Goal: Transaction & Acquisition: Obtain resource

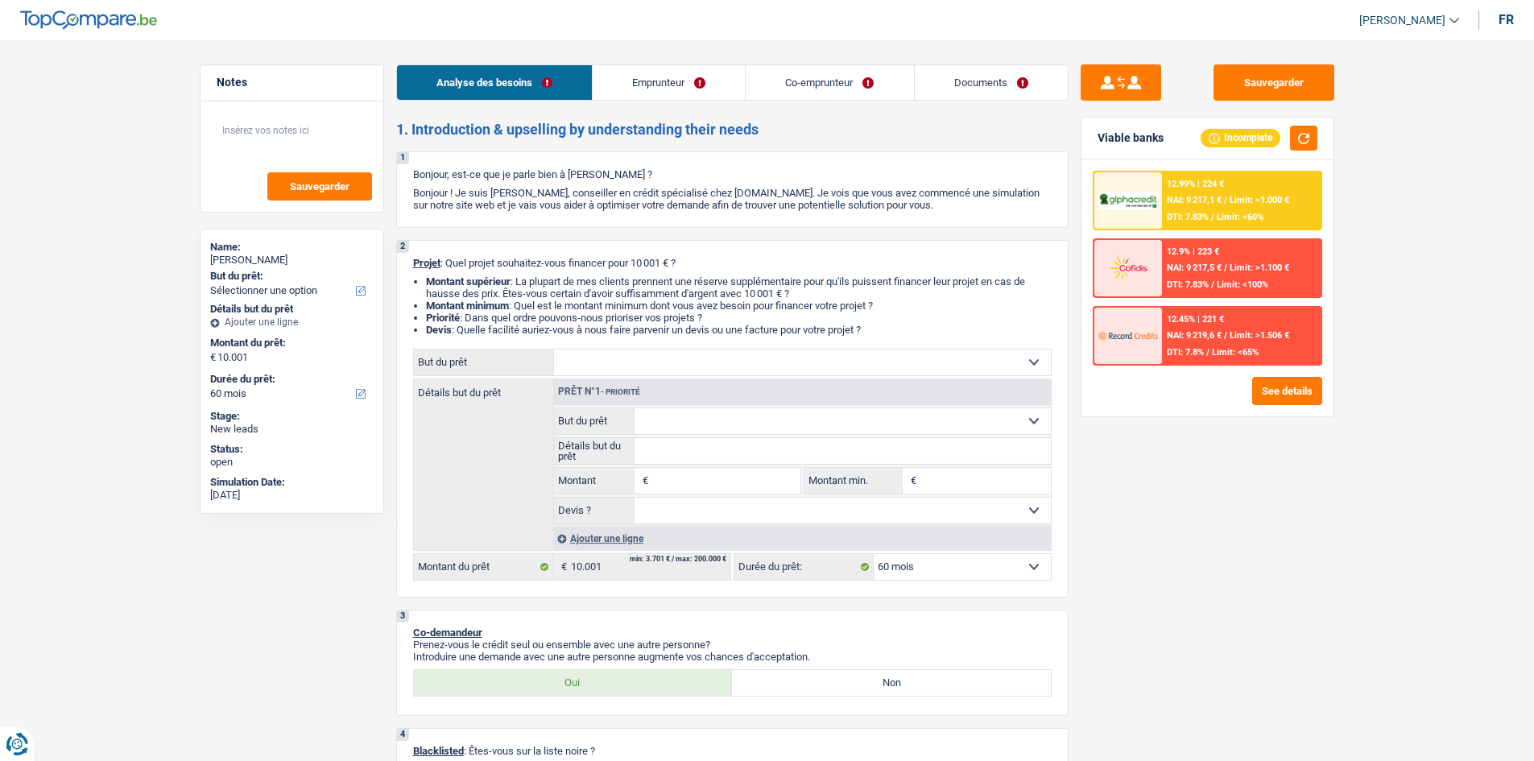
select select "60"
select select "independent"
select select "netSalary"
select select "ownerWithMortgage"
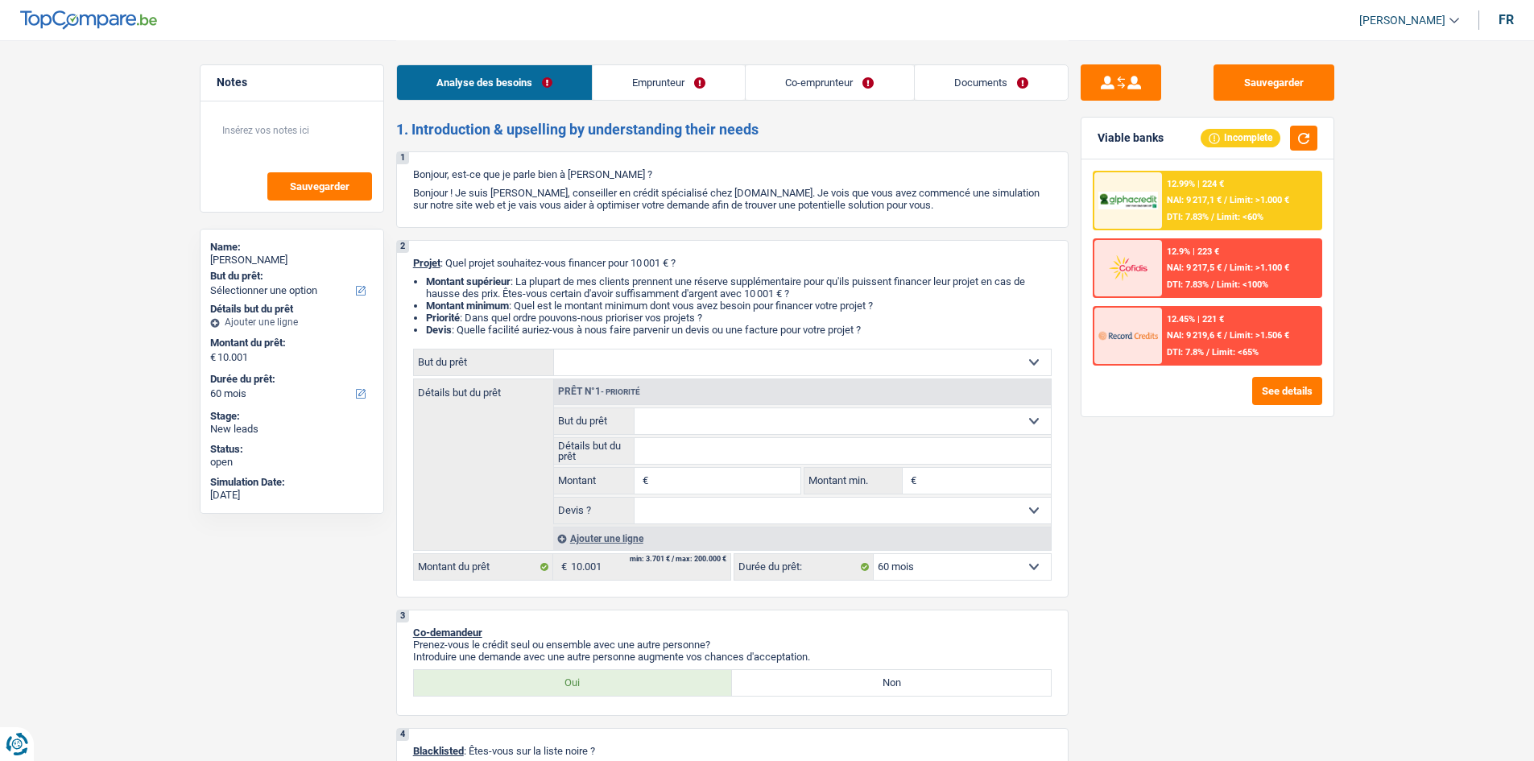
select select "mortgage"
select select "360"
select select "60"
drag, startPoint x: 718, startPoint y: 373, endPoint x: 705, endPoint y: 392, distance: 22.8
click at [718, 374] on div "2 Projet : Quel projet souhaitez-vous financer pour 10 001 € ? Montant supérieu…" at bounding box center [732, 419] width 672 height 358
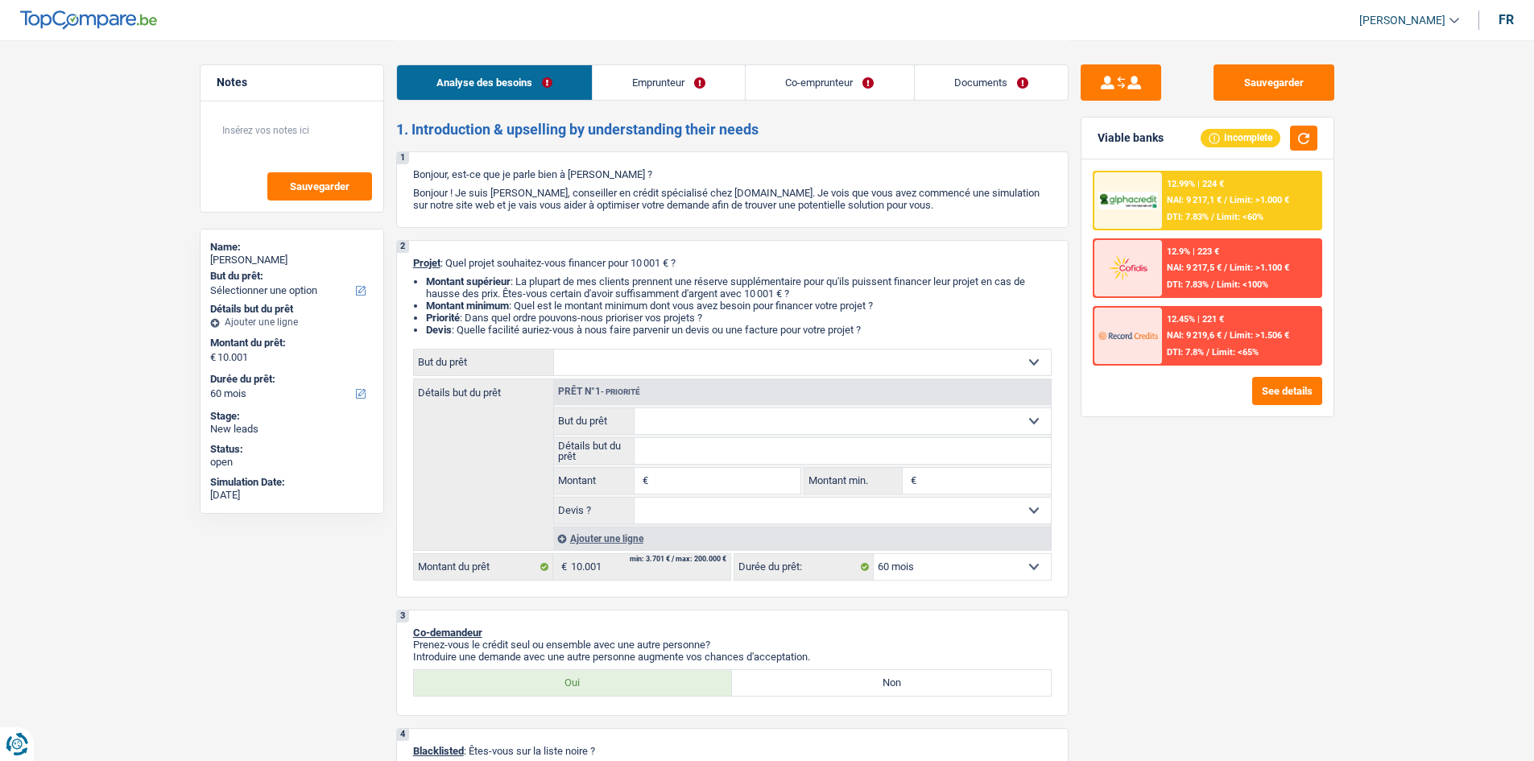
click at [1264, 542] on div "Sauvegarder Viable banks Incomplete 12.99% | 224 € NAI: 9 217,1 € / Limit: >1.0…" at bounding box center [1208, 399] width 278 height 671
click at [654, 478] on input "Montant" at bounding box center [725, 481] width 147 height 26
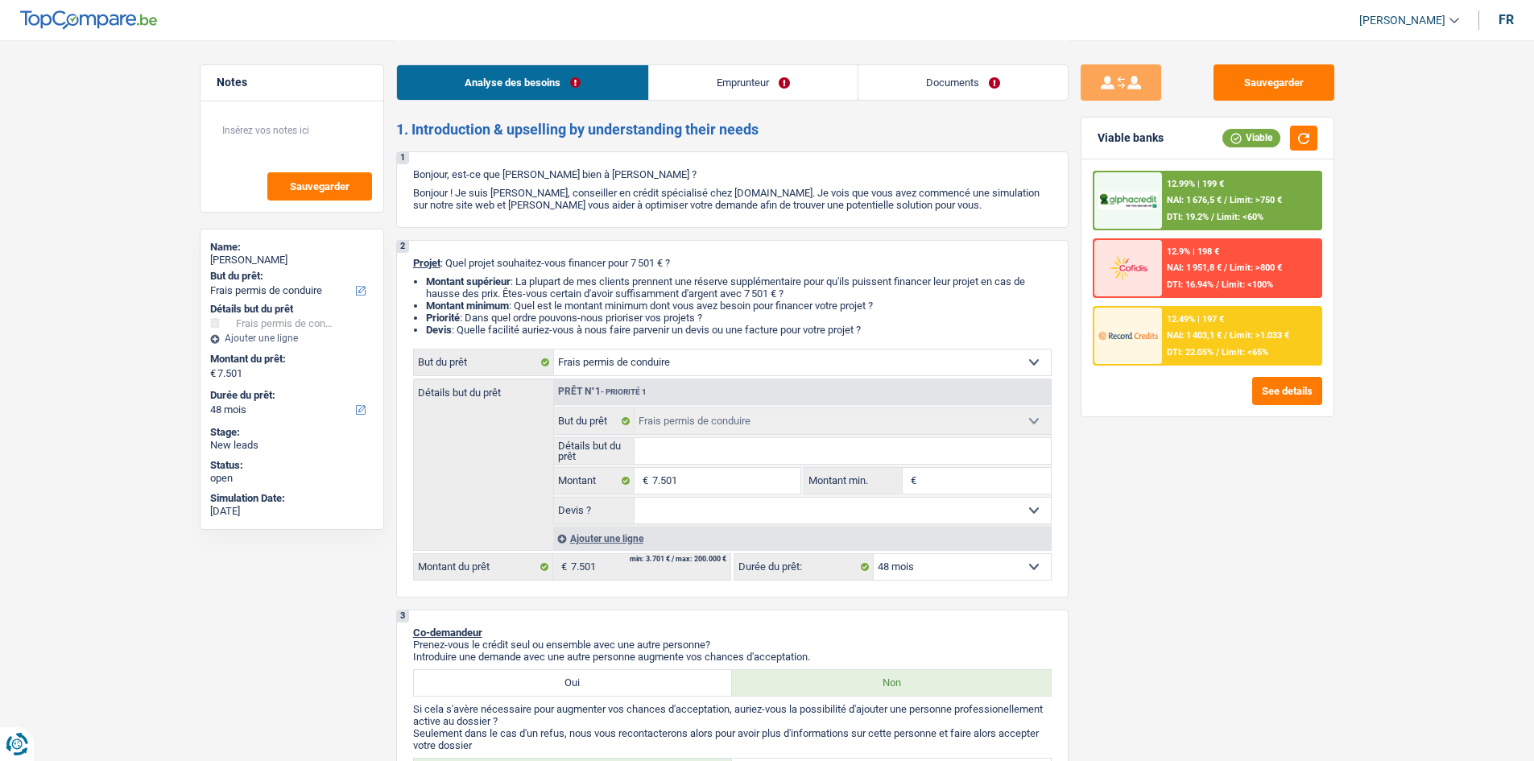
select select "drivingLicense"
select select "48"
select select "drivingLicense"
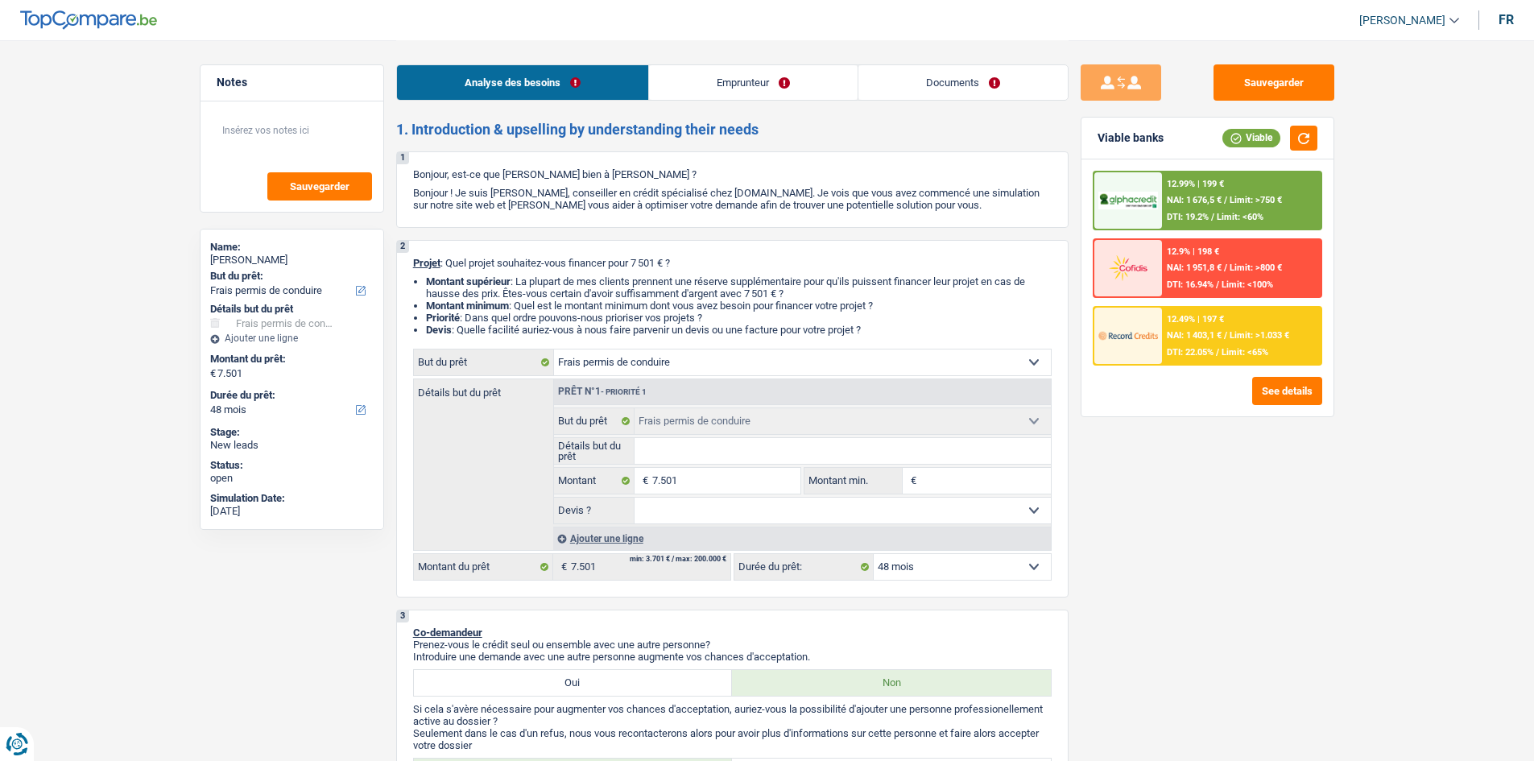
select select "48"
select select "unemployed"
select select "unemployment"
select select "familyAllowances"
select select "ownerWithoutMortgage"
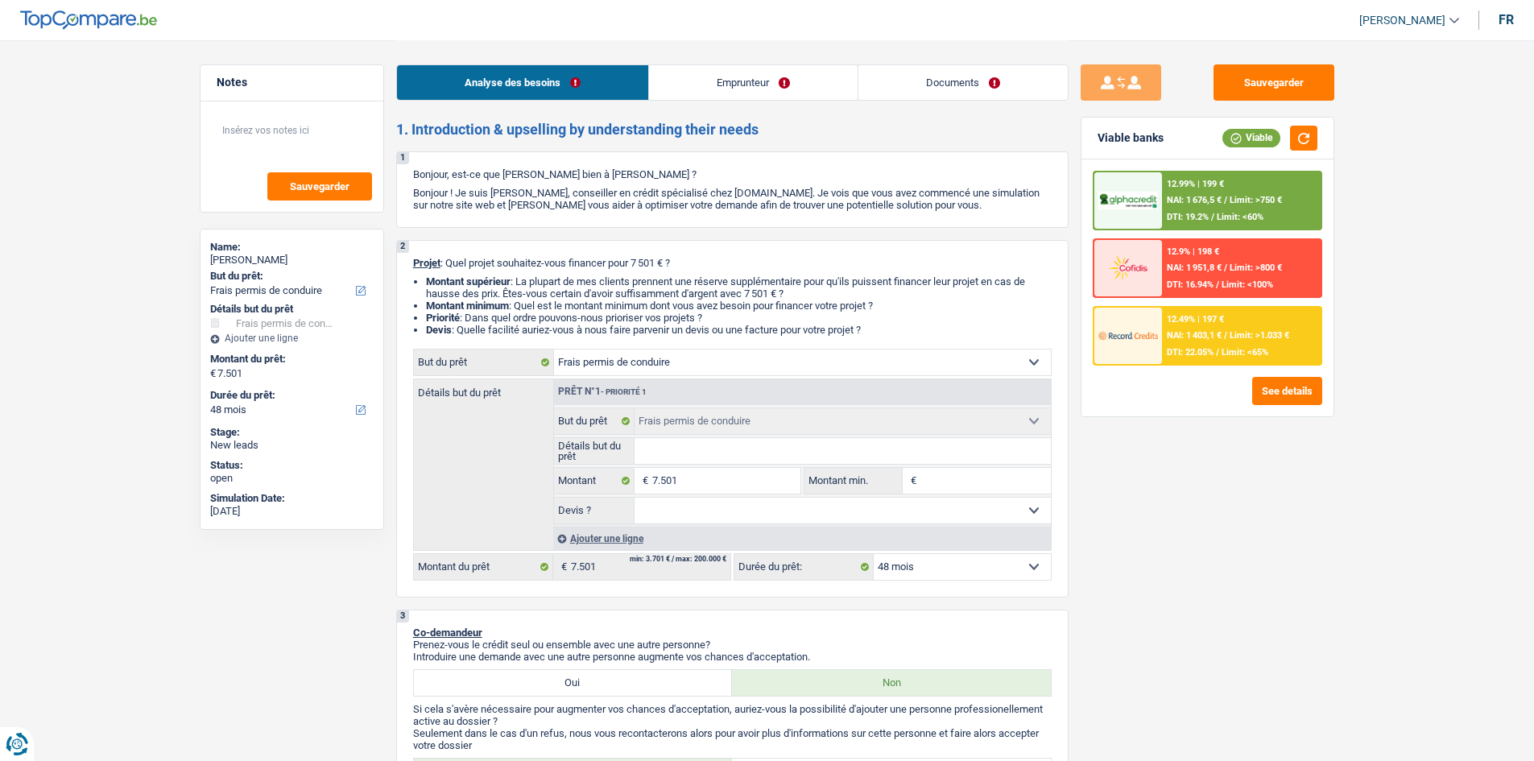
select select "drivingLicense"
select select "48"
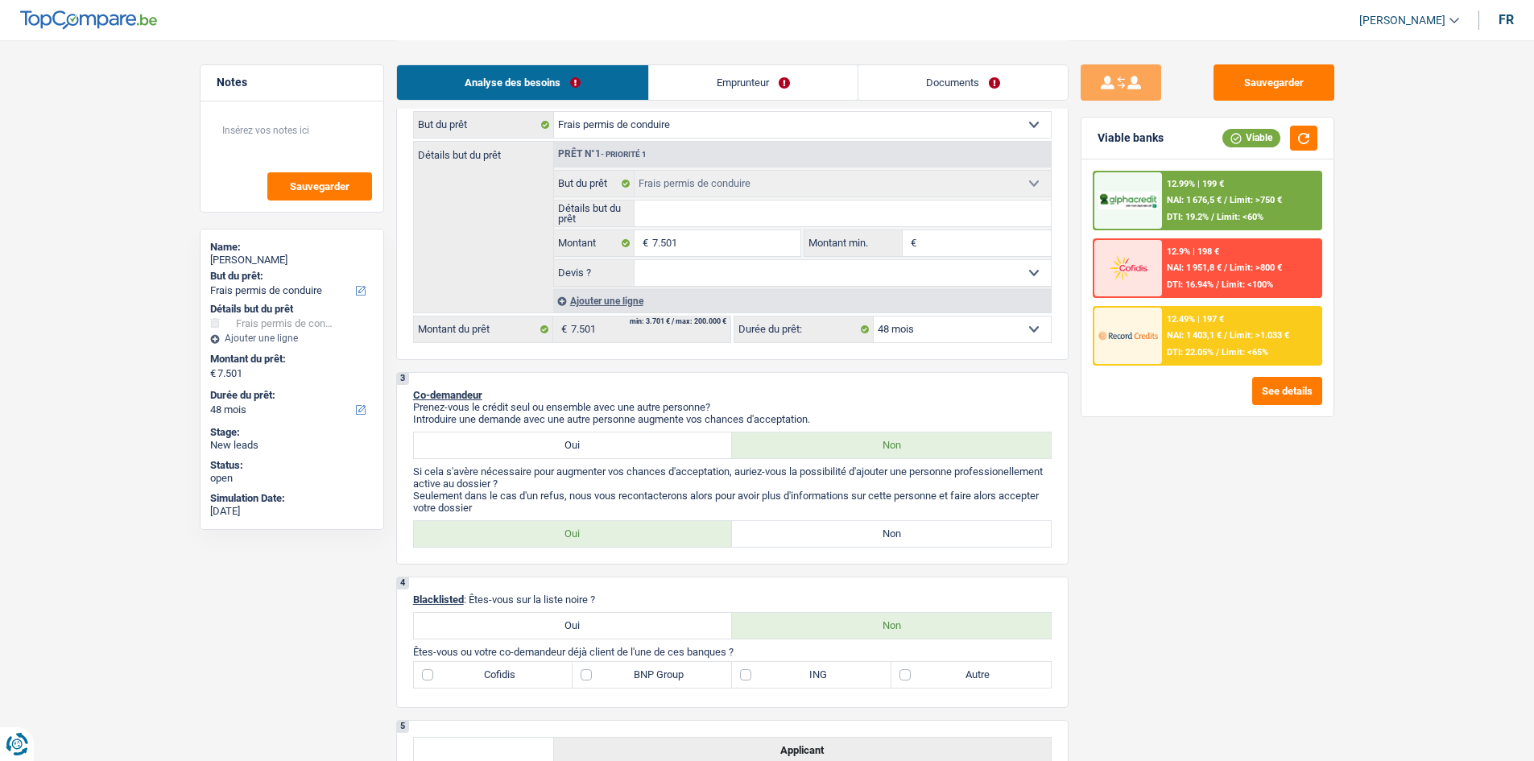
scroll to position [322, 0]
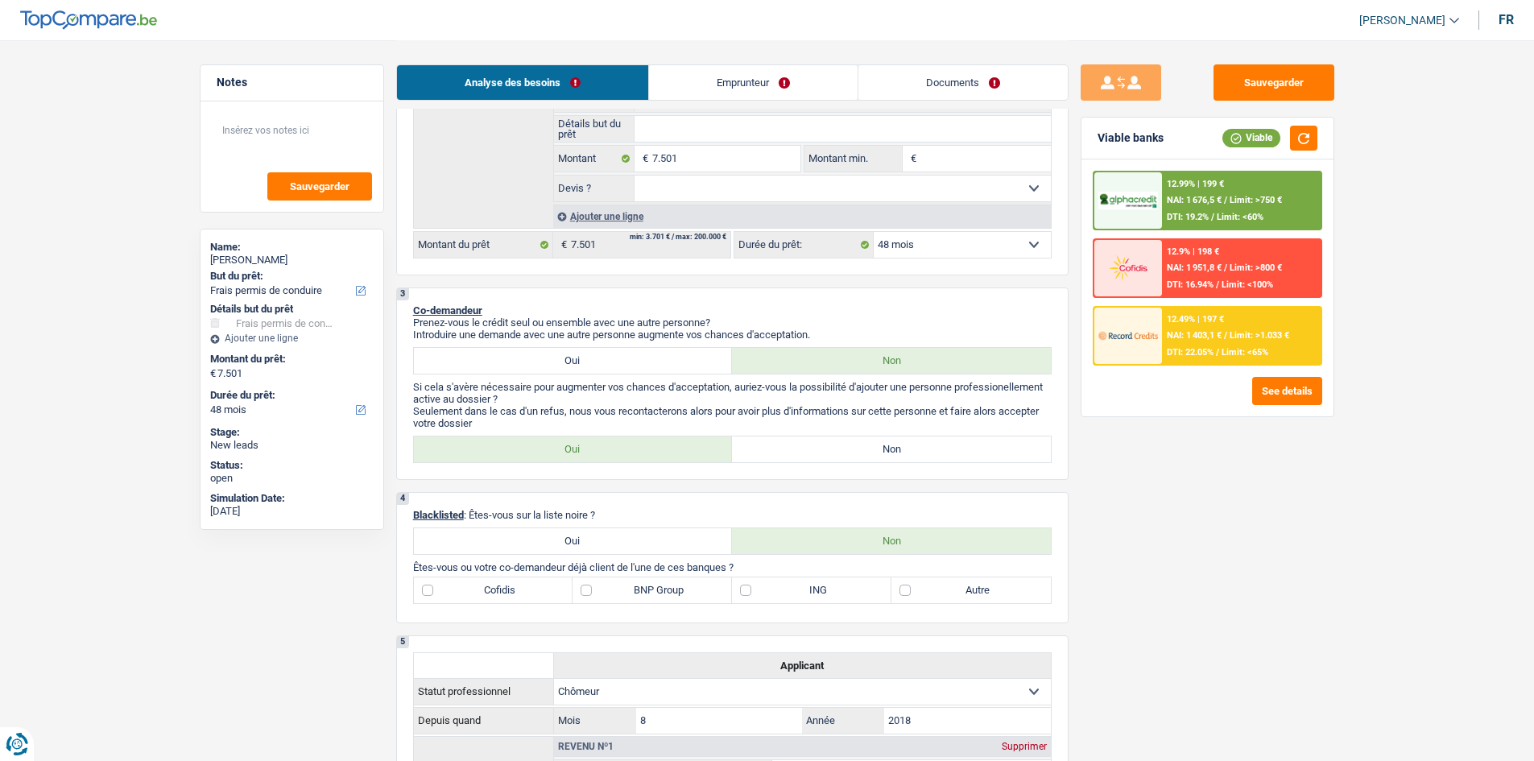
click at [793, 450] on label "Non" at bounding box center [891, 450] width 319 height 26
click at [793, 450] on input "Non" at bounding box center [891, 450] width 319 height 26
radio input "true"
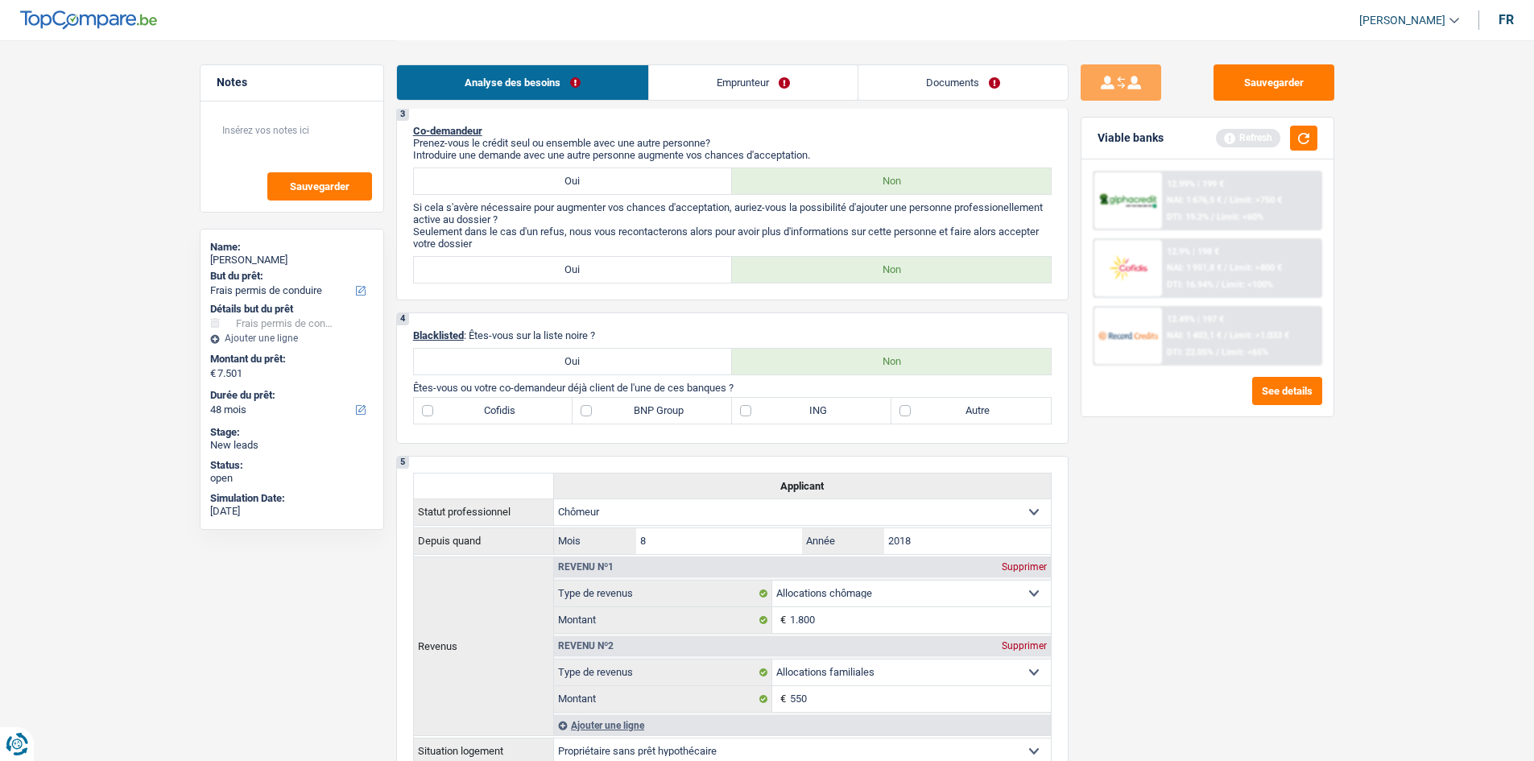
scroll to position [483, 0]
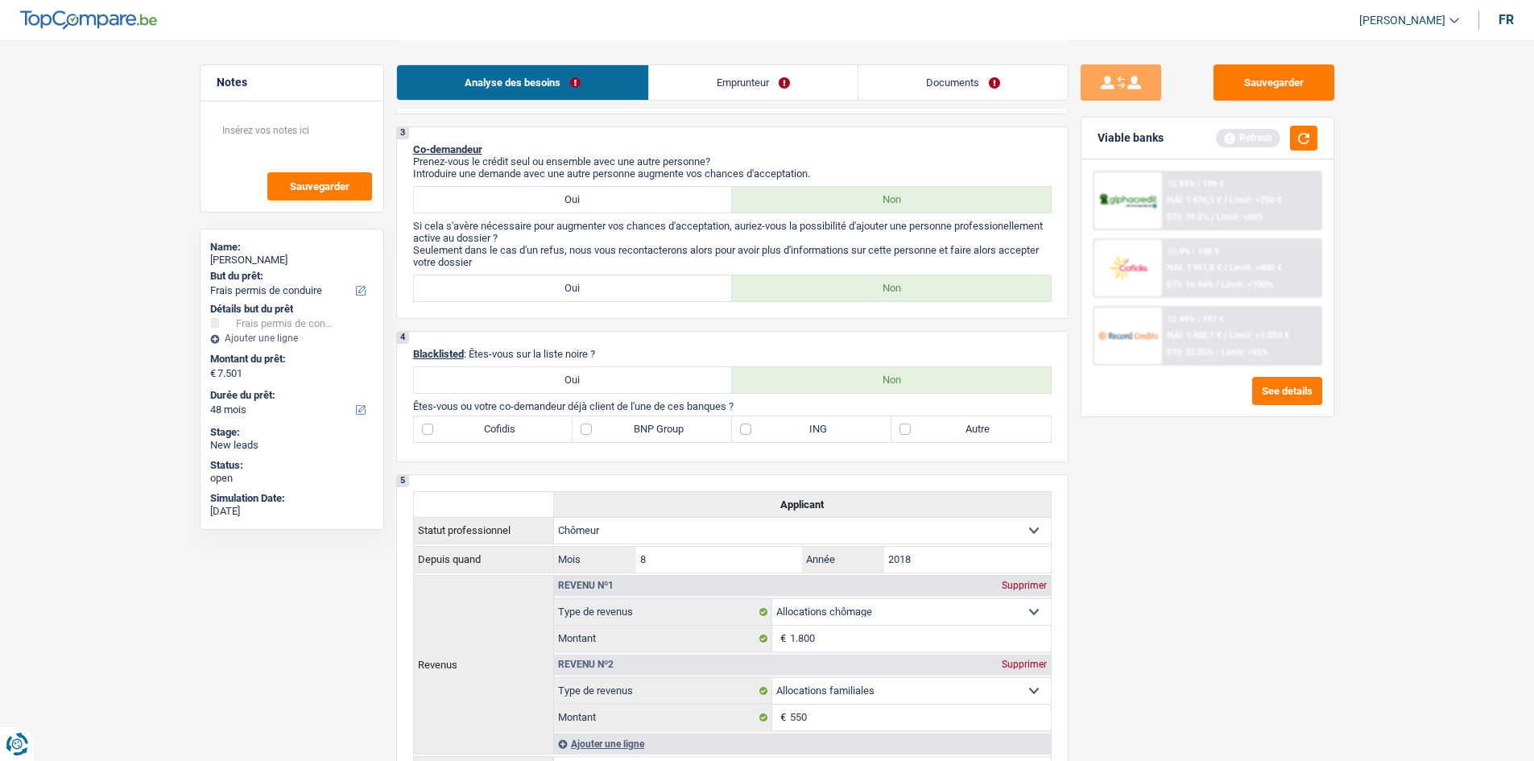
click at [814, 430] on label "ING" at bounding box center [811, 429] width 159 height 26
click at [814, 430] on input "ING" at bounding box center [811, 429] width 159 height 26
checkbox input "true"
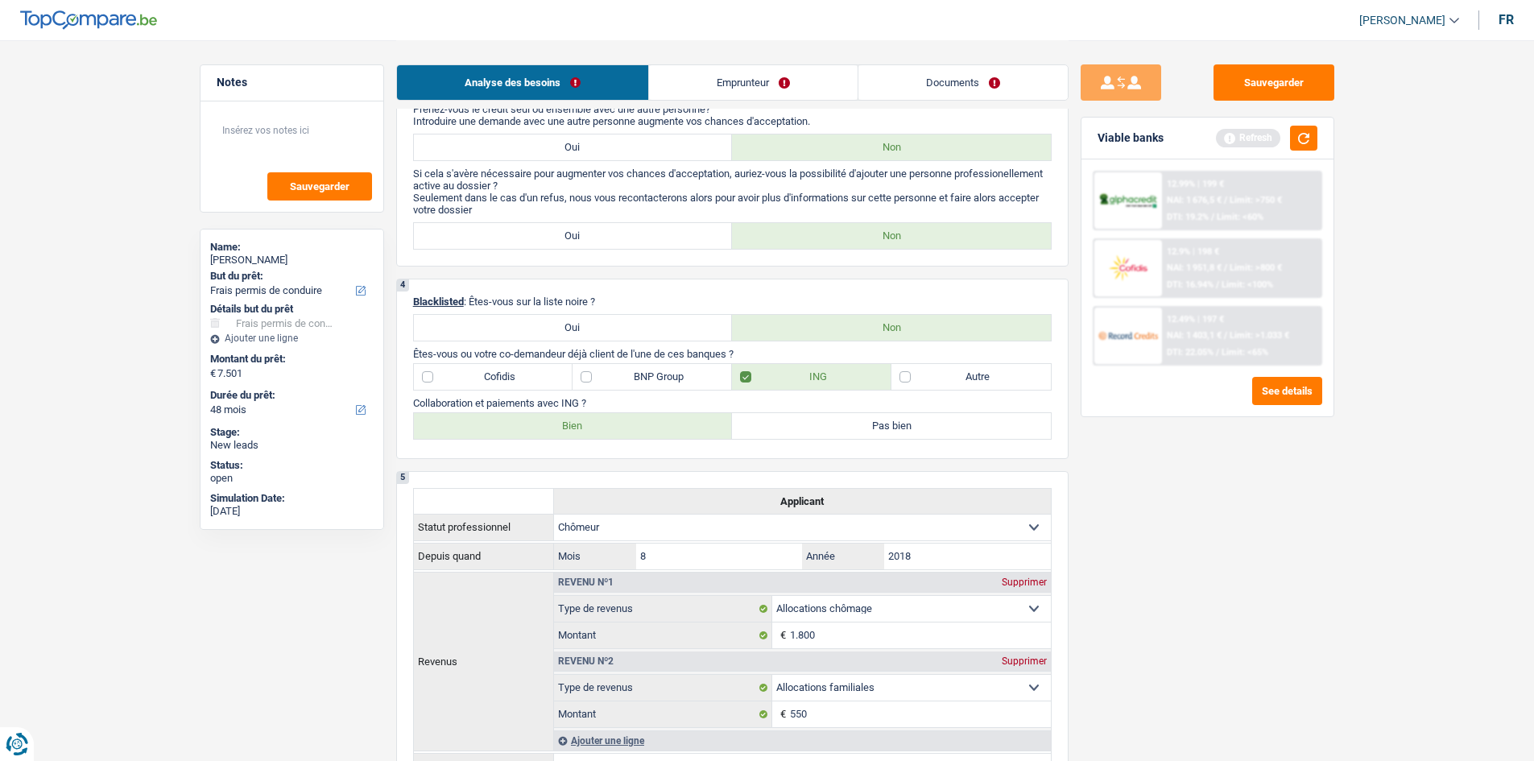
scroll to position [564, 0]
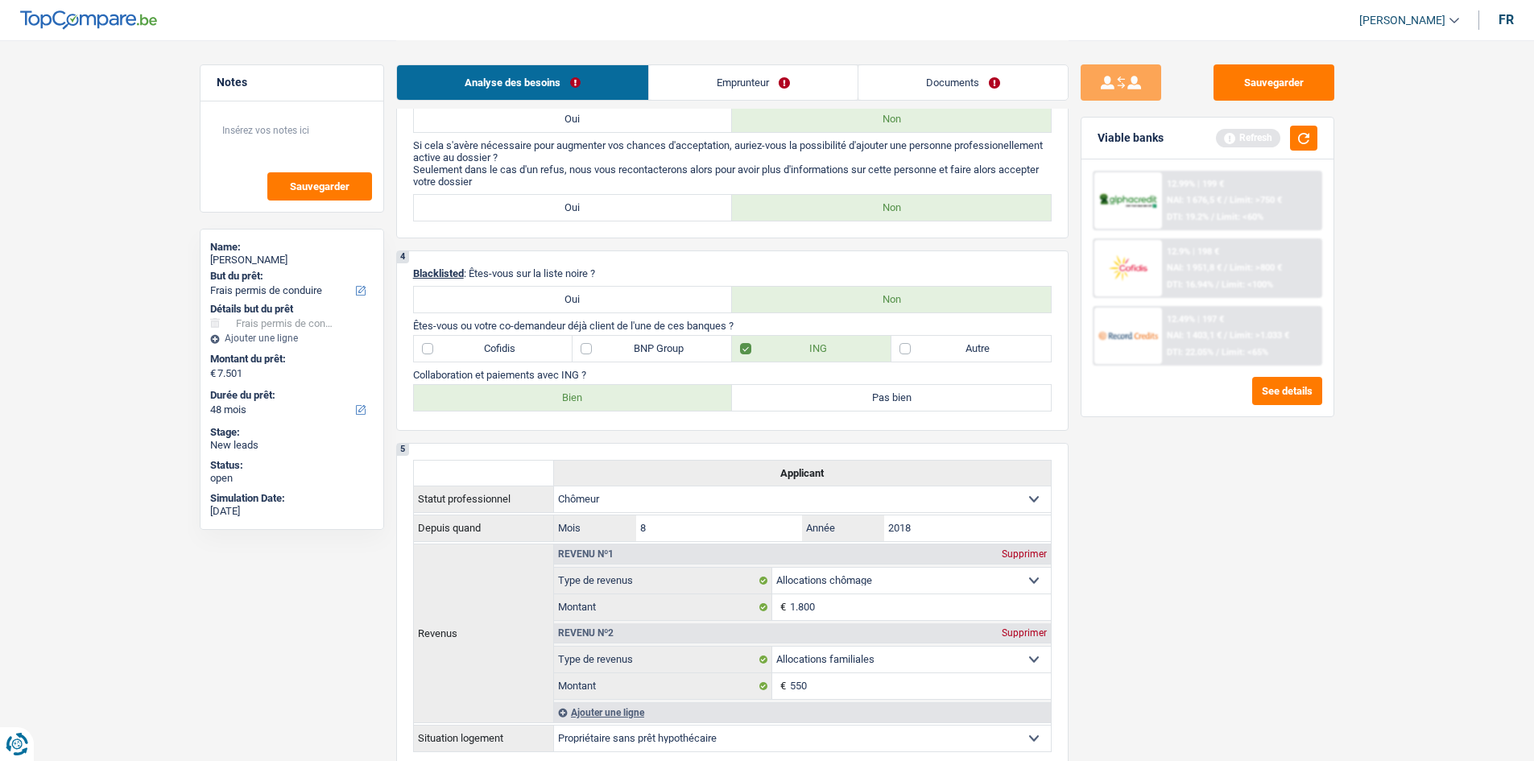
click at [584, 389] on label "Bien" at bounding box center [573, 398] width 319 height 26
click at [584, 389] on input "Bien" at bounding box center [573, 398] width 319 height 26
radio input "true"
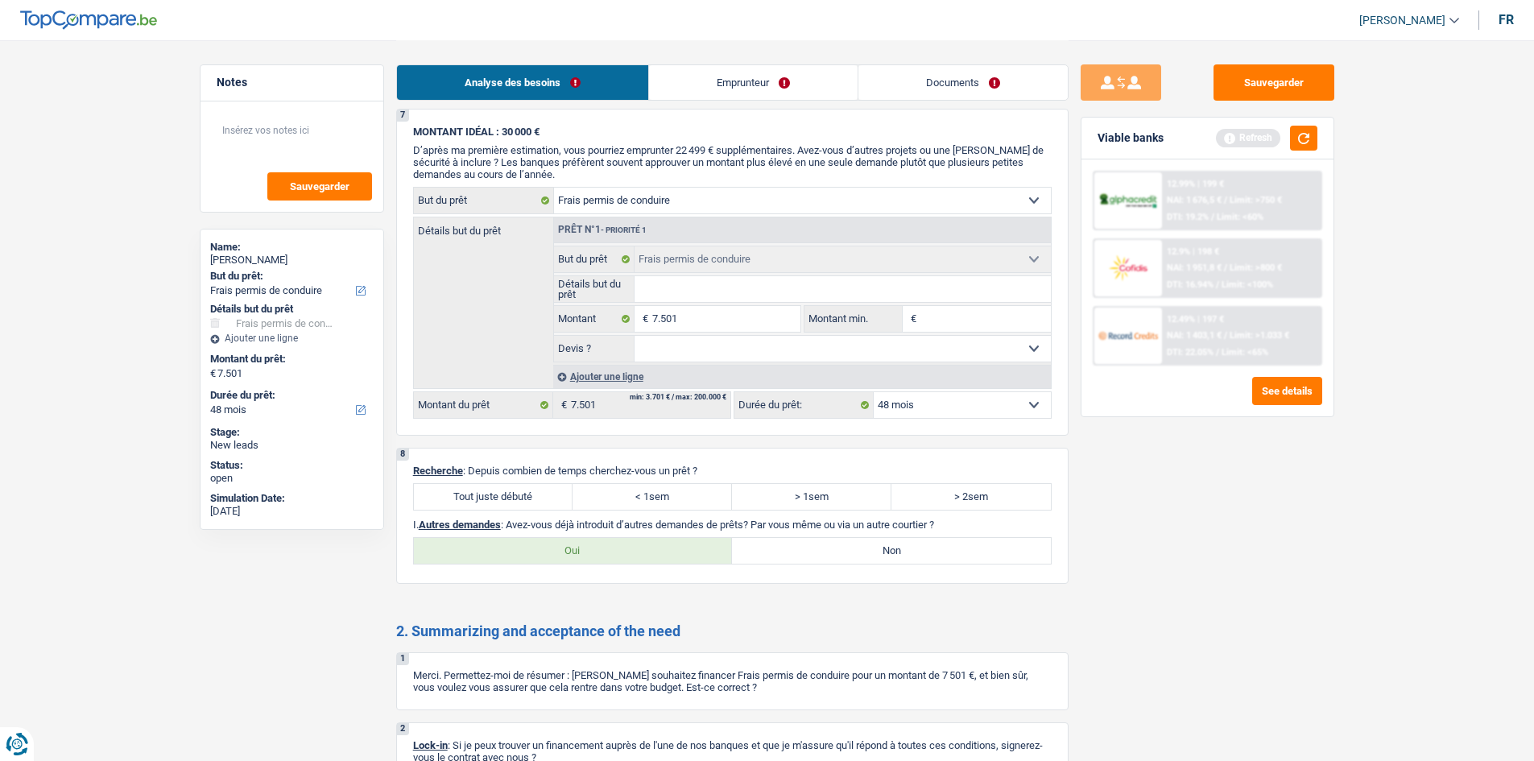
scroll to position [1539, 0]
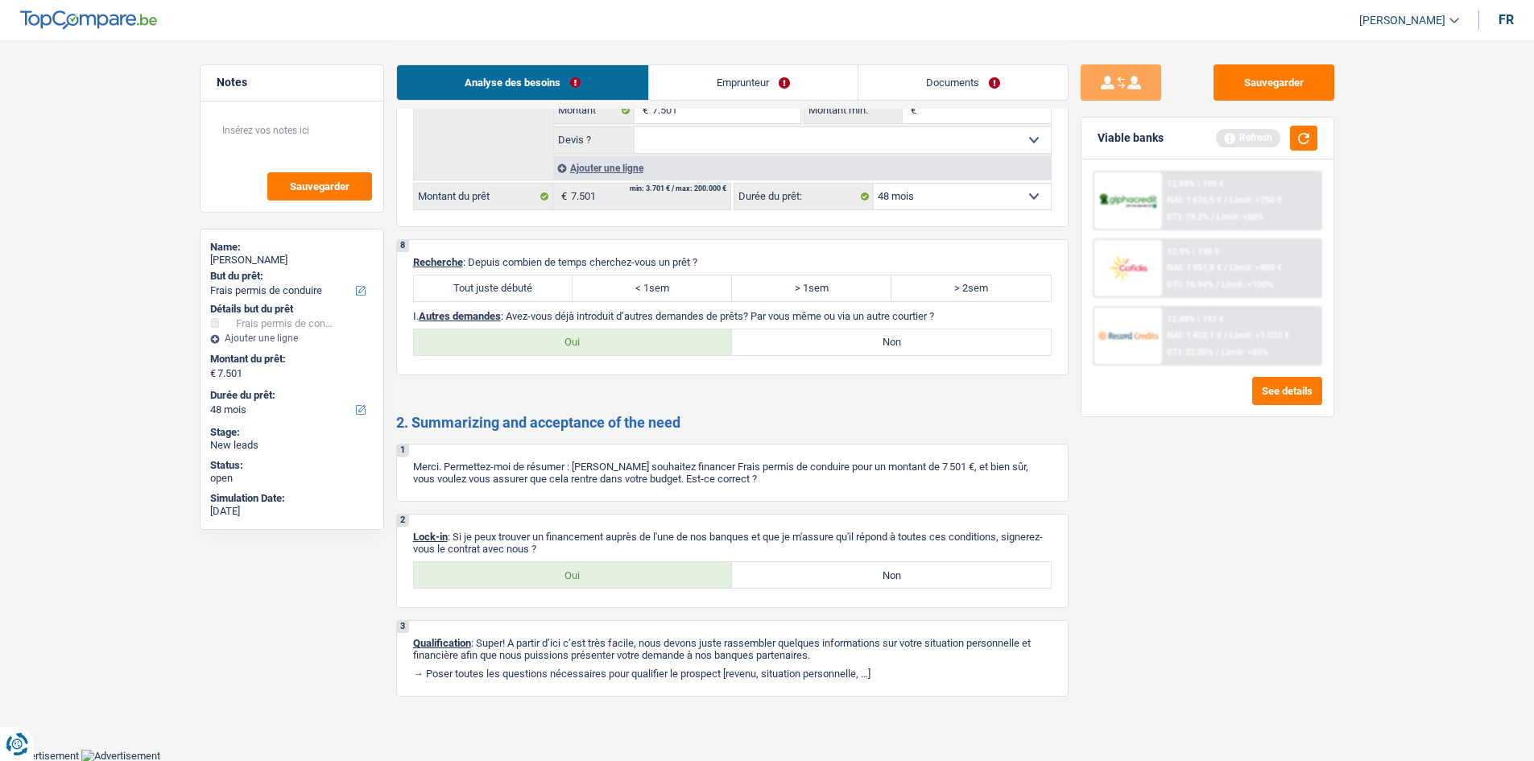
click at [489, 289] on label "Tout juste débuté" at bounding box center [493, 288] width 159 height 26
click at [489, 289] on input "Tout juste débuté" at bounding box center [493, 288] width 159 height 26
radio input "true"
click at [833, 341] on label "Non" at bounding box center [891, 342] width 319 height 26
click at [833, 341] on input "Non" at bounding box center [891, 342] width 319 height 26
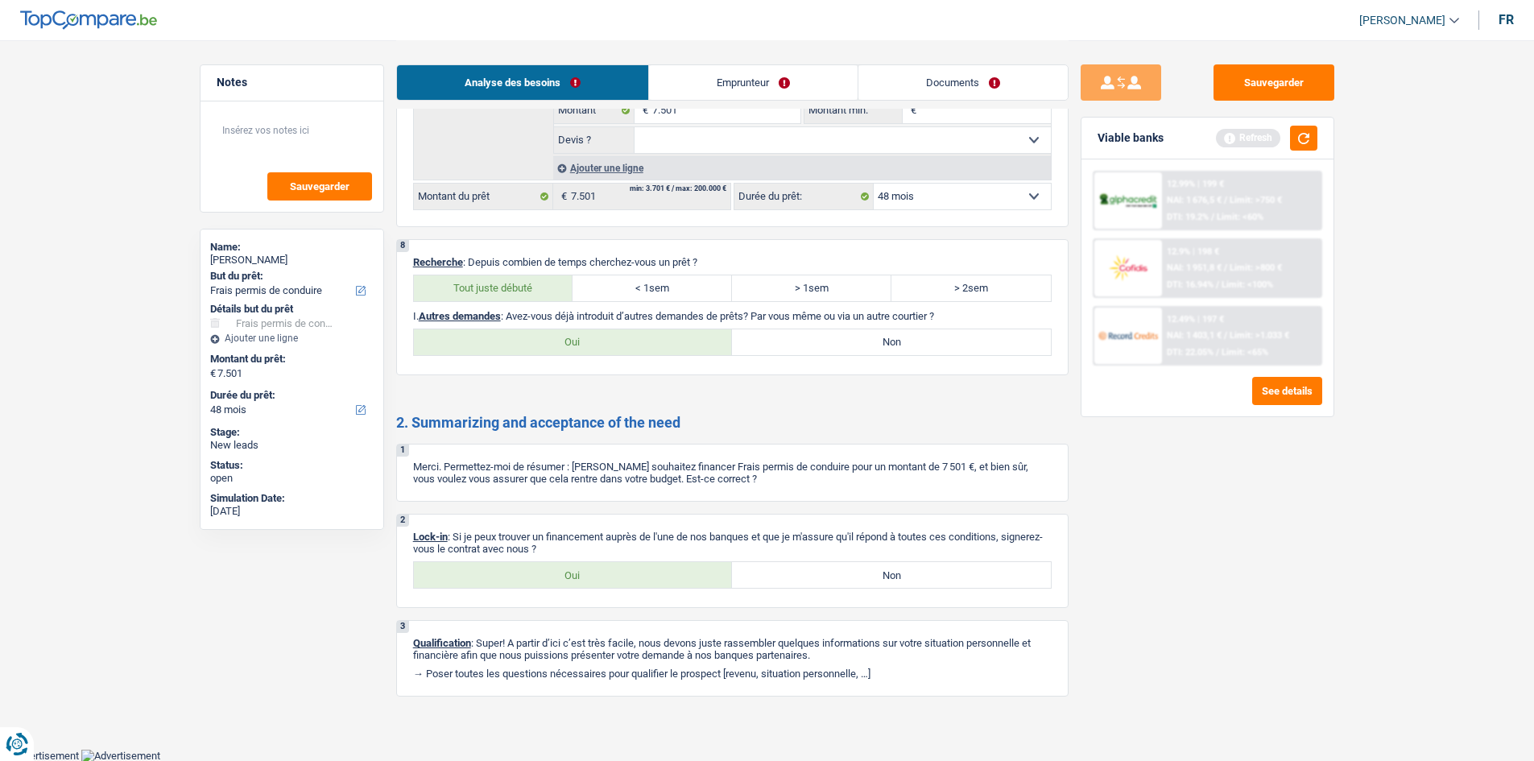
radio input "true"
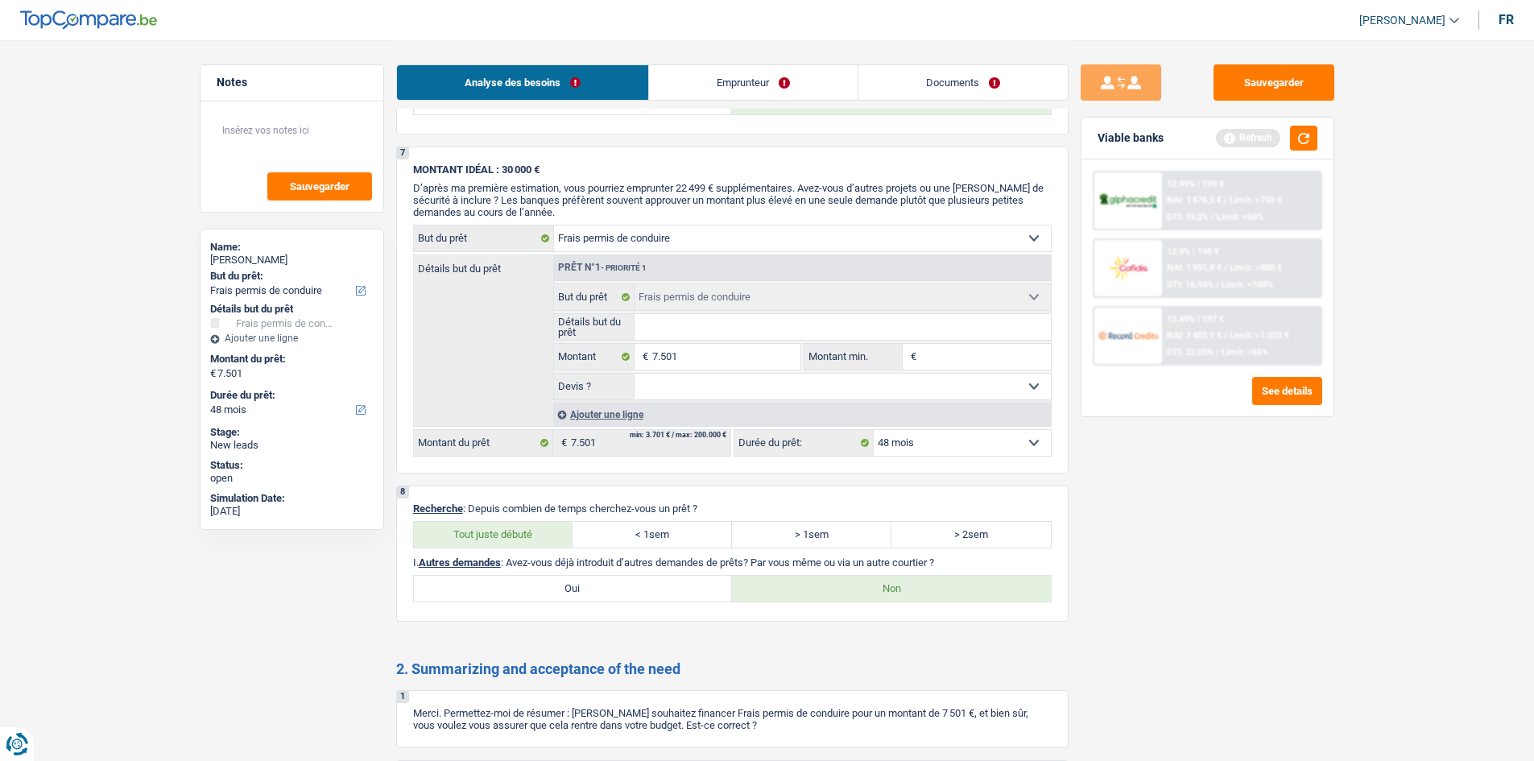
scroll to position [1297, 0]
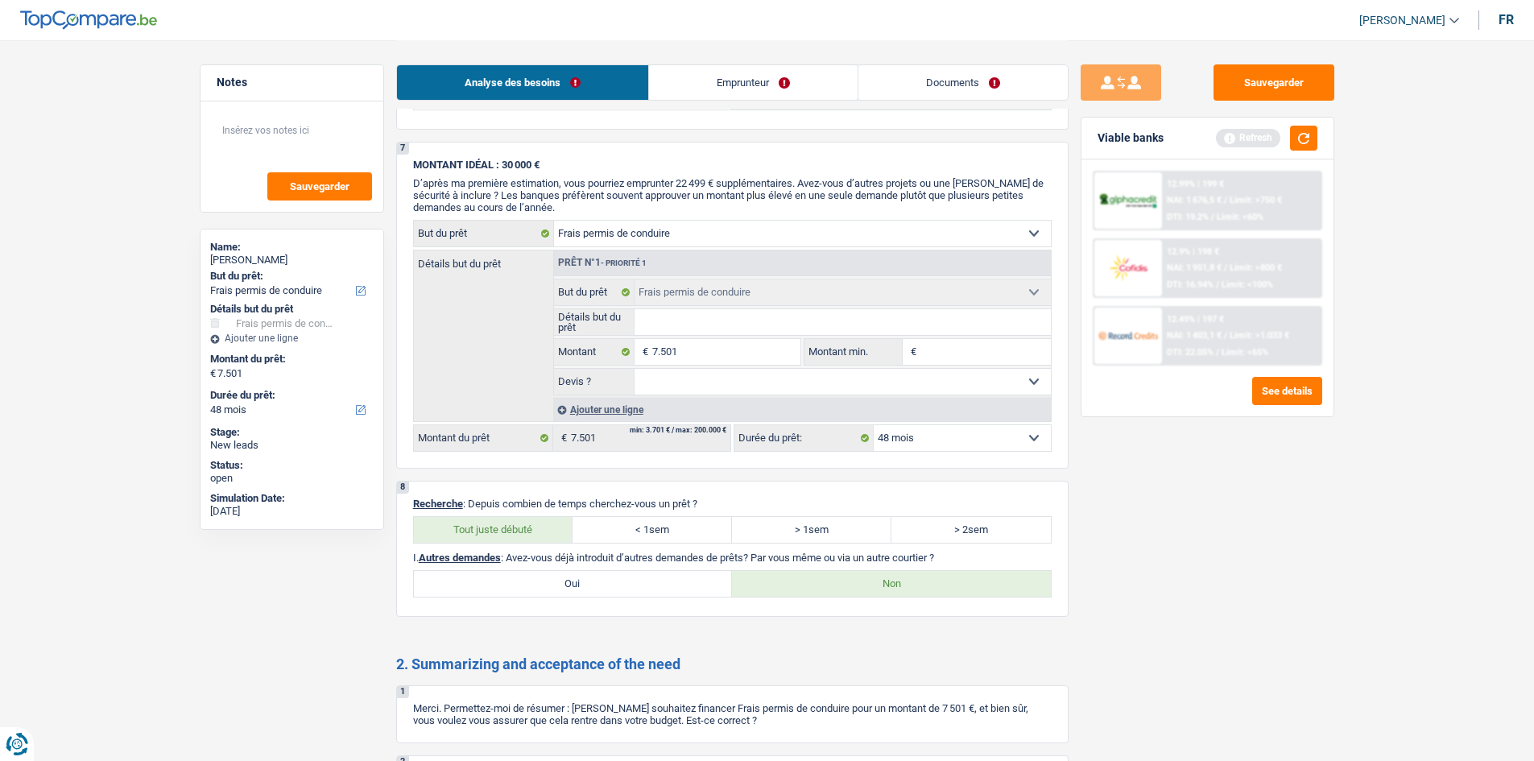
click at [707, 323] on input "Détails but du prêt" at bounding box center [843, 322] width 416 height 26
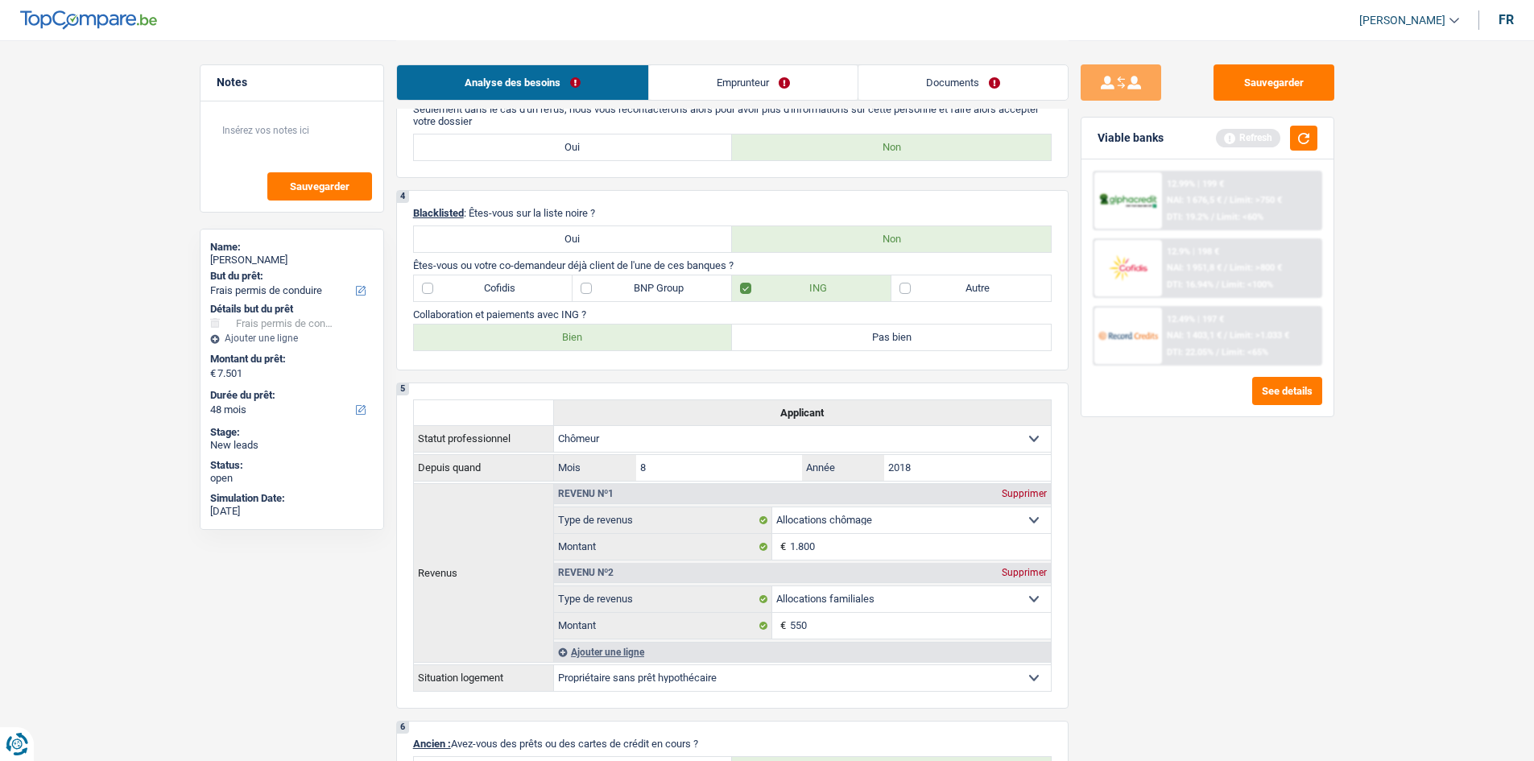
scroll to position [492, 0]
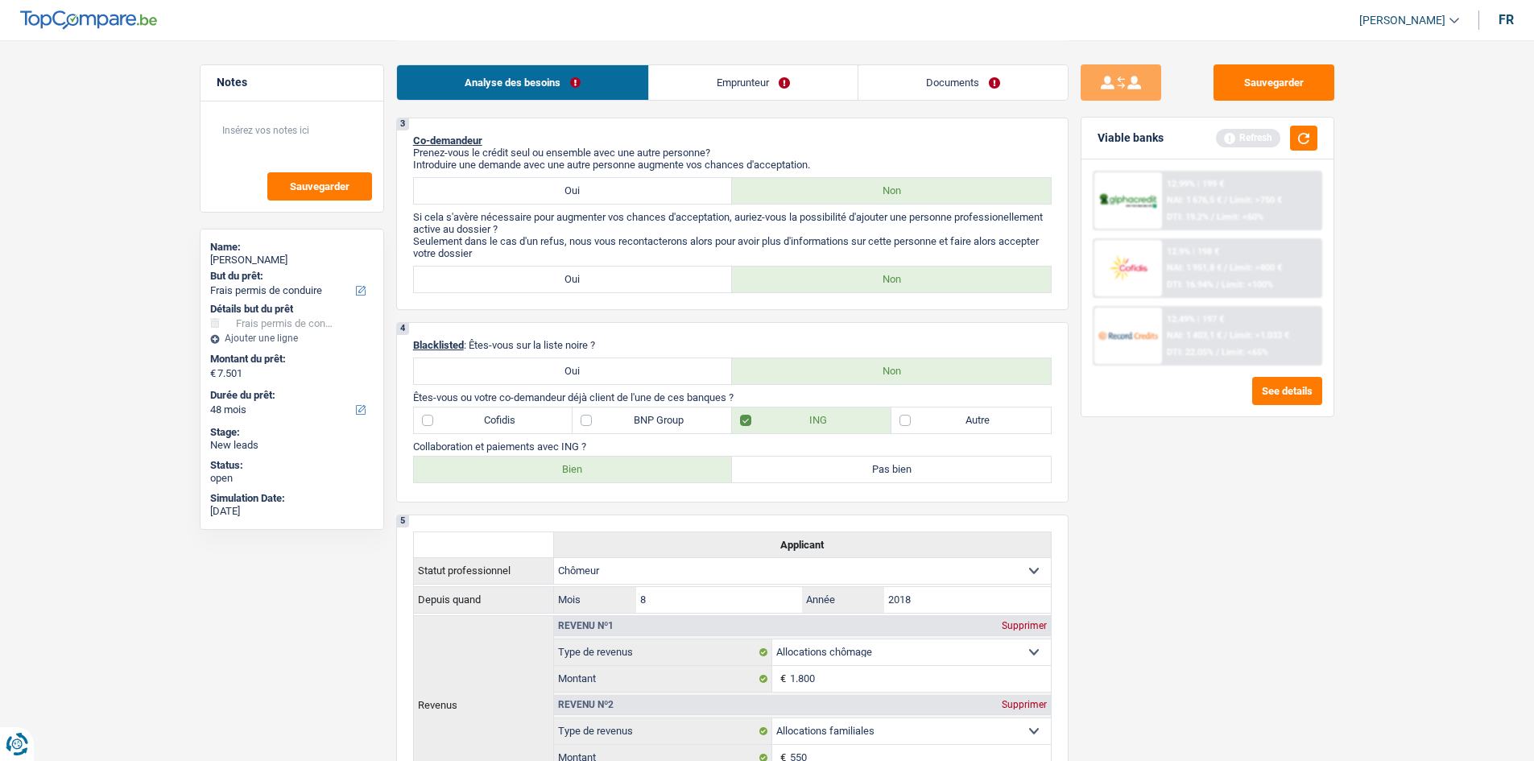
click at [512, 280] on label "Oui" at bounding box center [573, 280] width 319 height 26
click at [512, 280] on input "Oui" at bounding box center [573, 280] width 319 height 26
radio input "true"
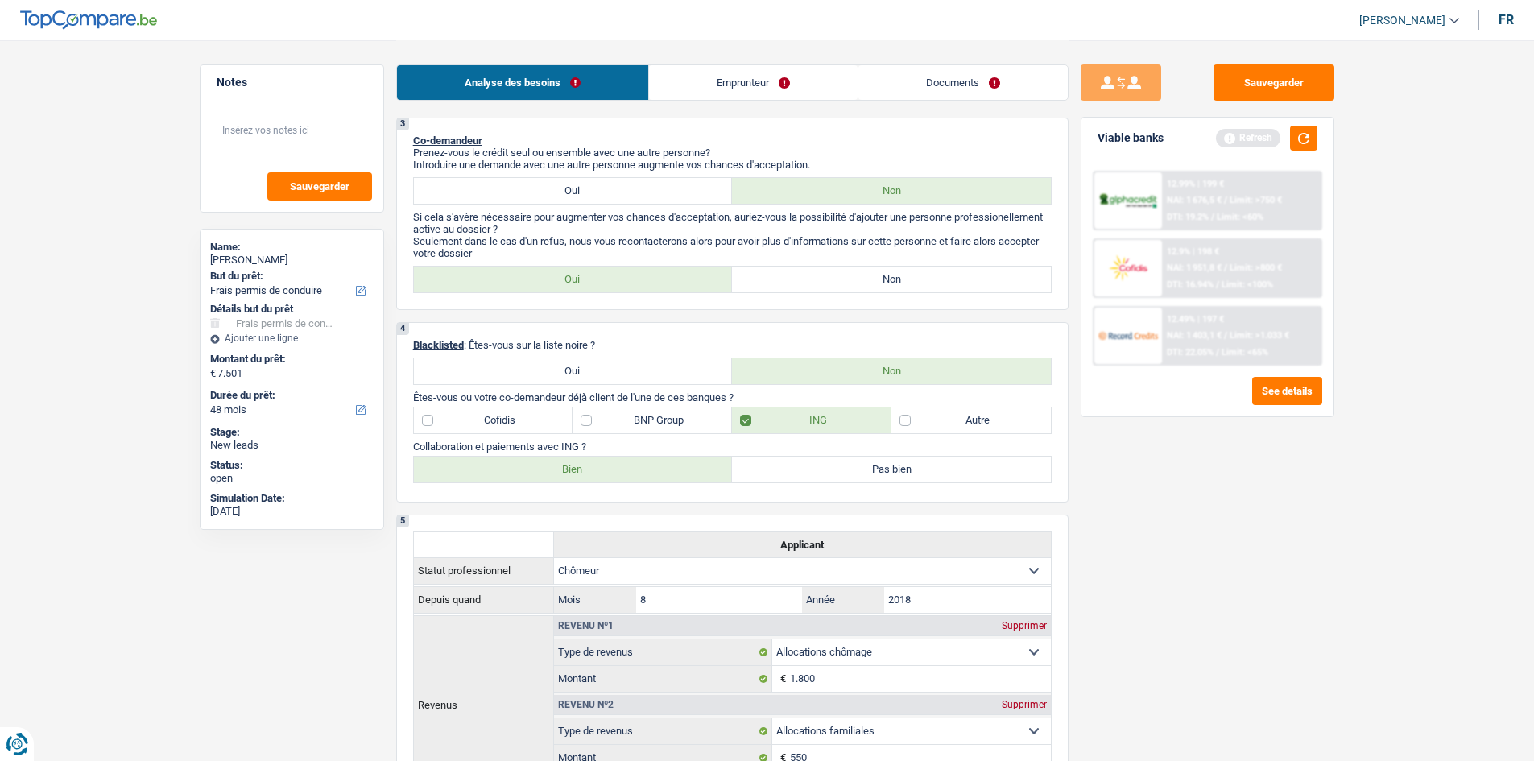
click at [907, 288] on label "Non" at bounding box center [891, 280] width 319 height 26
click at [907, 288] on input "Non" at bounding box center [891, 280] width 319 height 26
radio input "true"
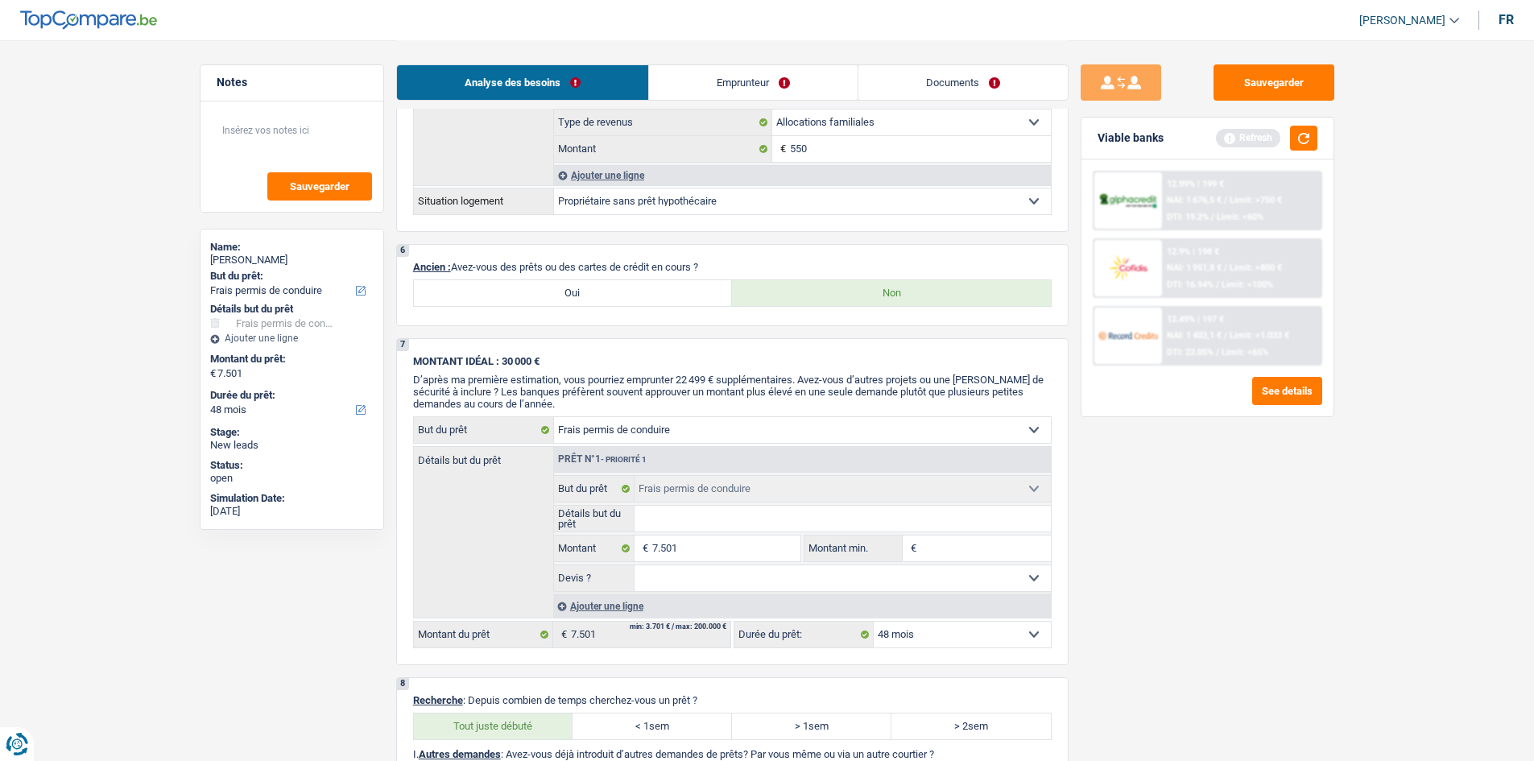
scroll to position [975, 0]
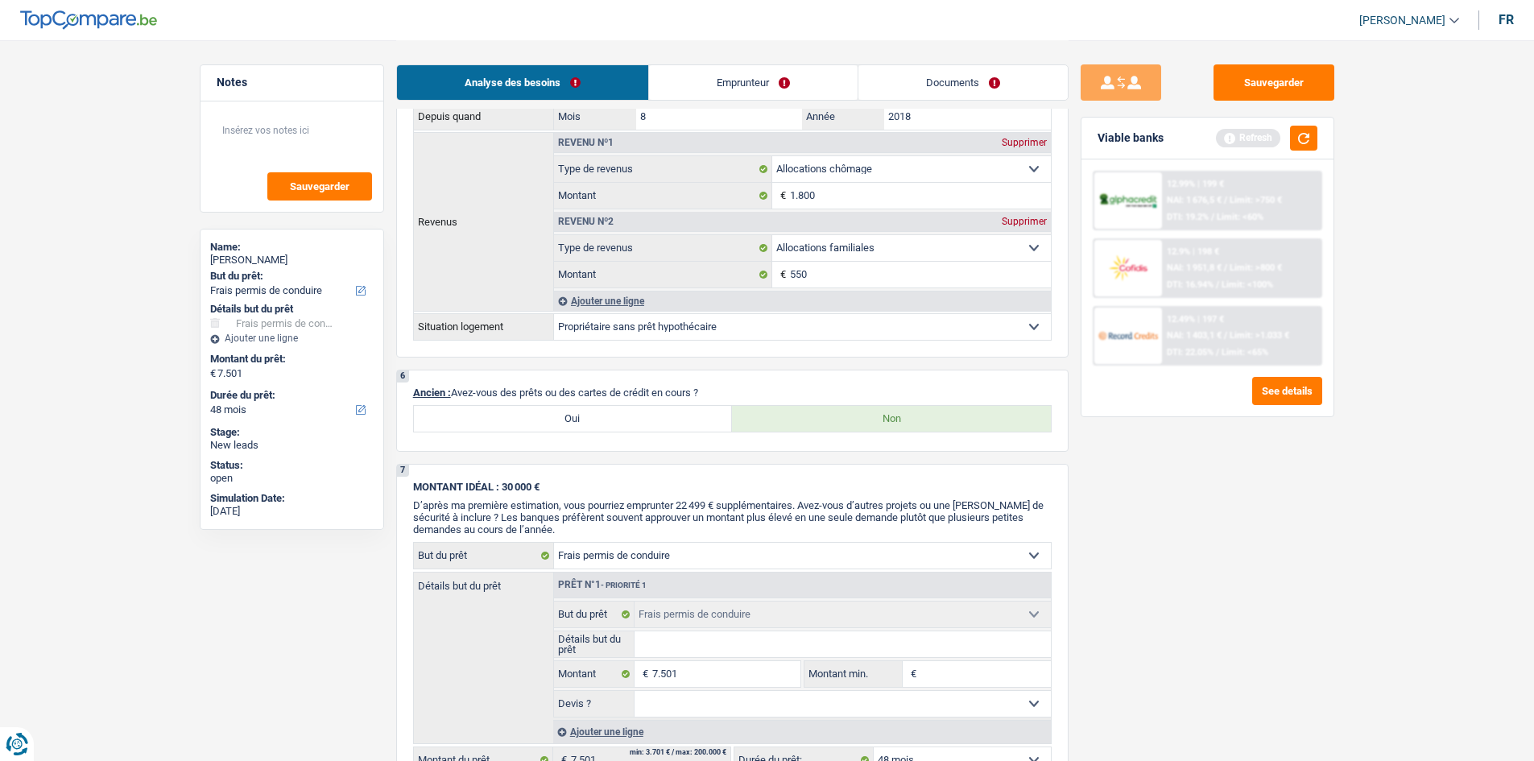
click at [534, 411] on label "Oui" at bounding box center [573, 419] width 319 height 26
click at [534, 411] on input "Oui" at bounding box center [573, 419] width 319 height 26
radio input "true"
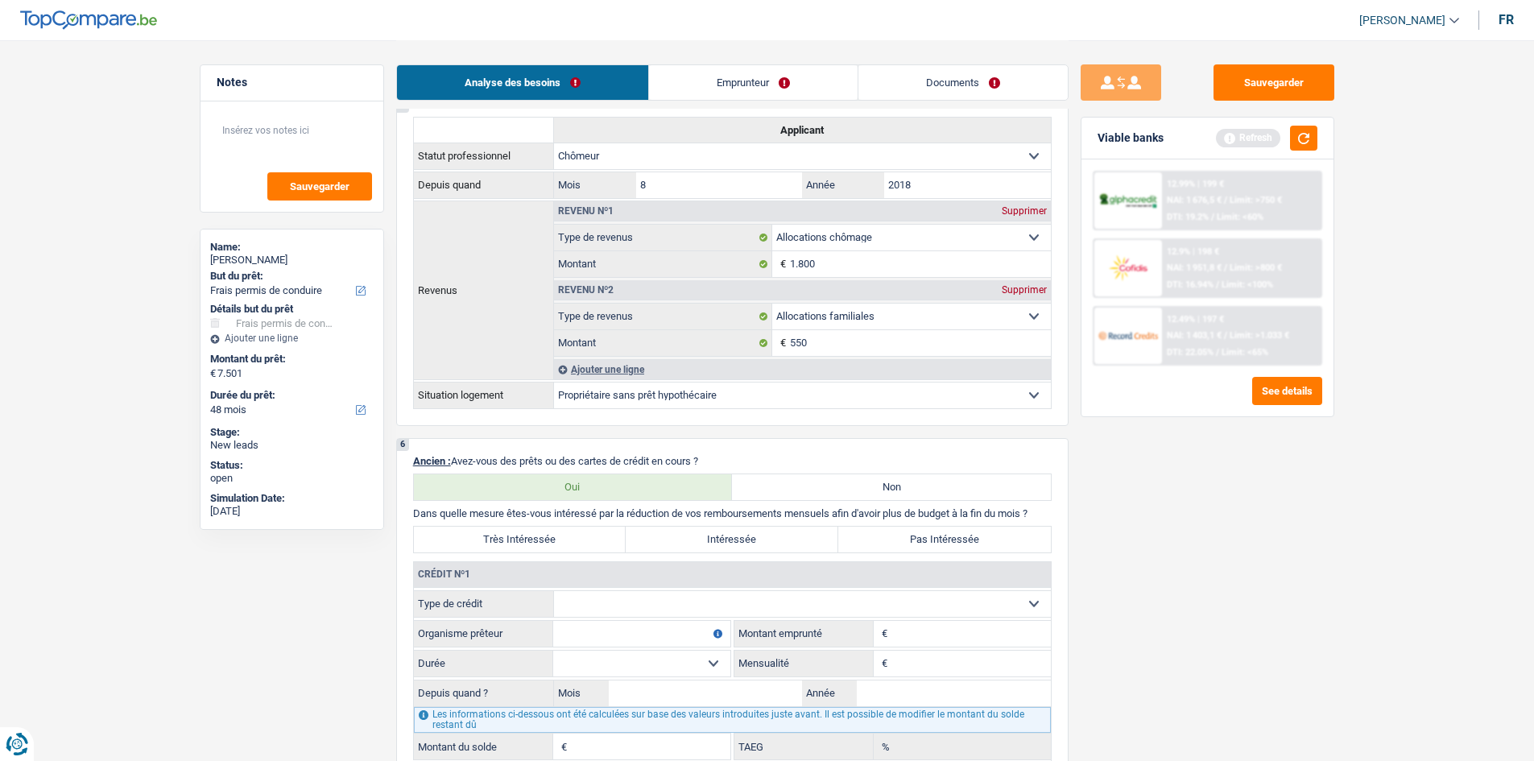
scroll to position [895, 0]
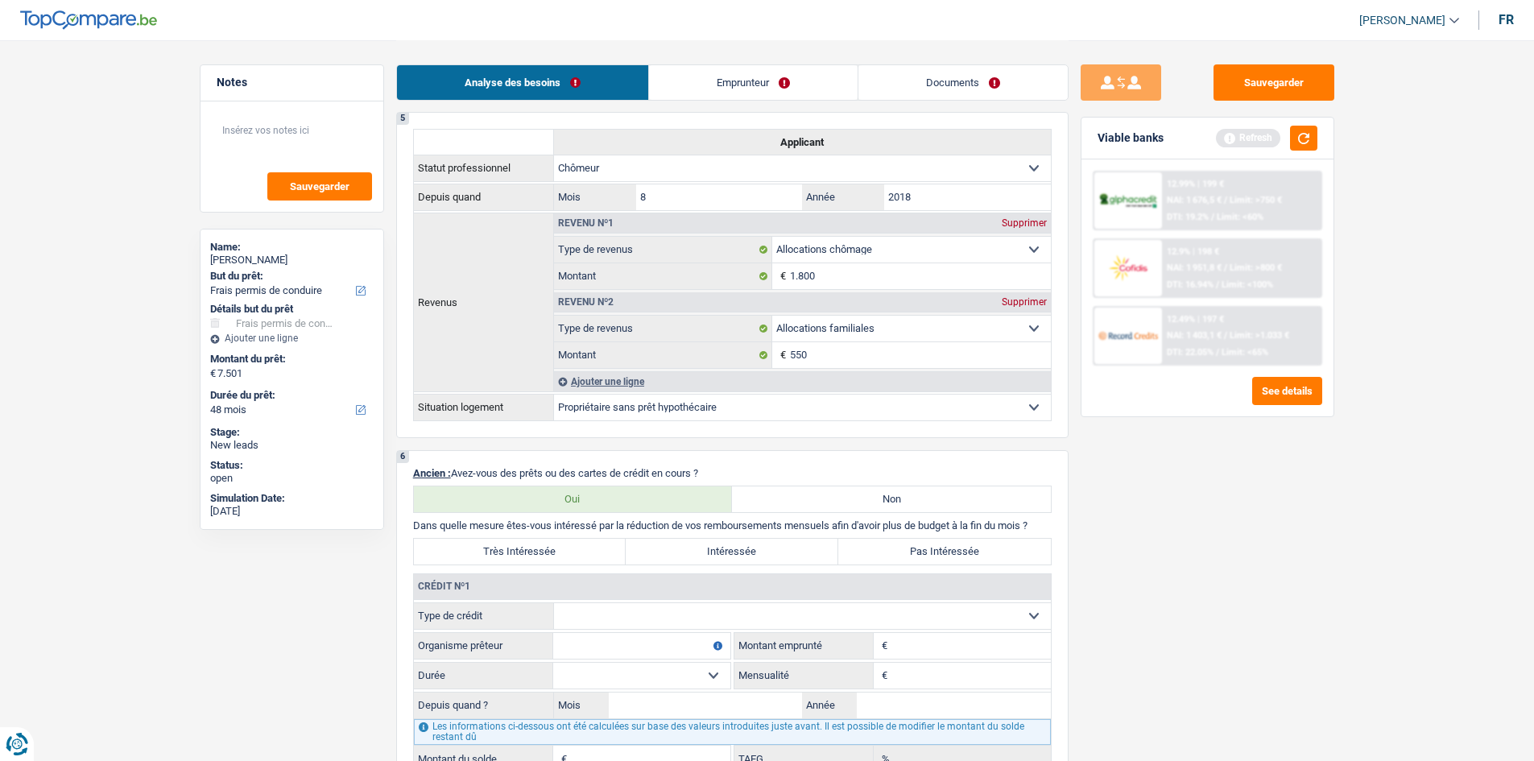
drag, startPoint x: 599, startPoint y: 603, endPoint x: 590, endPoint y: 605, distance: 9.0
click at [595, 603] on select "Carte ou ouverture de crédit Prêt hypothécaire Vente à tempérament Prêt à tempé…" at bounding box center [802, 616] width 497 height 26
select select "cardOrCredit"
type input "0"
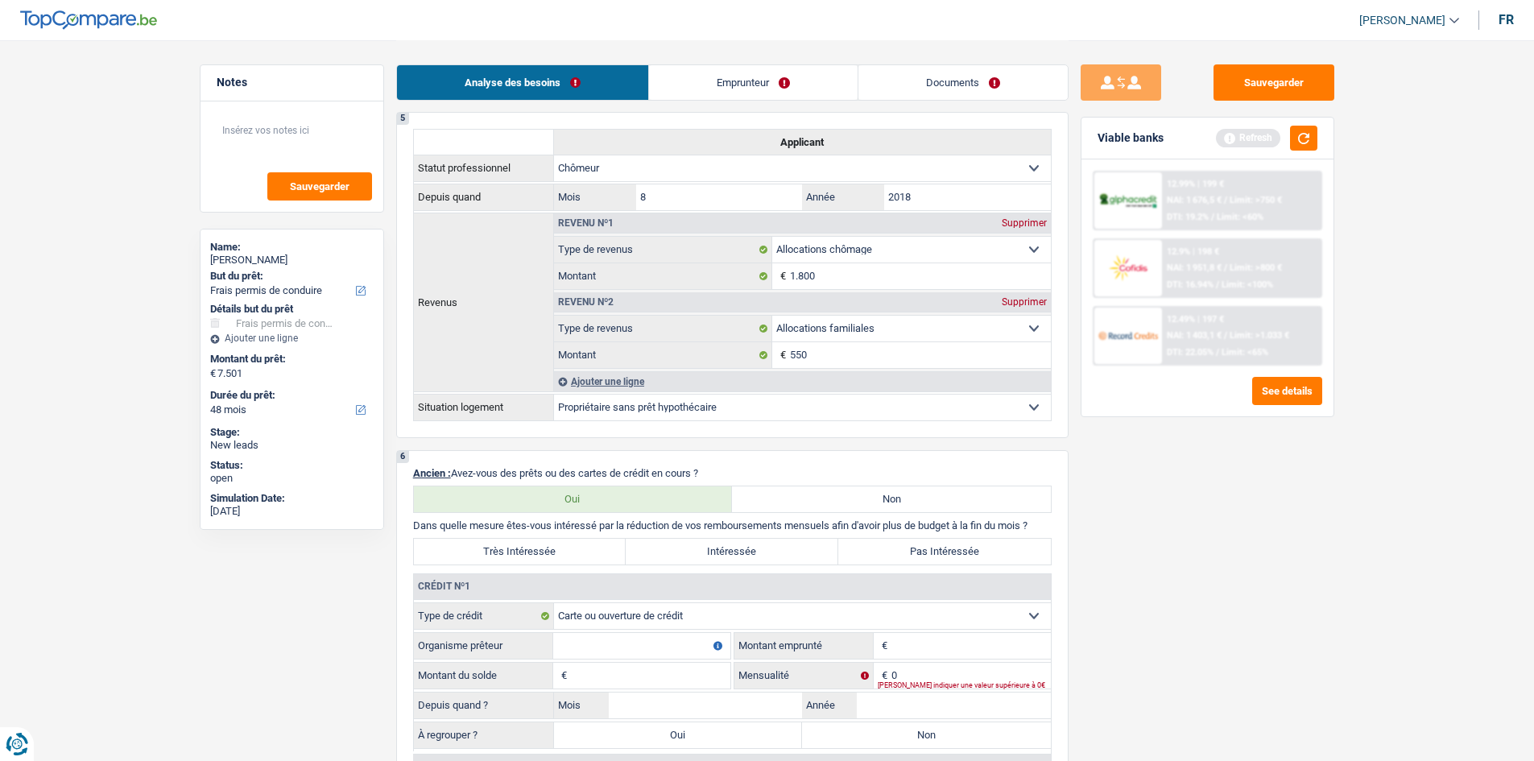
click at [924, 645] on input "Montant" at bounding box center [971, 646] width 159 height 26
type input "500"
click at [652, 651] on input "Organisme prêteur" at bounding box center [641, 646] width 177 height 26
type input "5"
click at [652, 680] on input "Montant du solde" at bounding box center [650, 676] width 159 height 26
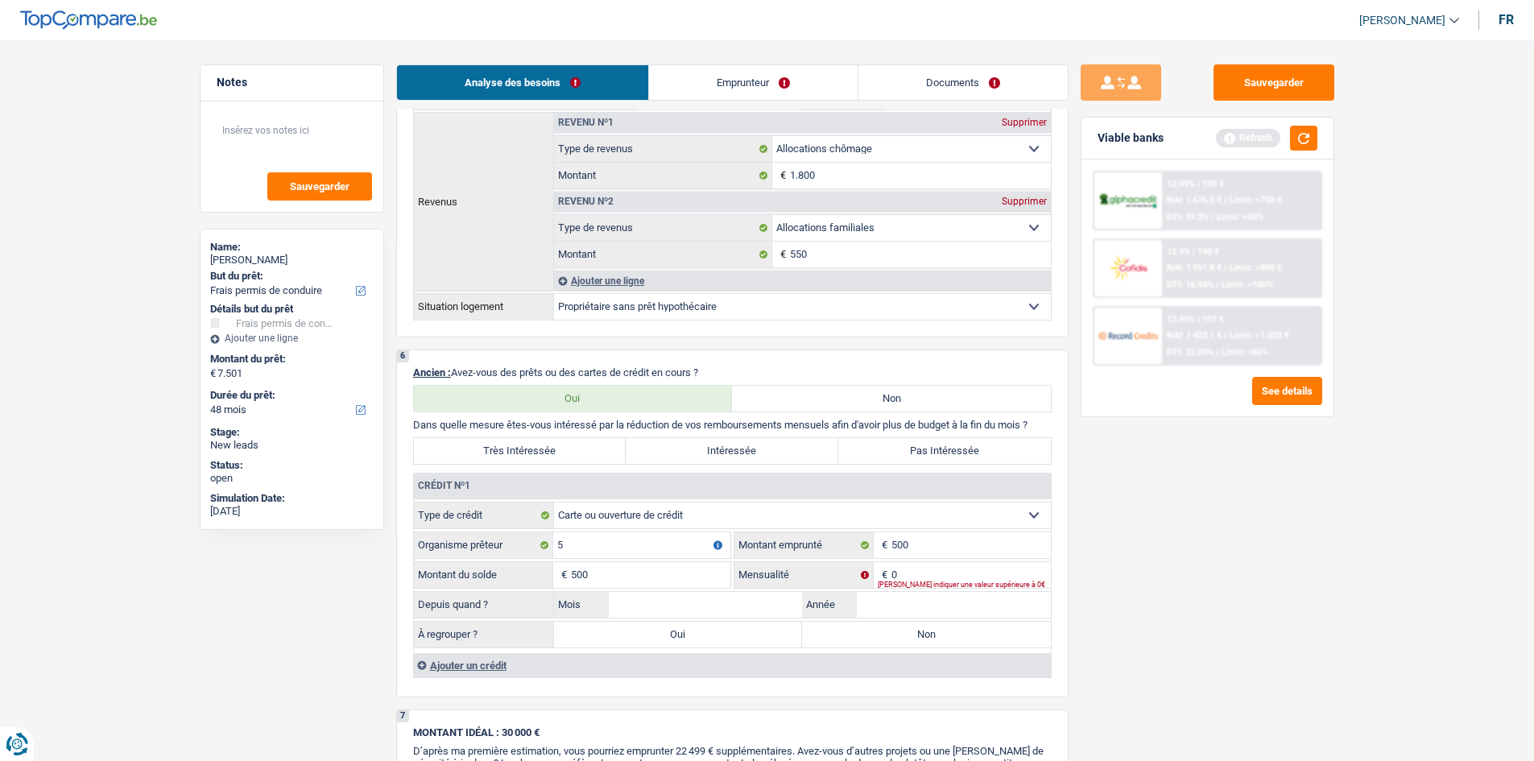
scroll to position [1136, 0]
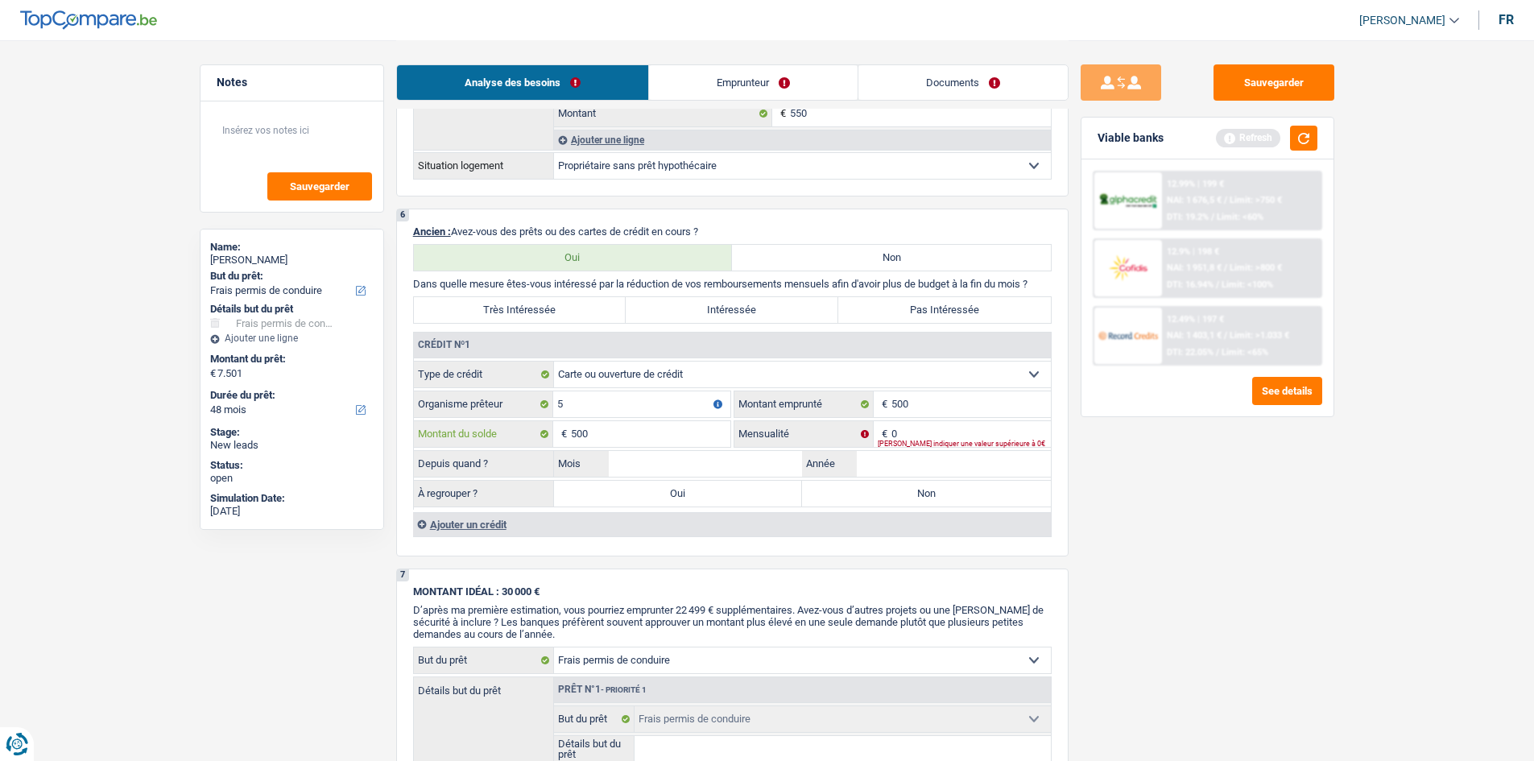
type input "500"
click at [923, 441] on div "[PERSON_NAME] indiquer une valeur supérieure à 0€" at bounding box center [964, 444] width 173 height 6
click at [936, 434] on input "0" at bounding box center [971, 434] width 159 height 26
type input "25"
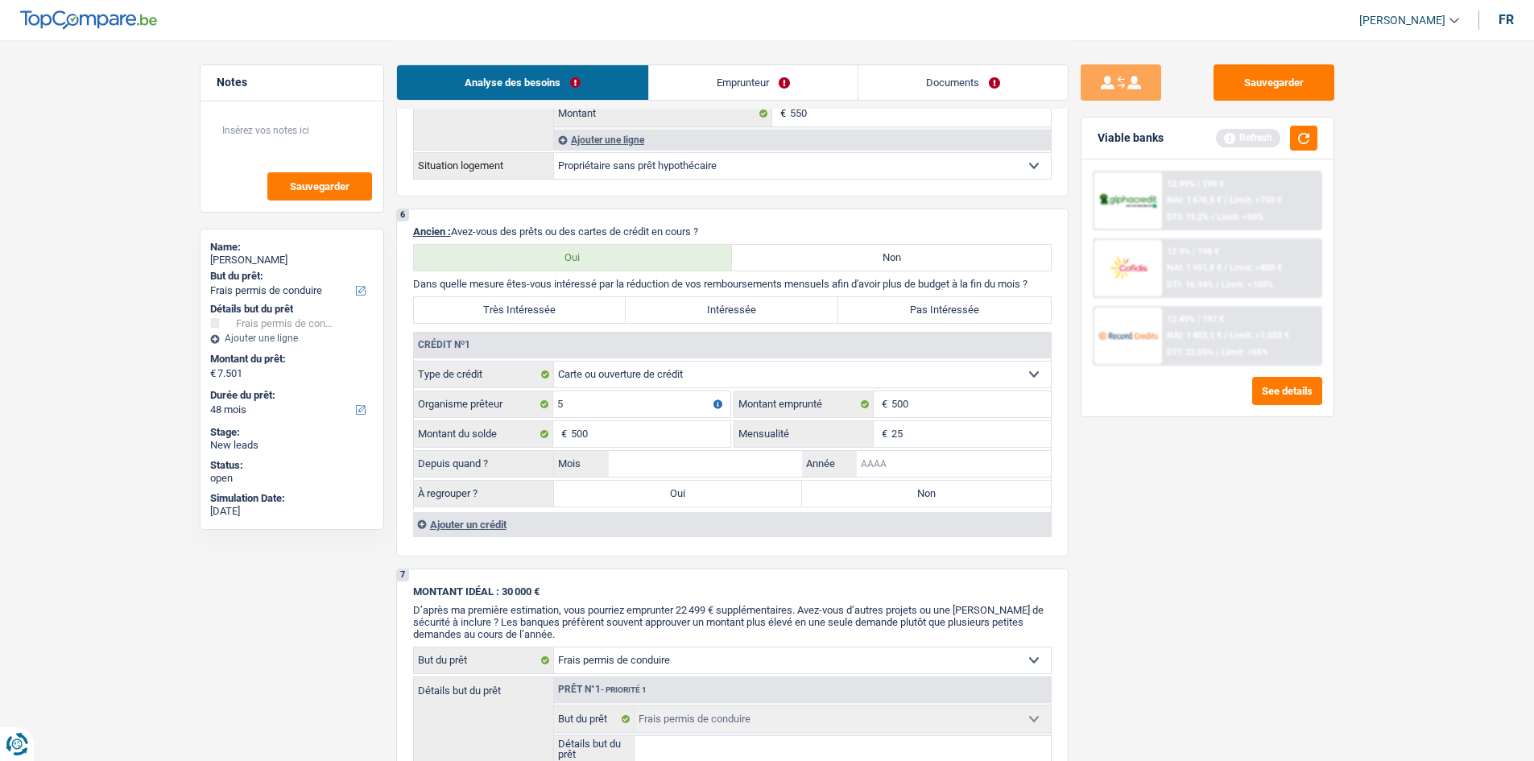
click at [864, 457] on input "Année" at bounding box center [954, 464] width 194 height 26
type input "0"
type input "2025"
click at [741, 455] on input "Mois" at bounding box center [706, 464] width 194 height 26
type input "05"
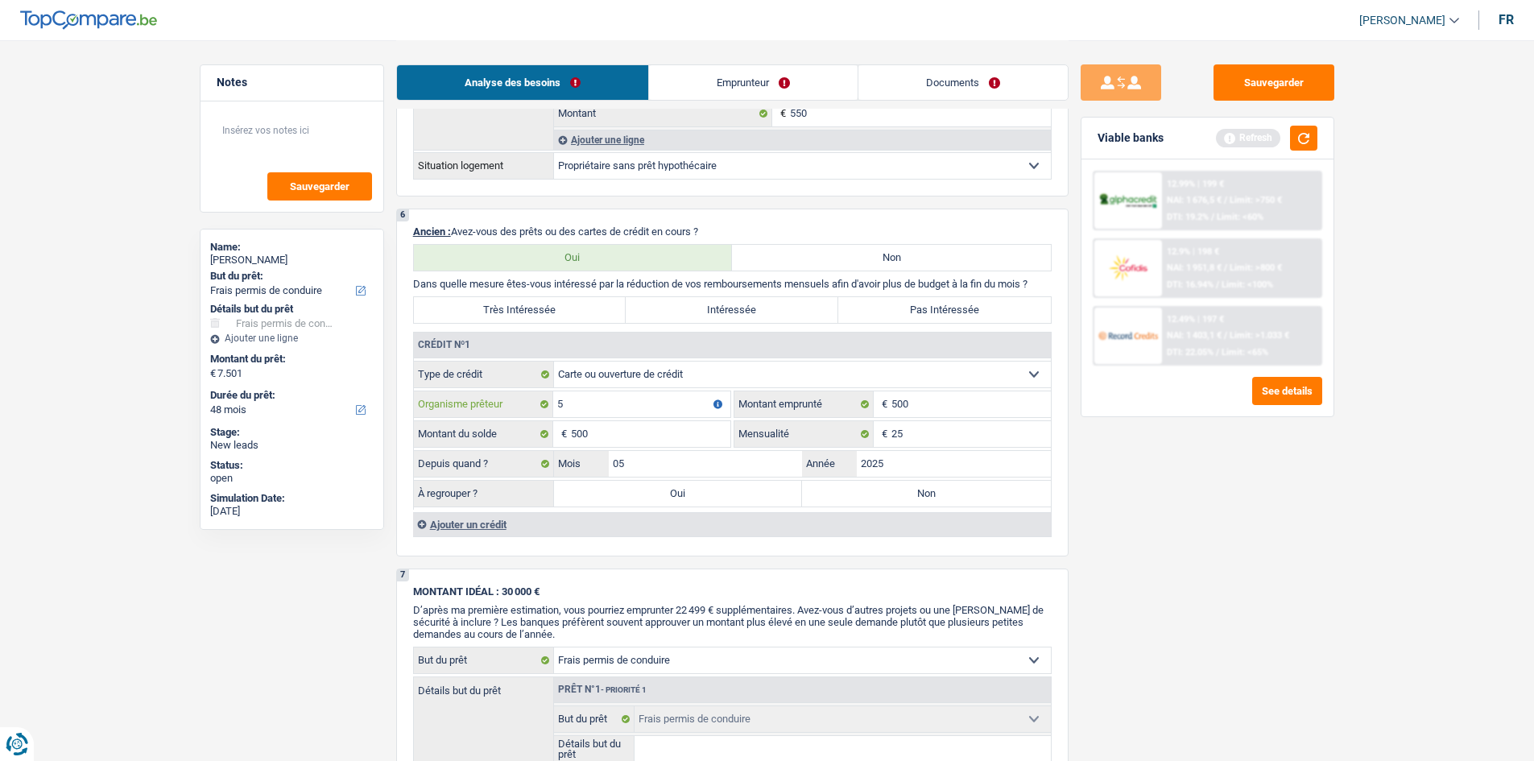
click at [627, 400] on input "5" at bounding box center [641, 404] width 177 height 26
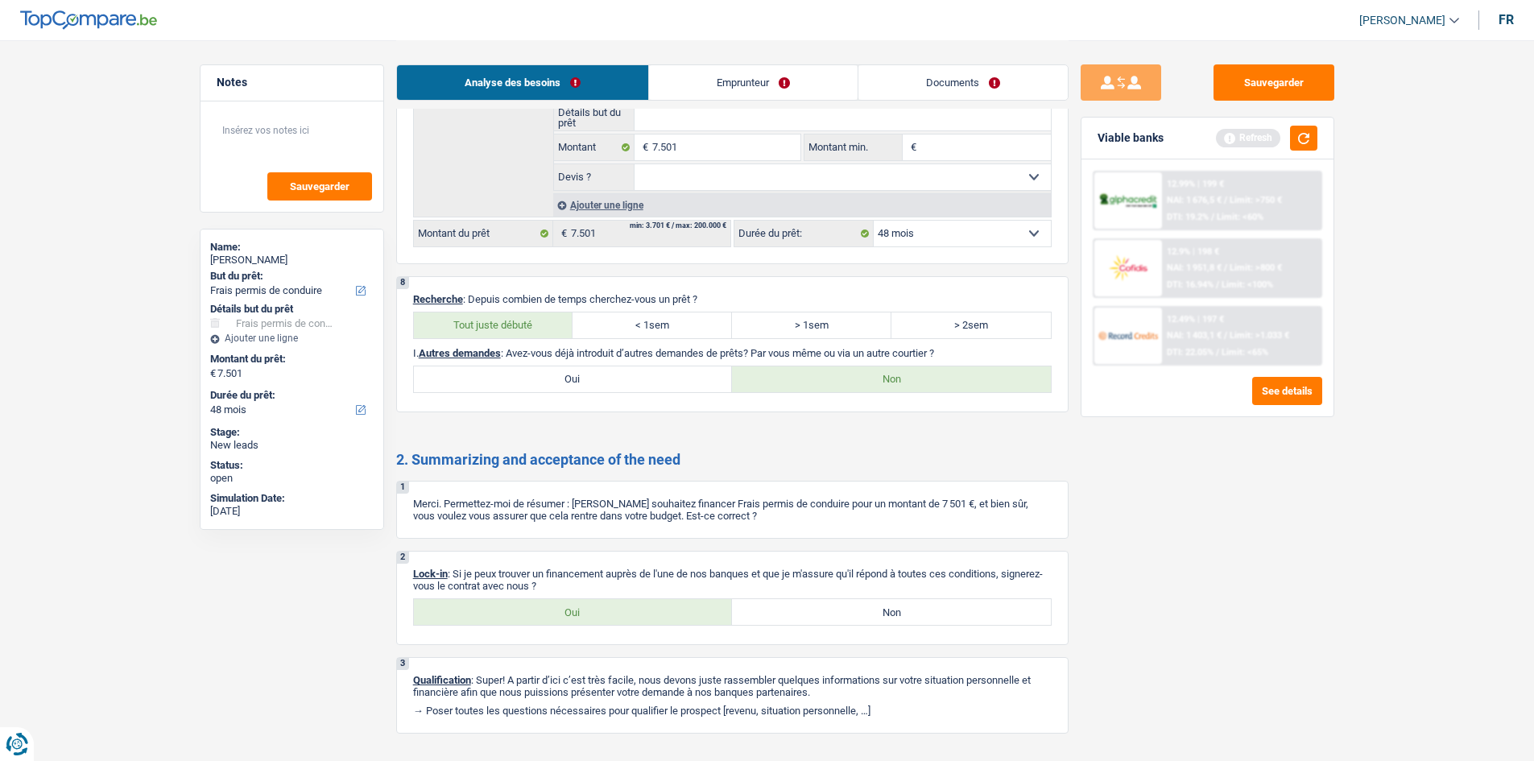
scroll to position [1769, 0]
type input "ing"
click at [595, 613] on label "Oui" at bounding box center [573, 611] width 319 height 26
click at [595, 613] on input "Oui" at bounding box center [573, 611] width 319 height 26
radio input "true"
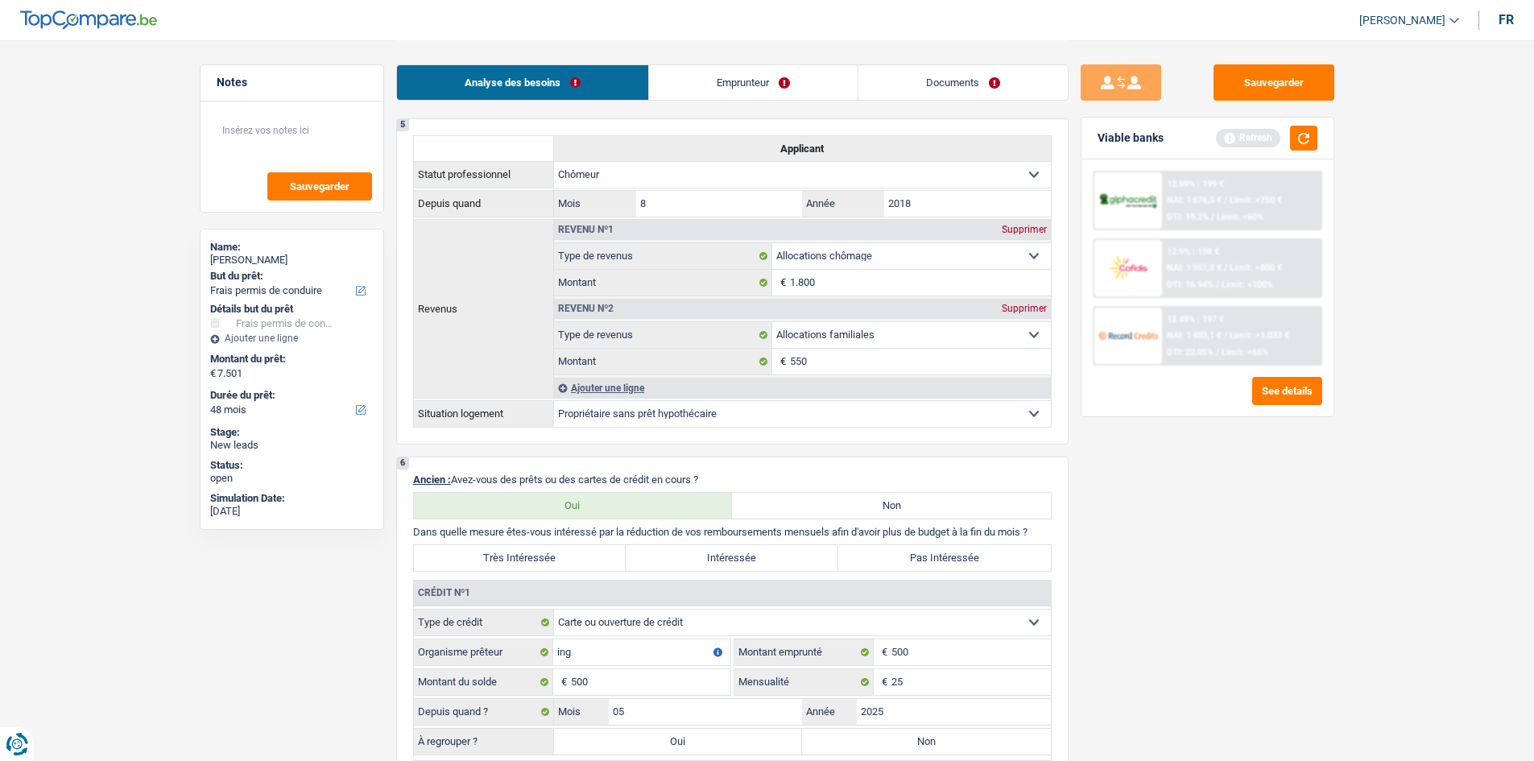
scroll to position [871, 0]
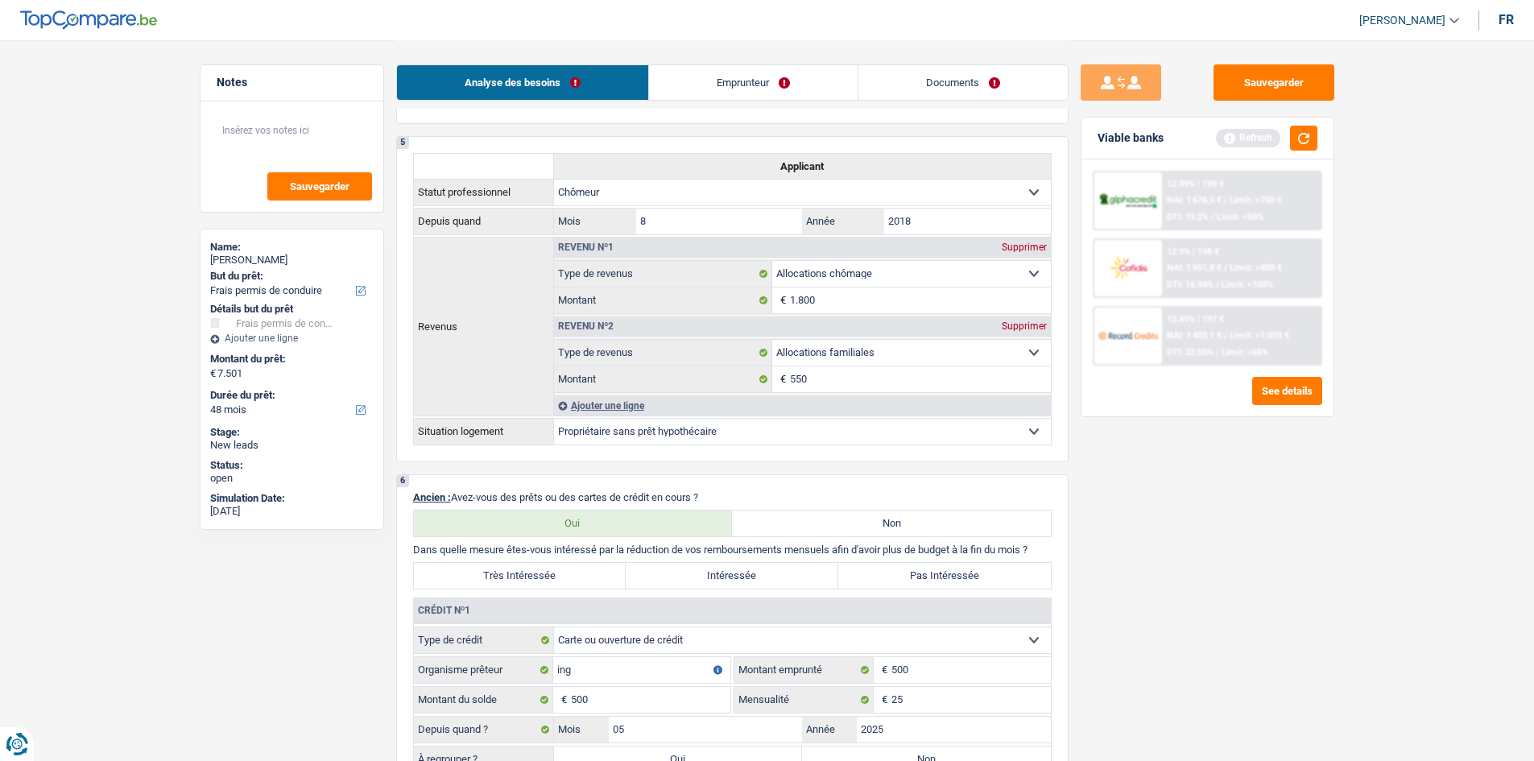
click at [730, 96] on link "Emprunteur" at bounding box center [753, 82] width 209 height 35
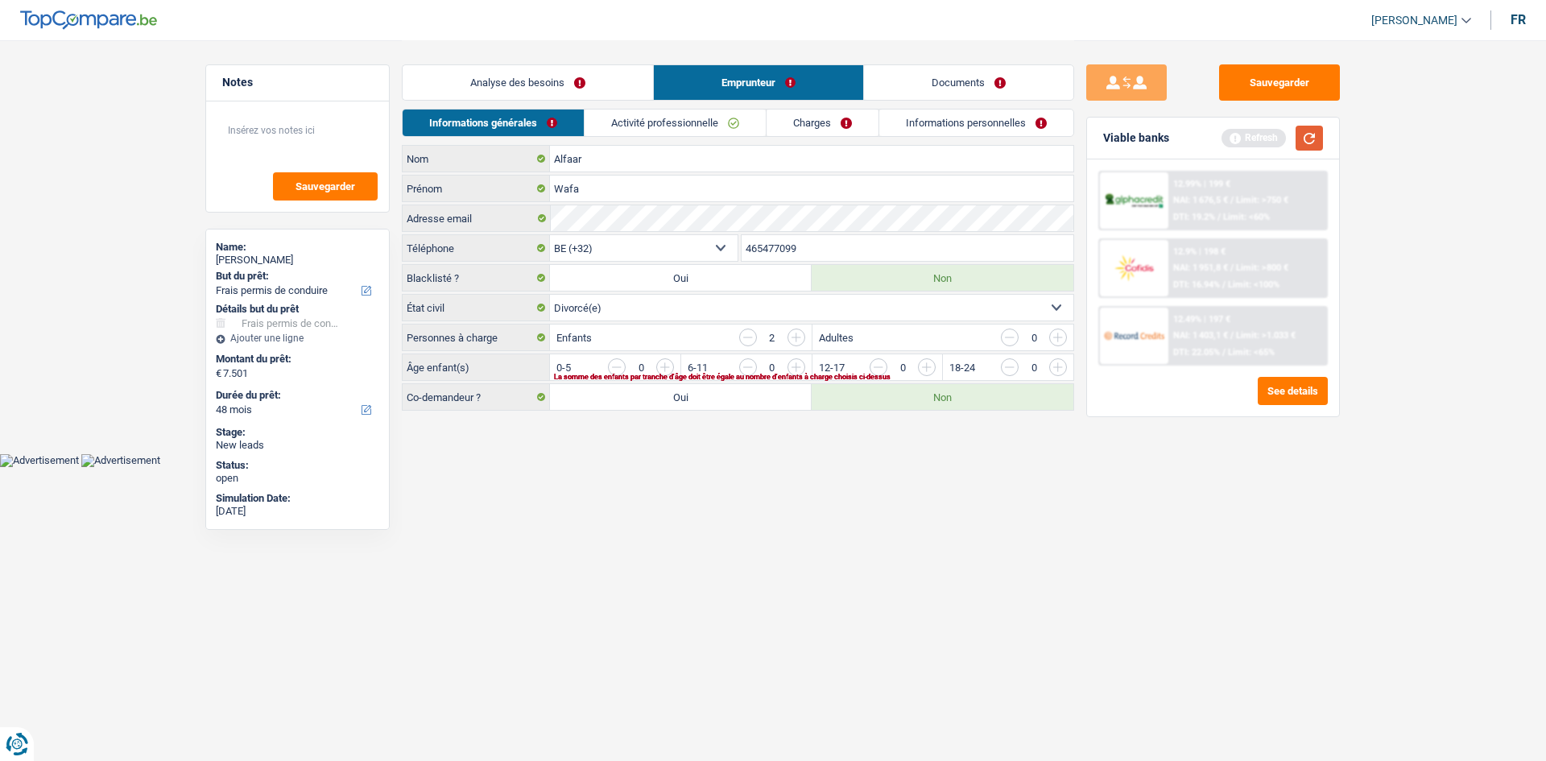
click at [1314, 137] on button "button" at bounding box center [1309, 138] width 27 height 25
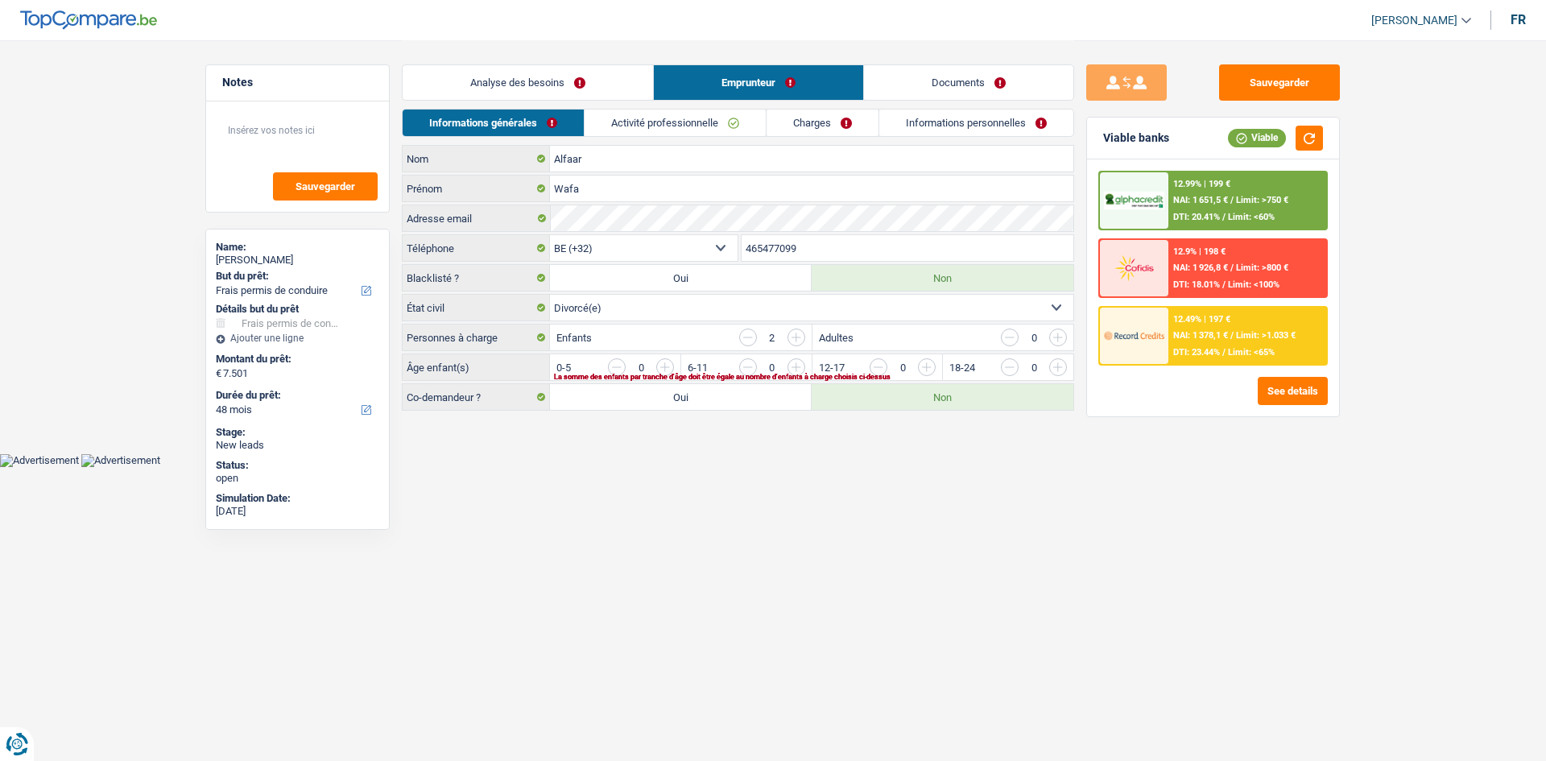
click at [797, 374] on div "La somme des enfants par tranche d'âge doit être égale au nombre d'enfants à ch…" at bounding box center [786, 377] width 465 height 6
click at [792, 366] on input "button" at bounding box center [1123, 371] width 671 height 26
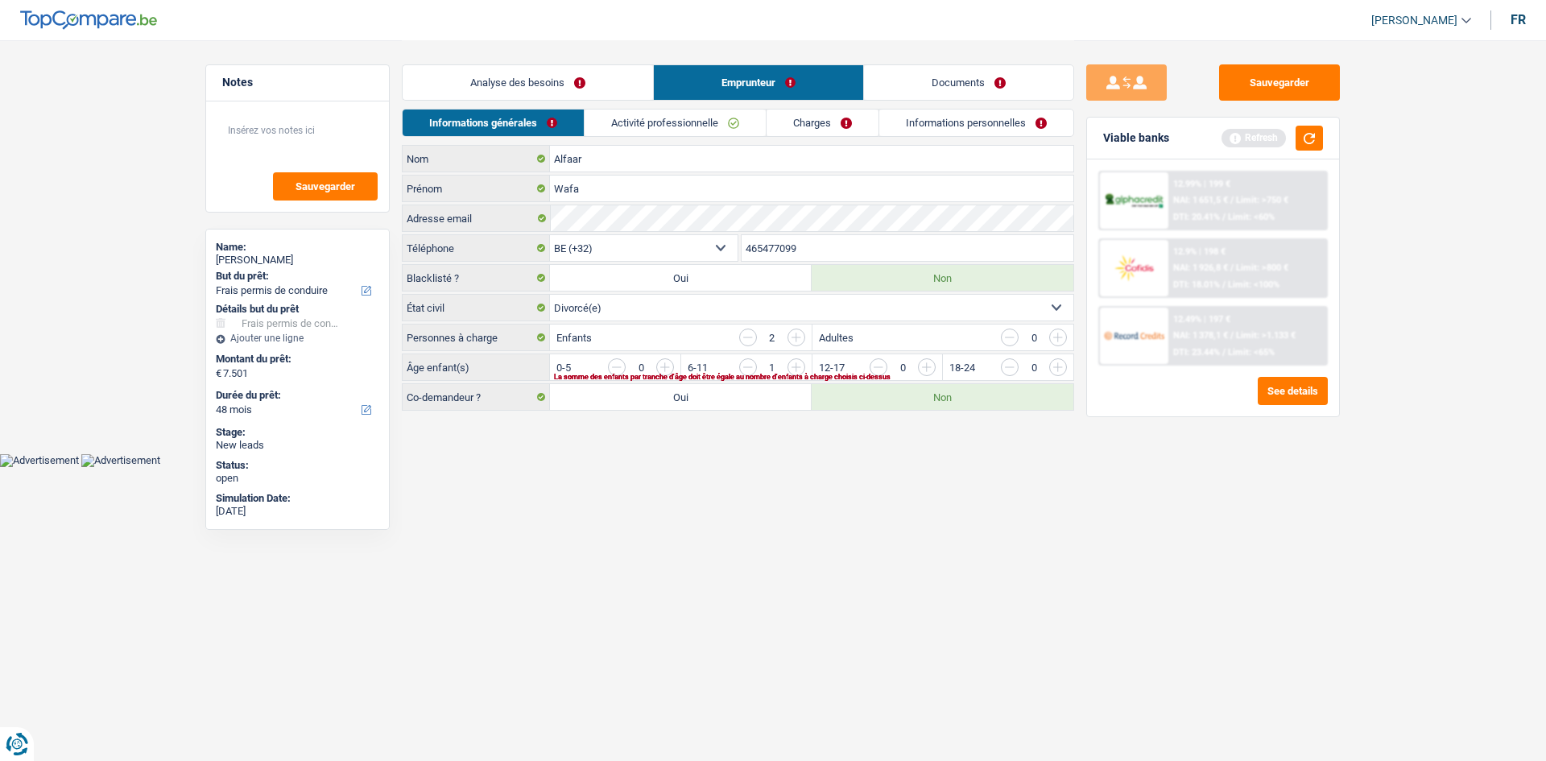
click at [664, 370] on input "button" at bounding box center [991, 371] width 671 height 26
click at [662, 122] on link "Activité professionnelle" at bounding box center [675, 123] width 181 height 27
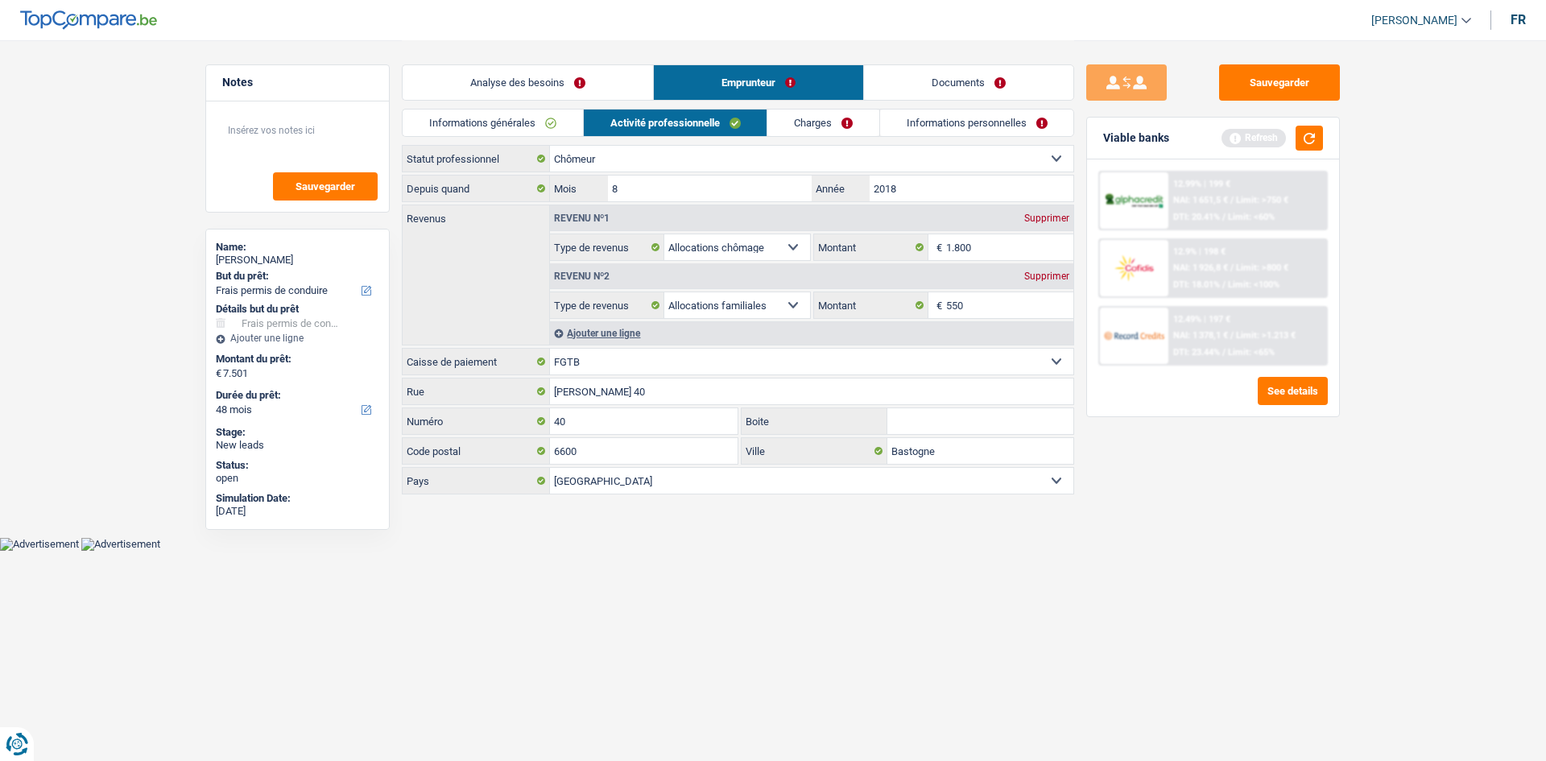
click at [591, 331] on div "Ajouter une ligne" at bounding box center [811, 332] width 523 height 23
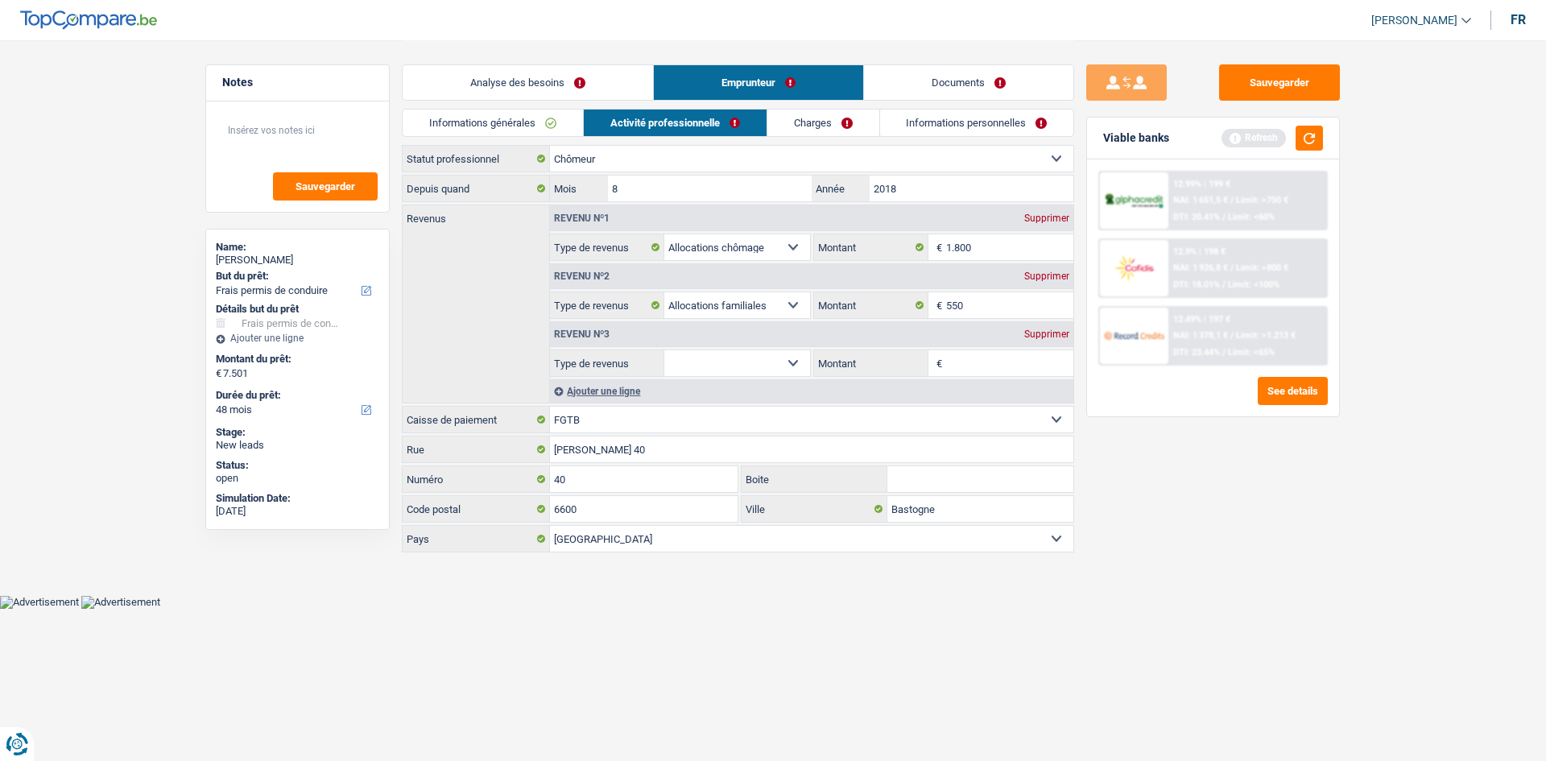
click at [1042, 336] on div "Supprimer" at bounding box center [1046, 334] width 53 height 10
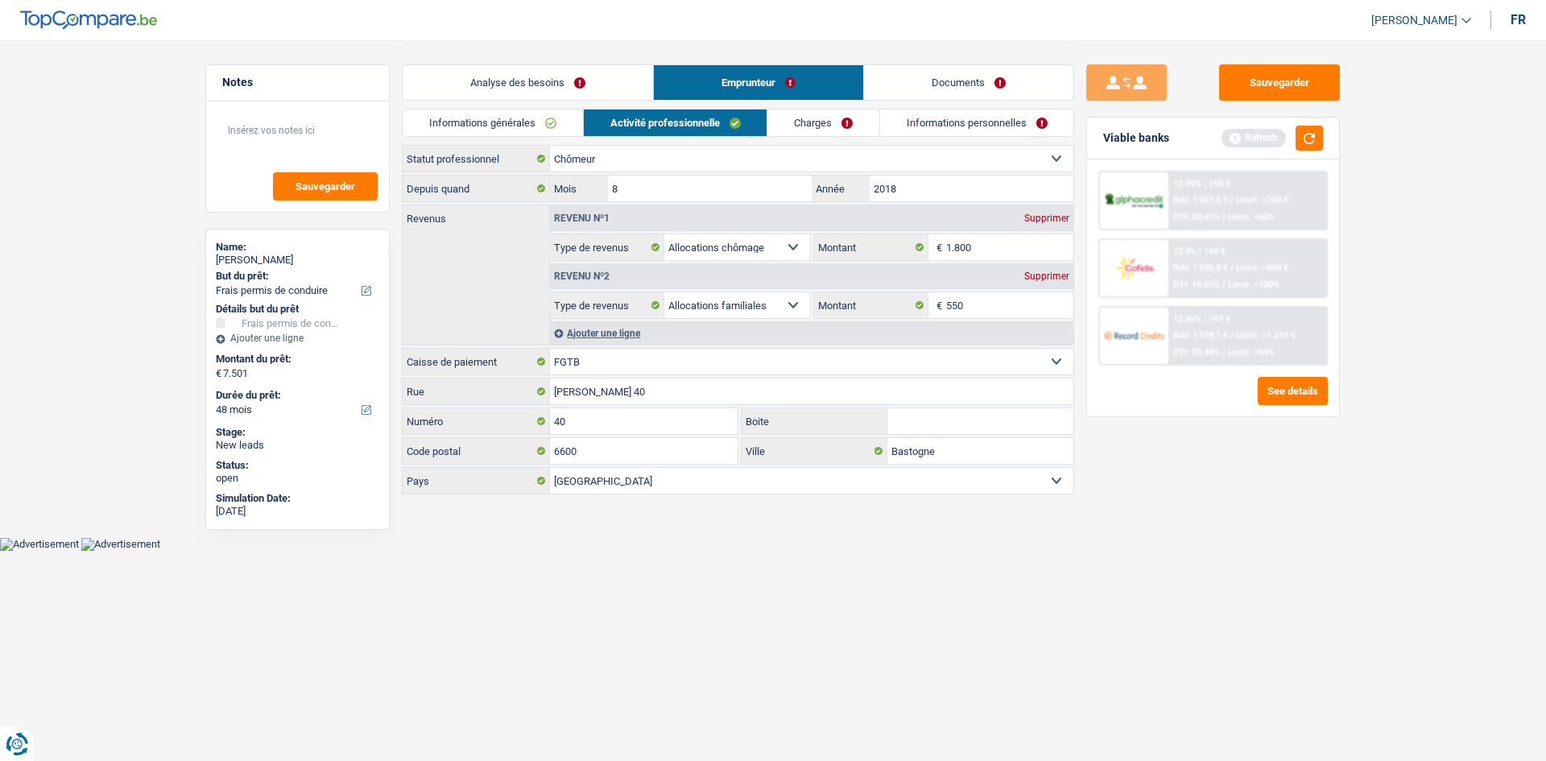
click at [802, 114] on link "Charges" at bounding box center [823, 123] width 112 height 27
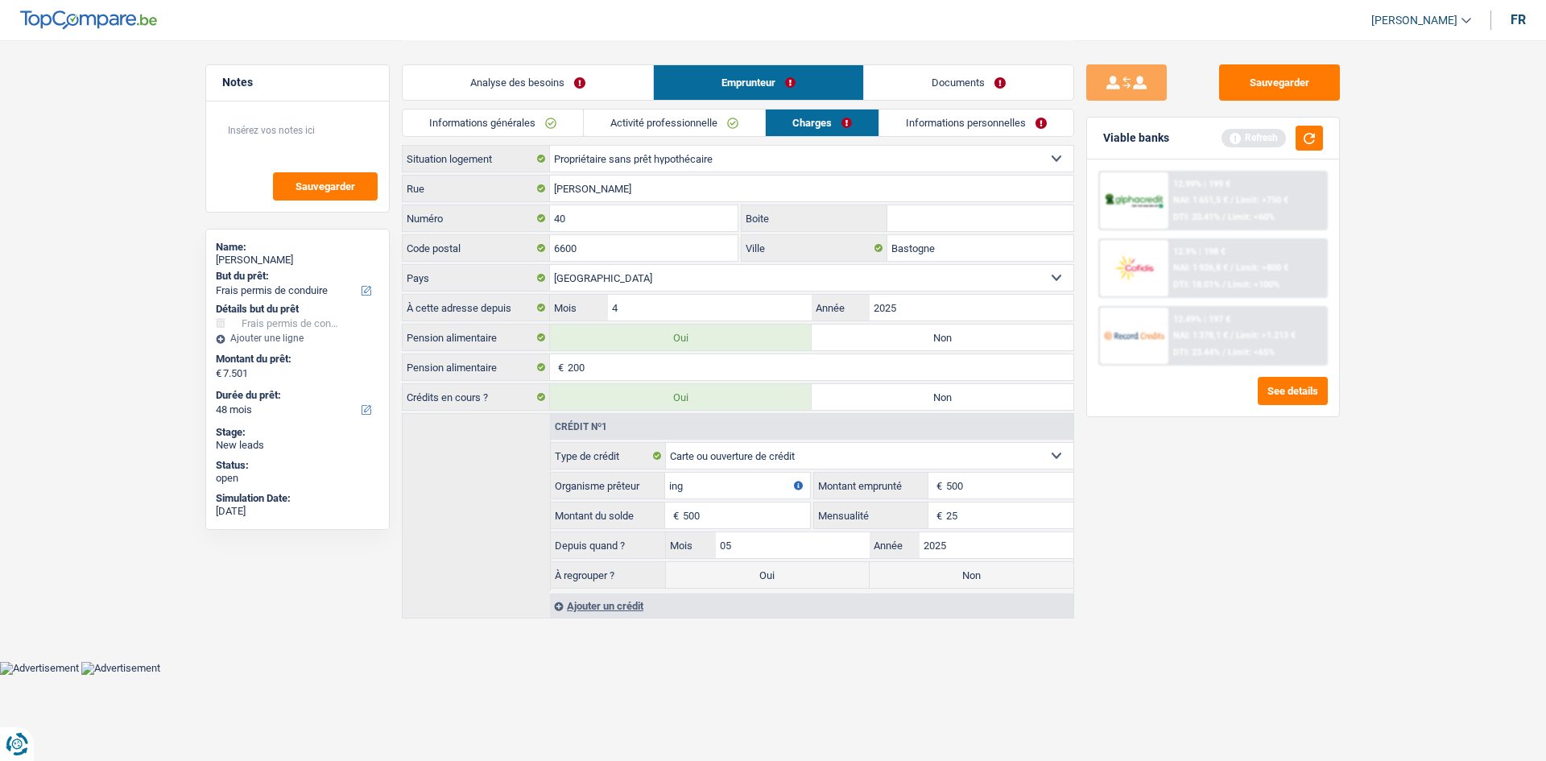
click at [704, 126] on link "Activité professionnelle" at bounding box center [674, 123] width 181 height 27
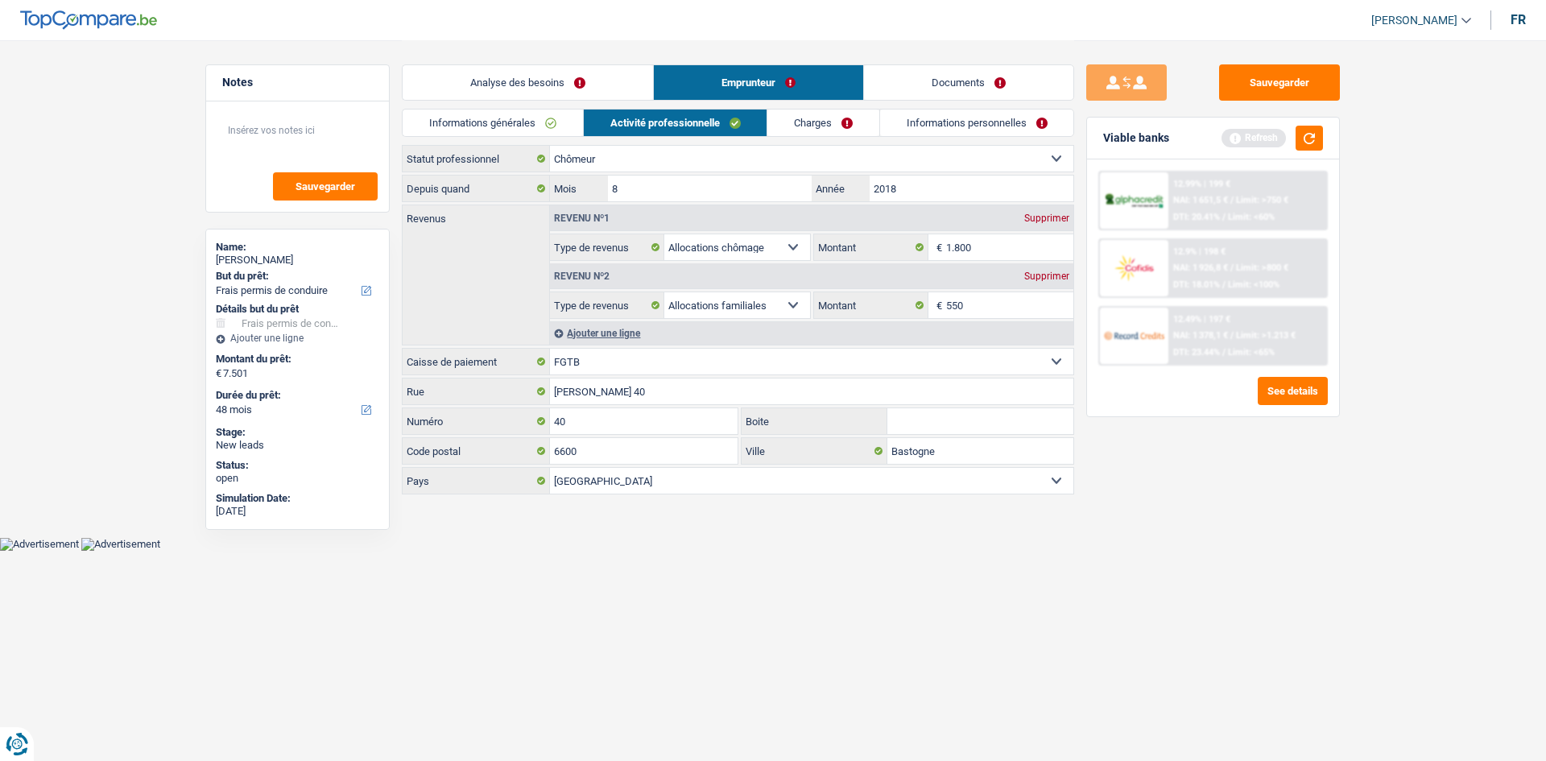
click at [616, 333] on div "Ajouter une ligne" at bounding box center [811, 332] width 523 height 23
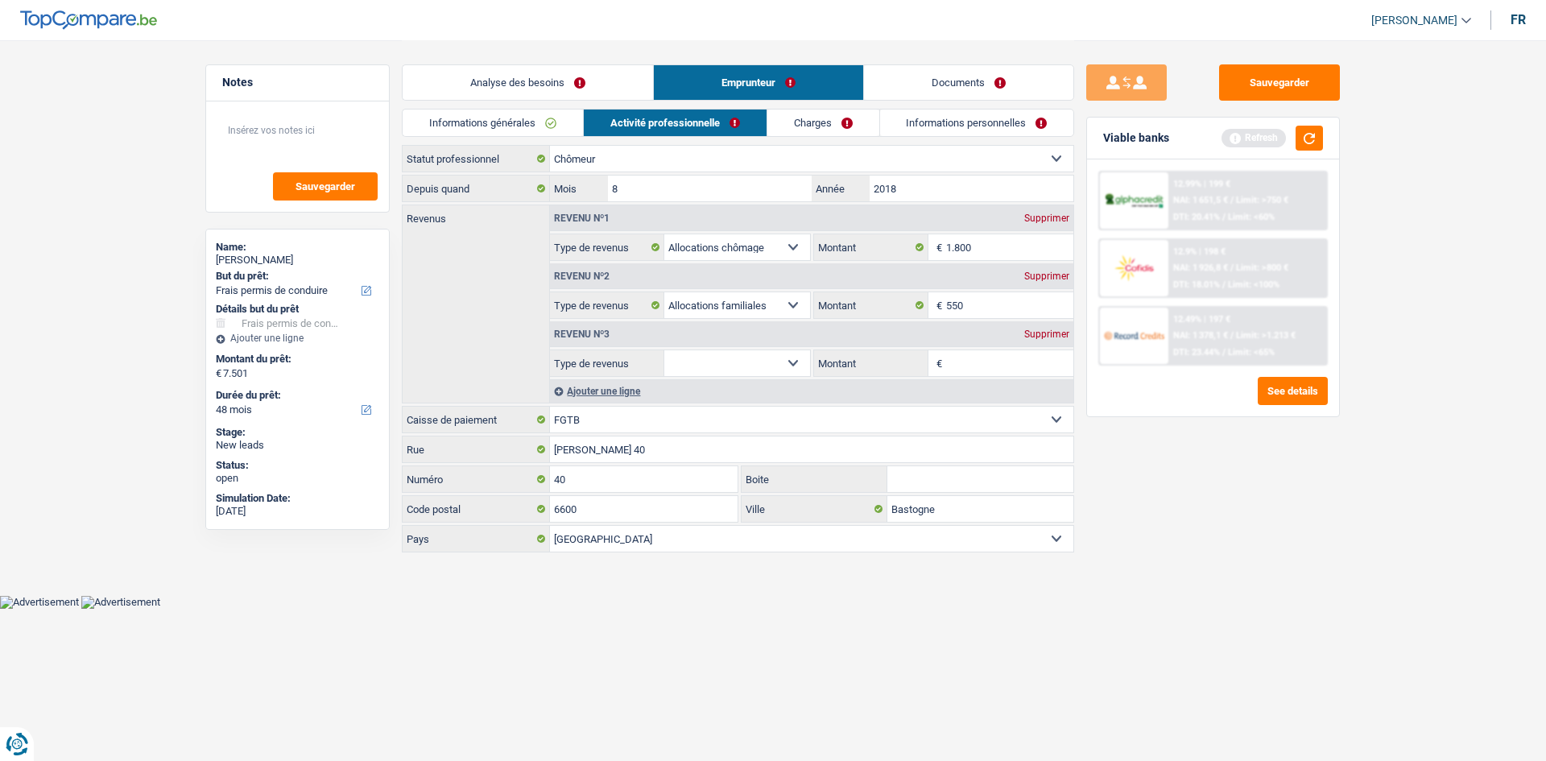
click at [794, 362] on select "Allocation d'handicap Allocations chômage Allocations familiales Chèques repas …" at bounding box center [737, 363] width 146 height 26
select select "alimony"
click at [664, 350] on select "Allocation d'handicap Allocations chômage Allocations familiales Chèques repas …" at bounding box center [737, 363] width 146 height 26
click at [967, 351] on input "Montant" at bounding box center [1010, 363] width 128 height 26
type input "200"
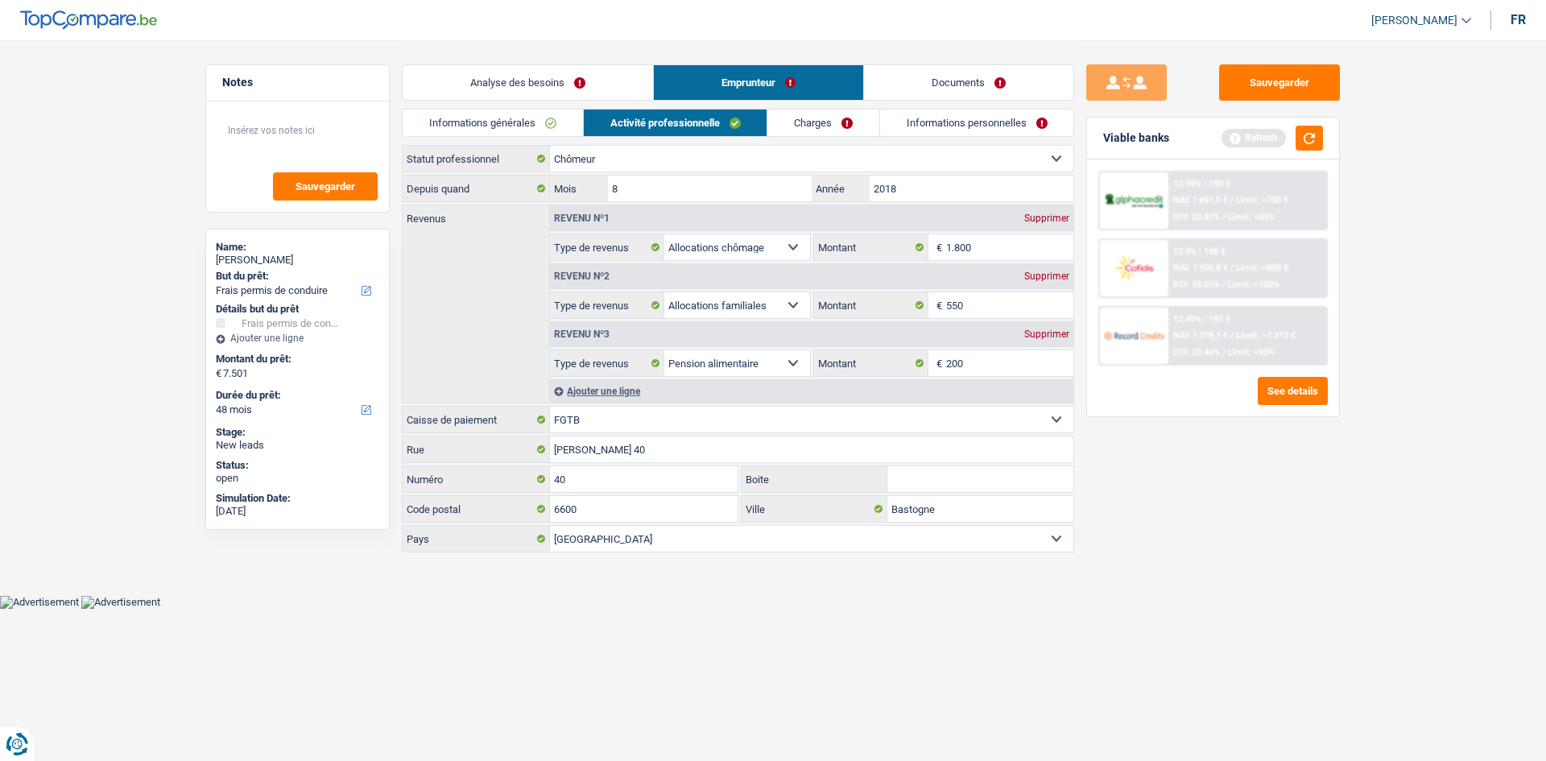
click at [820, 126] on link "Charges" at bounding box center [823, 123] width 112 height 27
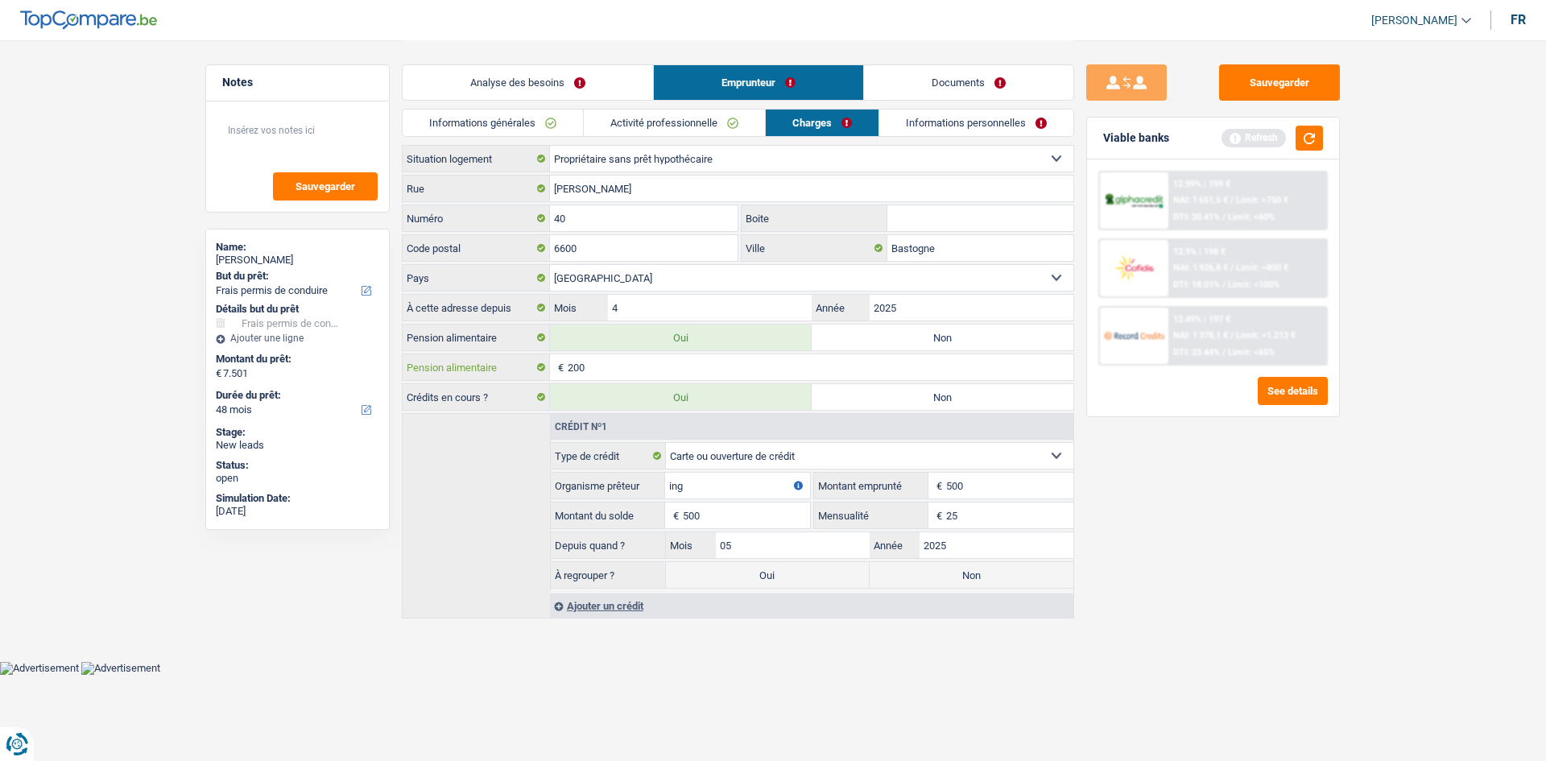
drag, startPoint x: 671, startPoint y: 370, endPoint x: 656, endPoint y: 374, distance: 15.8
click at [660, 372] on input "200" at bounding box center [821, 367] width 506 height 26
click at [629, 368] on input "200" at bounding box center [821, 367] width 506 height 26
click at [933, 341] on label "Non" at bounding box center [943, 338] width 262 height 26
click at [933, 341] on input "Non" at bounding box center [943, 338] width 262 height 26
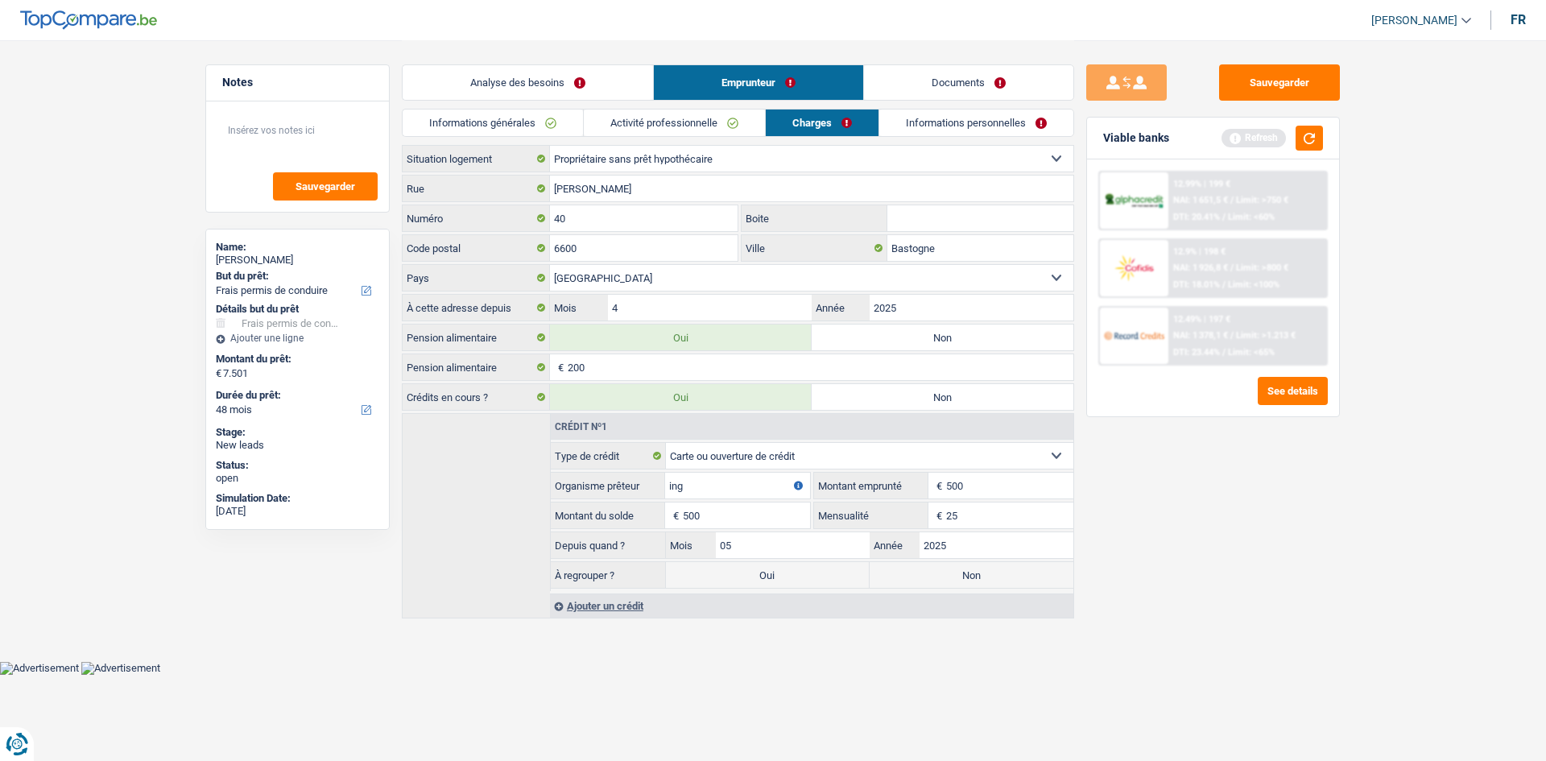
radio input "true"
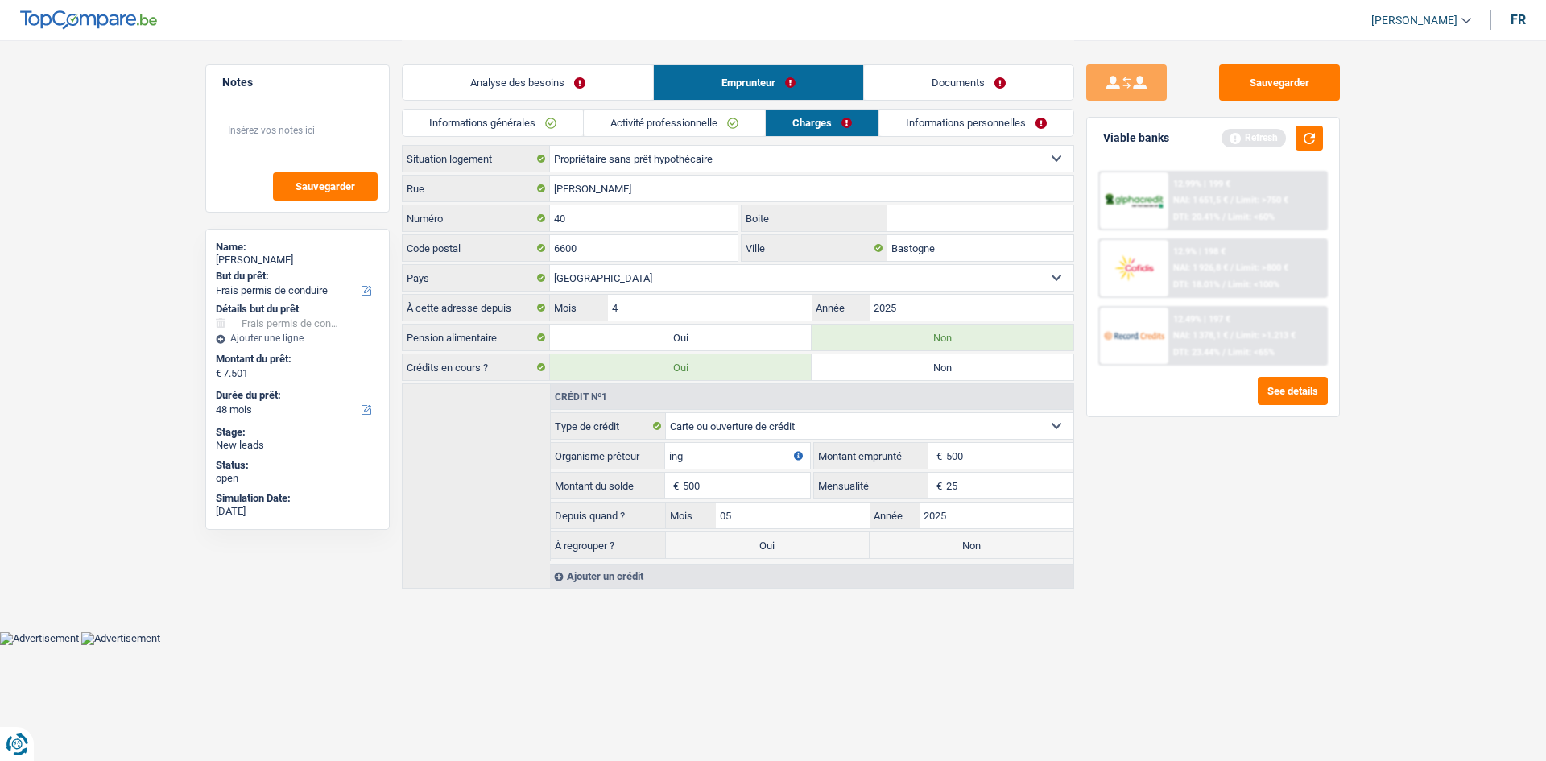
click at [1222, 499] on div "Sauvegarder Viable banks Refresh 12.99% | 199 € NAI: 1 651,5 € / Limit: >750 € …" at bounding box center [1213, 399] width 278 height 671
click at [937, 128] on link "Informations personnelles" at bounding box center [976, 123] width 194 height 27
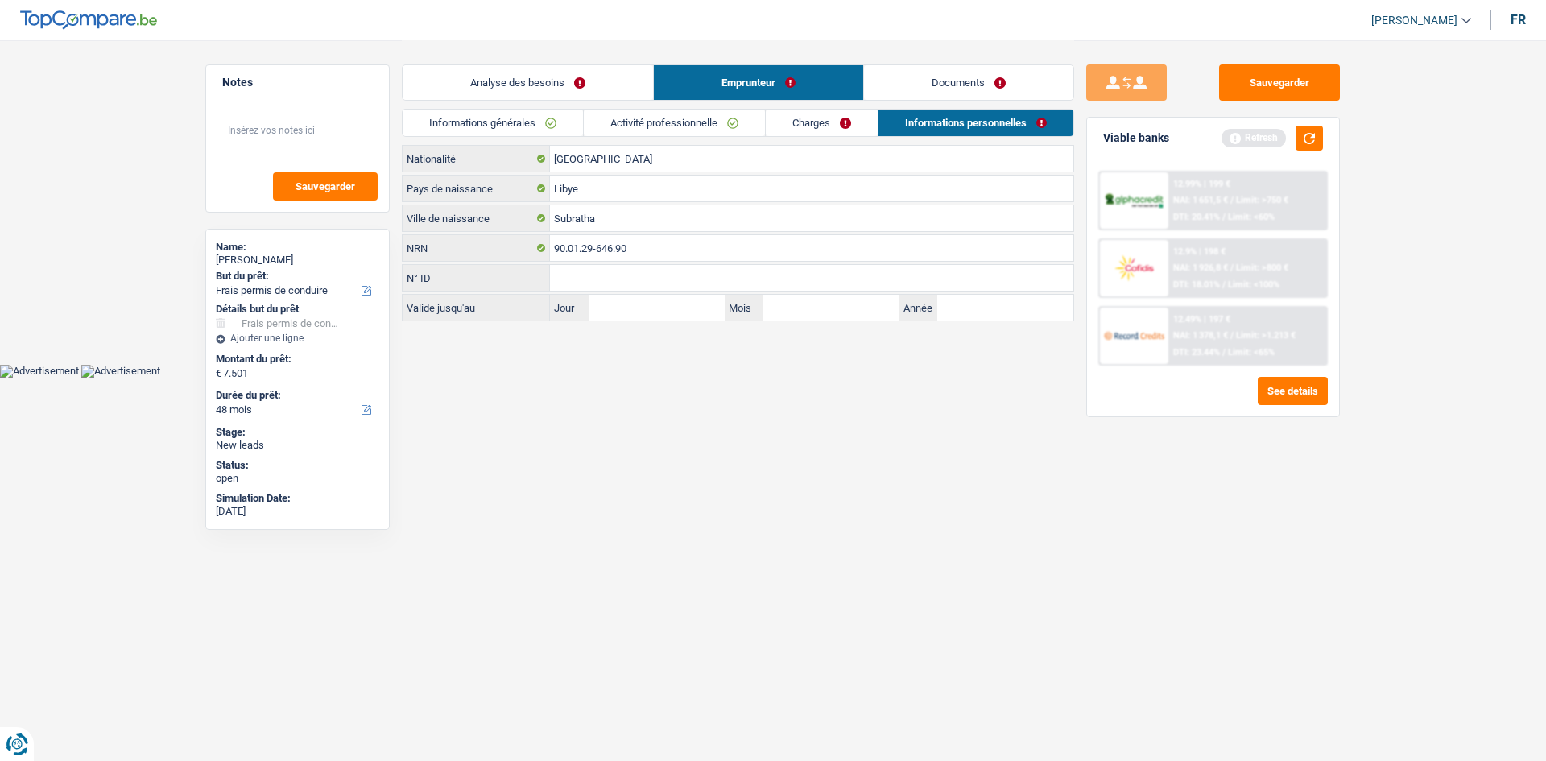
drag, startPoint x: 722, startPoint y: 420, endPoint x: 706, endPoint y: 419, distance: 15.4
click at [718, 378] on html "Vous avez le contrôle de vos données Nous utilisons des cookies, tout comme nos…" at bounding box center [773, 189] width 1546 height 378
click at [836, 163] on input "[GEOGRAPHIC_DATA]" at bounding box center [811, 159] width 523 height 26
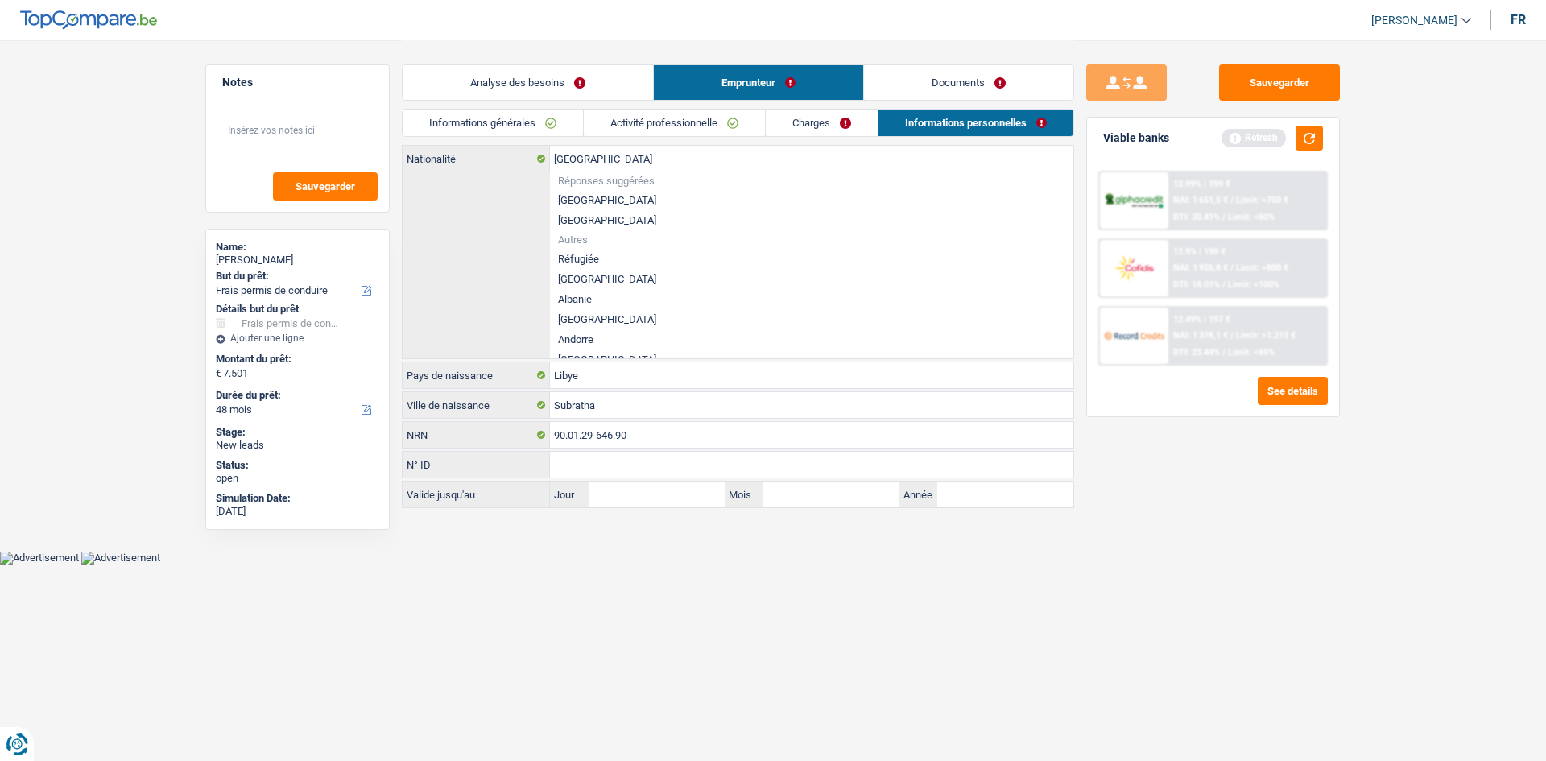
drag, startPoint x: 1230, startPoint y: 643, endPoint x: 1216, endPoint y: 625, distance: 22.4
click at [1219, 638] on div "Sauvegarder Viable banks Refresh 12.99% | 199 € NAI: 1 651,5 € / Limit: >750 € …" at bounding box center [1213, 399] width 278 height 671
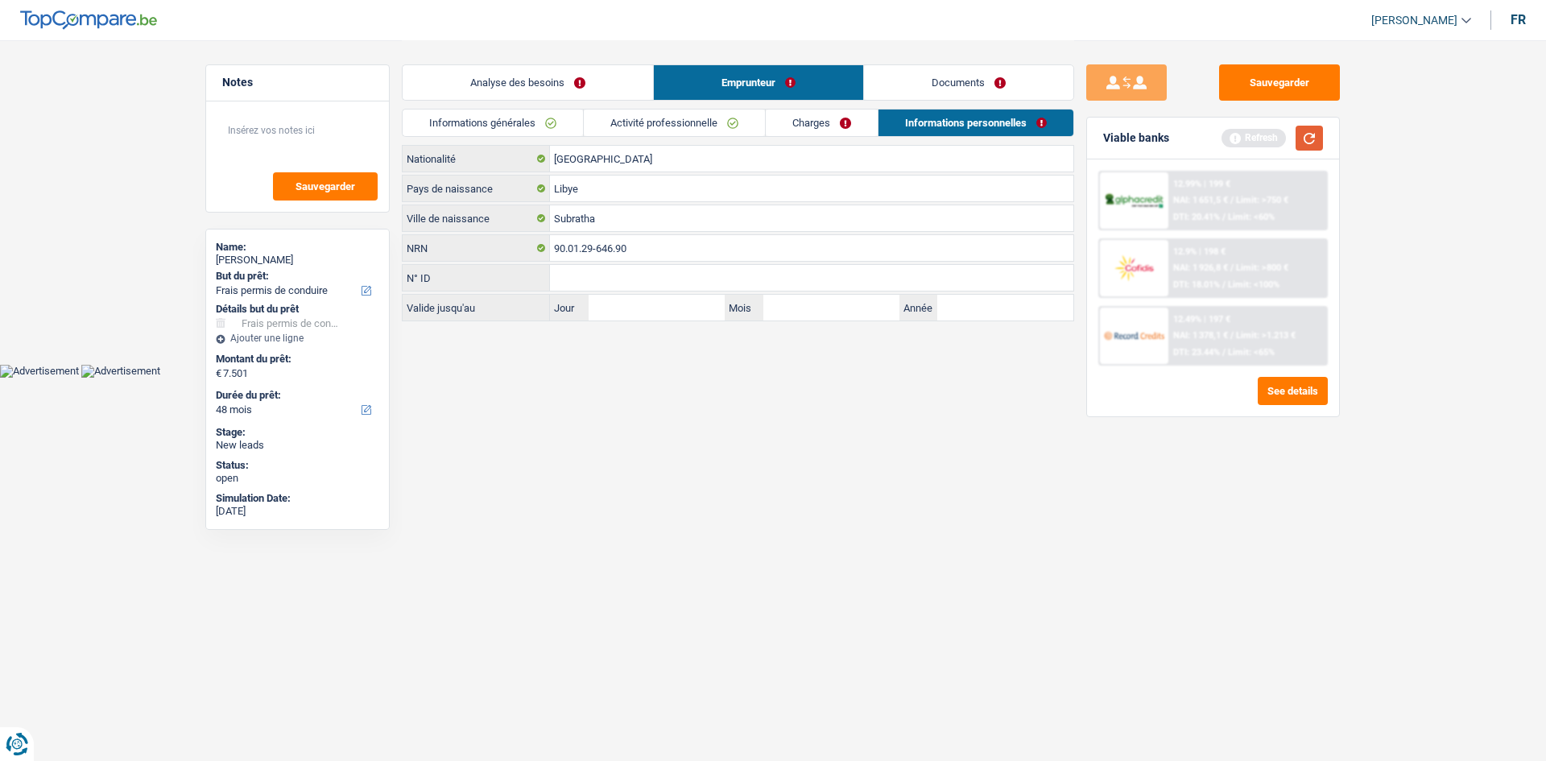
click at [1315, 134] on button "button" at bounding box center [1309, 138] width 27 height 25
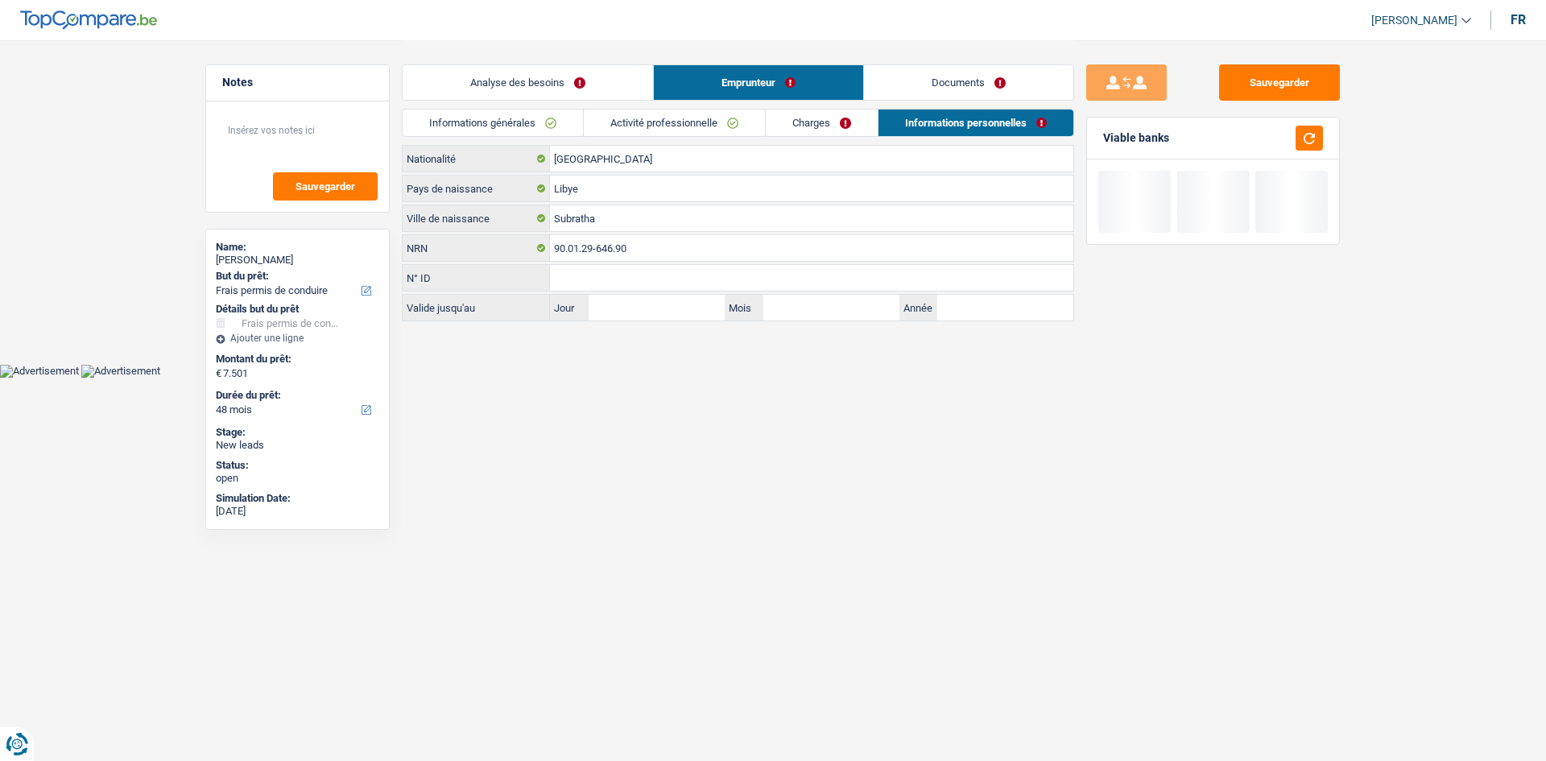
click at [497, 92] on link "Analyse des besoins" at bounding box center [528, 82] width 250 height 35
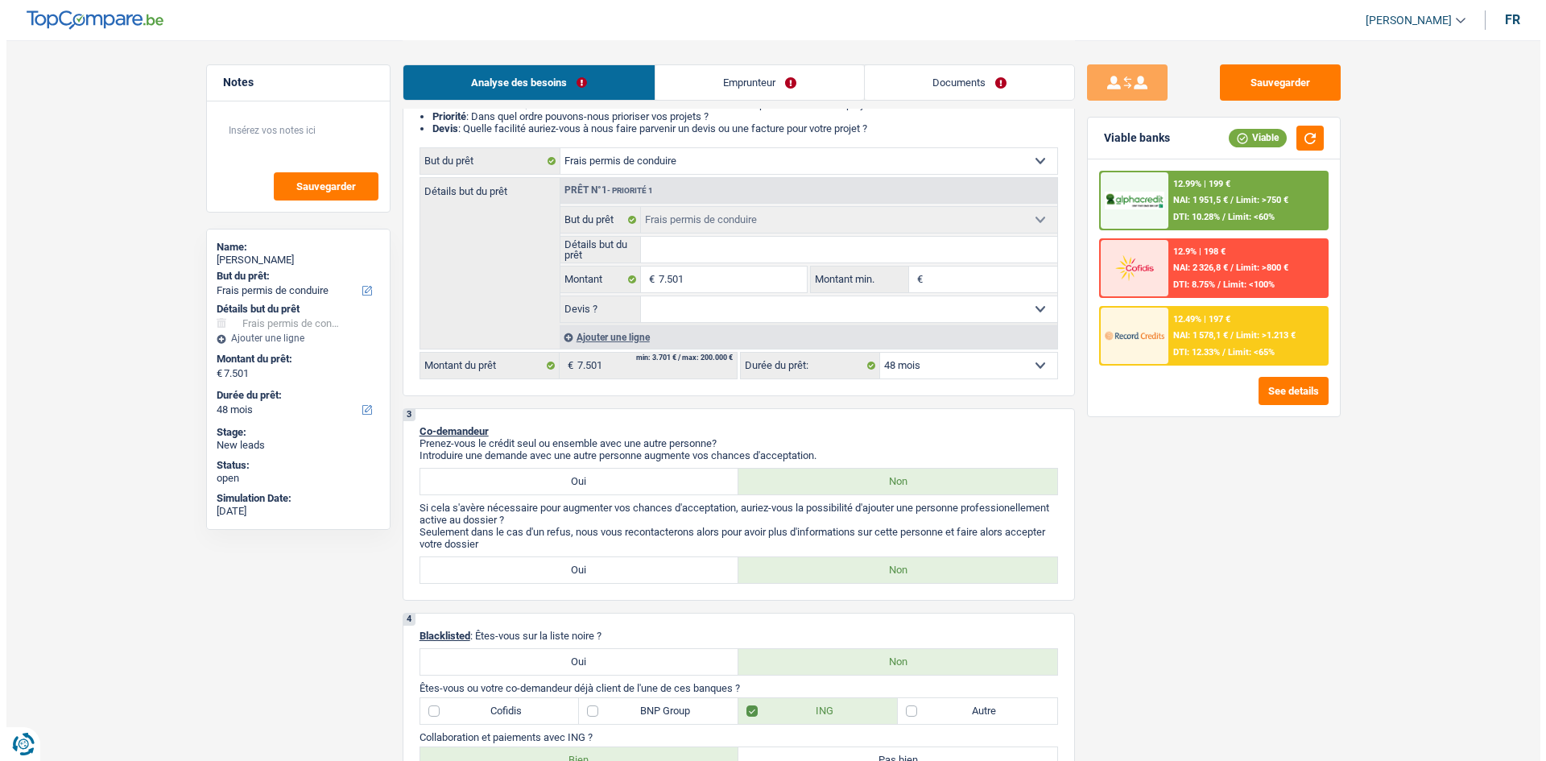
scroll to position [161, 0]
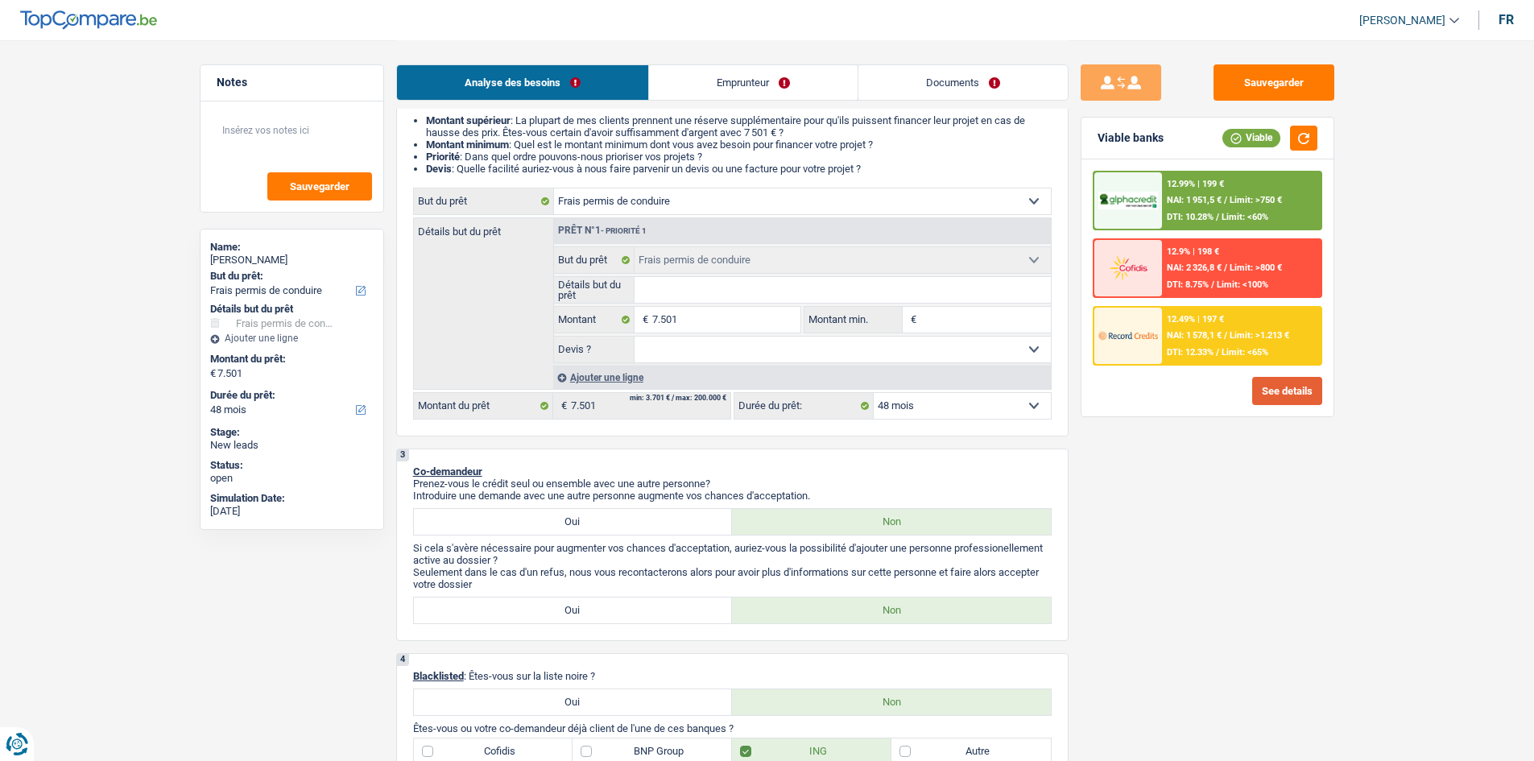
click at [1255, 396] on button "See details" at bounding box center [1287, 391] width 70 height 28
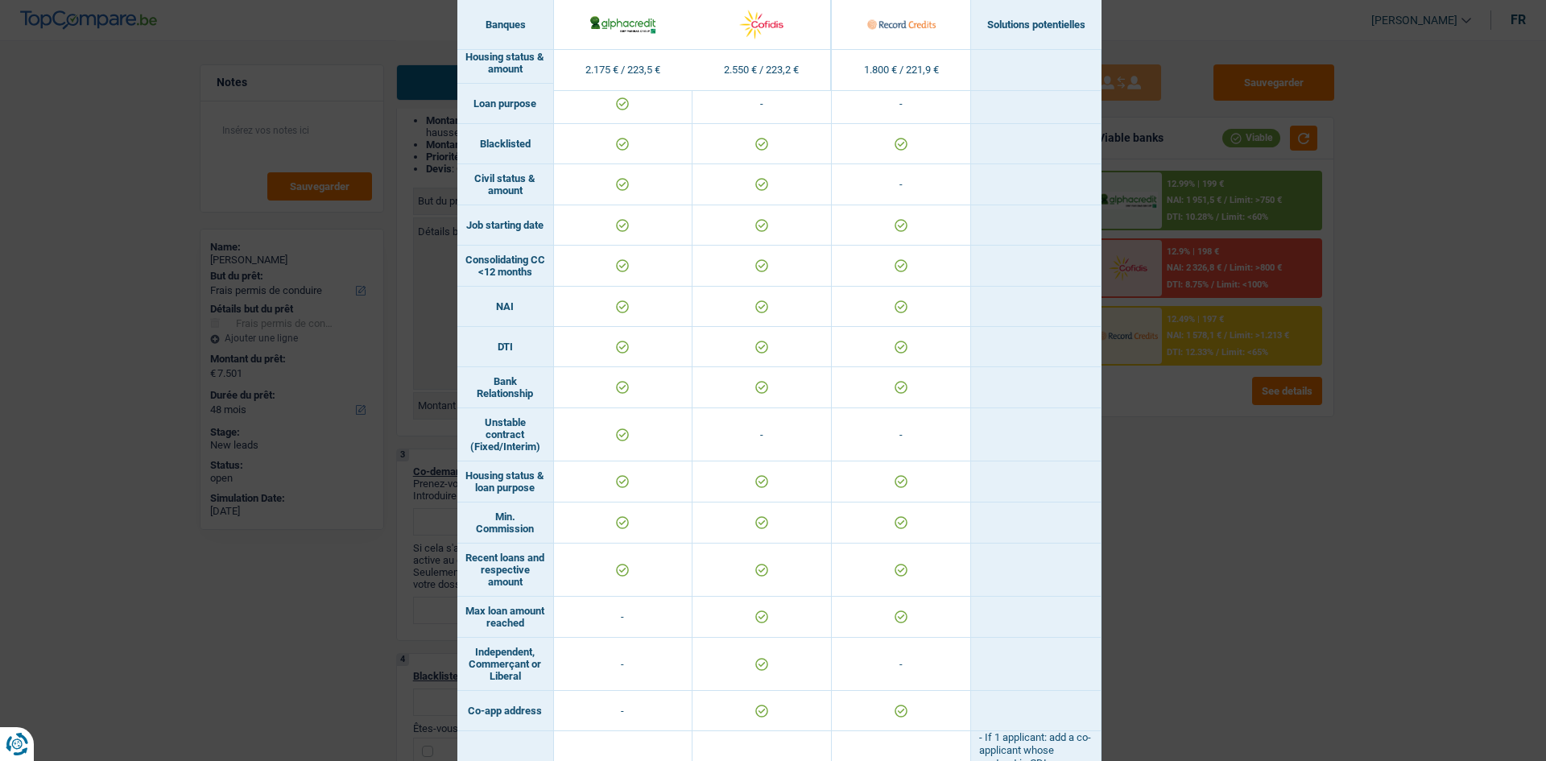
scroll to position [772, 0]
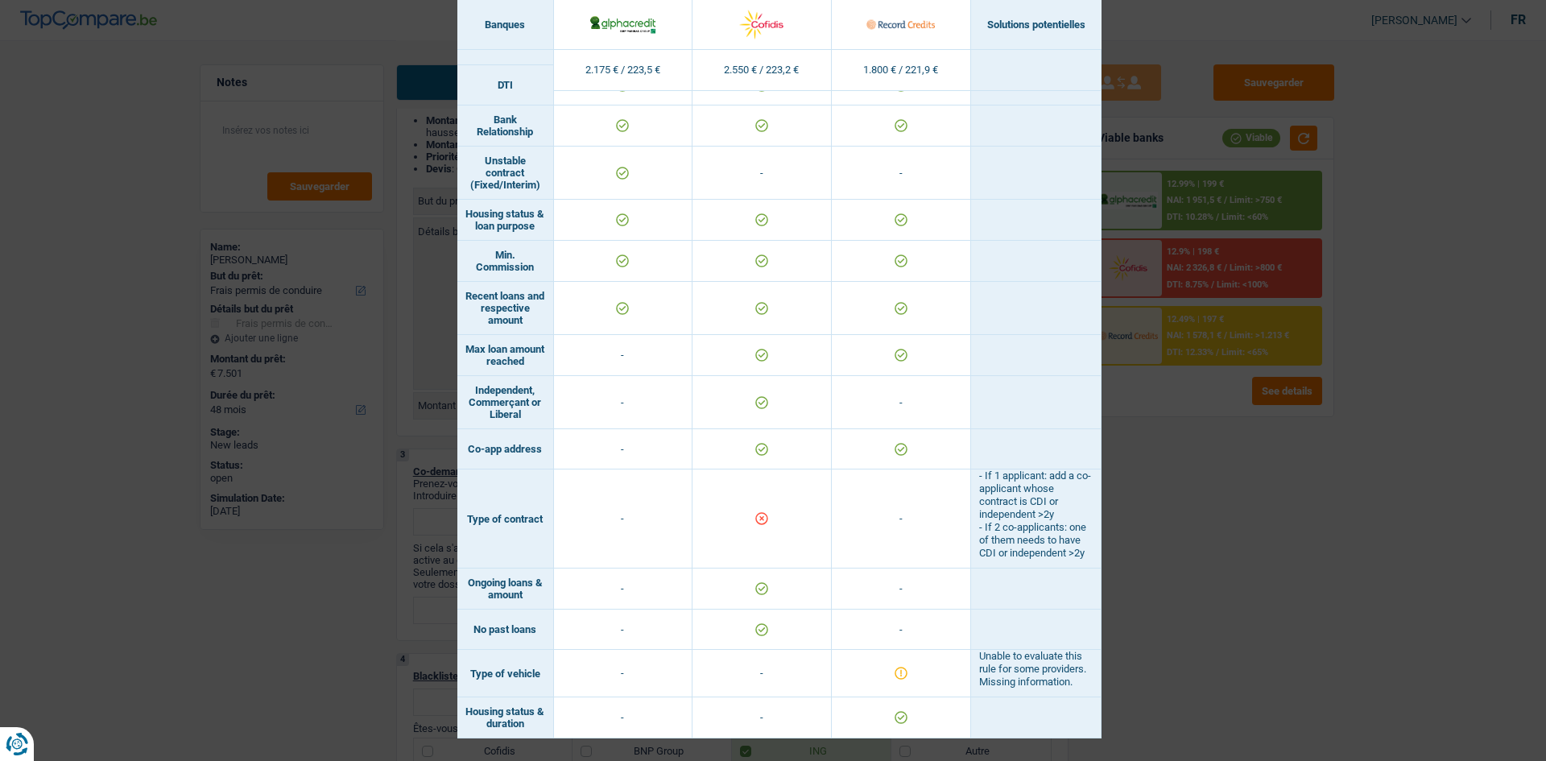
click at [1139, 489] on div "Banks conditions × Banques Solutions potentielles Revenus / Charges 2.175 € / 2…" at bounding box center [773, 380] width 1546 height 761
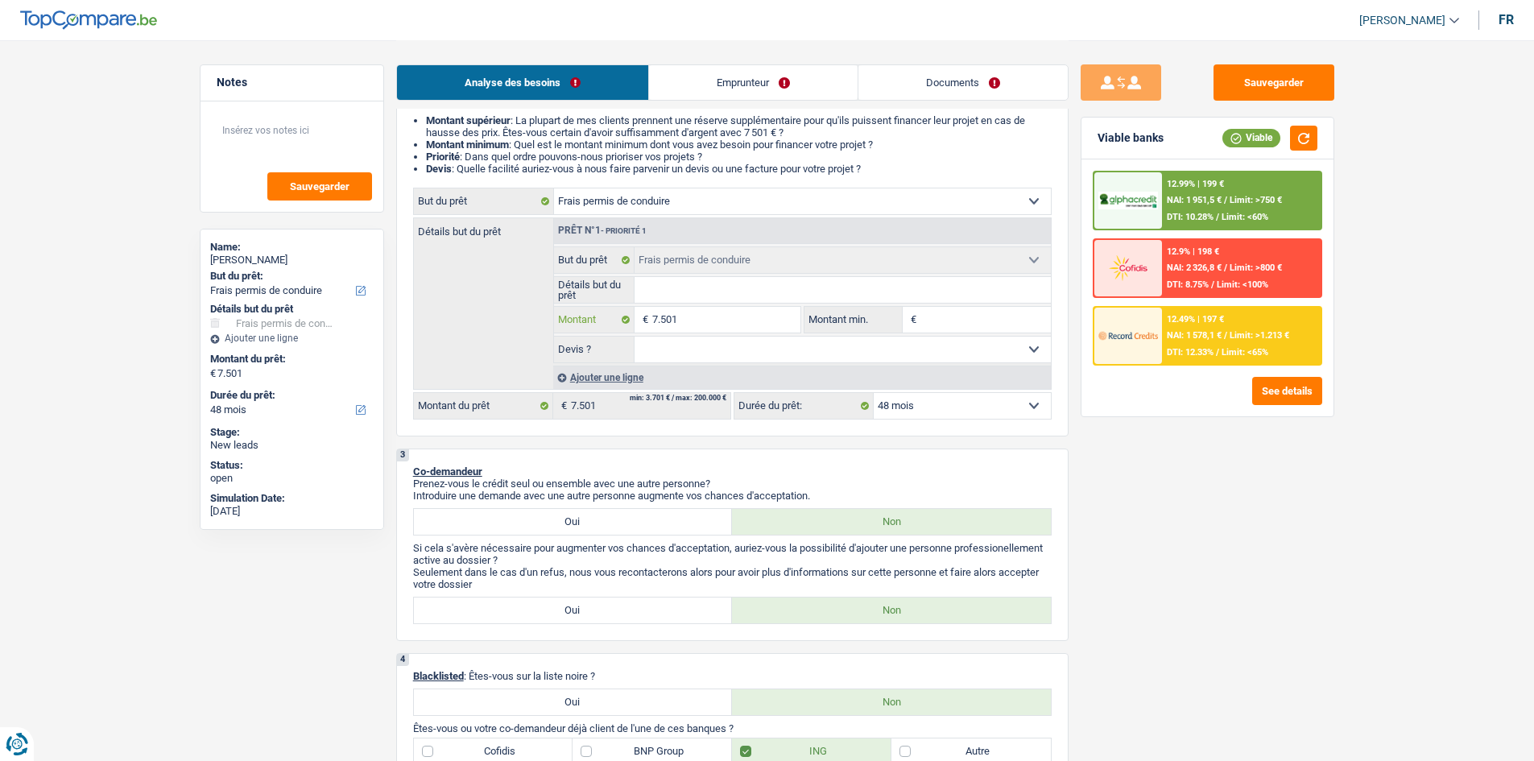
click at [729, 325] on input "7.501" at bounding box center [725, 320] width 147 height 26
type input "750"
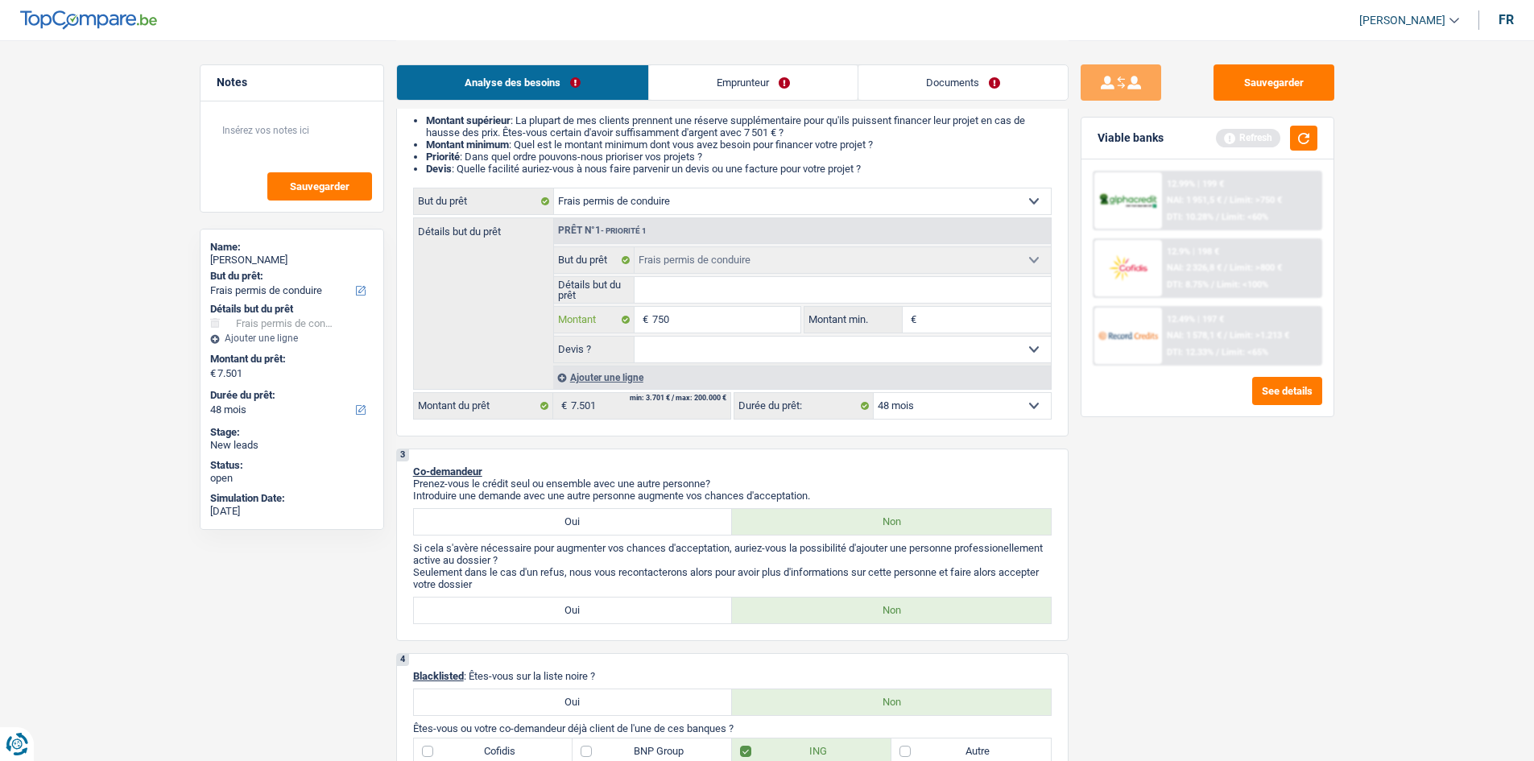
type input "75"
type input "7"
type input "1"
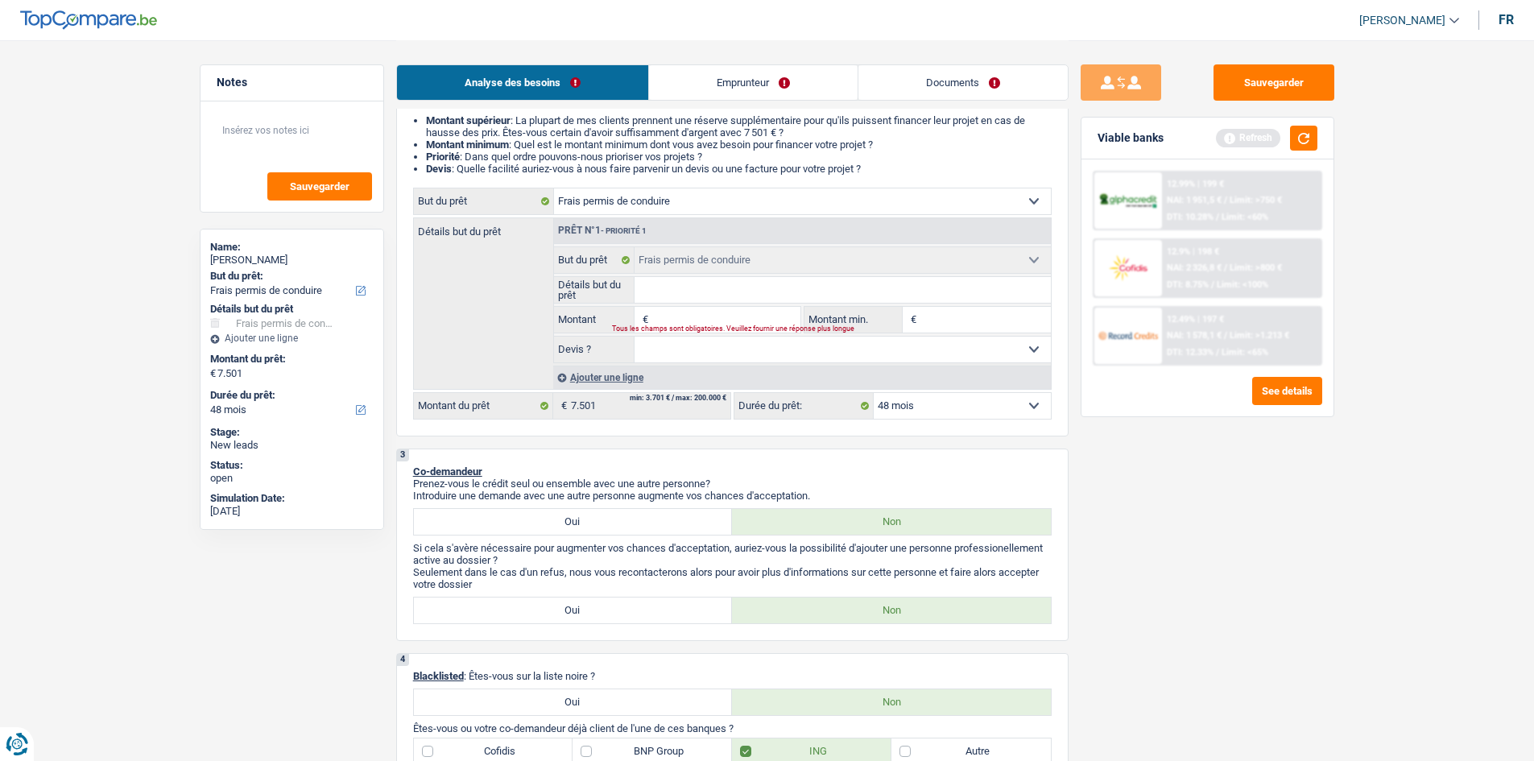
type input "1"
type input "10"
type input "100"
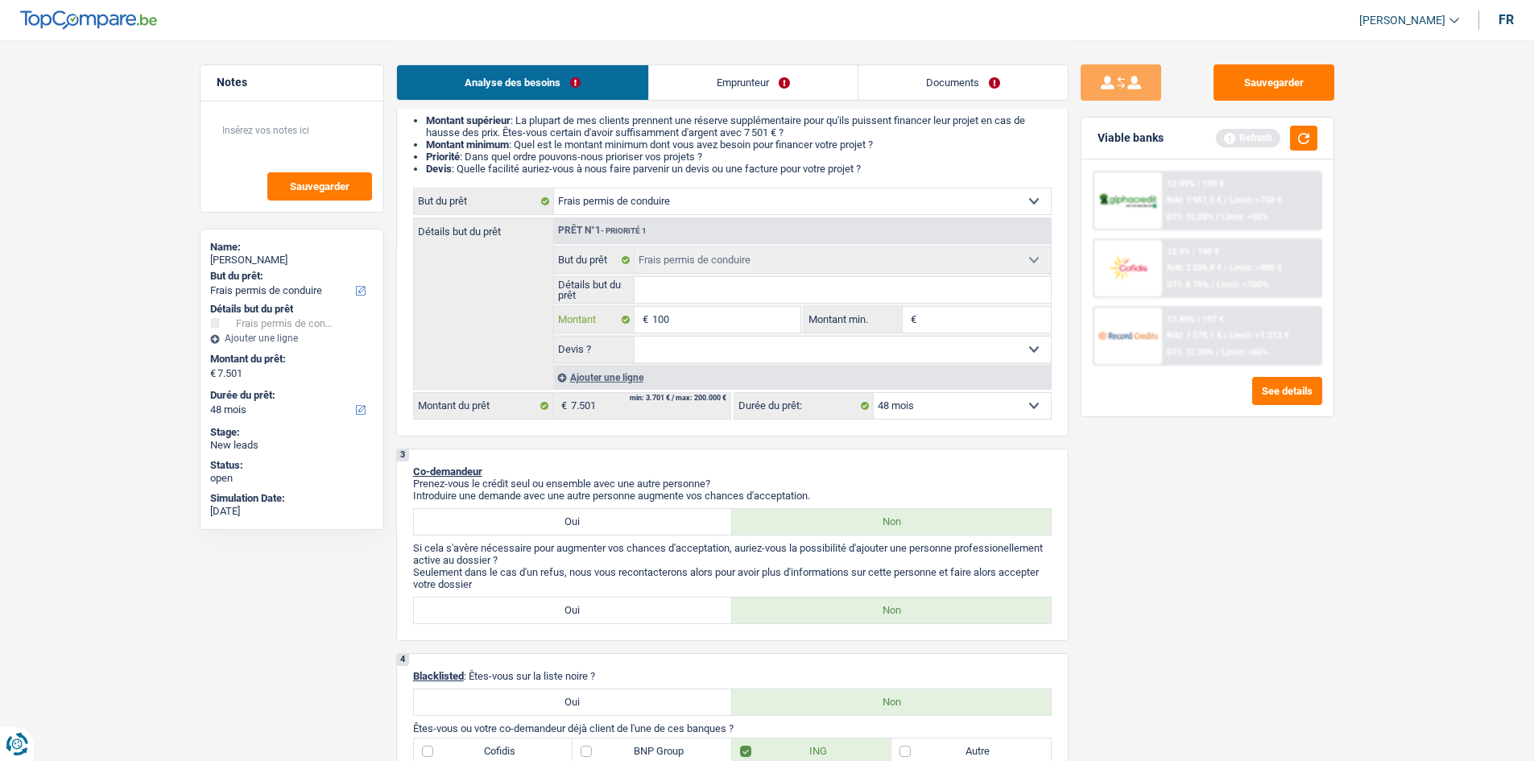
type input "1.001"
type input "100"
type input "1.000"
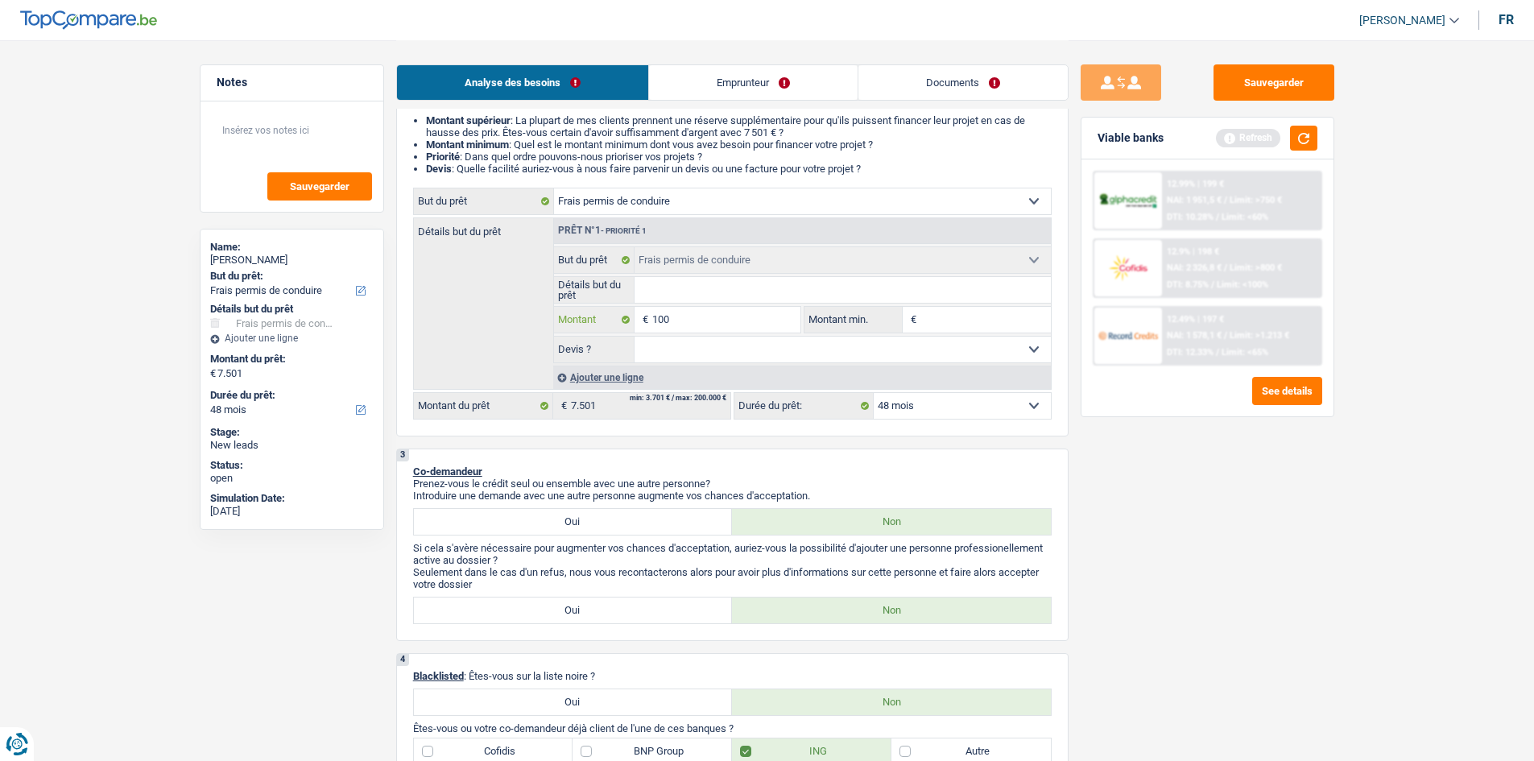
type input "1.000"
type input "10.001"
type input "1.000"
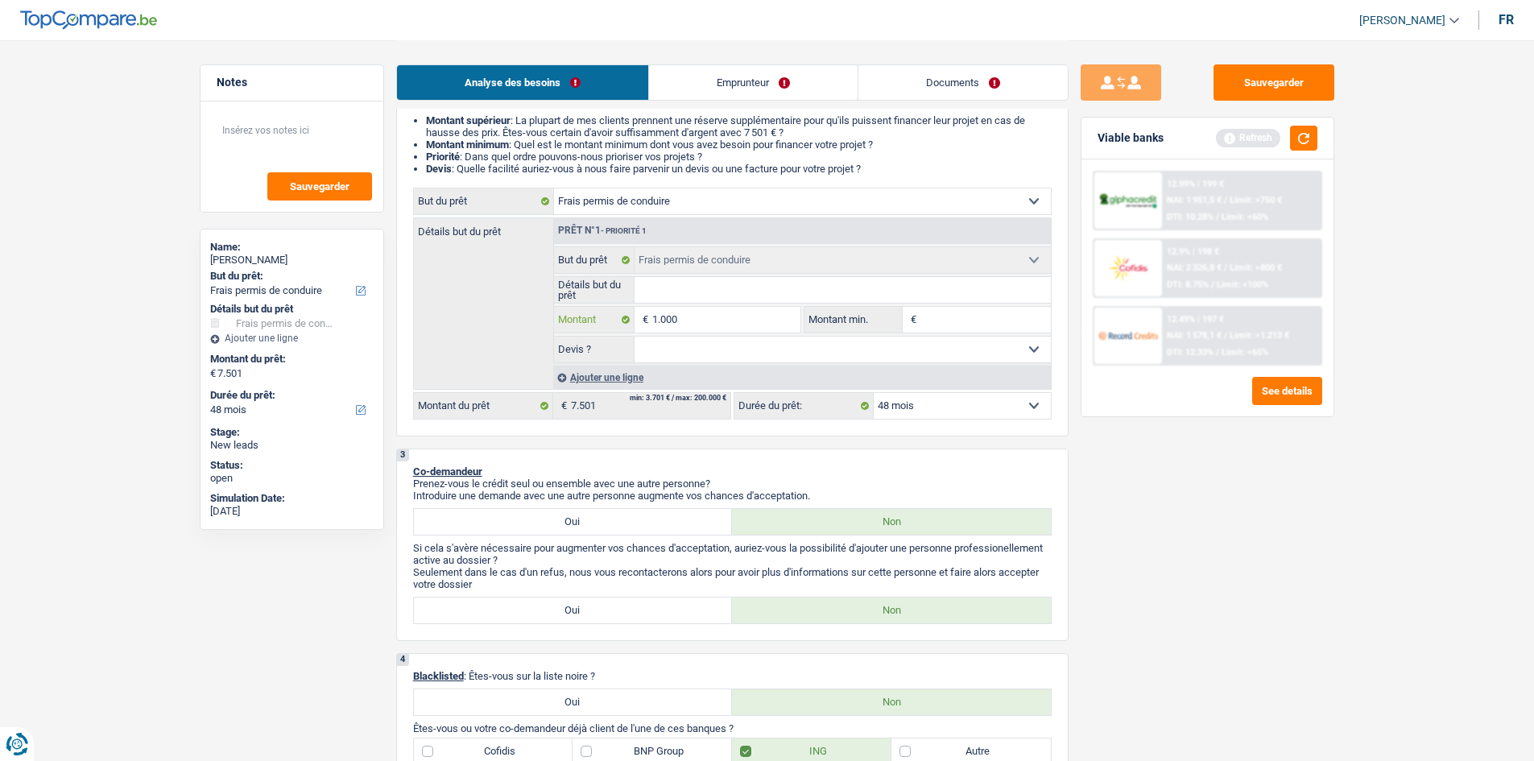
type input "100"
type input "10"
type input "1"
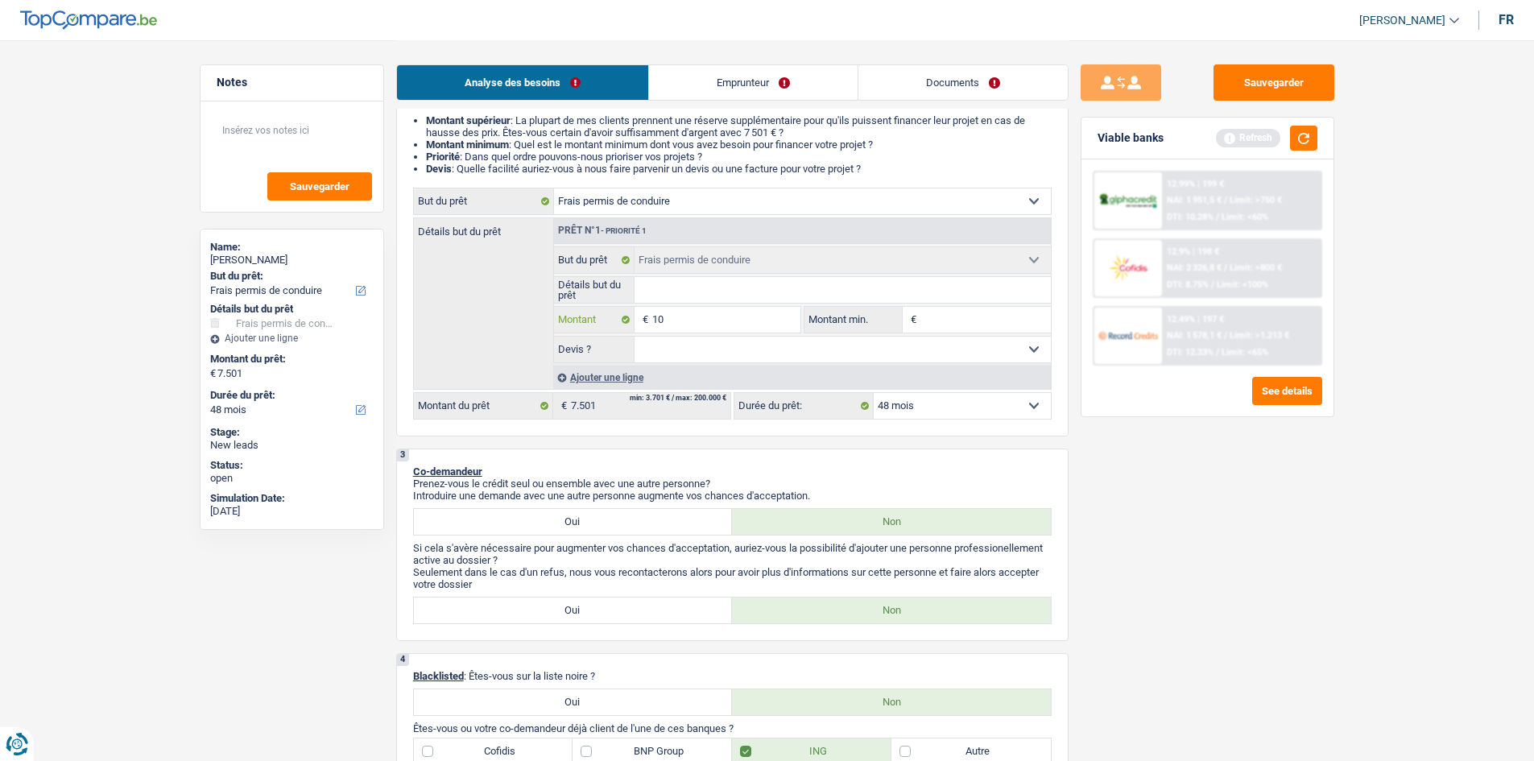
type input "1"
type input "0"
click at [935, 325] on input "Montant min." at bounding box center [986, 320] width 130 height 26
type input "5"
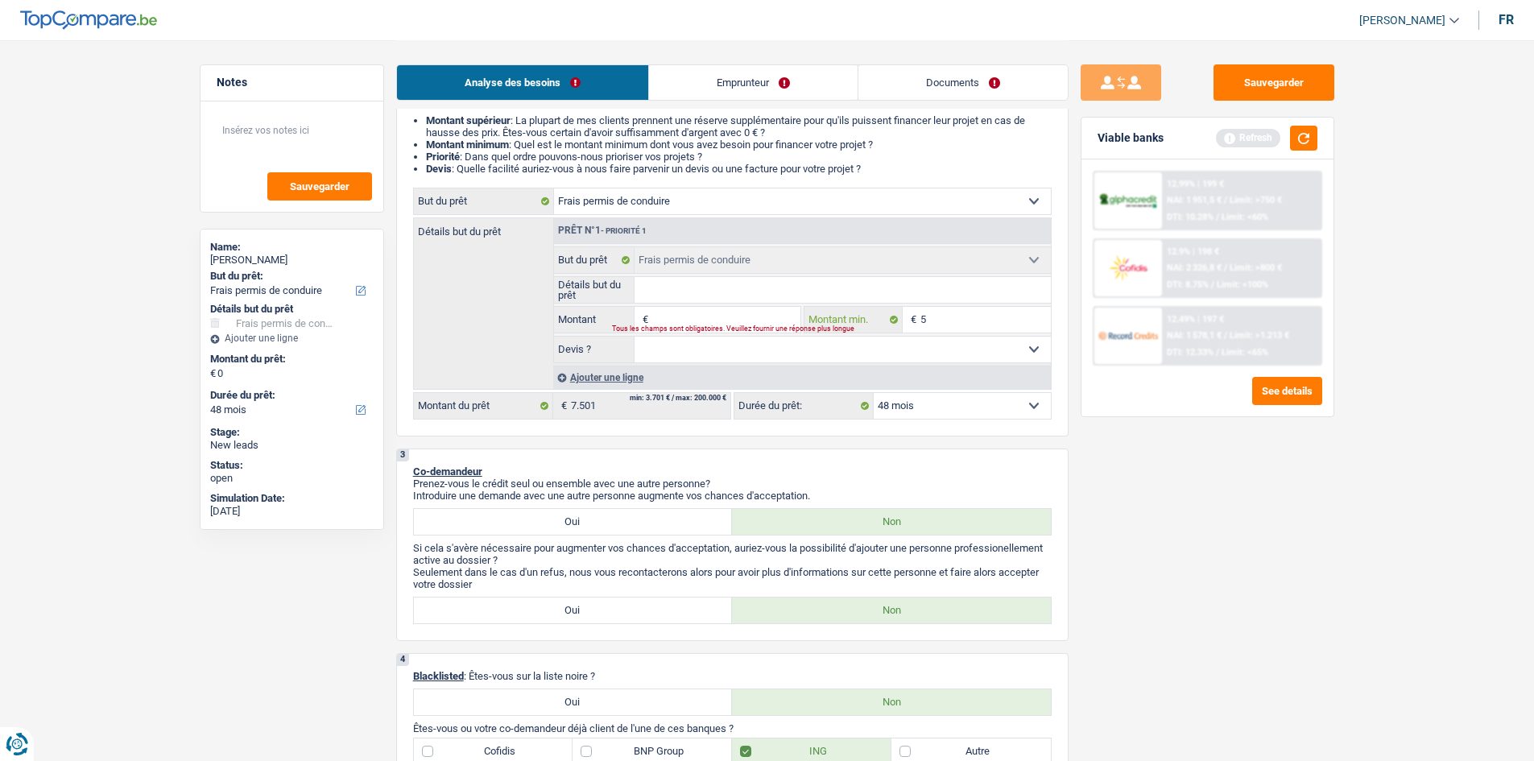
type input "50"
type input "500"
type input "5.000"
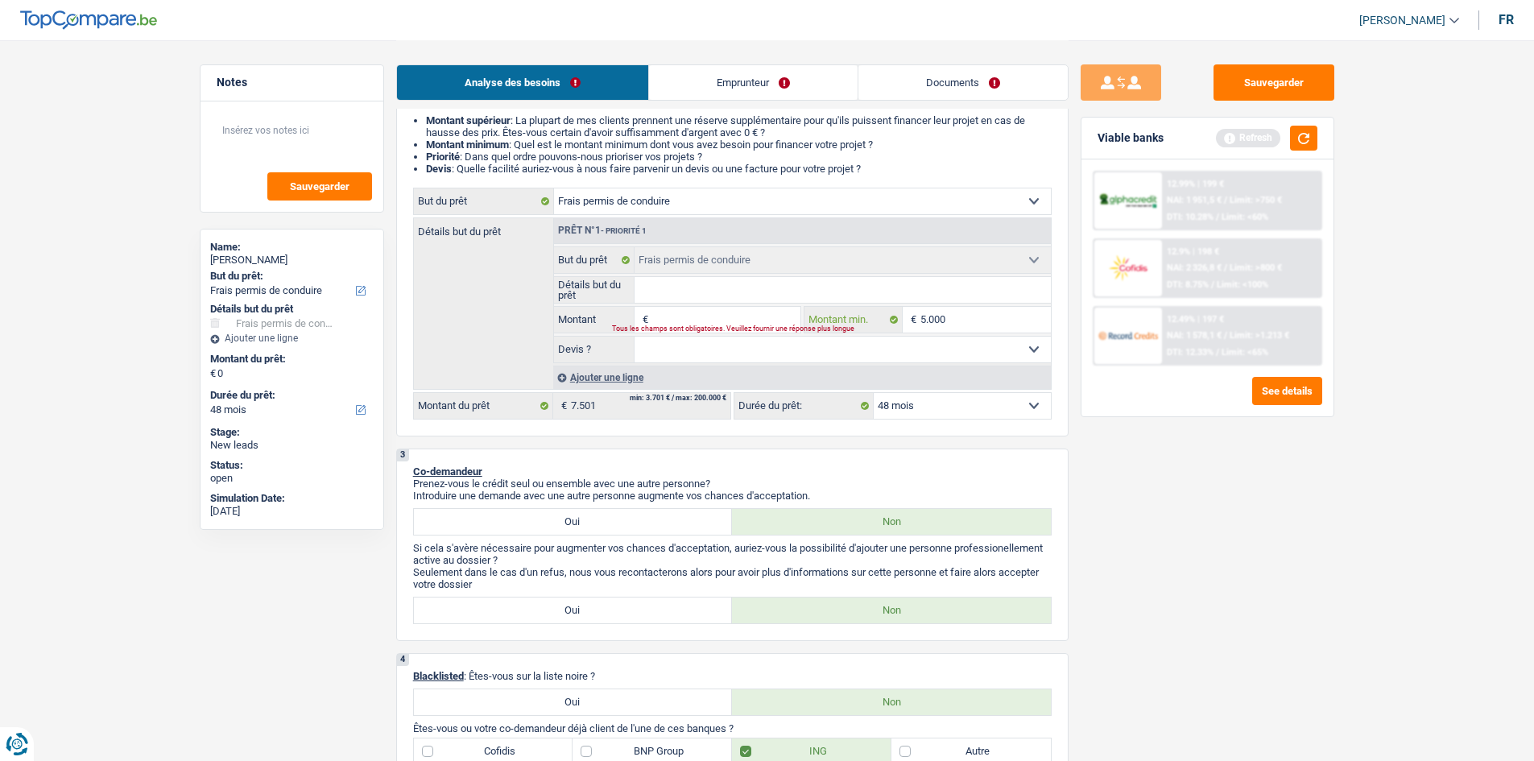
type input "5.000"
type input "7"
type input "75"
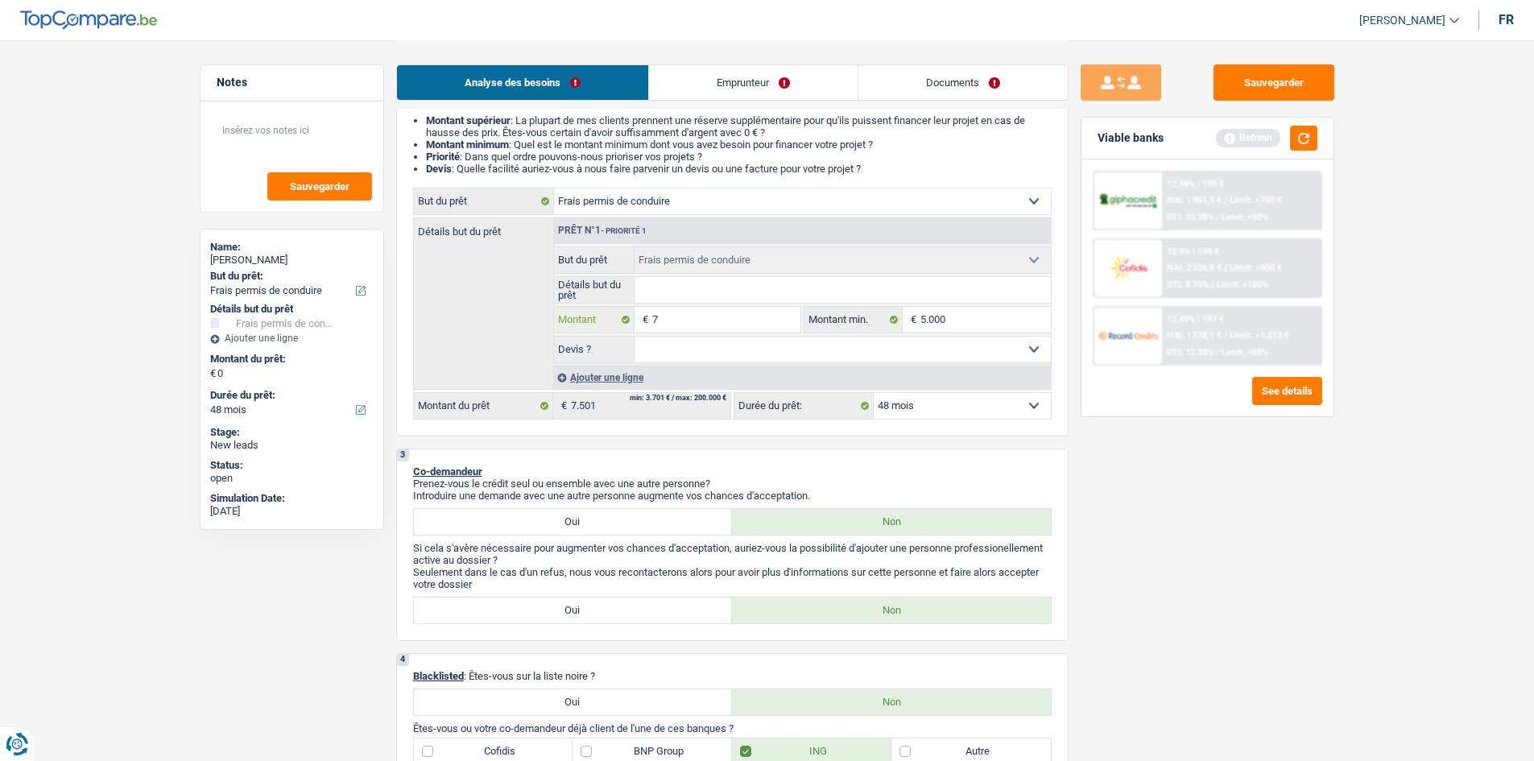
type input "75"
type input "750"
type input "7.500"
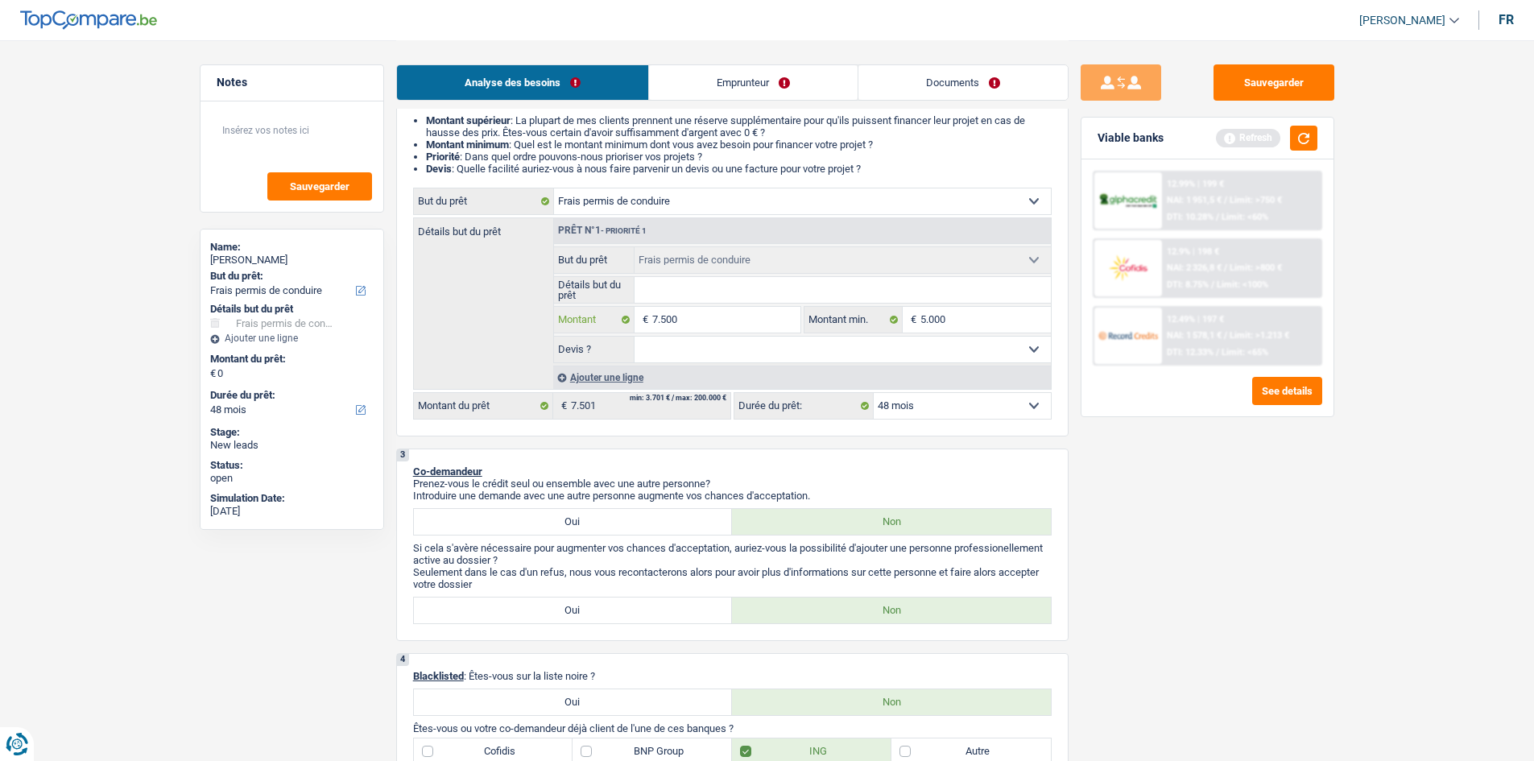
type input "7.500"
select select "42"
type input "7.500"
select select "42"
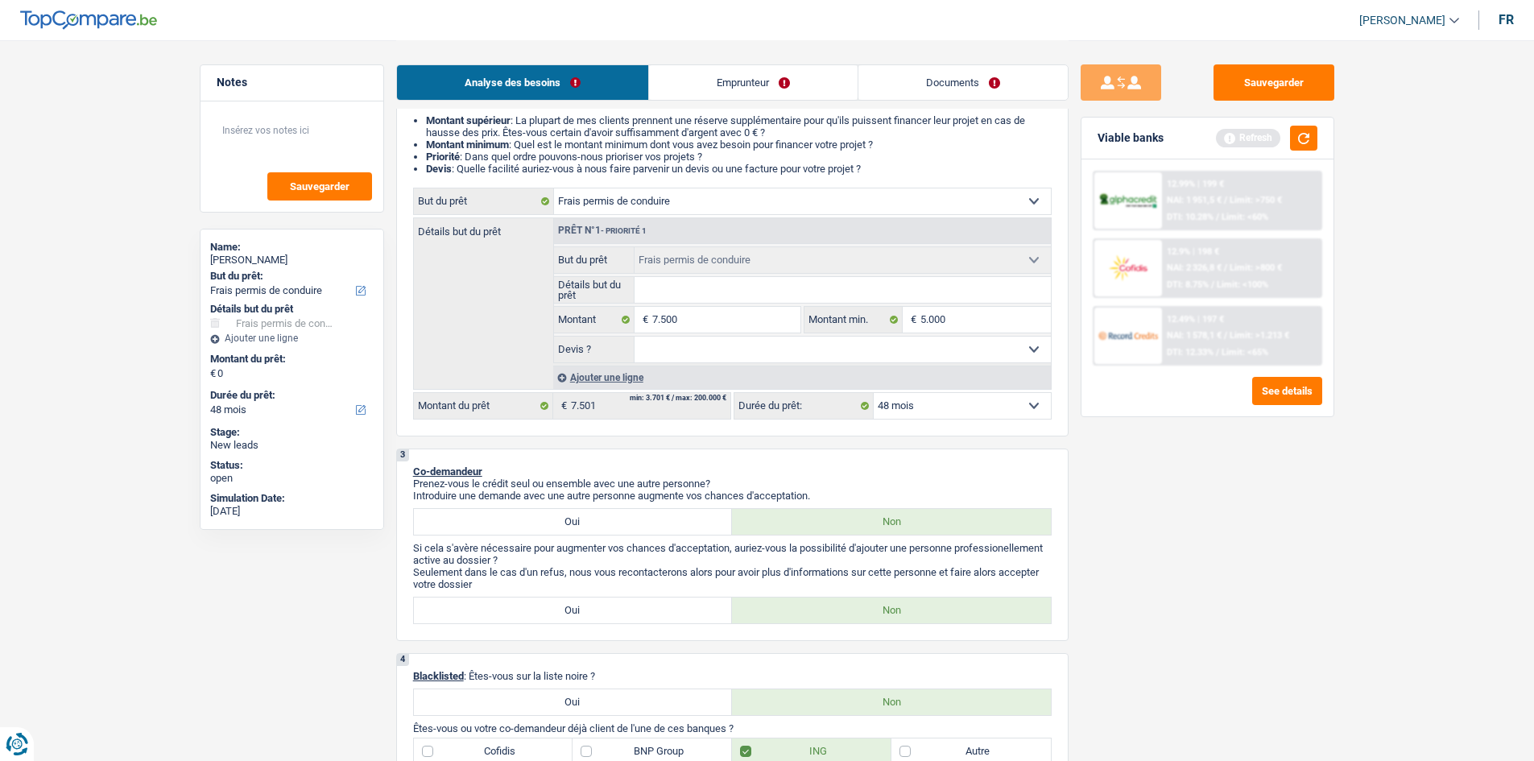
type input "7.500"
select select "42"
drag, startPoint x: 1235, startPoint y: 463, endPoint x: 1220, endPoint y: 459, distance: 15.8
click at [1220, 459] on div "Sauvegarder Viable banks Refresh 12.99% | 199 € NAI: 1 951,5 € / Limit: >750 € …" at bounding box center [1208, 399] width 278 height 671
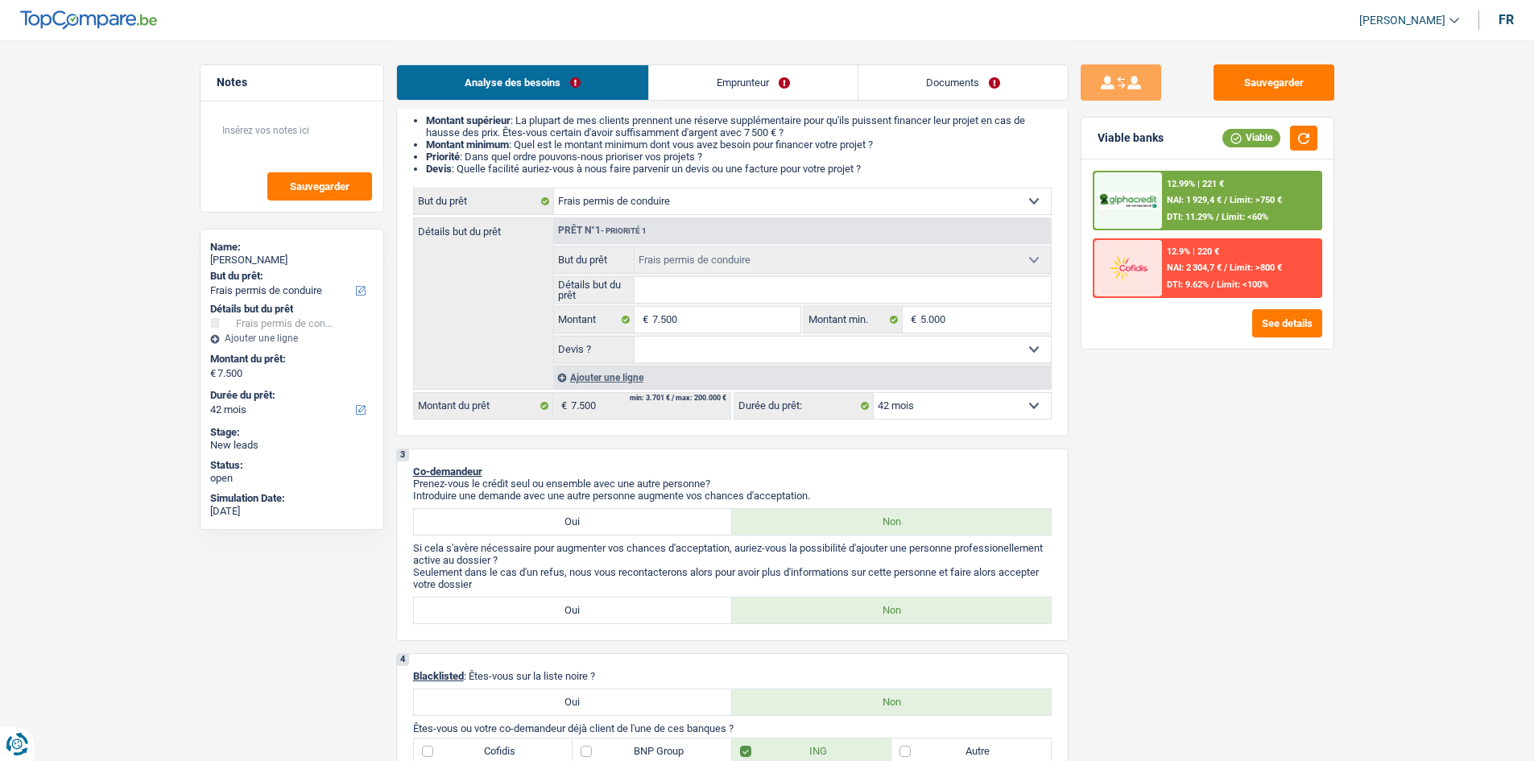
click at [1026, 398] on select "12 mois 18 mois 24 mois 30 mois 36 mois 42 mois Sélectionner une option" at bounding box center [962, 406] width 177 height 26
drag, startPoint x: 1093, startPoint y: 519, endPoint x: 1092, endPoint y: 507, distance: 12.1
click at [1094, 519] on div "Sauvegarder Viable banks Viable 12.99% | 221 € NAI: 1 929,4 € / Limit: >750 € D…" at bounding box center [1208, 399] width 278 height 671
click at [755, 325] on input "7.500" at bounding box center [725, 320] width 147 height 26
click at [1261, 328] on button "See details" at bounding box center [1287, 323] width 70 height 28
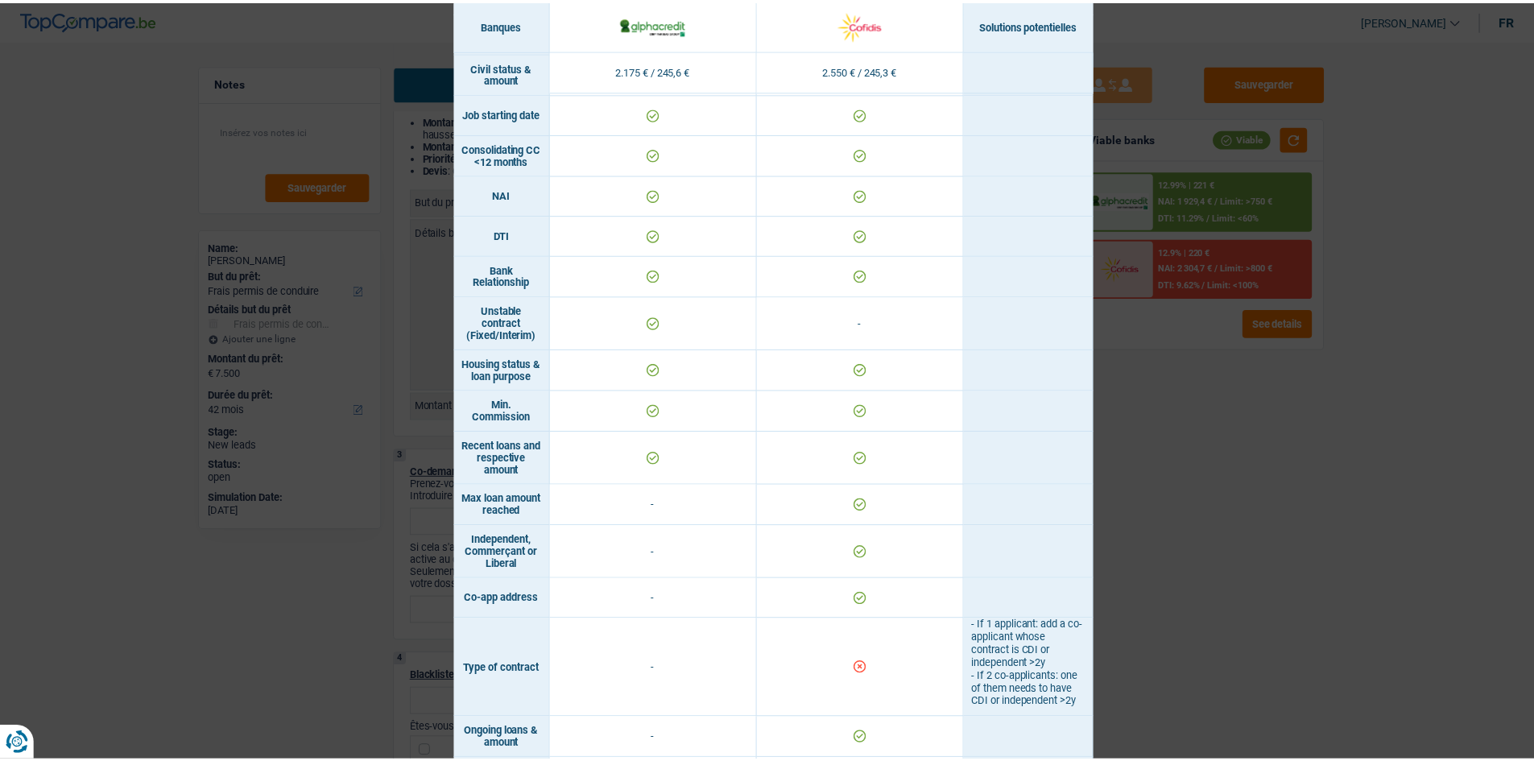
scroll to position [671, 0]
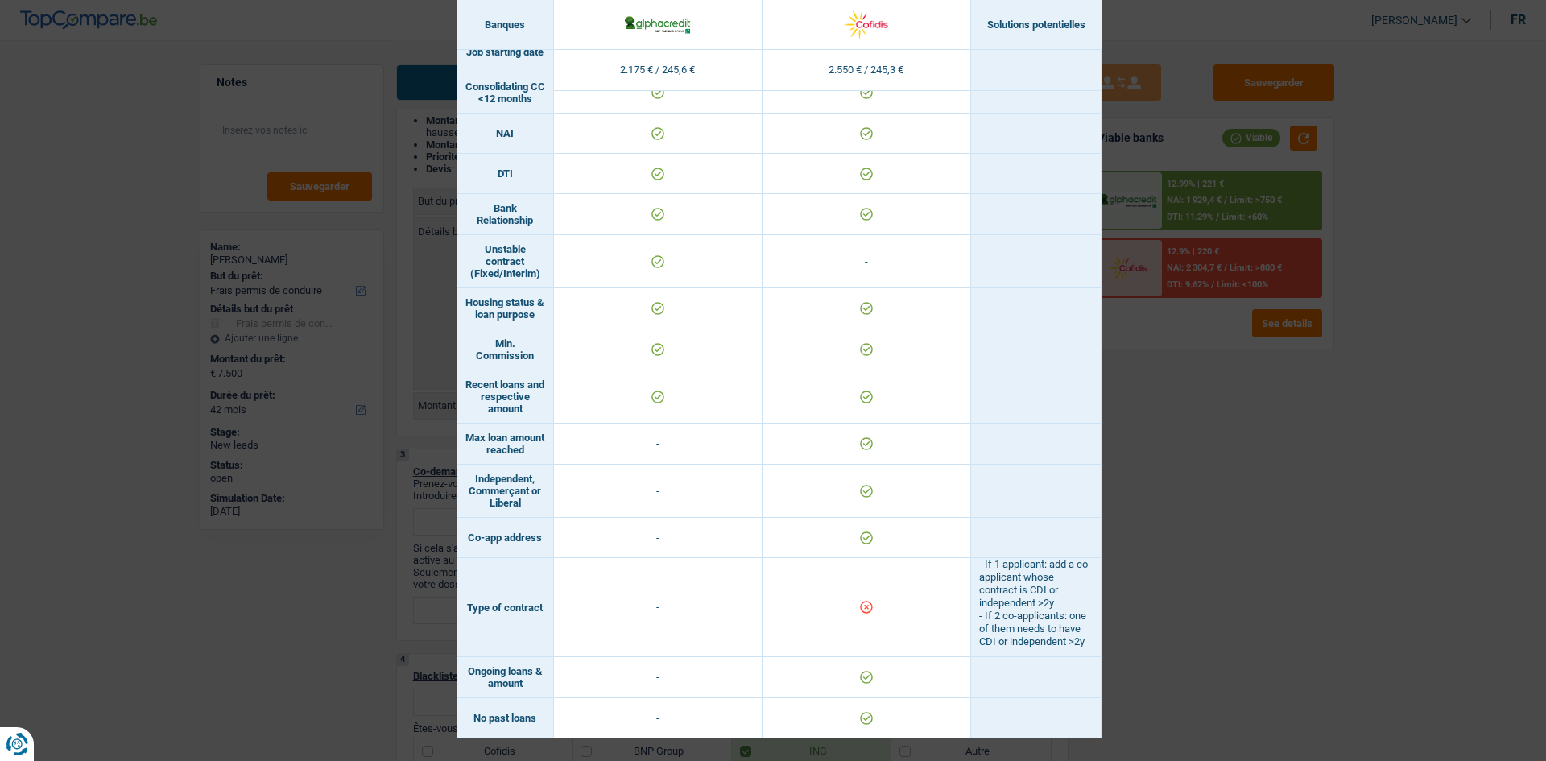
drag, startPoint x: 1348, startPoint y: 513, endPoint x: 1318, endPoint y: 472, distance: 51.2
click at [1343, 510] on div "Banks conditions × Banques Solutions potentielles Revenus / Charges 2.175 € / 2…" at bounding box center [773, 380] width 1546 height 761
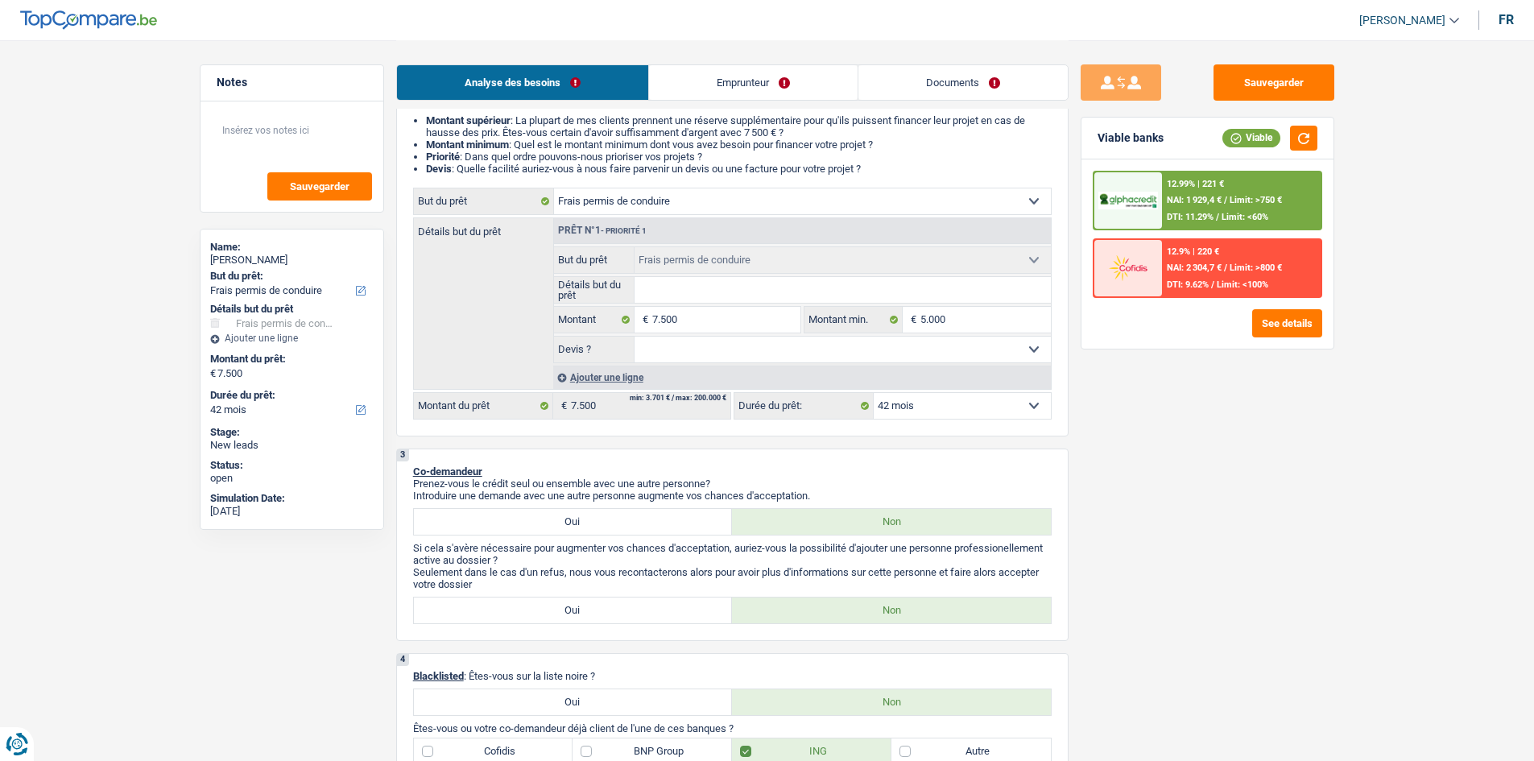
click at [1251, 214] on span "Limit: <60%" at bounding box center [1245, 217] width 47 height 10
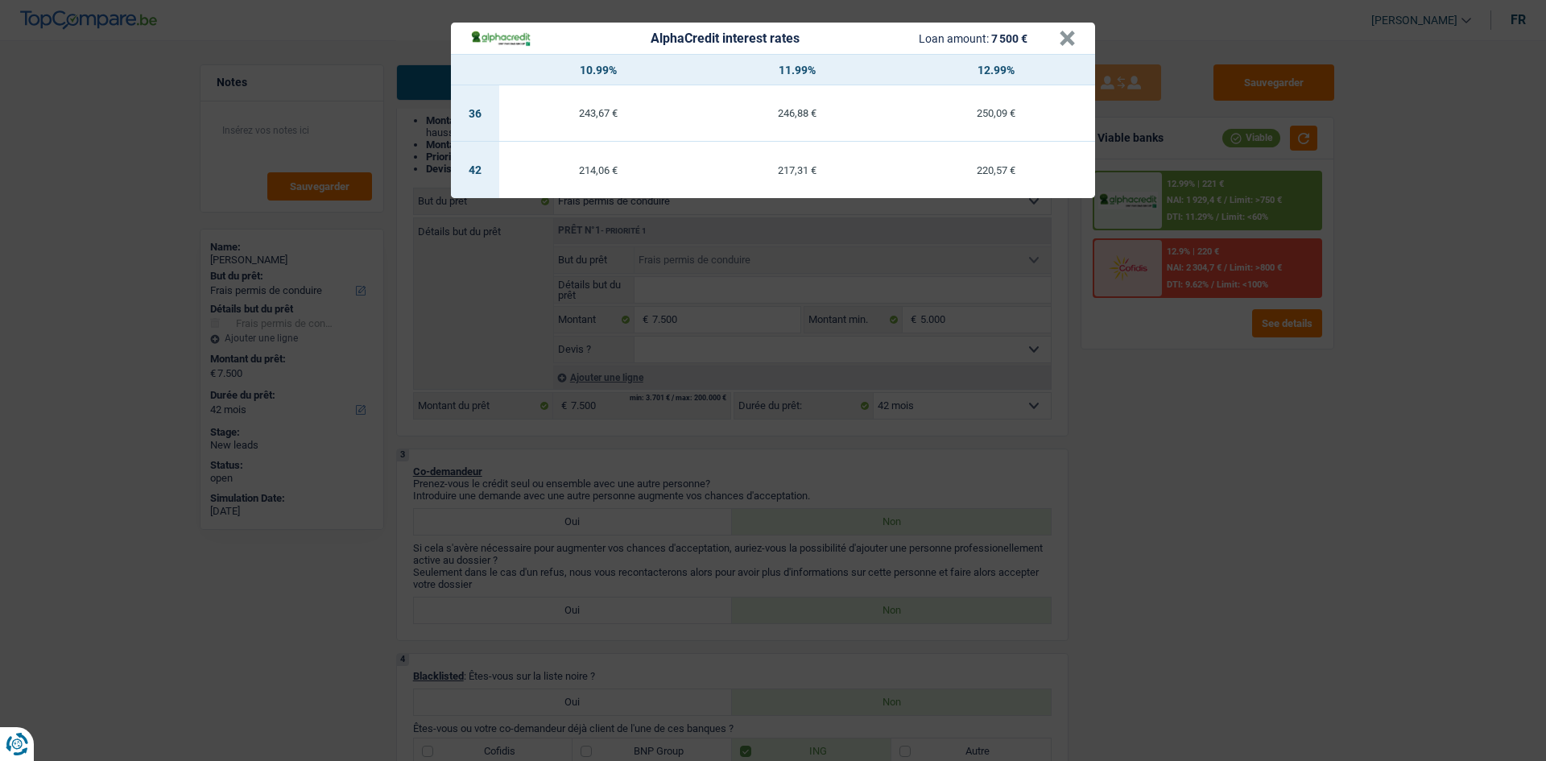
click at [1076, 49] on header "AlphaCredit interest rates Loan amount: 7 500 € ×" at bounding box center [773, 38] width 644 height 31
click at [1064, 38] on button "×" at bounding box center [1067, 39] width 17 height 16
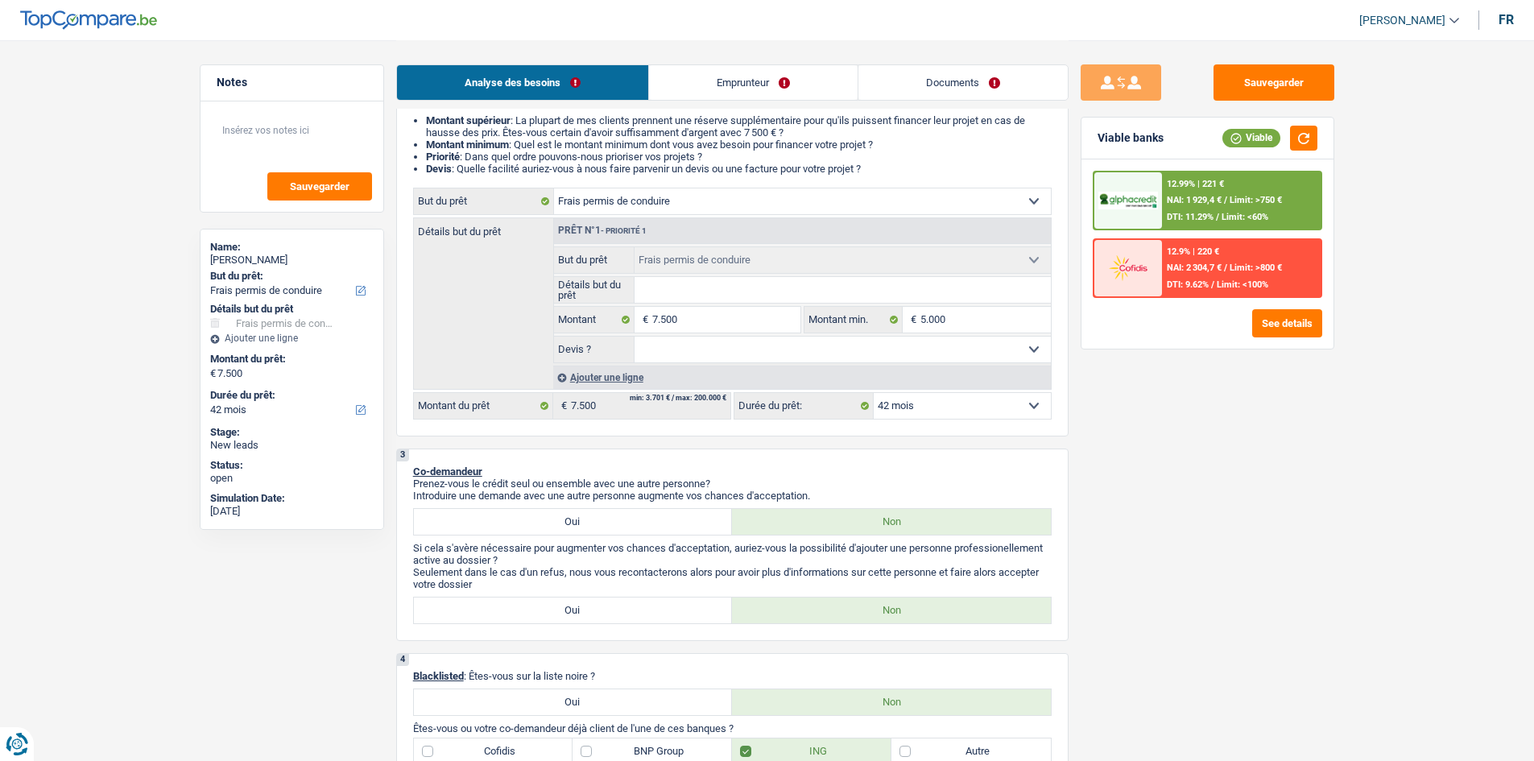
click at [681, 207] on select "Confort maison: meubles, textile, peinture, électroménager, outillage non-profe…" at bounding box center [802, 201] width 497 height 26
select select "other"
click at [554, 188] on select "Confort maison: meubles, textile, peinture, électroménager, outillage non-profe…" at bounding box center [802, 201] width 497 height 26
select select "other"
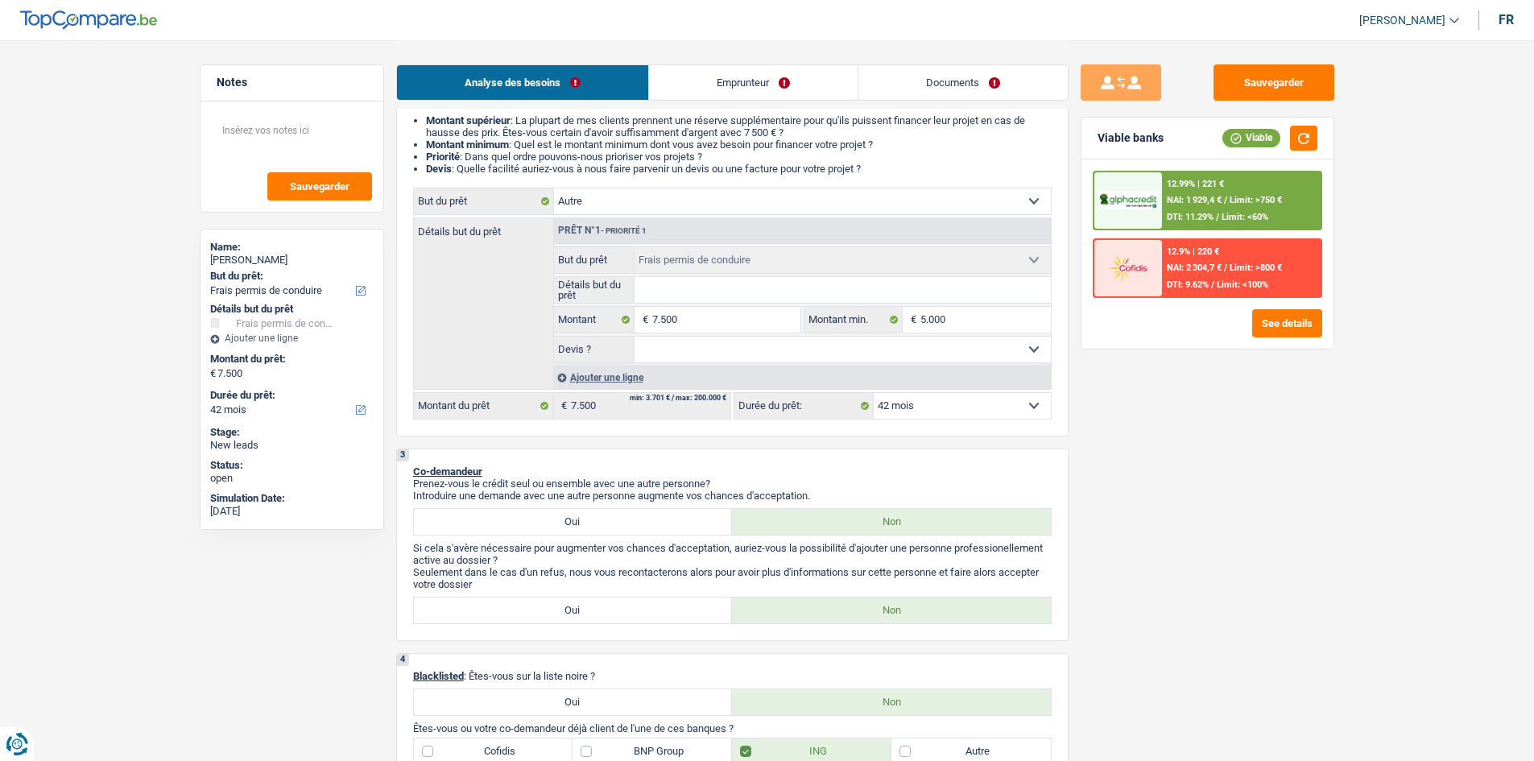
select select "other"
select select "drivingLicense"
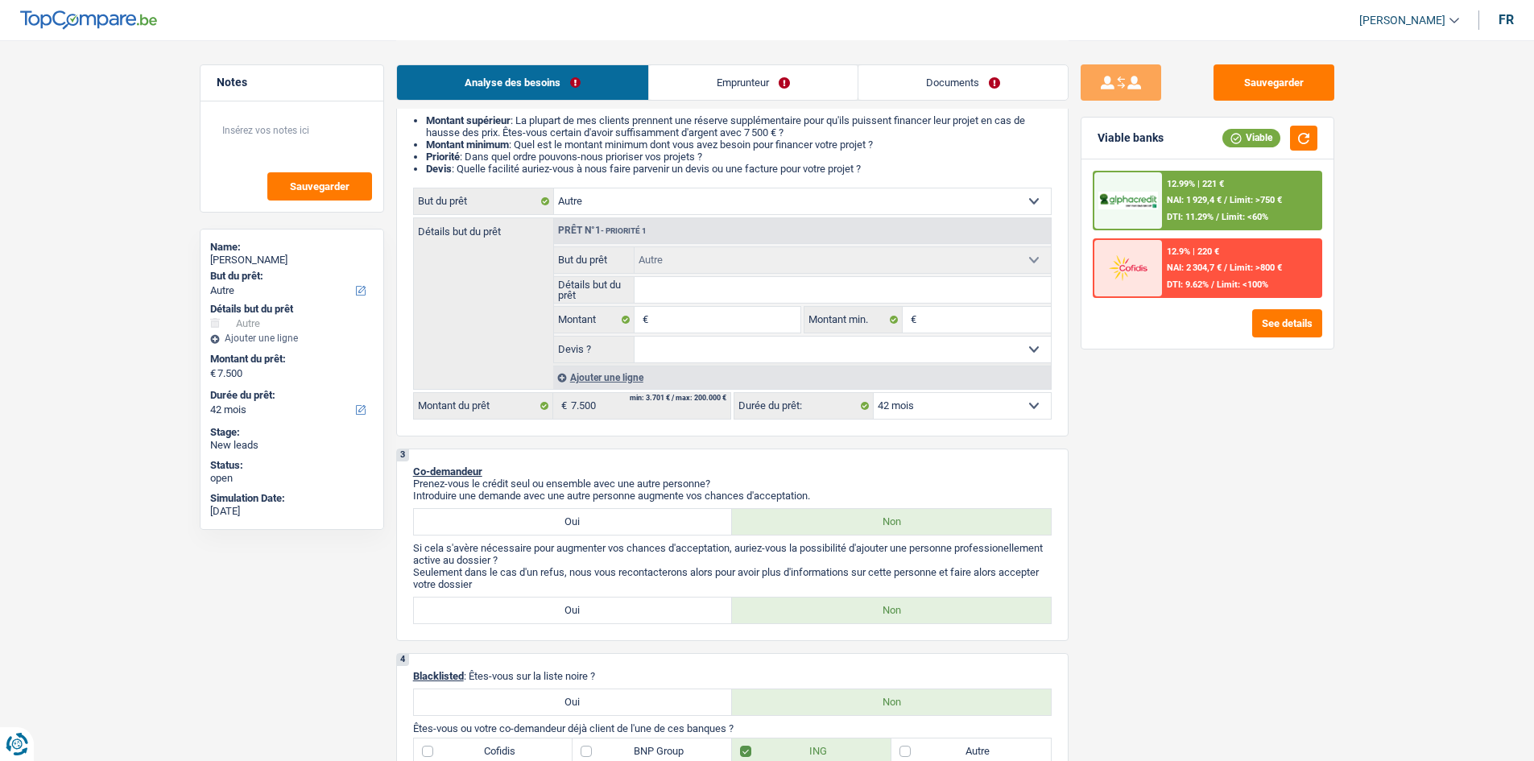
select select "drivingLicense"
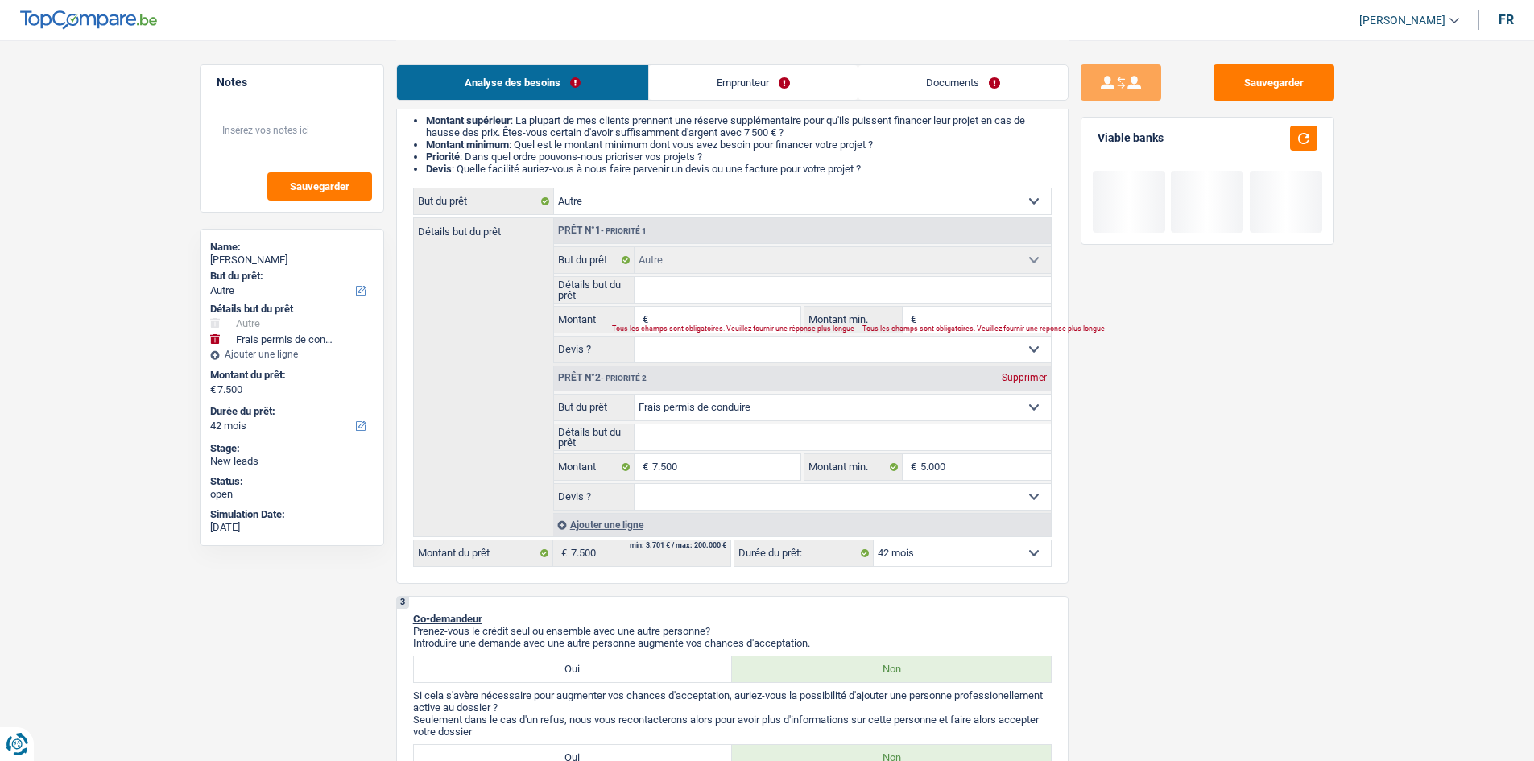
click at [1024, 376] on div "Supprimer" at bounding box center [1024, 378] width 53 height 10
type input "0"
select select
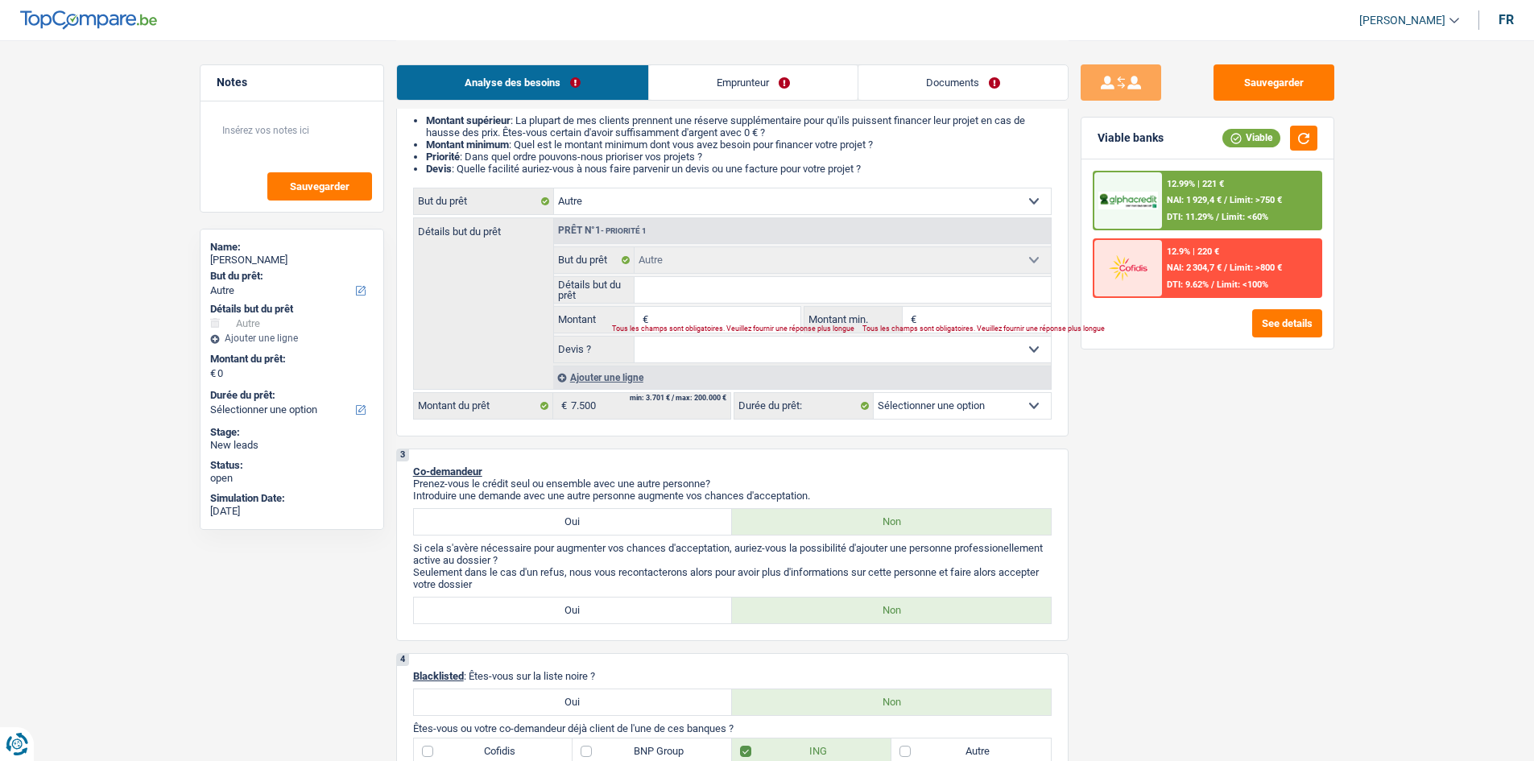
click at [692, 317] on input "Montant" at bounding box center [725, 320] width 147 height 26
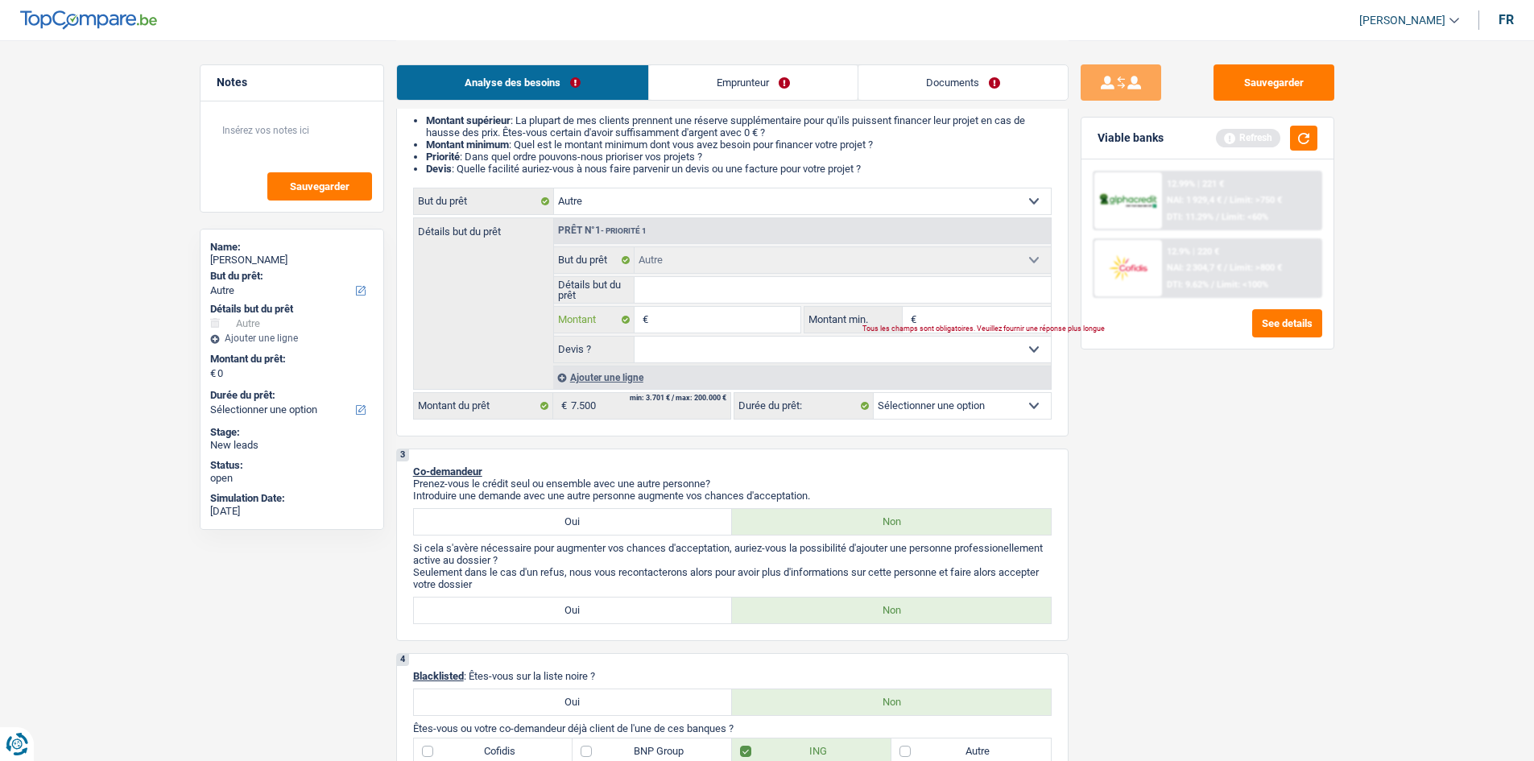
type input "7"
type input "75"
type input "750"
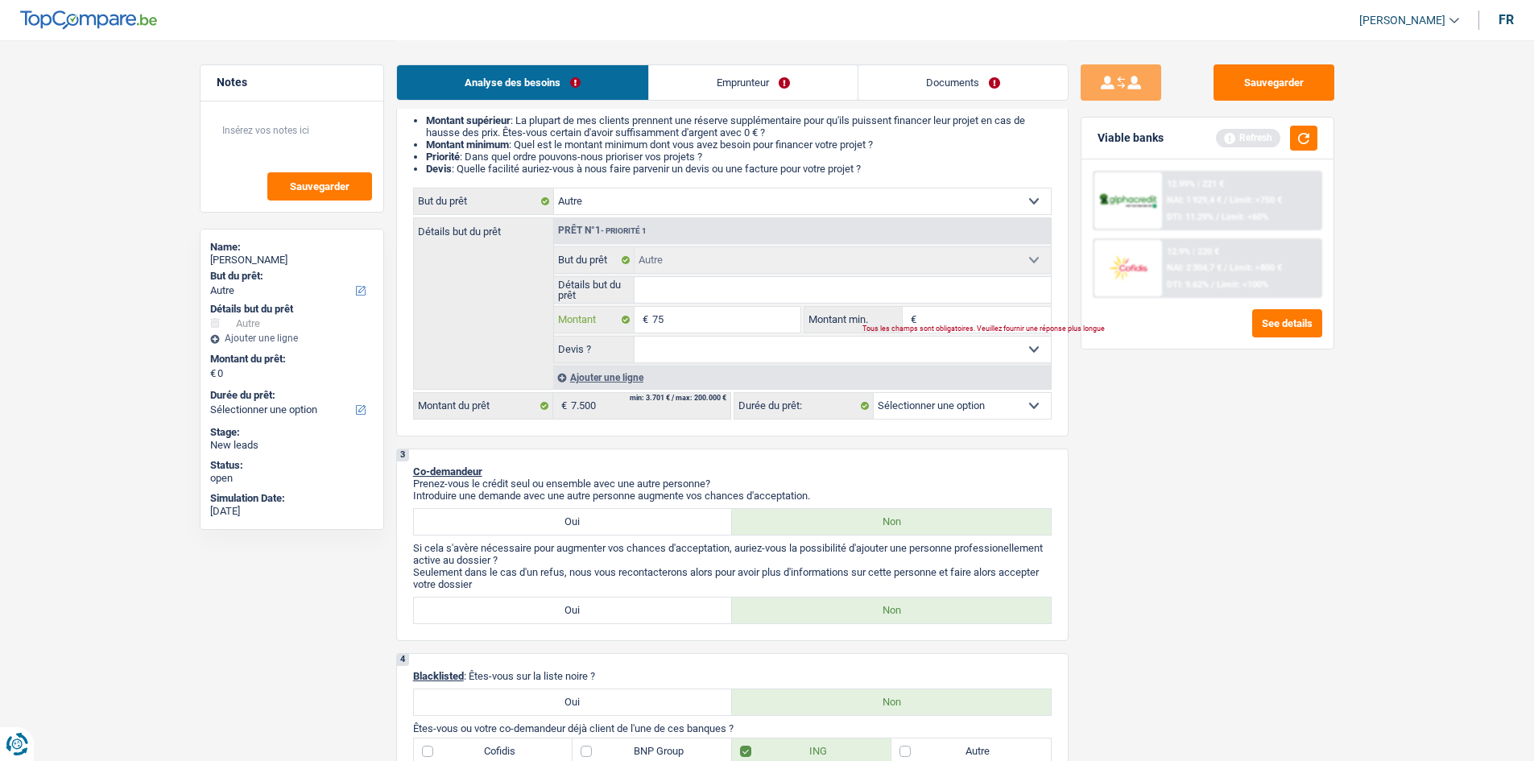
type input "750"
type input "7.500"
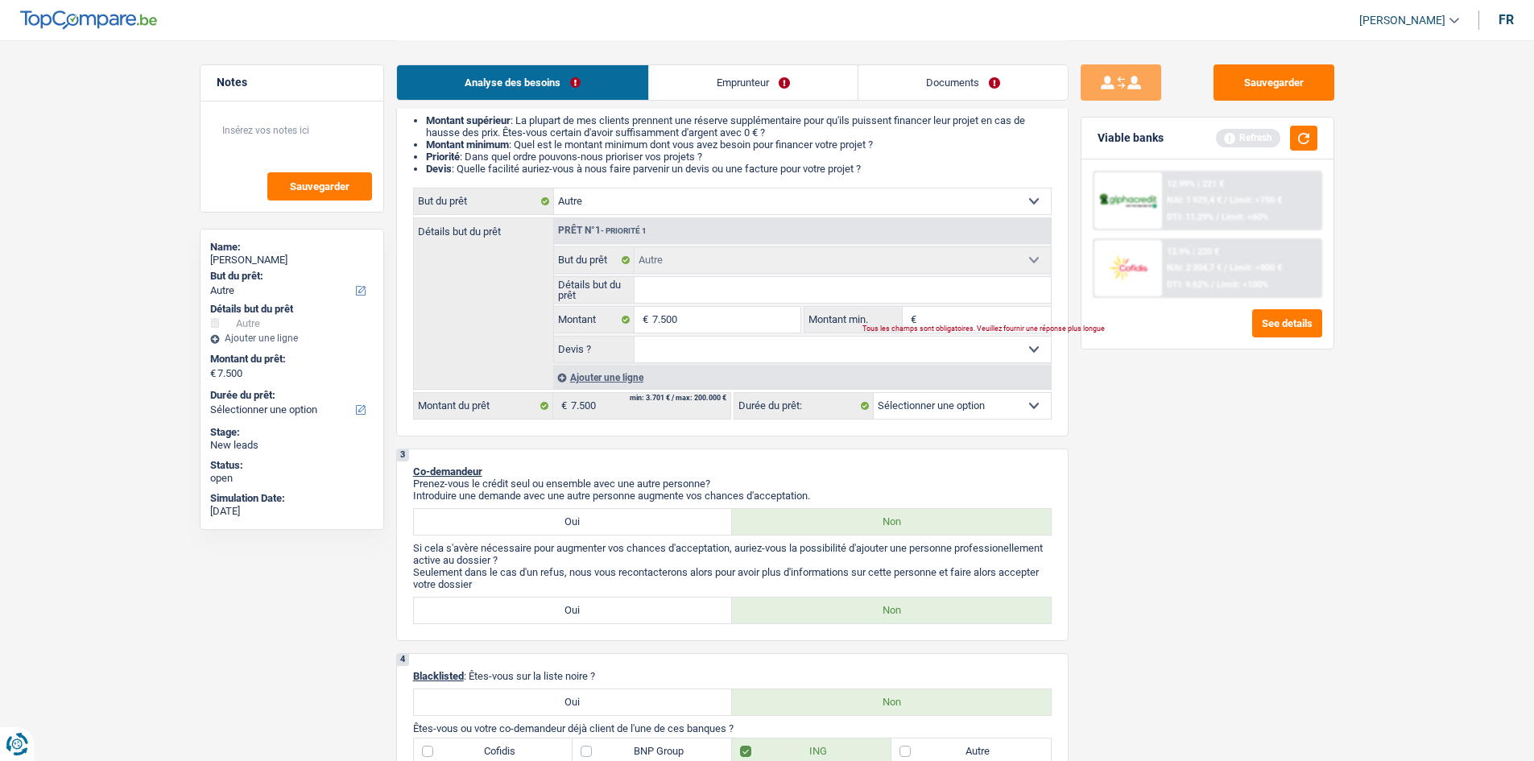
click at [915, 318] on span "€" at bounding box center [912, 320] width 18 height 26
select select "42"
click at [937, 318] on input "Montant min." at bounding box center [986, 320] width 130 height 26
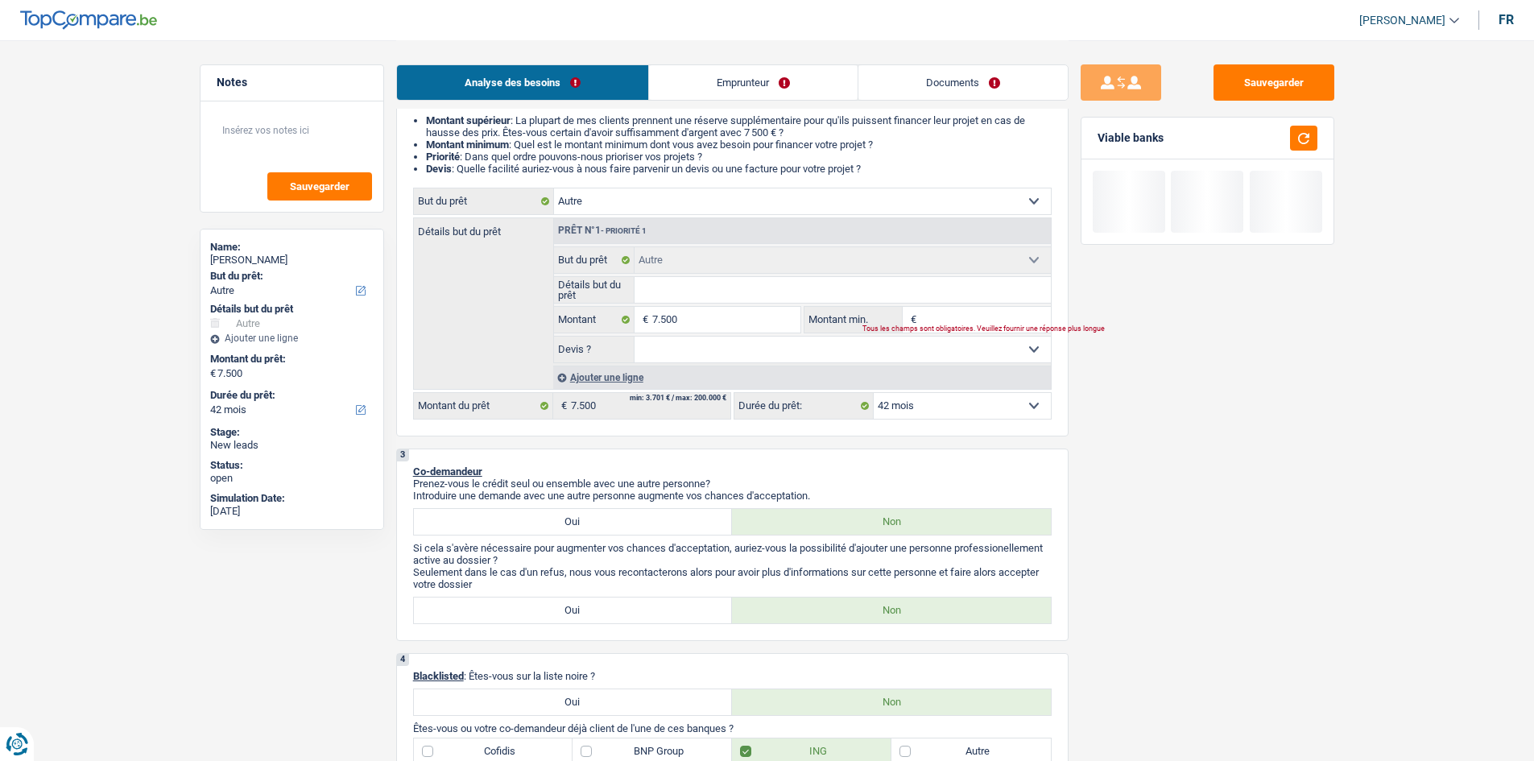
type input "5"
type input "50"
type input "500"
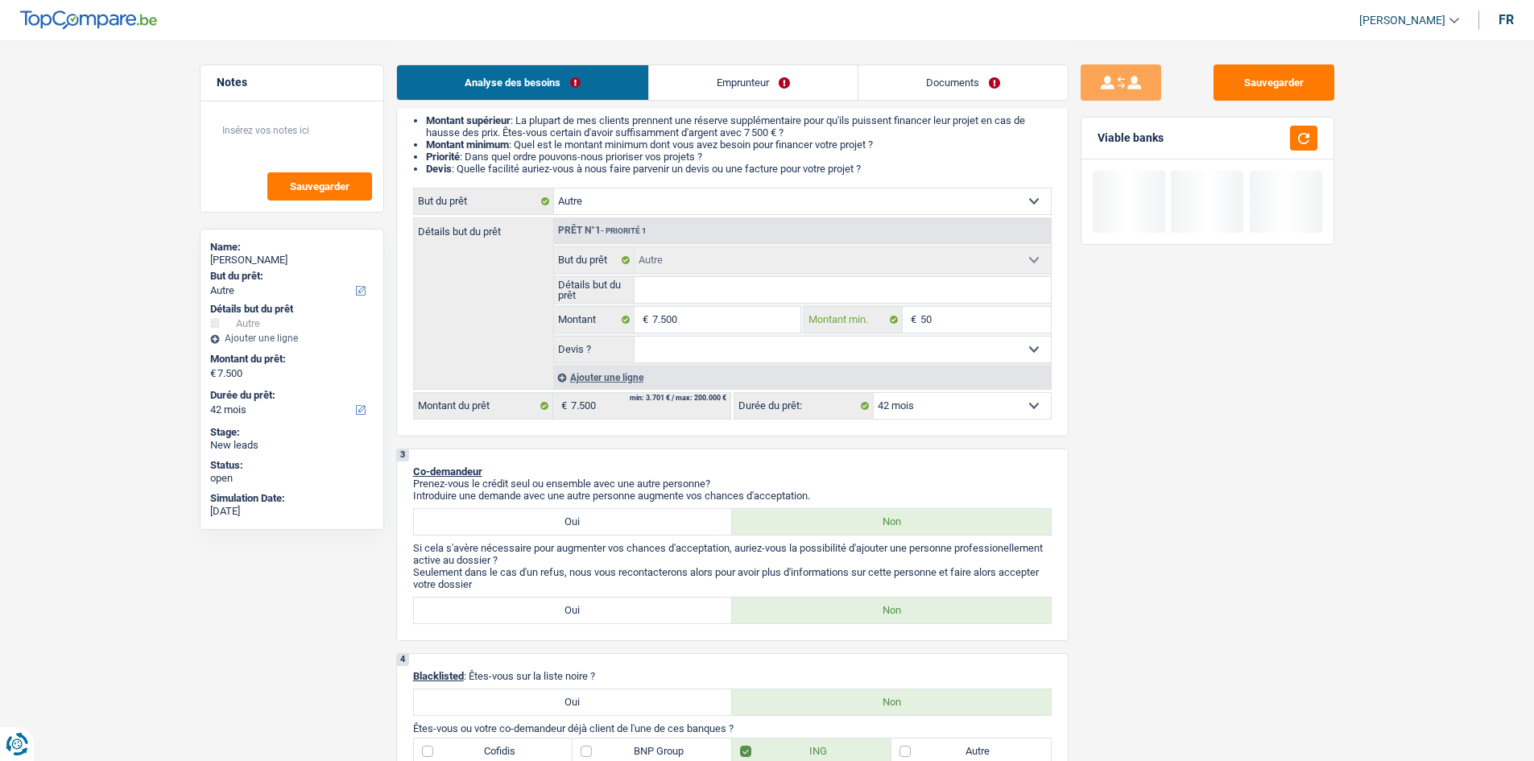
type input "500"
type input "5.000"
drag, startPoint x: 1190, startPoint y: 374, endPoint x: 834, endPoint y: 244, distance: 378.8
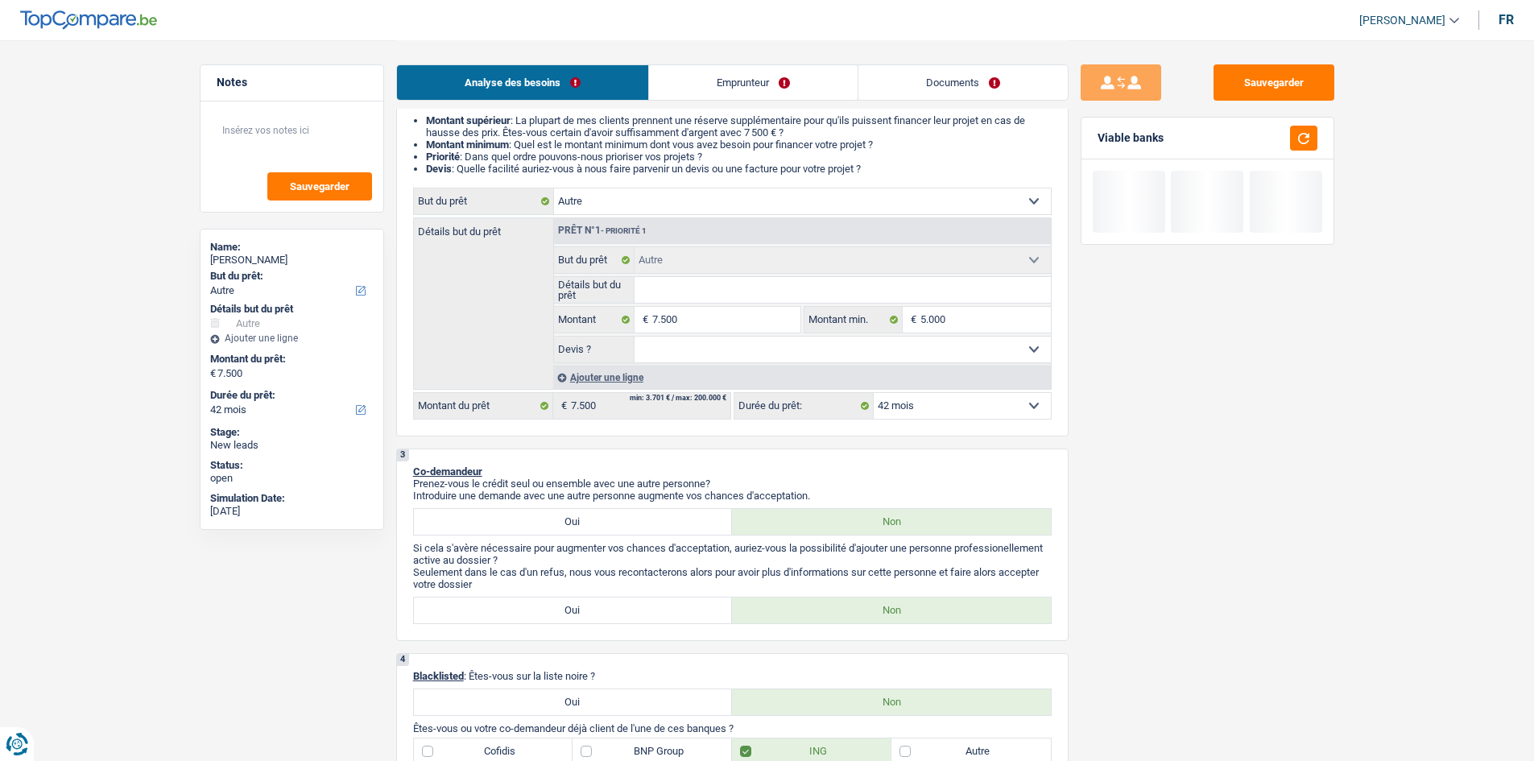
click at [1179, 362] on div "Sauvegarder Viable banks" at bounding box center [1208, 399] width 278 height 671
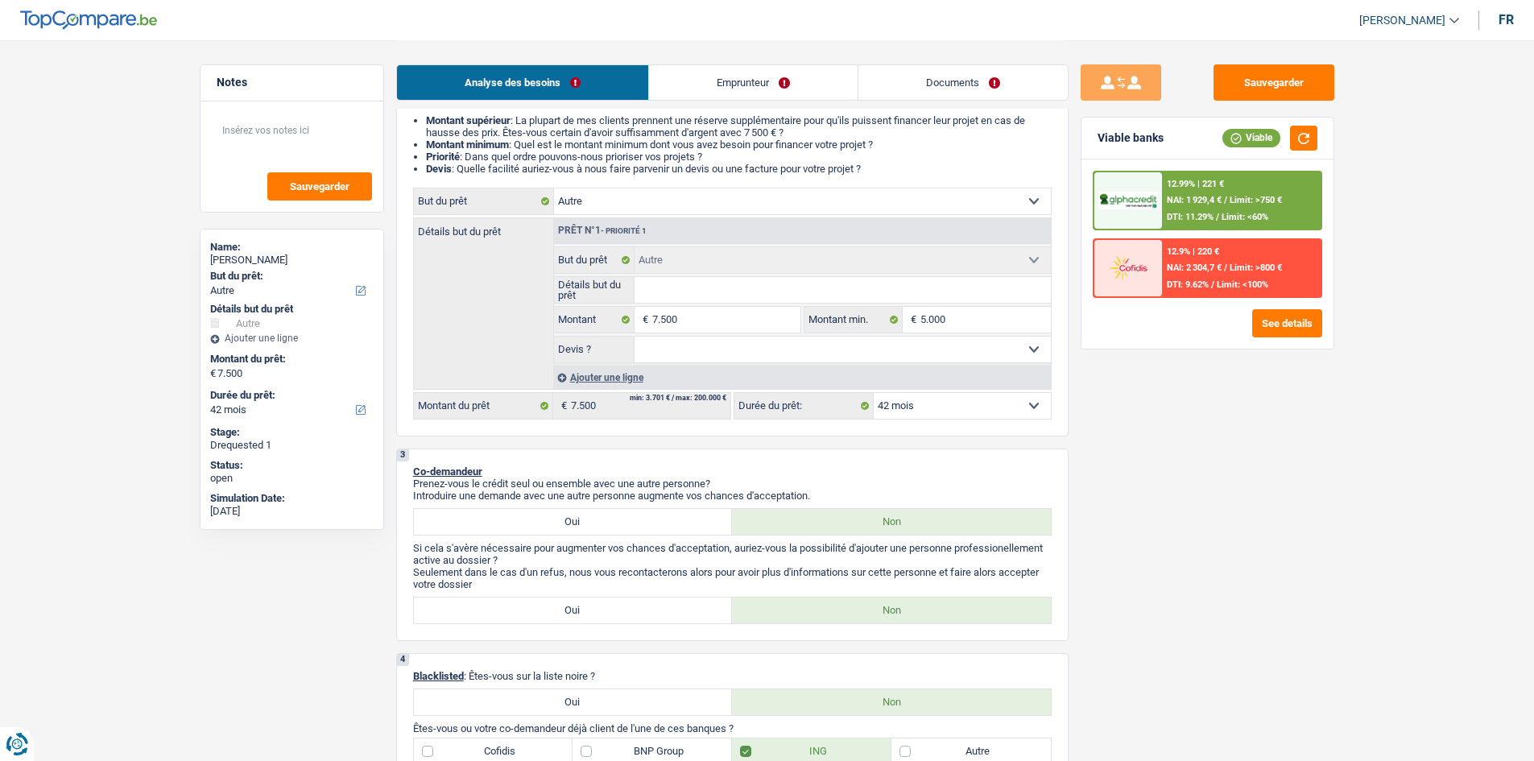
click at [656, 350] on select "Oui Non Non répondu Sélectionner une option" at bounding box center [843, 350] width 416 height 26
click at [657, 337] on select "Oui Non Non répondu Sélectionner une option" at bounding box center [843, 350] width 416 height 26
click at [654, 354] on select "Oui Non Non répondu Sélectionner une option" at bounding box center [843, 350] width 416 height 26
click at [664, 290] on input "Détails but du prêt" at bounding box center [843, 290] width 416 height 26
click at [294, 139] on textarea at bounding box center [292, 137] width 160 height 48
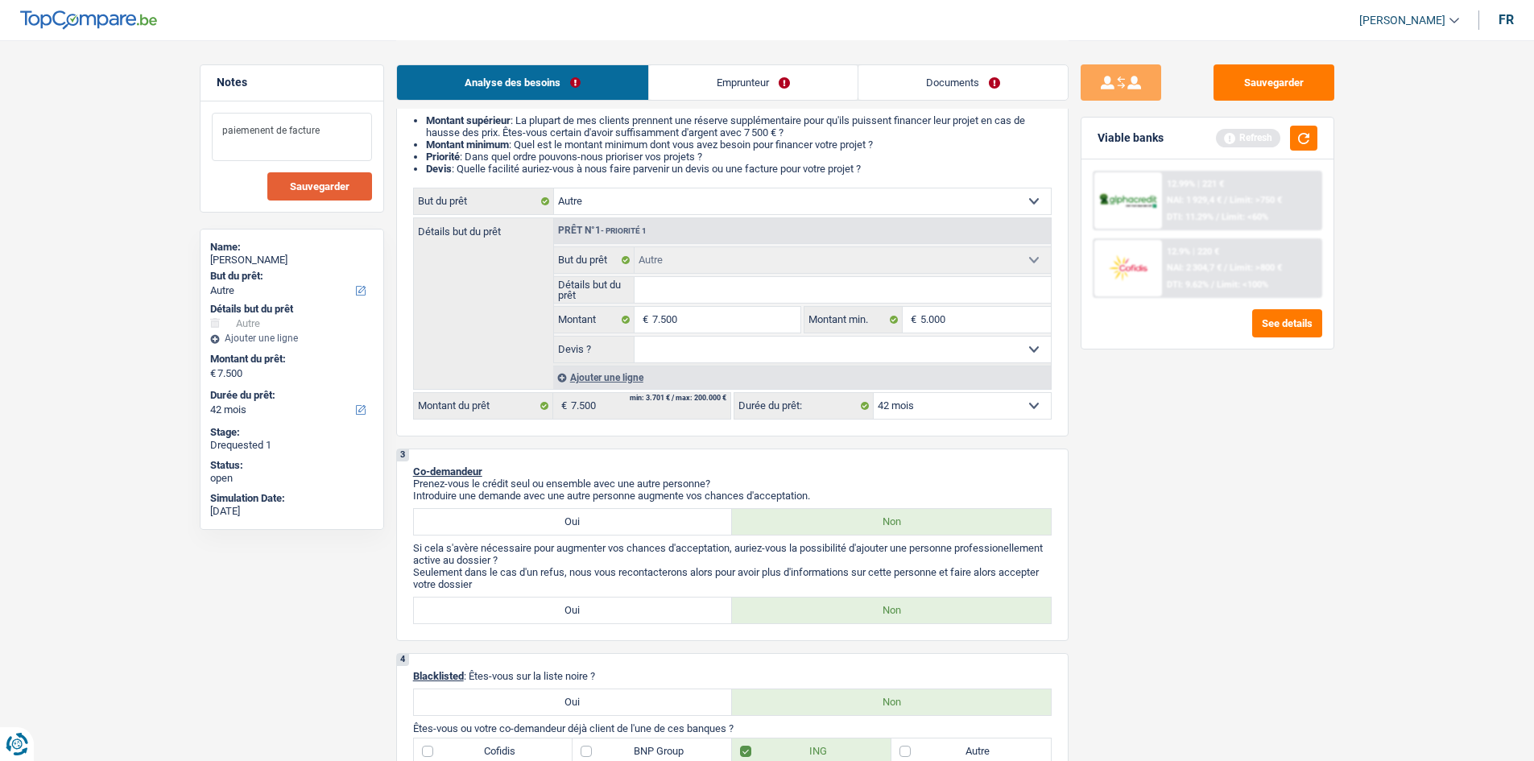
type textarea "paiemenent de facture"
click at [275, 183] on button "Sauvegarder" at bounding box center [319, 186] width 105 height 28
click at [1278, 83] on button "Sauvegarder" at bounding box center [1274, 82] width 121 height 36
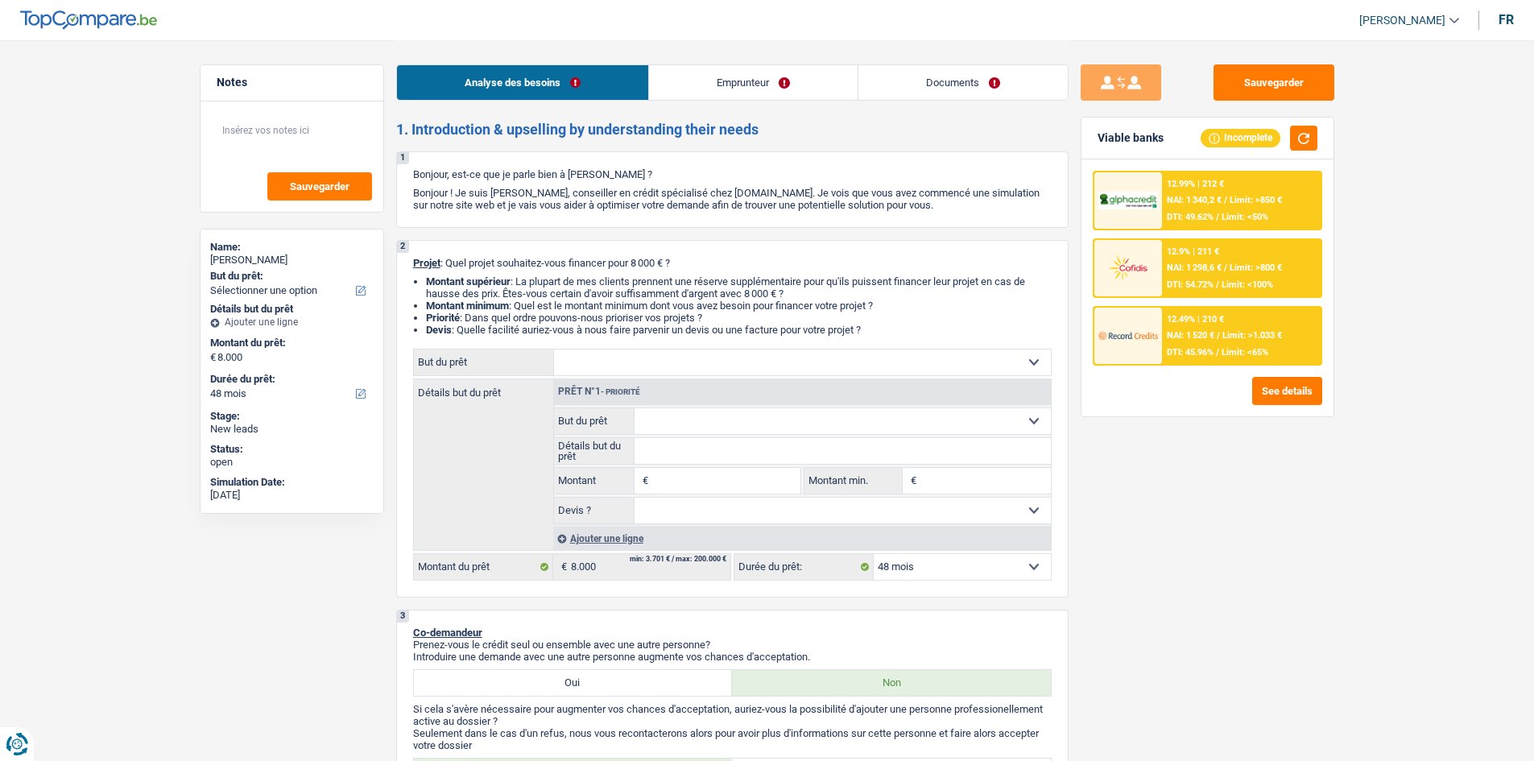
select select "48"
select select "privateEmployee"
select select "netSalary"
select select "mealVouchers"
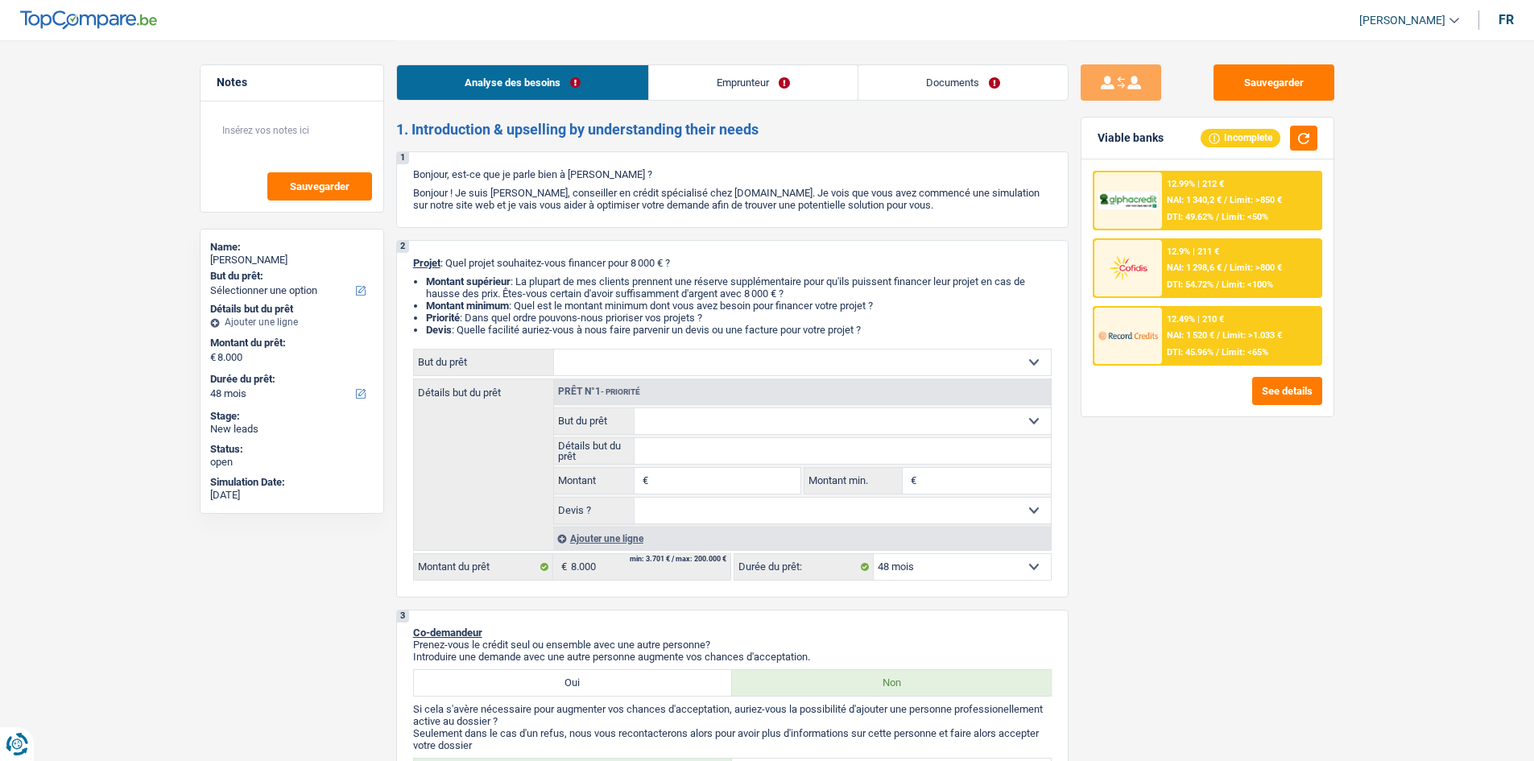
select select "rentalIncome"
select select "liveWithParents"
select select "personalLoan"
select select "loanRepayment"
select select "120"
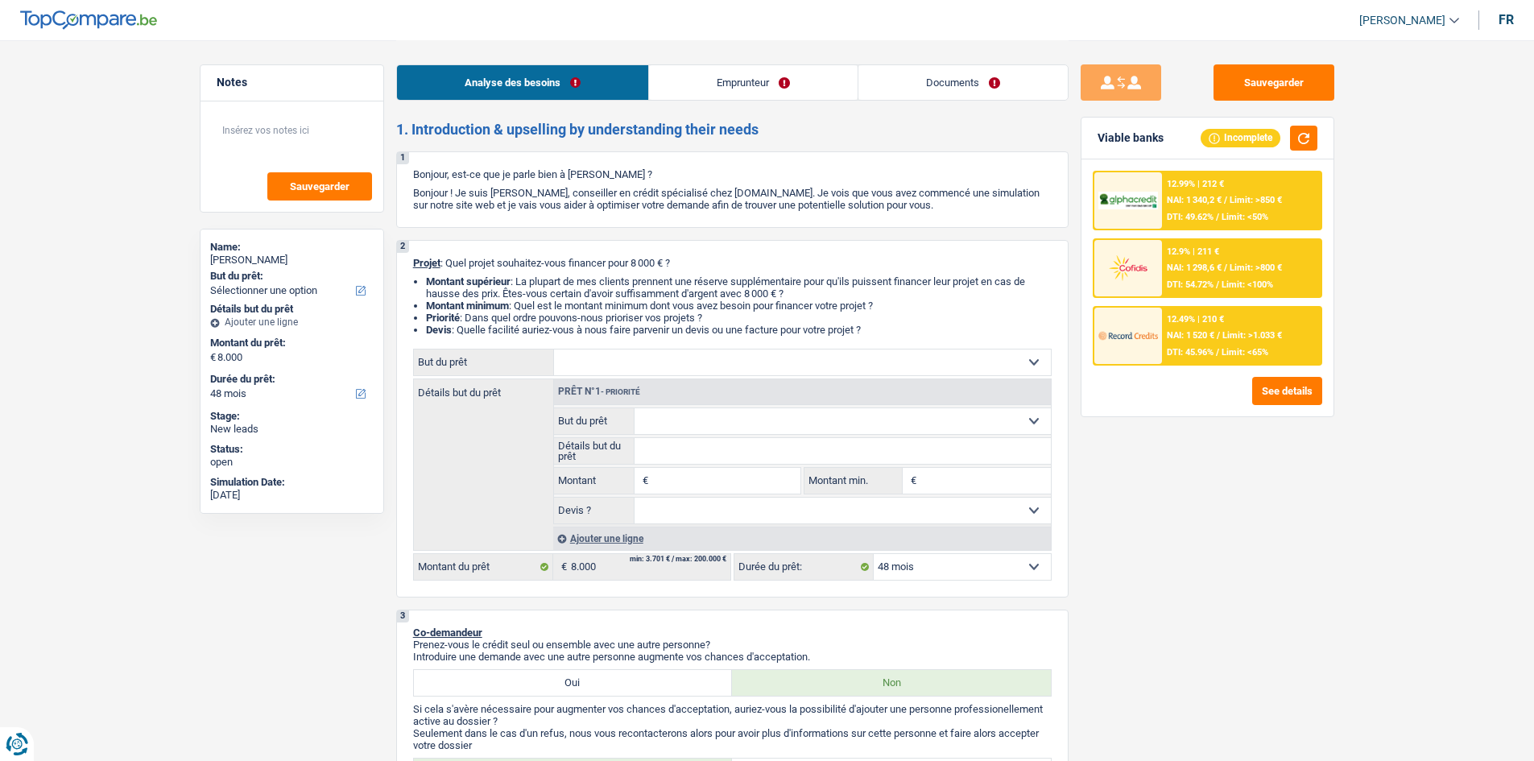
select select "personalLoan"
select select "medicalFees"
select select "36"
select select "cardOrCredit"
select select "48"
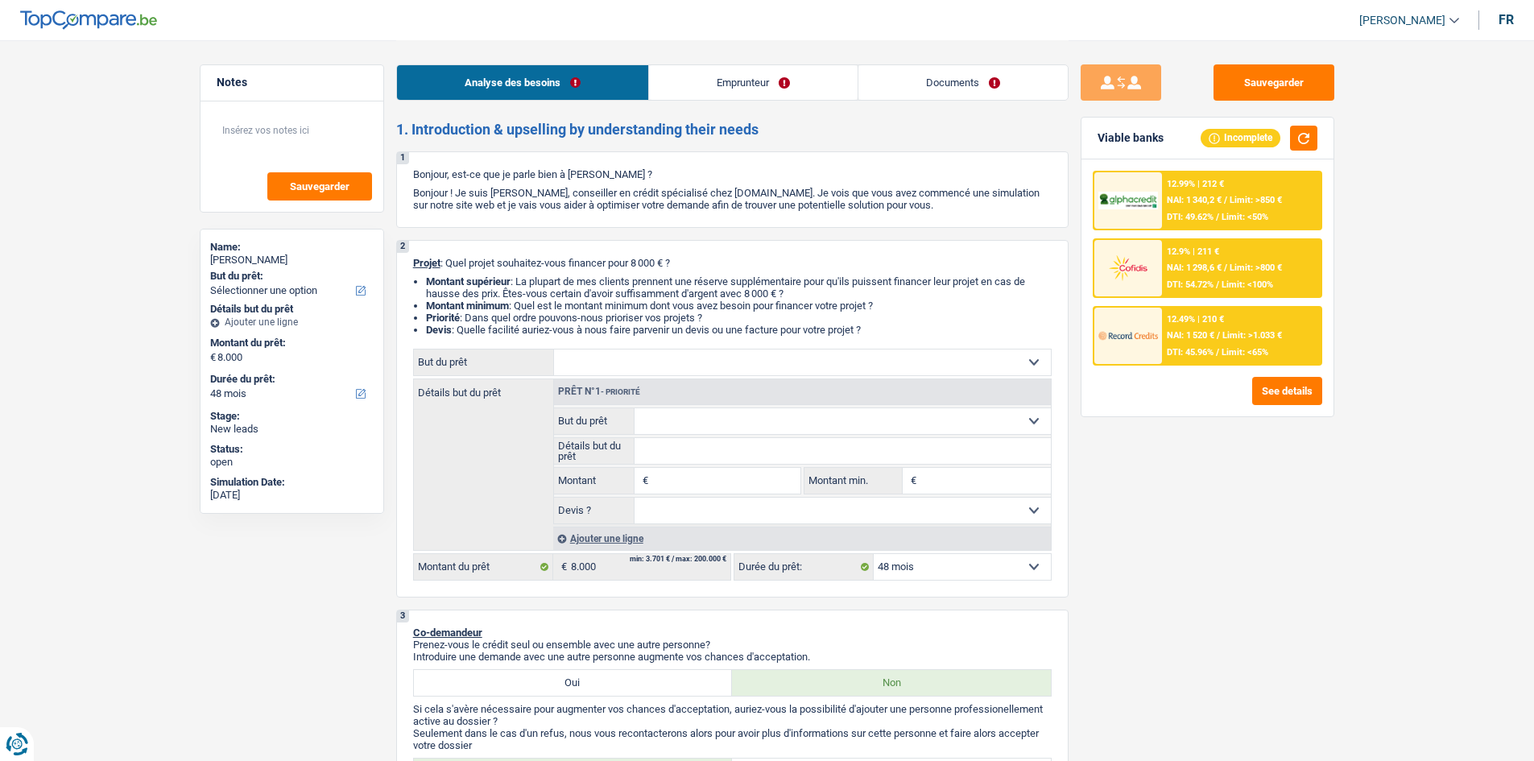
select select "liveWithParents"
select select "BE"
select select "personalLoan"
select select "loanRepayment"
select select "120"
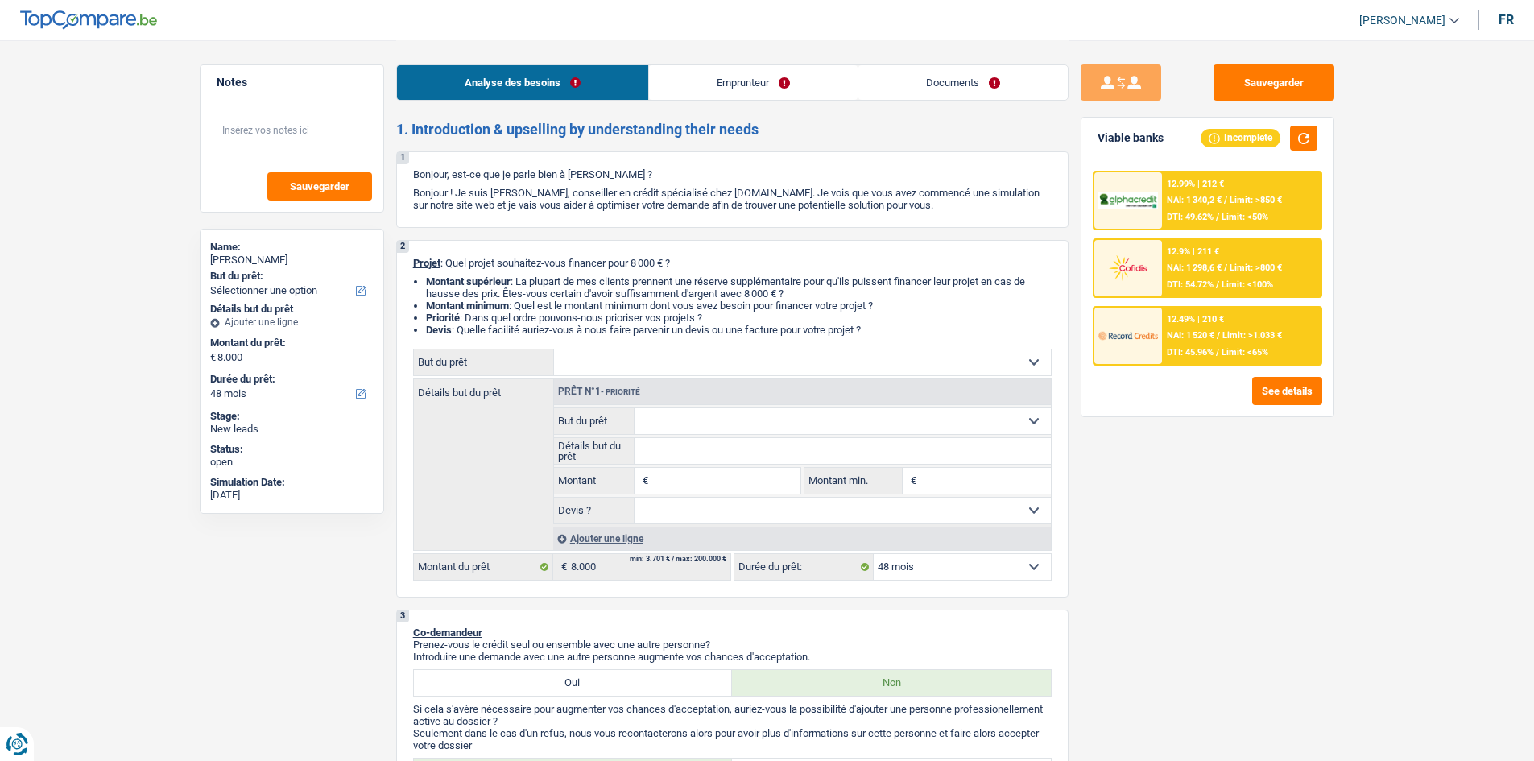
select select "personalLoan"
select select "medicalFees"
select select "36"
select select "cardOrCredit"
click at [792, 79] on link "Emprunteur" at bounding box center [753, 82] width 209 height 35
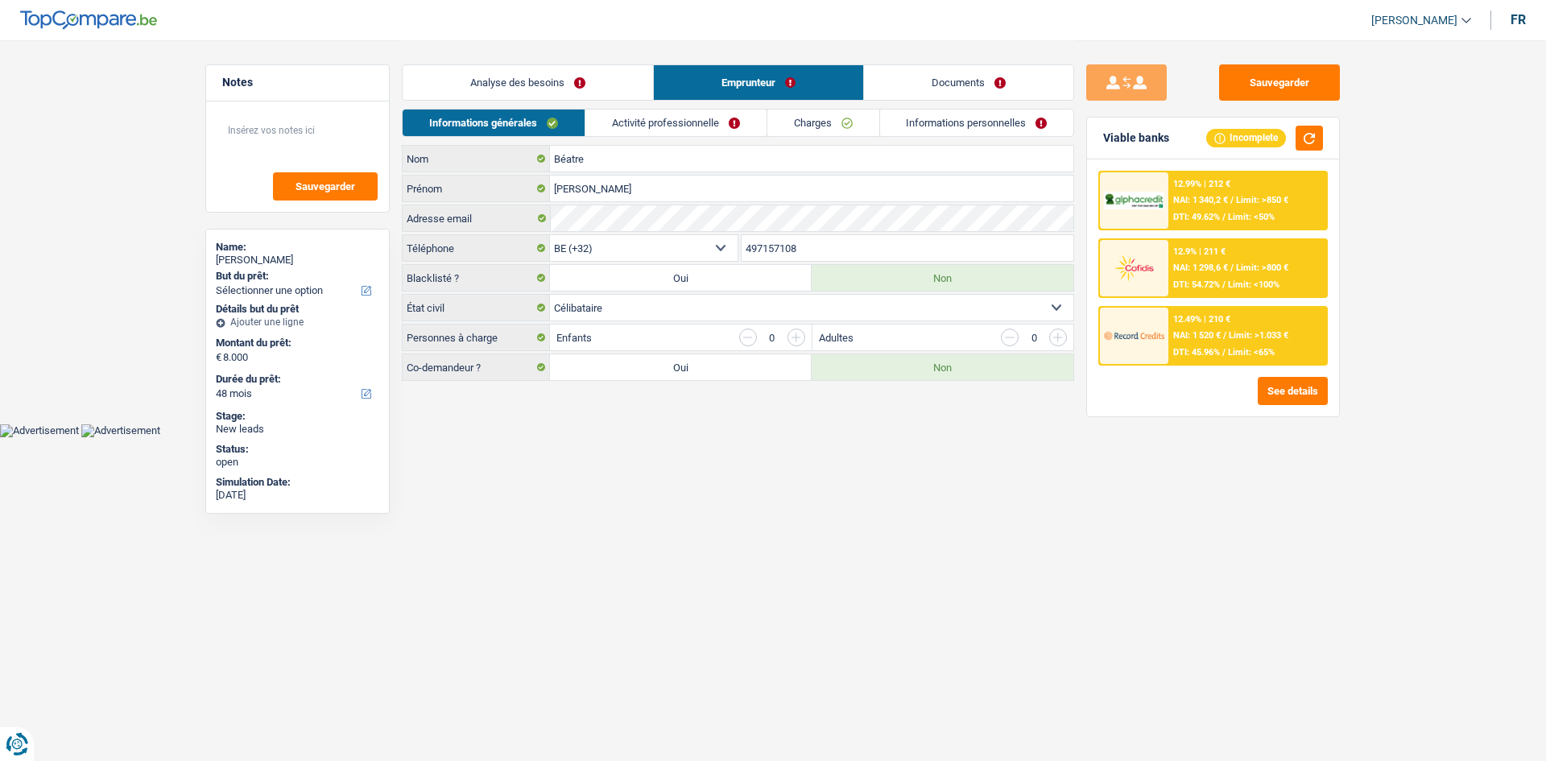
click at [689, 126] on link "Activité professionnelle" at bounding box center [675, 123] width 181 height 27
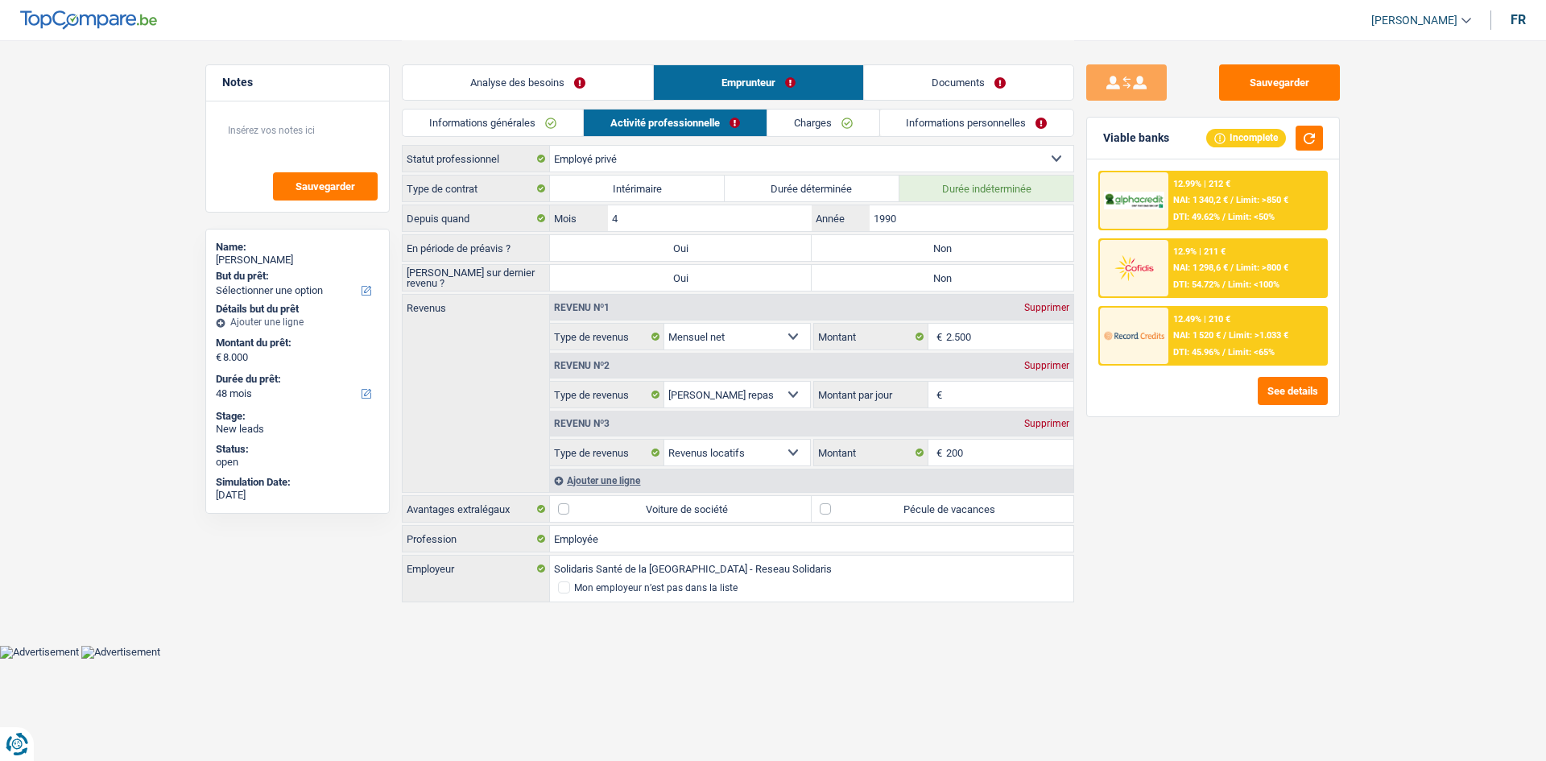
click at [806, 130] on link "Charges" at bounding box center [823, 123] width 112 height 27
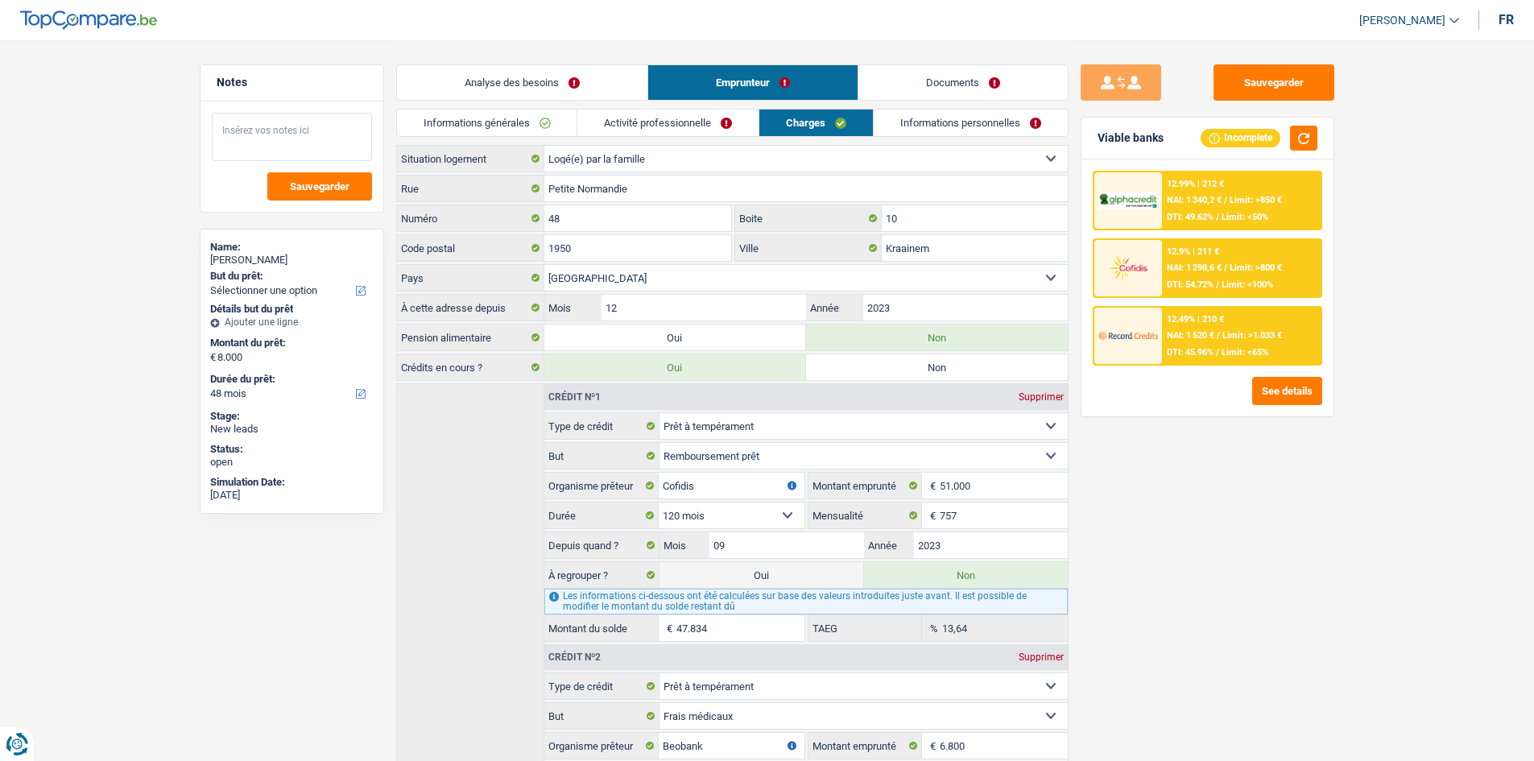
click at [300, 148] on textarea at bounding box center [292, 137] width 160 height 48
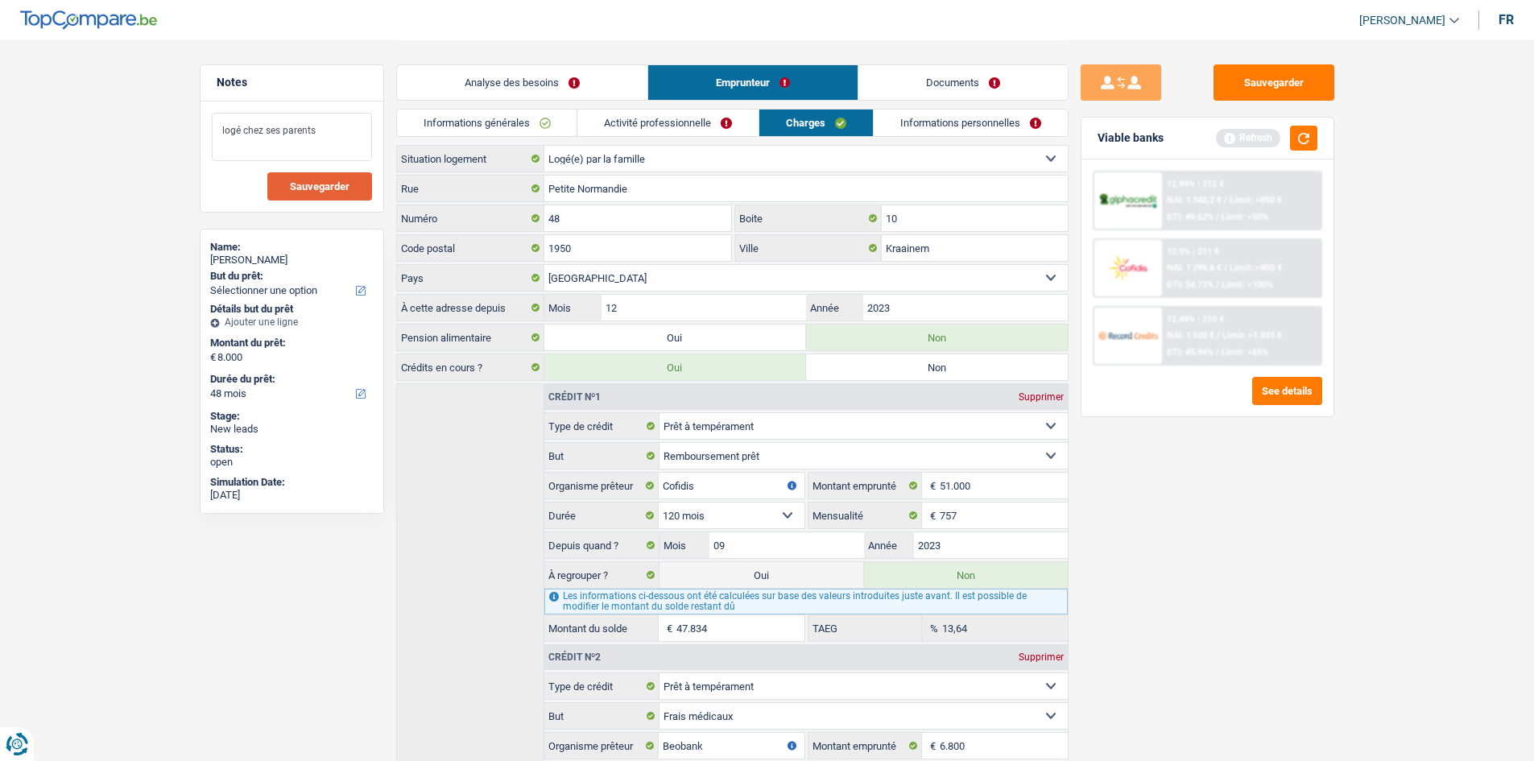
type textarea "logé chez ses parents"
click at [297, 181] on span "Sauvegarder" at bounding box center [320, 186] width 60 height 10
click at [512, 80] on link "Analyse des besoins" at bounding box center [522, 82] width 250 height 35
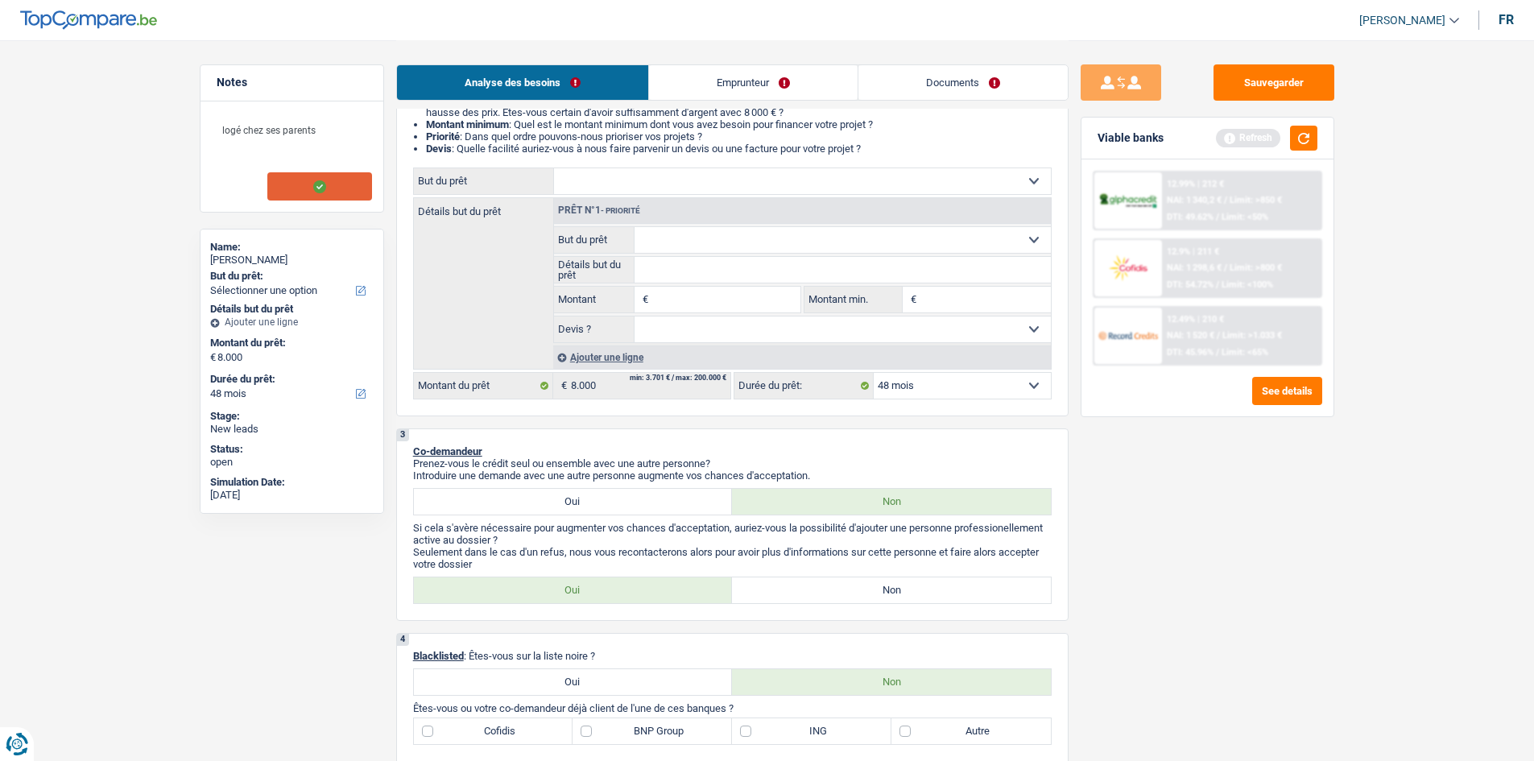
scroll to position [182, 0]
click at [934, 384] on select "12 mois 18 mois 24 mois 30 mois 36 mois 42 mois 48 mois Sélectionner une option" at bounding box center [962, 385] width 177 height 26
click at [752, 306] on input "Montant" at bounding box center [725, 299] width 147 height 26
type input "8.000"
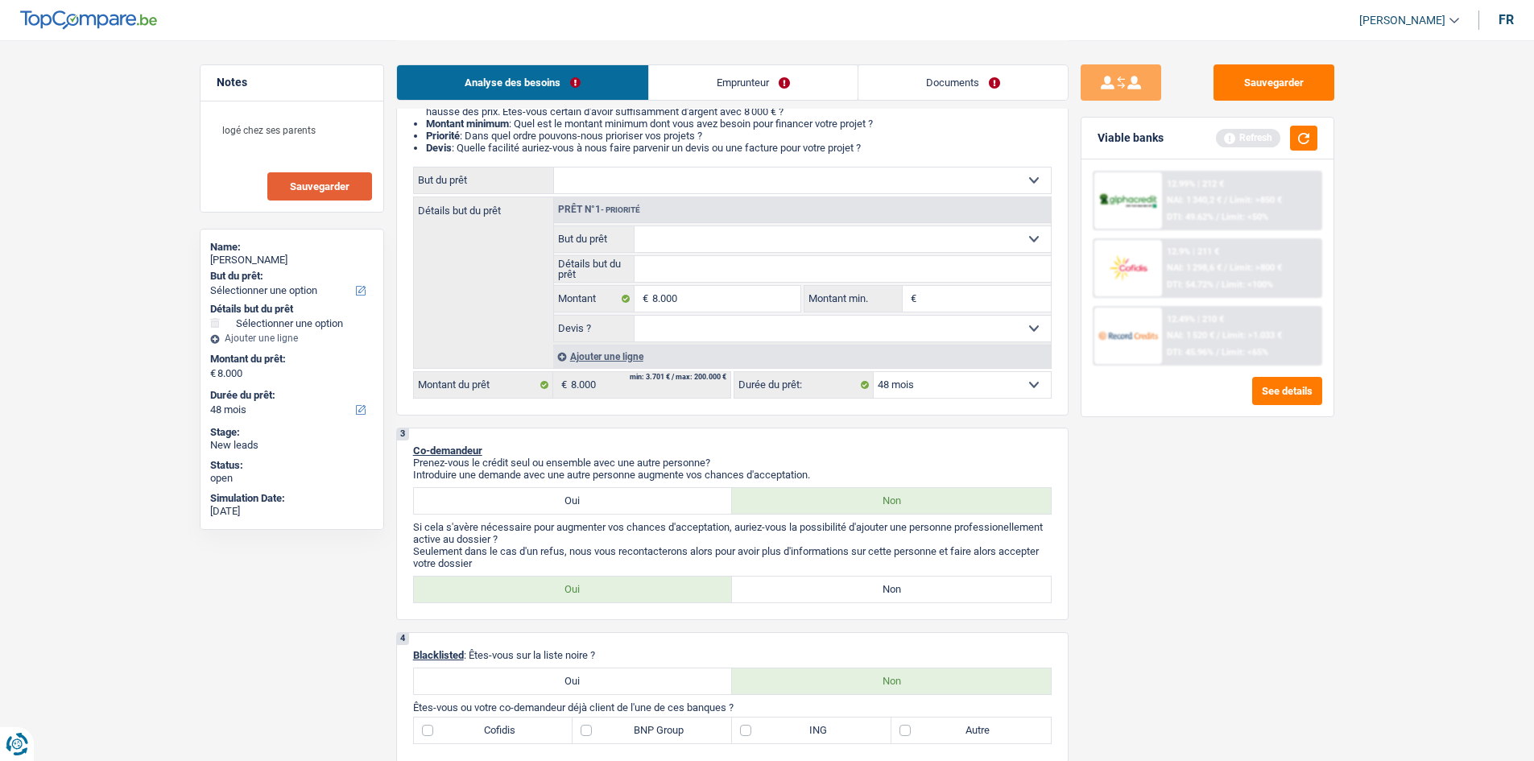
click at [1005, 337] on select "Oui Non Non répondu Sélectionner une option" at bounding box center [843, 329] width 416 height 26
select select "yes"
click at [635, 316] on select "Oui Non Non répondu Sélectionner une option" at bounding box center [843, 329] width 416 height 26
select select "yes"
click at [958, 287] on input "Montant min." at bounding box center [986, 299] width 130 height 26
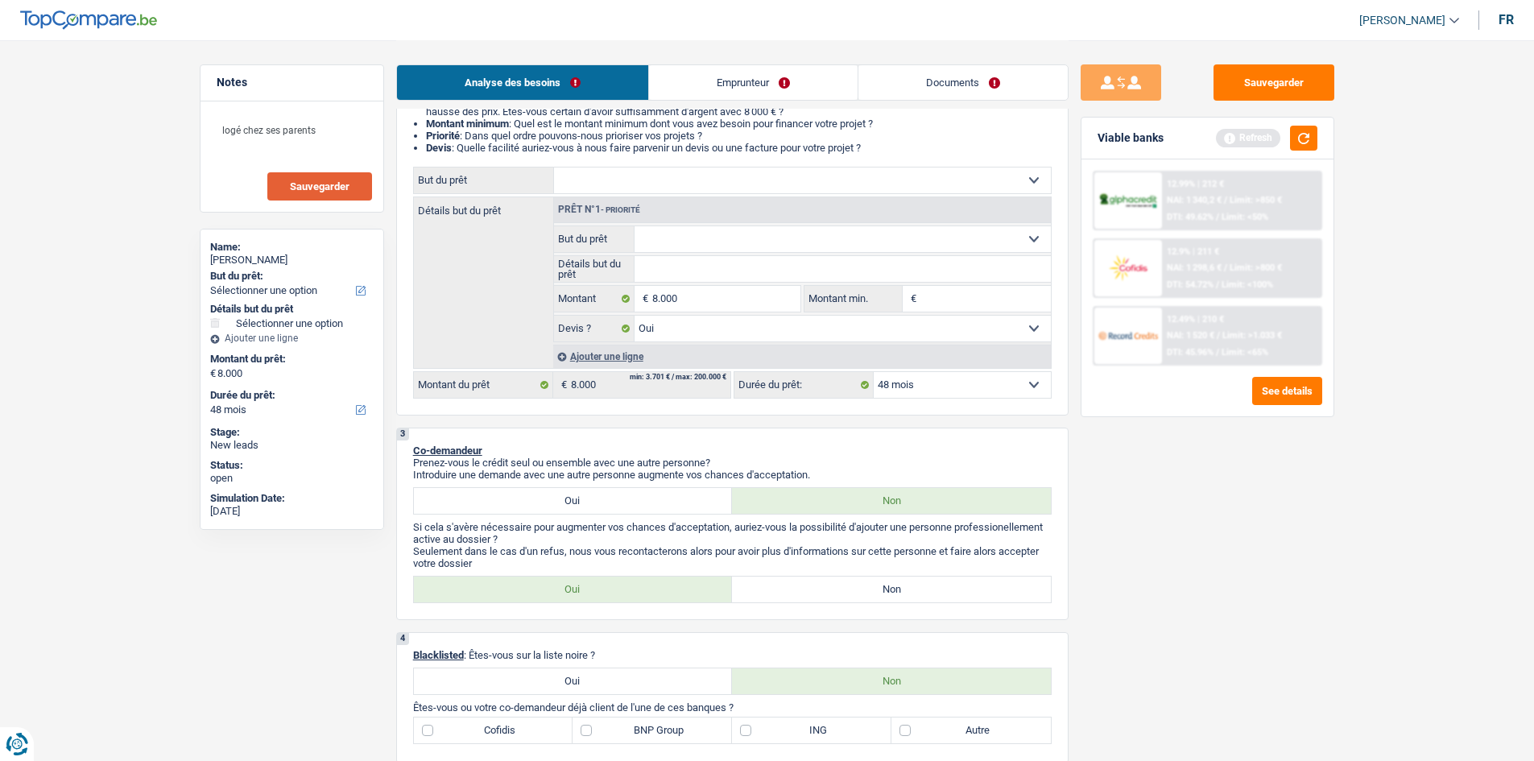
type input "8"
type input "80"
type input "800"
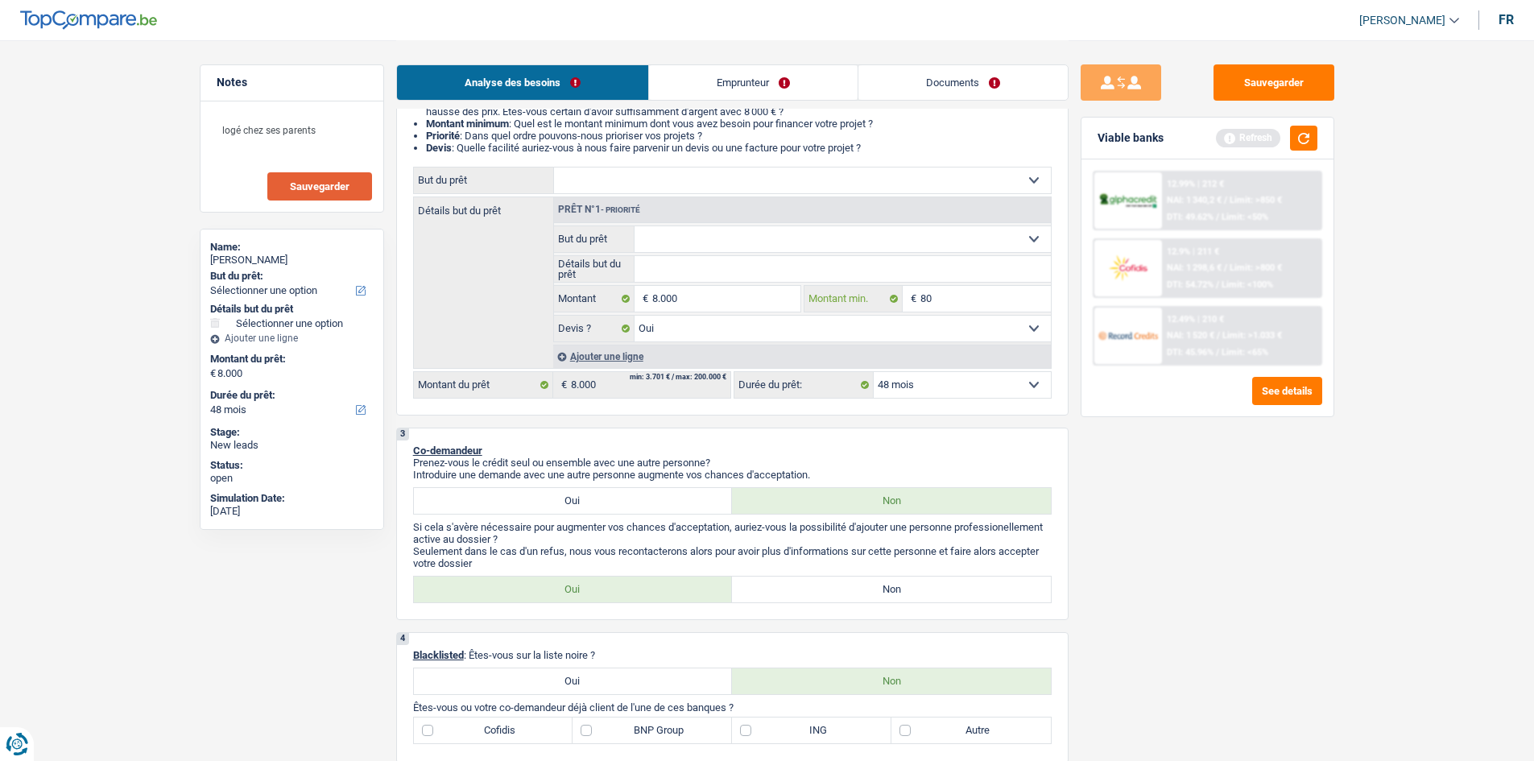
type input "800"
type input "8.000"
click at [1173, 480] on div "Sauvegarder Viable banks Refresh 12.99% | 212 € NAI: 1 340,2 € / Limit: >850 € …" at bounding box center [1208, 399] width 278 height 671
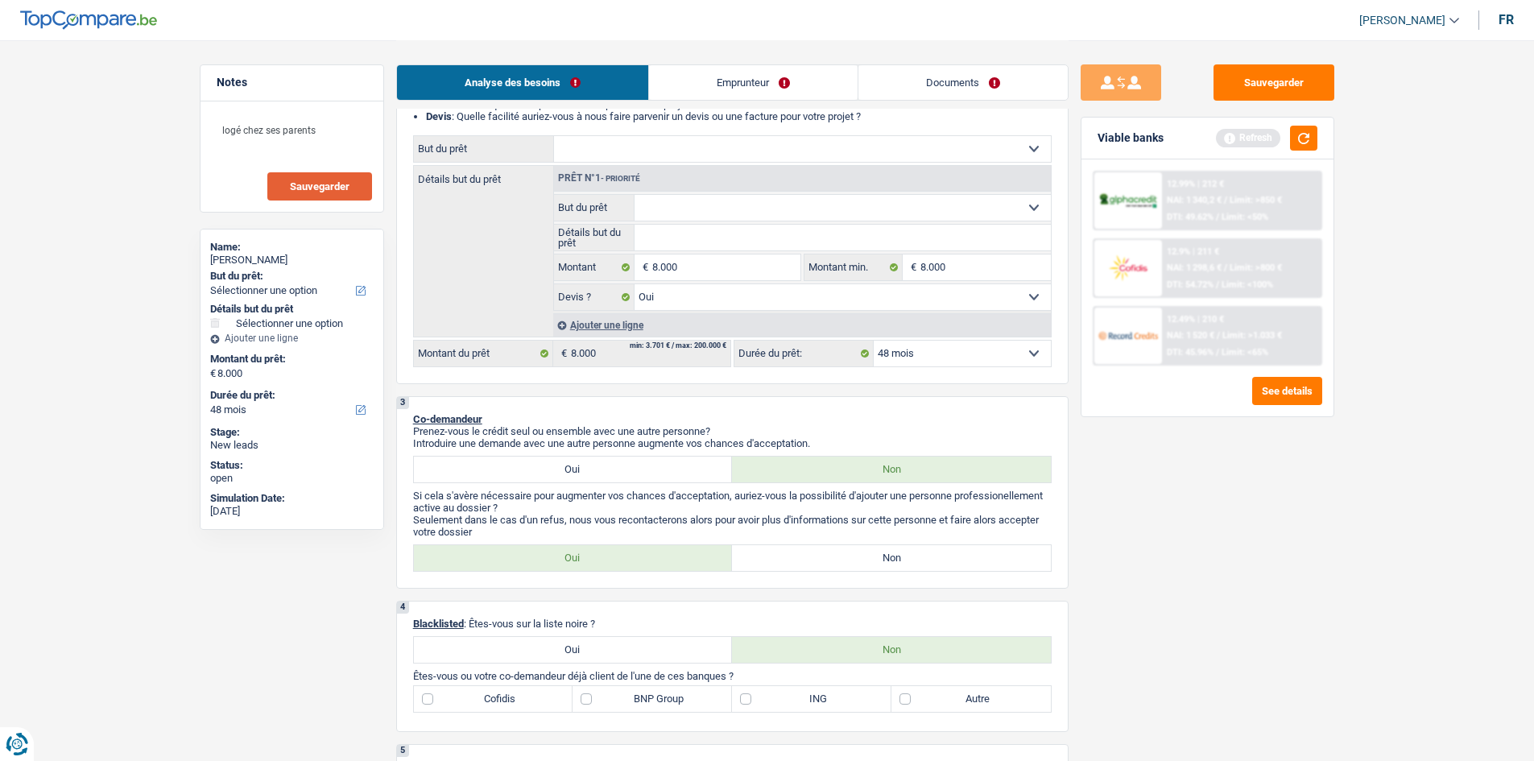
scroll to position [292, 0]
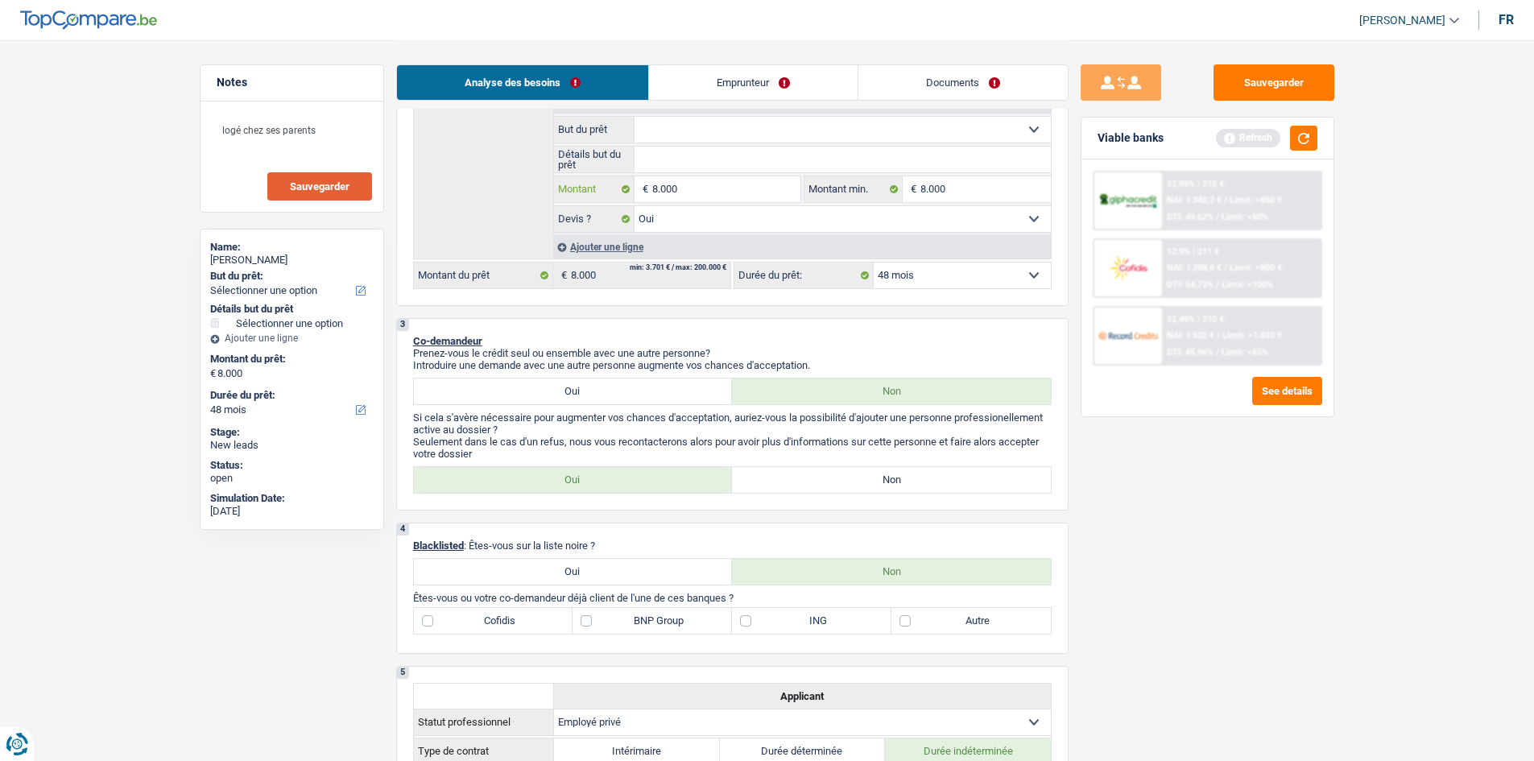
click at [704, 184] on input "8.000" at bounding box center [725, 189] width 147 height 26
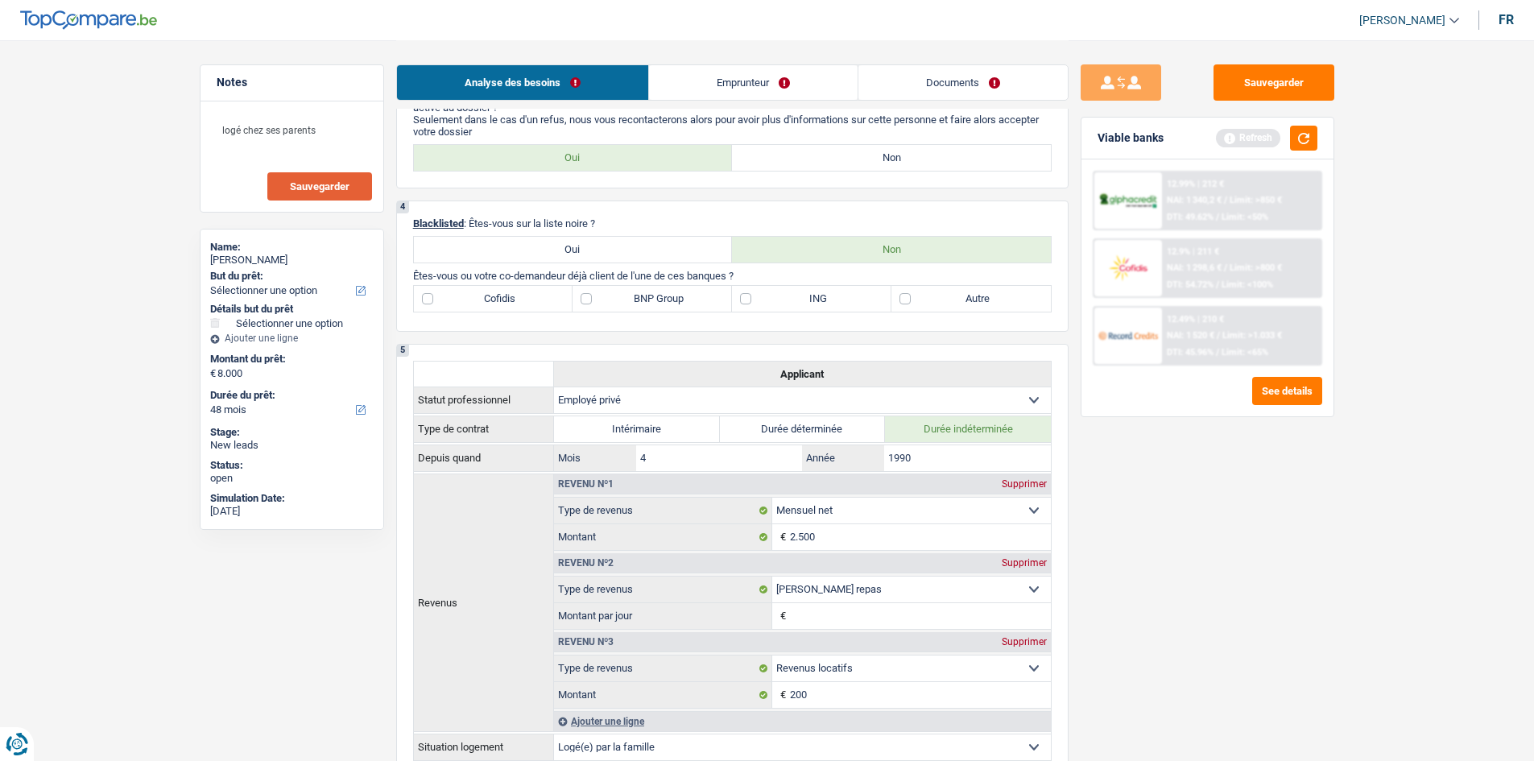
click at [873, 162] on label "Non" at bounding box center [891, 158] width 319 height 26
click at [873, 162] on input "Non" at bounding box center [891, 158] width 319 height 26
radio input "true"
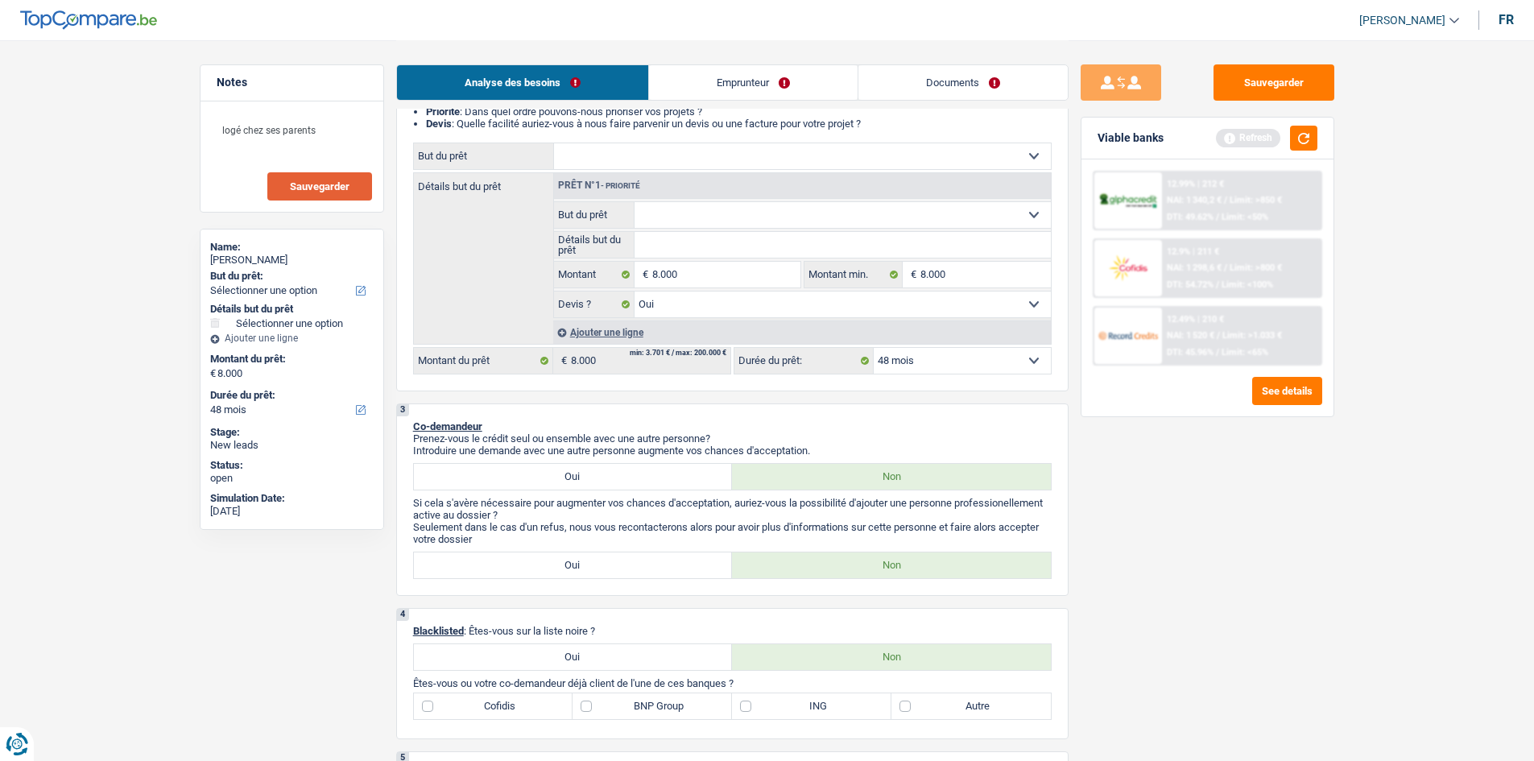
scroll to position [130, 0]
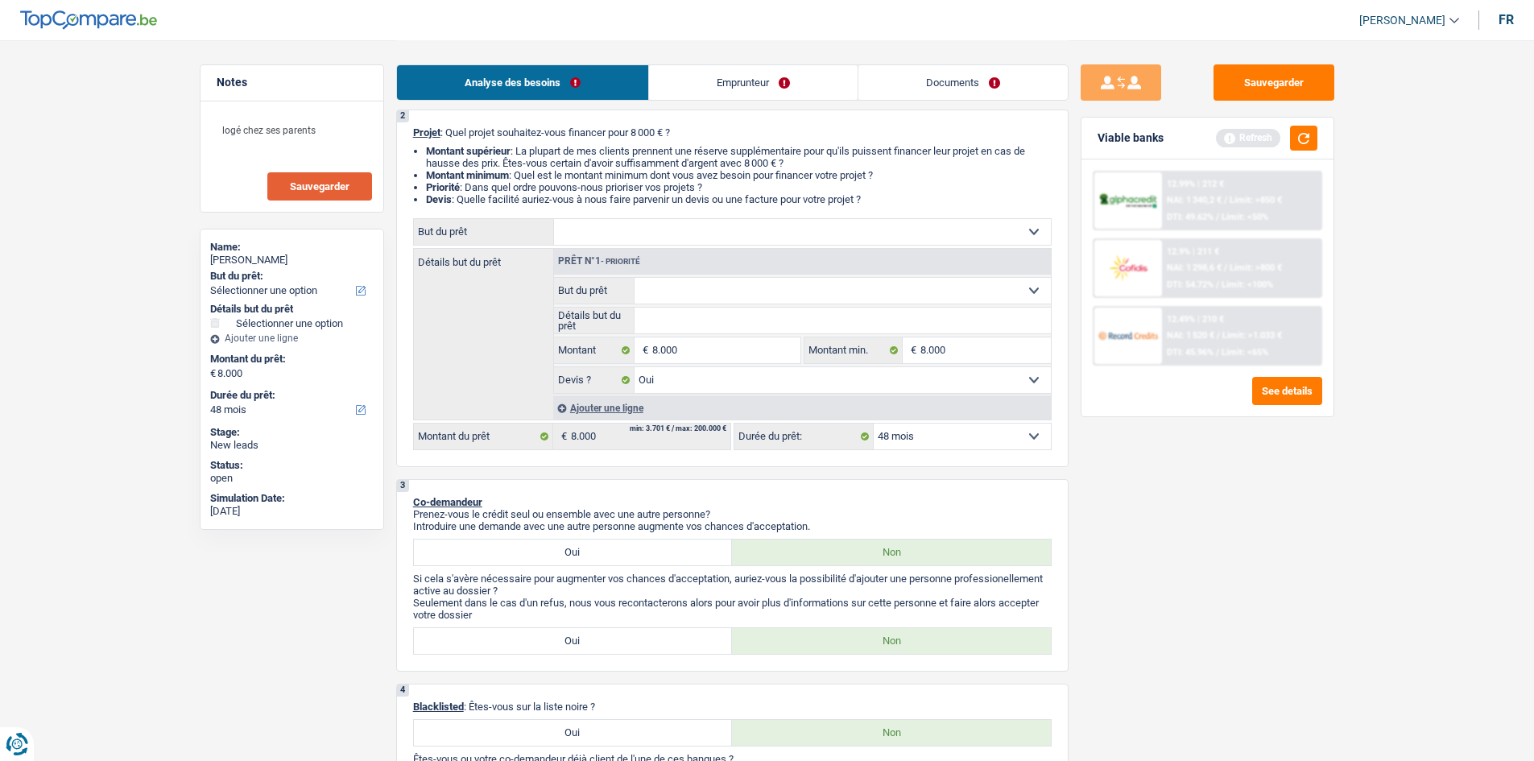
click at [908, 439] on select "12 mois 18 mois 24 mois 30 mois 36 mois 42 mois 48 mois Sélectionner une option" at bounding box center [962, 437] width 177 height 26
click at [1308, 146] on button "button" at bounding box center [1303, 138] width 27 height 25
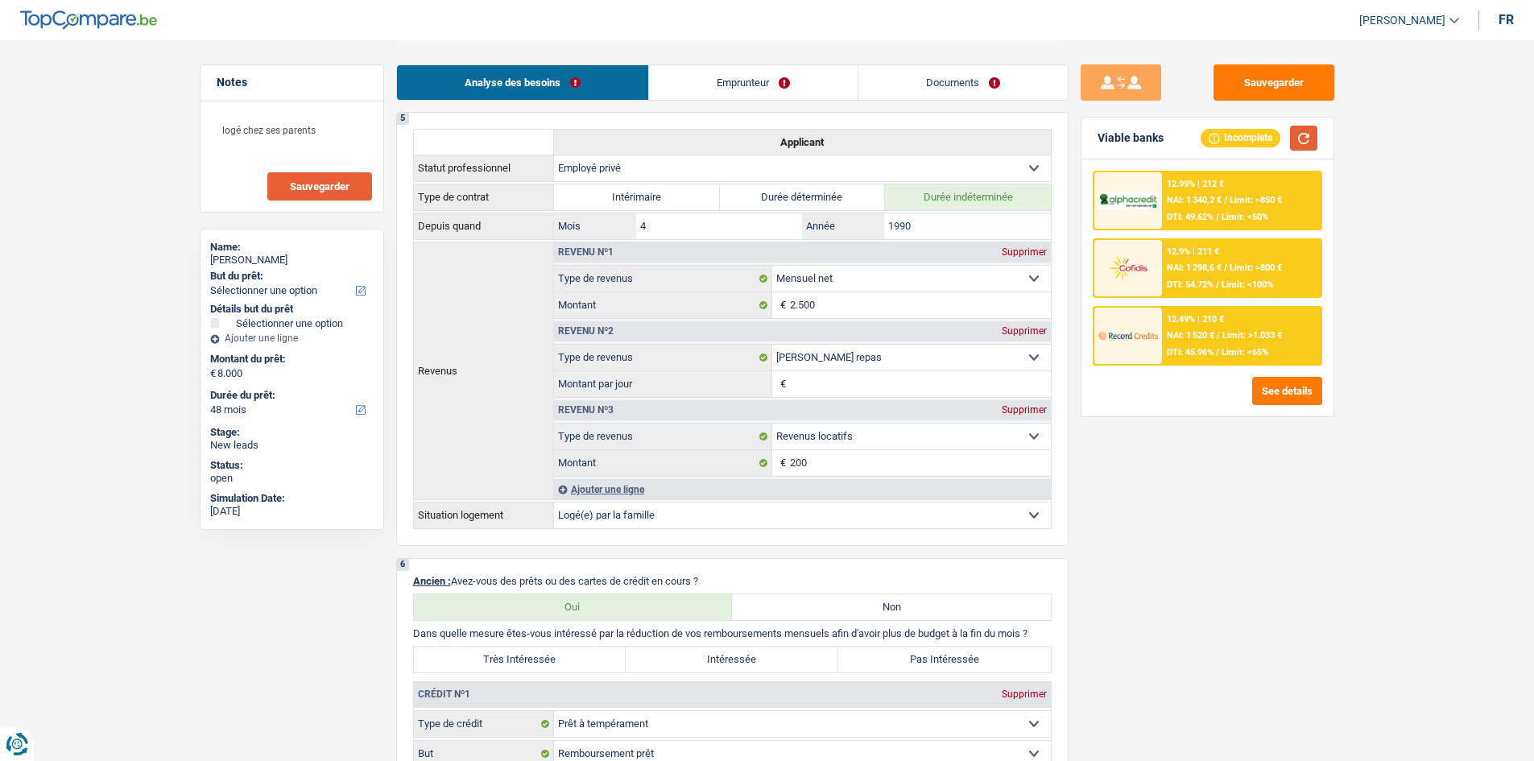
scroll to position [614, 0]
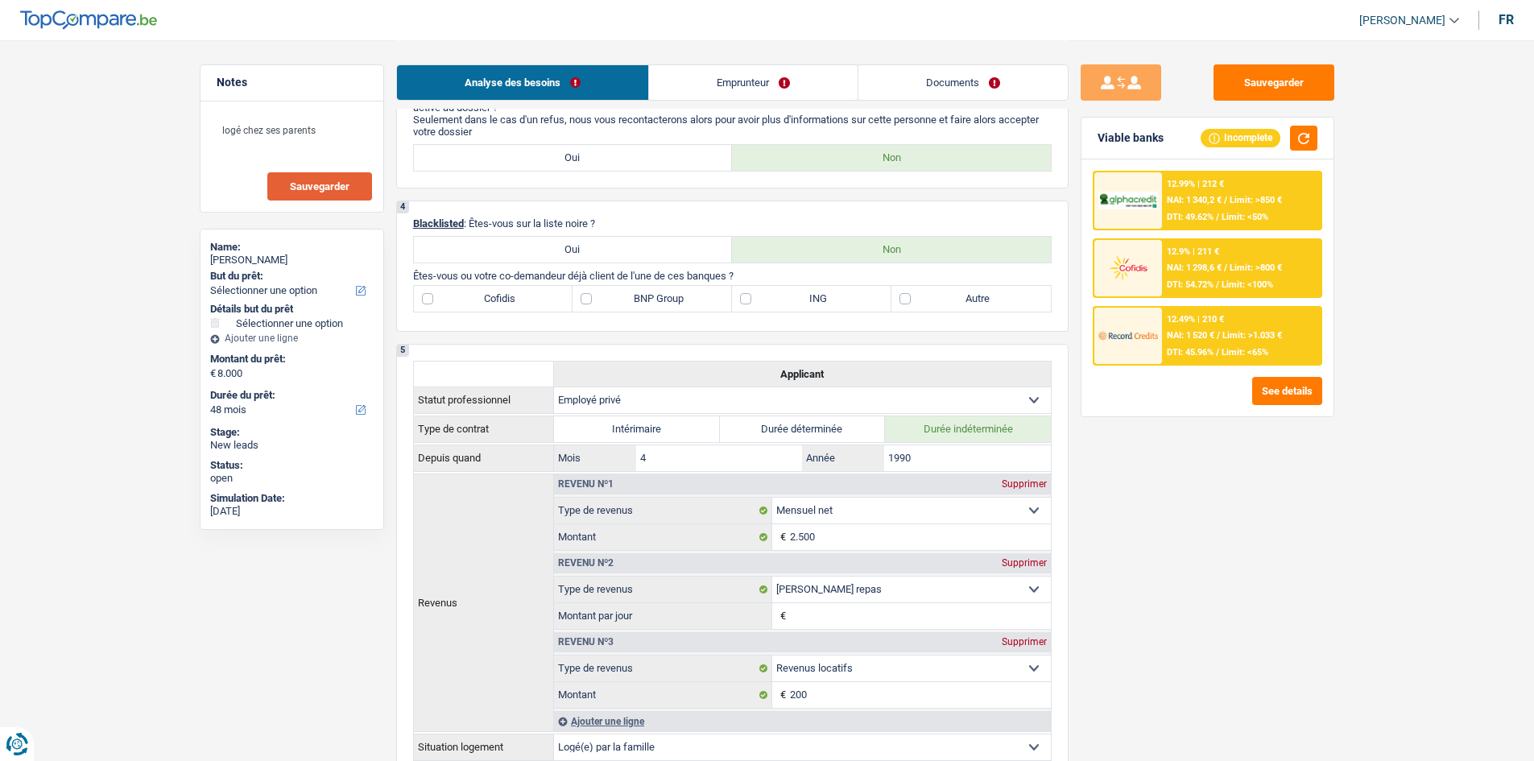
drag, startPoint x: 838, startPoint y: 295, endPoint x: 753, endPoint y: 292, distance: 84.6
click at [838, 295] on label "ING" at bounding box center [811, 299] width 159 height 26
click at [838, 295] on input "ING" at bounding box center [811, 299] width 159 height 26
checkbox input "true"
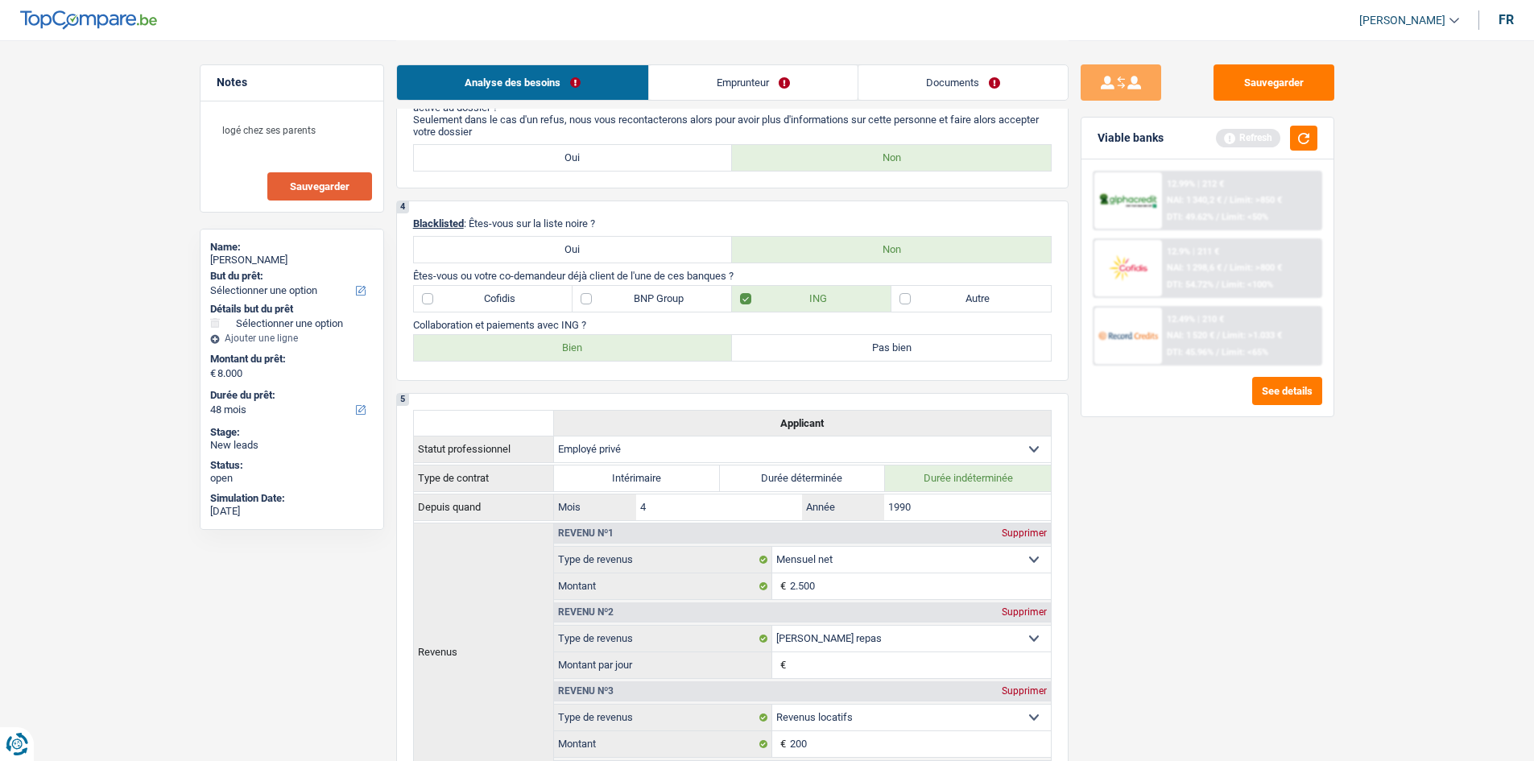
click at [505, 295] on label "Cofidis" at bounding box center [493, 299] width 159 height 26
click at [505, 295] on input "Cofidis" at bounding box center [493, 299] width 159 height 26
checkbox input "true"
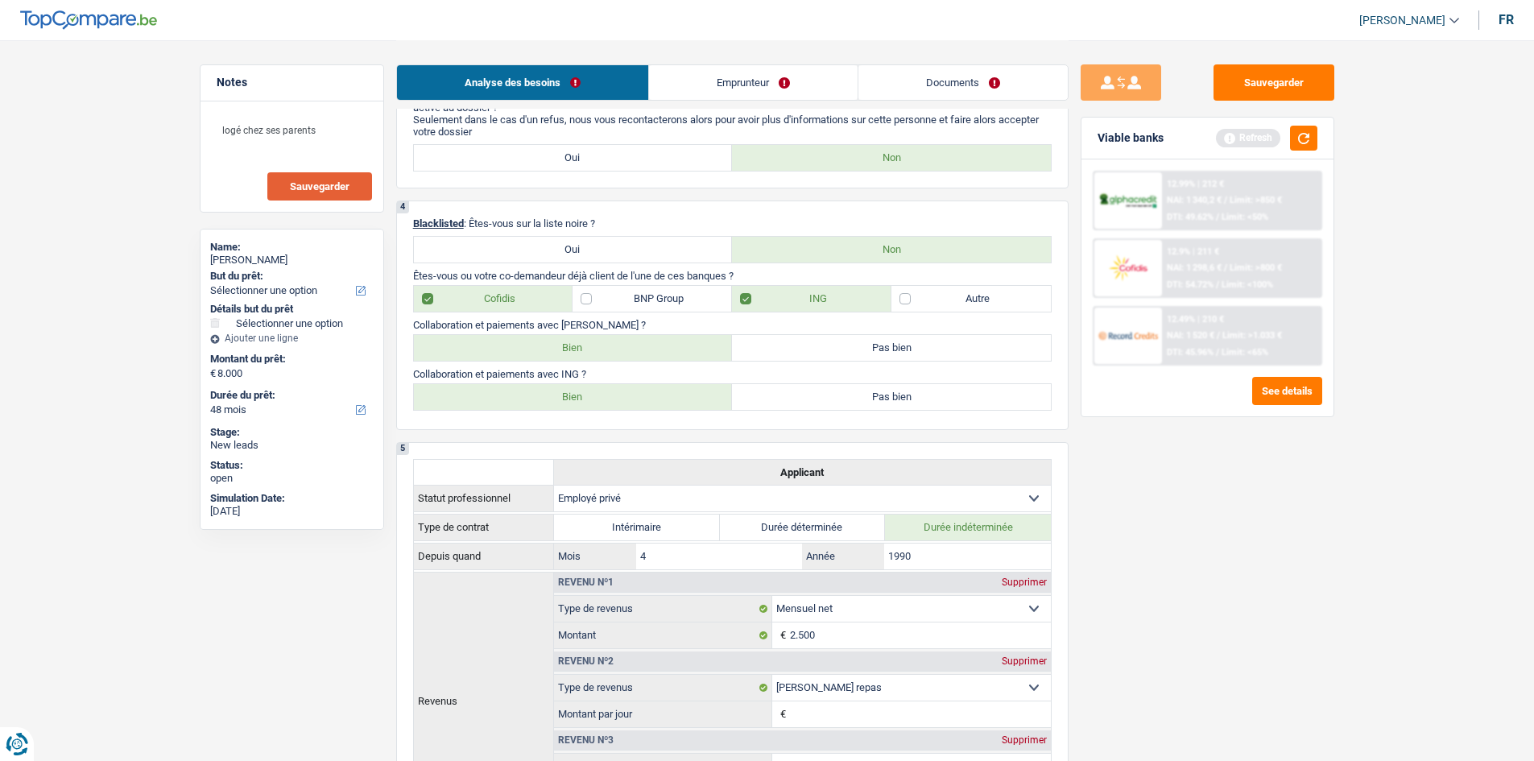
drag, startPoint x: 593, startPoint y: 347, endPoint x: 587, endPoint y: 381, distance: 34.3
click at [593, 354] on label "Bien" at bounding box center [573, 348] width 319 height 26
click at [593, 354] on input "Bien" at bounding box center [573, 348] width 319 height 26
radio input "true"
click at [583, 396] on label "Bien" at bounding box center [573, 397] width 319 height 26
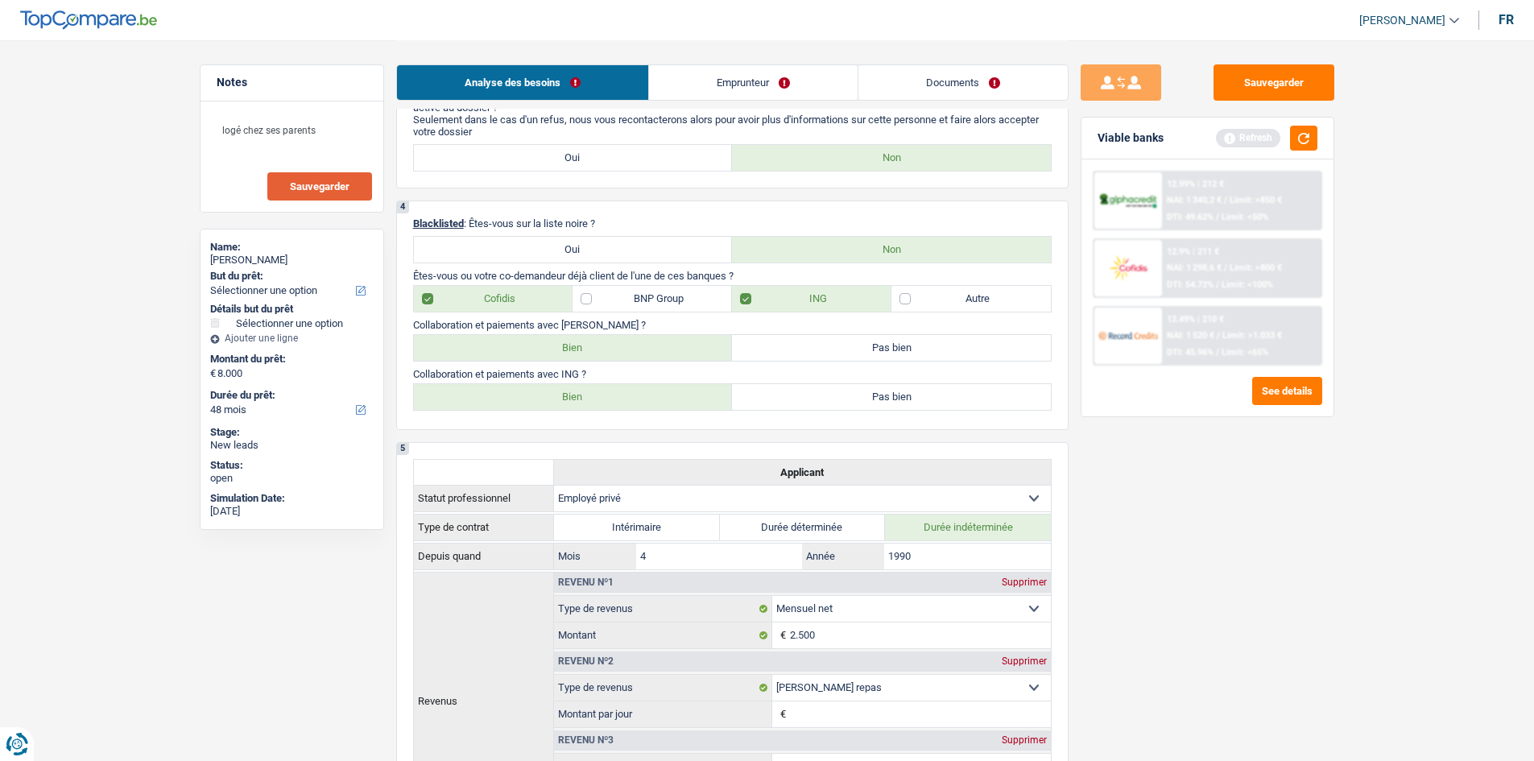
click at [583, 396] on input "Bien" at bounding box center [573, 397] width 319 height 26
radio input "true"
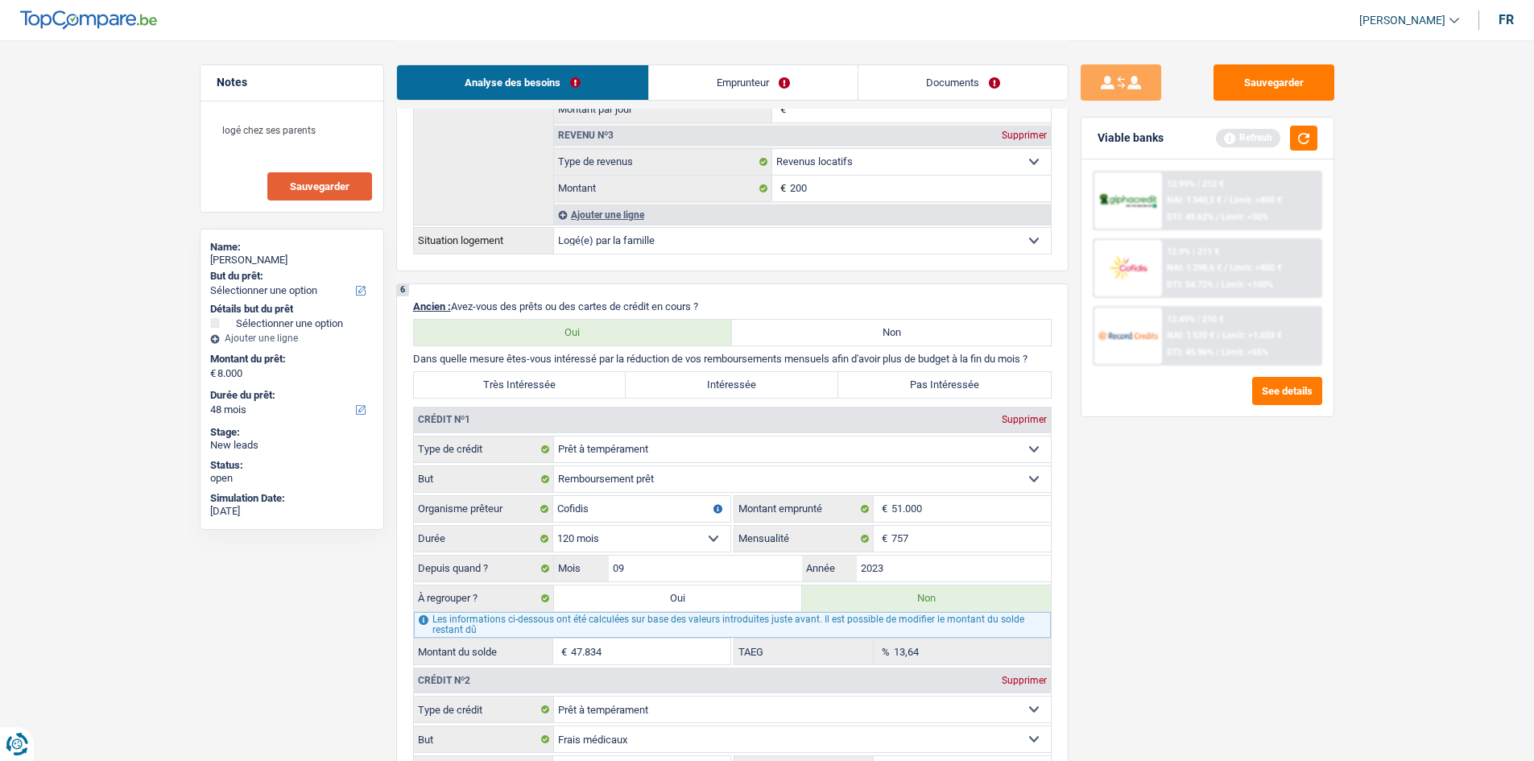
scroll to position [1258, 0]
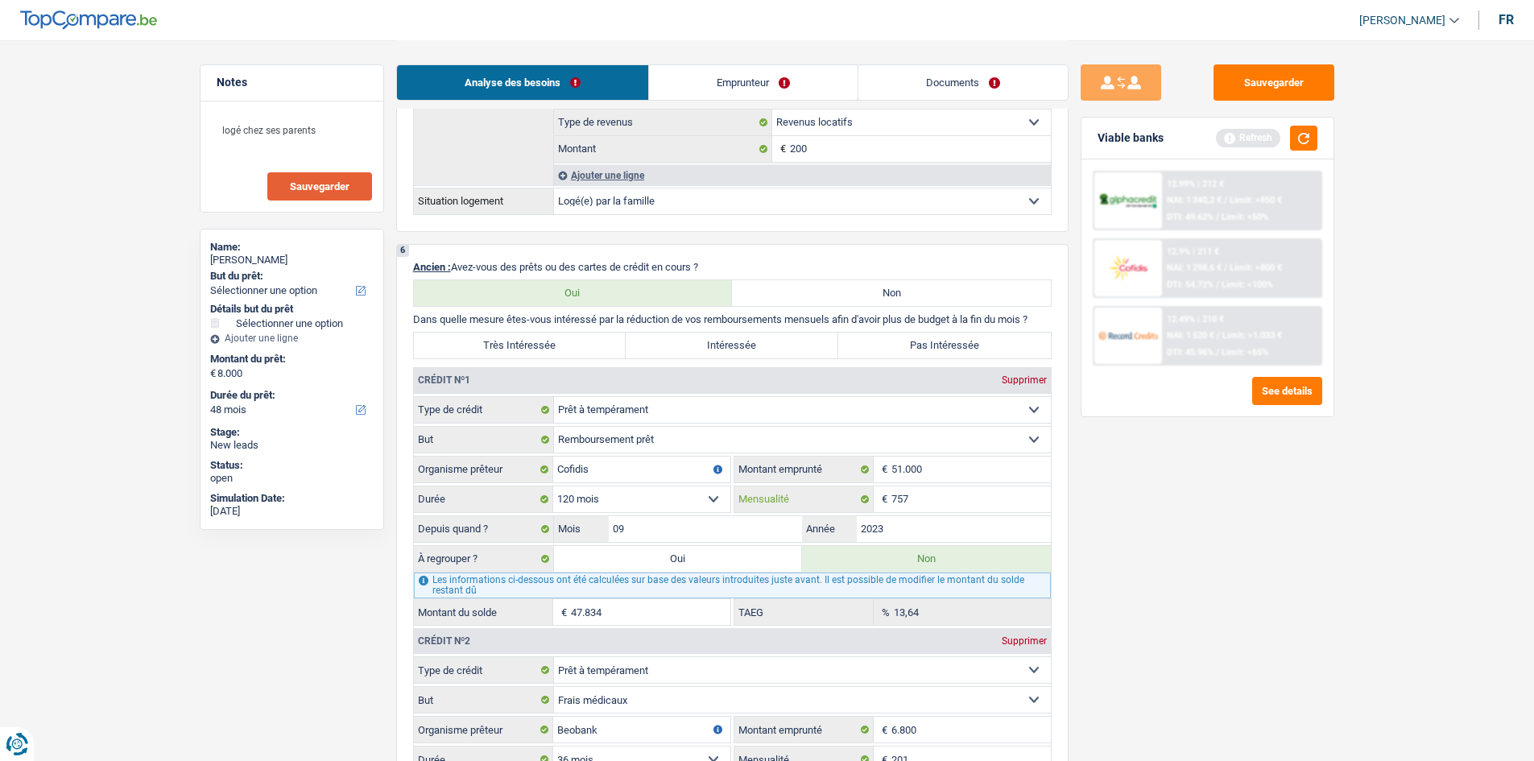
drag, startPoint x: 931, startPoint y: 497, endPoint x: 944, endPoint y: 478, distance: 23.2
click at [930, 498] on input "757" at bounding box center [971, 499] width 159 height 26
type input "7"
type input "1.001"
type input "47.135"
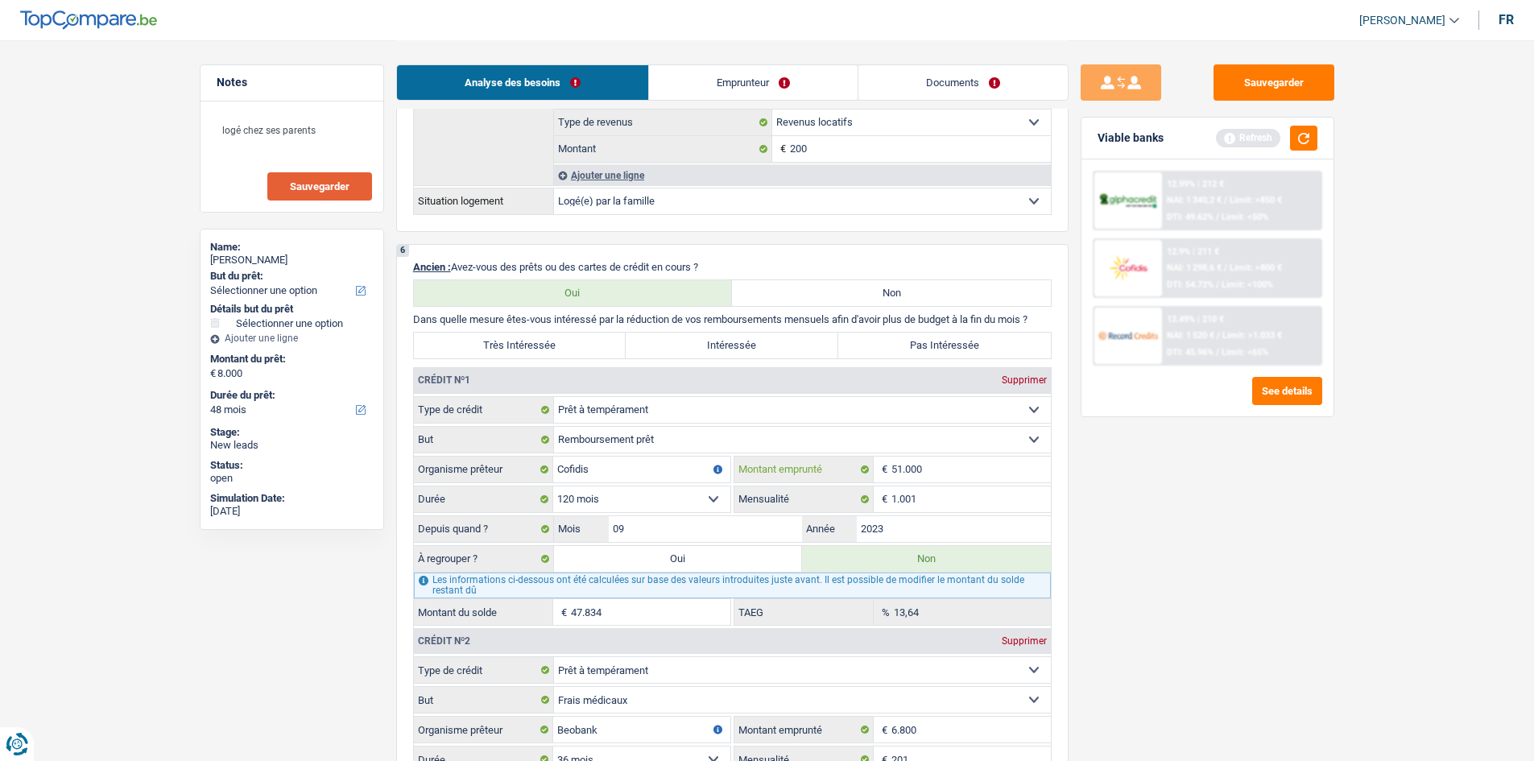
type input "22,48"
drag, startPoint x: 942, startPoint y: 478, endPoint x: 953, endPoint y: 462, distance: 19.2
click at [942, 477] on input "51.000" at bounding box center [971, 470] width 159 height 26
type input "5.100"
select select
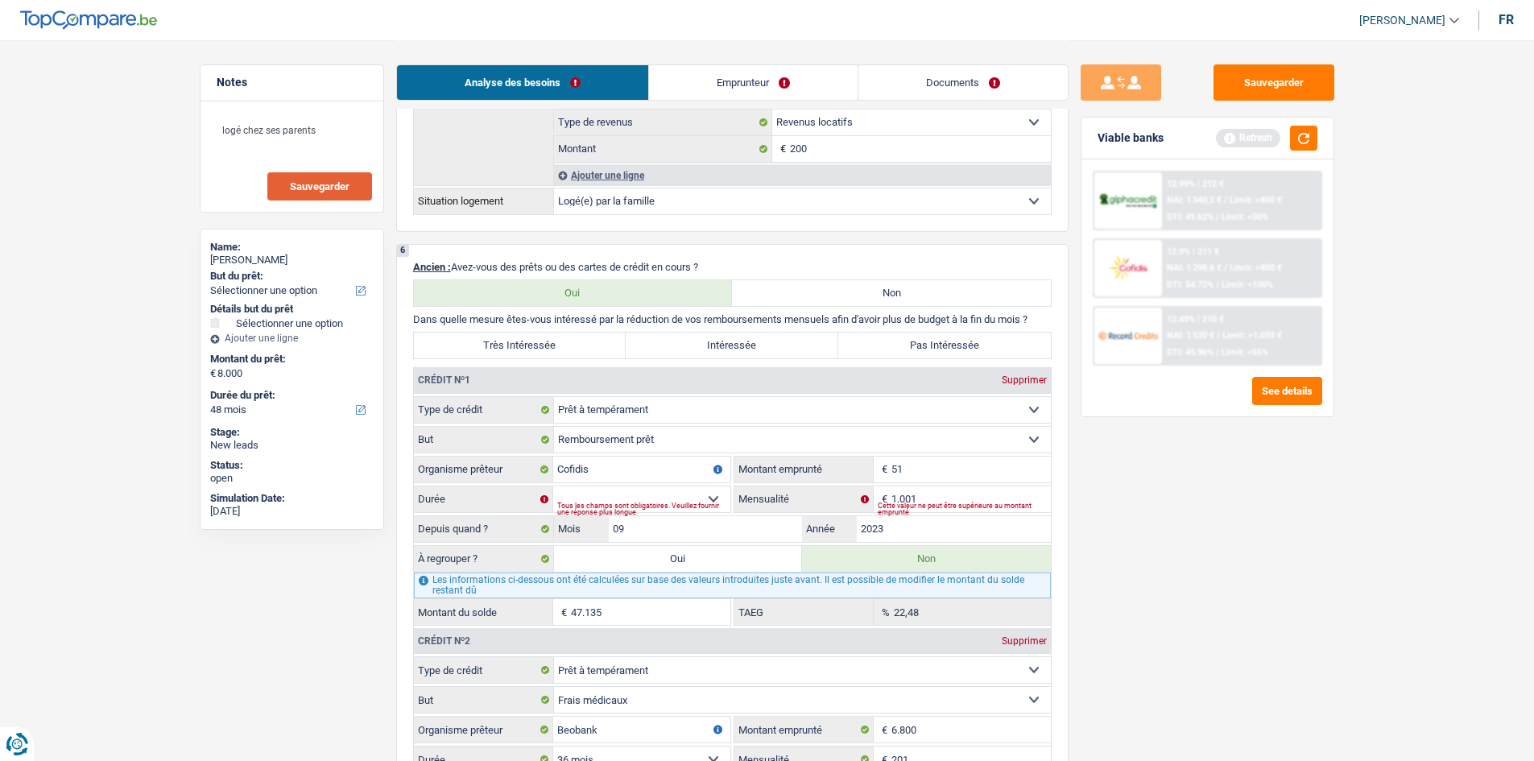
type input "5"
type input "1"
type input "51"
click at [1305, 572] on div "Sauvegarder Viable banks Refresh 12.99% | 212 € NAI: 1 340,2 € / Limit: >850 € …" at bounding box center [1208, 399] width 278 height 671
click at [696, 507] on div "Tous les champs sont obligatoires. Veuillez fournir une réponse plus longue" at bounding box center [643, 509] width 173 height 6
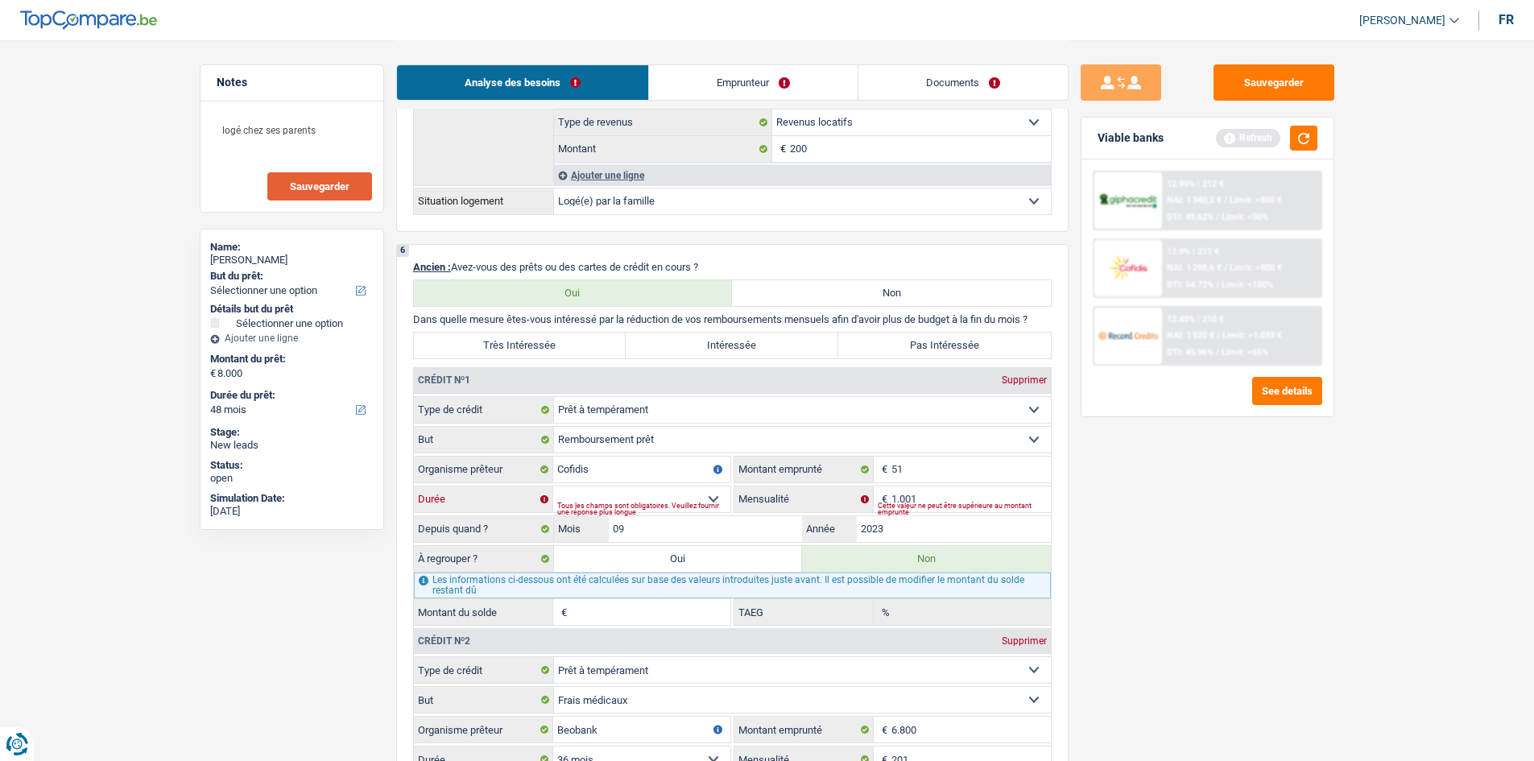
click at [712, 499] on select "12 mois 18 mois 24 mois Sélectionner une option" at bounding box center [641, 499] width 177 height 26
click at [739, 487] on label "Mensualité" at bounding box center [803, 499] width 139 height 26
click at [892, 487] on input "1.001" at bounding box center [971, 499] width 159 height 26
click at [927, 460] on input "51" at bounding box center [971, 470] width 159 height 26
type input "51.000"
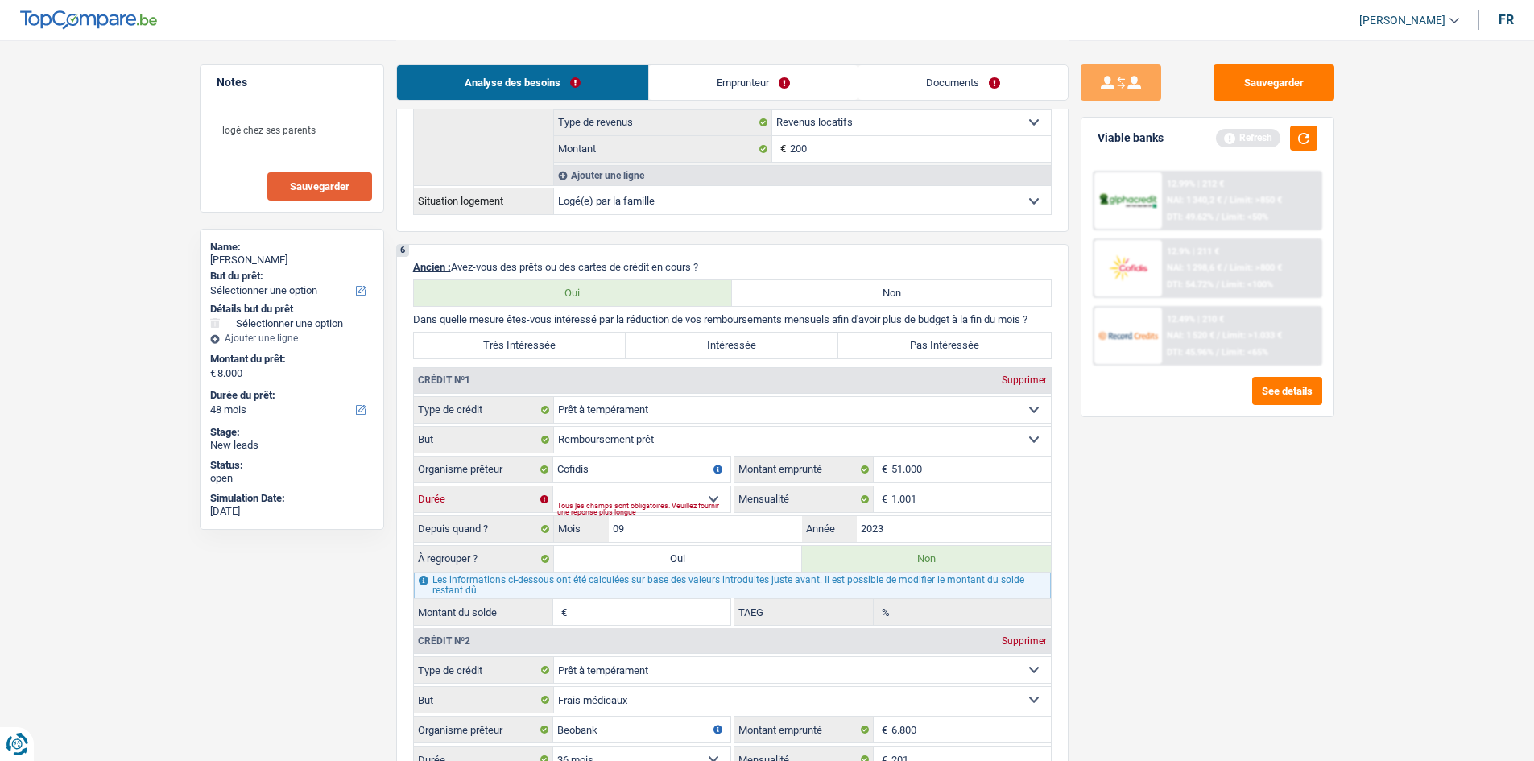
click at [713, 493] on select "12 mois 18 mois 24 mois 30 mois 36 mois 42 mois 48 mois 60 mois 72 mois 84 mois…" at bounding box center [641, 499] width 177 height 26
select select "120"
click at [553, 486] on select "12 mois 18 mois 24 mois 30 mois 36 mois 42 mois 48 mois 60 mois 72 mois 84 mois…" at bounding box center [641, 499] width 177 height 26
type input "47.135"
type input "22,48"
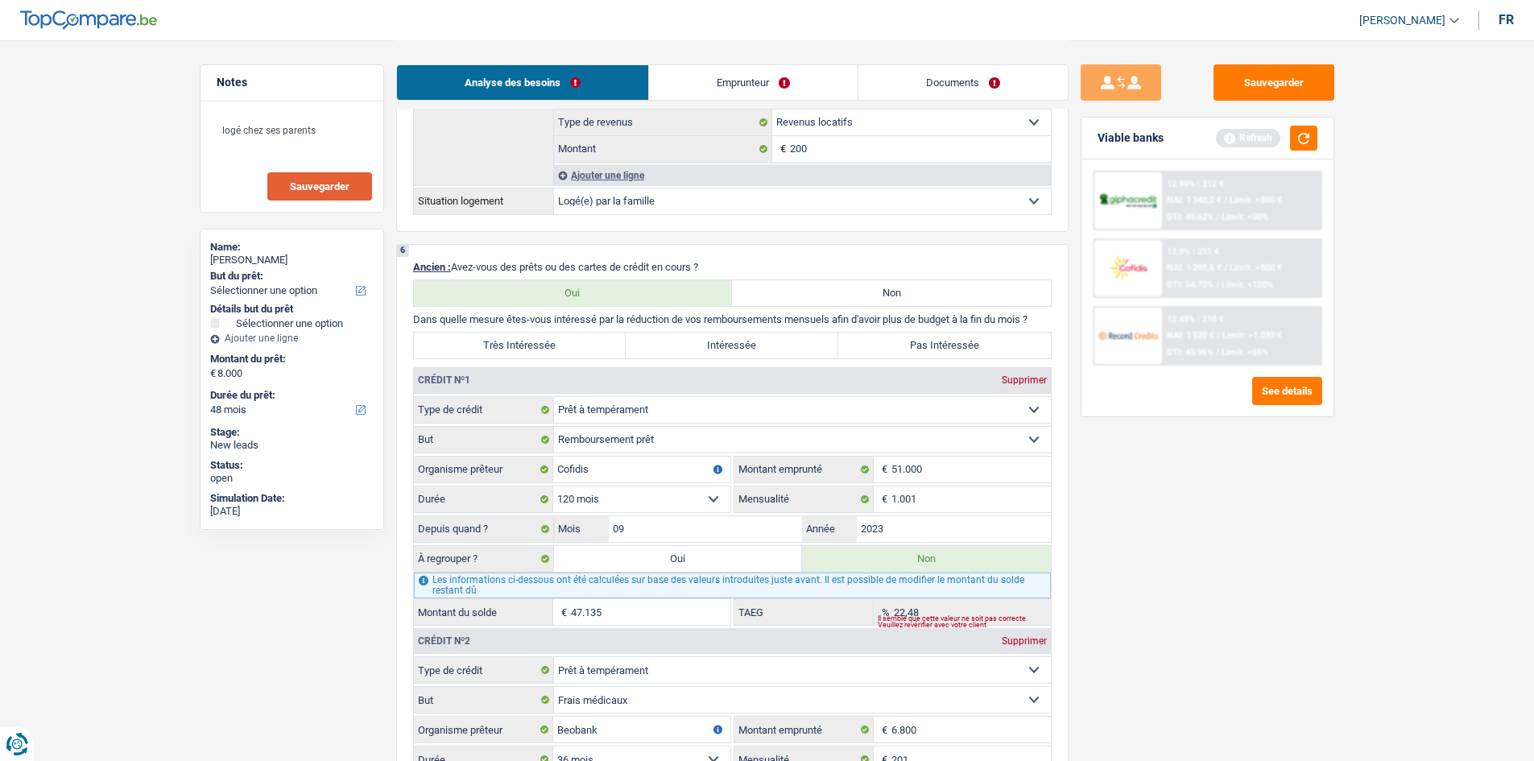
click at [631, 608] on input "47.135" at bounding box center [650, 612] width 159 height 26
type input "4"
type input "47.000"
click at [1161, 615] on div "Sauvegarder Viable banks Refresh 12.99% | 212 € NAI: 1 340,2 € / Limit: >850 € …" at bounding box center [1208, 399] width 278 height 671
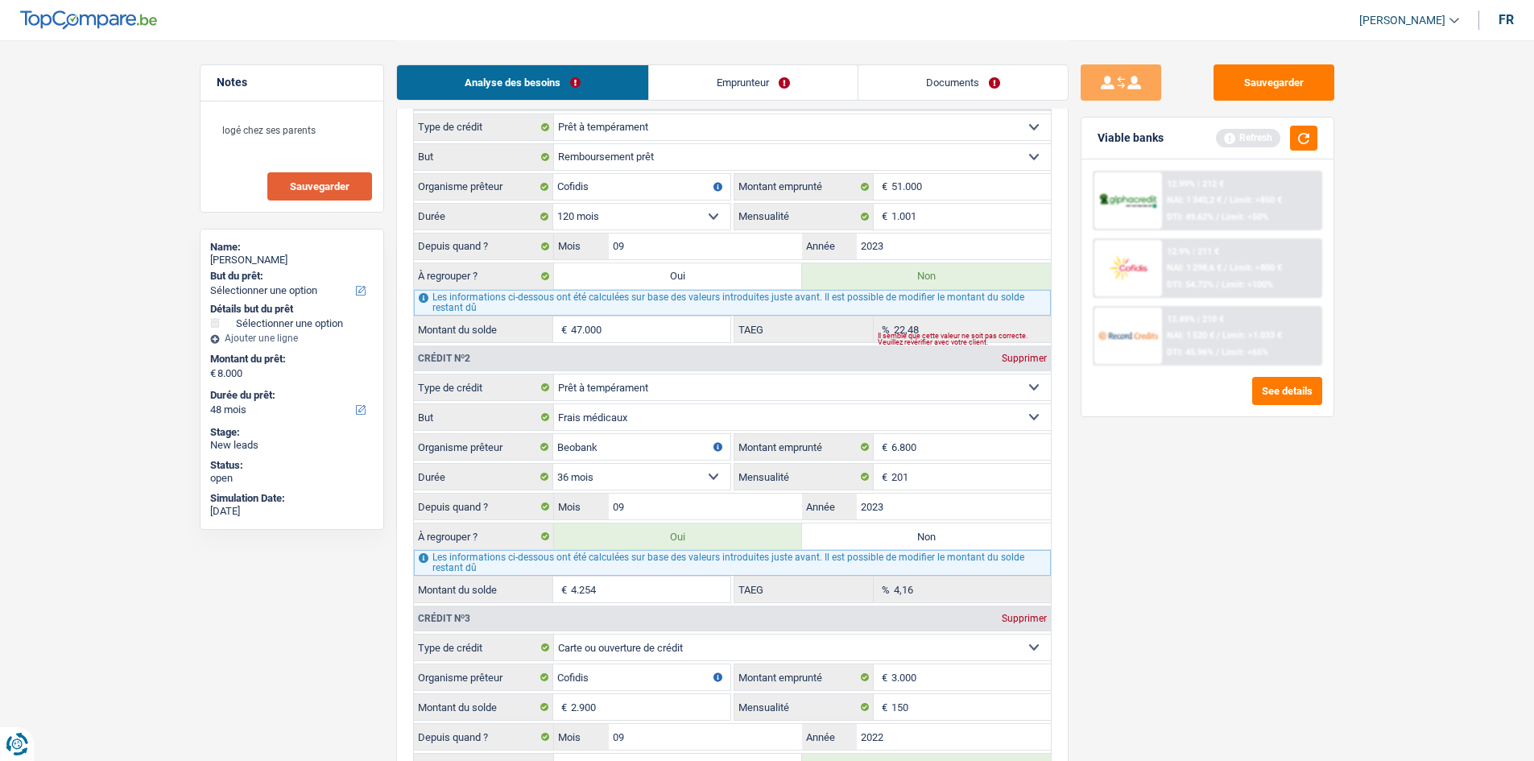
scroll to position [1541, 0]
click at [949, 203] on input "1.001" at bounding box center [971, 216] width 159 height 26
type input "1.010"
click at [1122, 571] on div "Sauvegarder Viable banks Refresh 12.99% | 212 € NAI: 1 340,2 € / Limit: >850 € …" at bounding box center [1208, 399] width 278 height 671
type input "47.190"
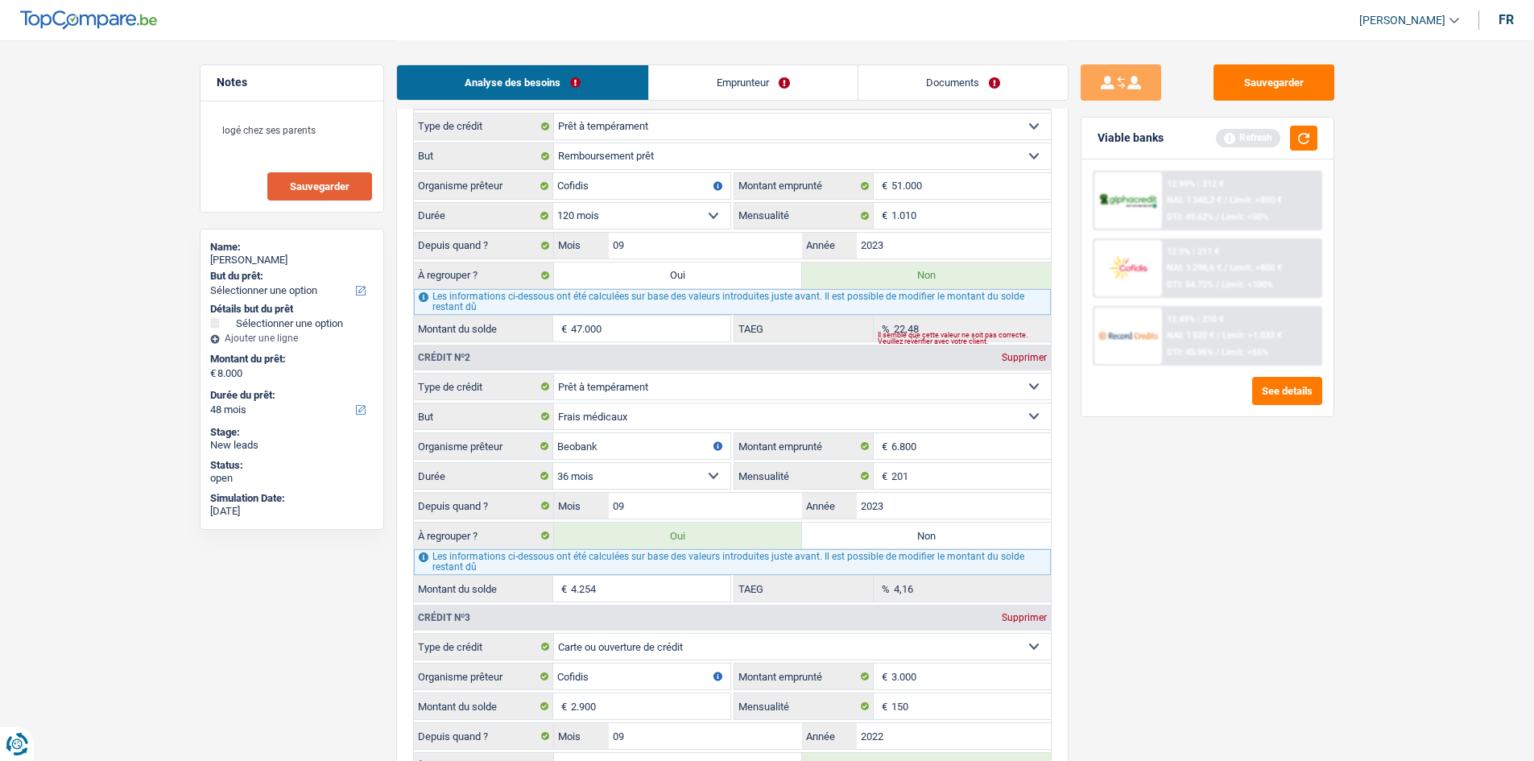
type input "22,80"
click at [929, 217] on input "1.010" at bounding box center [971, 216] width 159 height 26
type input "1.080"
type input "0"
type input "0,00"
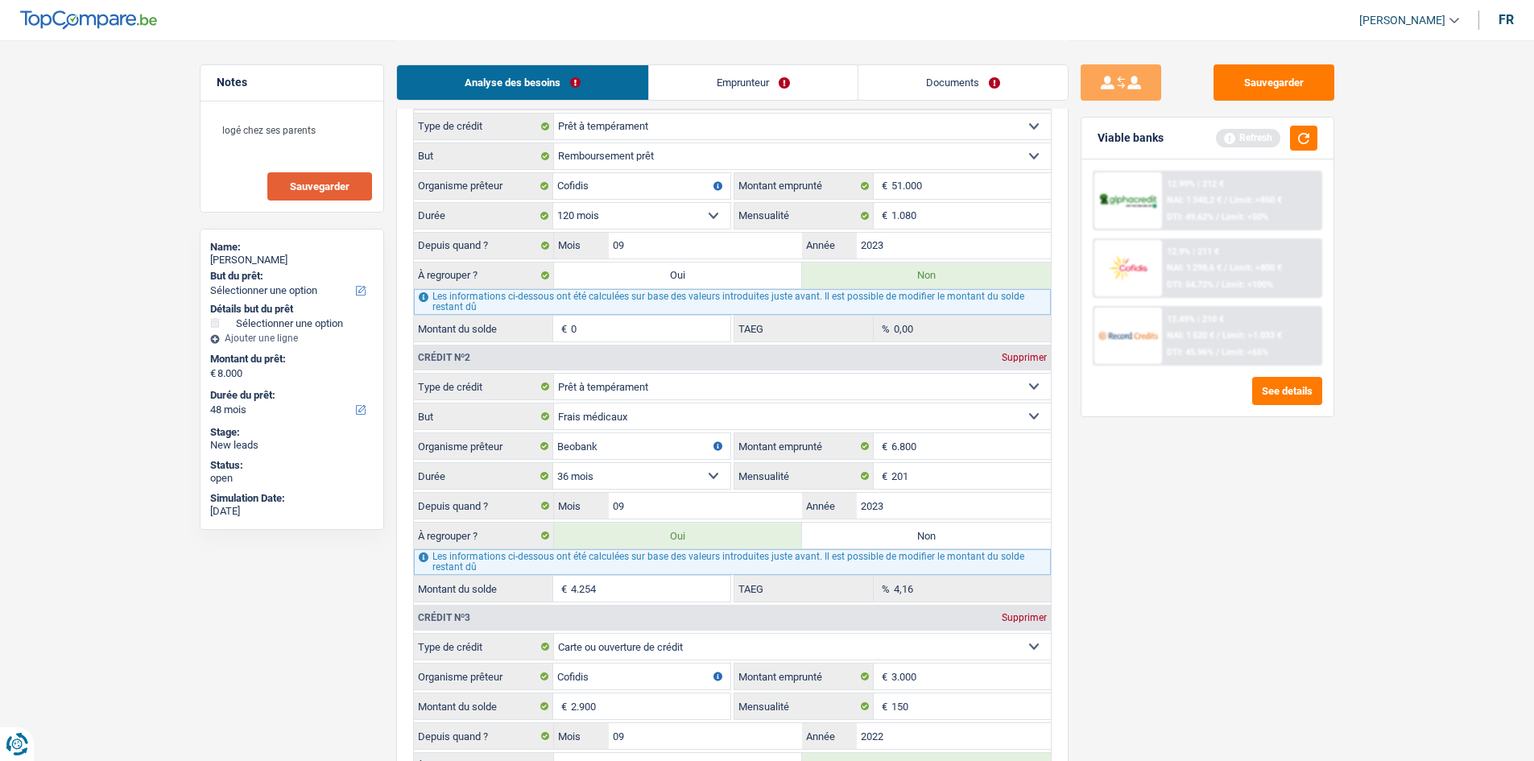
click at [1356, 565] on main "Notes logé chez ses parents Sauvegarder Name: Carine Béatre But du prêt: Confor…" at bounding box center [767, 158] width 1534 height 3399
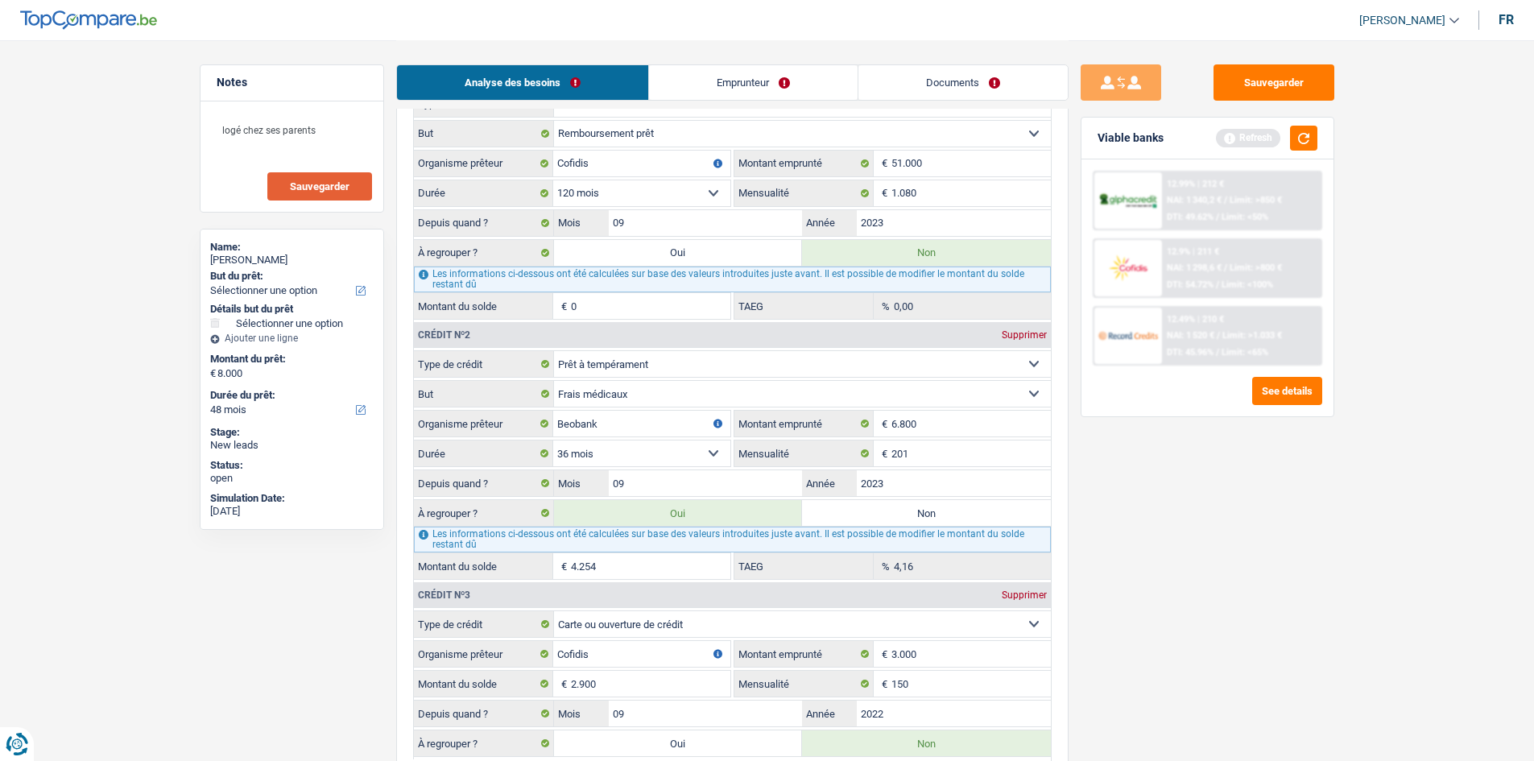
scroll to position [1785, 0]
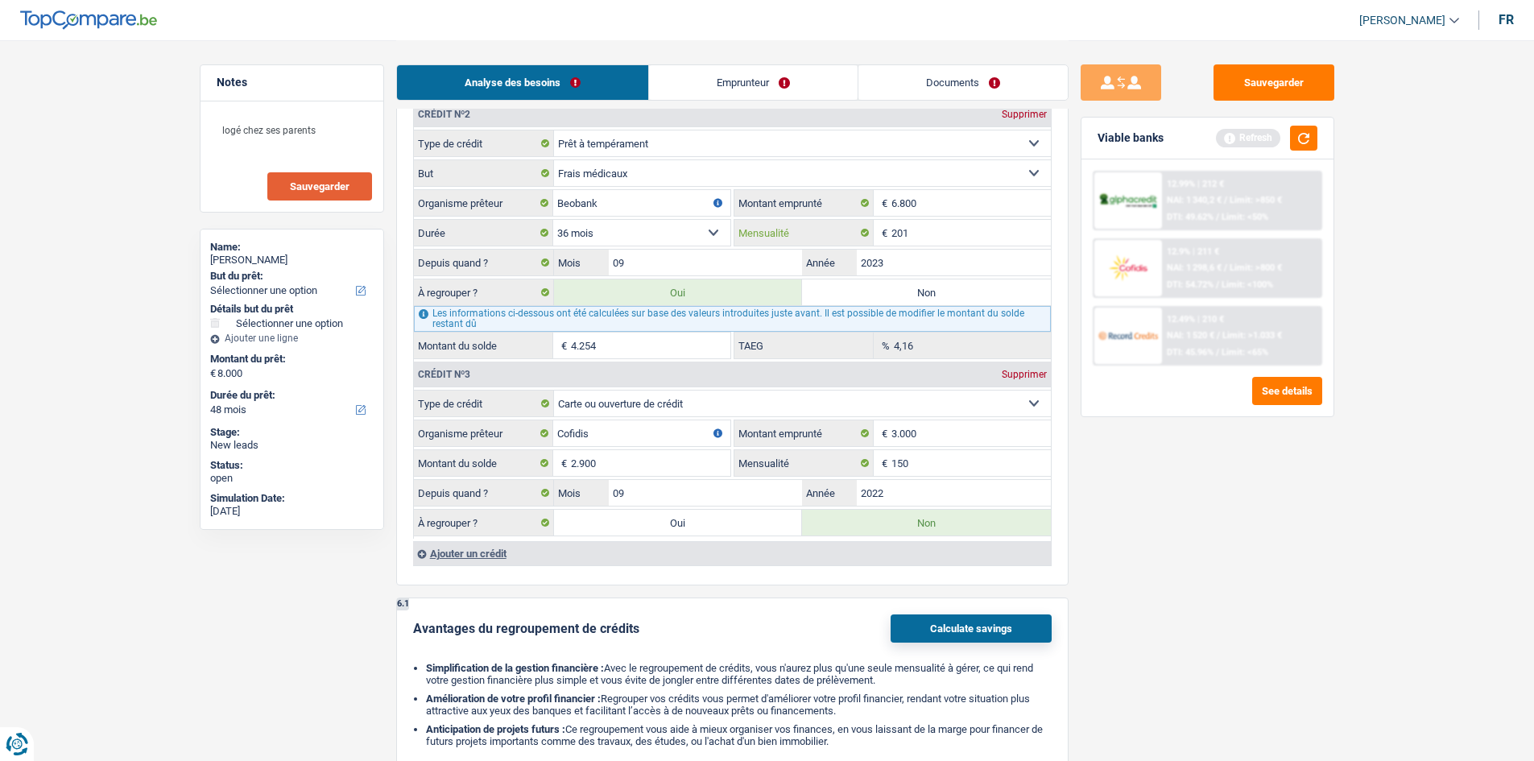
click at [937, 236] on input "201" at bounding box center [971, 233] width 159 height 26
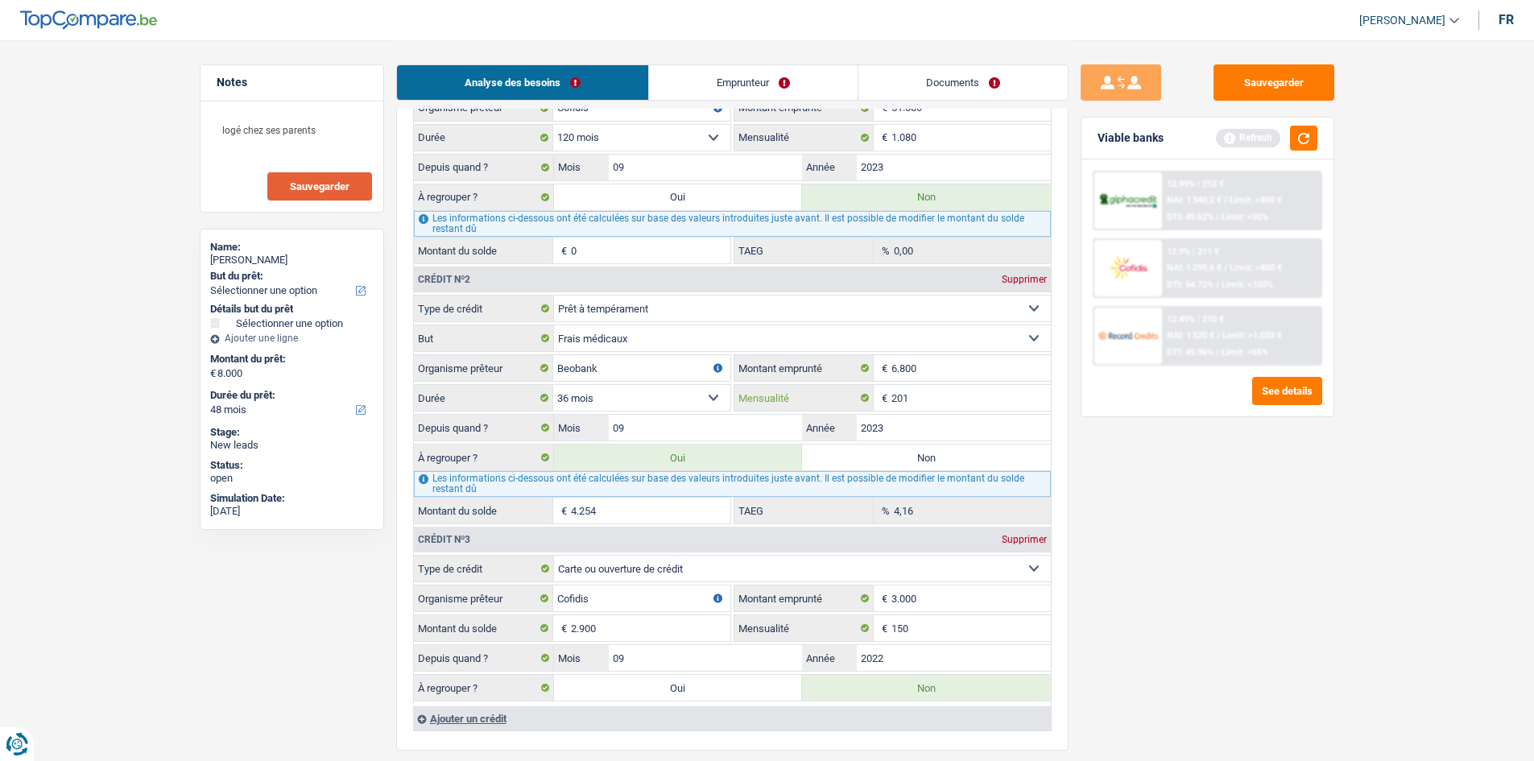
scroll to position [1620, 0]
type input "2.360"
click at [1032, 279] on div "Supprimer" at bounding box center [1024, 279] width 53 height 10
select select "cardOrCredit"
type input "Cofidis"
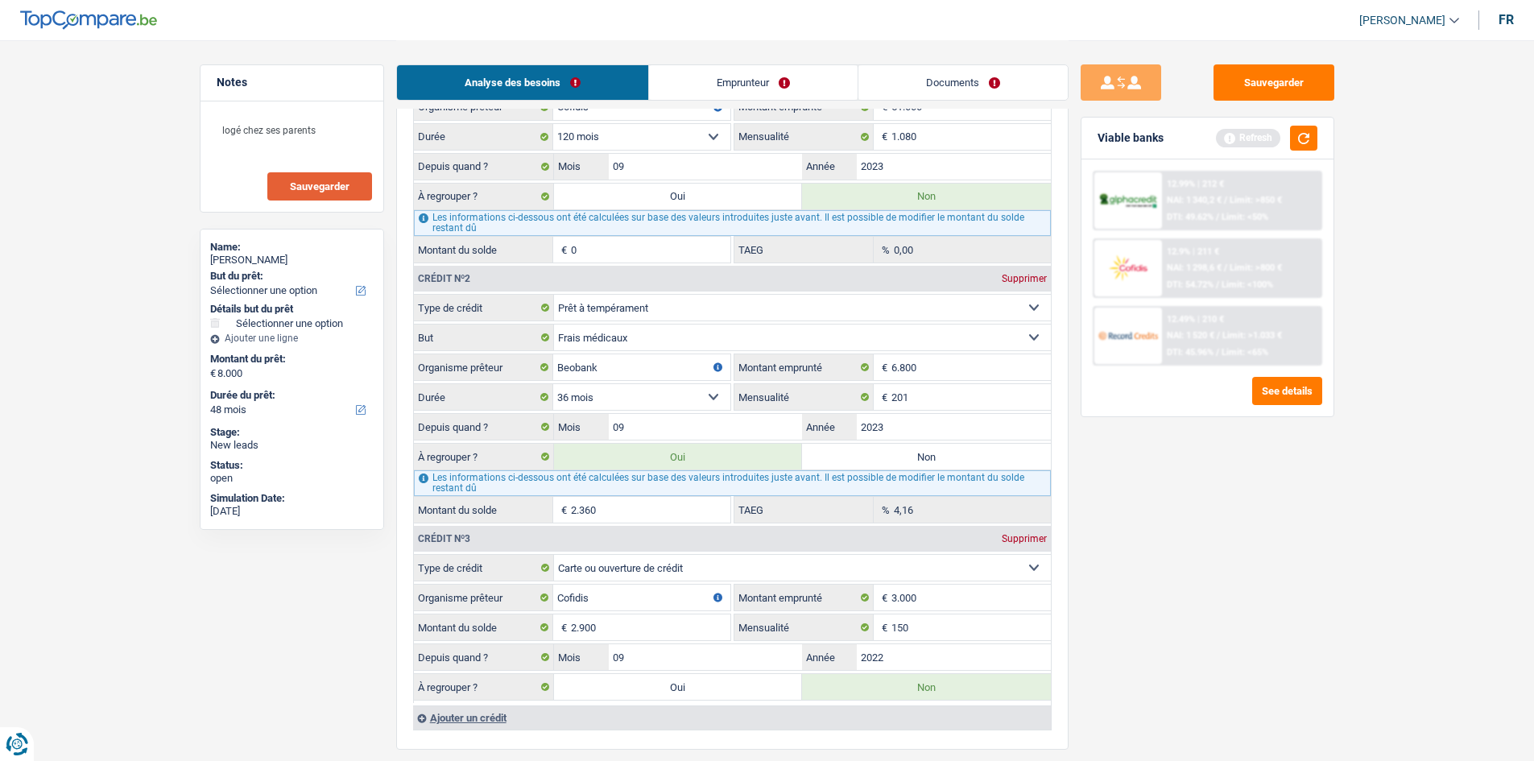
type input "3.000"
type input "150"
type input "2022"
radio input "false"
radio input "true"
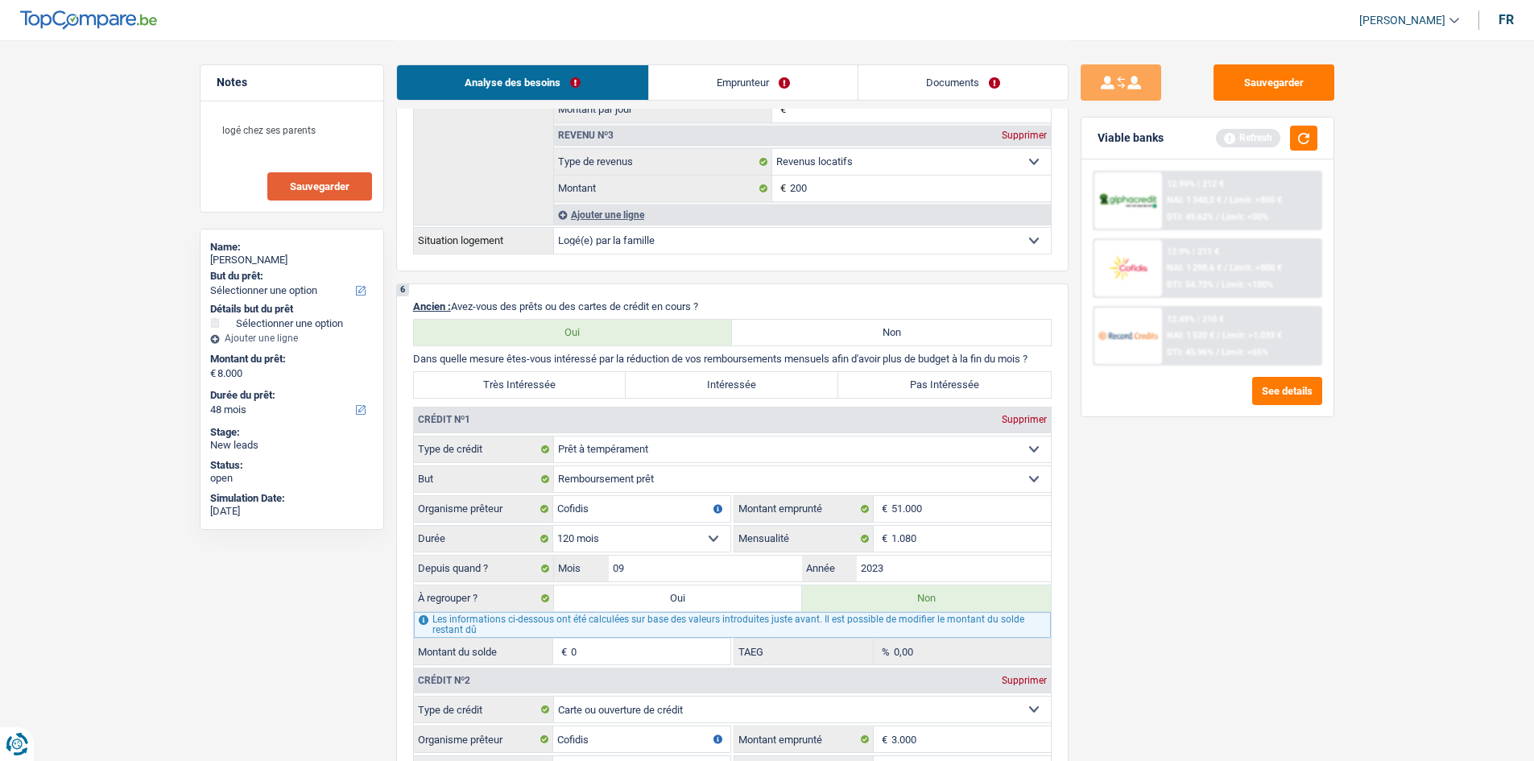
scroll to position [1218, 0]
click at [948, 507] on input "51.000" at bounding box center [971, 510] width 159 height 26
type input "5.100"
select select
type input "5"
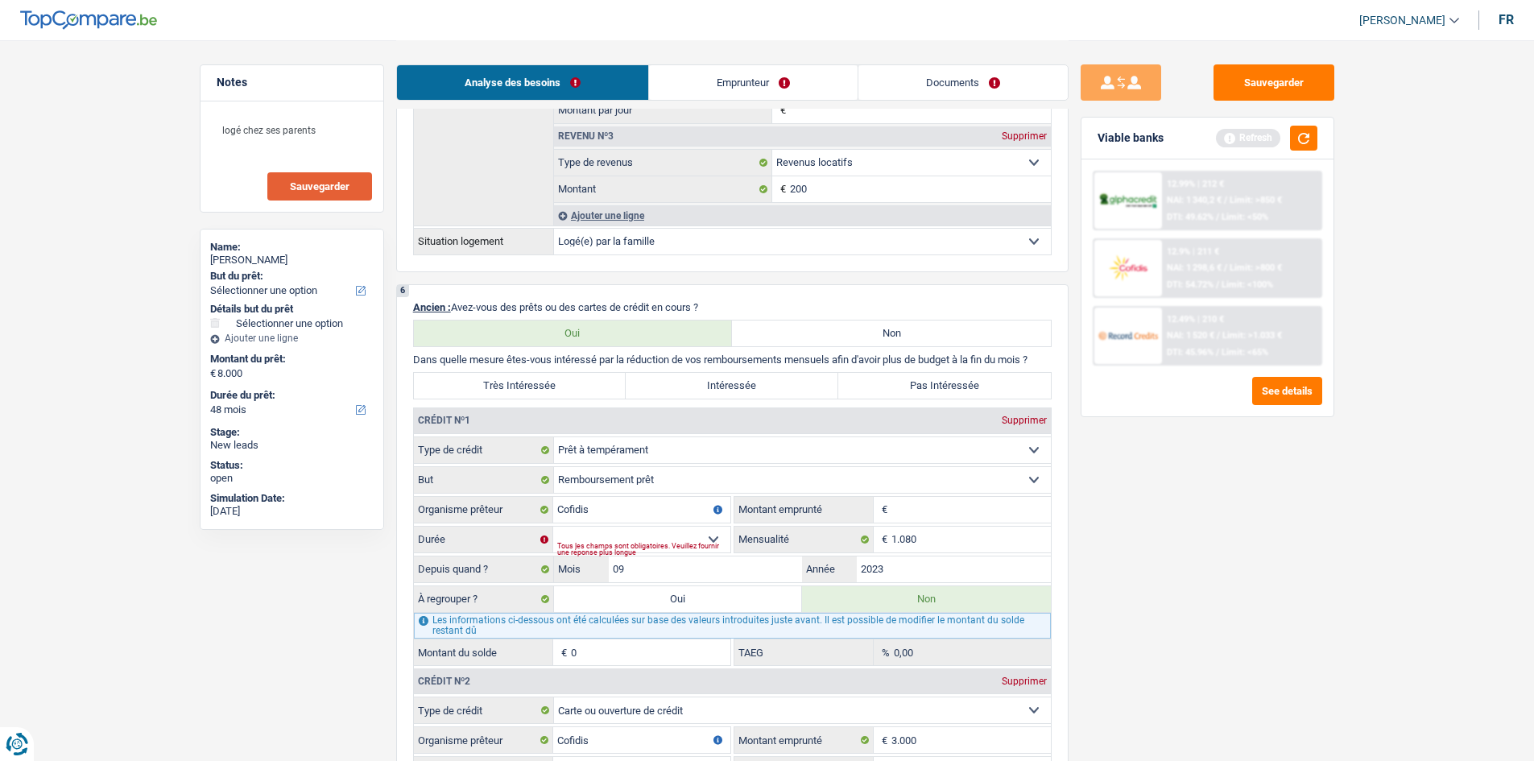
click at [948, 507] on input "Montant" at bounding box center [971, 510] width 159 height 26
type input "60.000"
click at [1359, 556] on main "Notes logé chez ses parents Sauvegarder Name: Carine Béatre But du prêt: Confor…" at bounding box center [767, 351] width 1534 height 3138
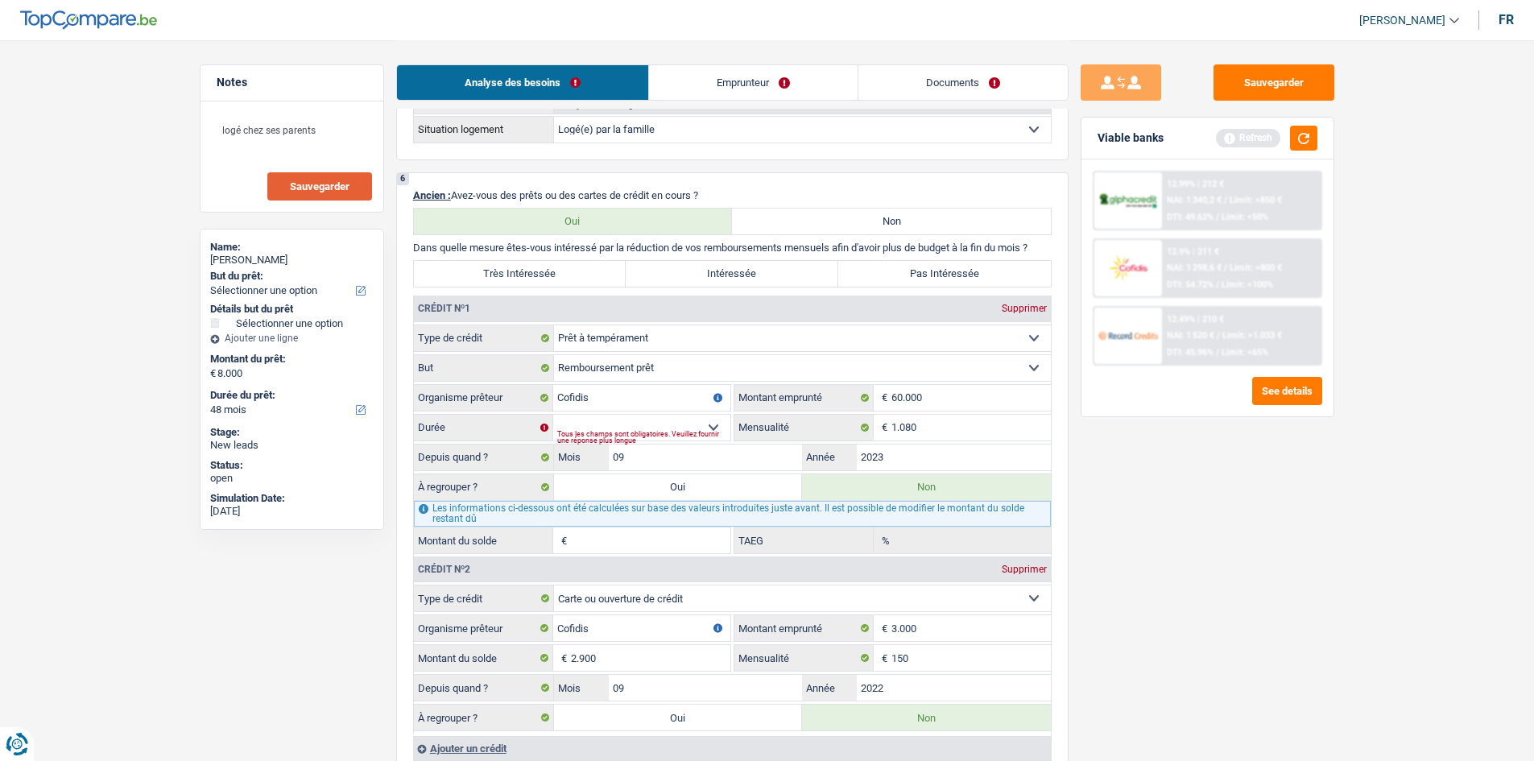
scroll to position [1330, 0]
click at [609, 425] on select "12 mois 18 mois 24 mois 30 mois 36 mois 42 mois 48 mois 60 mois 72 mois 84 mois…" at bounding box center [641, 427] width 177 height 26
select select "120"
click at [553, 414] on select "12 mois 18 mois 24 mois 30 mois 36 mois 42 mois 48 mois 60 mois 72 mois 84 mois…" at bounding box center [641, 427] width 177 height 26
type input "54.807"
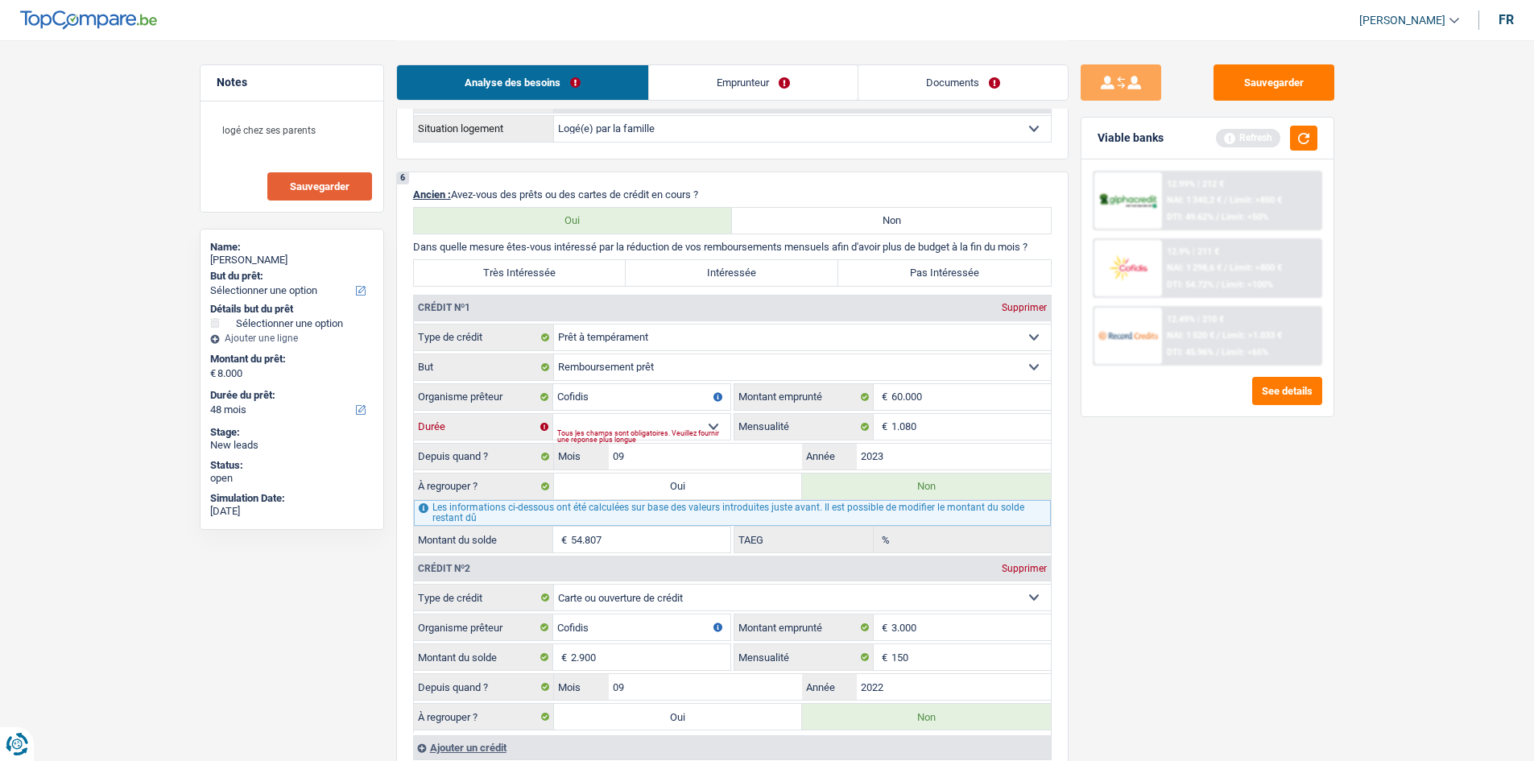
type input "19,53"
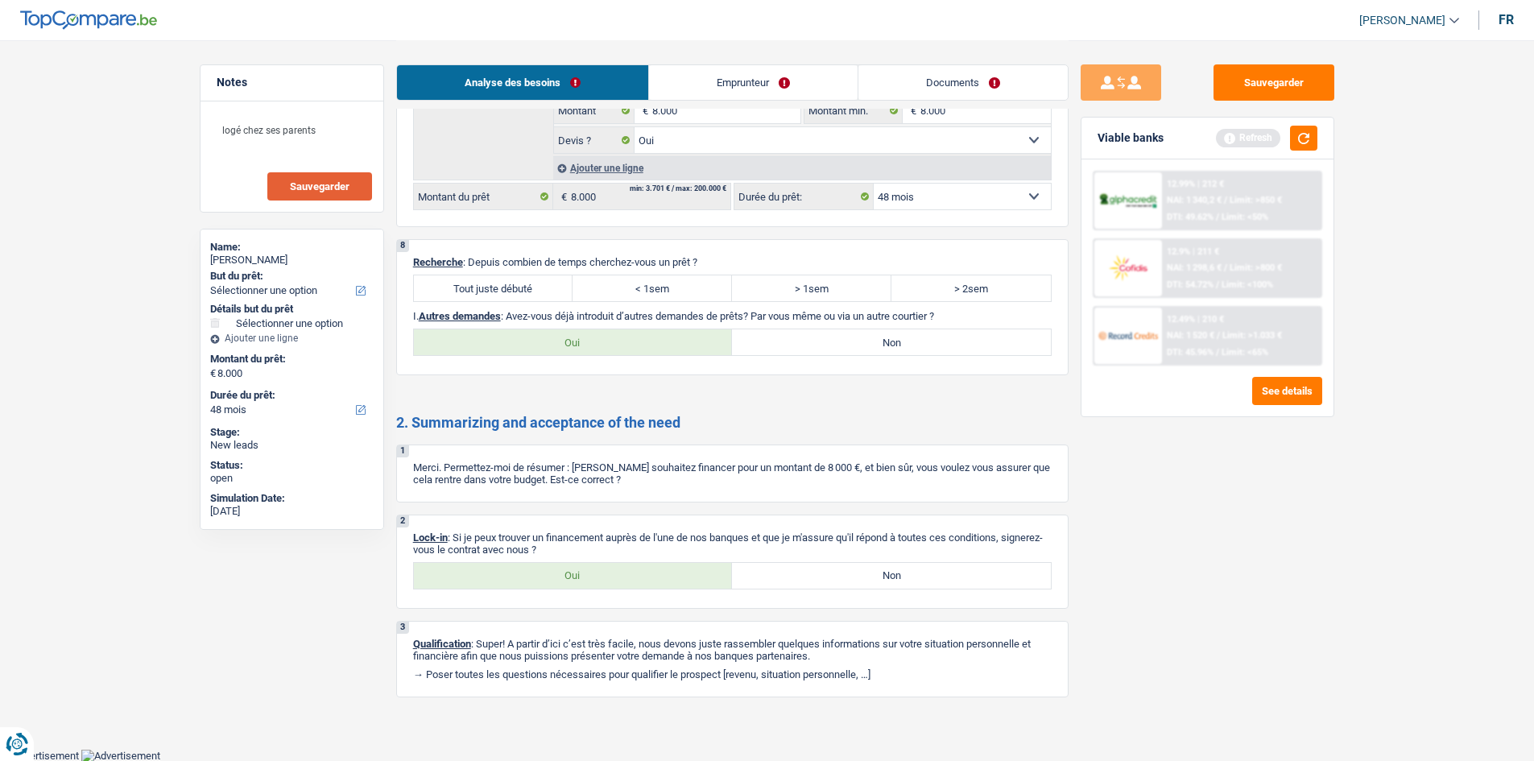
scroll to position [2389, 0]
click at [846, 337] on label "Non" at bounding box center [891, 342] width 319 height 26
click at [846, 337] on input "Non" at bounding box center [891, 342] width 319 height 26
radio input "true"
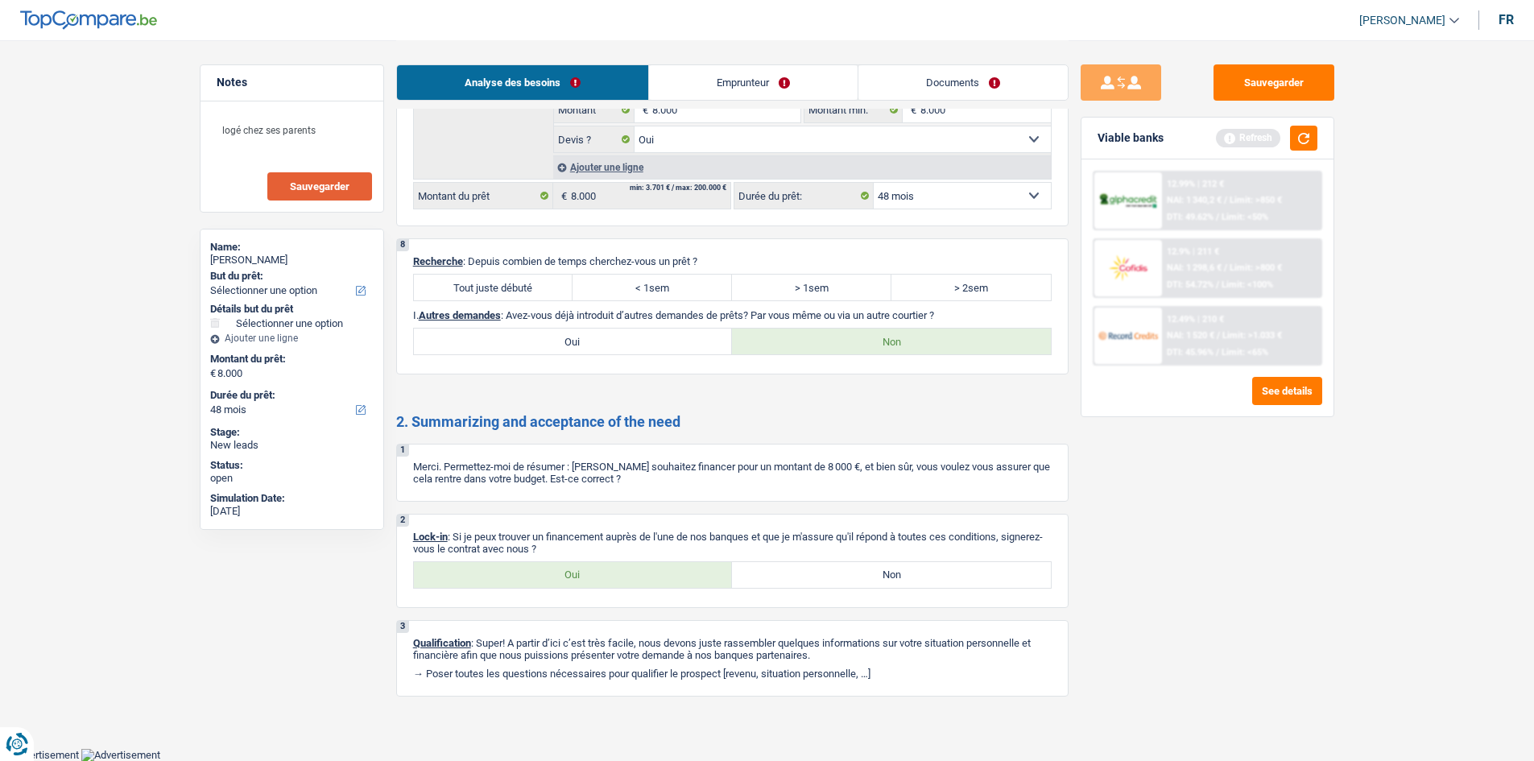
click at [525, 293] on label "Tout juste débuté" at bounding box center [493, 288] width 159 height 26
click at [525, 293] on input "Tout juste débuté" at bounding box center [493, 288] width 159 height 26
radio input "true"
click at [563, 574] on label "Oui" at bounding box center [573, 575] width 319 height 26
click at [563, 574] on input "Oui" at bounding box center [573, 575] width 319 height 26
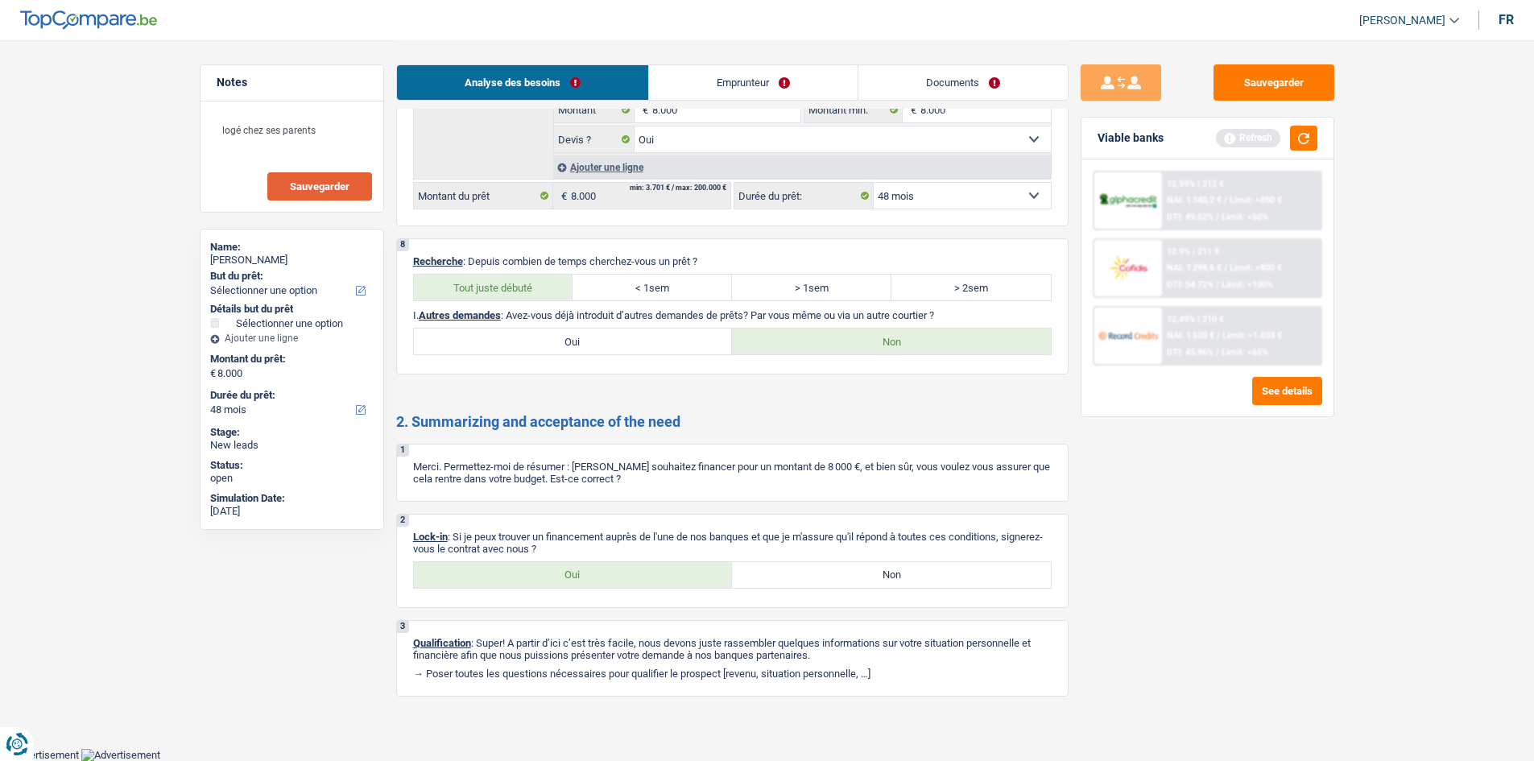
radio input "true"
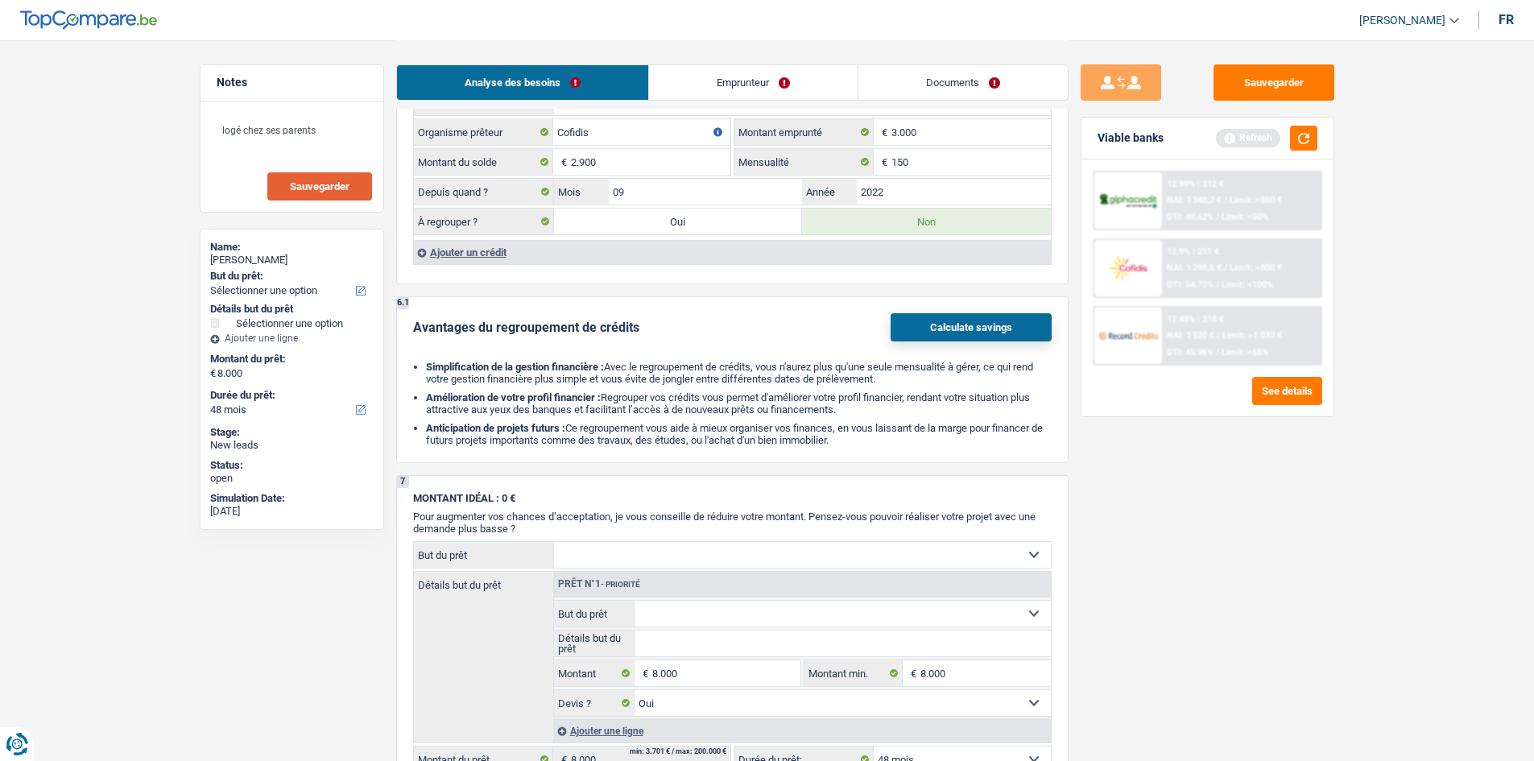
click at [735, 88] on link "Emprunteur" at bounding box center [753, 82] width 209 height 35
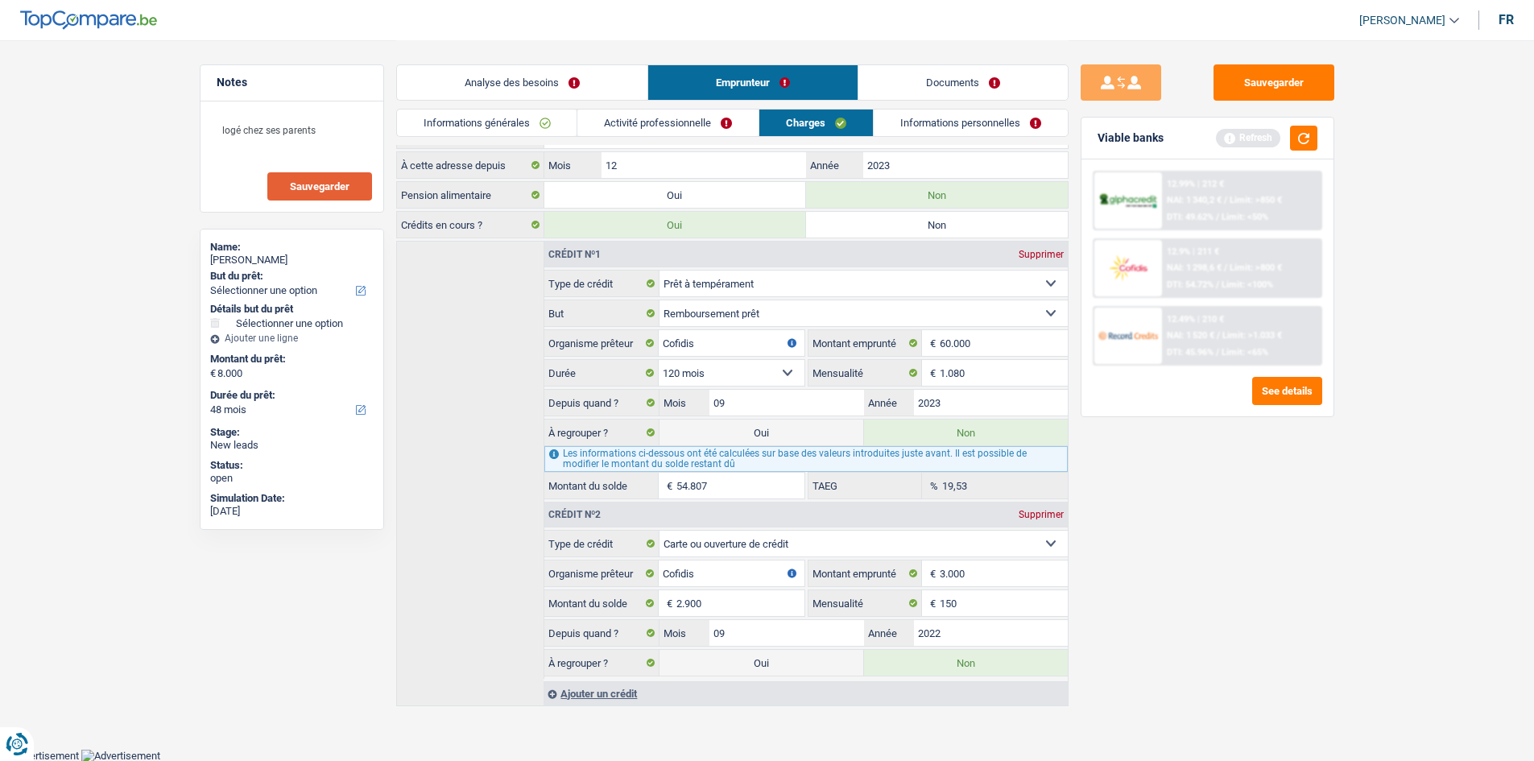
click at [537, 124] on link "Informations générales" at bounding box center [487, 123] width 180 height 27
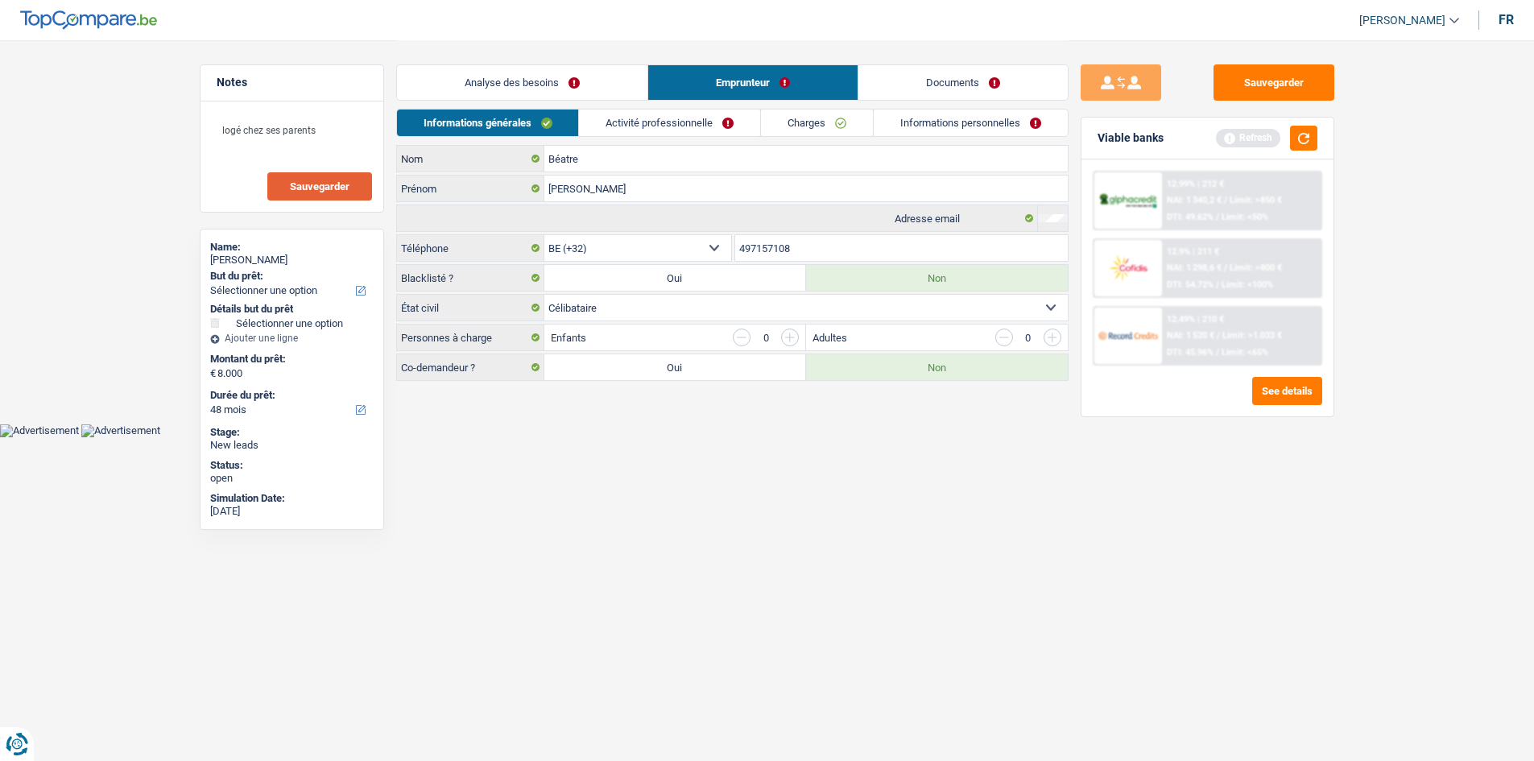
scroll to position [0, 0]
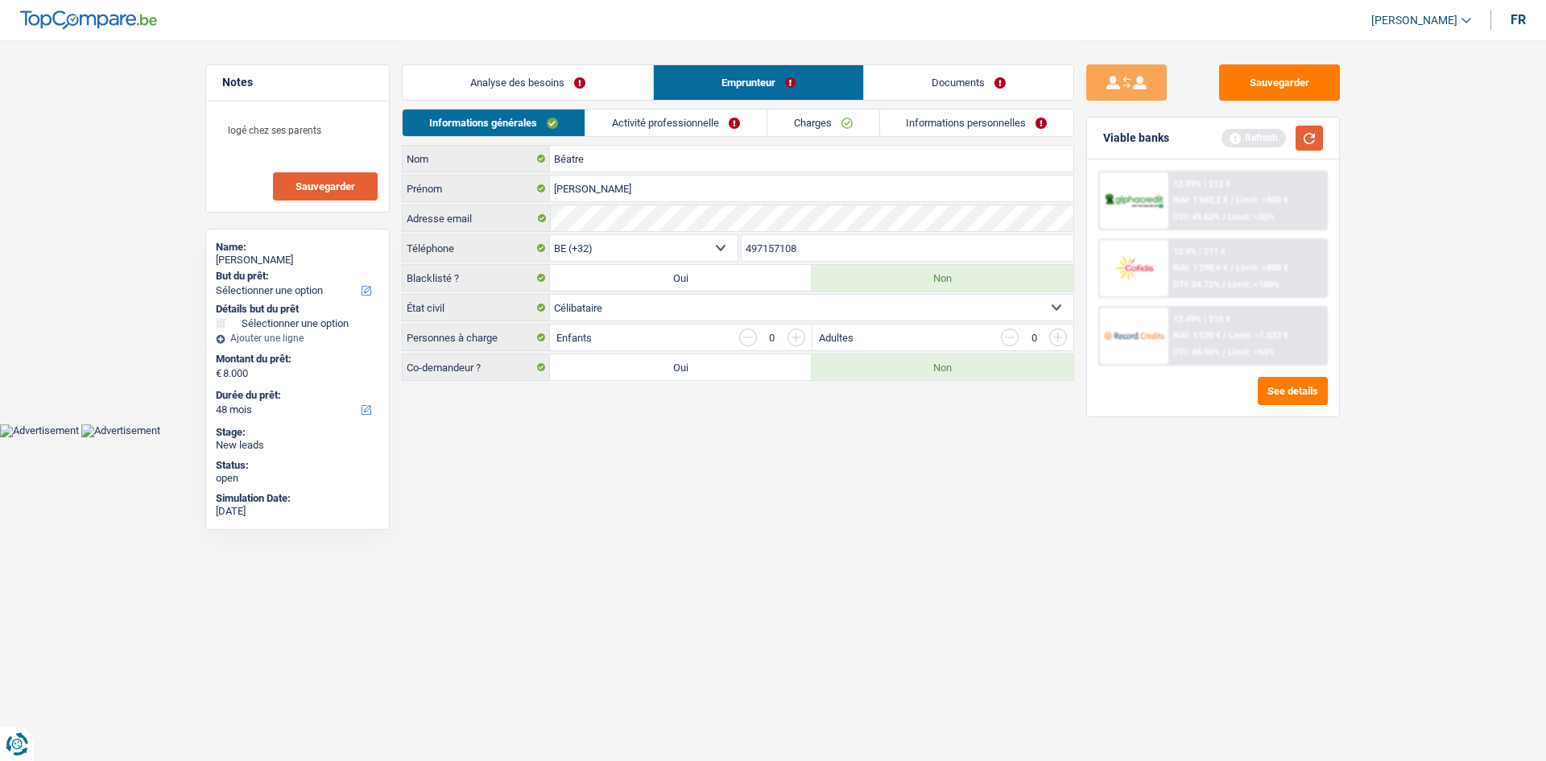
drag, startPoint x: 1305, startPoint y: 132, endPoint x: 1328, endPoint y: 133, distance: 23.4
click at [1309, 132] on button "button" at bounding box center [1309, 138] width 27 height 25
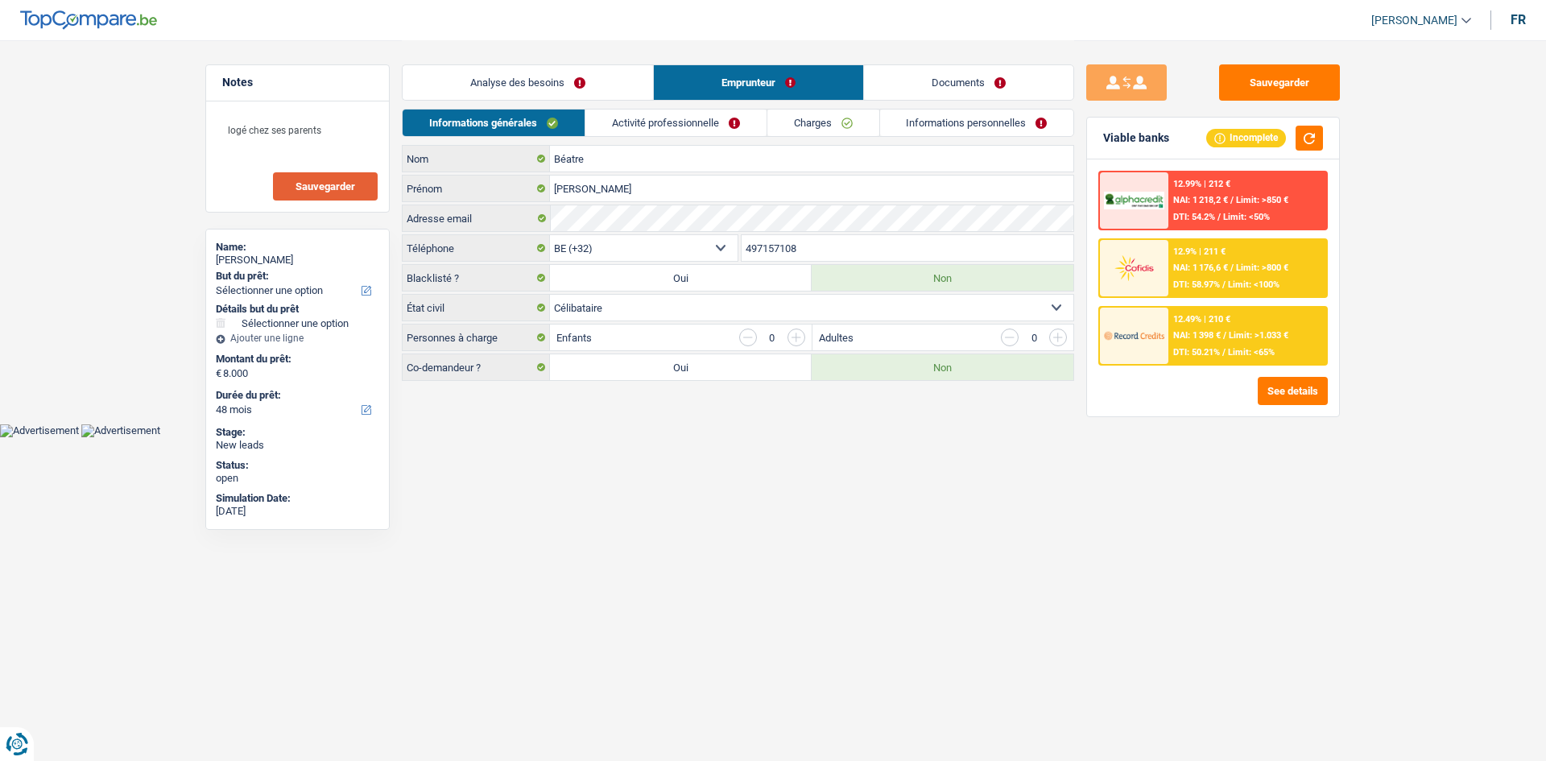
drag, startPoint x: 675, startPoint y: 118, endPoint x: 687, endPoint y: 114, distance: 12.7
click at [674, 118] on link "Activité professionnelle" at bounding box center [675, 123] width 181 height 27
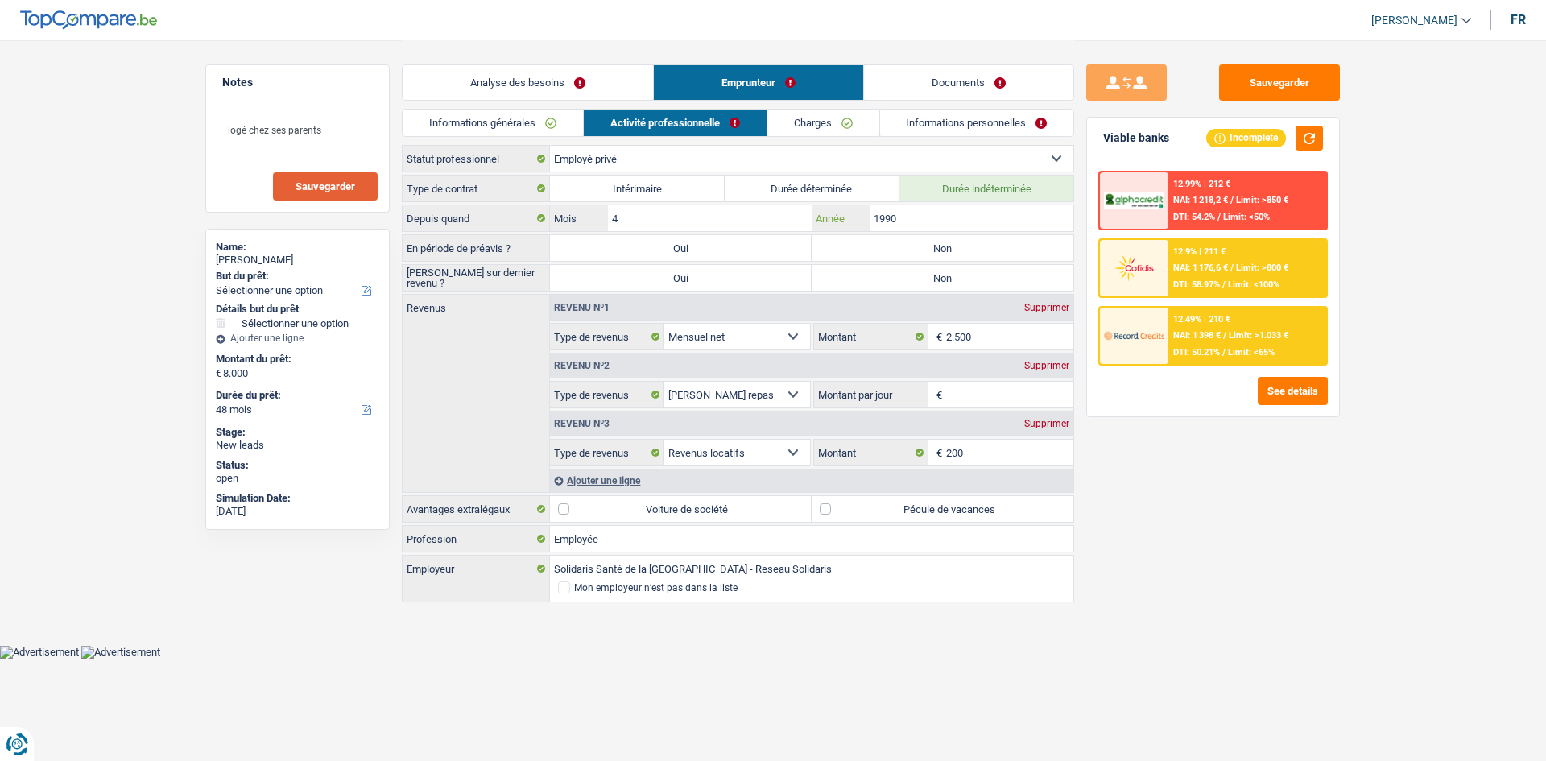
click at [906, 213] on input "1990" at bounding box center [972, 218] width 204 height 26
click at [1021, 389] on input "Montant par jour" at bounding box center [1010, 395] width 128 height 26
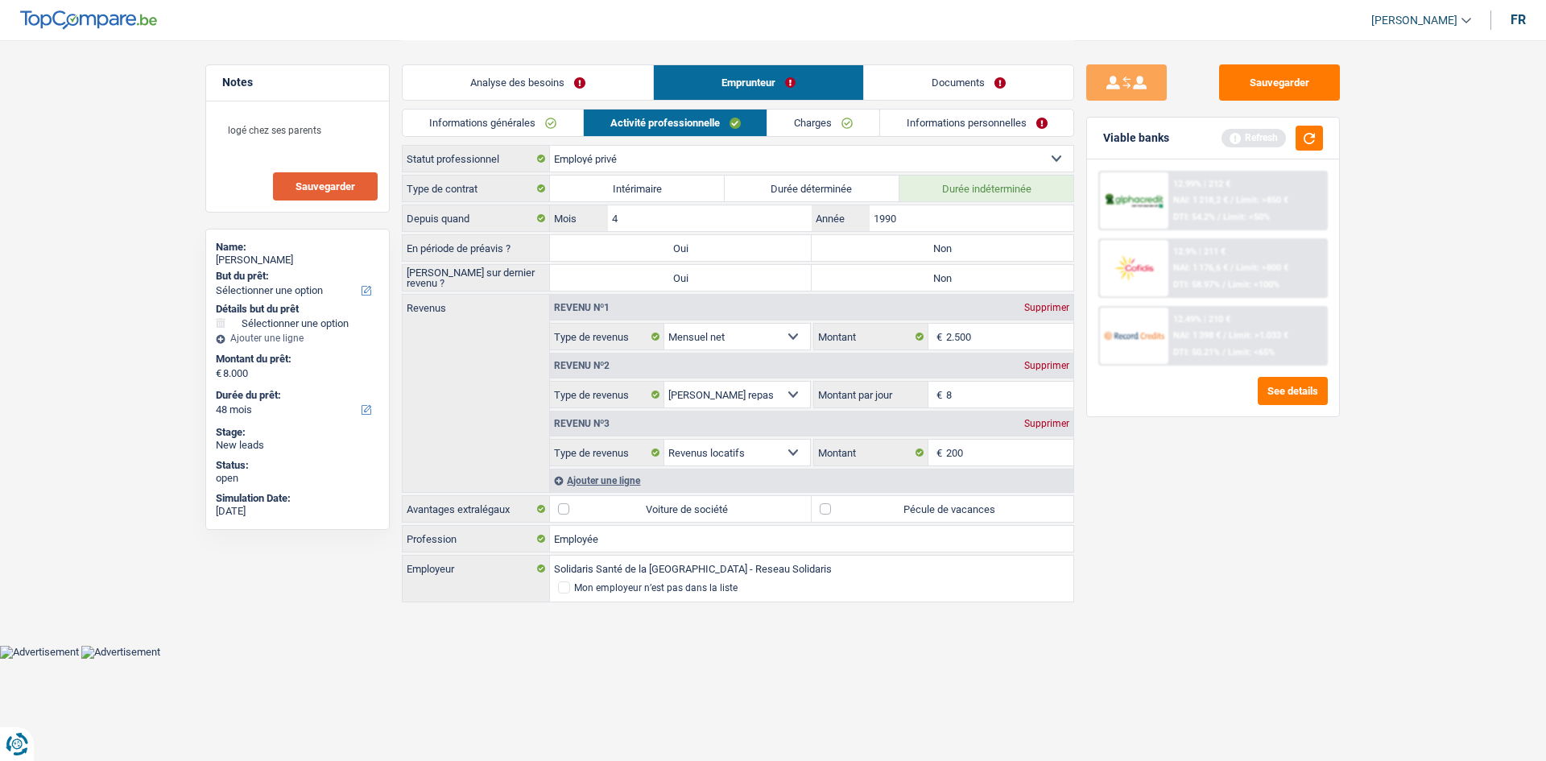
type input "8,0"
click at [1152, 494] on div "Sauvegarder Viable banks Refresh 12.99% | 212 € NAI: 1 218,2 € / Limit: >850 € …" at bounding box center [1213, 399] width 278 height 671
click at [830, 515] on label "Pécule de vacances" at bounding box center [943, 509] width 262 height 26
click at [830, 515] on input "Pécule de vacances" at bounding box center [943, 509] width 262 height 26
checkbox input "true"
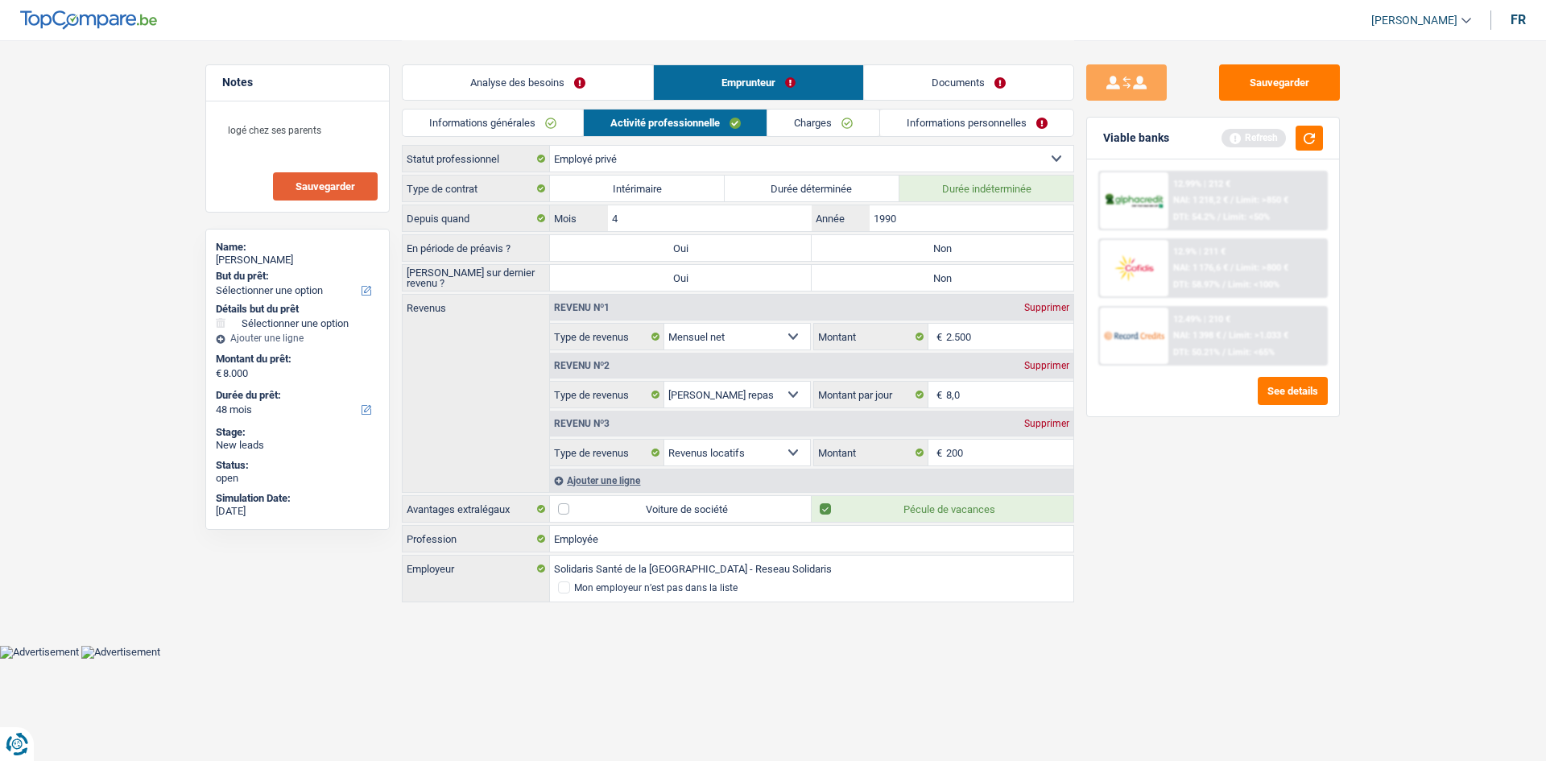
click at [846, 248] on label "Non" at bounding box center [943, 248] width 262 height 26
click at [846, 248] on input "Non" at bounding box center [943, 248] width 262 height 26
radio input "true"
drag, startPoint x: 974, startPoint y: 279, endPoint x: 985, endPoint y: 276, distance: 10.7
click at [981, 279] on label "Non" at bounding box center [943, 278] width 262 height 26
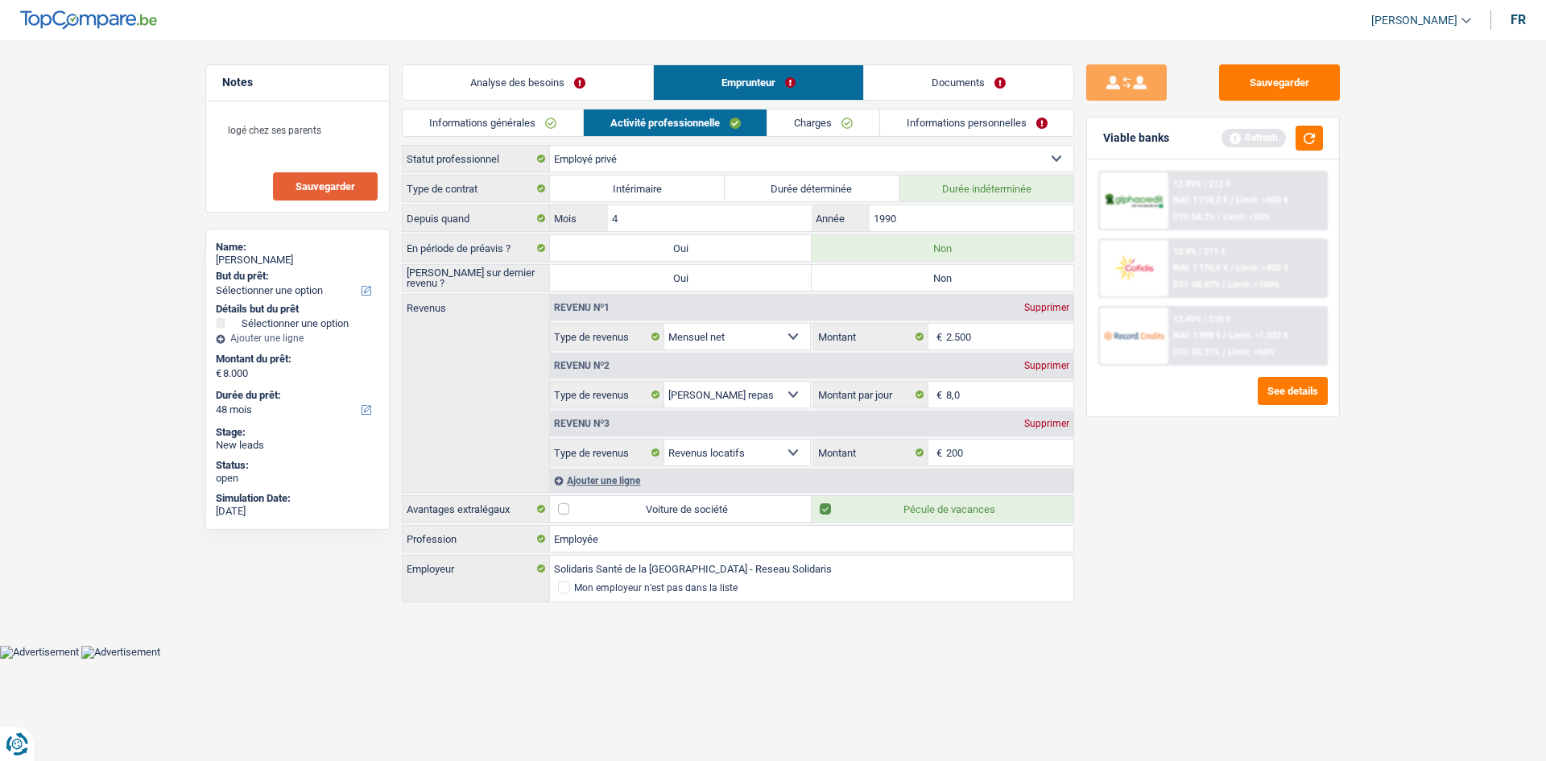
click at [981, 279] on input "Non" at bounding box center [943, 278] width 262 height 26
radio input "true"
click at [486, 119] on link "Informations générales" at bounding box center [493, 123] width 180 height 27
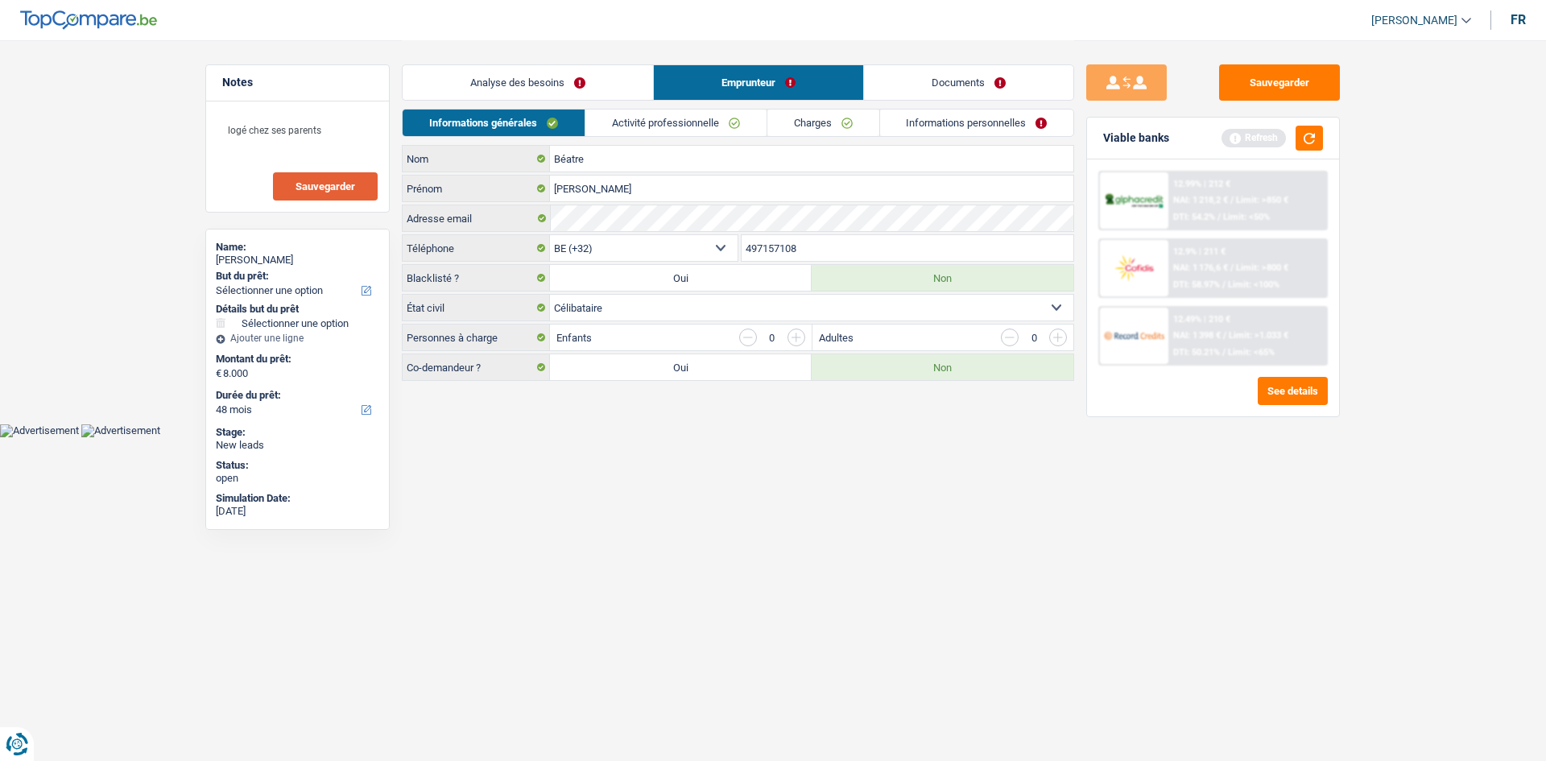
click at [597, 301] on select "Célibataire Marié(e) Cohabitant(e) légal(e) Divorcé(e) Veuf(ve) Séparé (de fait…" at bounding box center [811, 308] width 523 height 26
click at [550, 295] on select "Célibataire Marié(e) Cohabitant(e) légal(e) Divorcé(e) Veuf(ve) Séparé (de fait…" at bounding box center [811, 308] width 523 height 26
drag, startPoint x: 684, startPoint y: 464, endPoint x: 677, endPoint y: 453, distance: 13.0
click at [681, 437] on html "Vous avez le contrôle de vos données Nous utilisons des cookies, tout comme nos…" at bounding box center [773, 218] width 1546 height 437
click at [650, 306] on select "Célibataire Marié(e) Cohabitant(e) légal(e) Divorcé(e) Veuf(ve) Séparé (de fait…" at bounding box center [811, 308] width 523 height 26
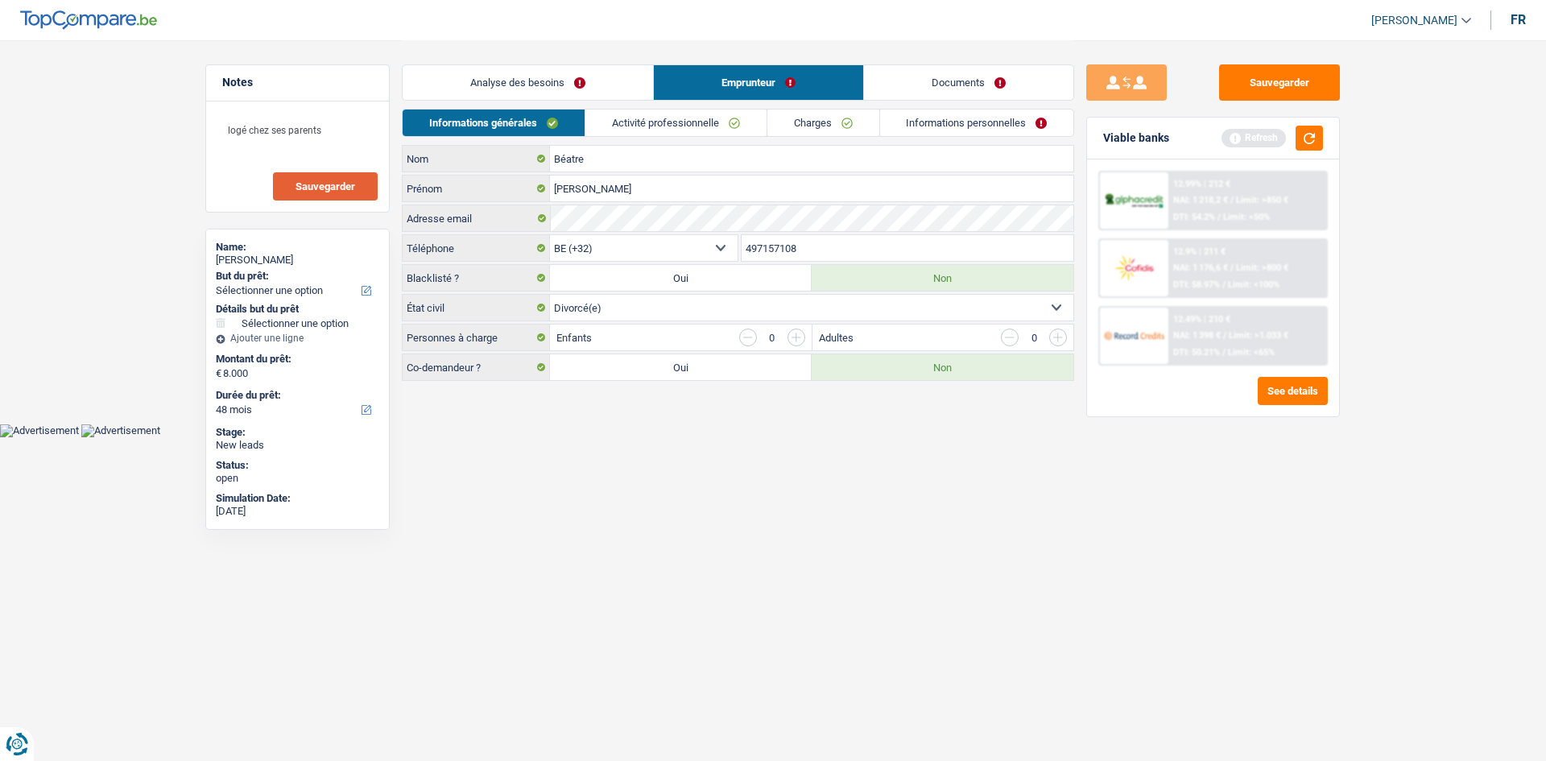
select select "single"
click at [550, 295] on select "Célibataire Marié(e) Cohabitant(e) légal(e) Divorcé(e) Veuf(ve) Séparé (de fait…" at bounding box center [811, 308] width 523 height 26
drag, startPoint x: 672, startPoint y: 471, endPoint x: 661, endPoint y: 346, distance: 125.3
click at [664, 437] on html "Vous avez le contrôle de vos données Nous utilisons des cookies, tout comme nos…" at bounding box center [773, 218] width 1546 height 437
click at [708, 122] on link "Activité professionnelle" at bounding box center [675, 123] width 181 height 27
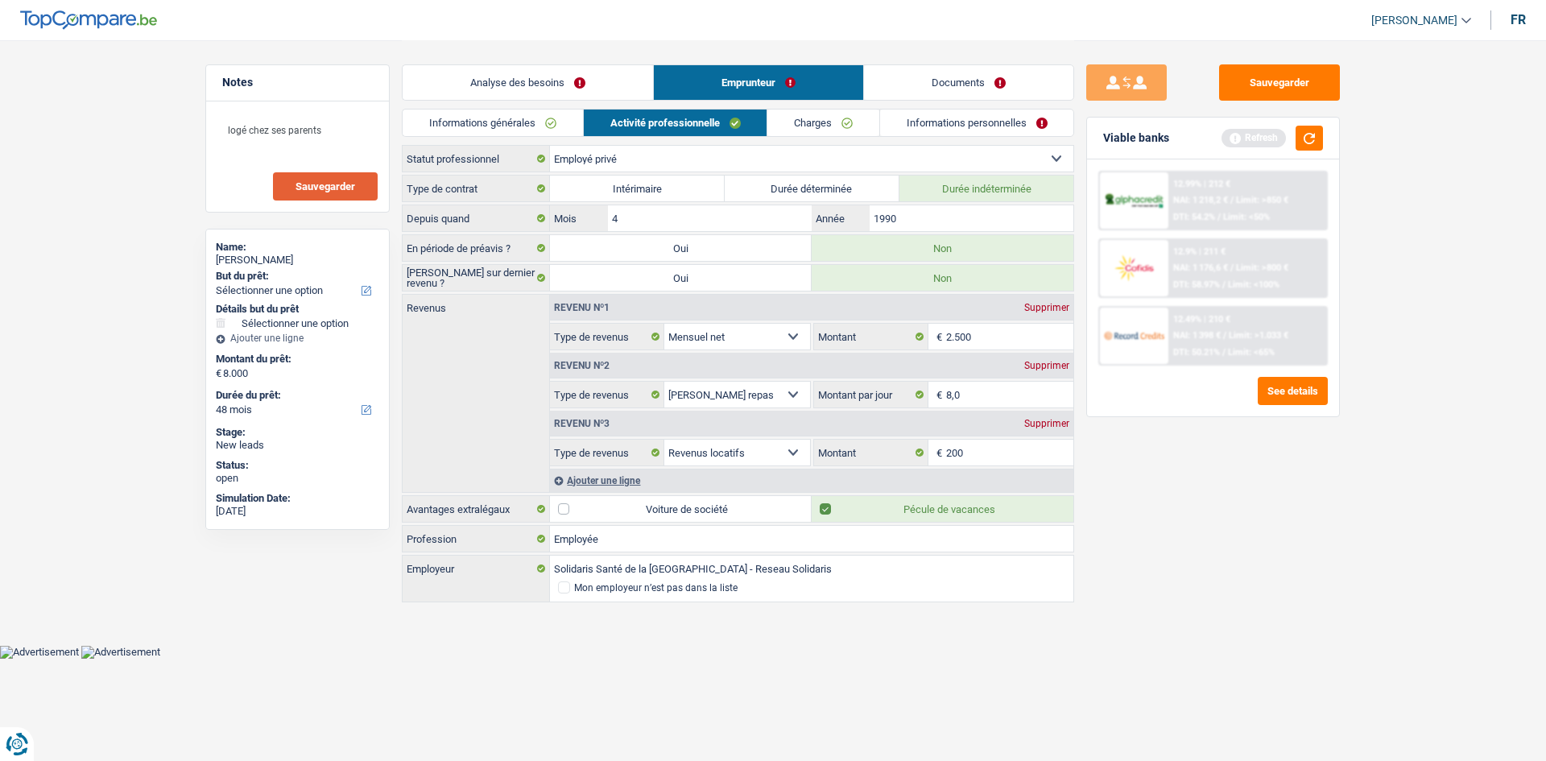
click at [792, 119] on link "Charges" at bounding box center [823, 123] width 112 height 27
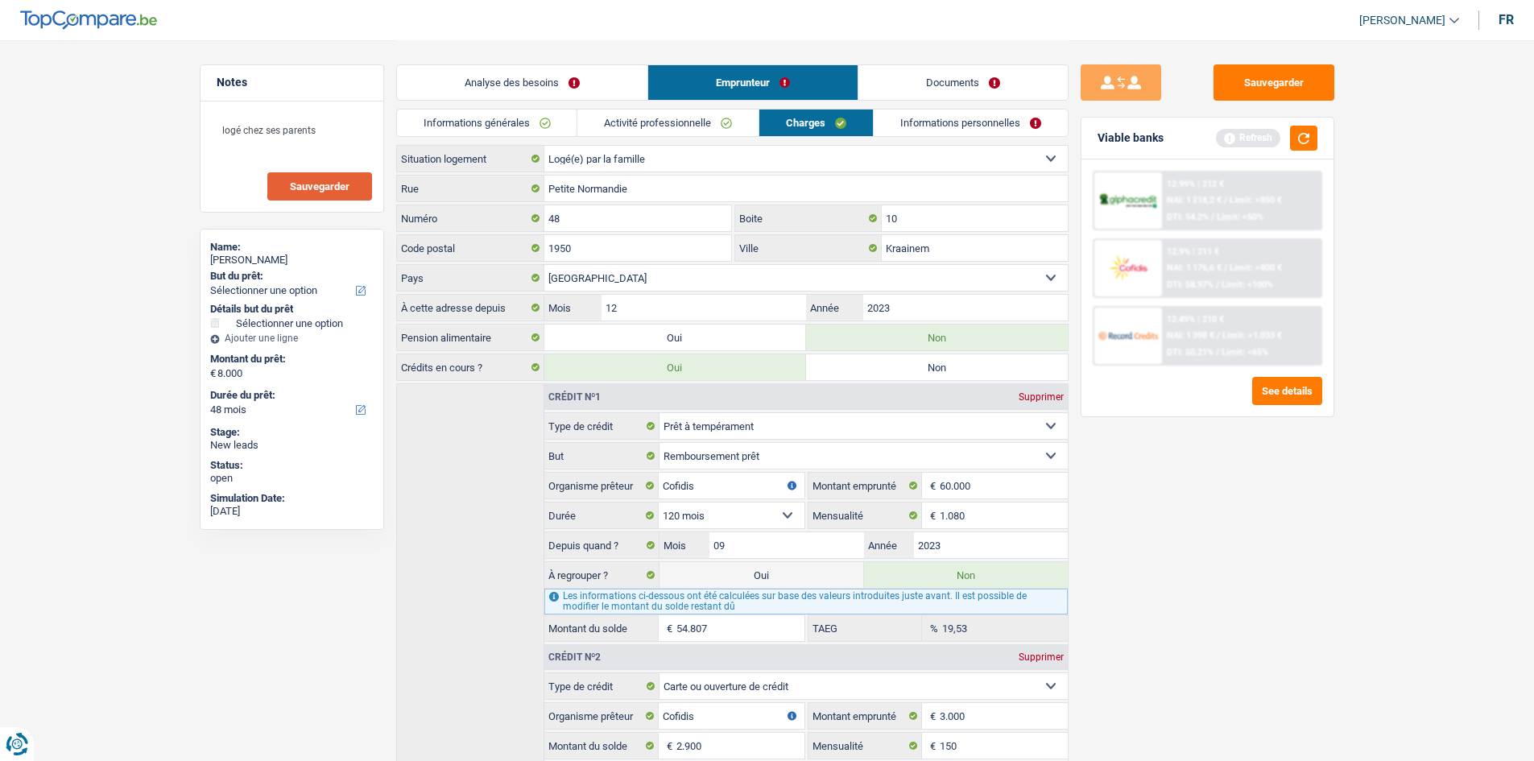
click at [913, 122] on link "Informations personnelles" at bounding box center [971, 123] width 194 height 27
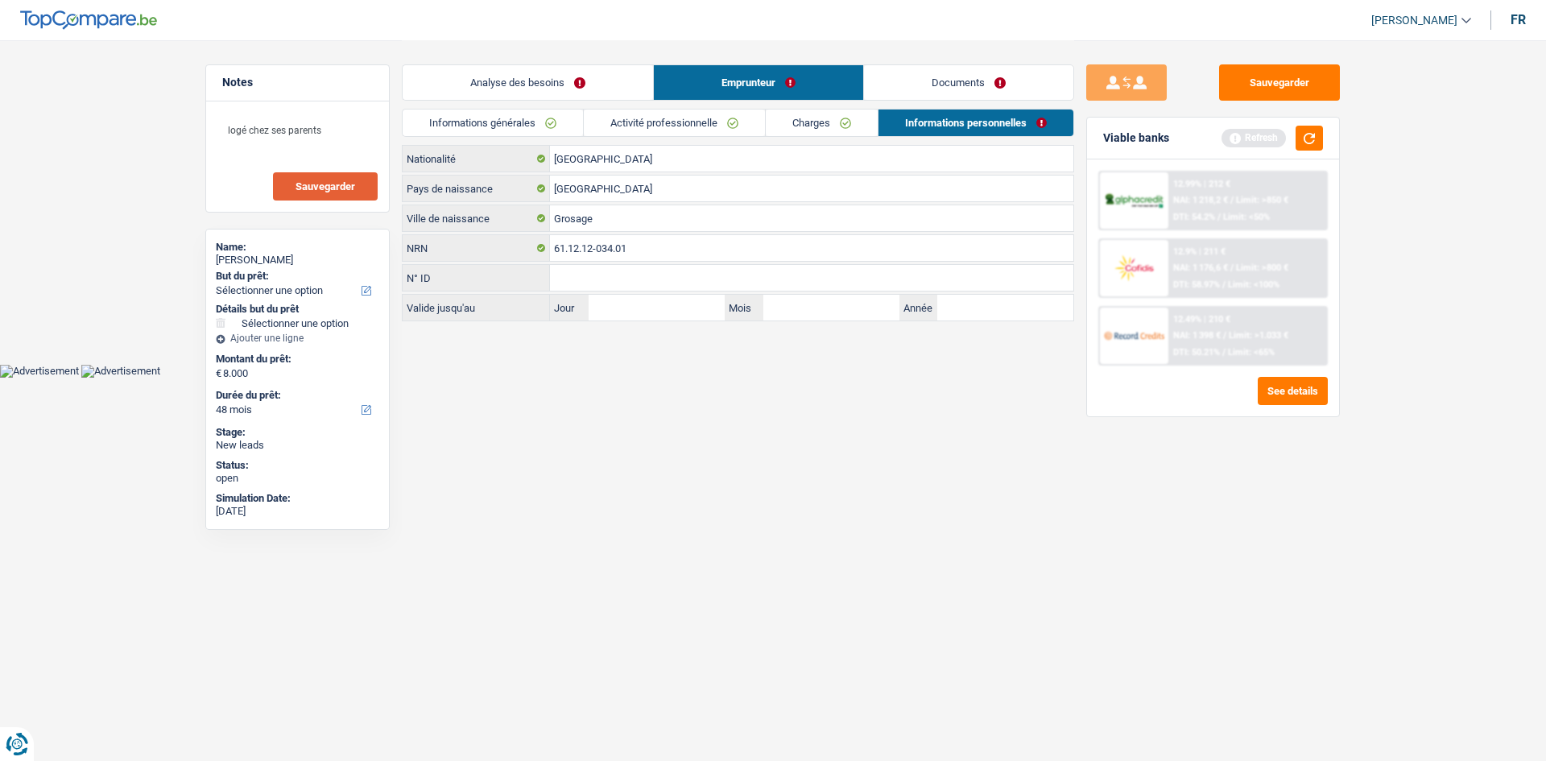
drag, startPoint x: 600, startPoint y: 419, endPoint x: 585, endPoint y: 411, distance: 17.3
click at [593, 378] on html "Vous avez le contrôle de vos données Nous utilisons des cookies, tout comme nos…" at bounding box center [773, 189] width 1546 height 378
click at [1309, 137] on button "button" at bounding box center [1309, 138] width 27 height 25
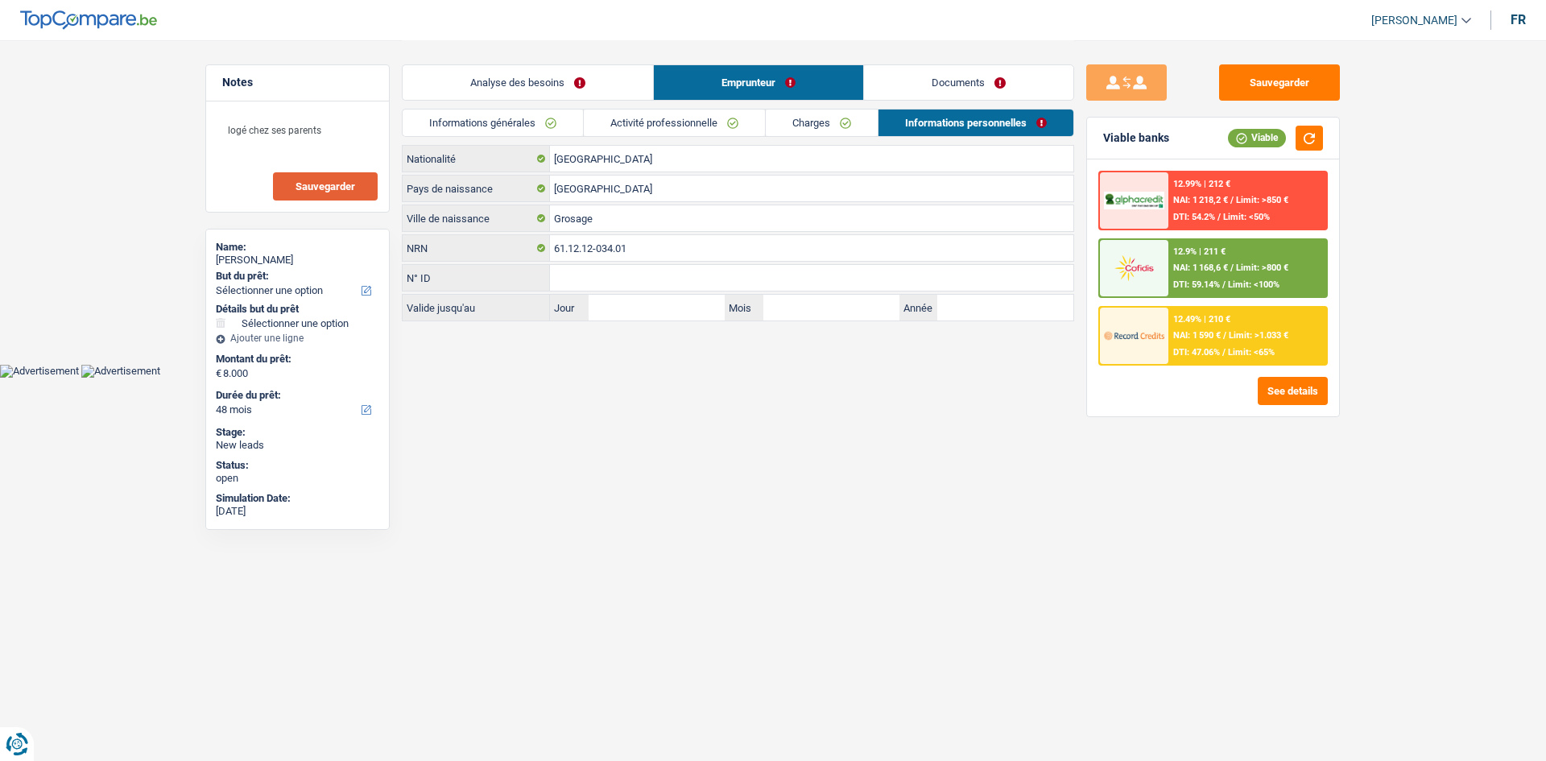
click at [510, 80] on link "Analyse des besoins" at bounding box center [528, 82] width 250 height 35
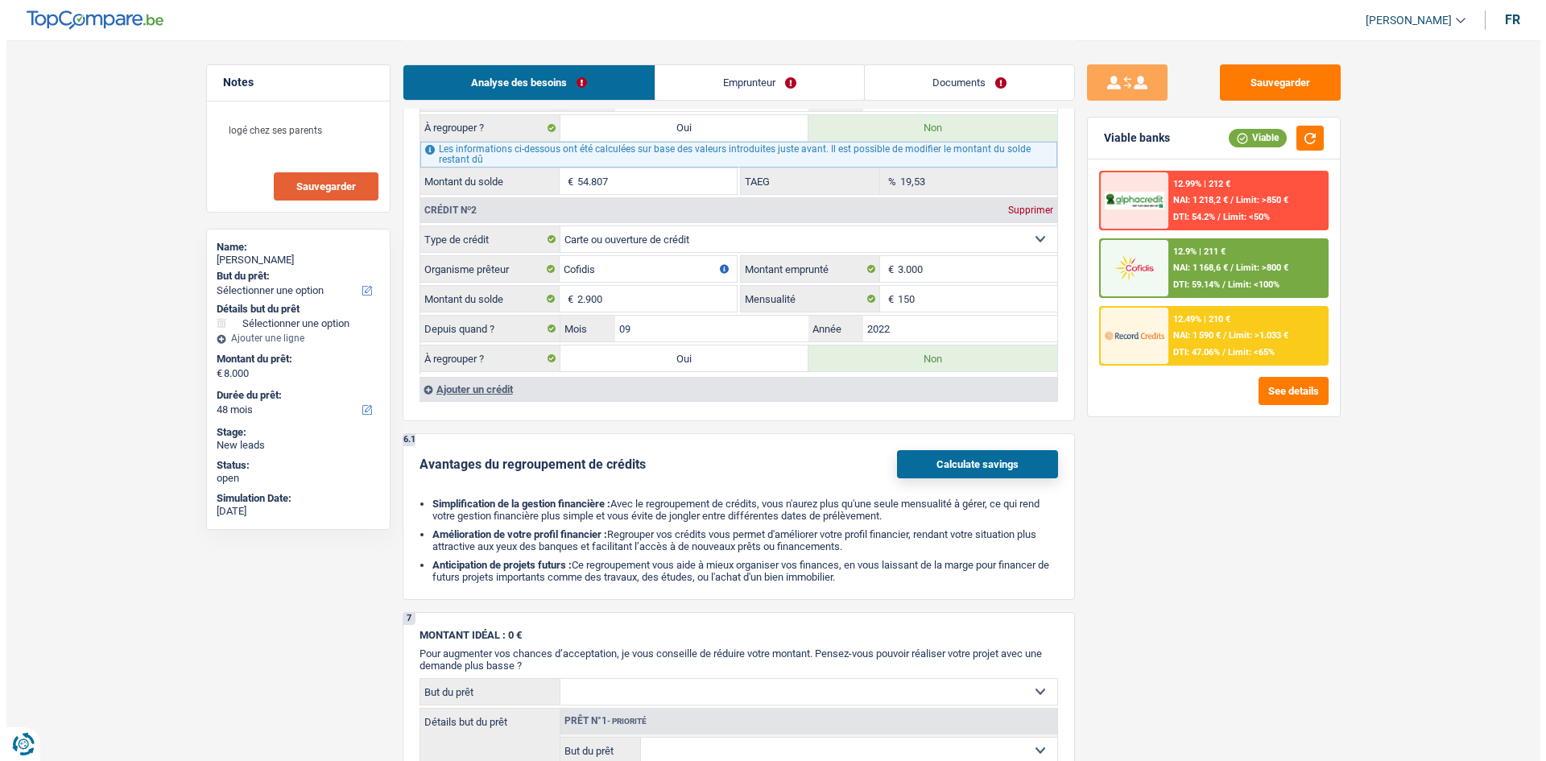
scroll to position [1450, 0]
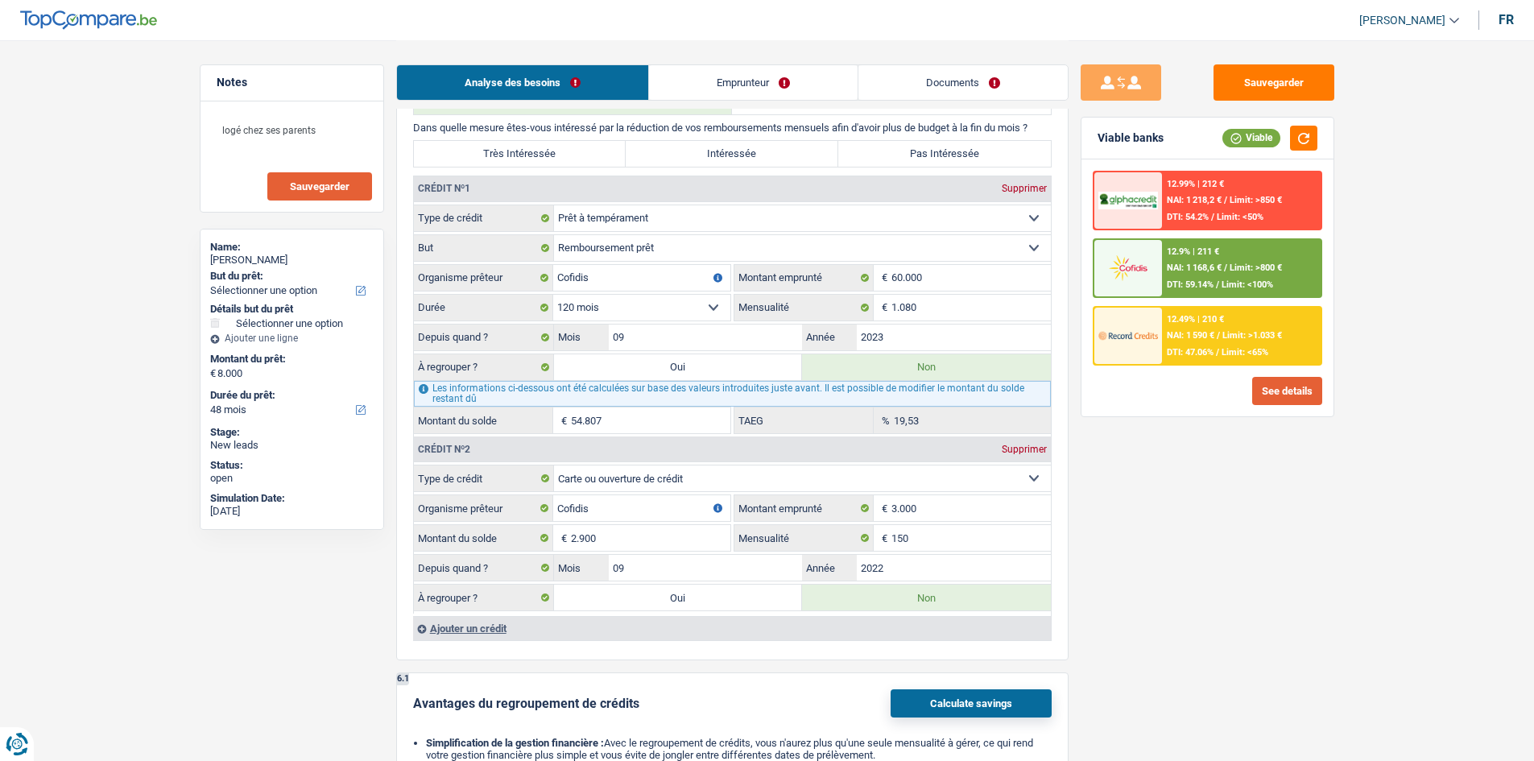
click at [1297, 392] on button "See details" at bounding box center [1287, 391] width 70 height 28
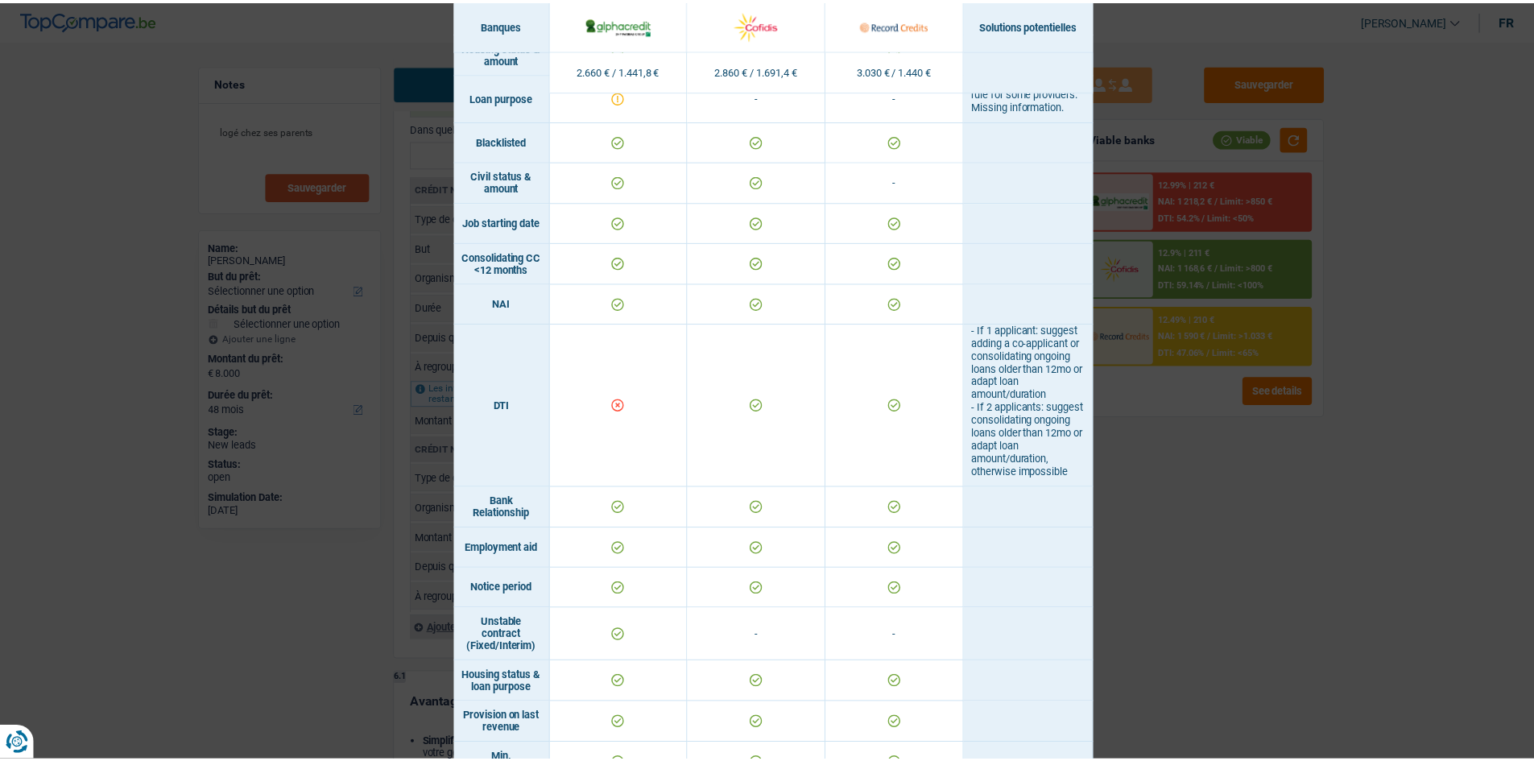
scroll to position [334, 0]
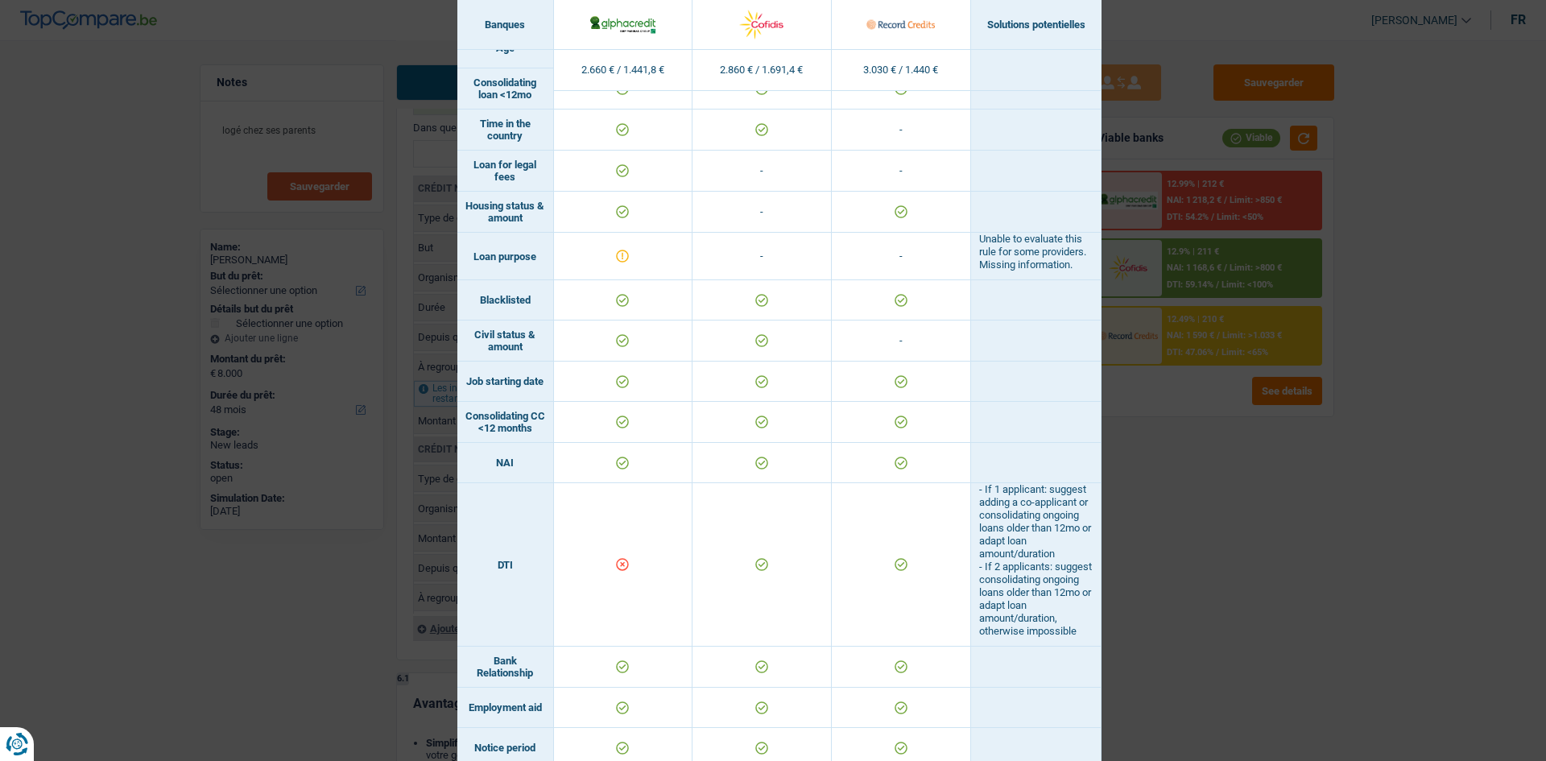
drag, startPoint x: 1193, startPoint y: 507, endPoint x: 1201, endPoint y: 503, distance: 9.4
click at [1194, 507] on div "Banks conditions × Banques Solutions potentielles Revenus / Charges 2.660 € / 1…" at bounding box center [773, 380] width 1546 height 761
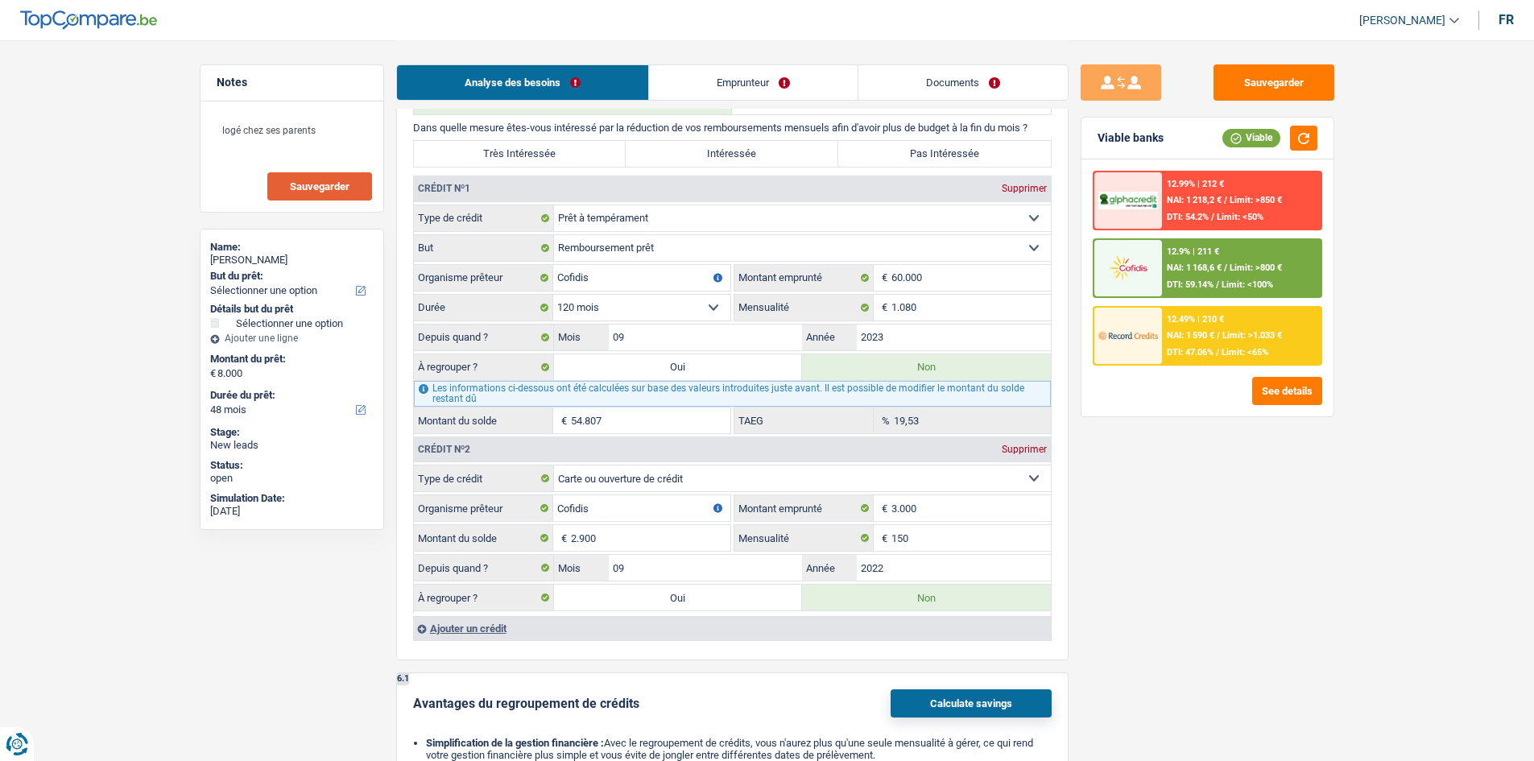
click at [1215, 266] on span "NAI: 1 168,6 €" at bounding box center [1194, 268] width 55 height 10
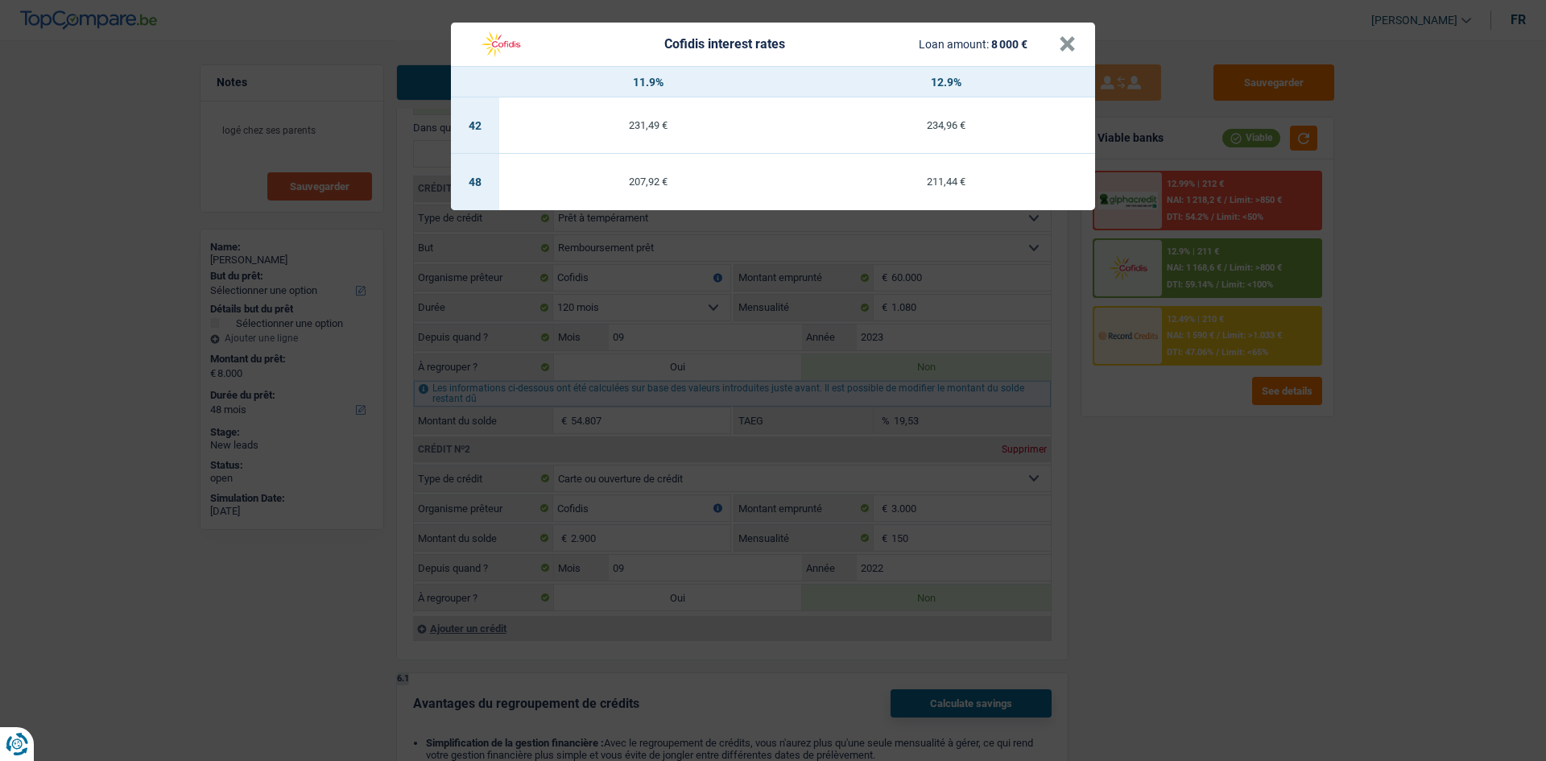
click at [48, 249] on div "Cofidis interest rates Loan amount: 8 000 € × 11.9% 12.9% 42 231,49 € 234,96 € …" at bounding box center [773, 380] width 1546 height 761
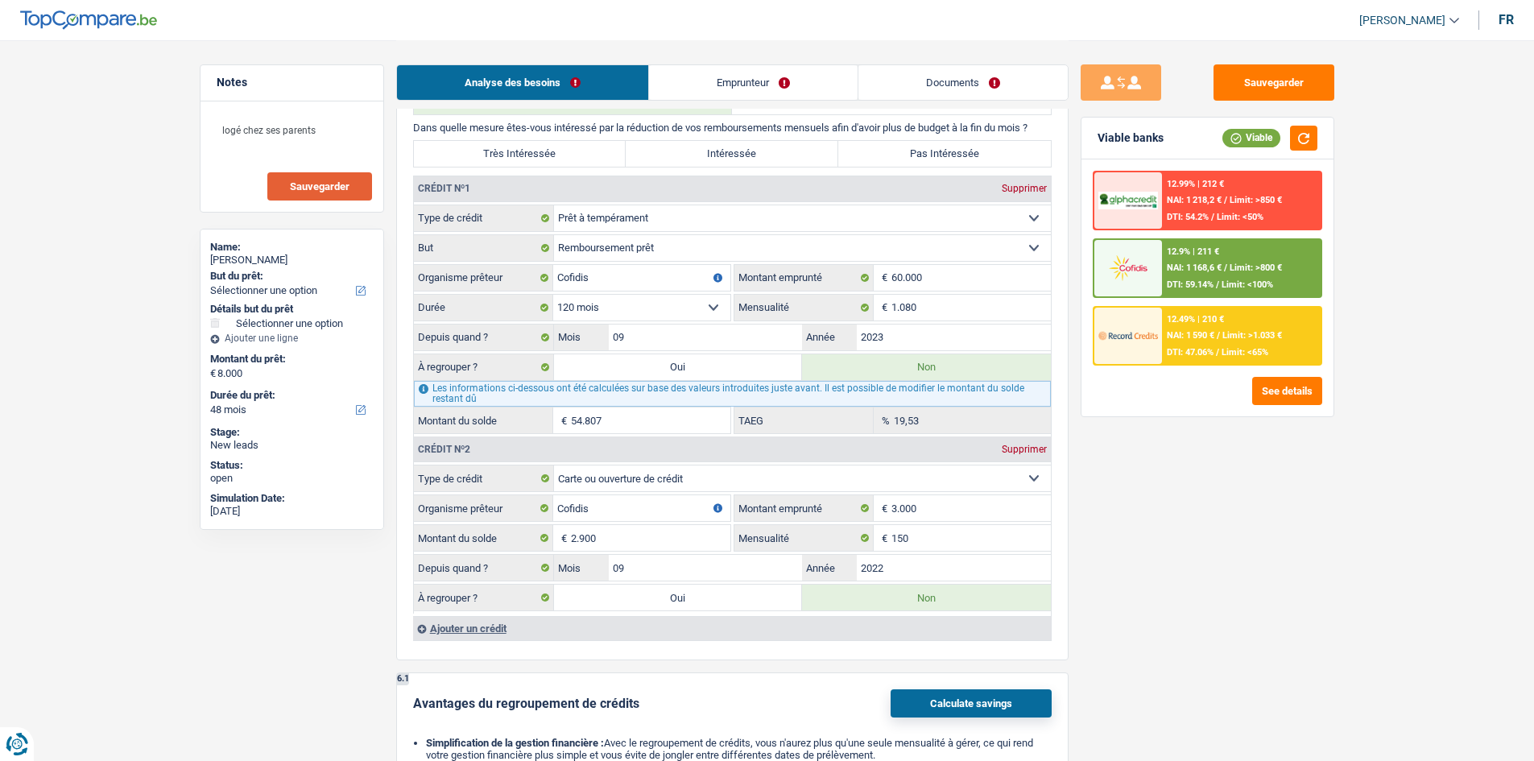
click at [726, 89] on link "Emprunteur" at bounding box center [753, 82] width 209 height 35
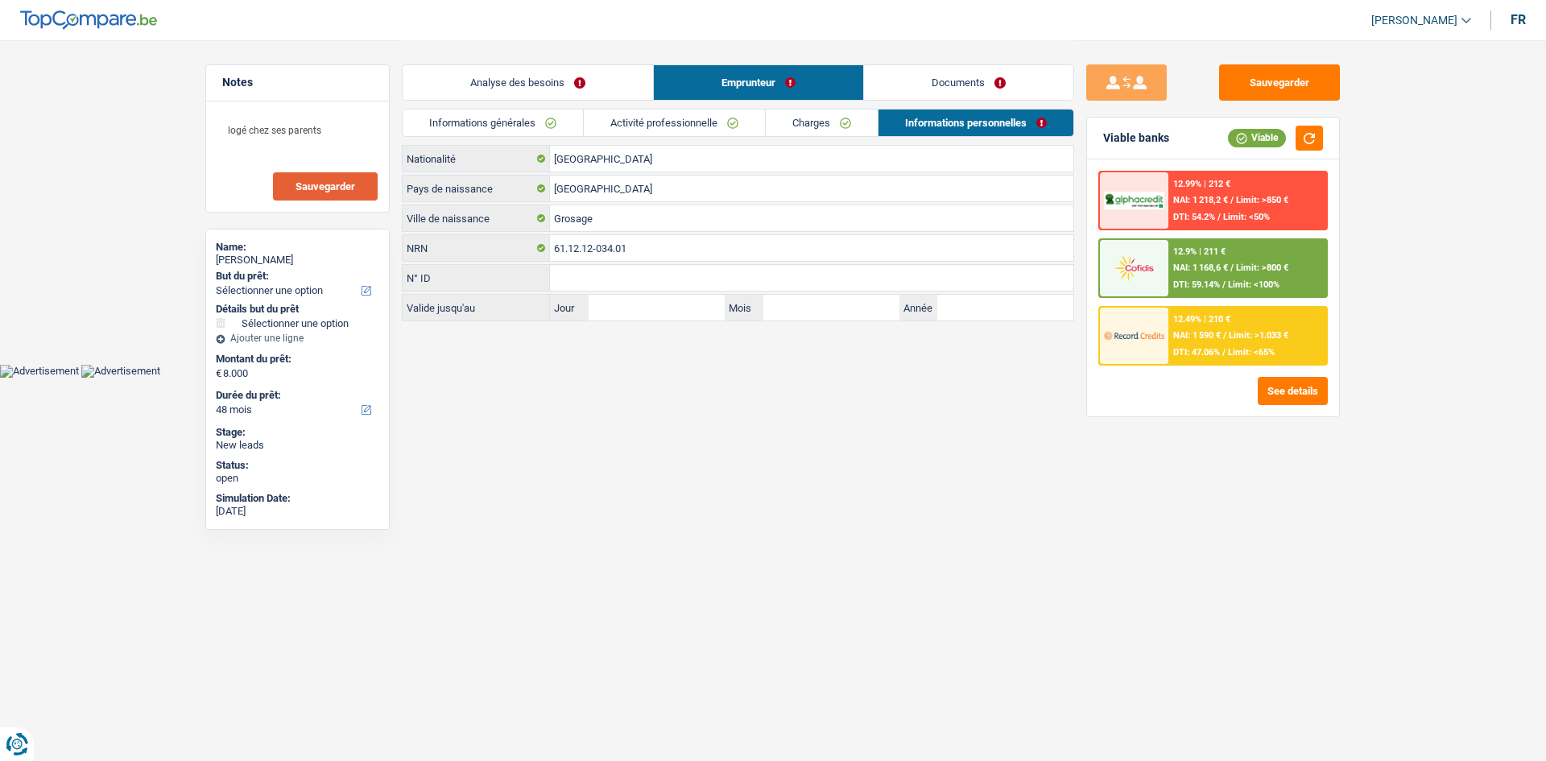
click at [668, 122] on link "Activité professionnelle" at bounding box center [674, 123] width 181 height 27
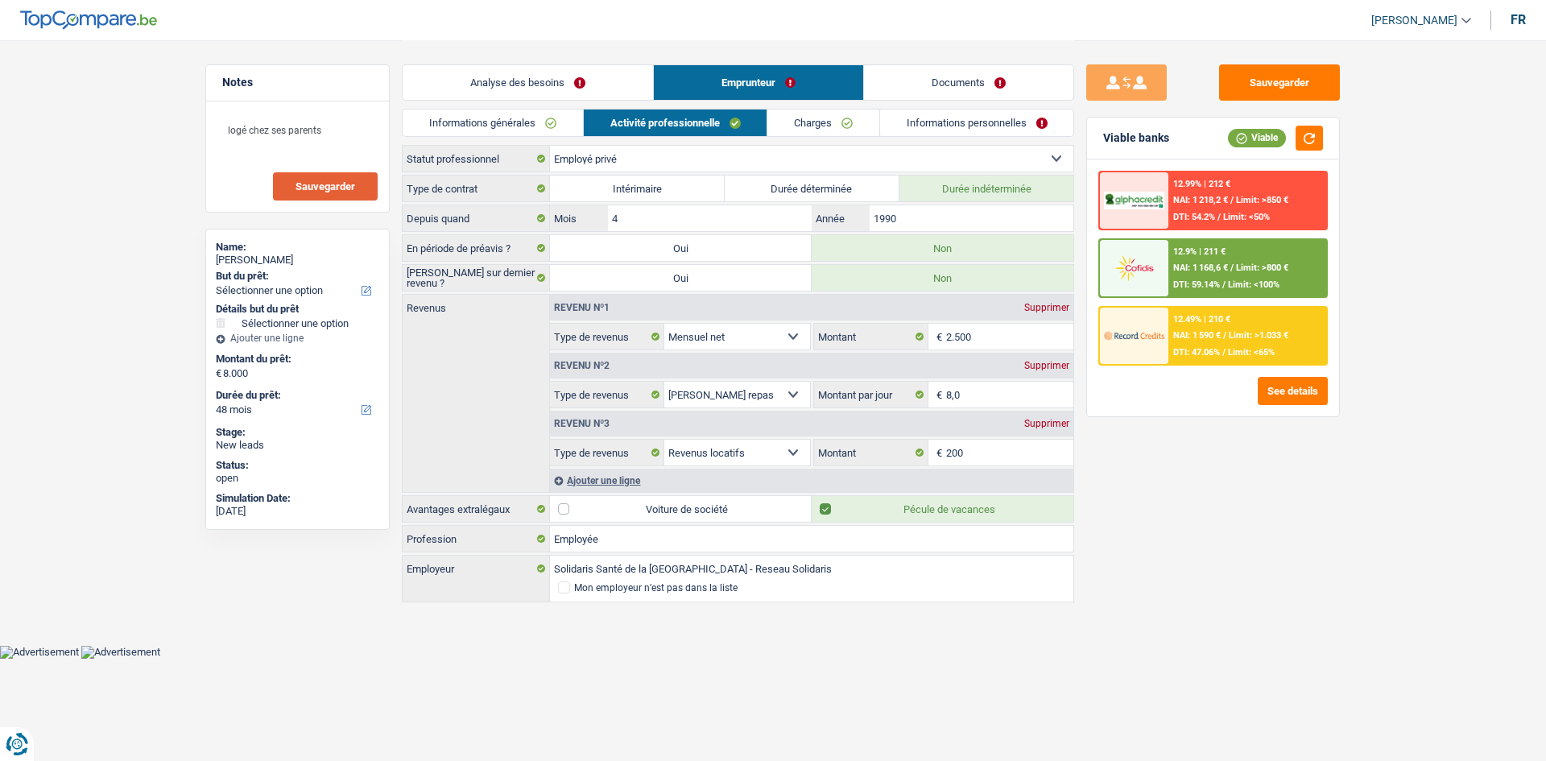
click at [323, 189] on span "Sauvegarder" at bounding box center [326, 186] width 60 height 10
click at [1264, 92] on button "Sauvegarder" at bounding box center [1279, 82] width 121 height 36
click at [502, 76] on link "Analyse des besoins" at bounding box center [528, 82] width 250 height 35
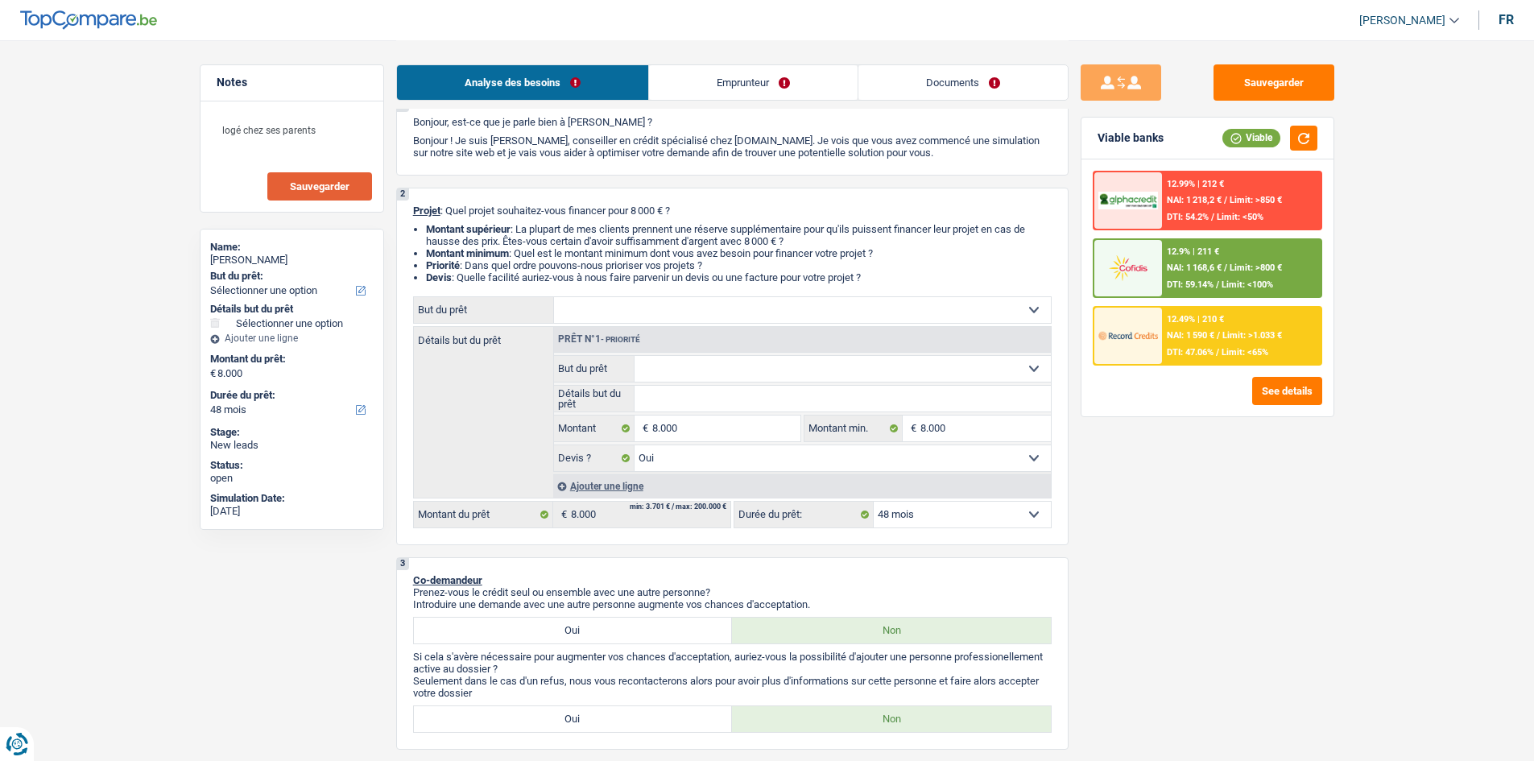
scroll to position [81, 0]
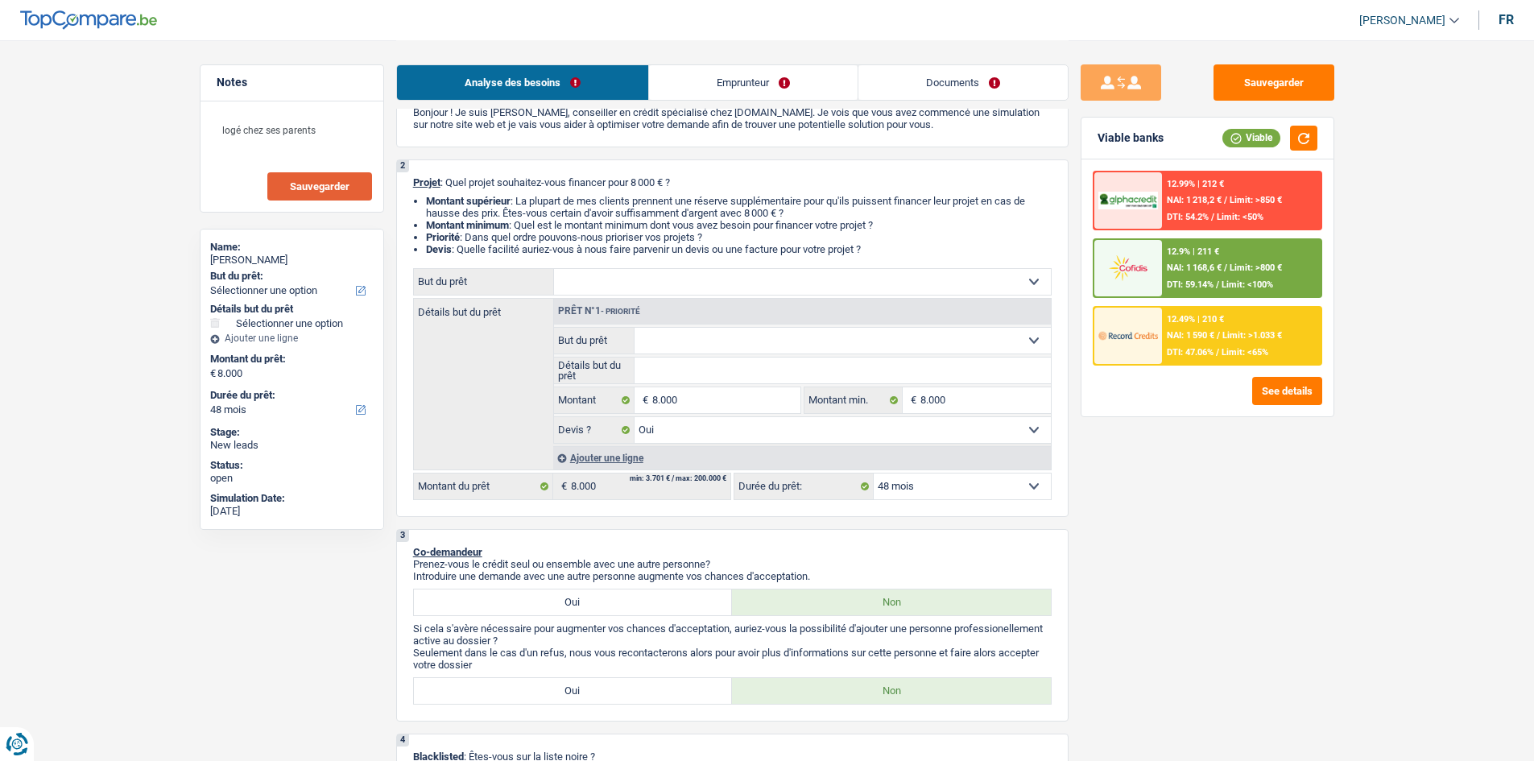
click at [668, 283] on select "Confort maison: meubles, textile, peinture, électroménager, outillage non-profe…" at bounding box center [802, 282] width 497 height 26
select select "judicial"
click at [554, 269] on select "Confort maison: meubles, textile, peinture, électroménager, outillage non-profe…" at bounding box center [802, 282] width 497 height 26
select select "judicial"
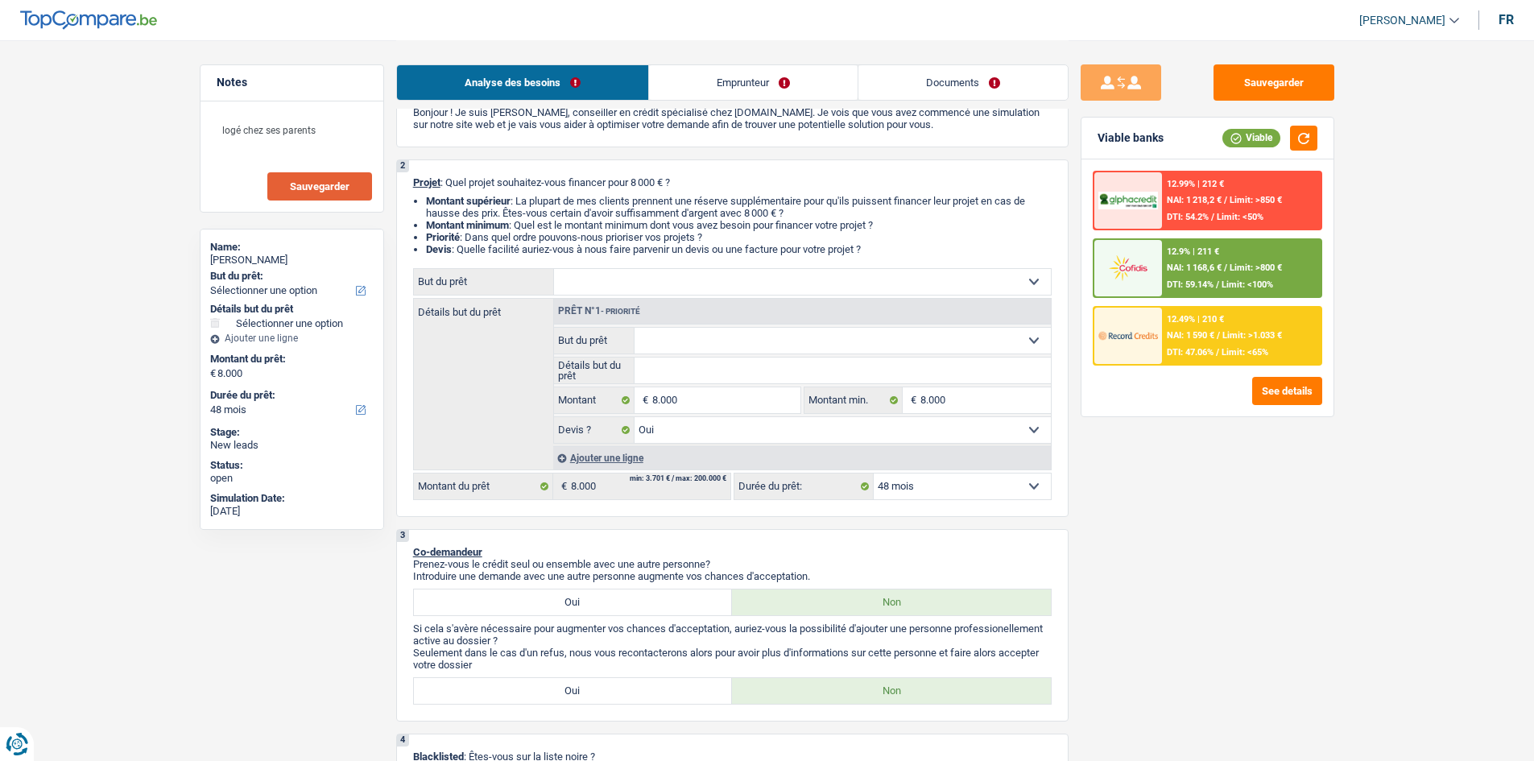
select select
select select "judicial"
select select
select select "judicial"
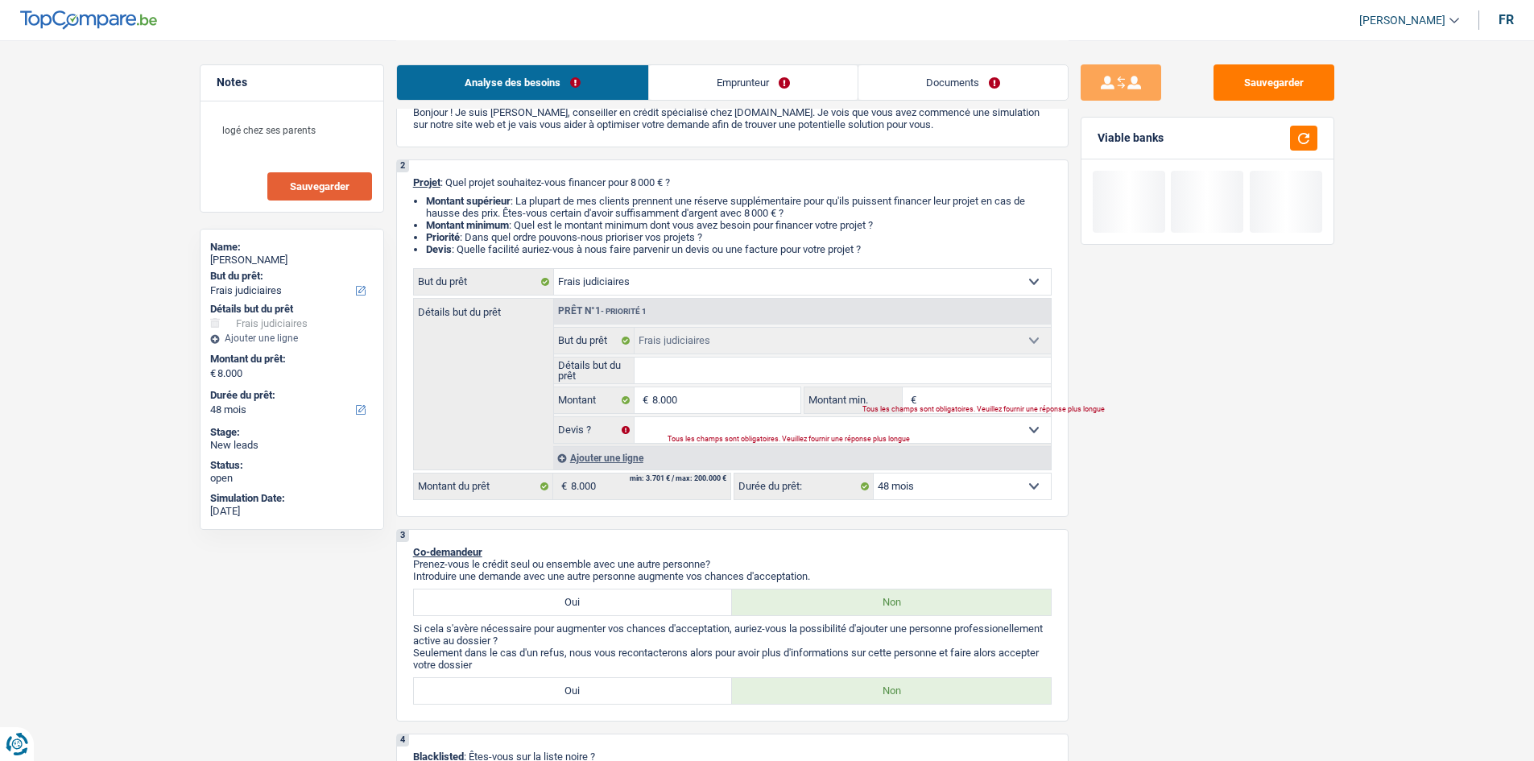
drag, startPoint x: 643, startPoint y: 268, endPoint x: 640, endPoint y: 278, distance: 10.0
click at [643, 269] on select "Confort maison: meubles, textile, peinture, électroménager, outillage non-profe…" at bounding box center [802, 282] width 497 height 26
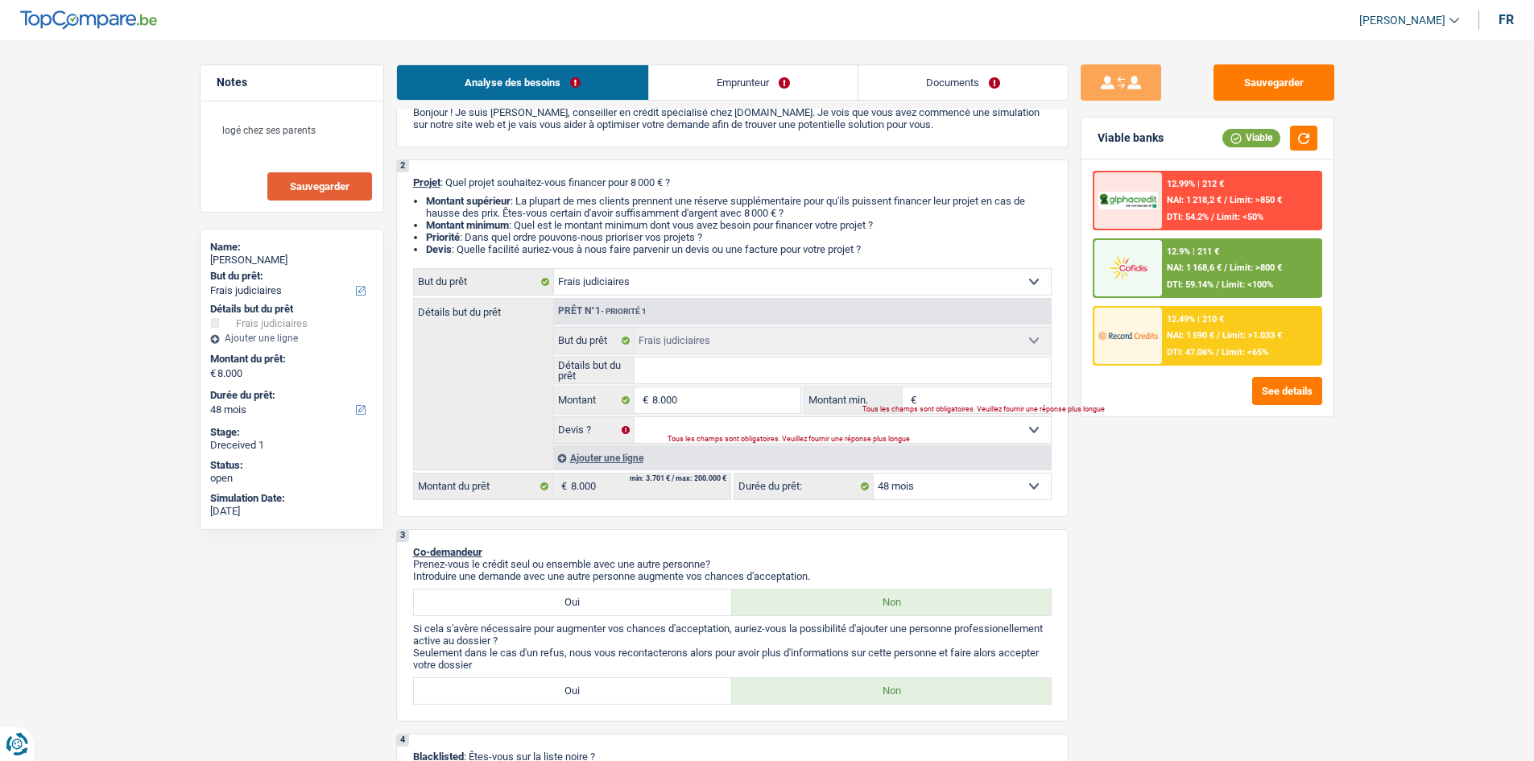
select select "houseOrGarden"
click at [554, 269] on select "Confort maison: meubles, textile, peinture, électroménager, outillage non-profe…" at bounding box center [802, 282] width 497 height 26
select select "houseOrGarden"
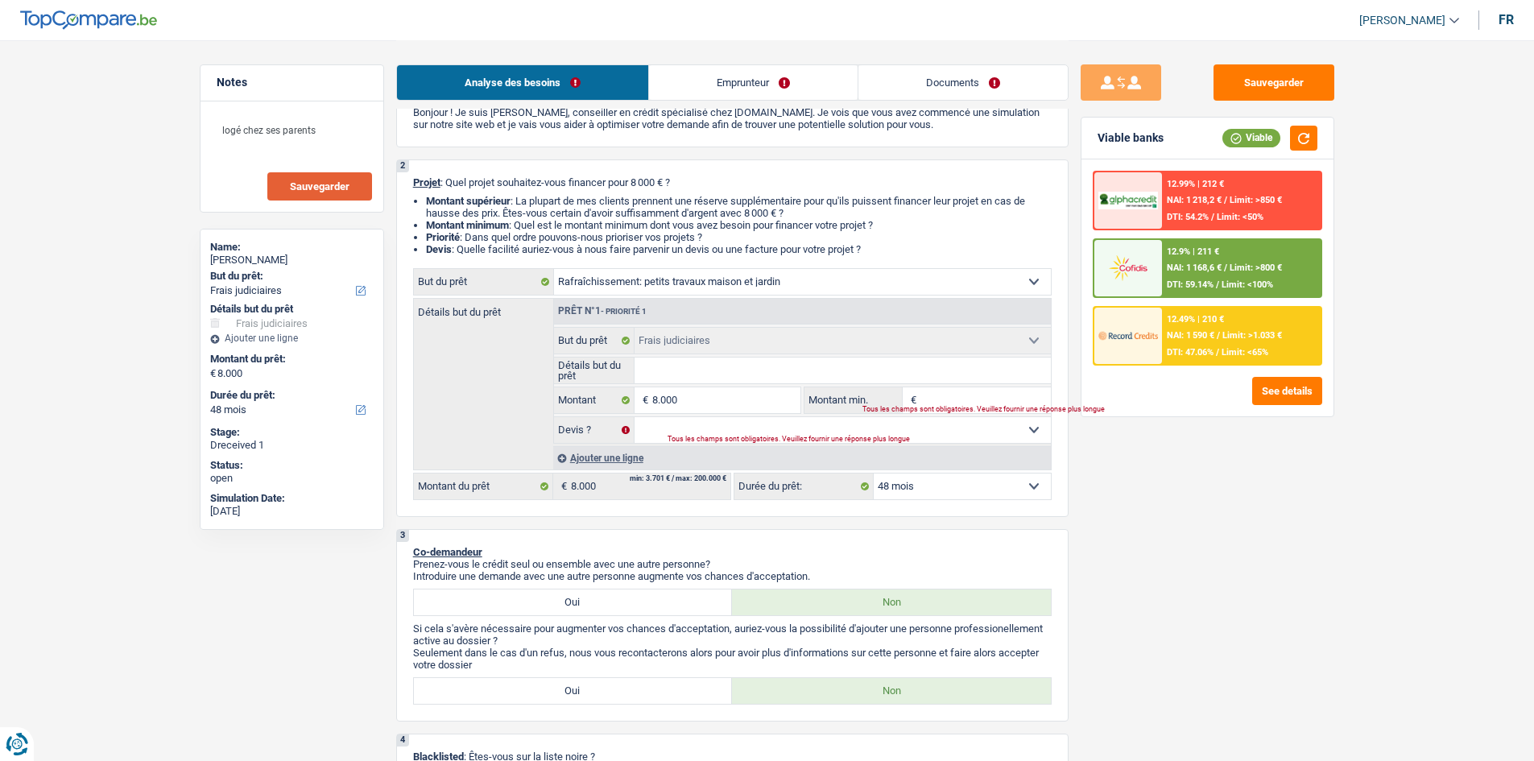
select select "houseOrGarden"
select select "judicial"
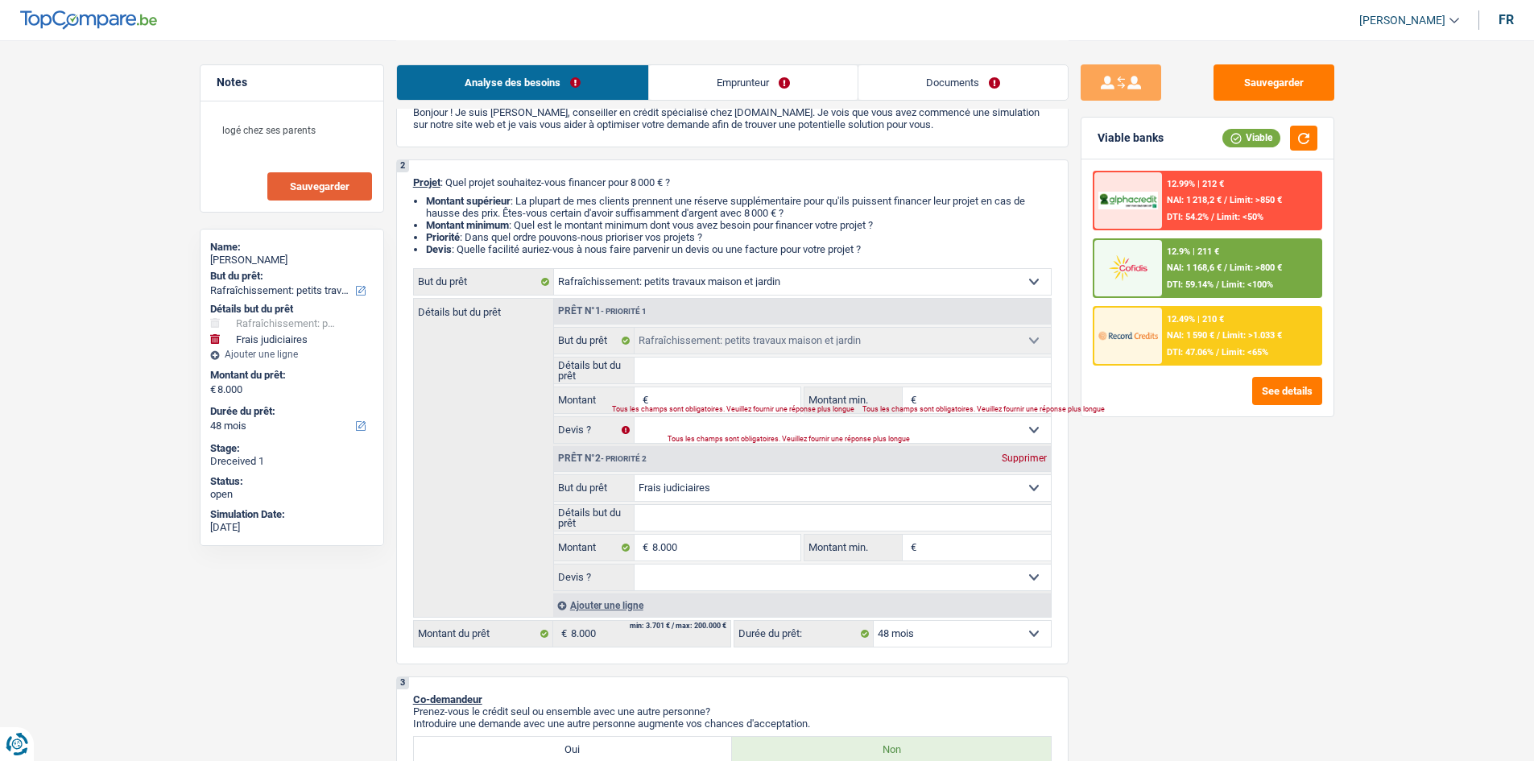
click at [1012, 463] on div "Supprimer" at bounding box center [1024, 458] width 53 height 10
type input "0"
select select
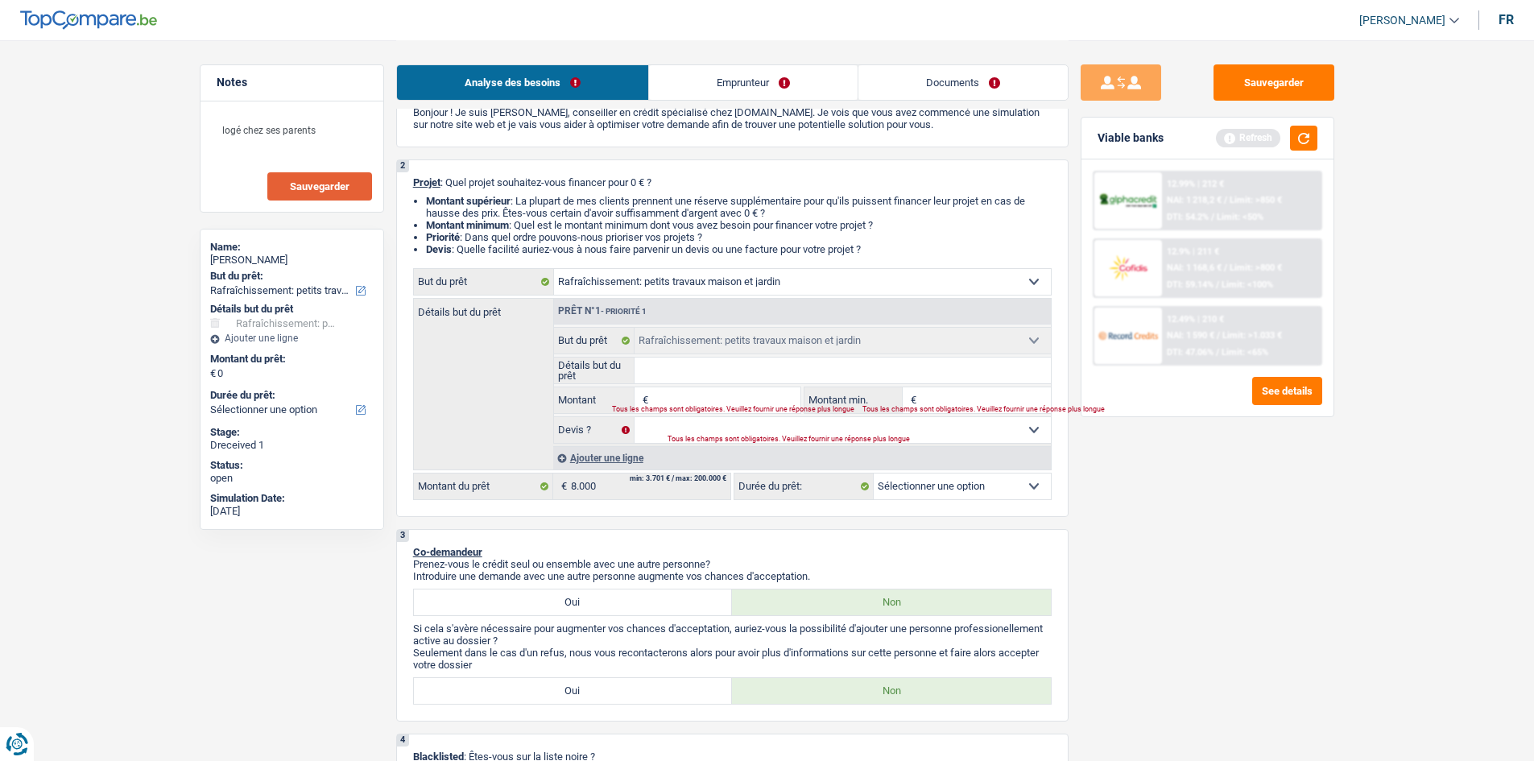
click at [701, 403] on input "Montant" at bounding box center [725, 400] width 147 height 26
type input "8"
type input "80"
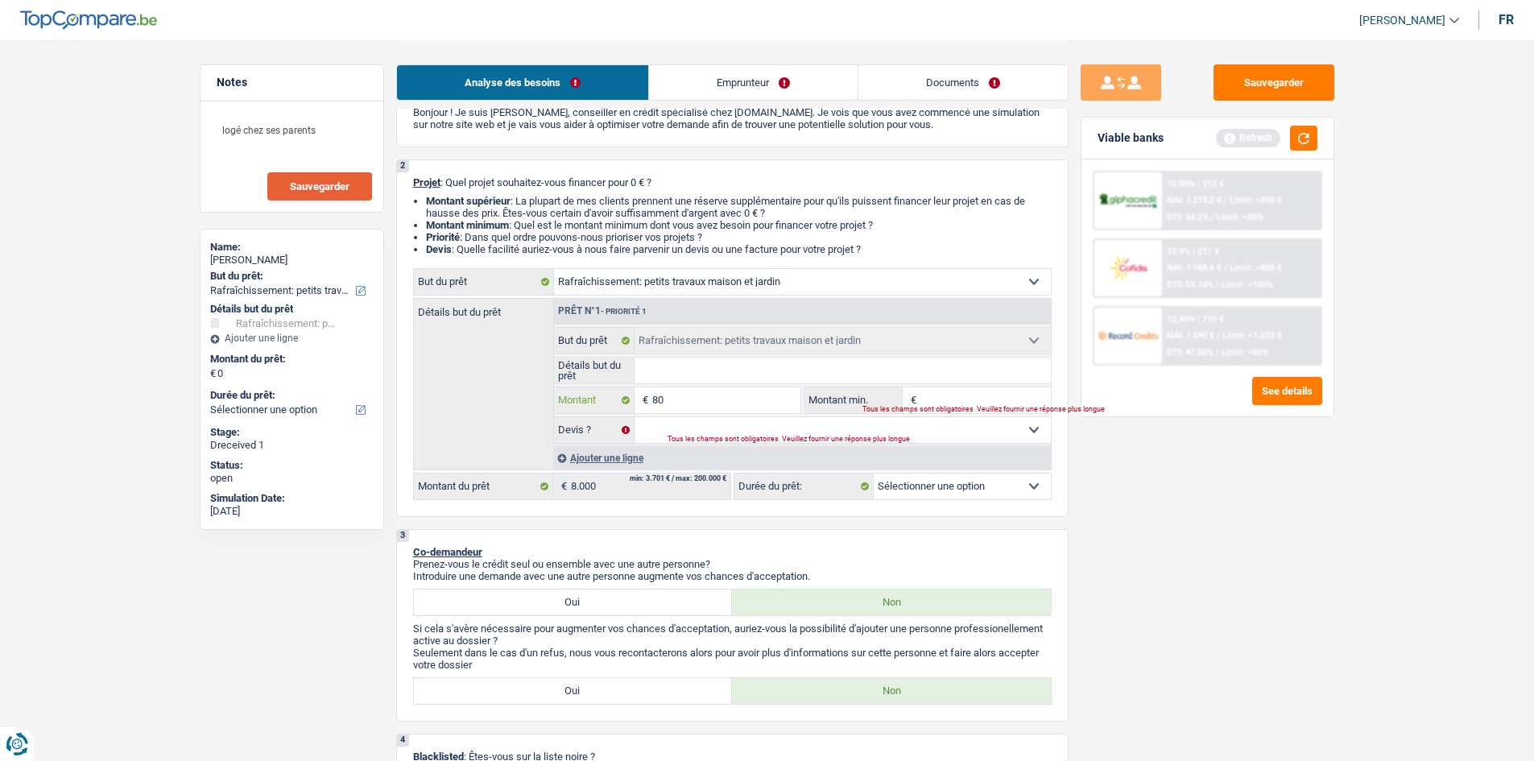
type input "800"
type input "8.000"
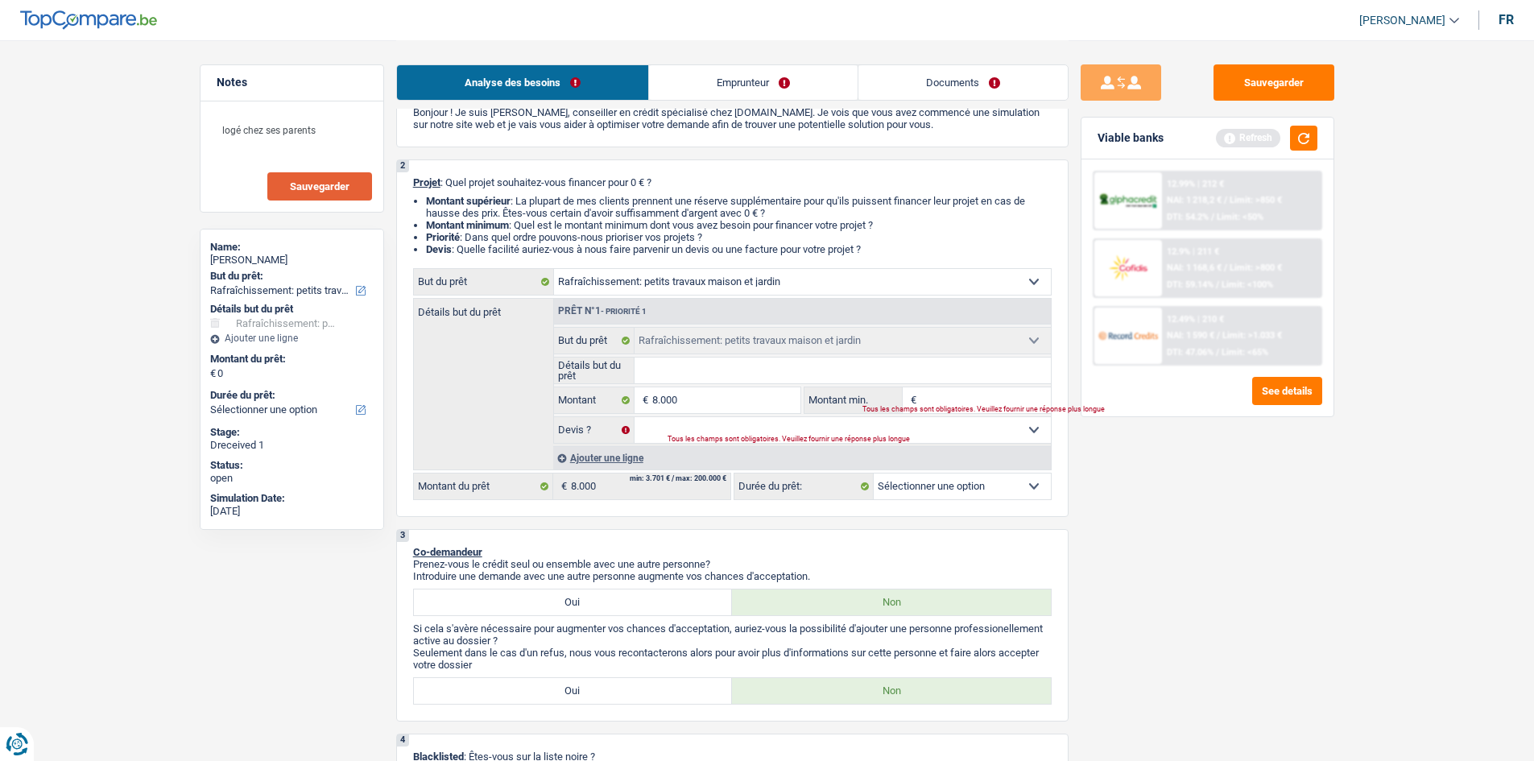
type input "8.000"
click at [773, 362] on input "Détails but du prêt" at bounding box center [843, 371] width 416 height 26
select select "48"
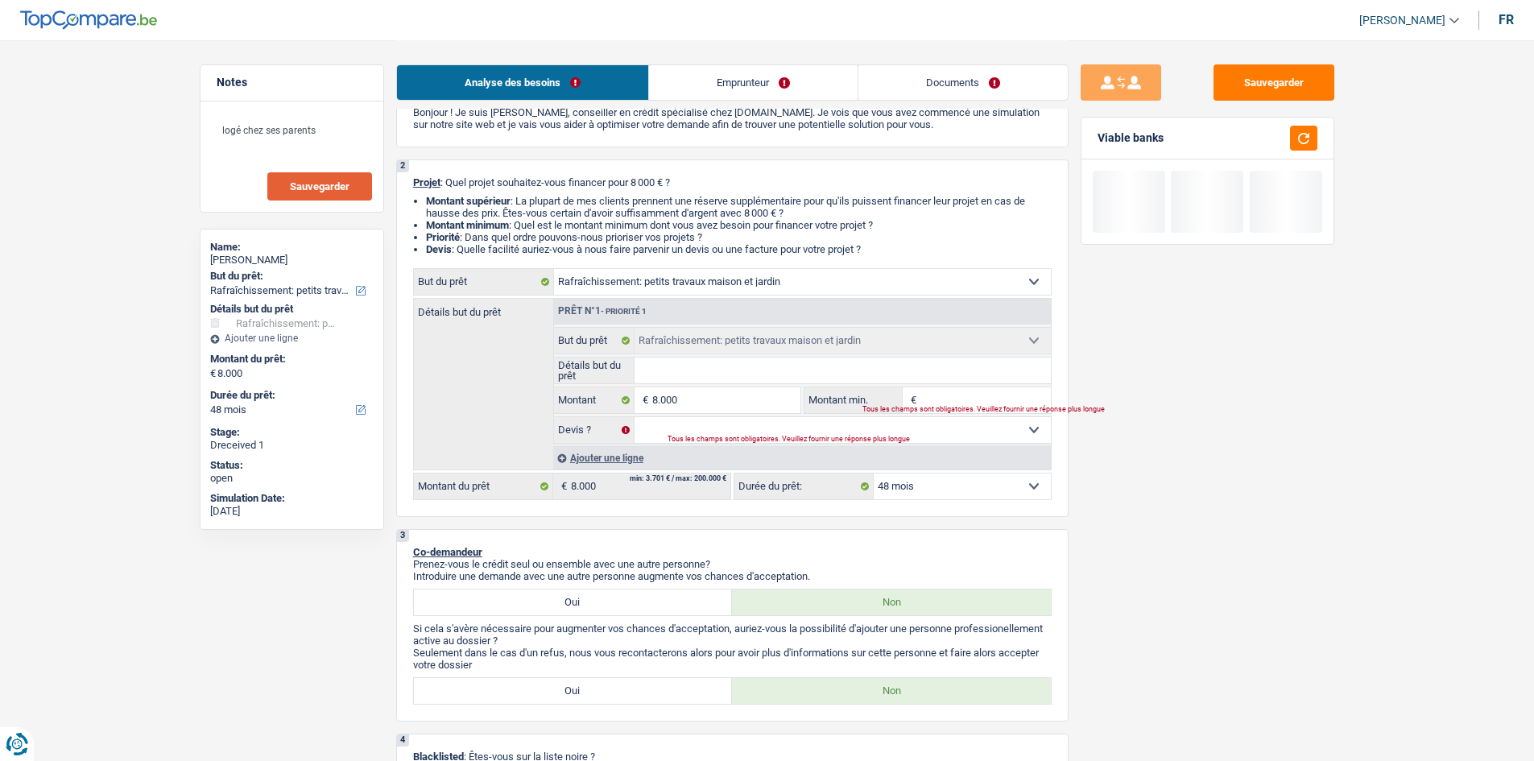
type input "r"
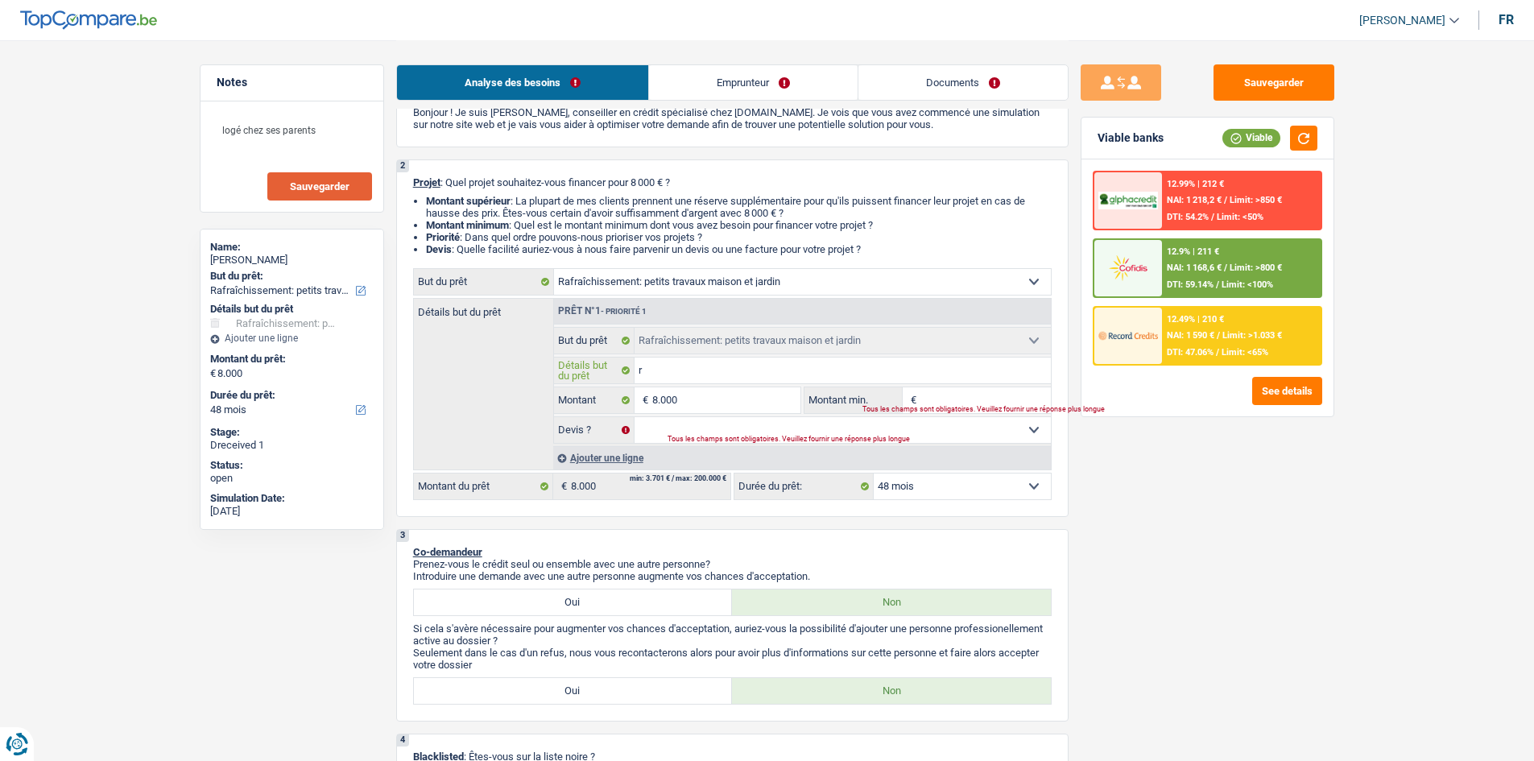
type input "re"
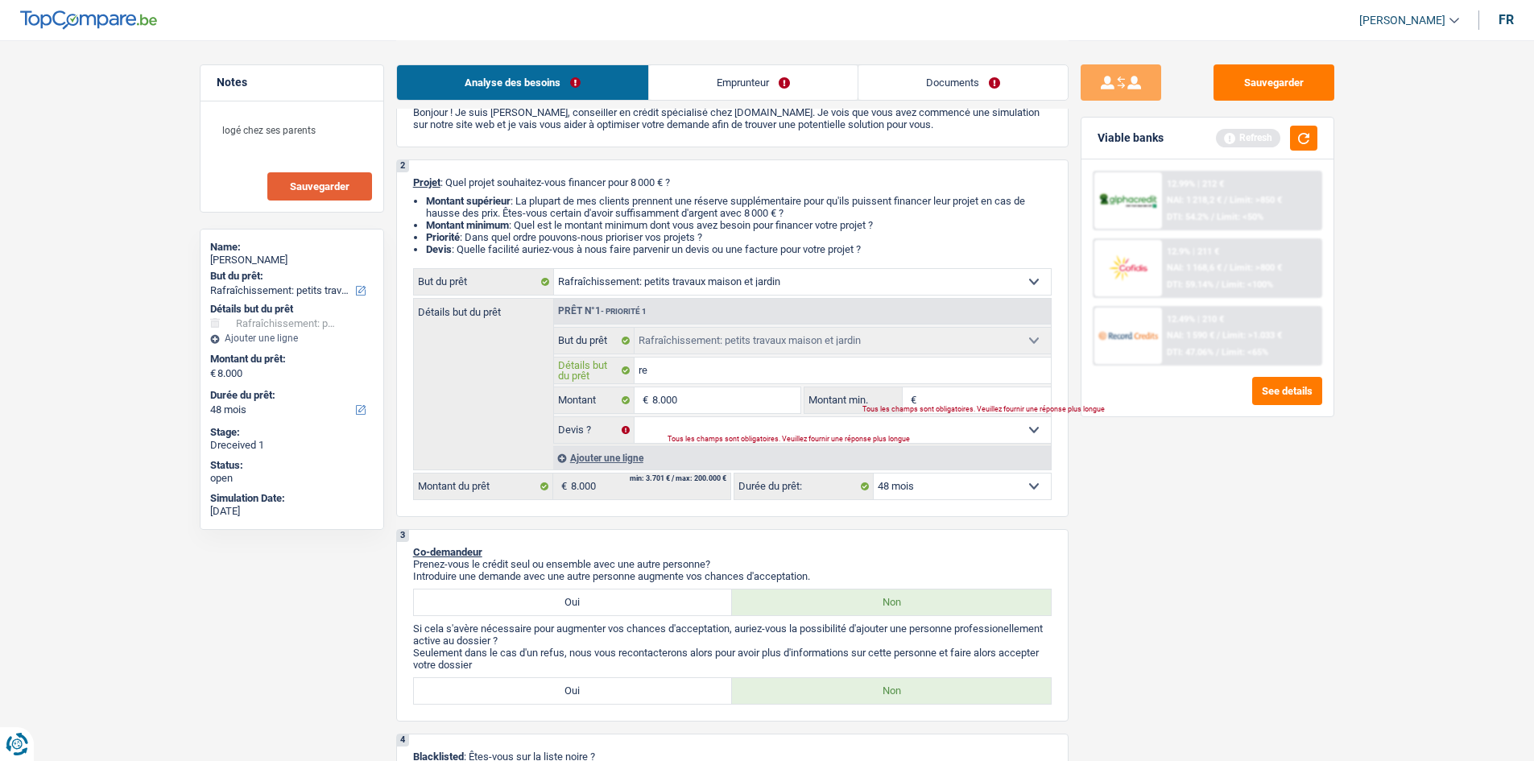
type input "ref"
type input "refa"
type input "refai"
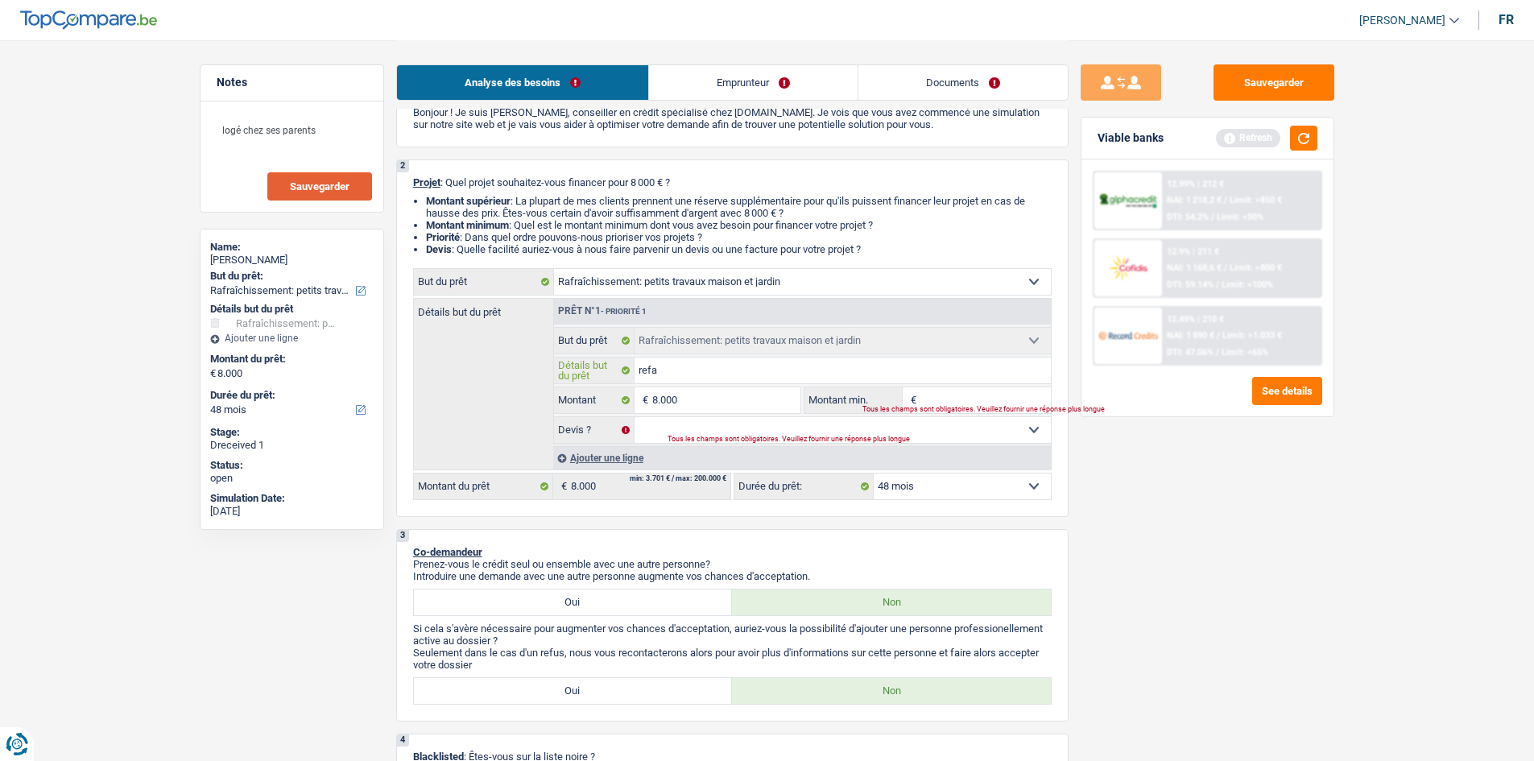
type input "refai"
type input "refair"
type input "refaire"
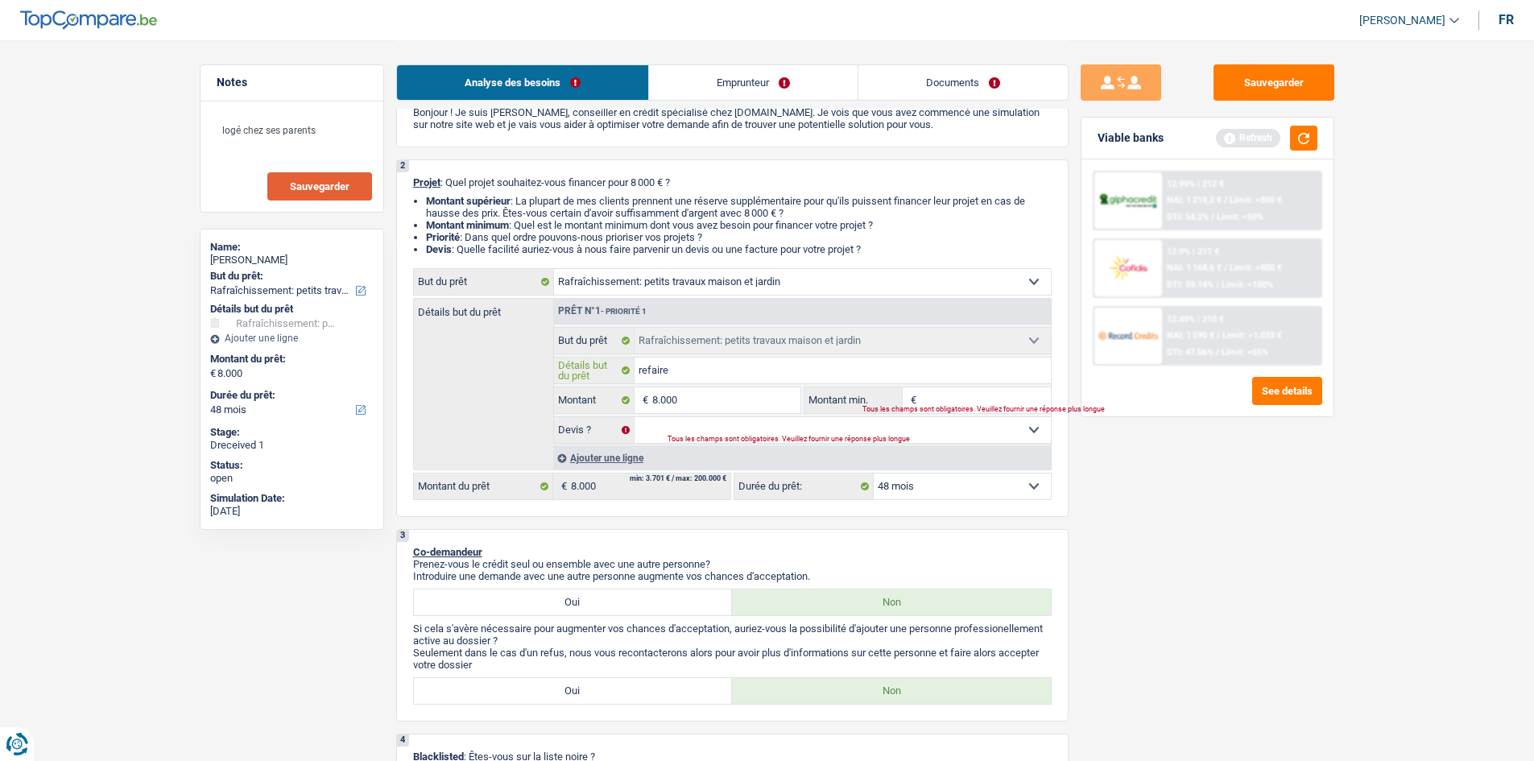
type input "refaire"
type input "refaire l"
type input "refaire la"
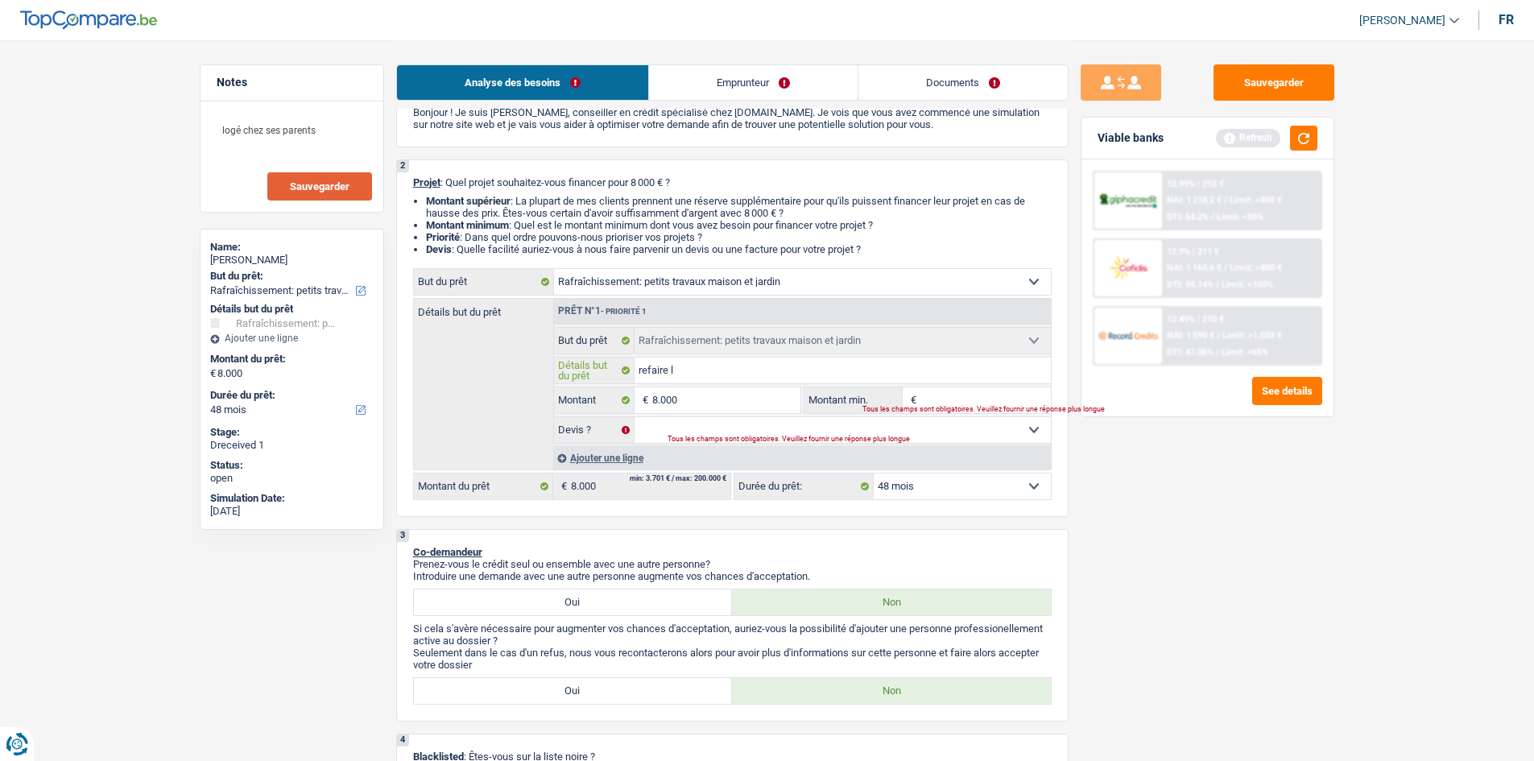
type input "refaire la"
type input "refaire la t"
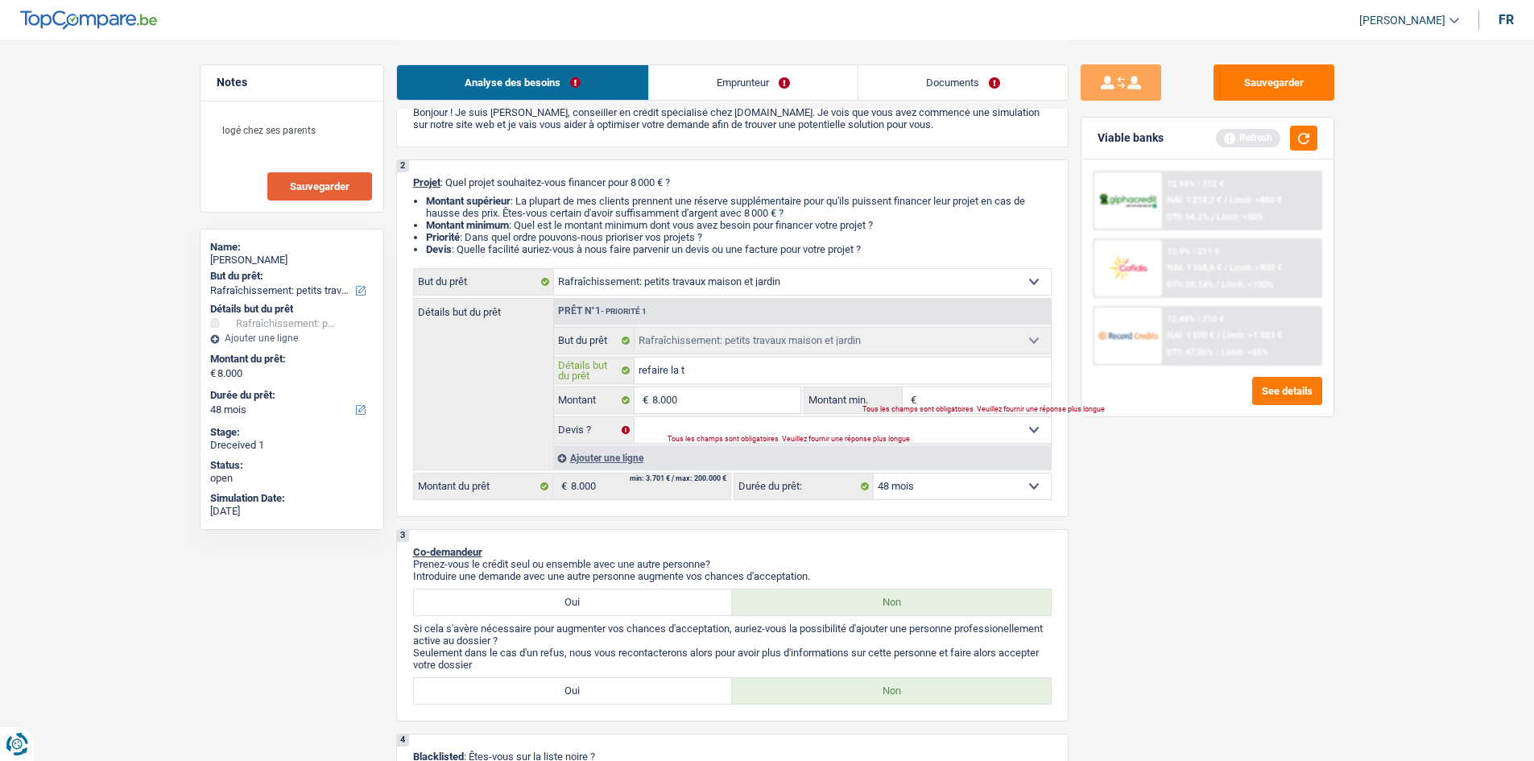
type input "refaire la tz"
type input "refaire la t"
type input "refaire la te"
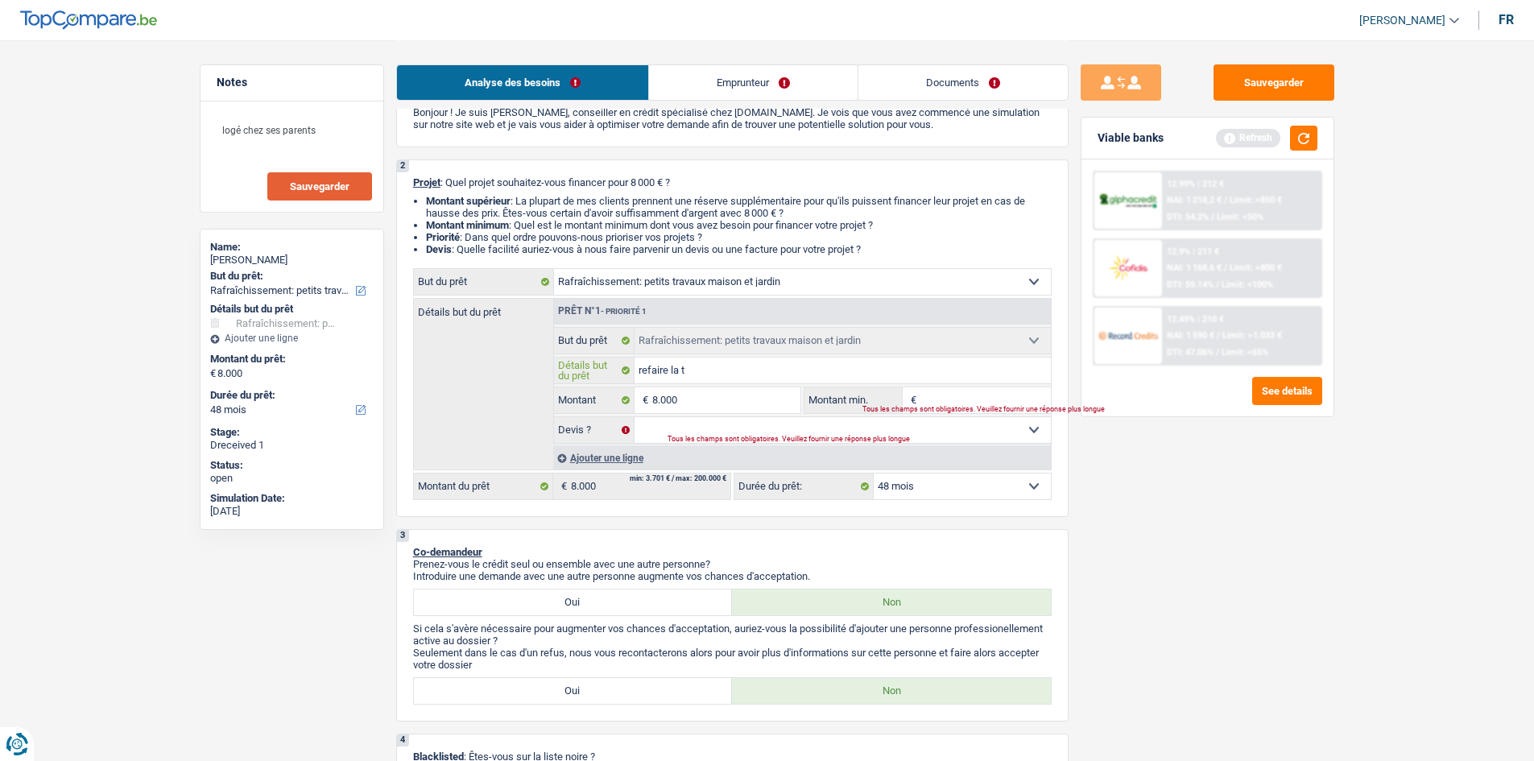
type input "refaire la te"
type input "refaire la ter"
type input "refaire la ters"
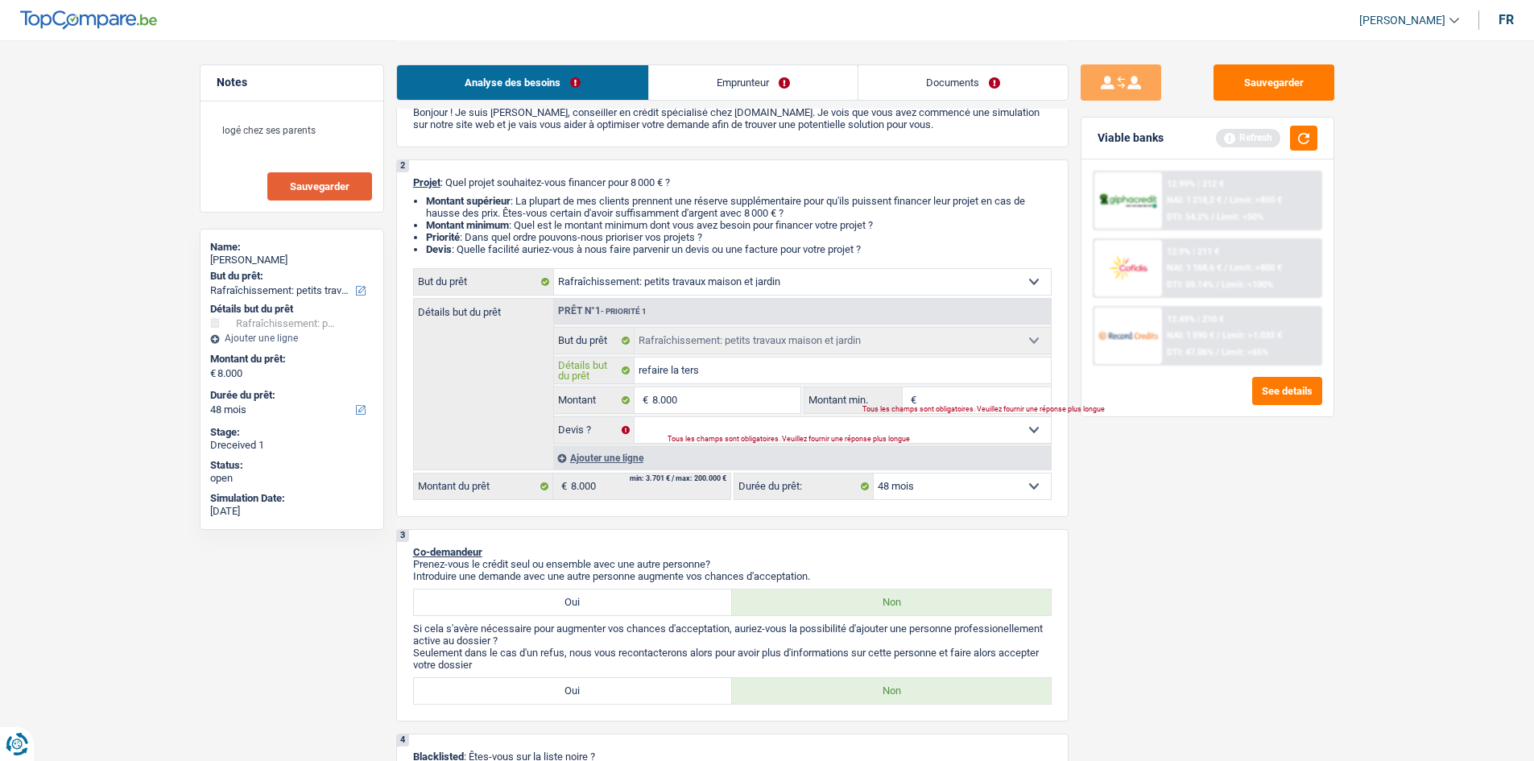
type input "refaire la tersa"
type input "refaire la ters"
type input "refaire la ter"
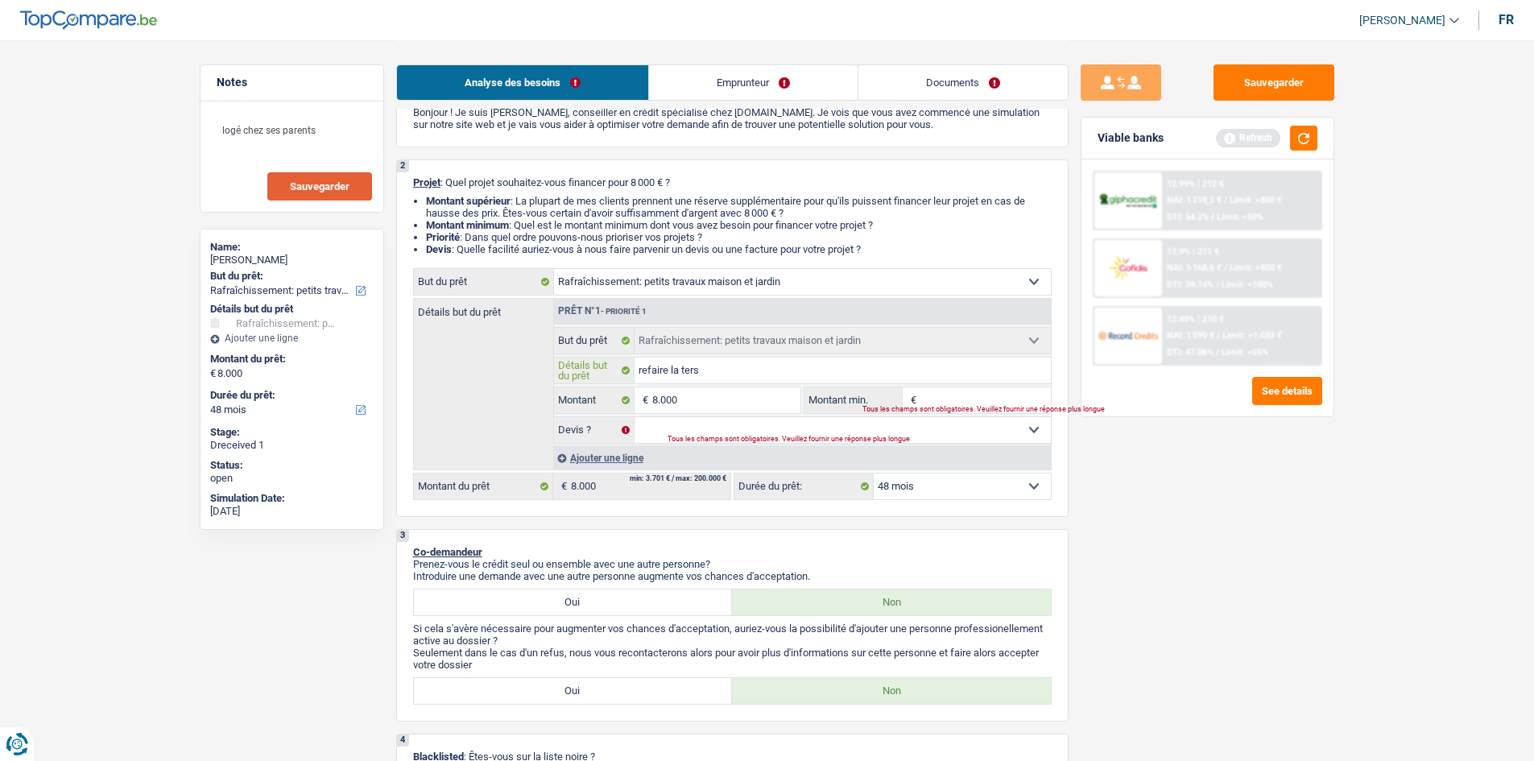
type input "refaire la ter"
type input "refaire la te"
type input "refaire la ter"
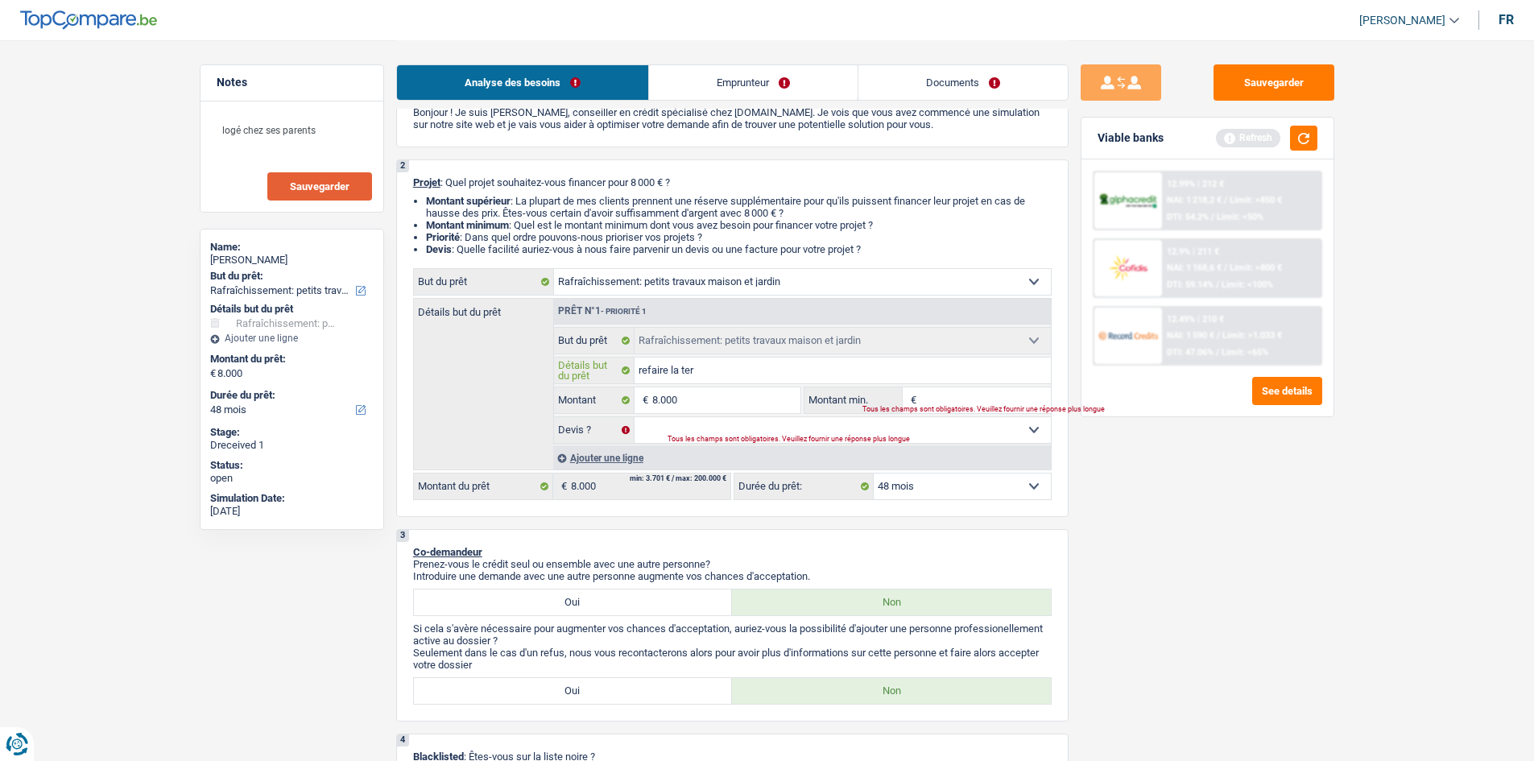
type input "refaire la tera"
type input "refaire la teras"
type input "refaire la terass"
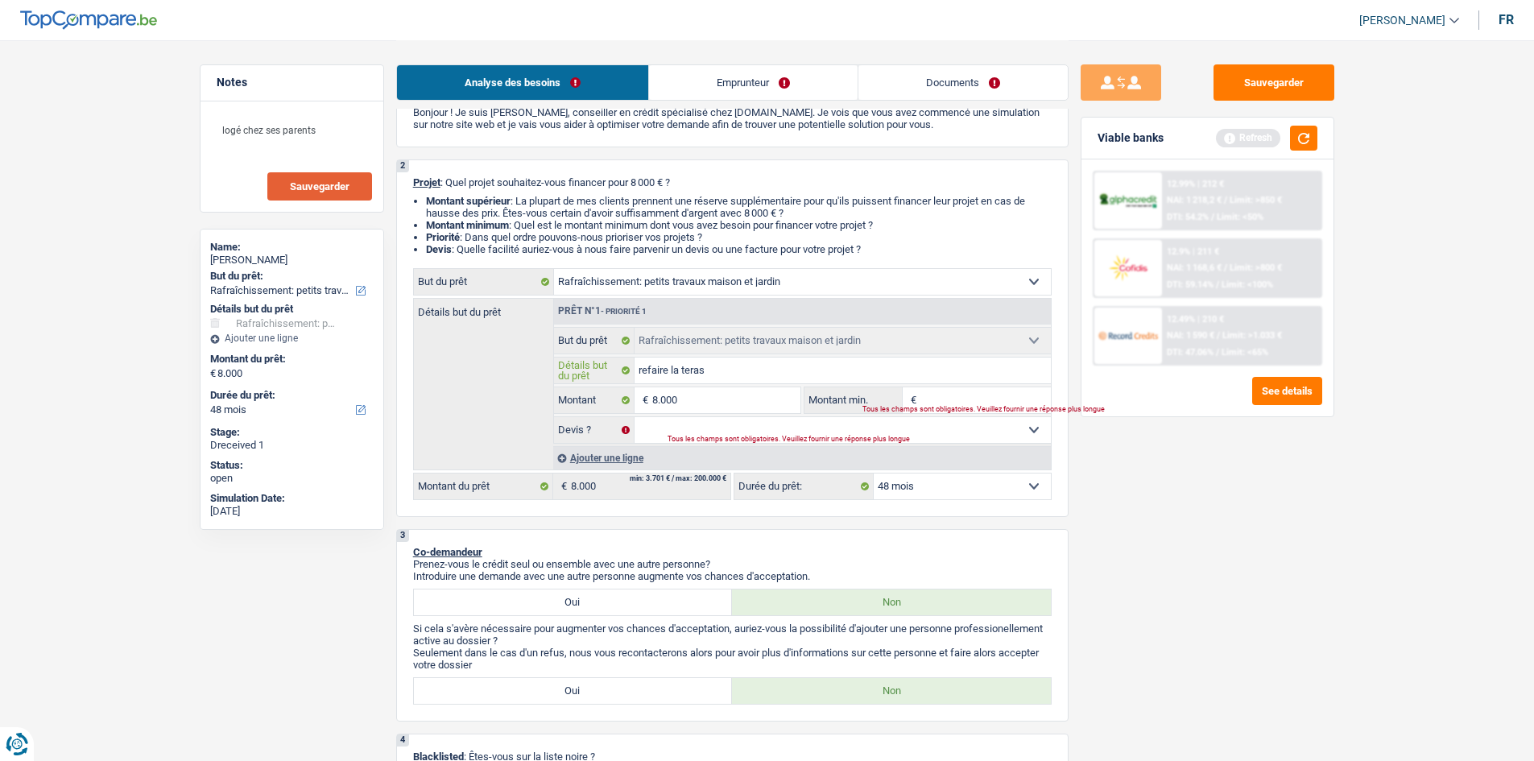
type input "refaire la terass"
type input "refaire la terasse"
click at [934, 392] on input "Montant min." at bounding box center [986, 400] width 130 height 26
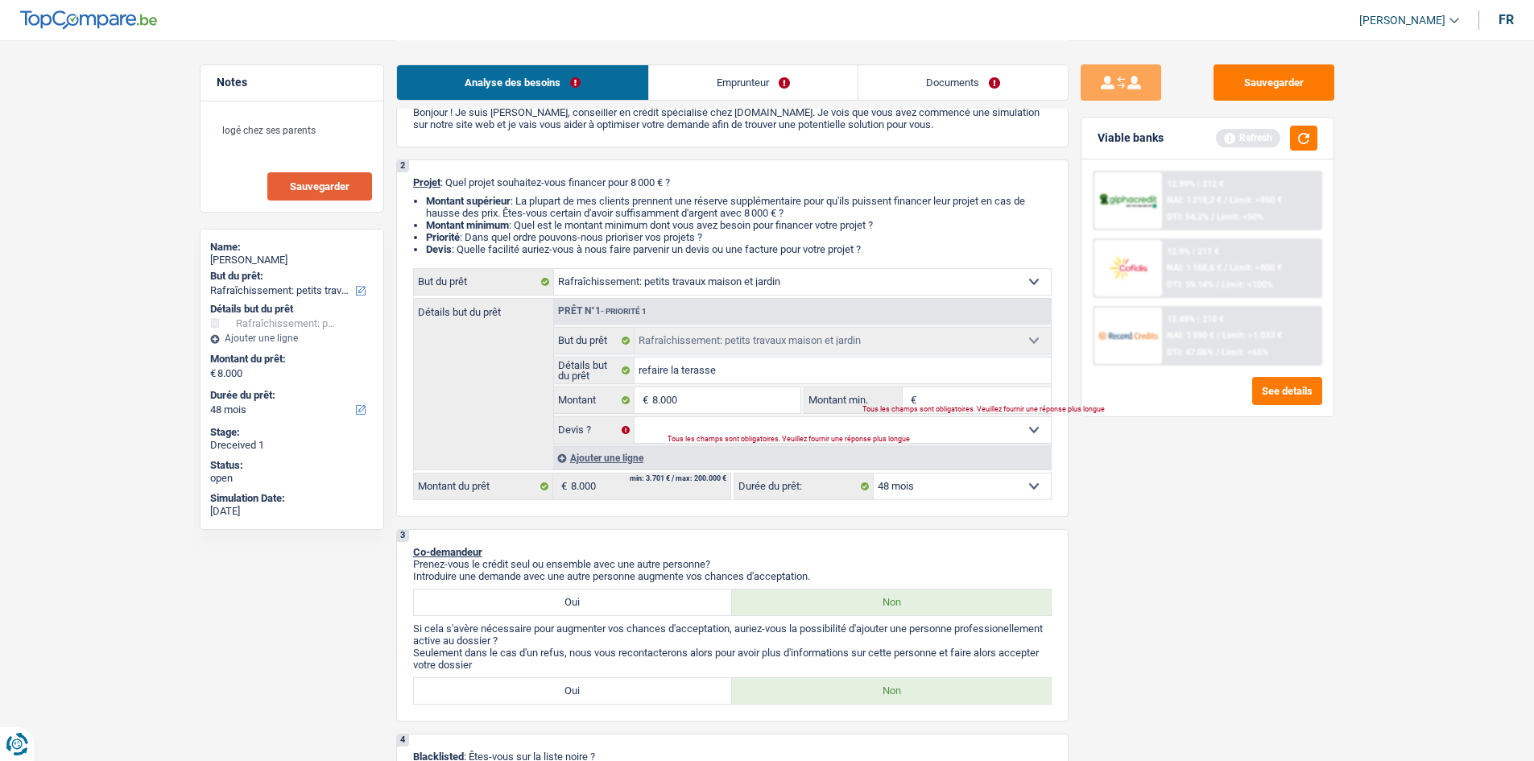
type input "8"
type input "80"
type input "800"
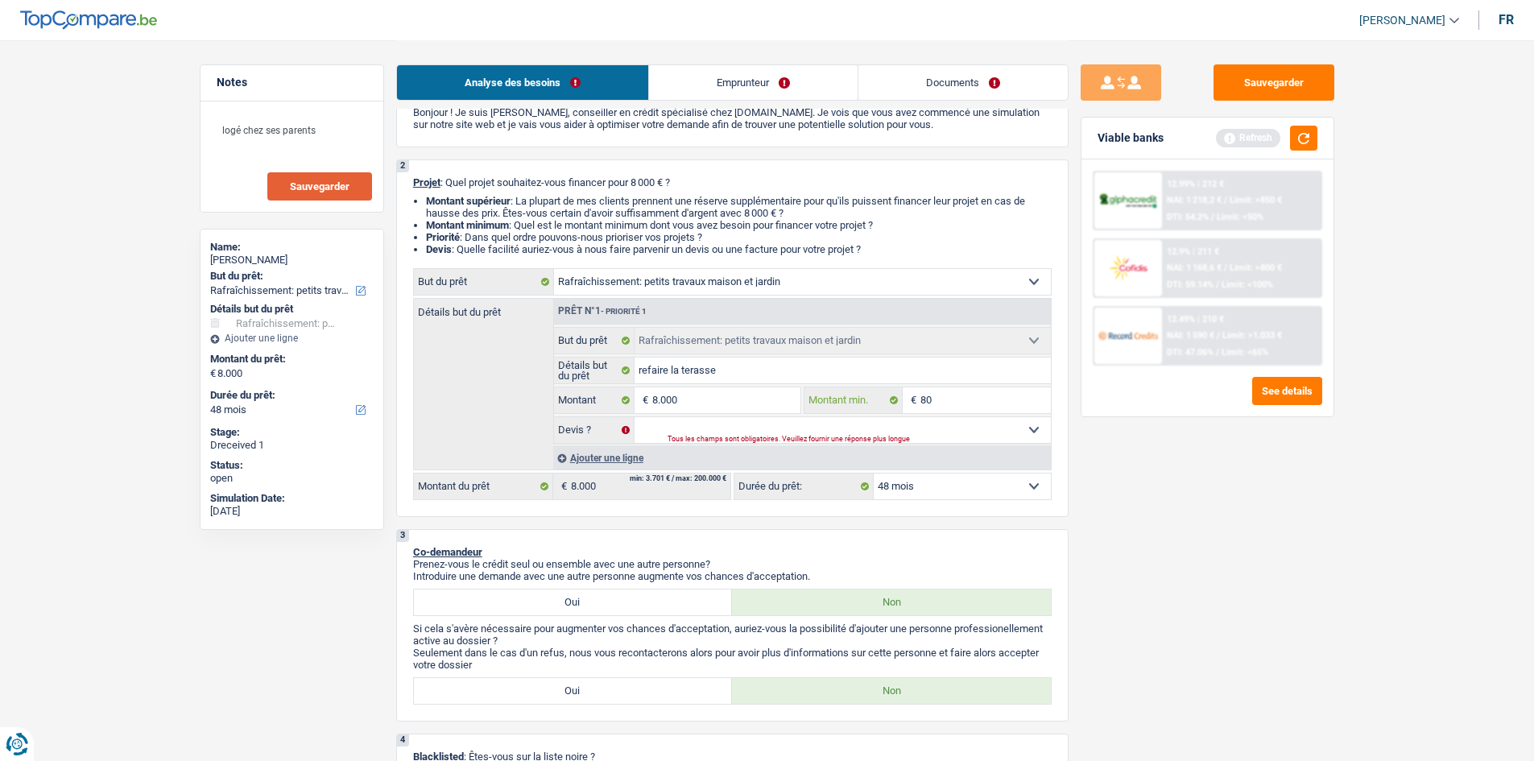
type input "800"
type input "8.000"
click at [1319, 502] on div "Sauvegarder Viable banks Refresh 12.99% | 212 € NAI: 1 218,2 € / Limit: >850 € …" at bounding box center [1208, 399] width 278 height 671
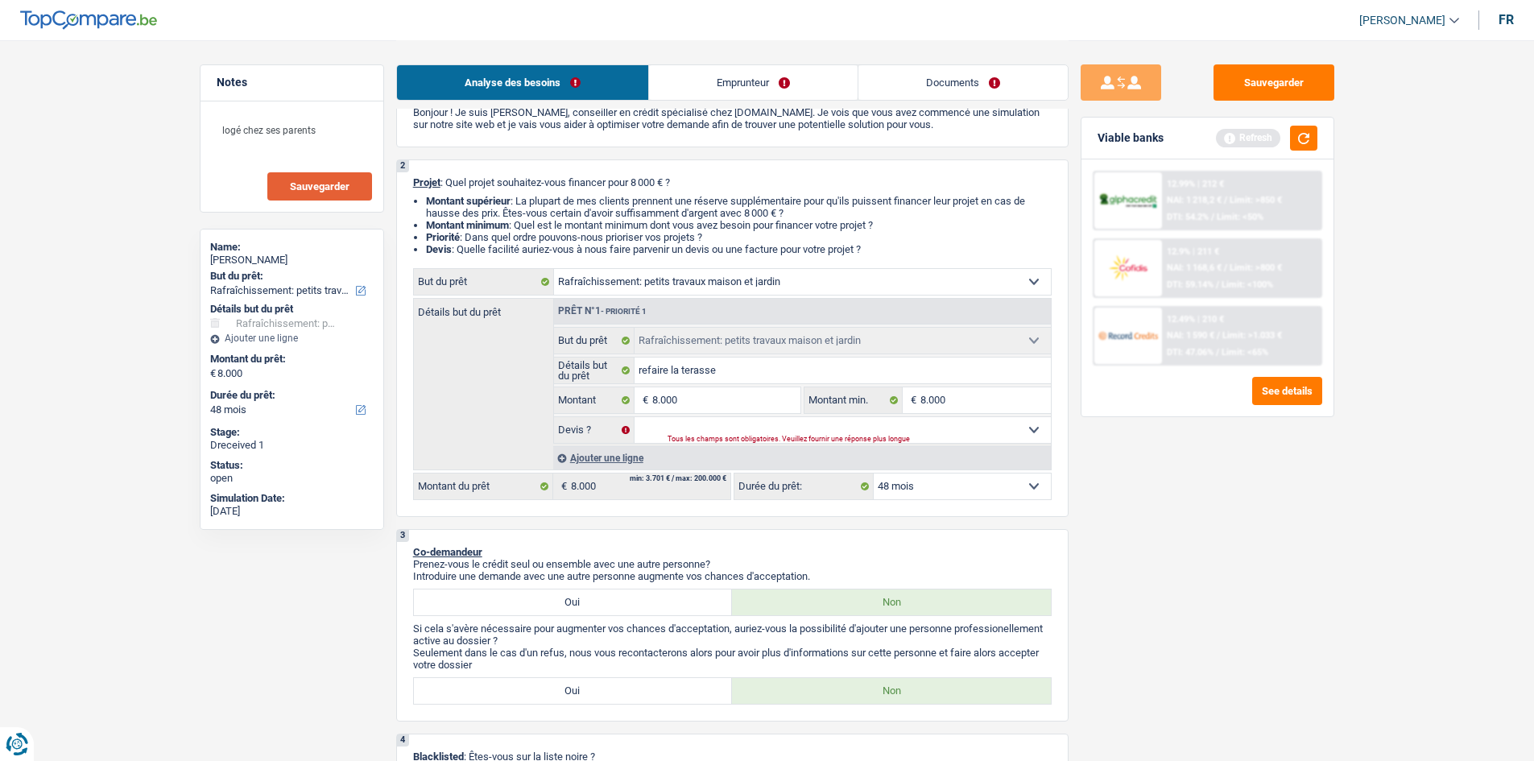
click at [908, 437] on div "Tous les champs sont obligatoires. Veuillez fournir une réponse plus longue" at bounding box center [840, 440] width 344 height 6
click at [987, 437] on div "Tous les champs sont obligatoires. Veuillez fournir une réponse plus longue" at bounding box center [840, 440] width 344 height 6
click at [1034, 434] on select "Oui Non Non répondu Sélectionner une option" at bounding box center [843, 430] width 416 height 26
select select "yes"
click at [635, 417] on select "Oui Non Non répondu Sélectionner une option" at bounding box center [843, 430] width 416 height 26
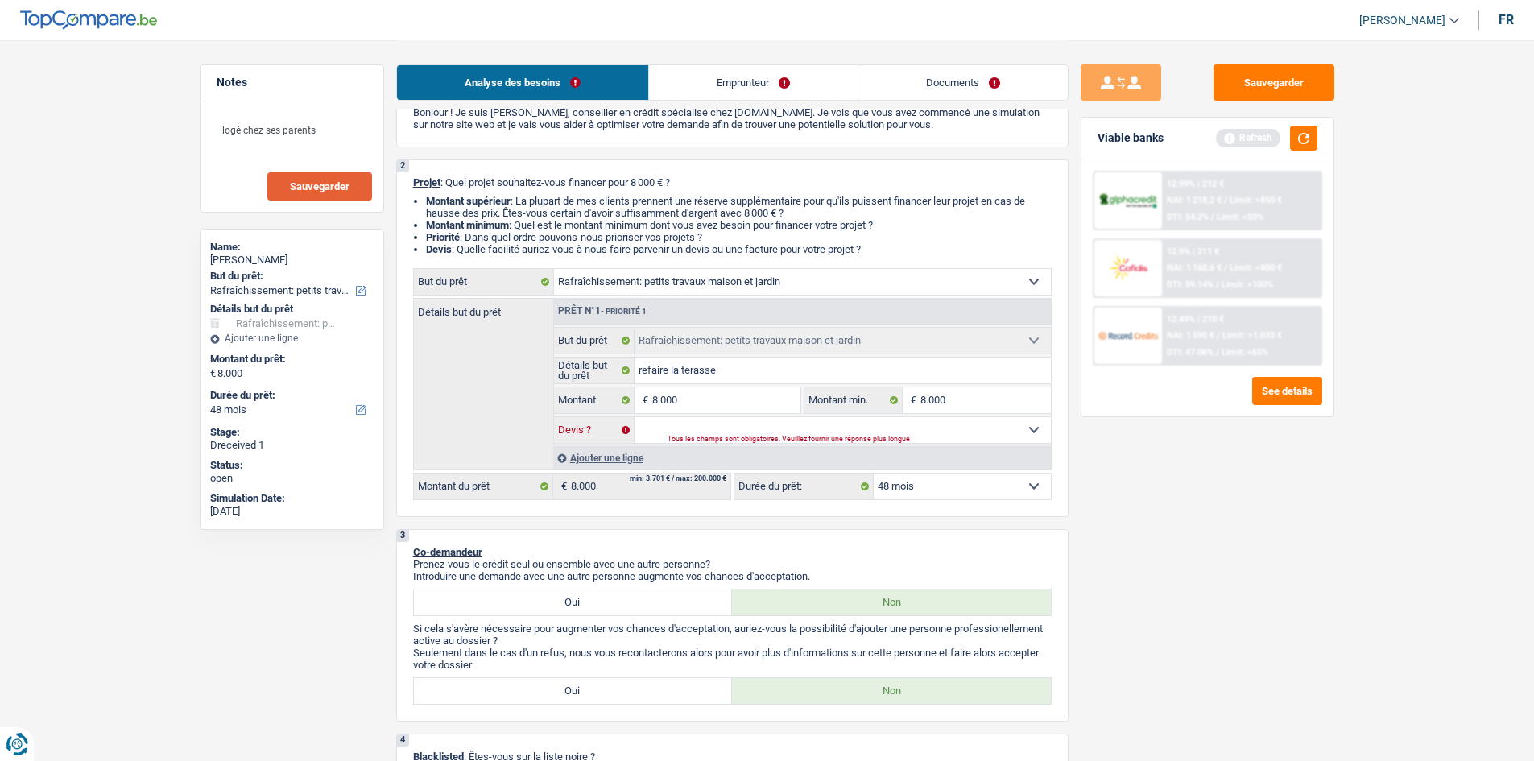
select select "yes"
click at [316, 182] on span "Sauvegarder" at bounding box center [320, 186] width 60 height 10
click at [1258, 81] on button "Sauvegarder" at bounding box center [1274, 82] width 121 height 36
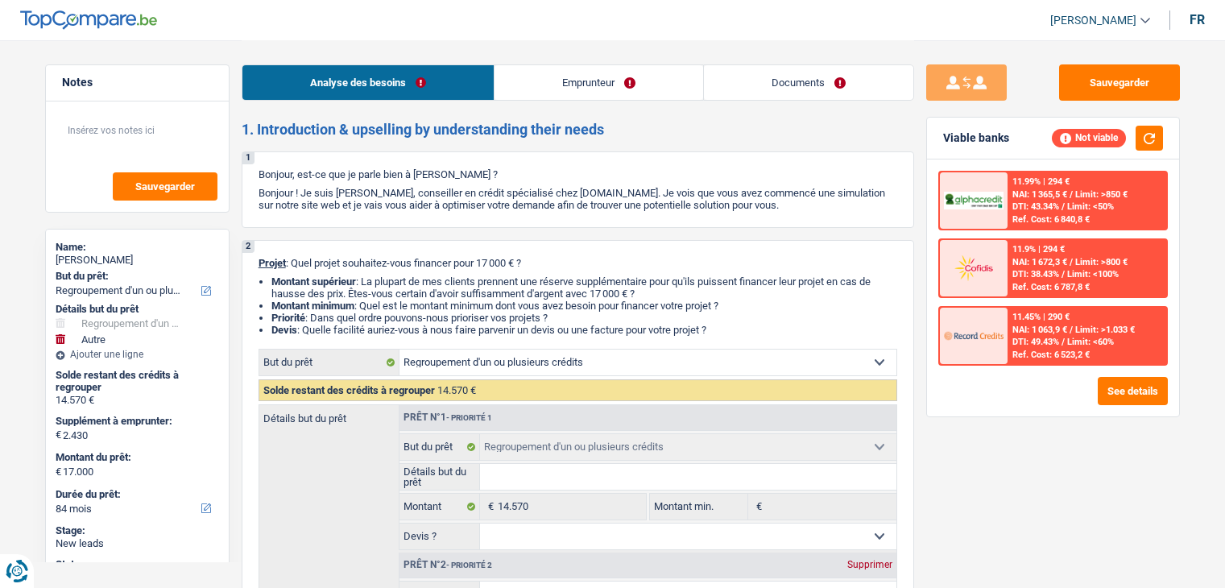
select select "refinancing"
select select "other"
select select "84"
select select "refinancing"
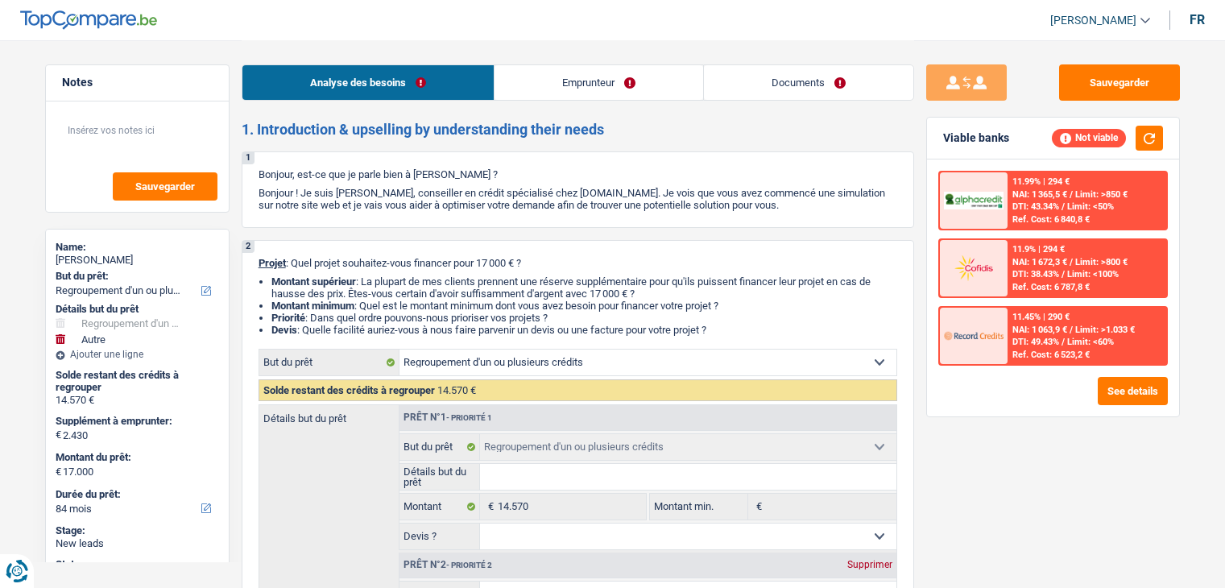
select select "refinancing"
select select "other"
select select "84"
select select "mutuality"
select select "familyAllowances"
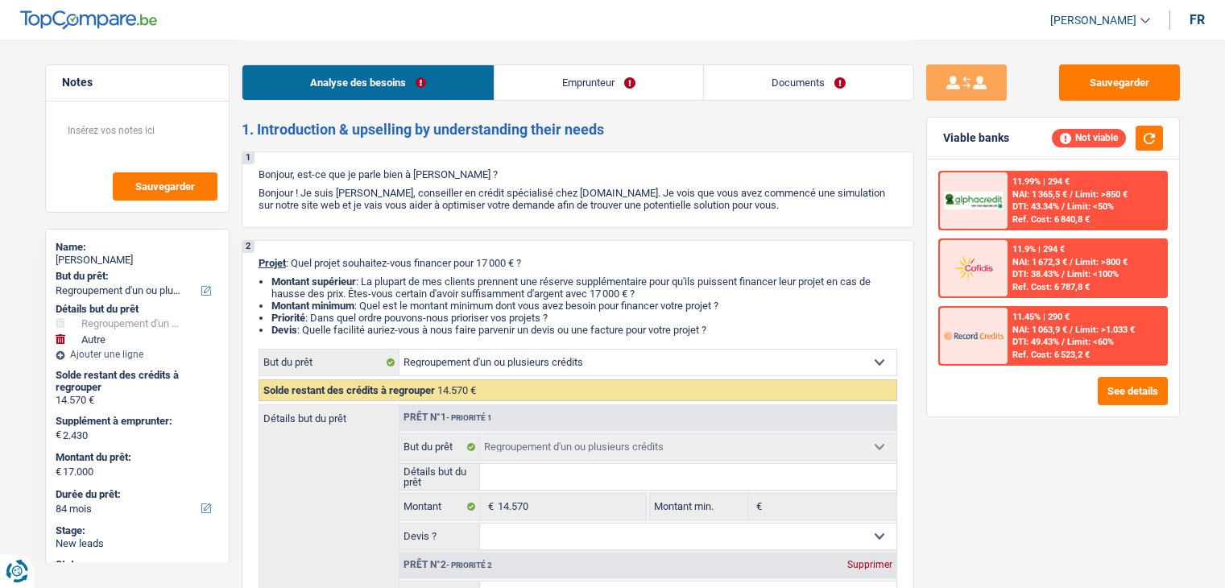
select select "mutualityIndemnity"
select select "rents"
select select "personalSale"
select select "42"
select select "refinancing"
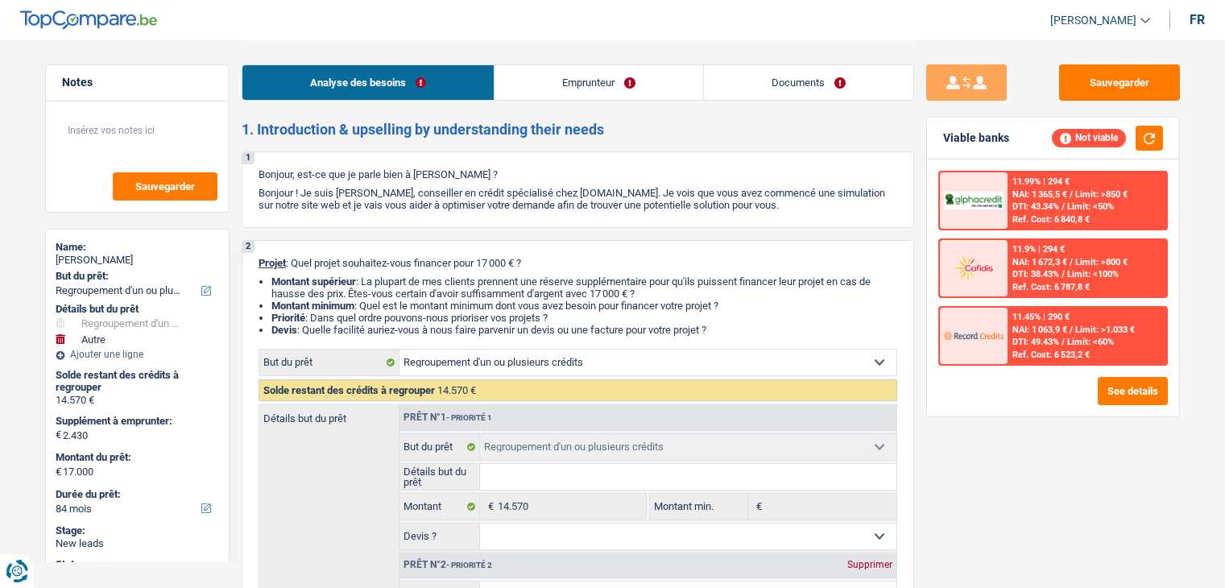
select select "refinancing"
select select "other"
select select "84"
click at [1062, 76] on button "Sauvegarder" at bounding box center [1119, 82] width 121 height 36
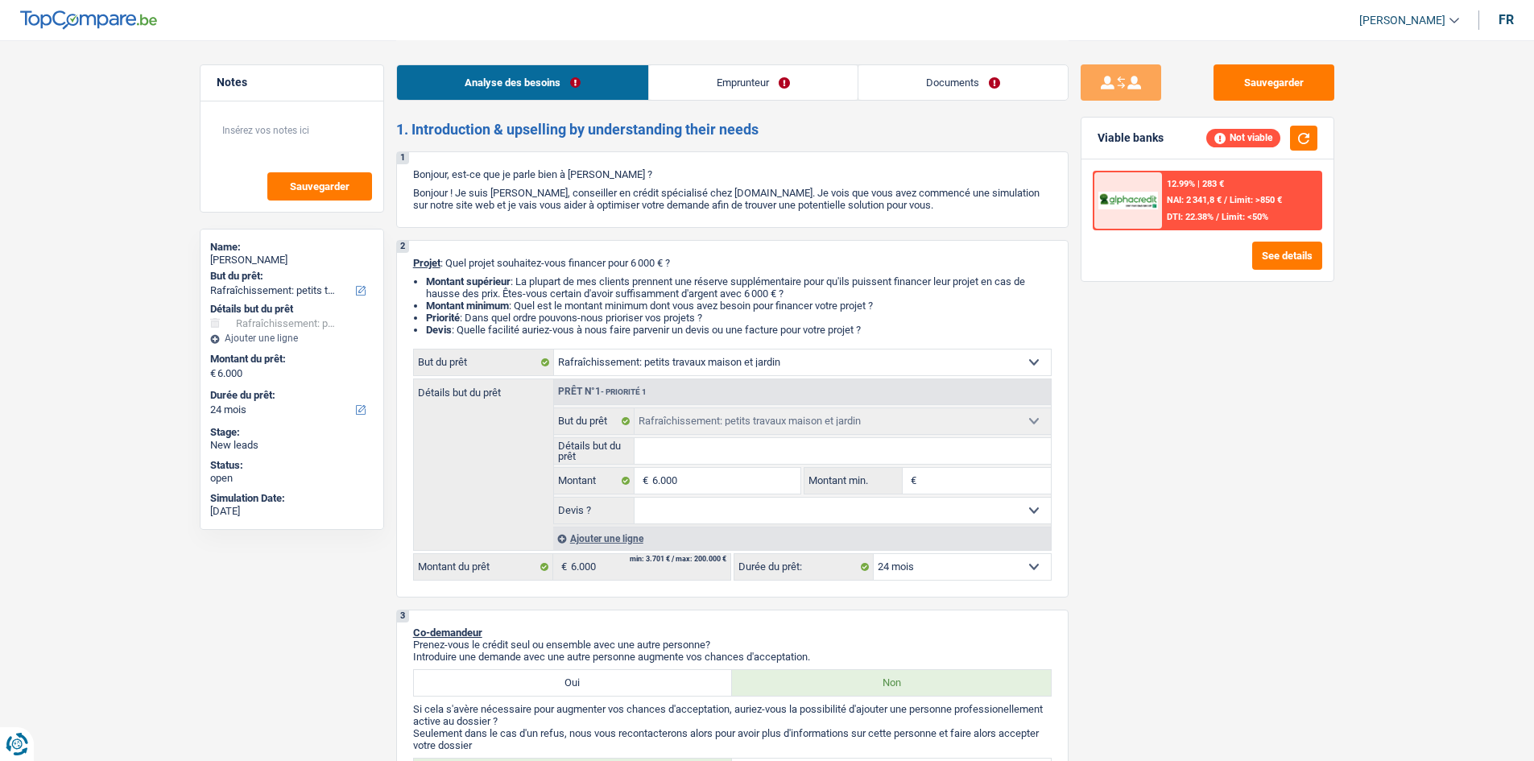
select select "houseOrGarden"
select select "24"
select select "houseOrGarden"
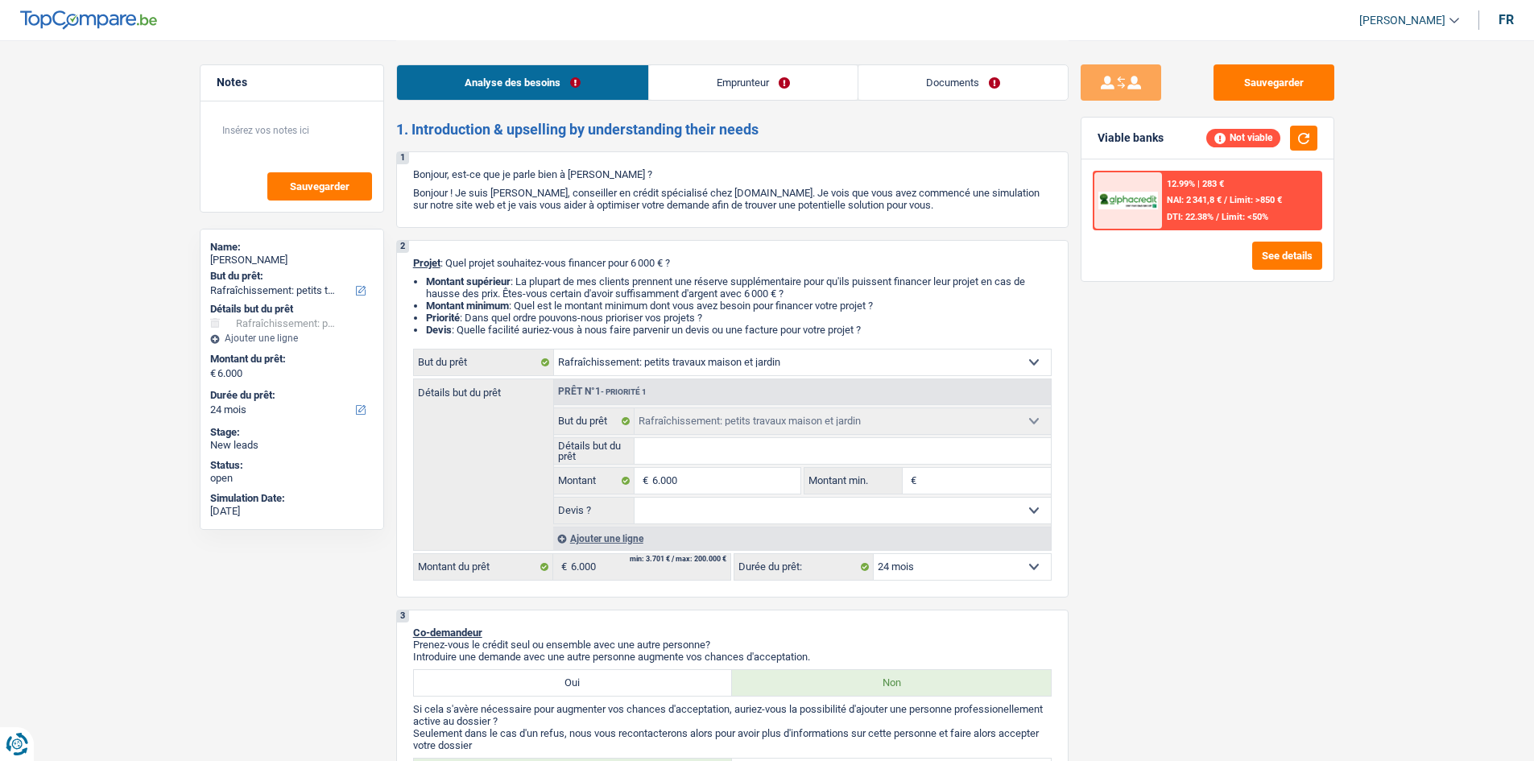
select select "24"
select select "retired"
select select "pension"
select select "liveWithParents"
select select "carLoan"
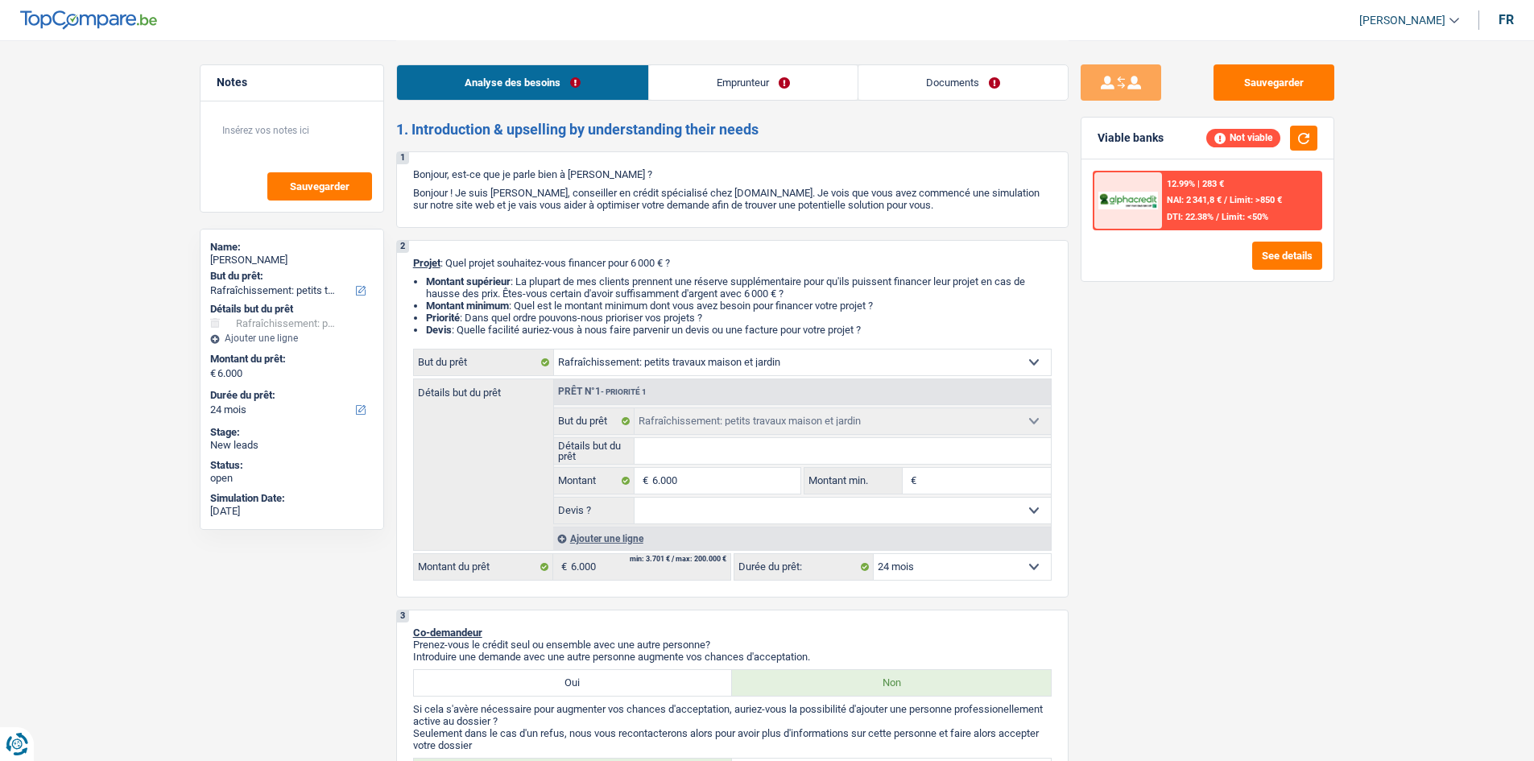
select select "60"
select select "houseOrGarden"
select select "24"
click at [879, 83] on link "Documents" at bounding box center [963, 82] width 209 height 35
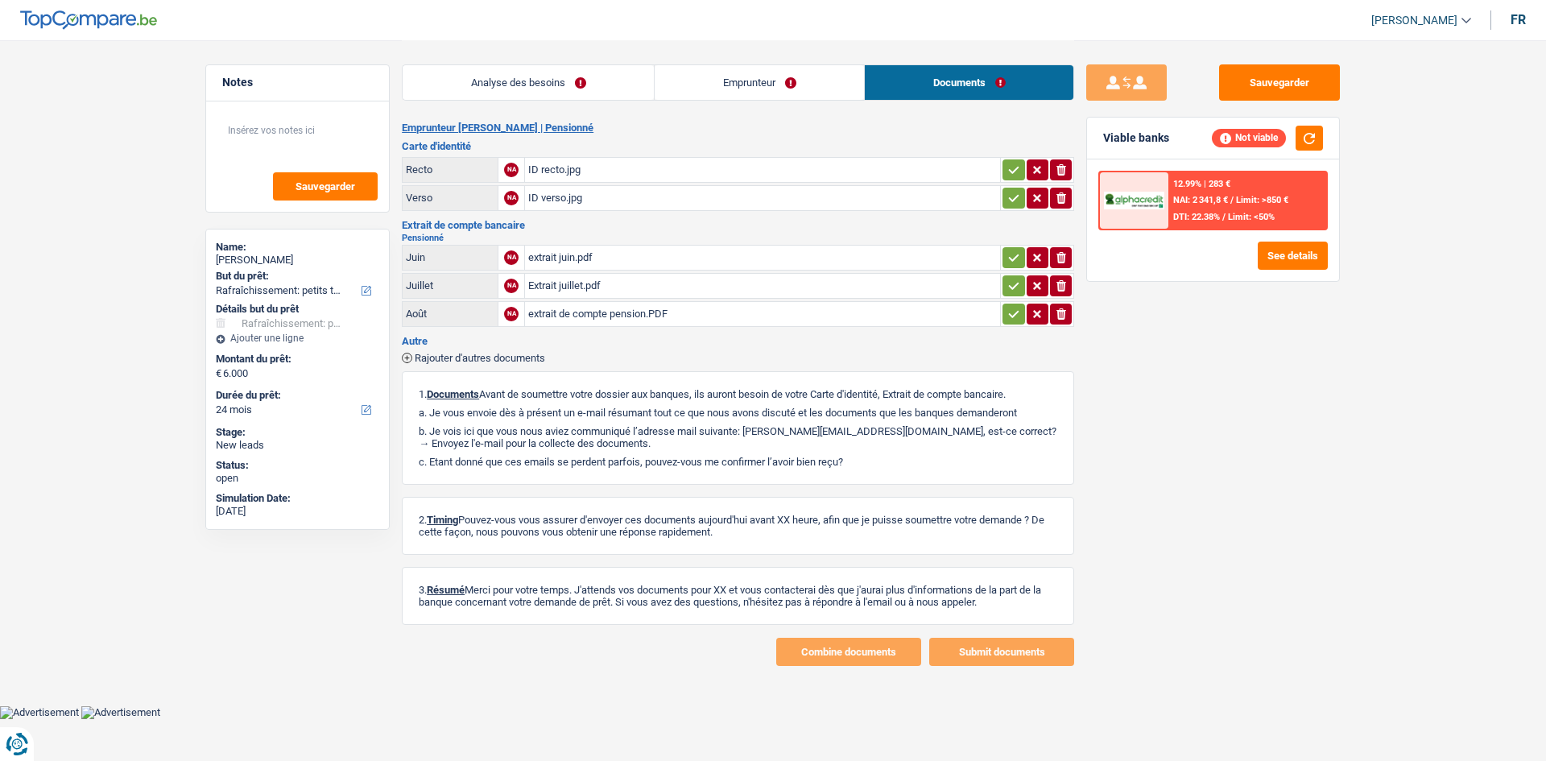
click at [634, 82] on link "Analyse des besoins" at bounding box center [528, 82] width 251 height 35
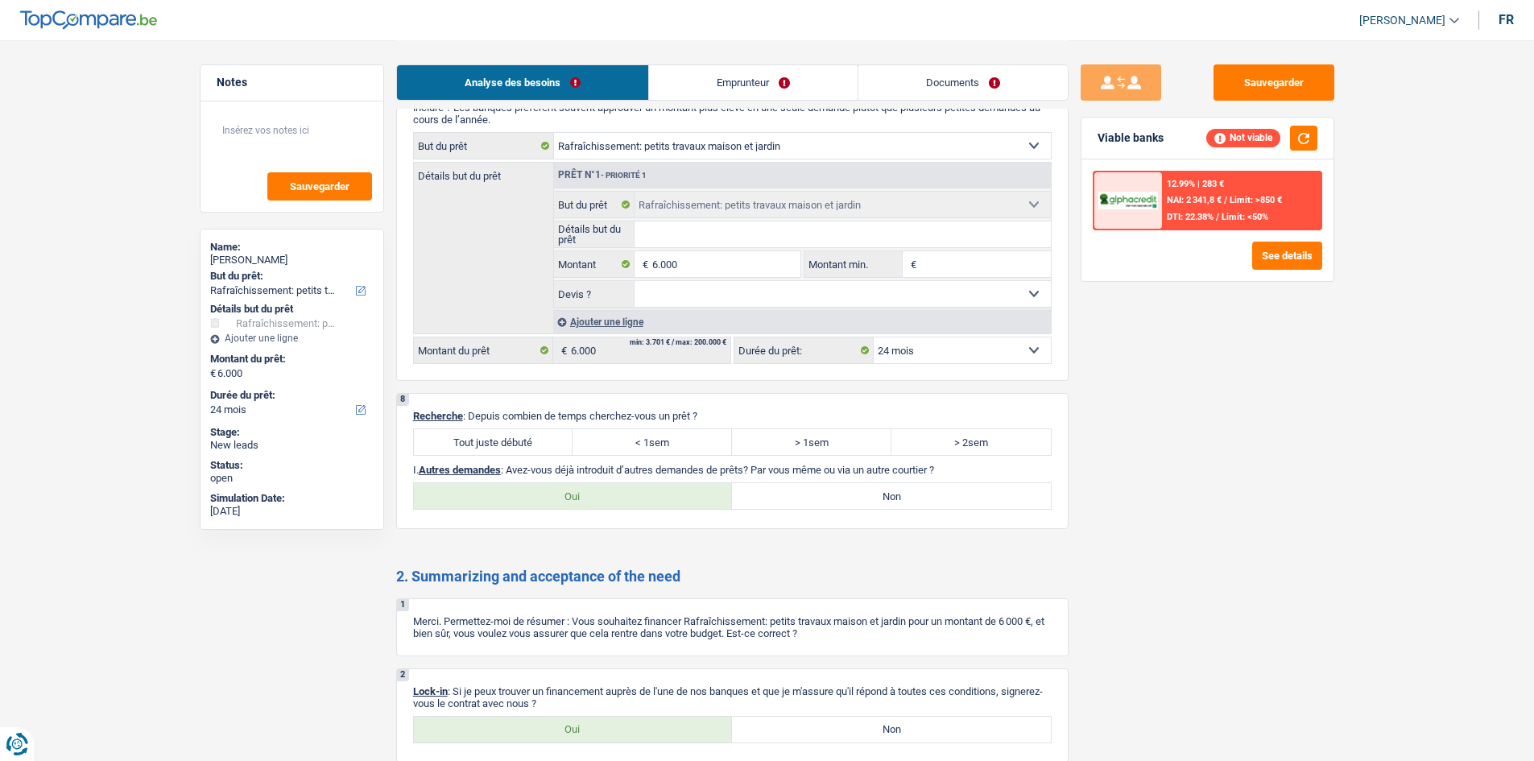
scroll to position [1820, 0]
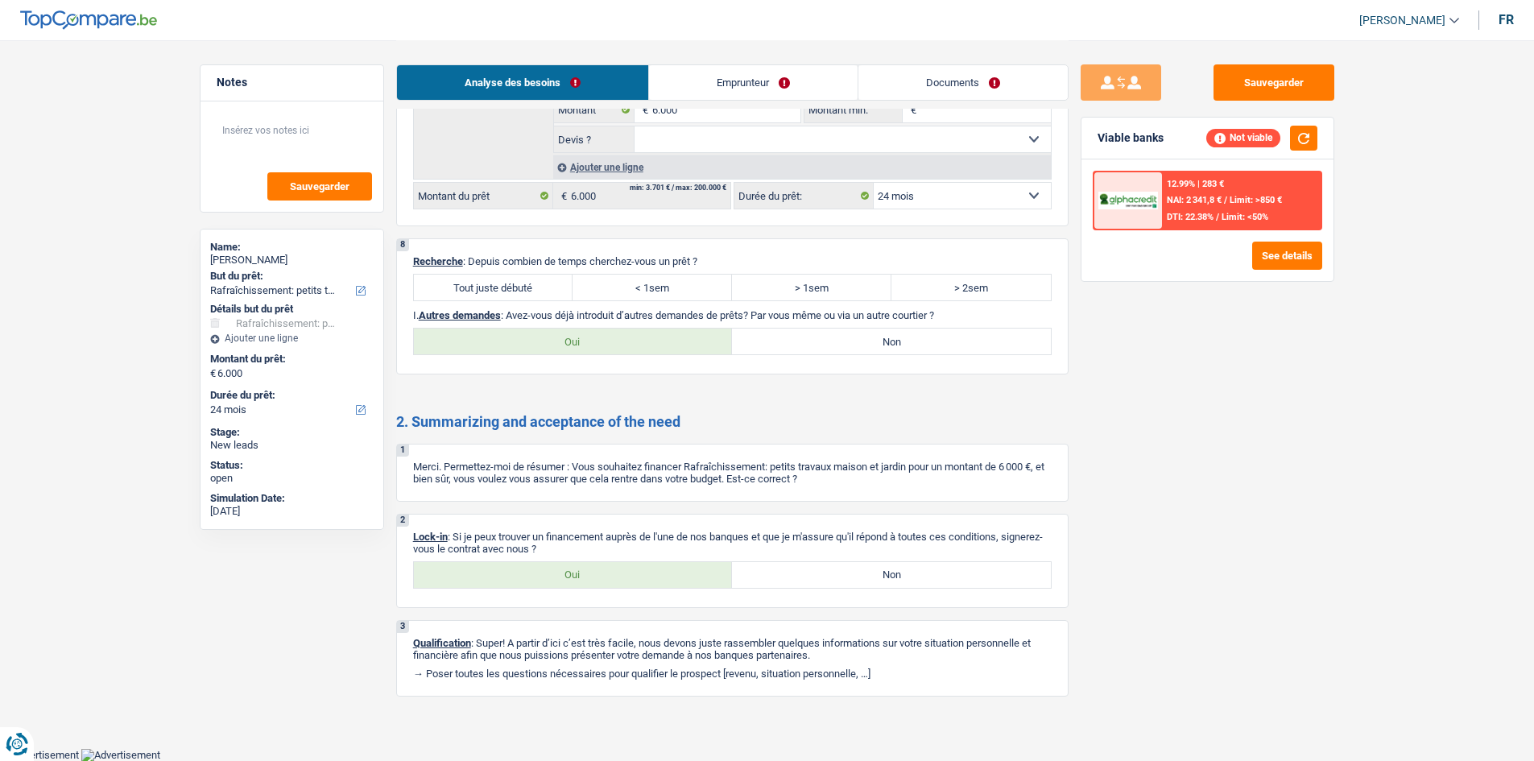
click at [696, 93] on link "Emprunteur" at bounding box center [753, 82] width 209 height 35
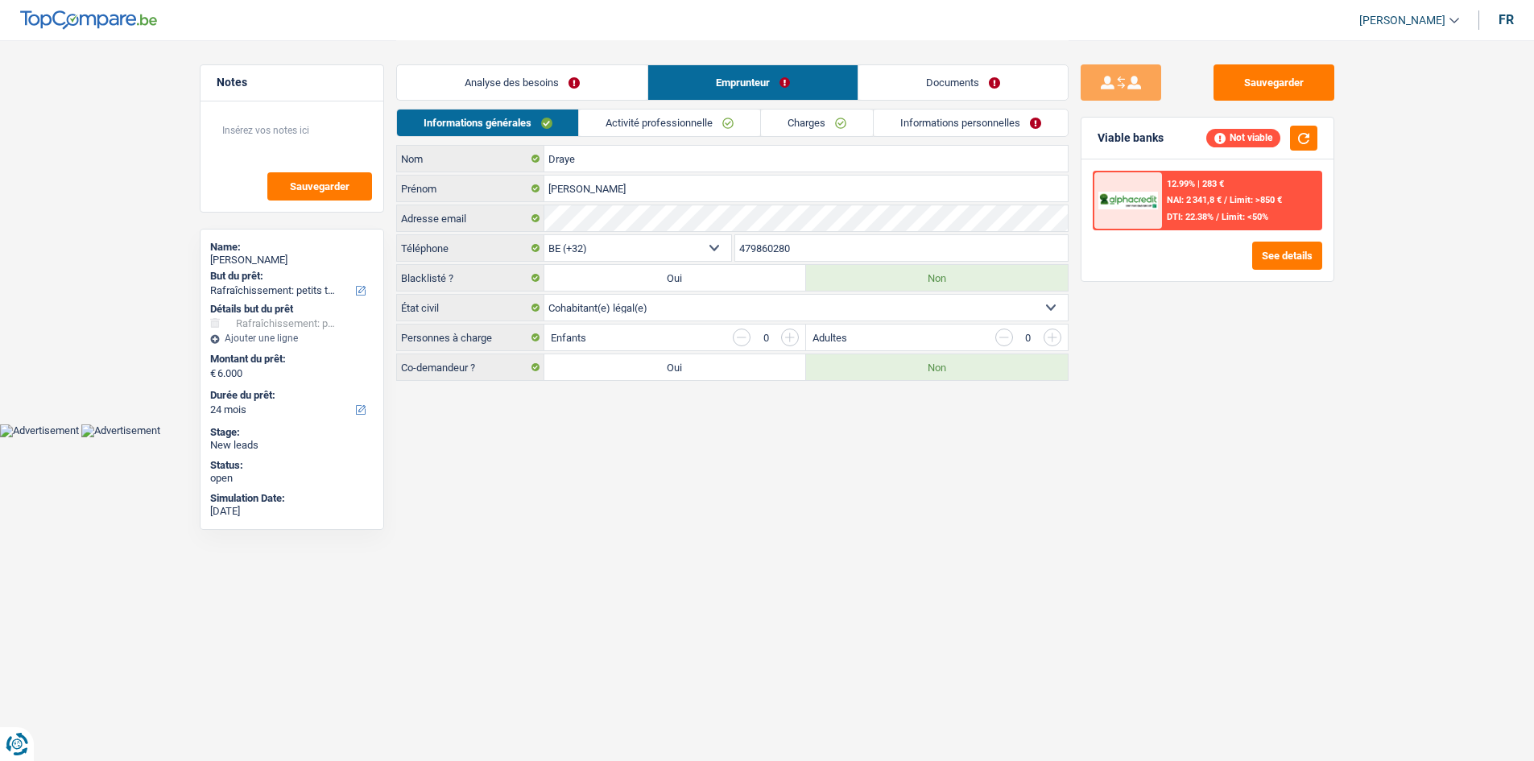
scroll to position [0, 0]
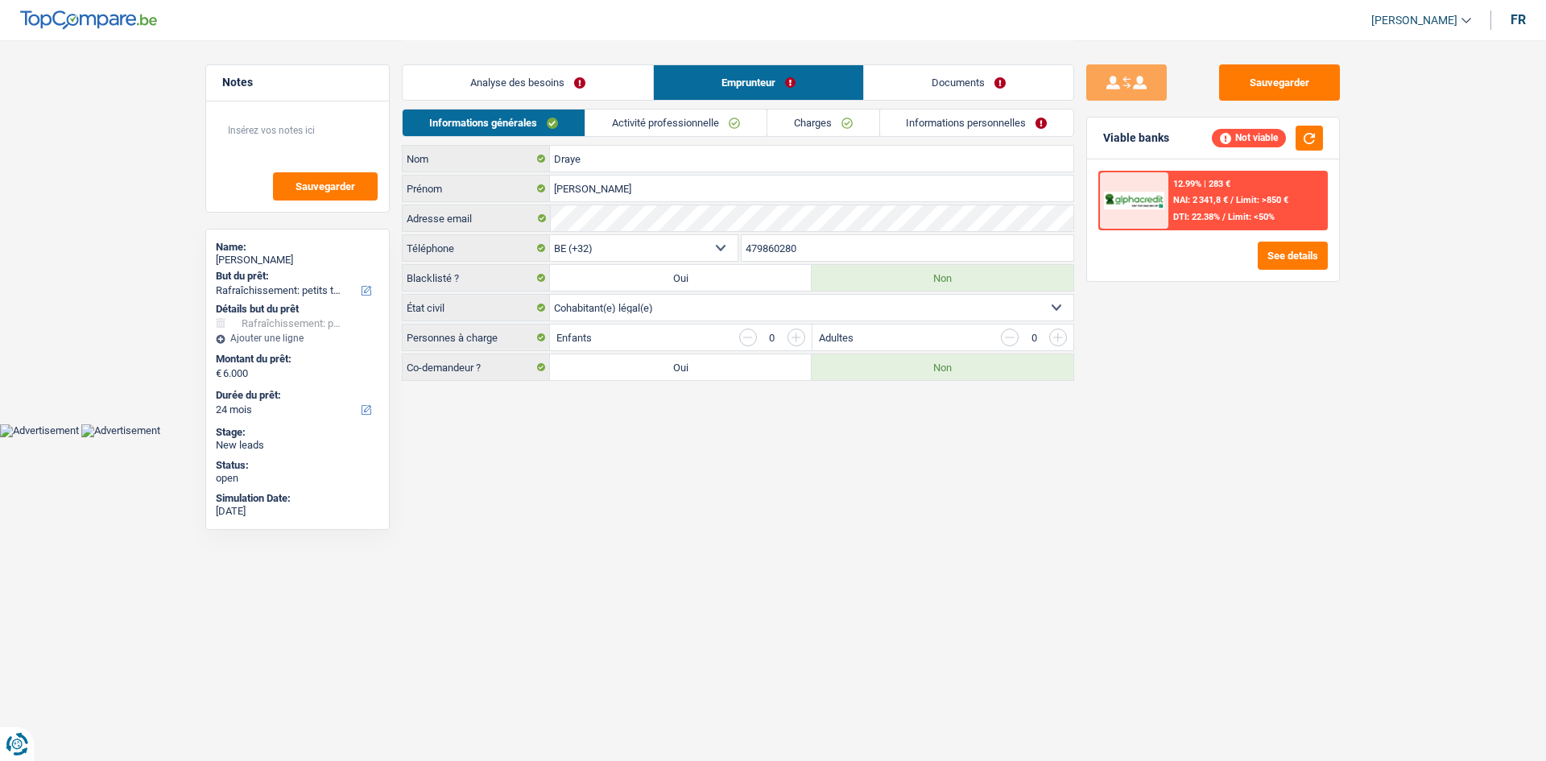
click at [627, 127] on link "Activité professionnelle" at bounding box center [675, 123] width 181 height 27
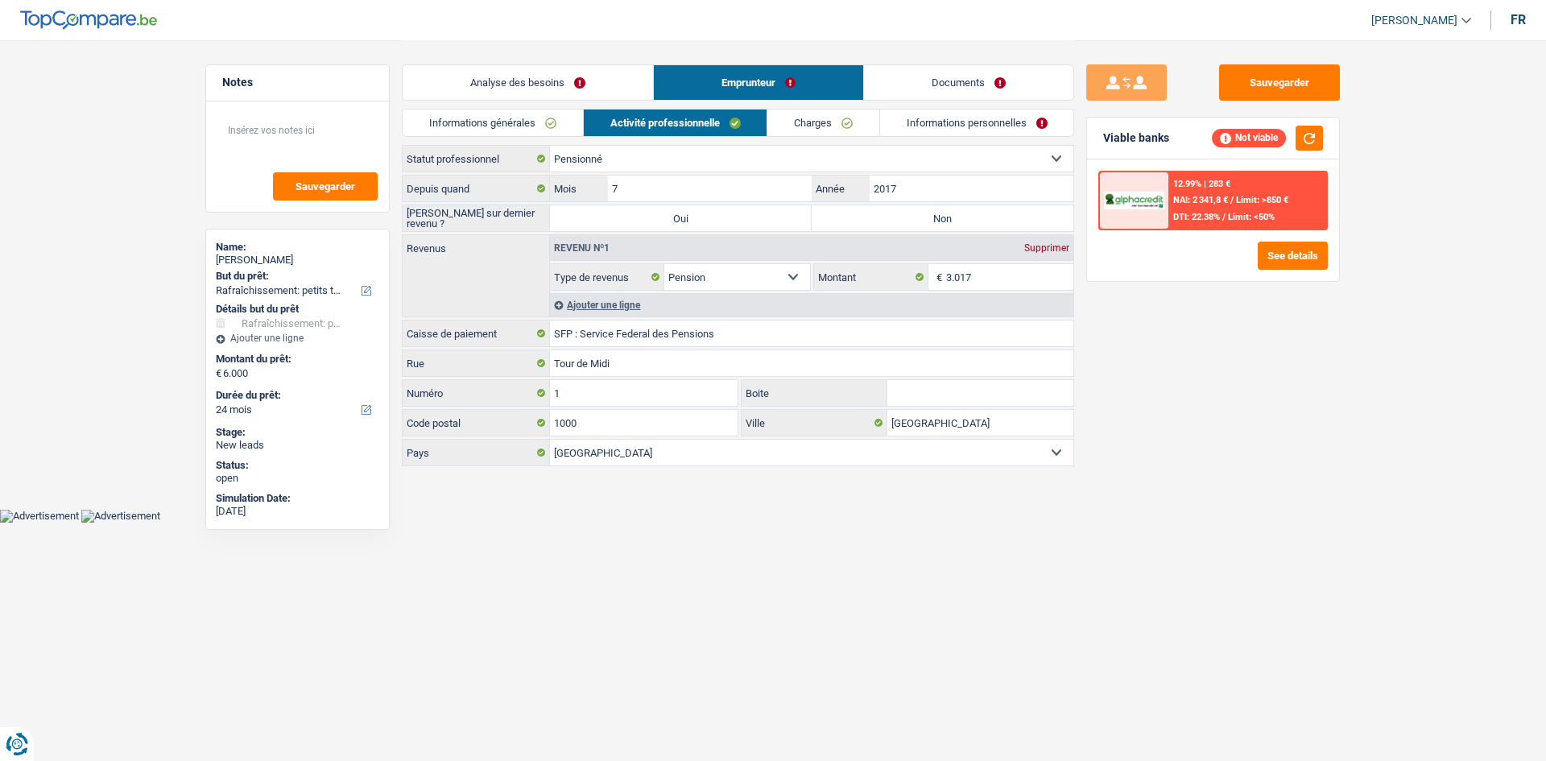
click at [788, 121] on link "Charges" at bounding box center [823, 123] width 112 height 27
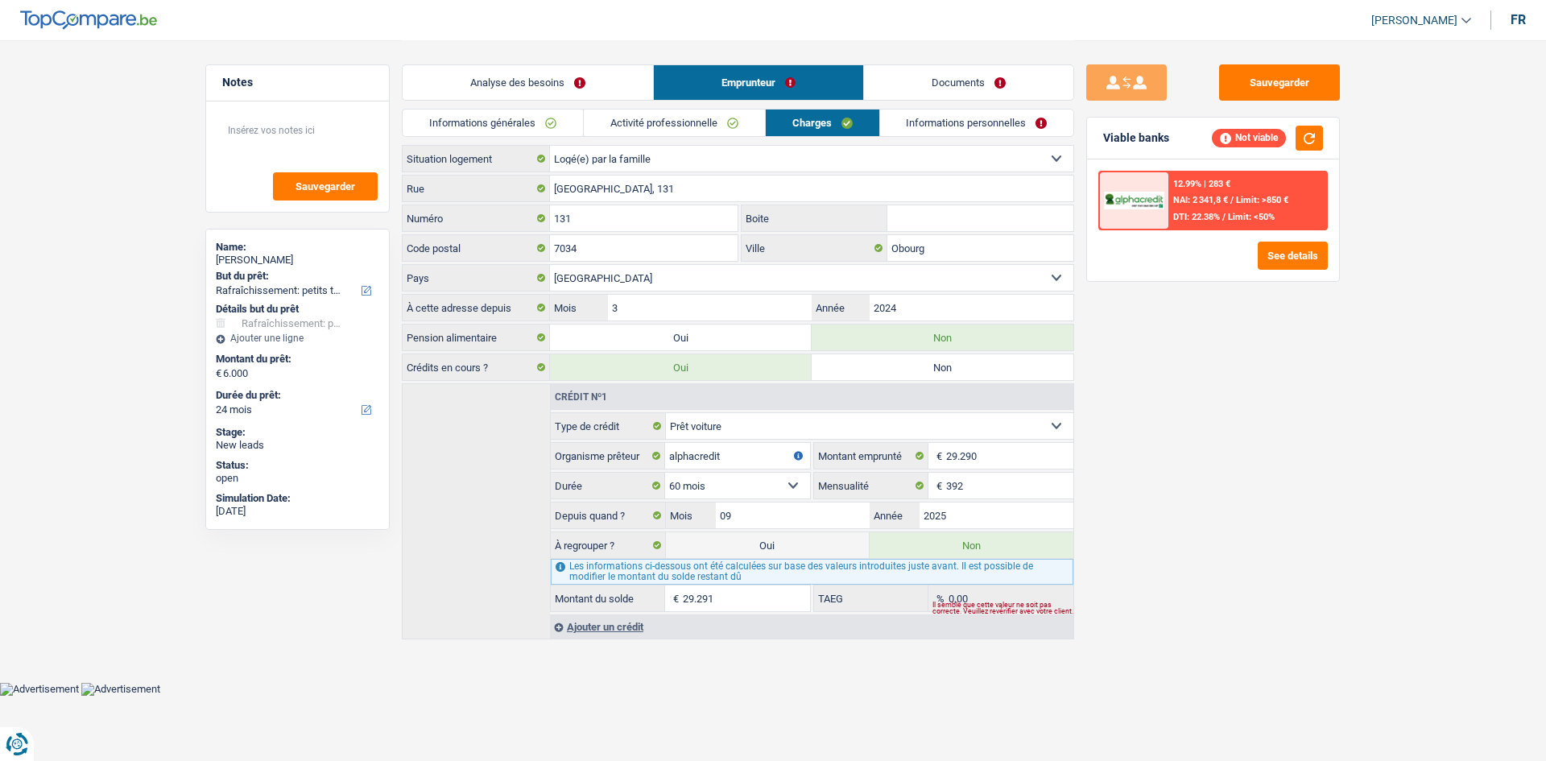
click at [686, 122] on link "Activité professionnelle" at bounding box center [674, 123] width 181 height 27
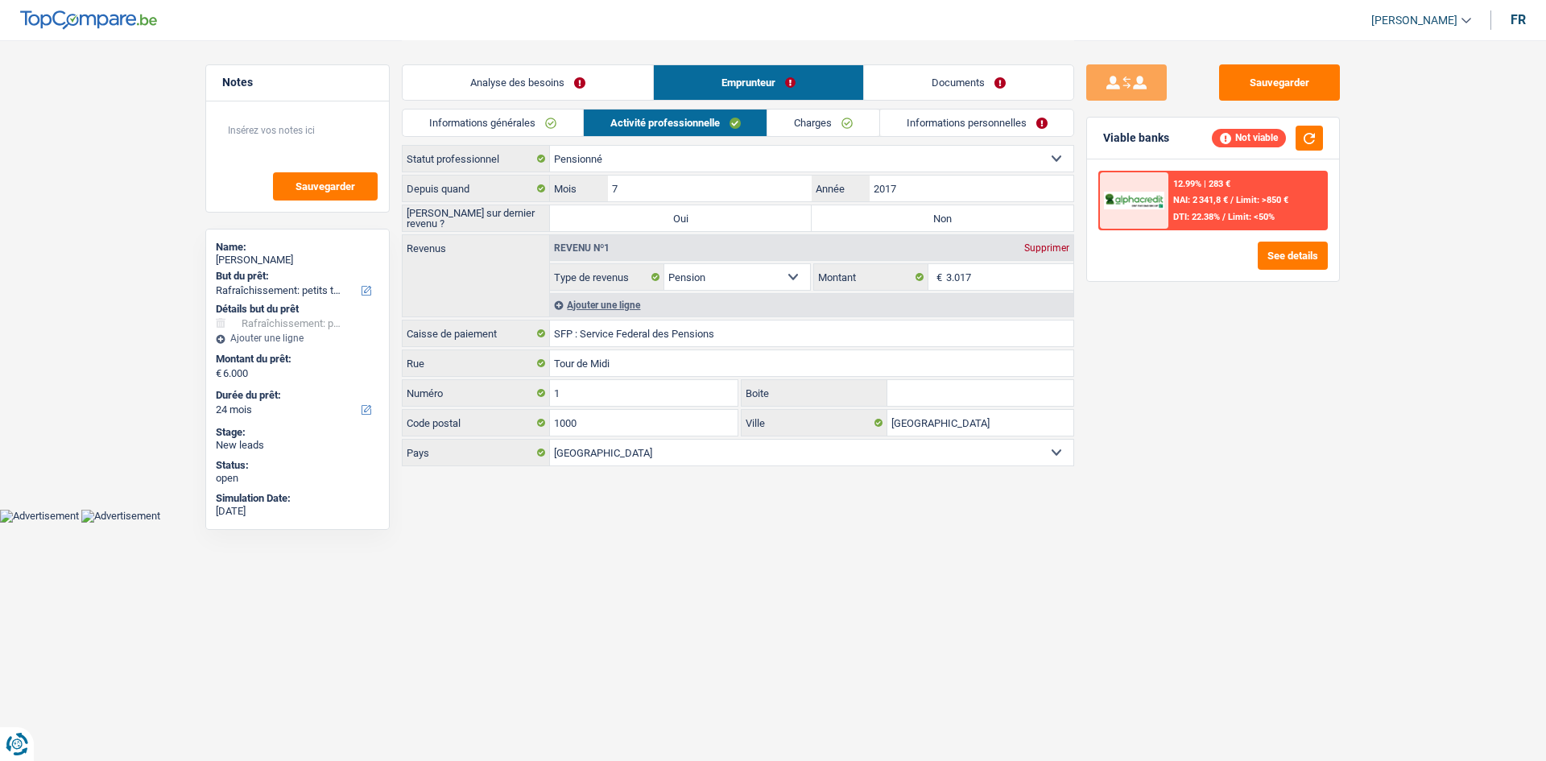
click at [494, 127] on link "Informations générales" at bounding box center [493, 123] width 180 height 27
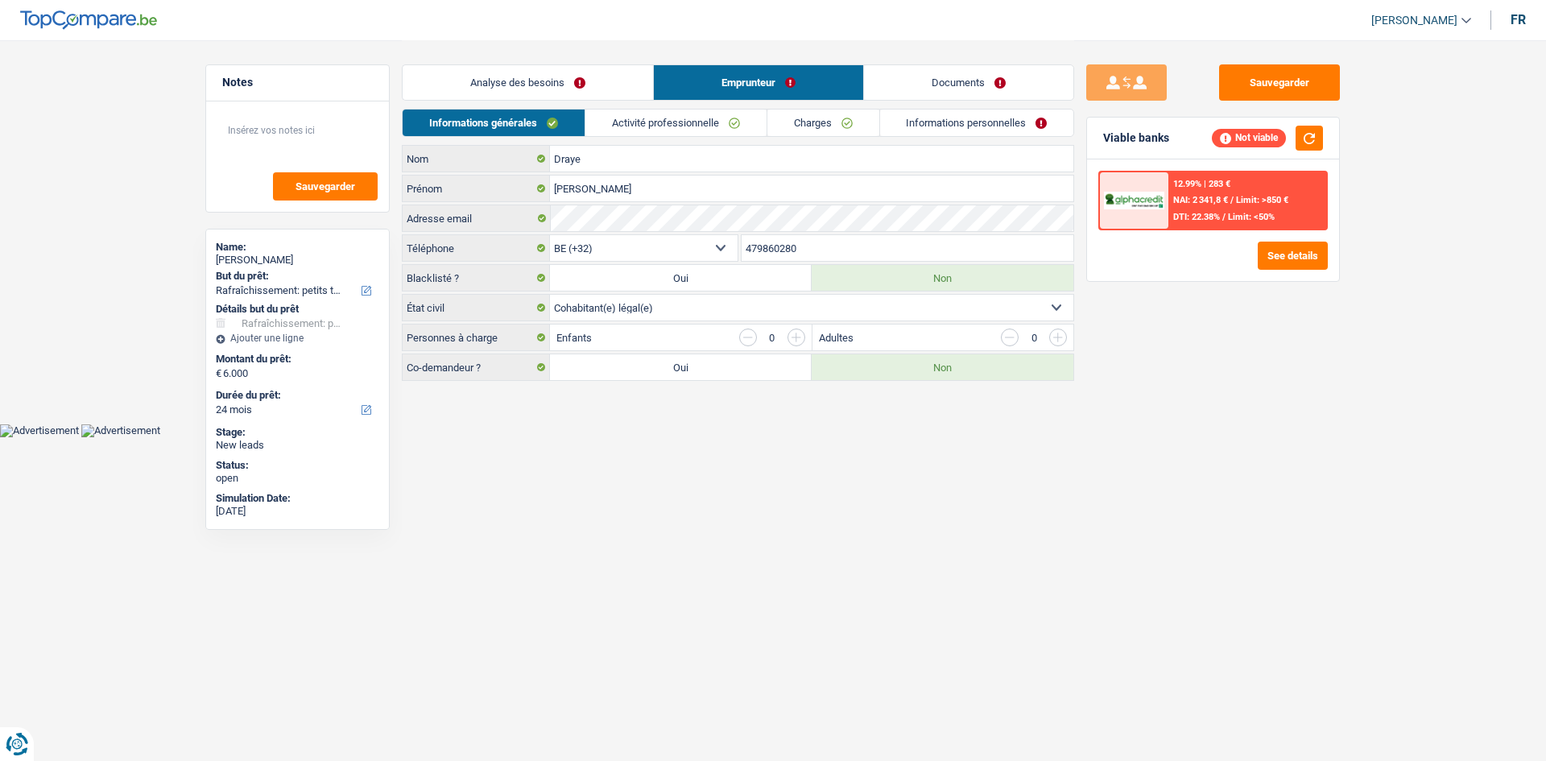
click at [503, 81] on link "Analyse des besoins" at bounding box center [528, 82] width 250 height 35
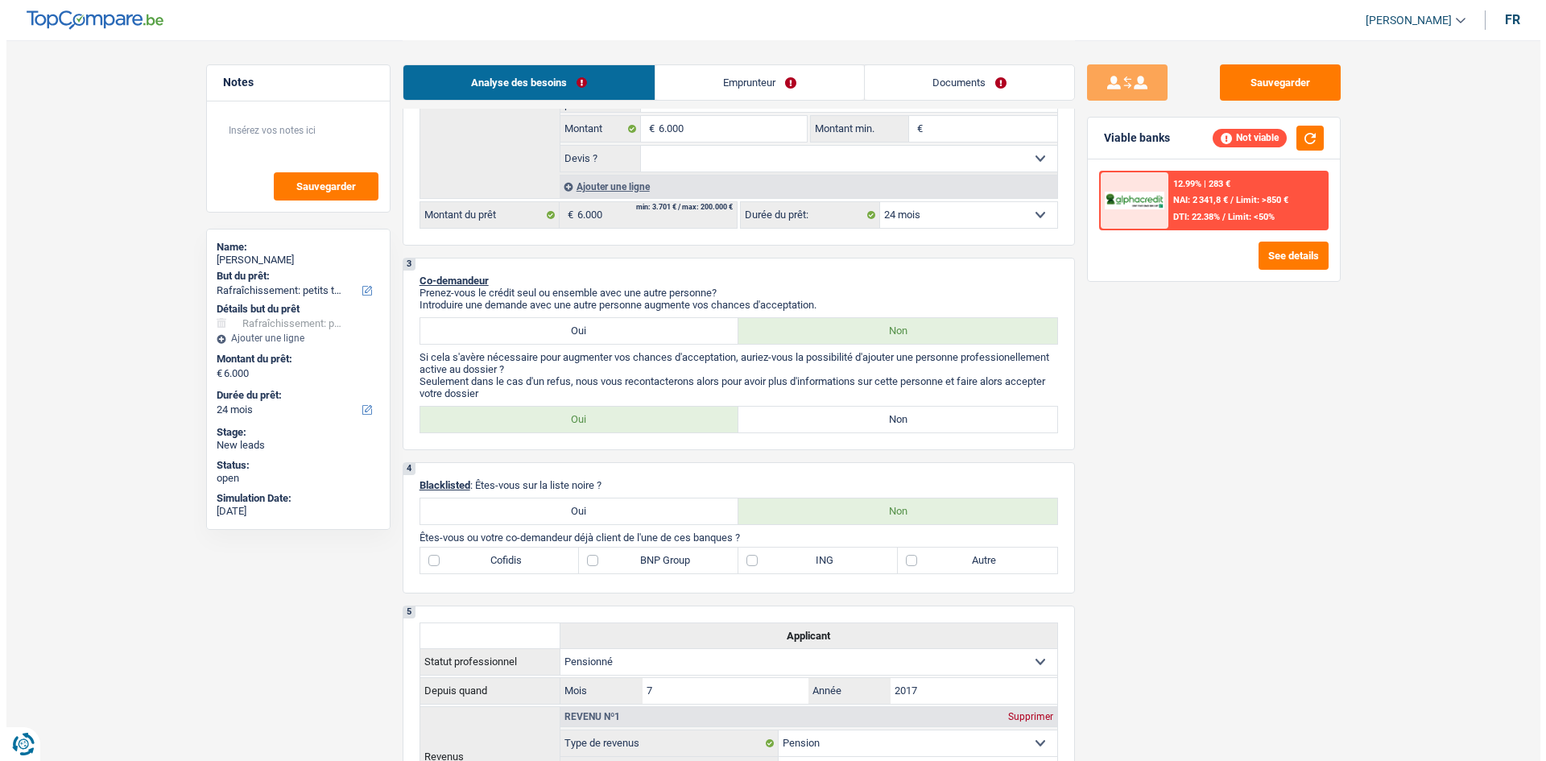
scroll to position [209, 0]
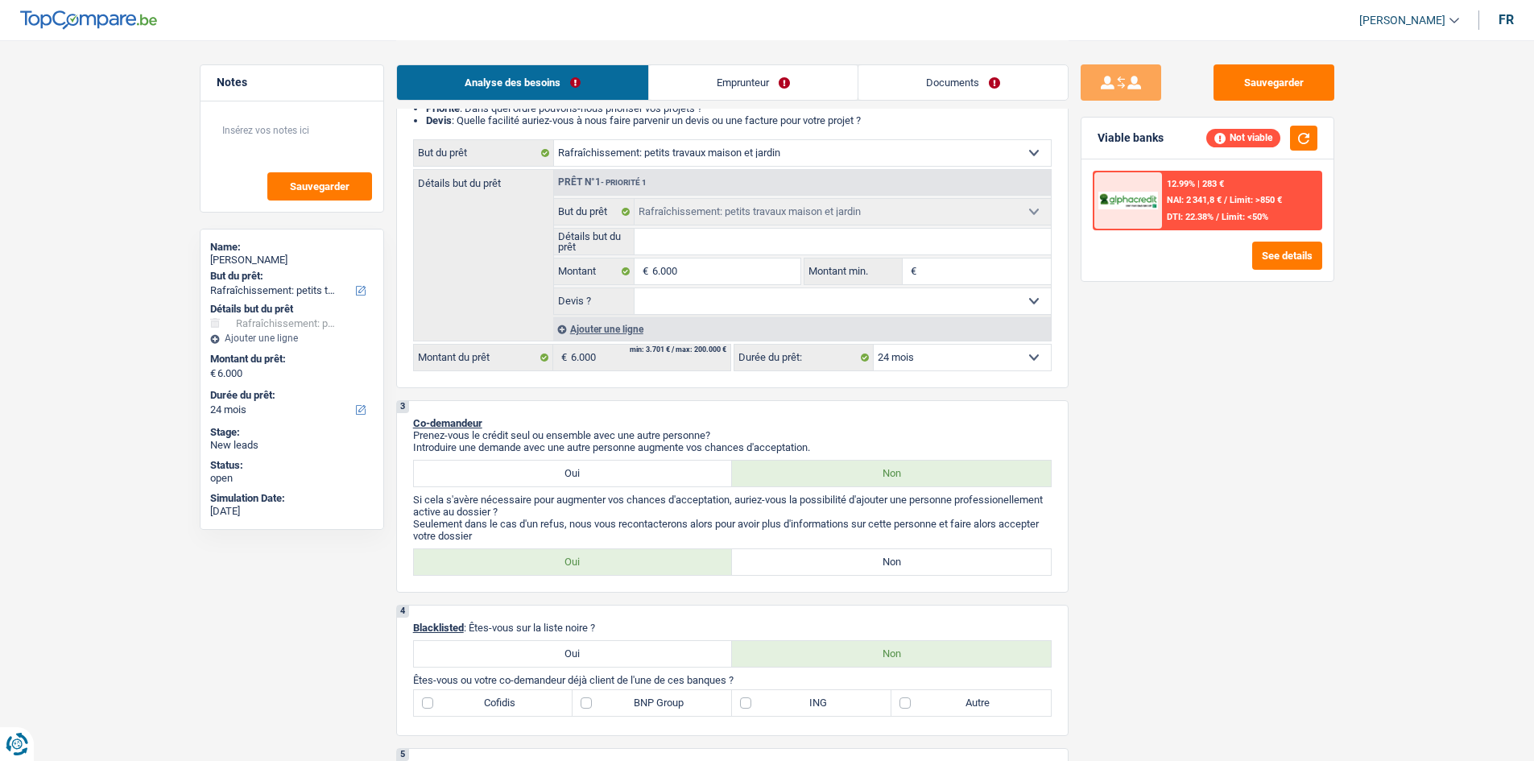
drag, startPoint x: 933, startPoint y: 358, endPoint x: 939, endPoint y: 370, distance: 12.6
click at [935, 360] on select "12 mois 18 mois 24 mois 30 mois 36 mois 42 mois Sélectionner une option" at bounding box center [962, 358] width 177 height 26
select select "30"
click at [874, 345] on select "12 mois 18 mois 24 mois 30 mois 36 mois 42 mois Sélectionner une option" at bounding box center [962, 358] width 177 height 26
select select "30"
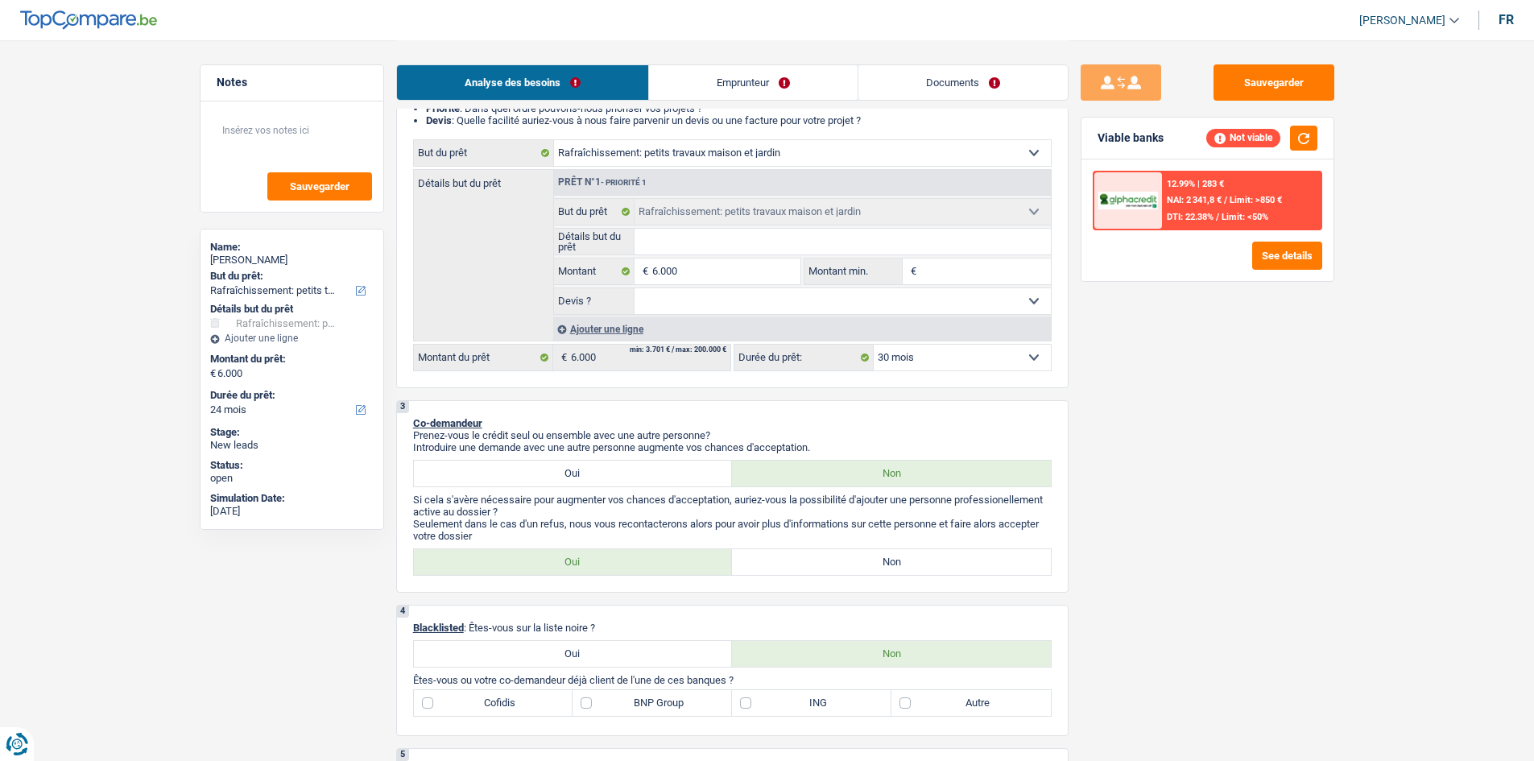
select select "30"
click at [764, 276] on input "6.000" at bounding box center [725, 272] width 147 height 26
type input "600"
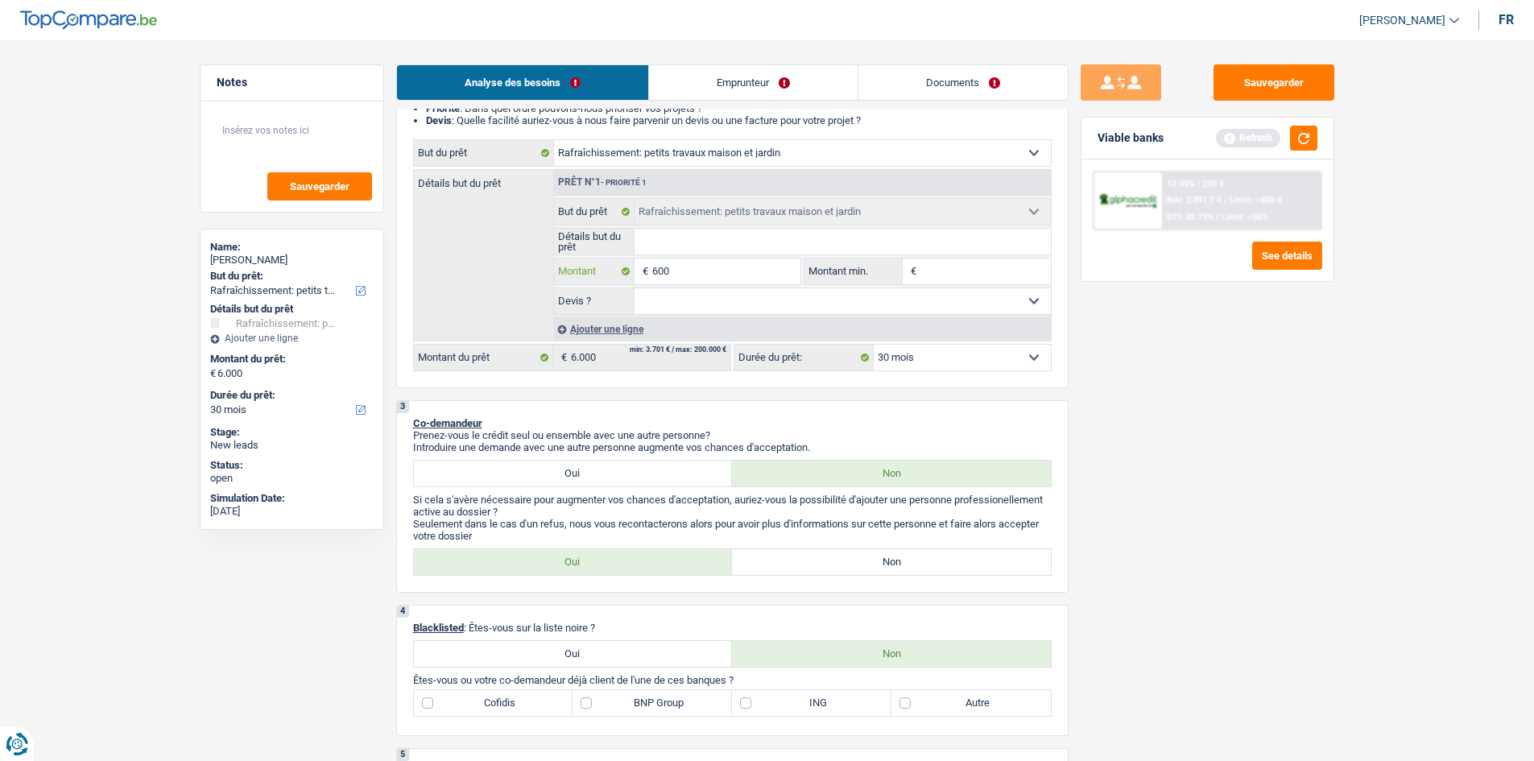
type input "6.001"
select select "42"
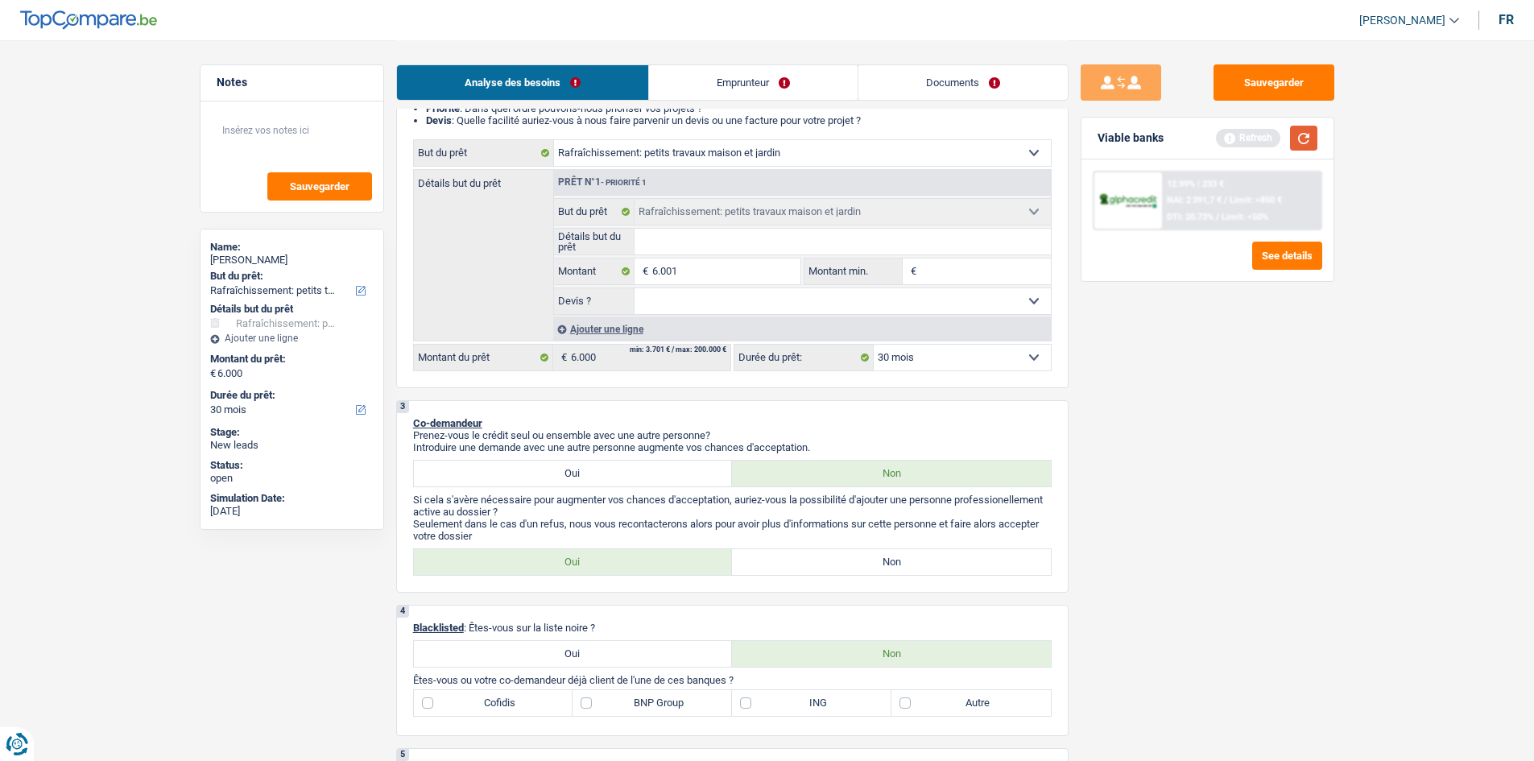
type input "6.001"
select select "42"
type input "6.001"
select select "42"
click at [1308, 133] on button "button" at bounding box center [1303, 138] width 27 height 25
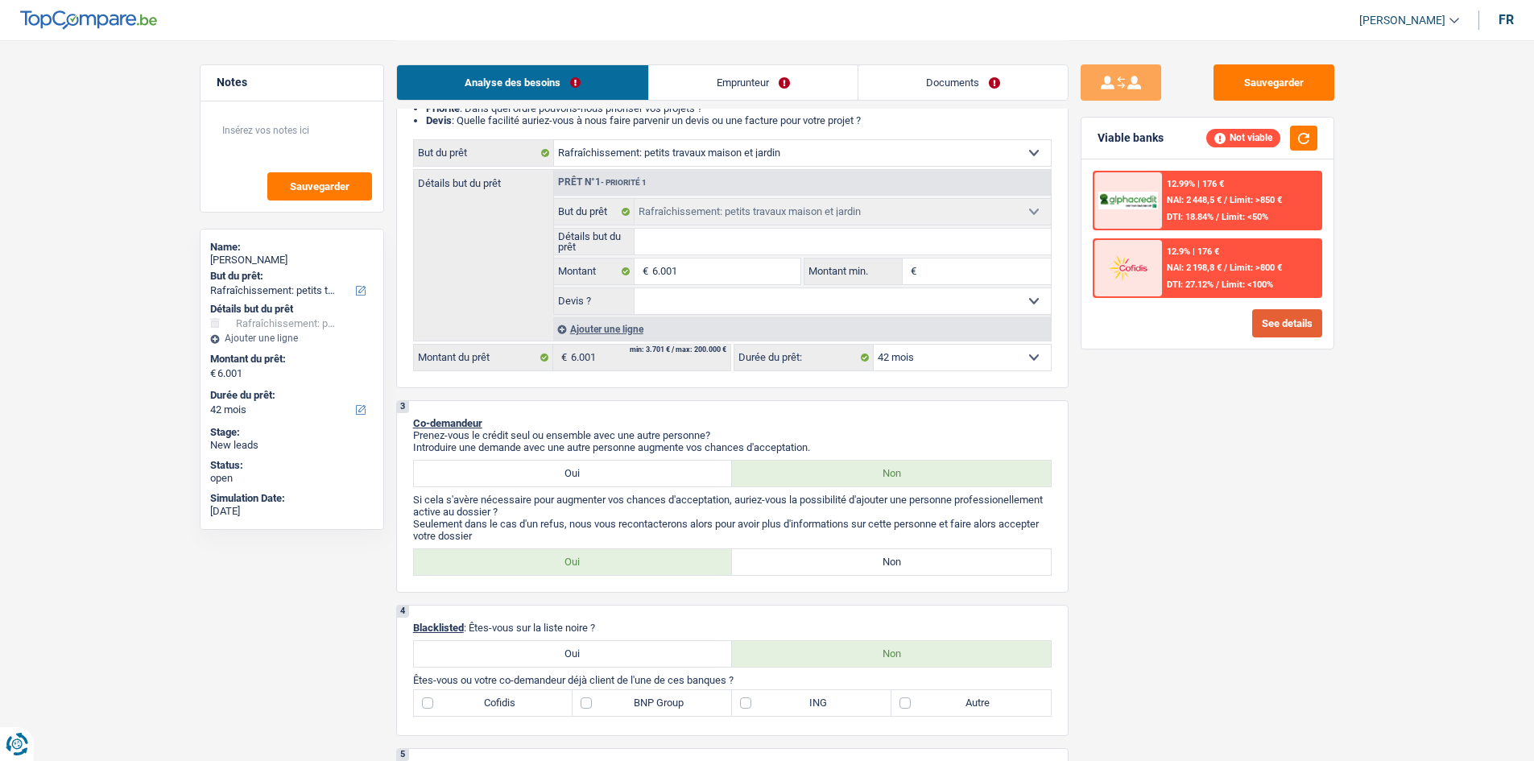
click at [1293, 325] on button "See details" at bounding box center [1287, 323] width 70 height 28
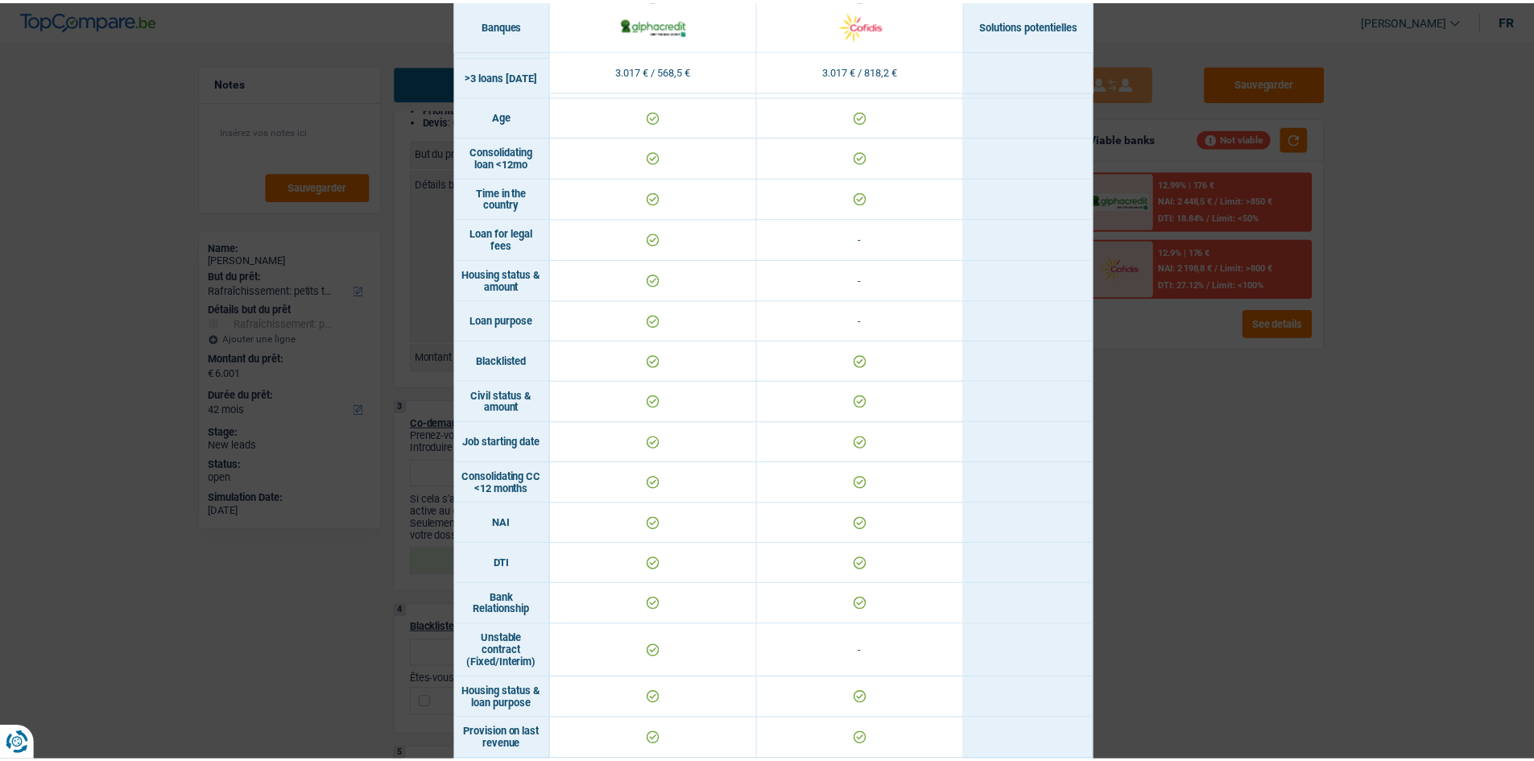
scroll to position [564, 0]
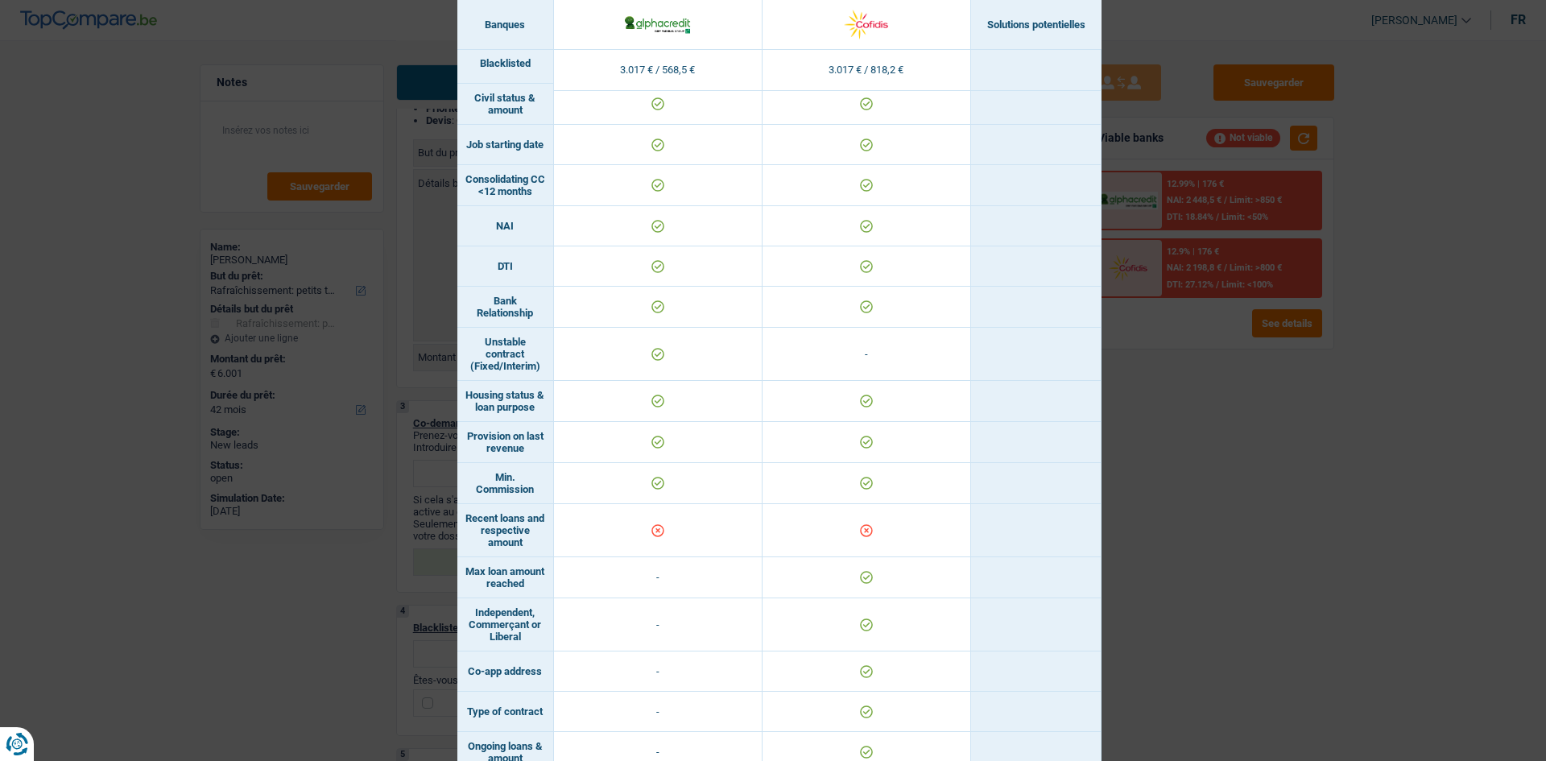
click at [1170, 406] on div "Banks conditions × Banques Solutions potentielles Revenus / Charges 3.017 € / 5…" at bounding box center [773, 380] width 1546 height 761
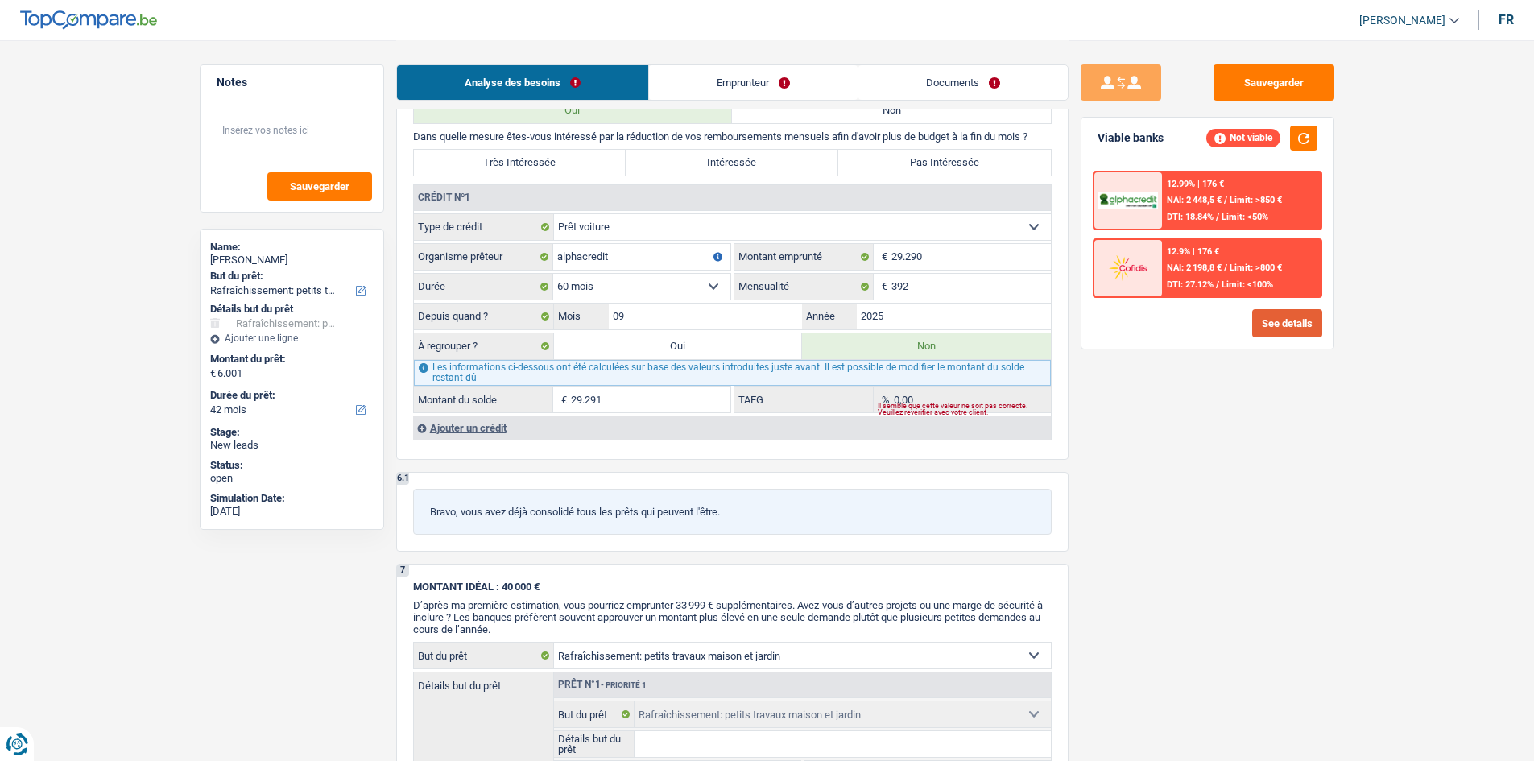
scroll to position [1256, 0]
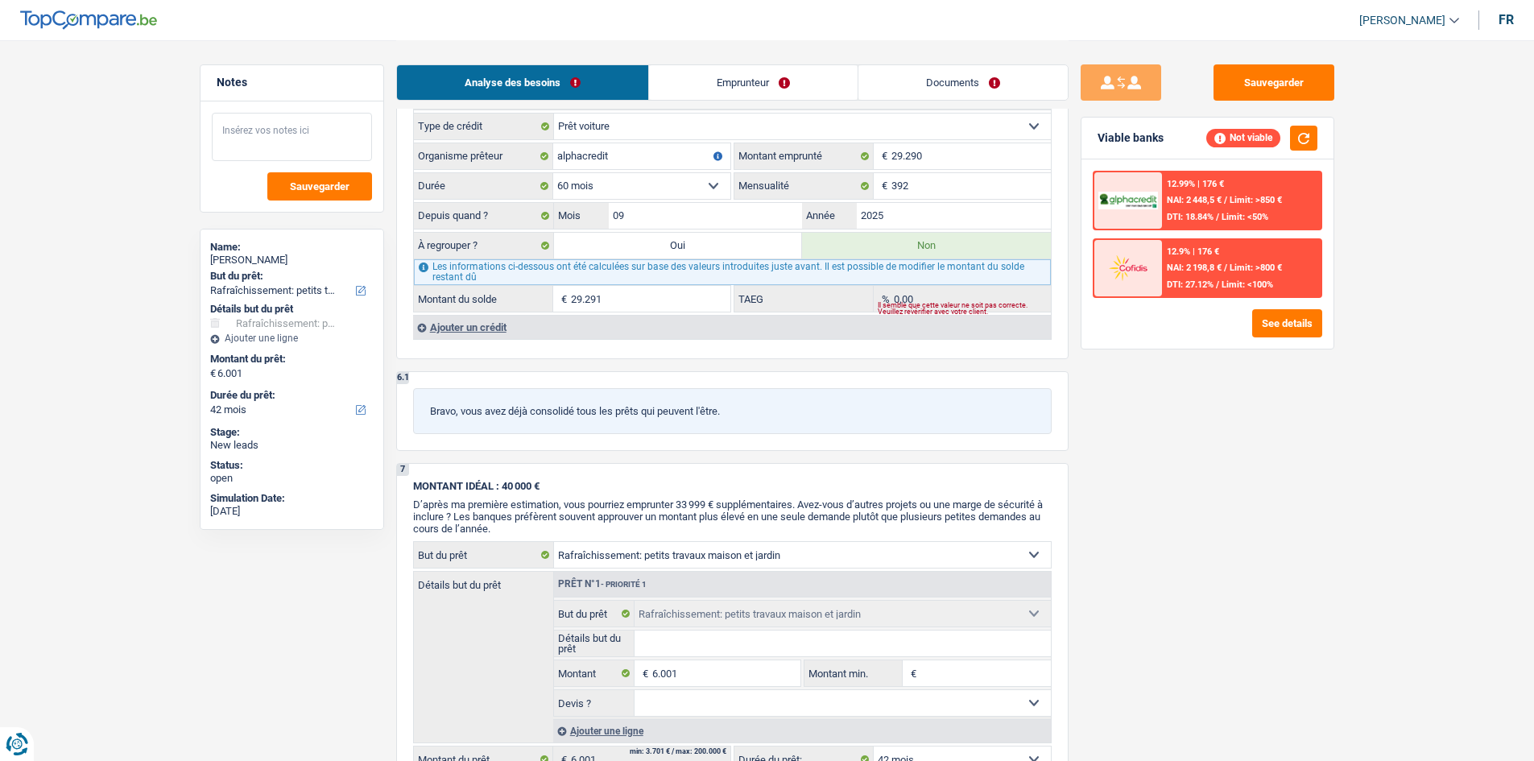
click at [281, 132] on textarea at bounding box center [292, 137] width 160 height 48
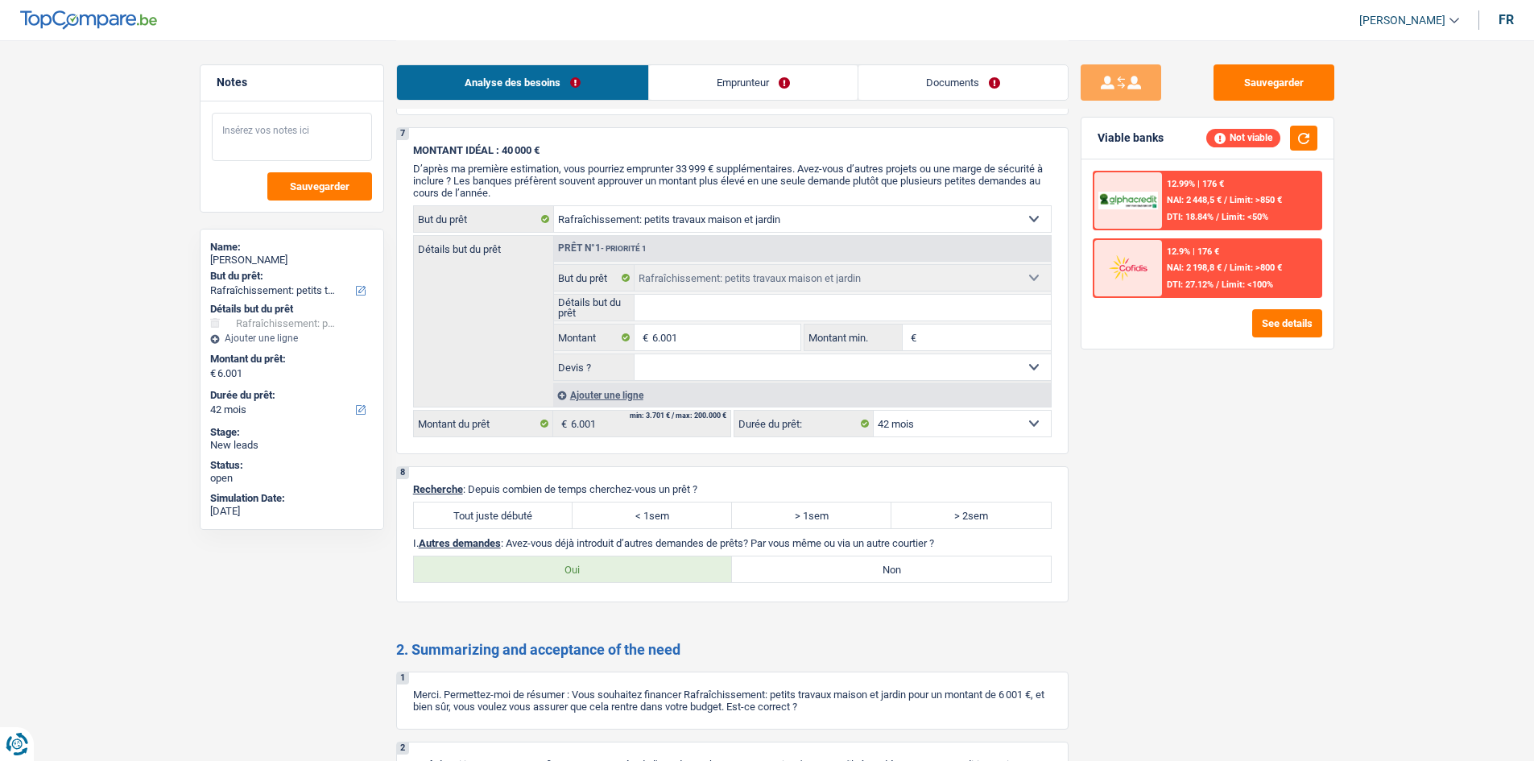
scroll to position [1740, 0]
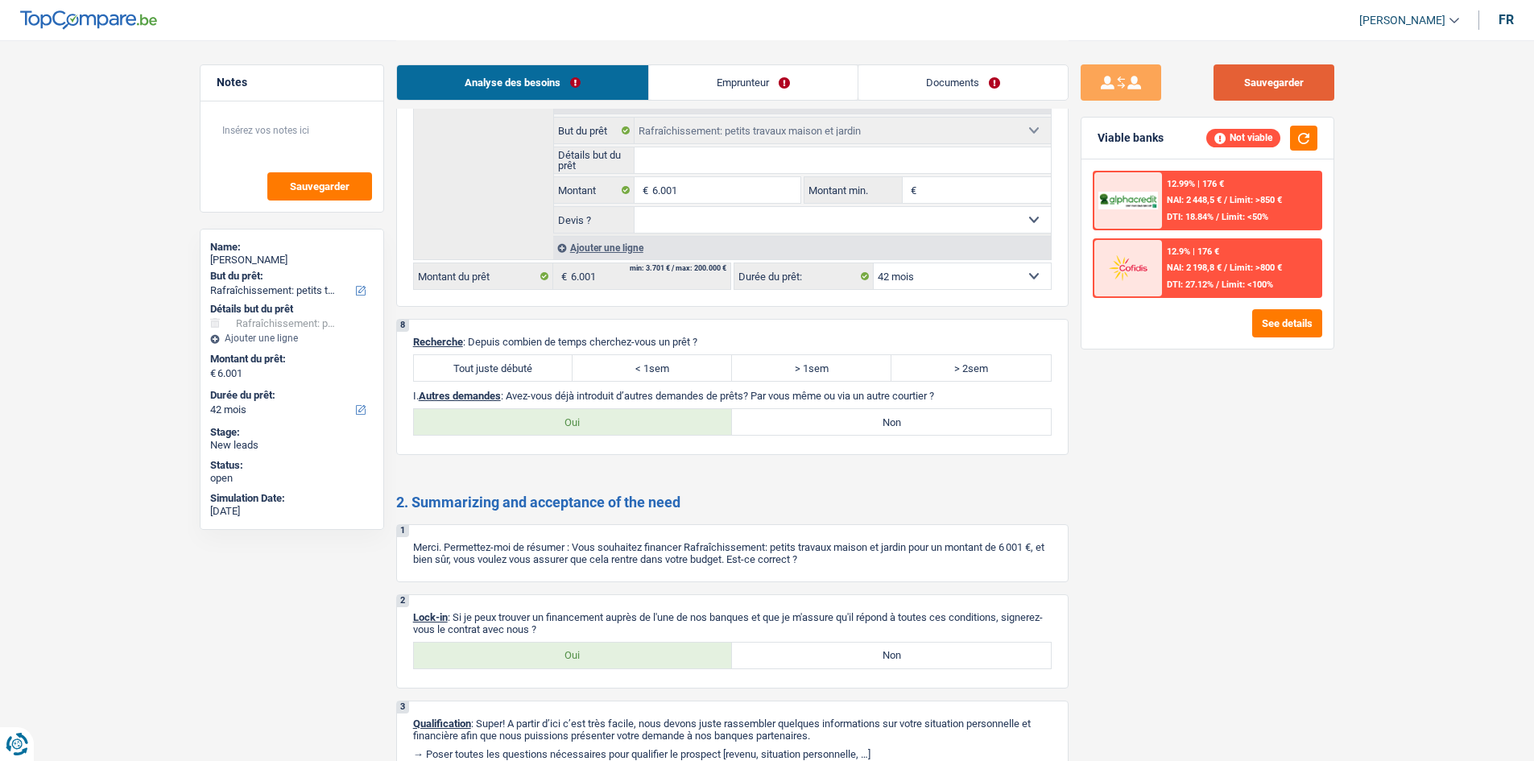
click at [1268, 86] on button "Sauvegarder" at bounding box center [1274, 82] width 121 height 36
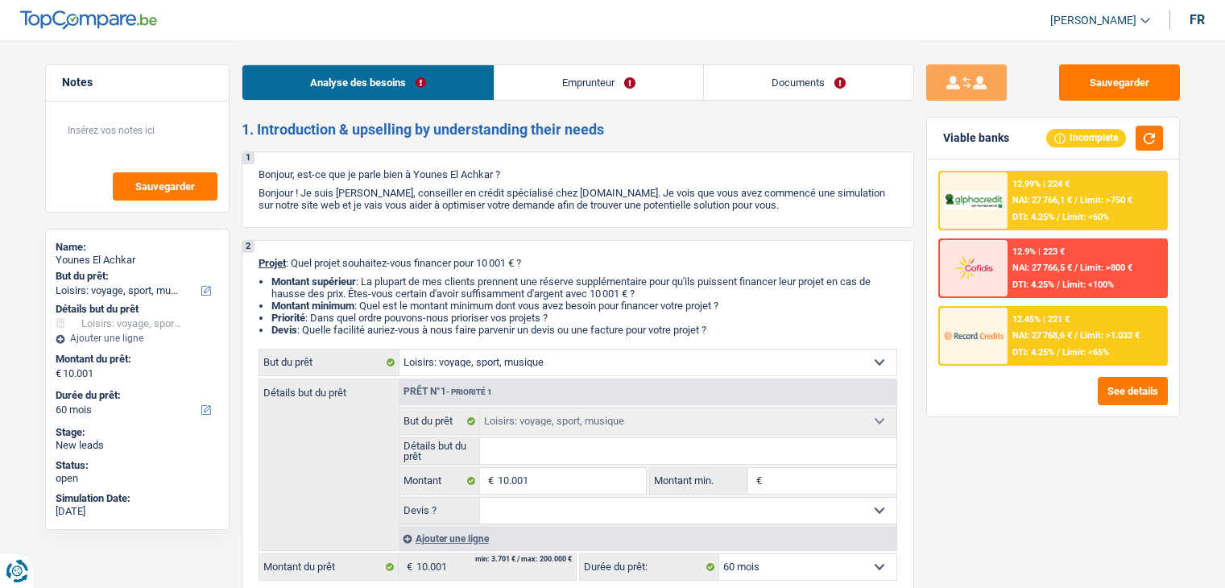
select select "hobbies"
select select "60"
select select "hobbies"
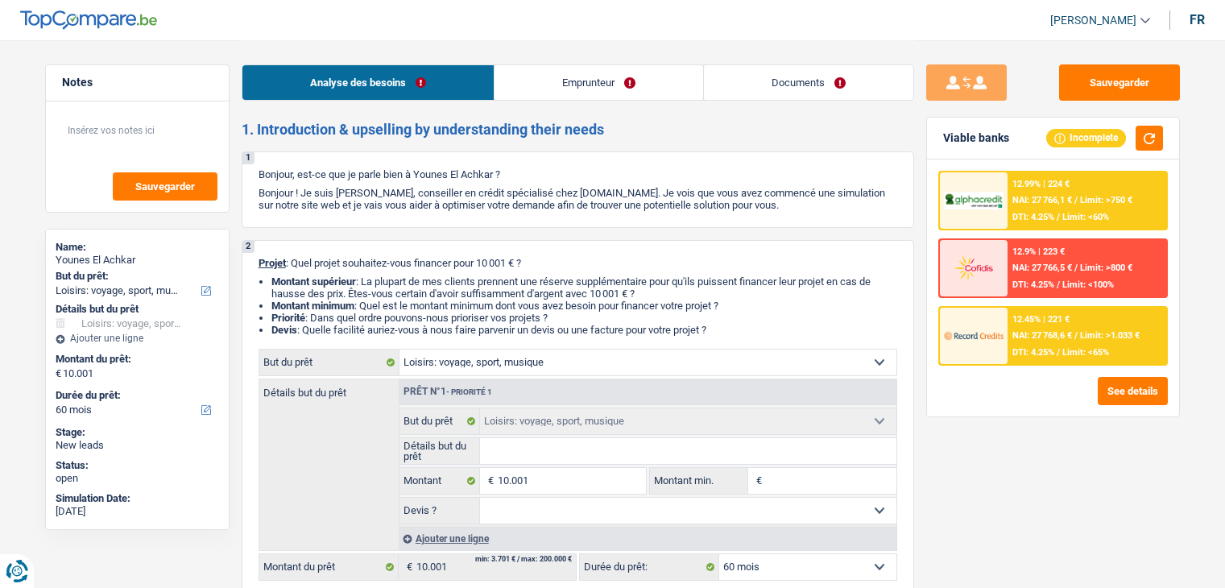
select select "60"
select select "independent"
select select "netSalary"
select select "ownerWithMortgage"
select select "mortgage"
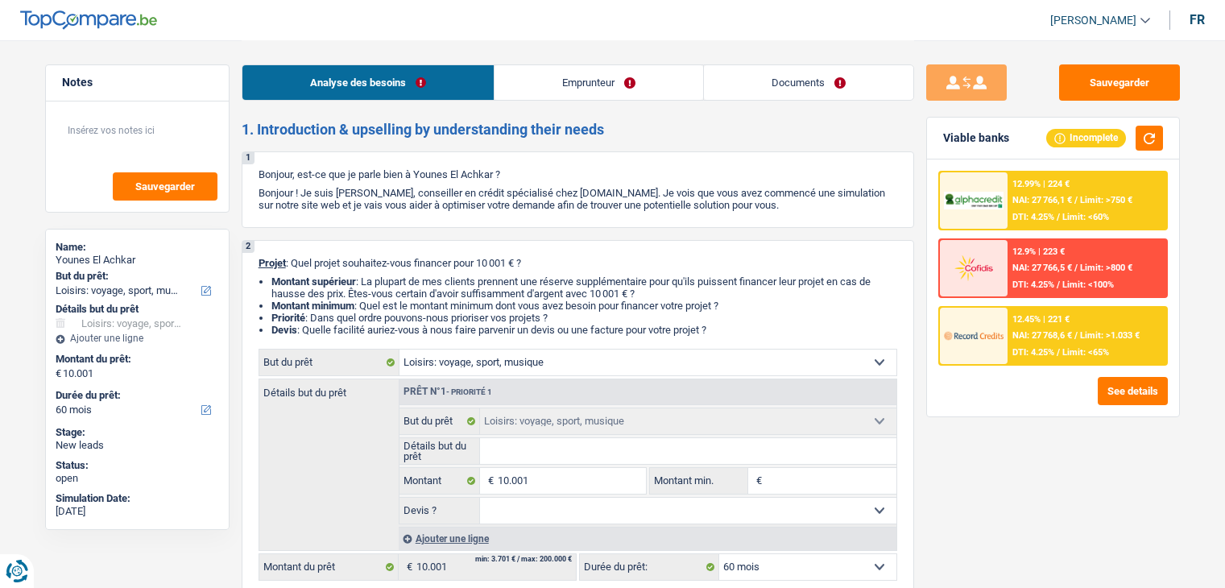
select select "300"
select select "hobbies"
select select "60"
click at [511, 359] on select "Confort maison: meubles, textile, peinture, électroménager, outillage non-profe…" at bounding box center [647, 363] width 497 height 26
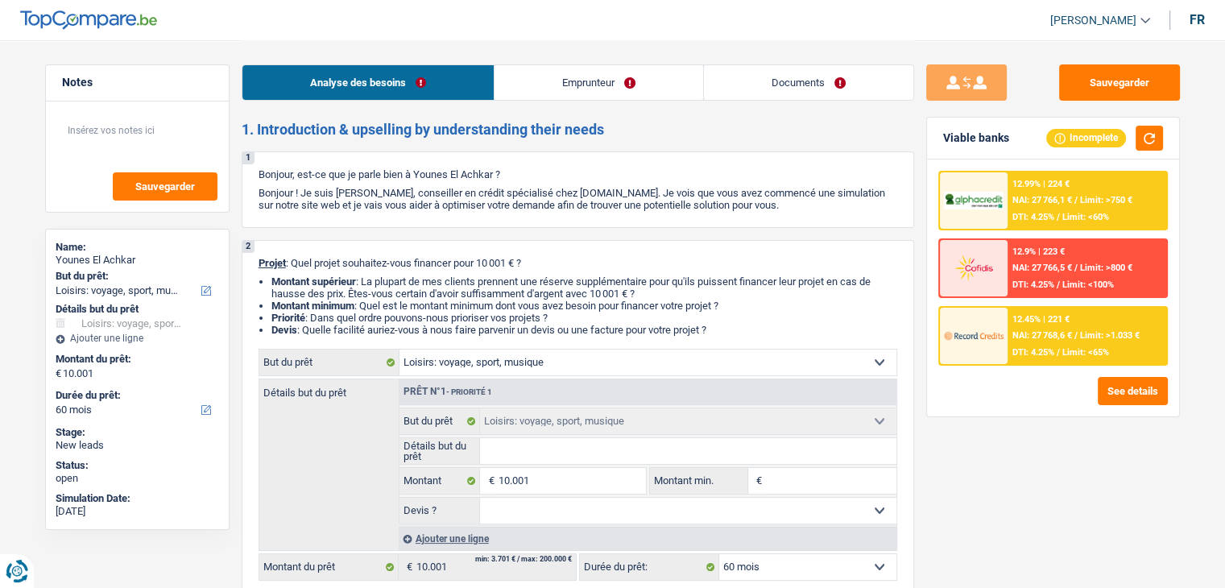
select select "houseOrGarden"
click at [399, 350] on select "Confort maison: meubles, textile, peinture, électroménager, outillage non-profe…" at bounding box center [647, 363] width 497 height 26
select select "houseOrGarden"
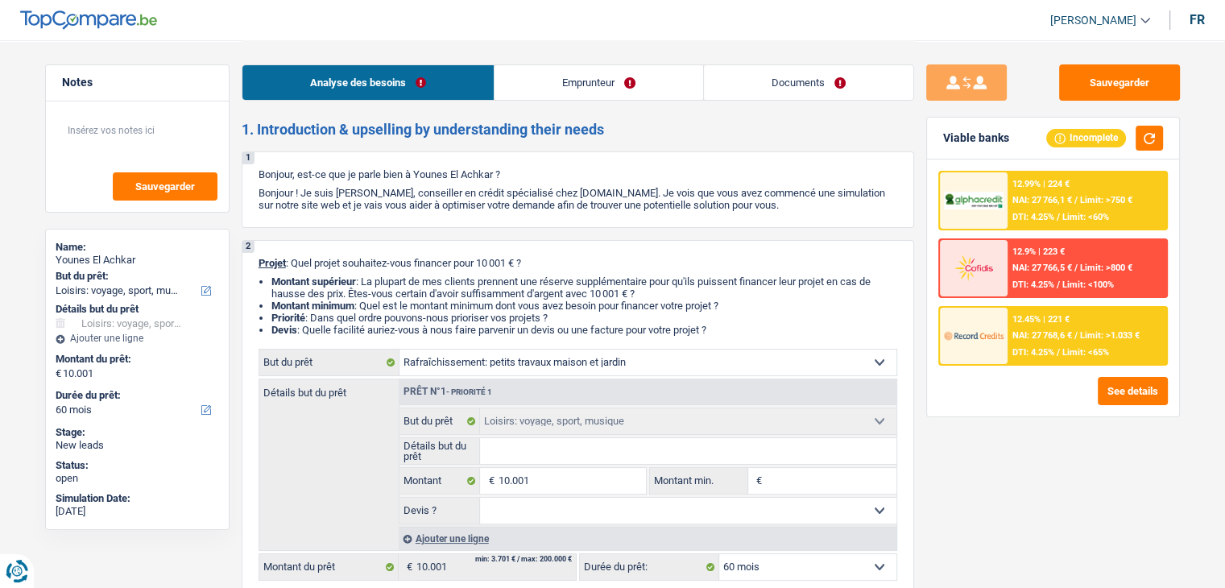
select select "houseOrGarden"
select select "hobbies"
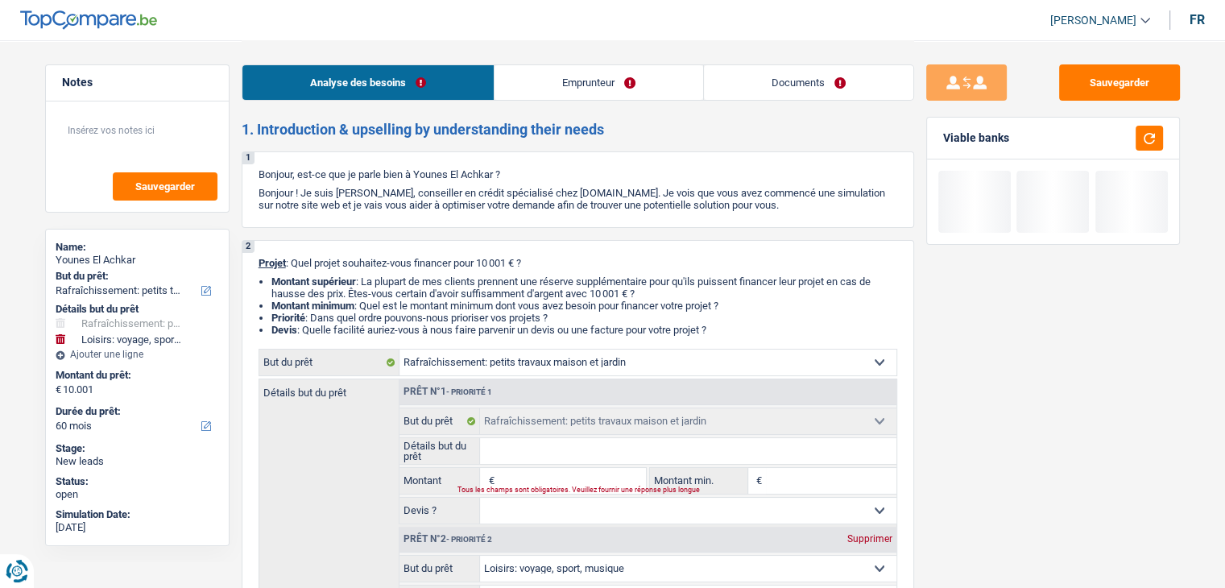
click at [512, 458] on input "Détails but du prêt" at bounding box center [688, 451] width 416 height 26
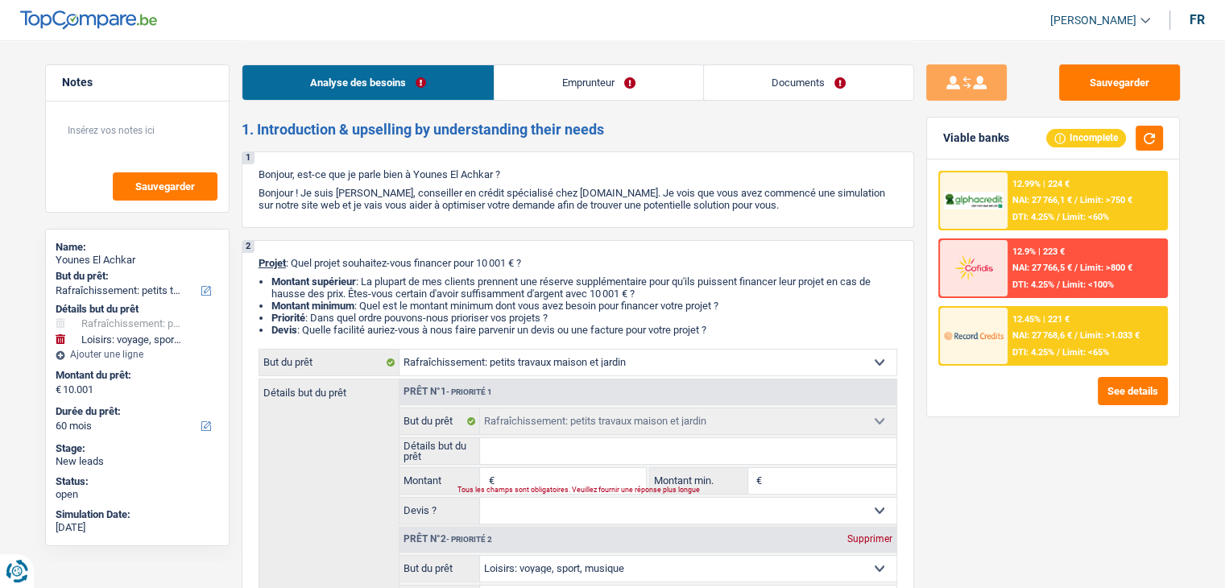
type input "c"
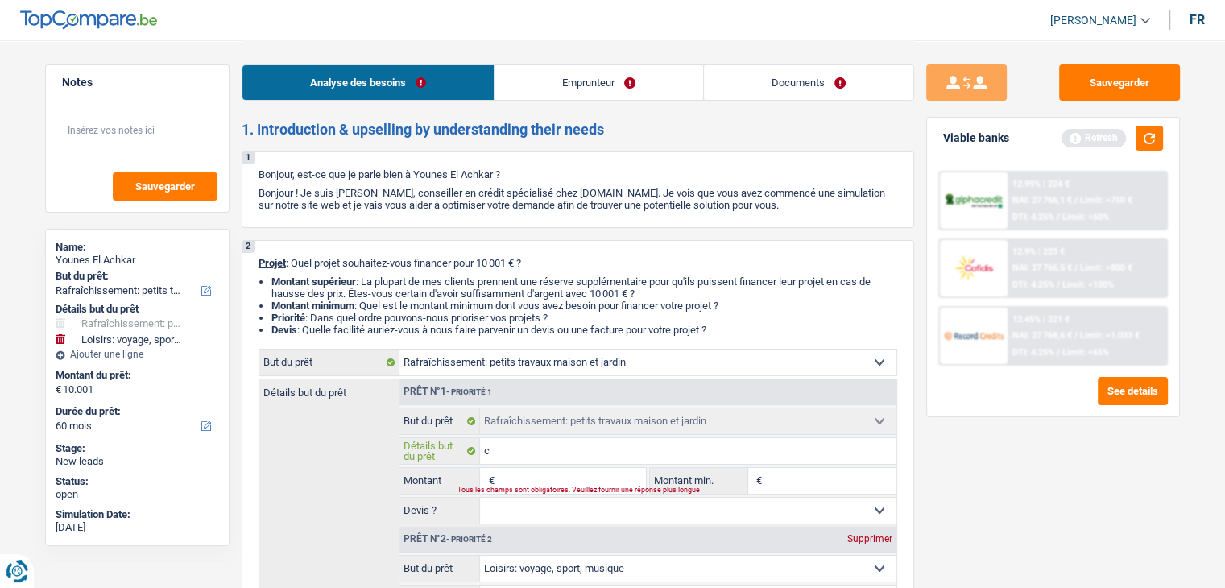
type input "cu"
type input "cui"
type input "cuin"
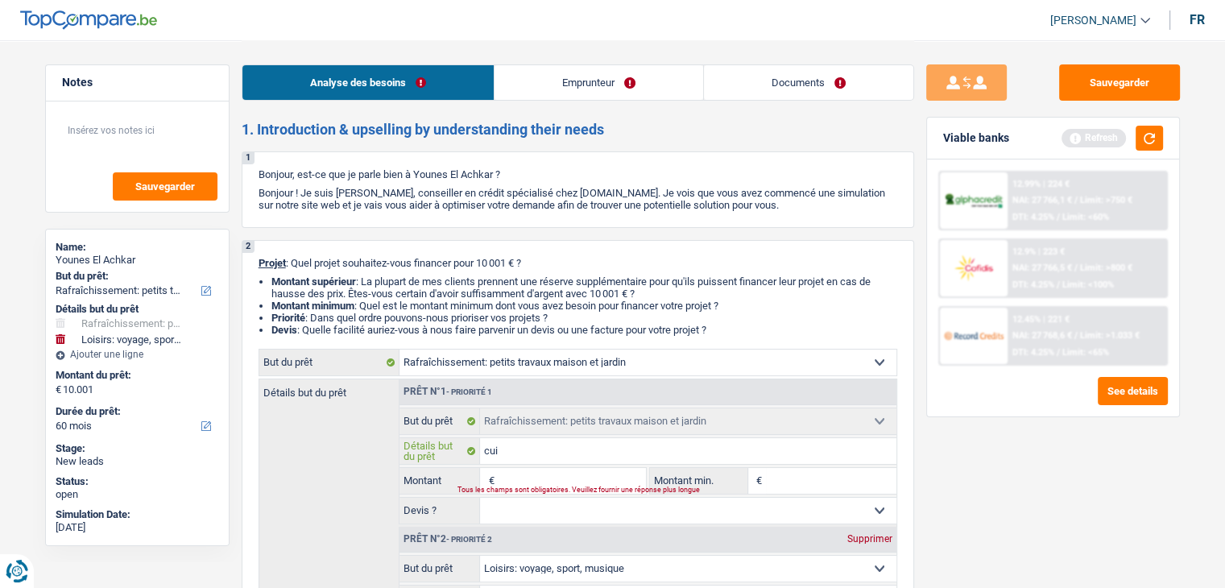
type input "cuin"
type input "cuini"
type input "cuinie"
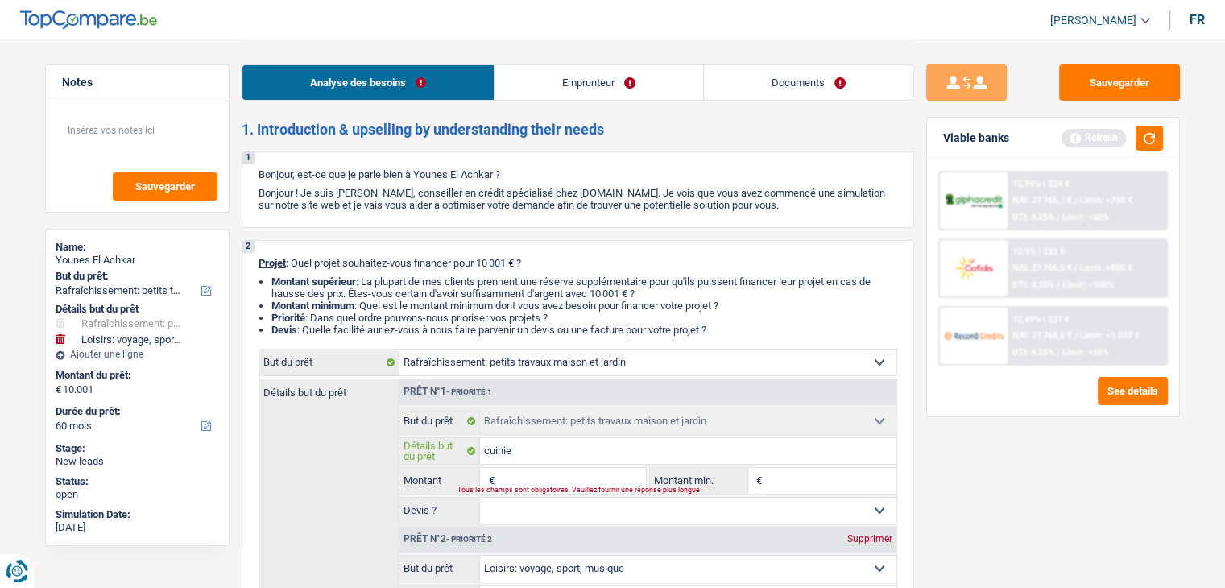
type input "cuinie"
click at [509, 480] on input "Montant" at bounding box center [571, 481] width 147 height 26
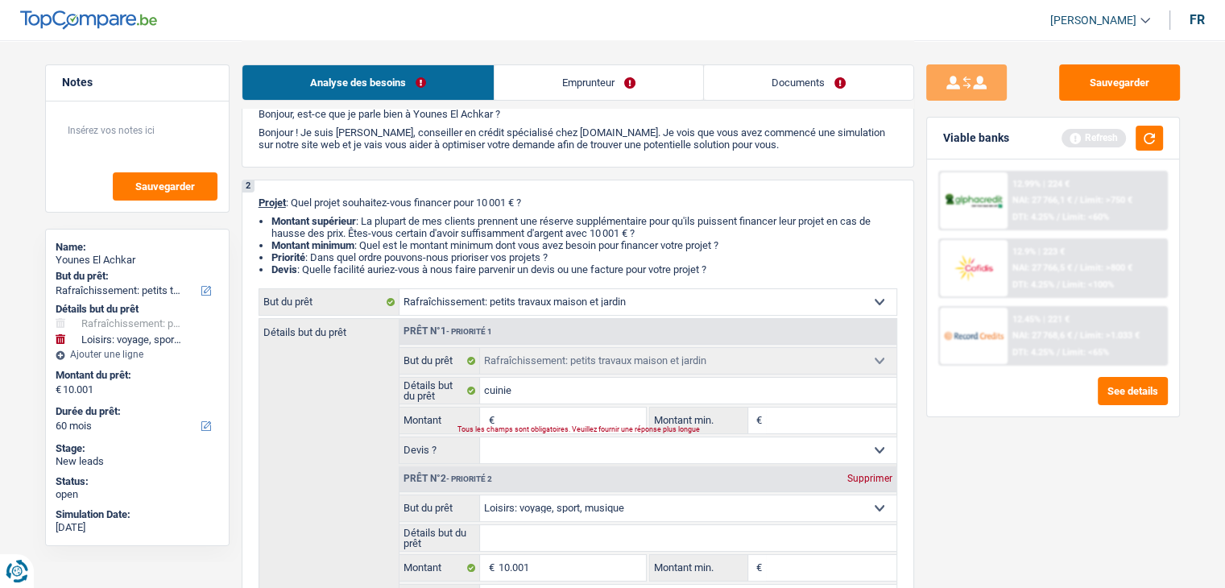
scroll to position [63, 0]
type input "1"
type input "10"
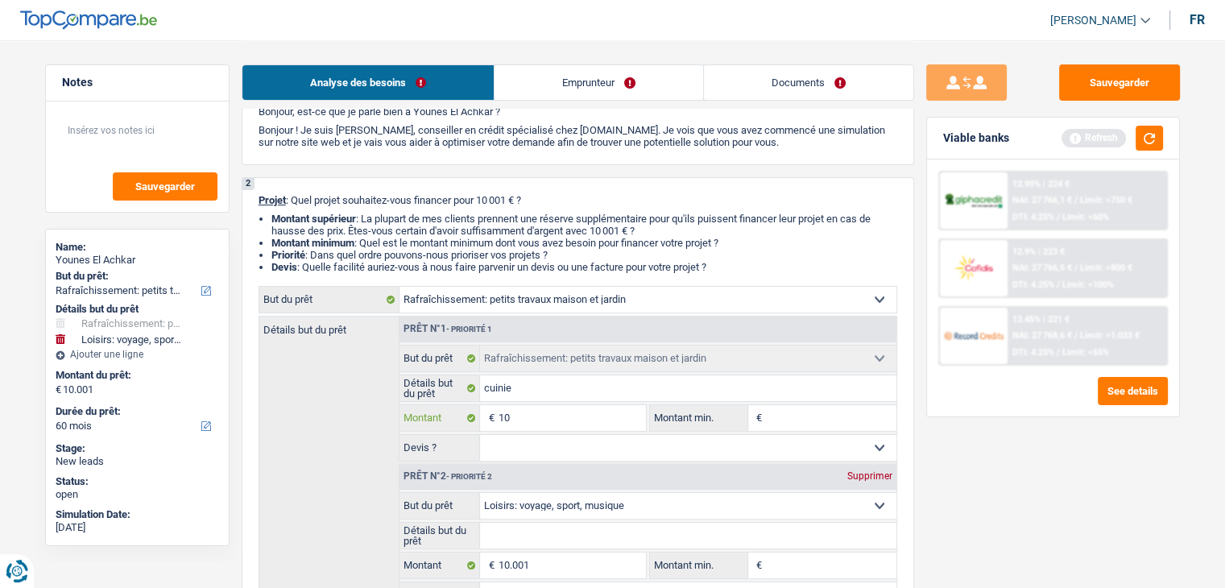
type input "100"
type input "1.000"
type input "10.001"
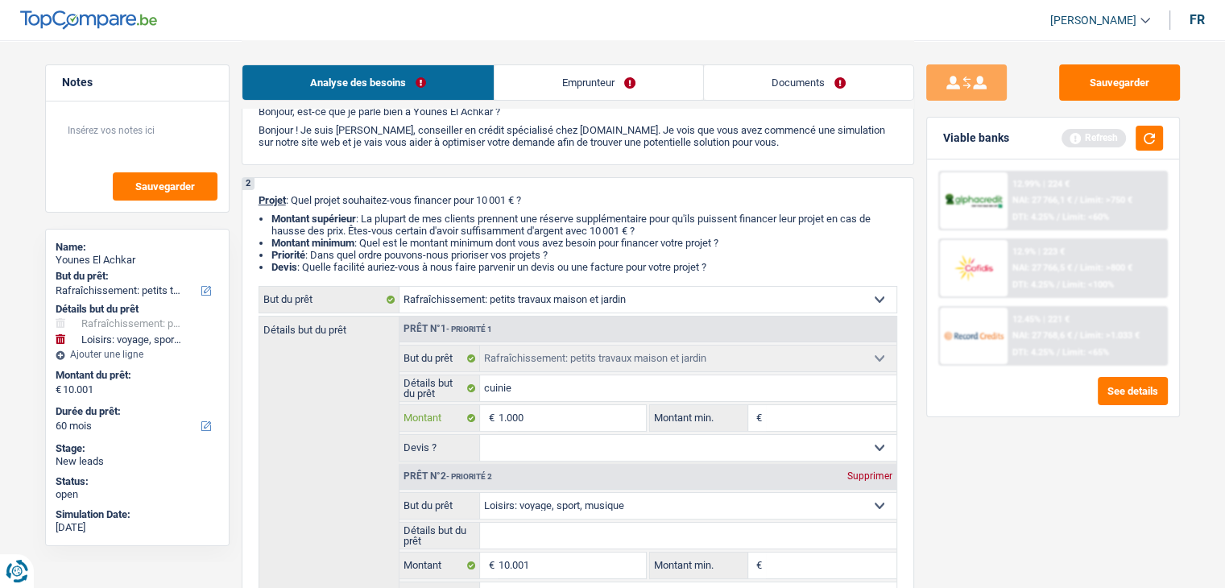
type input "10.001"
type input "20.002"
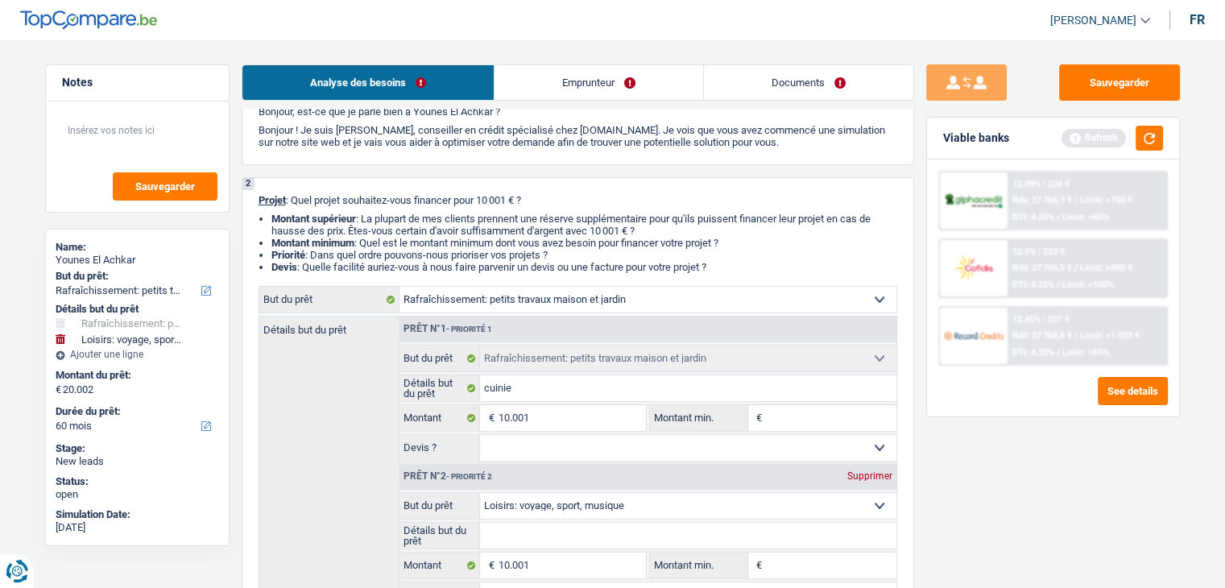
click at [863, 472] on div "Supprimer" at bounding box center [869, 476] width 53 height 10
type input "10.001"
select select "60"
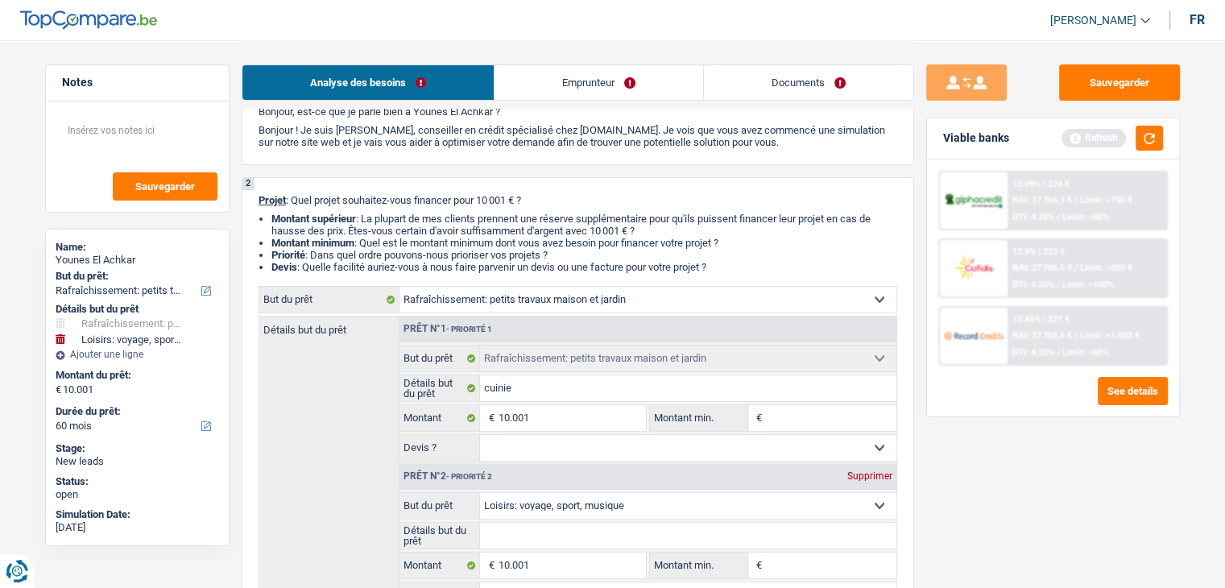
select select "60"
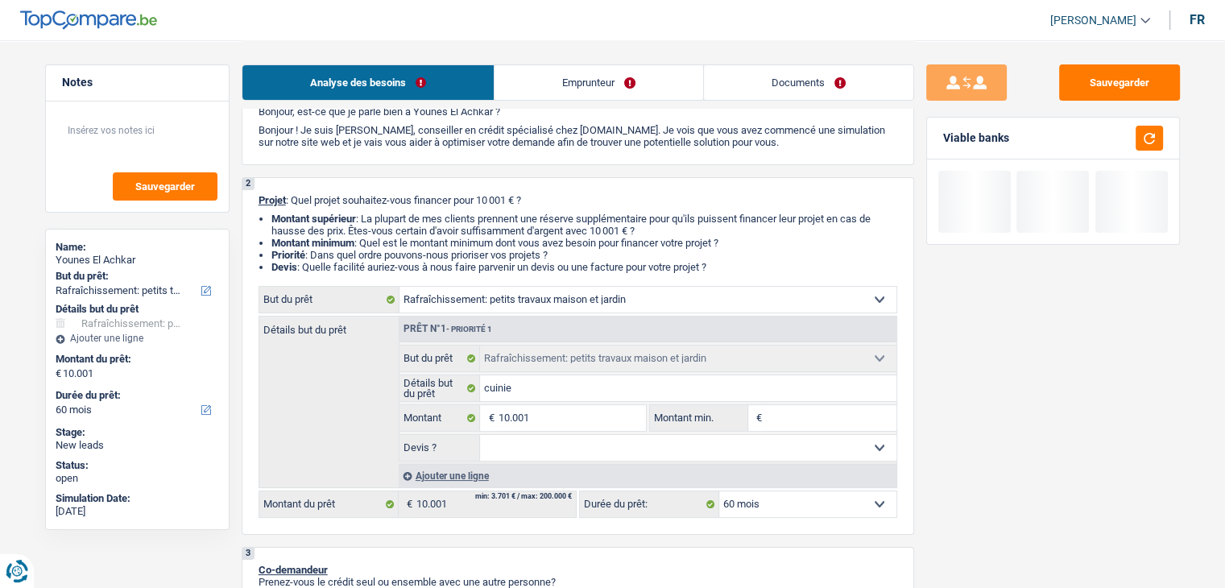
click at [783, 439] on select "Oui Non Non répondu Sélectionner une option" at bounding box center [688, 448] width 416 height 26
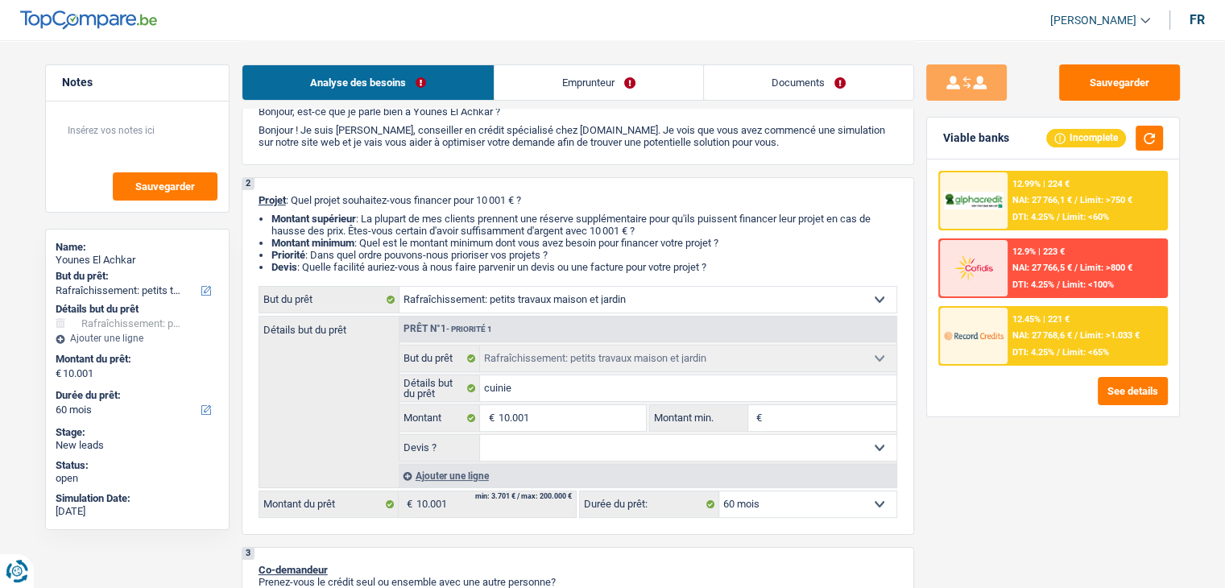
select select "yes"
click at [480, 435] on select "Oui Non Non répondu Sélectionner une option" at bounding box center [688, 448] width 416 height 26
select select "yes"
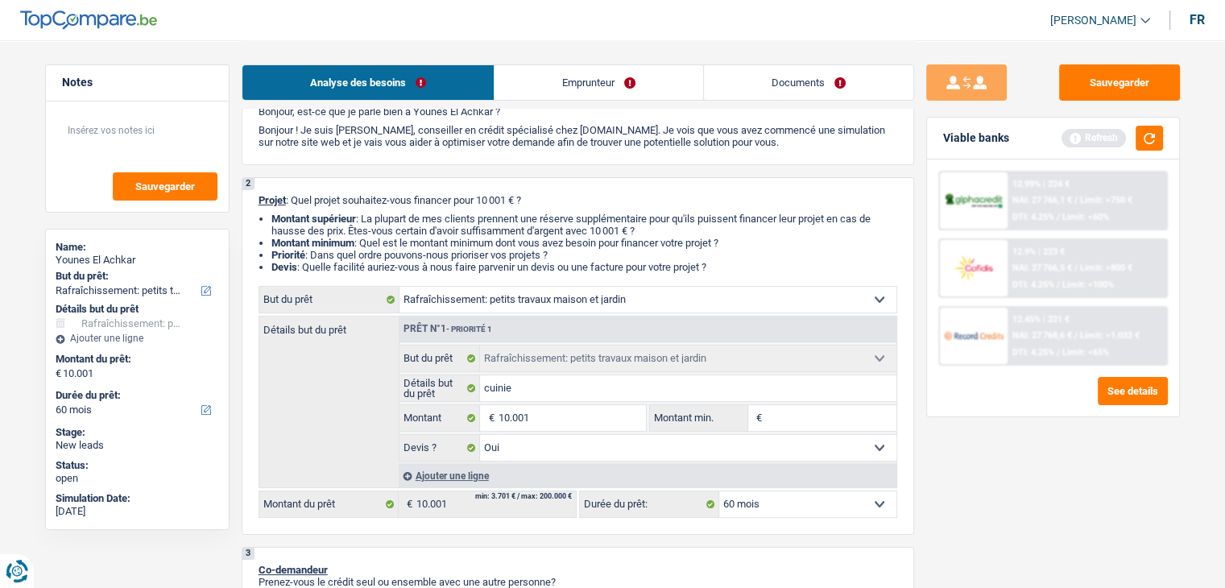
click at [821, 420] on input "Montant min." at bounding box center [831, 418] width 130 height 26
type input "1"
type input "10"
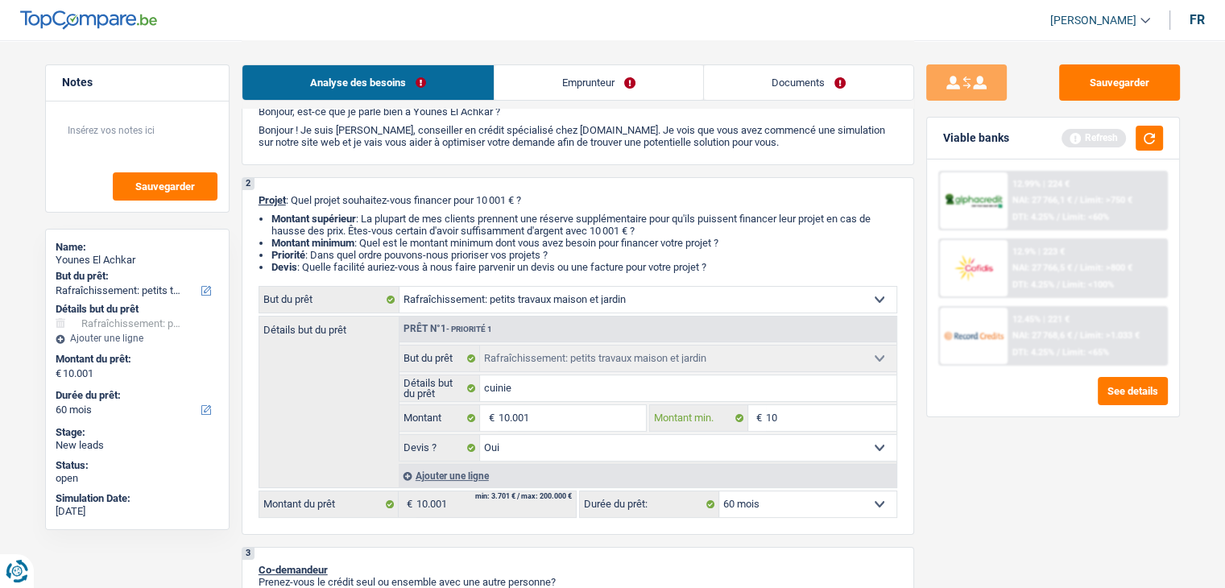
type input "100"
type input "1.000"
type input "10.001"
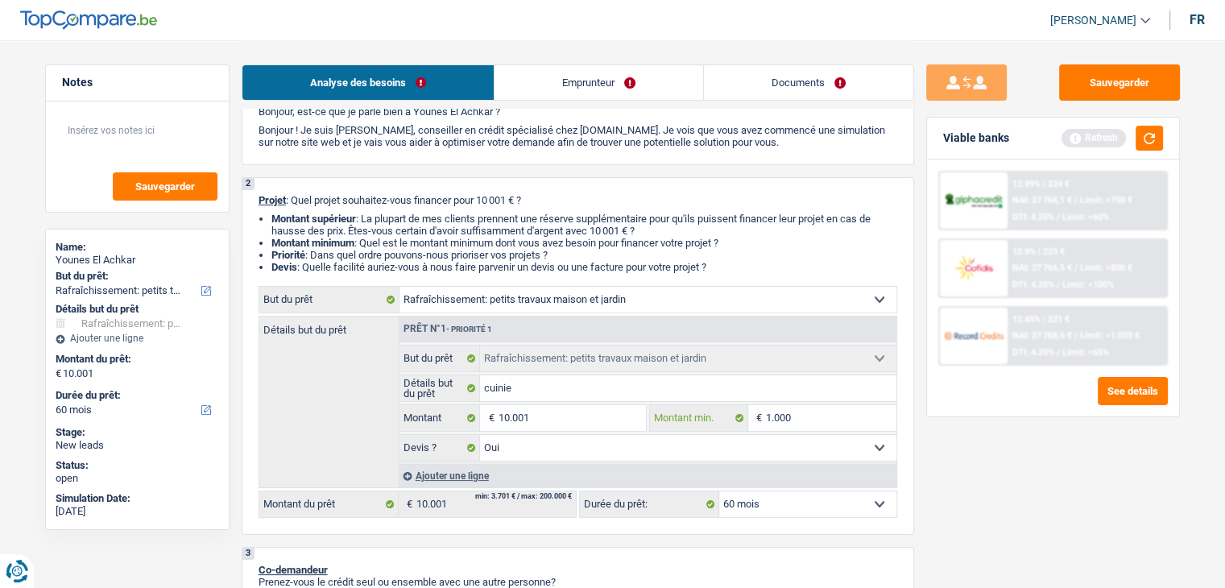
type input "10.001"
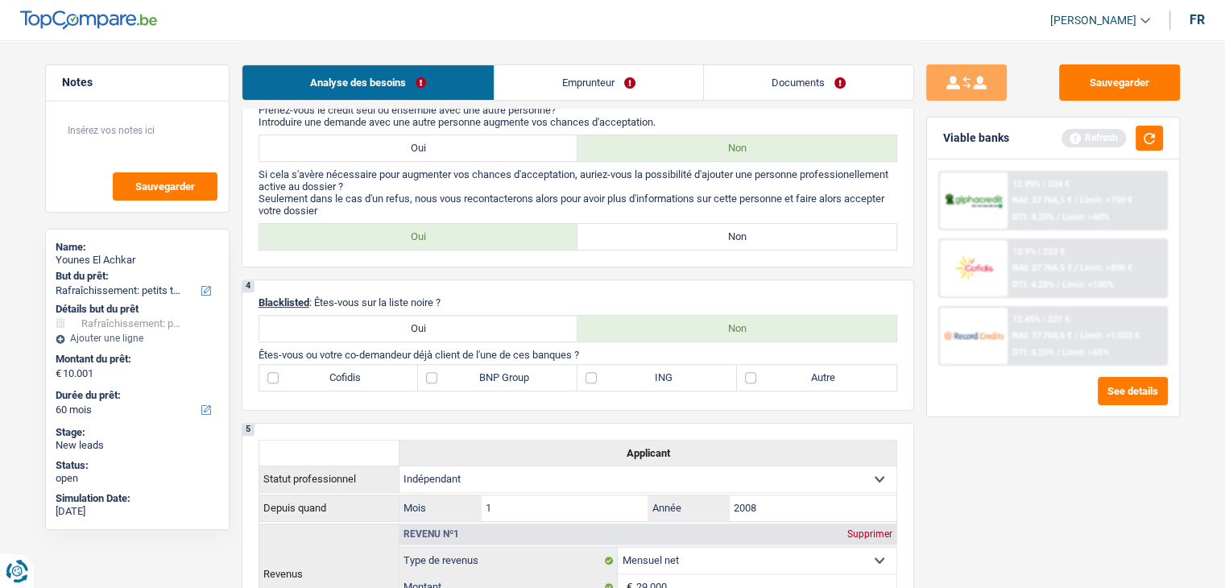
scroll to position [465, 0]
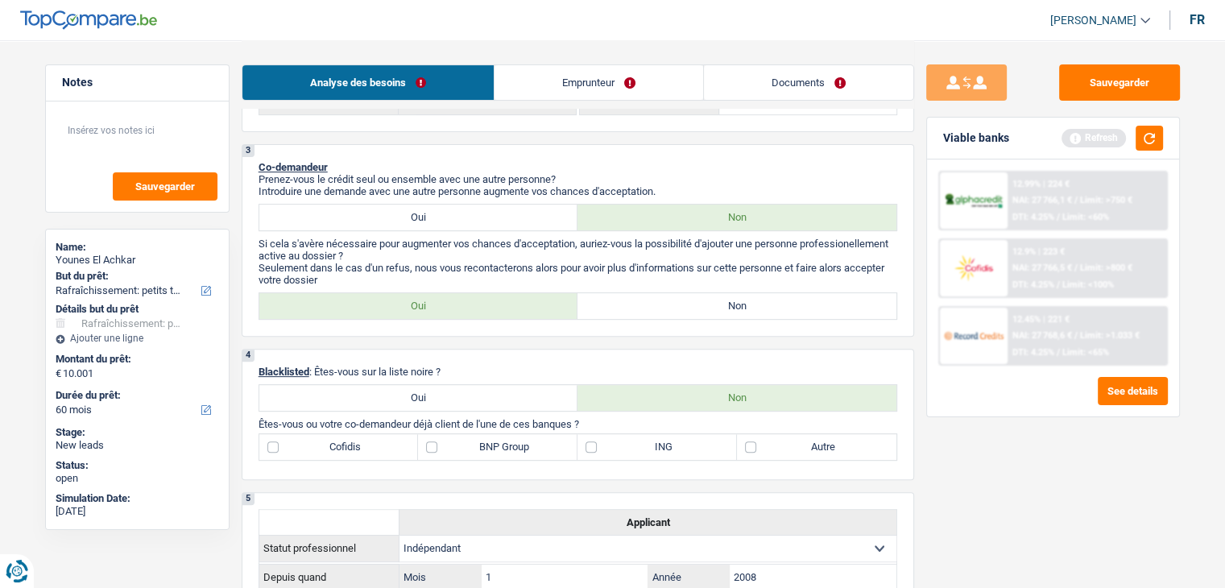
type input "10.001"
drag, startPoint x: 635, startPoint y: 315, endPoint x: 622, endPoint y: 288, distance: 30.6
click at [636, 315] on label "Non" at bounding box center [736, 306] width 319 height 26
click at [636, 315] on input "Non" at bounding box center [736, 306] width 319 height 26
radio input "true"
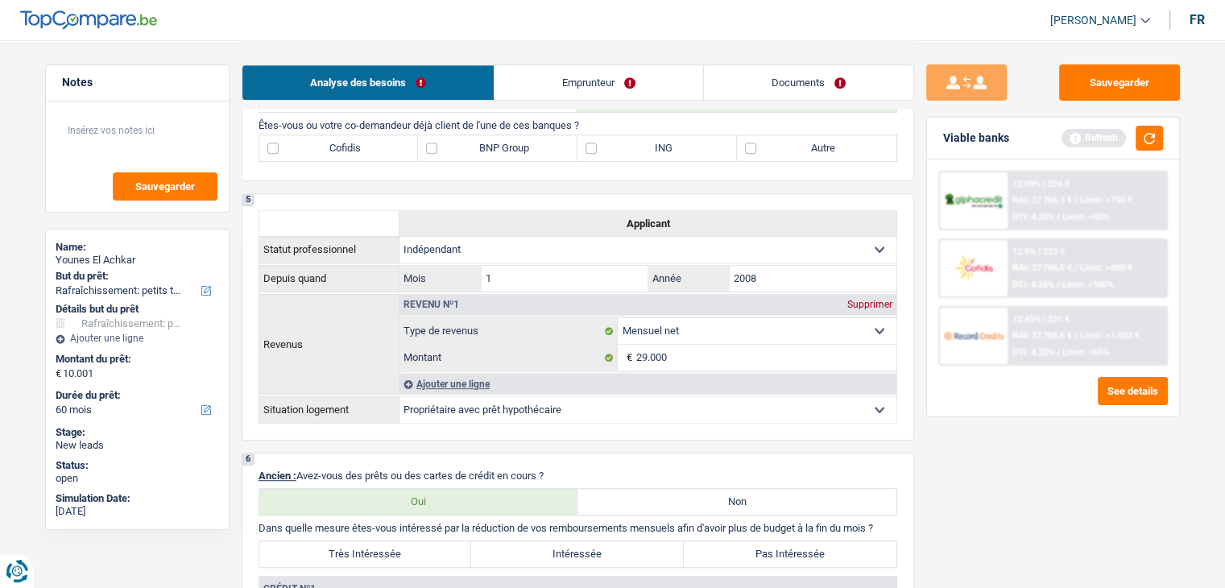
scroll to position [707, 0]
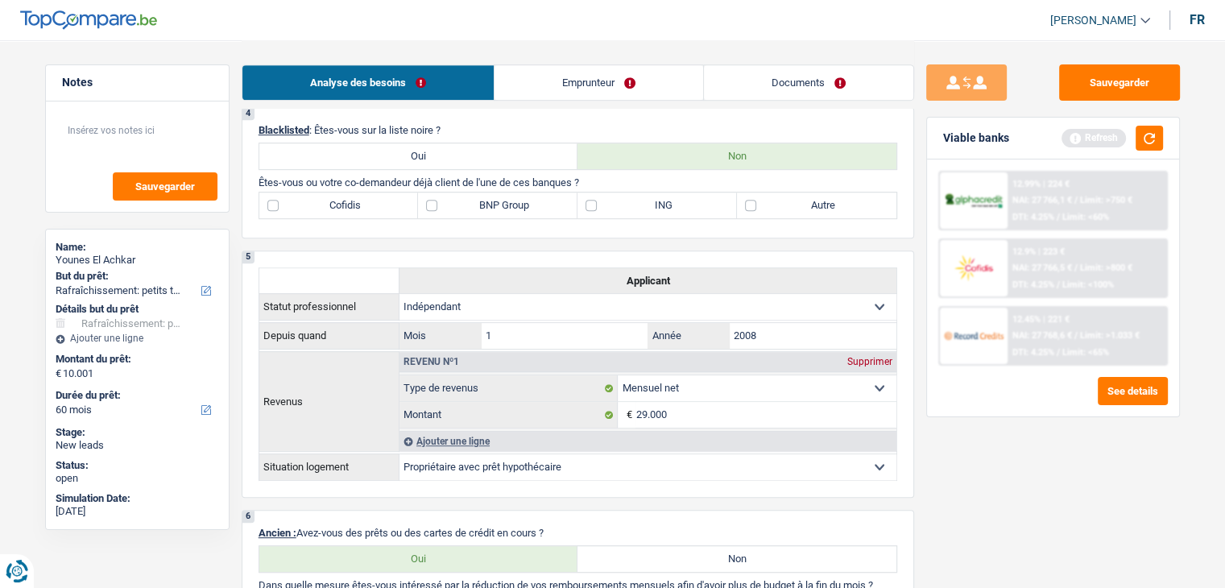
click at [788, 198] on label "Autre" at bounding box center [816, 205] width 159 height 26
click at [788, 198] on input "Autre" at bounding box center [816, 205] width 159 height 26
checkbox input "true"
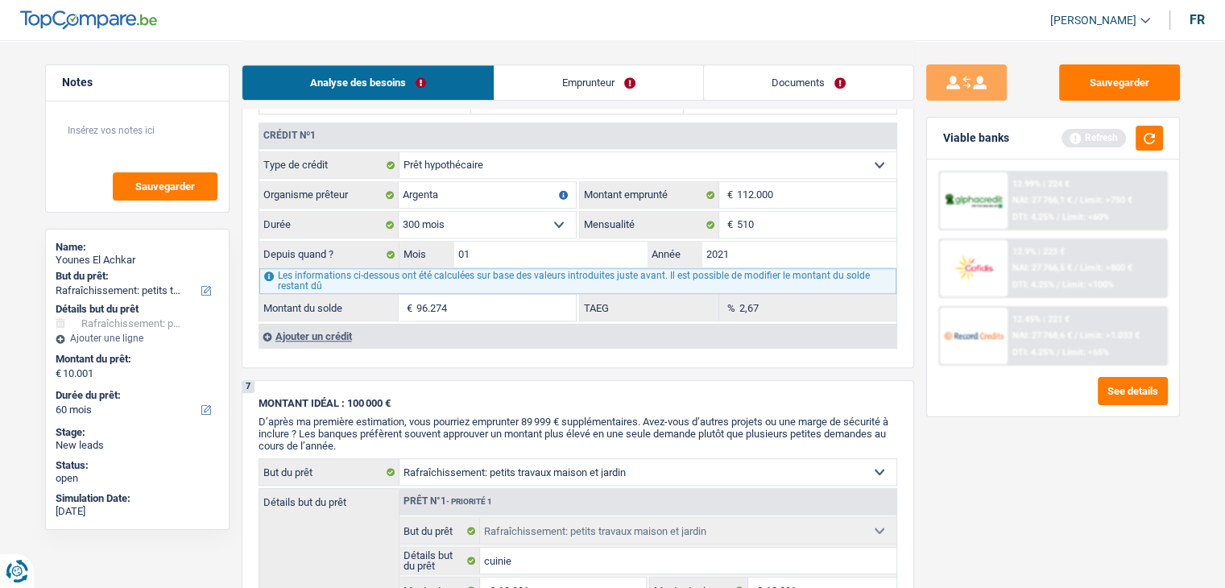
scroll to position [1190, 0]
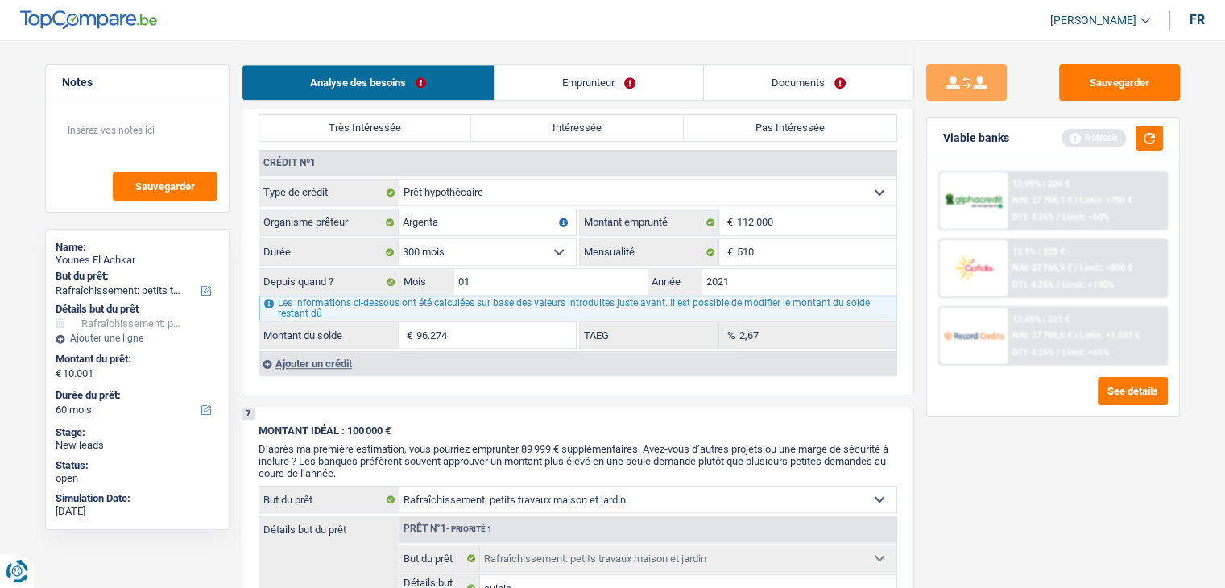
click at [296, 356] on div "Ajouter un crédit" at bounding box center [578, 363] width 638 height 24
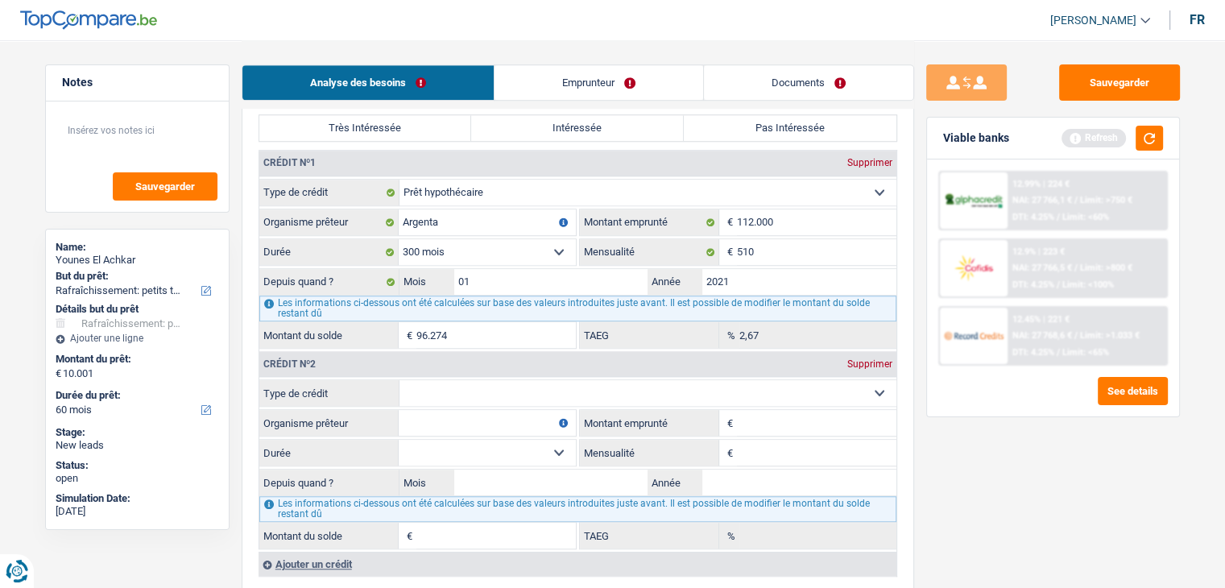
click at [728, 381] on select "Carte ou ouverture de crédit Prêt hypothécaire Vente à tempérament Prêt à tempé…" at bounding box center [647, 393] width 497 height 26
click at [970, 505] on div "Sauvegarder Viable banks Refresh 12.99% | 224 € NAI: 27 766,1 € / Limit: >750 €…" at bounding box center [1053, 313] width 278 height 498
click at [548, 396] on select "Carte ou ouverture de crédit Prêt hypothécaire Vente à tempérament Prêt à tempé…" at bounding box center [647, 393] width 497 height 26
select select "personalLoan"
type input "0"
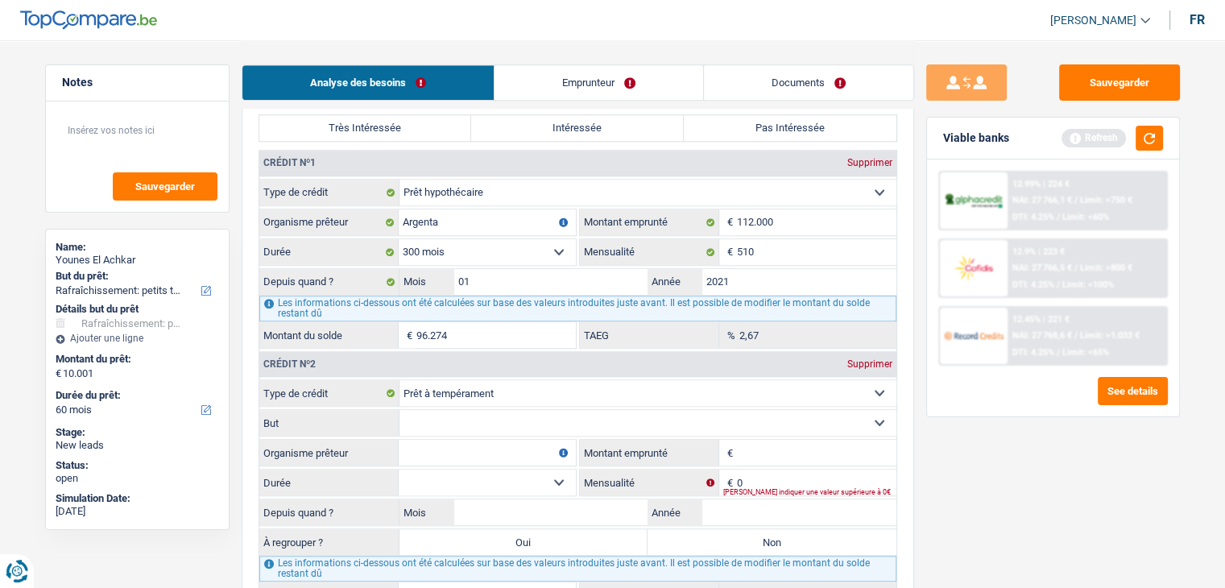
click at [464, 422] on select "Confort maison: meubles, textile, peinture, électroménager, outillage non-profe…" at bounding box center [647, 423] width 497 height 26
click at [457, 427] on select "Confort maison: meubles, textile, peinture, électroménager, outillage non-profe…" at bounding box center [647, 423] width 497 height 26
click at [439, 410] on select "Confort maison: meubles, textile, peinture, électroménager, outillage non-profe…" at bounding box center [647, 423] width 497 height 26
click at [411, 456] on input "Organisme prêteur" at bounding box center [487, 453] width 177 height 26
click at [408, 422] on select "Confort maison: meubles, textile, peinture, électroménager, outillage non-profe…" at bounding box center [647, 423] width 497 height 26
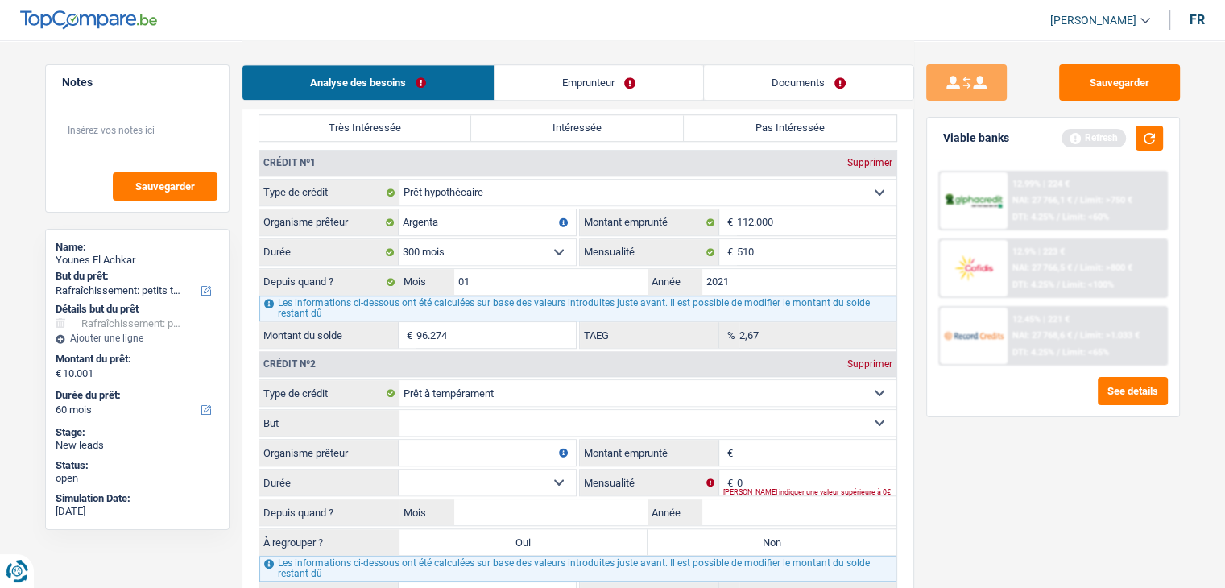
drag, startPoint x: 508, startPoint y: 480, endPoint x: 482, endPoint y: 452, distance: 38.2
click at [507, 479] on select "12 mois 18 mois 24 mois Sélectionner une option" at bounding box center [487, 483] width 177 height 26
click at [442, 414] on select "Confort maison: meubles, textile, peinture, électroménager, outillage non-profe…" at bounding box center [647, 423] width 497 height 26
click at [428, 453] on input "Organisme prêteur" at bounding box center [487, 453] width 177 height 26
type input "record crddit"
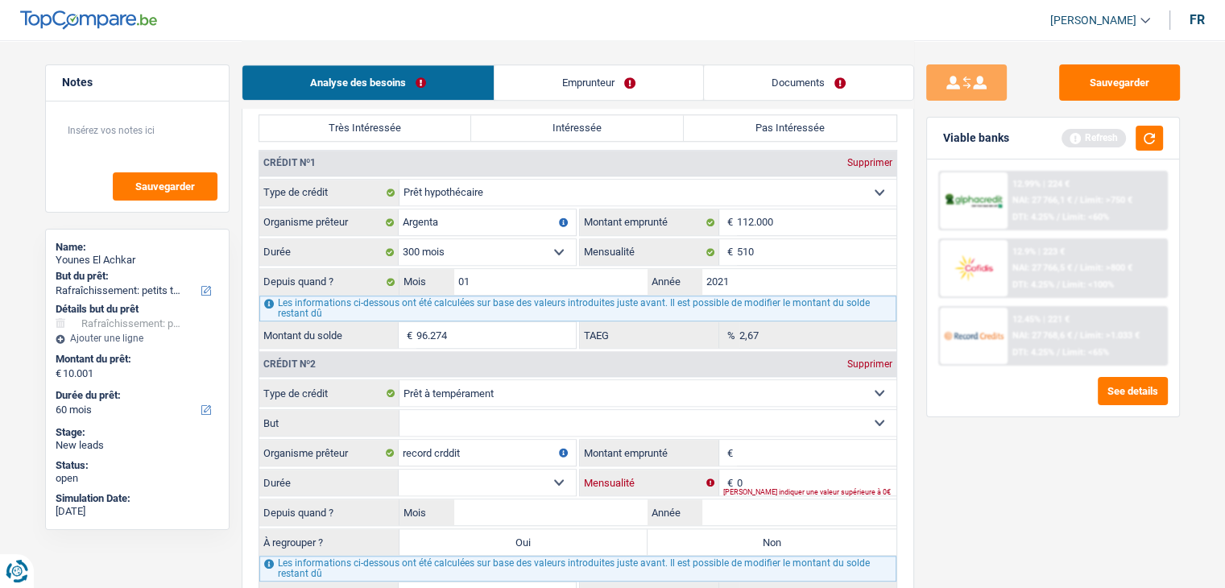
click at [760, 474] on input "0" at bounding box center [816, 483] width 159 height 26
type input "235"
click at [760, 441] on input "Montant emprunté" at bounding box center [816, 453] width 159 height 26
type input "10.001"
click at [442, 475] on select "12 mois 18 mois 24 mois 30 mois 36 mois 42 mois 48 mois 60 mois Sélectionner un…" at bounding box center [487, 483] width 177 height 26
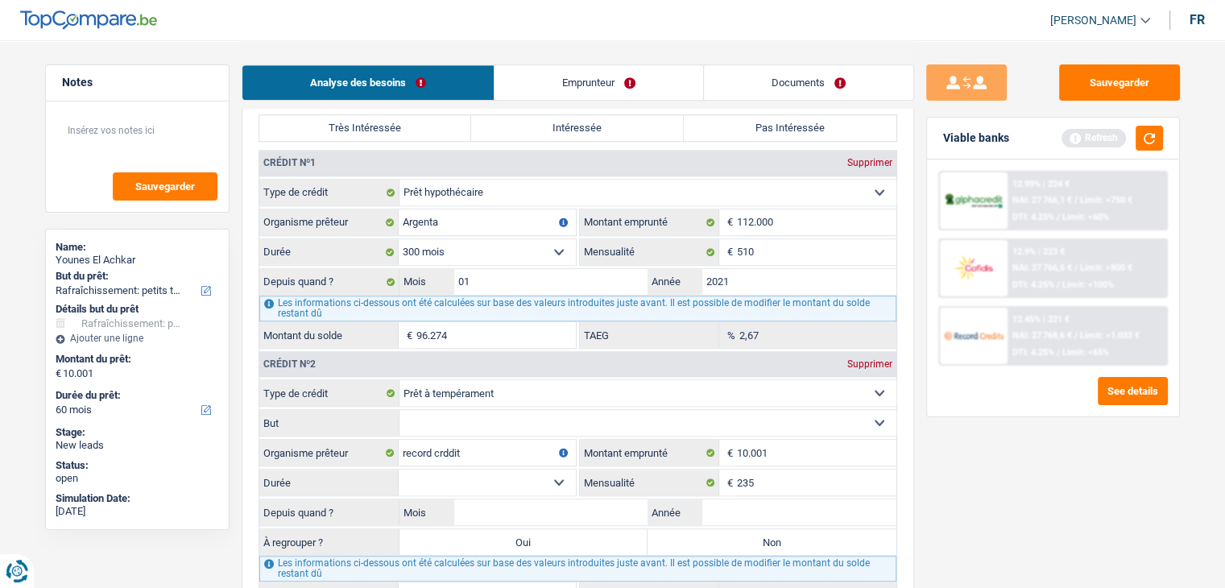
select select "60"
click at [399, 470] on select "12 mois 18 mois 24 mois 30 mois 36 mois 42 mois 48 mois 60 mois Sélectionner un…" at bounding box center [487, 483] width 177 height 26
click at [532, 416] on select "Confort maison: meubles, textile, peinture, électroménager, outillage non-profe…" at bounding box center [647, 423] width 497 height 26
click at [966, 519] on div "Sauvegarder Viable banks Refresh 12.99% | 224 € NAI: 27 766,1 € / Limit: >750 €…" at bounding box center [1053, 313] width 278 height 498
click at [743, 500] on input "Année" at bounding box center [799, 512] width 194 height 26
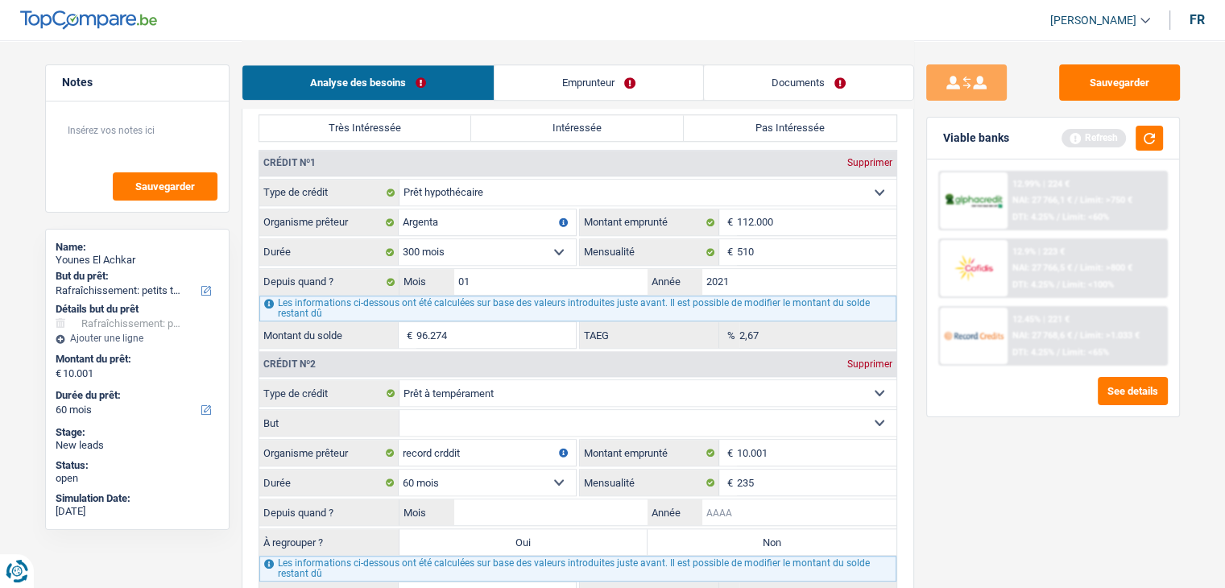
scroll to position [1422, 0]
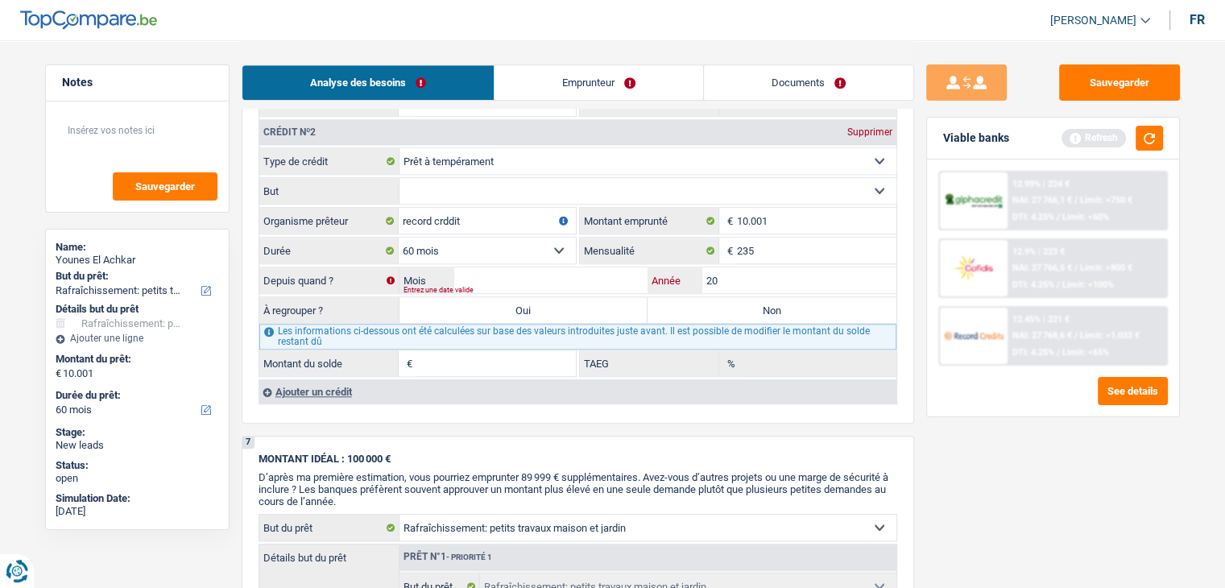
click at [762, 271] on input "20" at bounding box center [799, 280] width 194 height 26
type input "20"
click at [791, 242] on input "235" at bounding box center [816, 251] width 159 height 26
click at [459, 183] on select "Confort maison: meubles, textile, peinture, électroménager, outillage non-profe…" at bounding box center [647, 191] width 497 height 26
click at [344, 242] on label "Durée" at bounding box center [328, 251] width 139 height 26
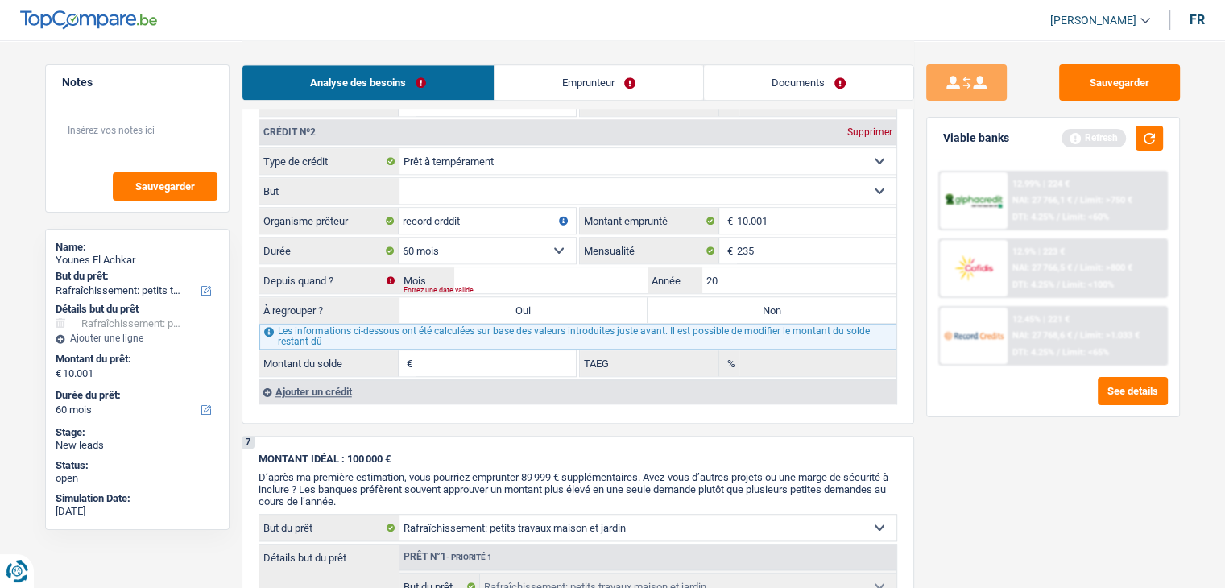
click at [399, 174] on select "Carte ou ouverture de crédit Prêt hypothécaire Vente à tempérament Prêt à tempé…" at bounding box center [647, 161] width 497 height 26
click at [517, 210] on input "record crddit" at bounding box center [487, 221] width 177 height 26
type input "r"
type input "a"
click at [747, 277] on input "20" at bounding box center [799, 280] width 194 height 26
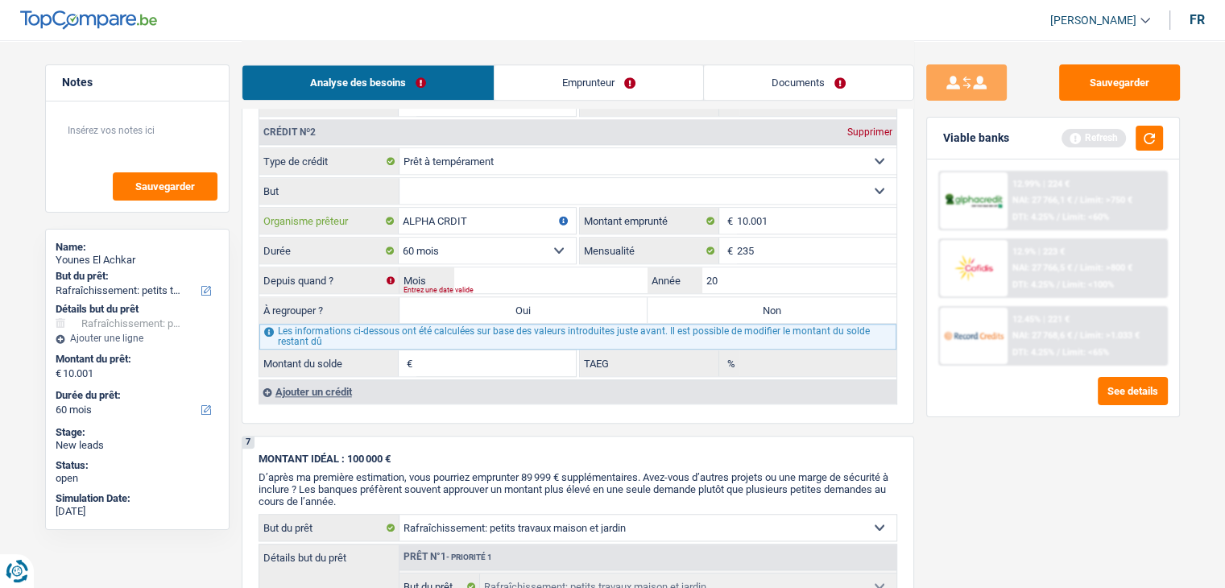
click at [449, 213] on input "ALPHA CRDIT" at bounding box center [487, 221] width 177 height 26
type input "ALPHA CREDIT"
click at [756, 277] on input "20" at bounding box center [799, 280] width 194 height 26
type input "2024"
click at [634, 275] on input "Mois" at bounding box center [551, 280] width 194 height 26
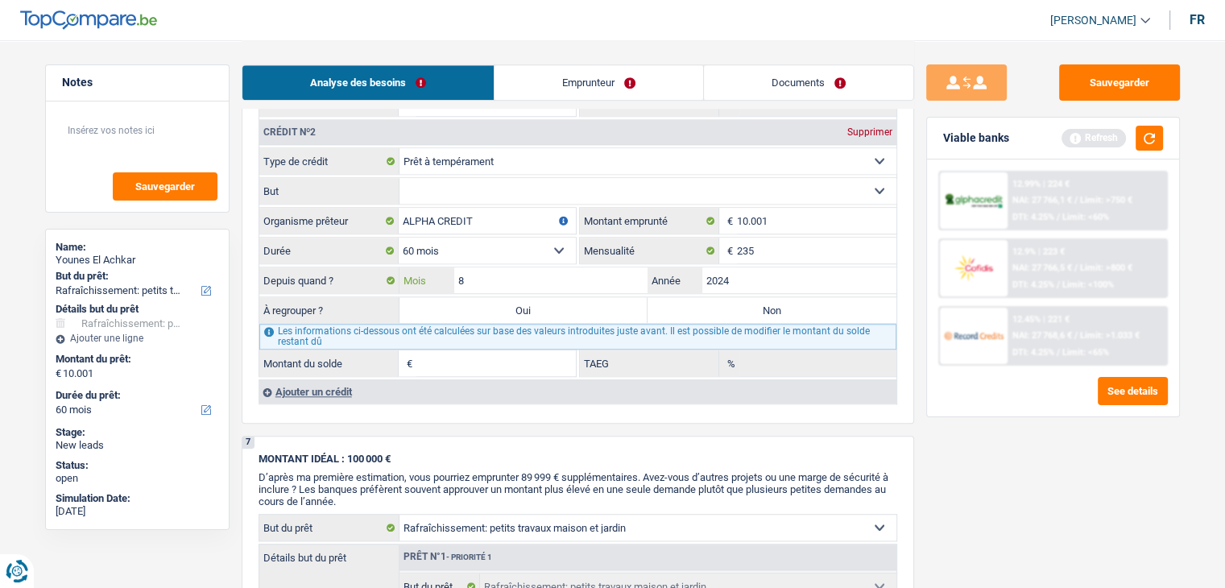
type input "8"
type input "8.399"
type input "15,44"
click at [689, 306] on label "Non" at bounding box center [772, 310] width 249 height 26
click at [689, 306] on input "Non" at bounding box center [772, 310] width 249 height 26
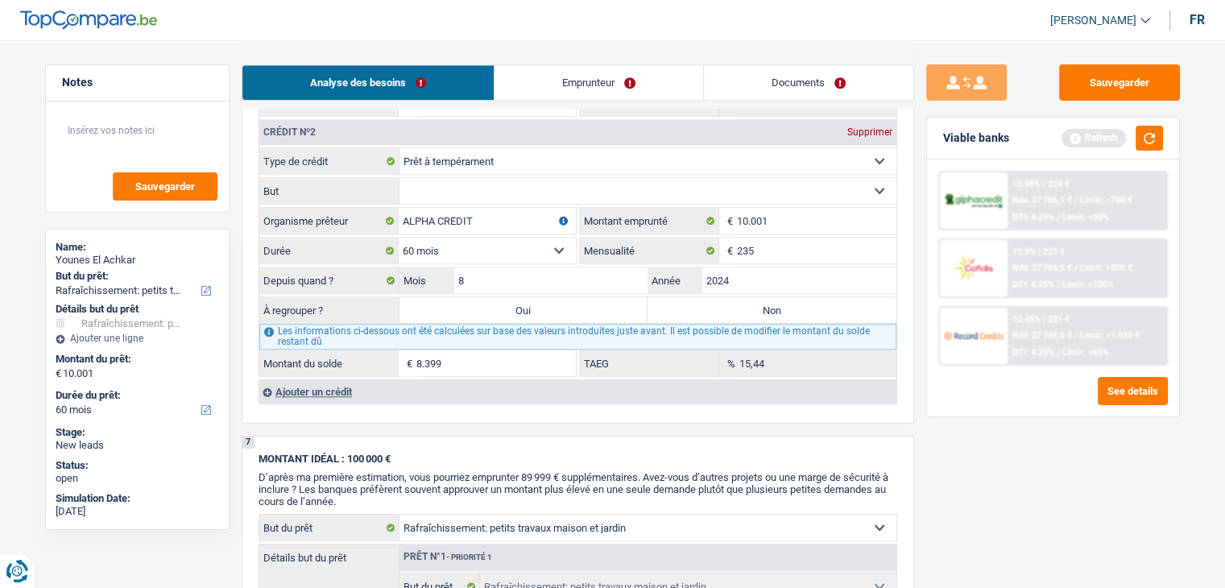
radio input "true"
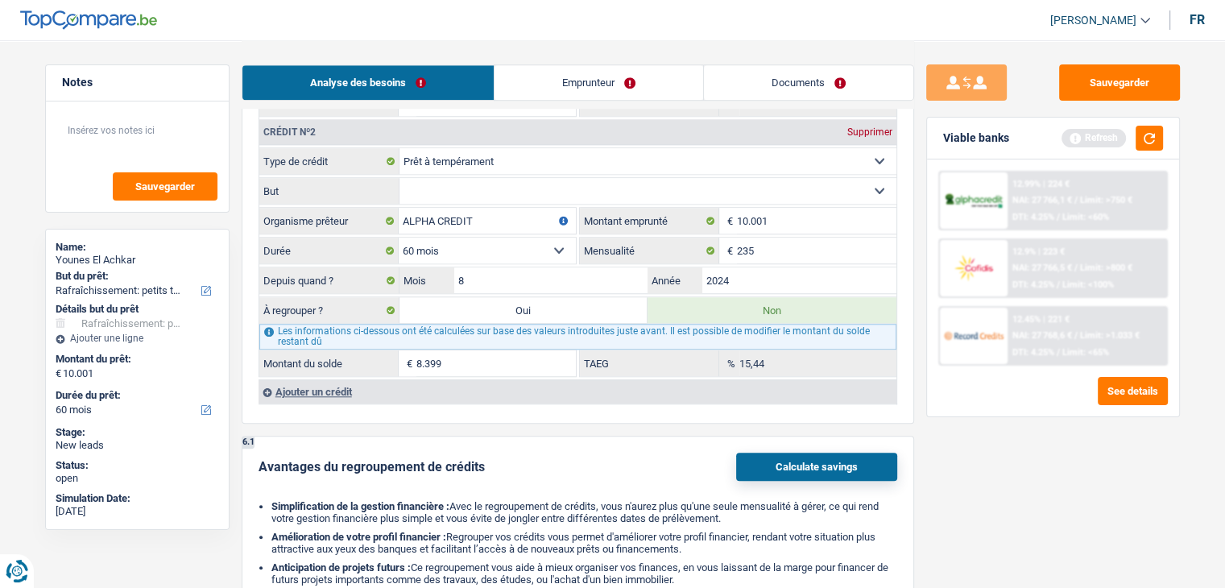
click at [449, 178] on select "Confort maison: meubles, textile, peinture, électroménager, outillage non-profe…" at bounding box center [647, 191] width 497 height 26
click at [340, 329] on div "Les informations ci-dessous ont été calculées sur base des valeurs introduites …" at bounding box center [577, 337] width 637 height 26
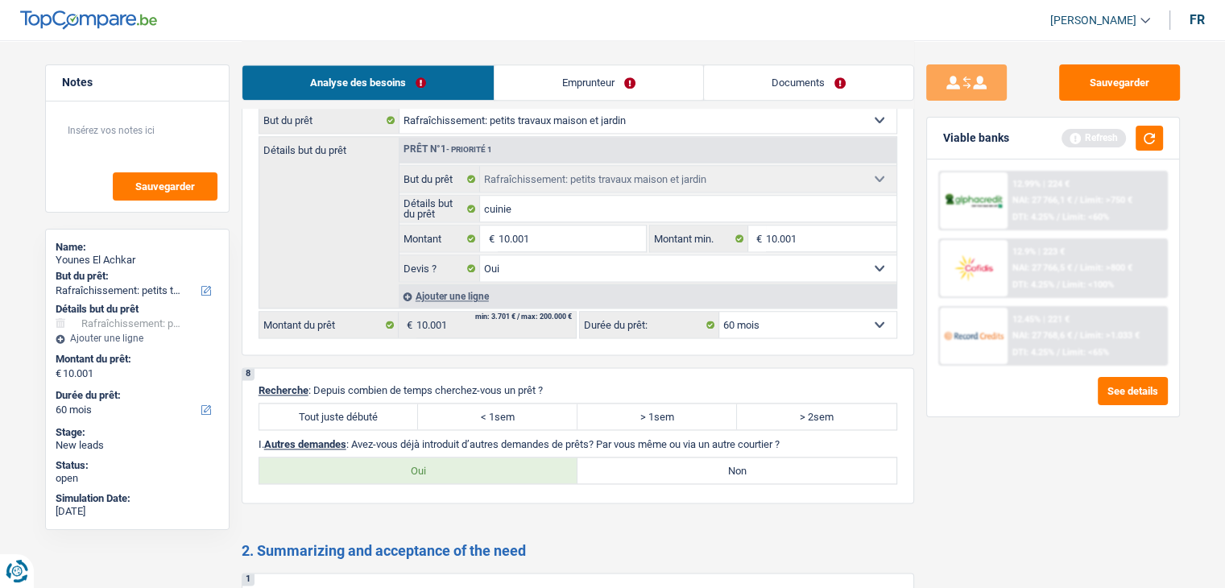
scroll to position [2012, 0]
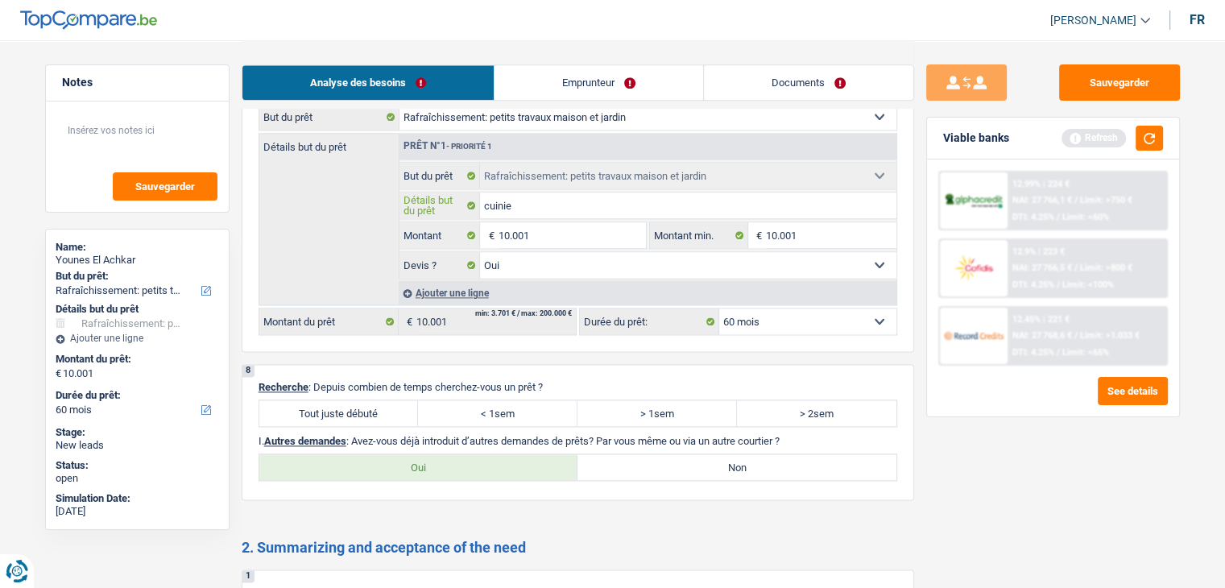
click at [503, 196] on input "cuinie" at bounding box center [688, 205] width 416 height 26
click at [518, 196] on input "cuinie" at bounding box center [688, 205] width 416 height 26
type input "cuinie"
type input "cuini"
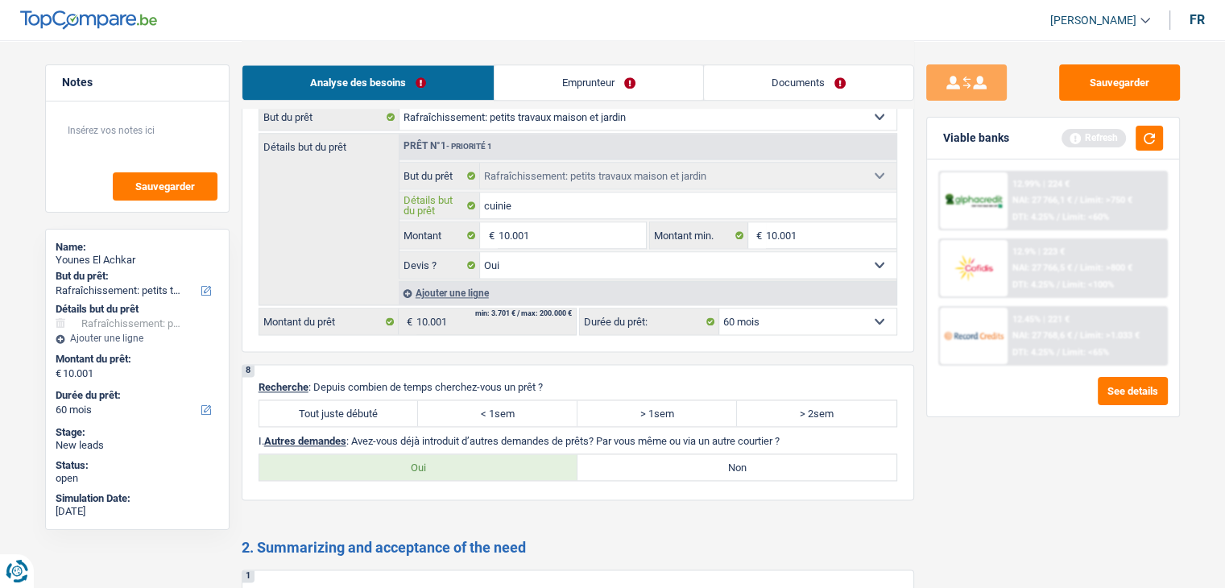
type input "cuini"
type input "cuin"
type input "cui"
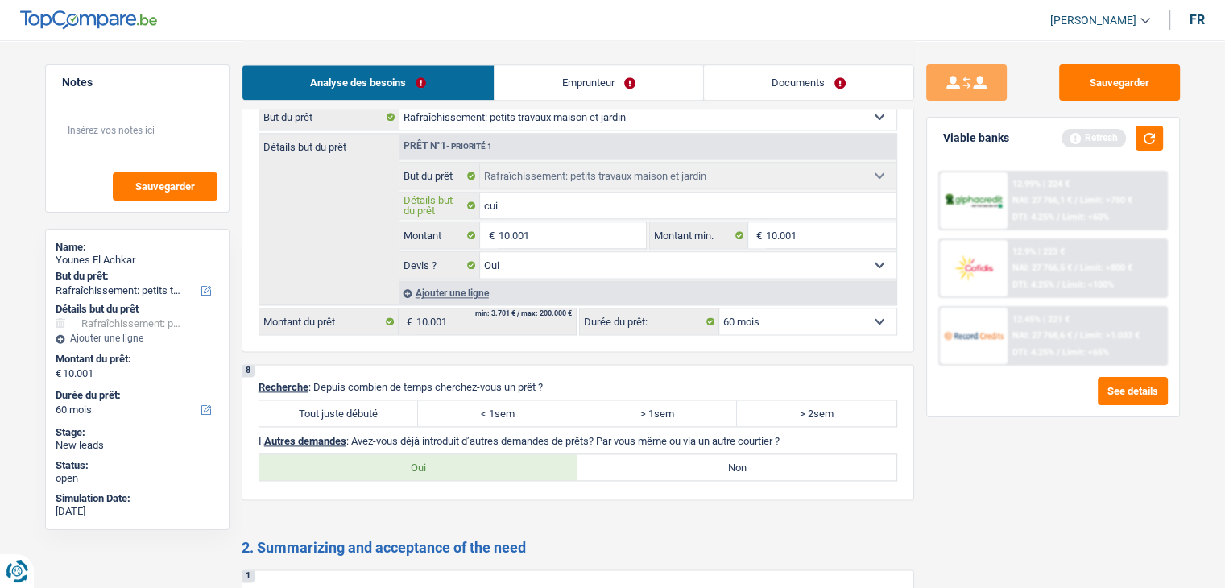
type input "cuiS"
type input "cuiSI"
type input "cuiSIN"
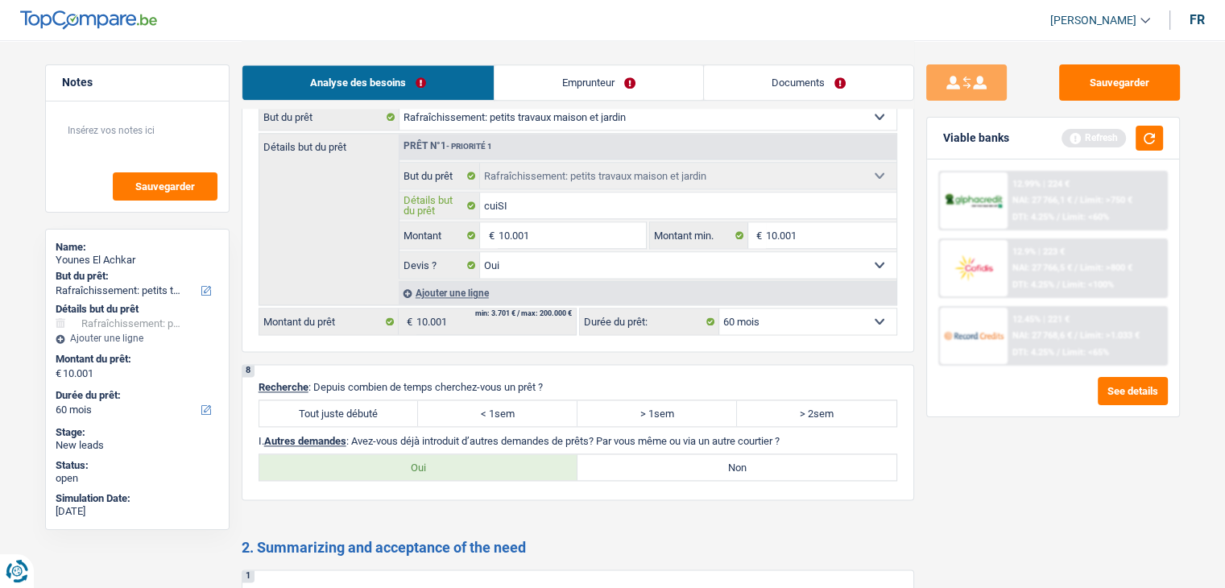
type input "cuiSIN"
type input "cuiSINE"
type input "cuiSIN"
type input "cuiSI"
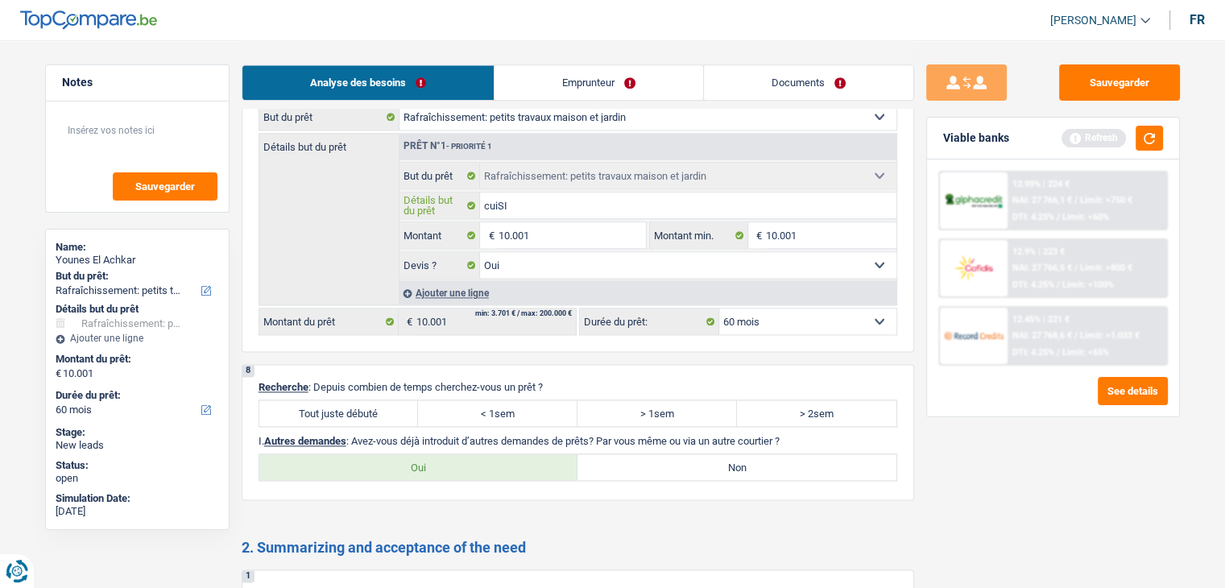
type input "cuiS"
type input "cui"
type input "c"
type input "C"
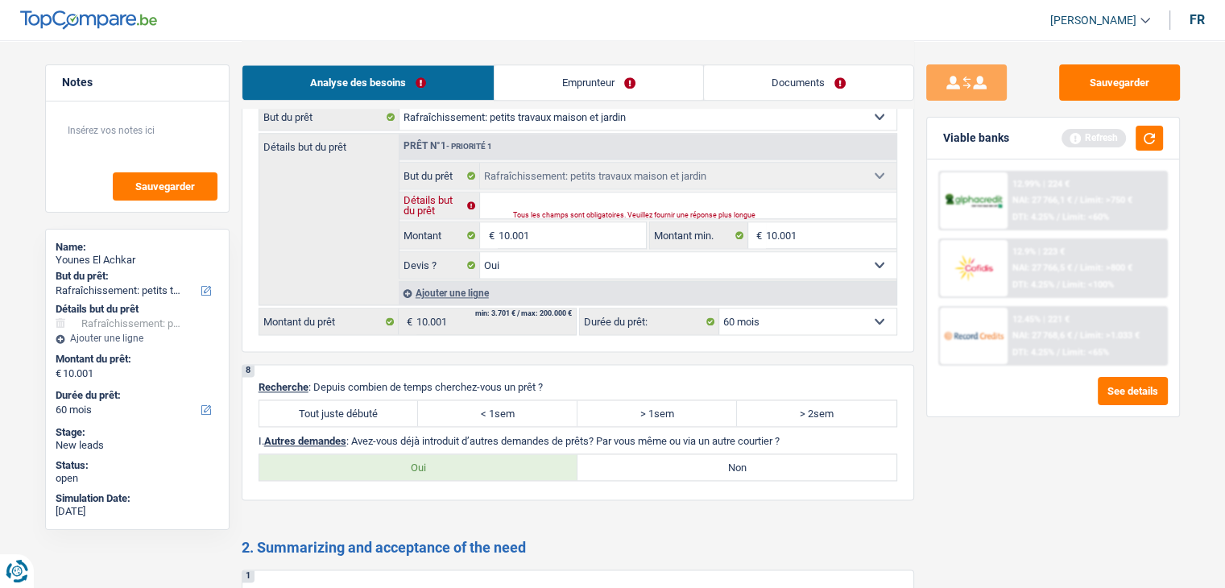
type input "C"
type input "Cu"
type input "Cui"
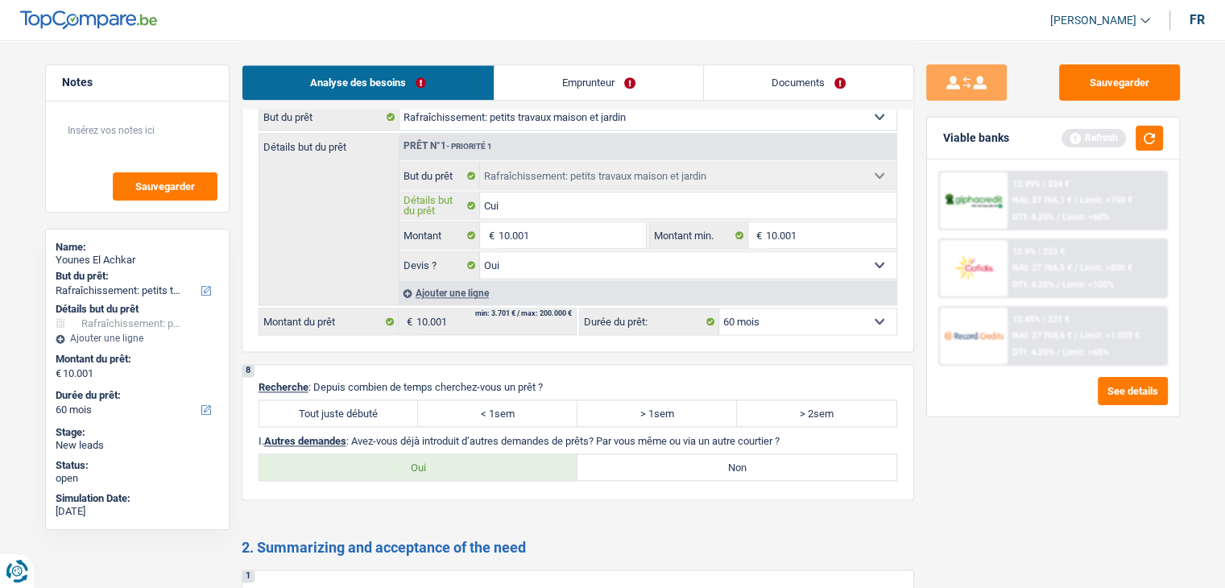
type input "Cuis"
type input "Cuisi"
type input "Cuisin"
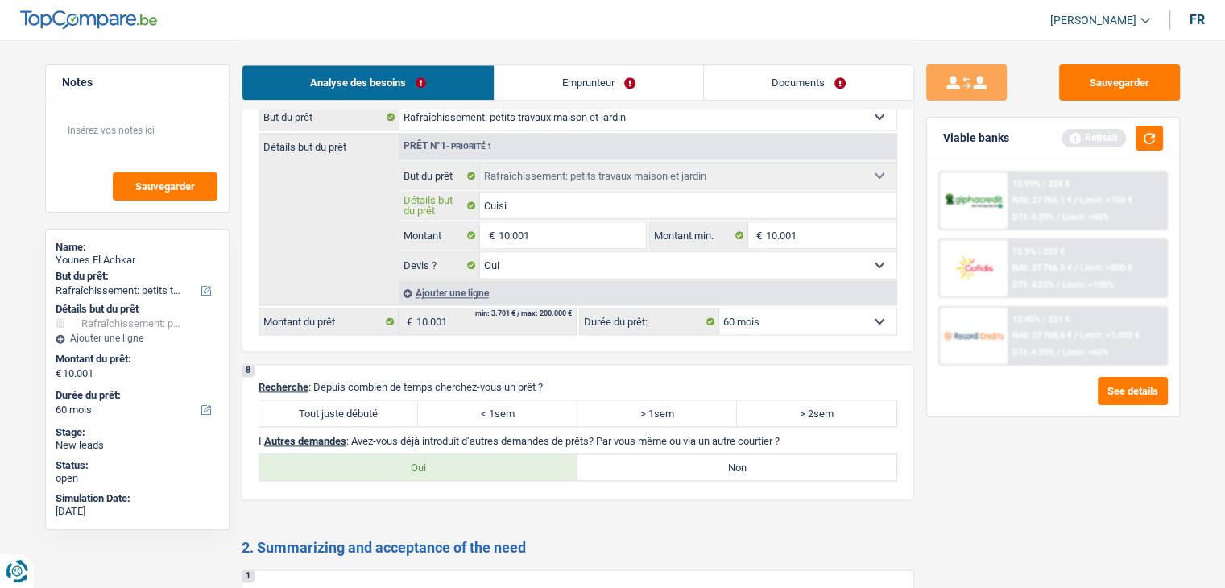
type input "Cuisin"
type input "Cuisine"
click at [985, 486] on div "Sauvegarder Viable banks Refresh 12.99% | 224 € NAI: 27 766,1 € / Limit: >750 €…" at bounding box center [1053, 313] width 278 height 498
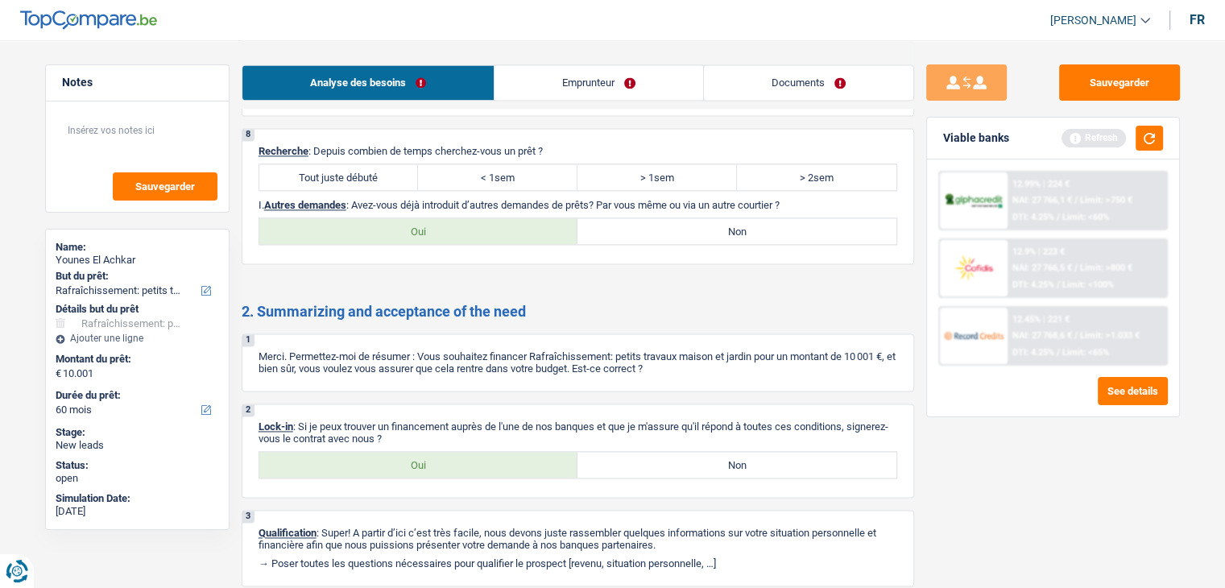
scroll to position [2279, 0]
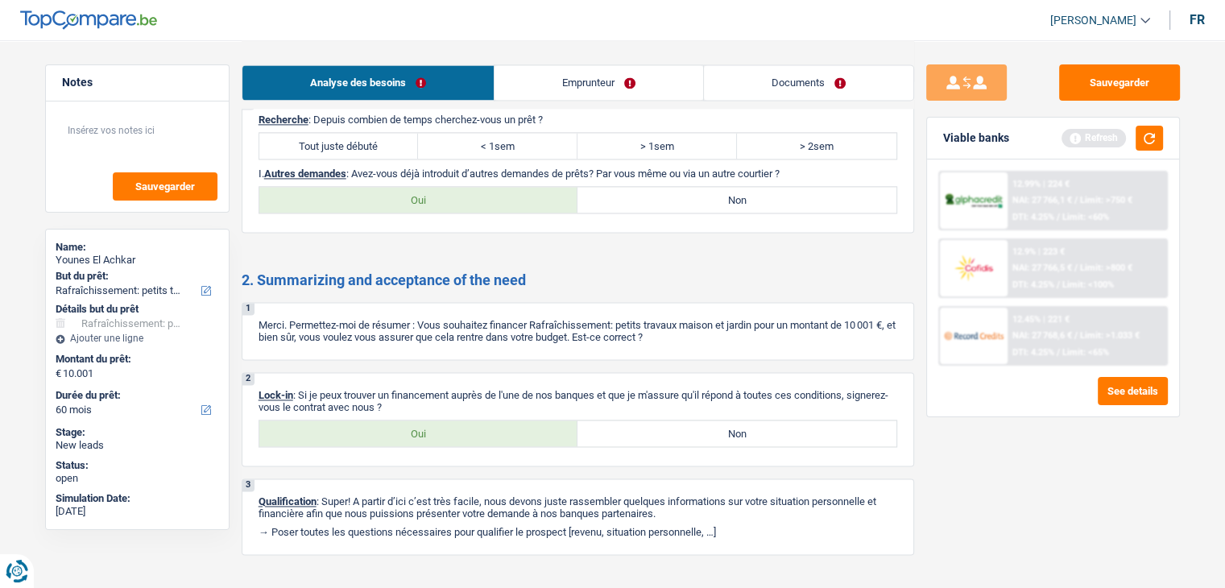
click at [337, 135] on label "Tout juste débuté" at bounding box center [338, 146] width 159 height 26
click at [337, 135] on input "Tout juste débuté" at bounding box center [338, 146] width 159 height 26
radio input "true"
click at [399, 191] on label "Oui" at bounding box center [418, 200] width 319 height 26
click at [399, 191] on input "Oui" at bounding box center [418, 200] width 319 height 26
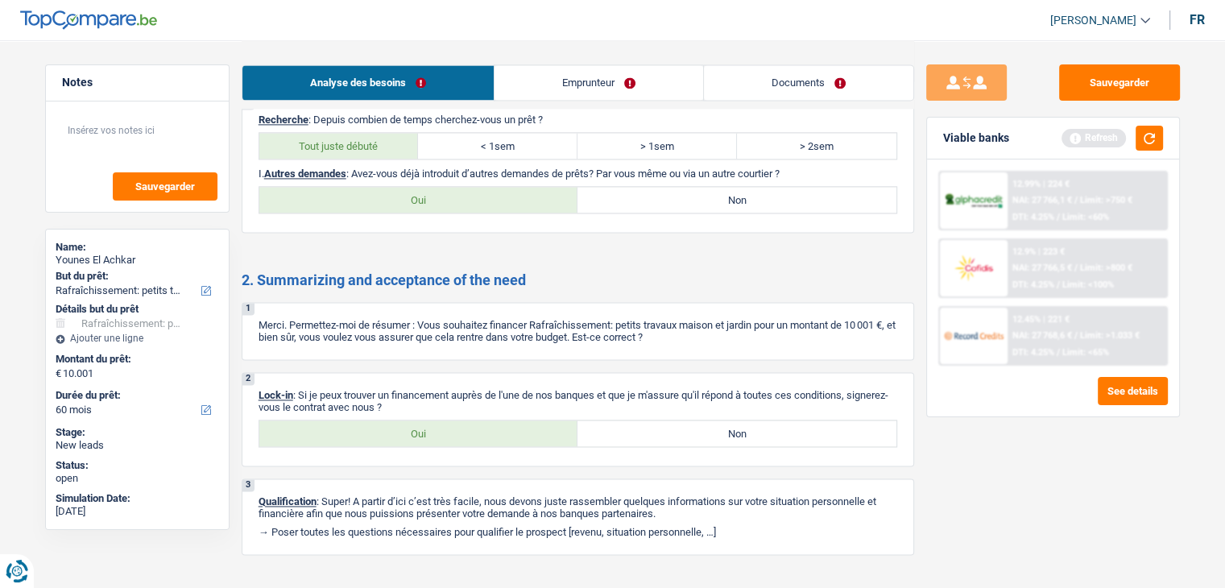
radio input "true"
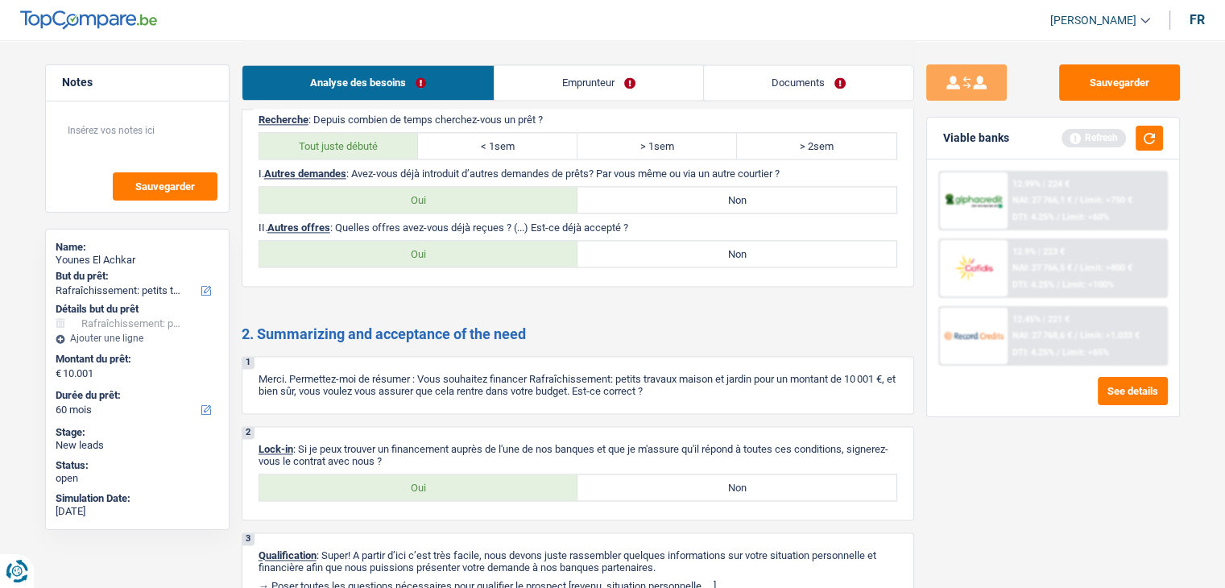
click at [643, 170] on div "8 Recherche : Depuis combien de temps cherchez-vous un prêt ? Tout juste débuté…" at bounding box center [578, 192] width 672 height 190
click at [635, 187] on label "Non" at bounding box center [736, 200] width 319 height 26
click at [635, 187] on input "Non" at bounding box center [736, 200] width 319 height 26
radio input "true"
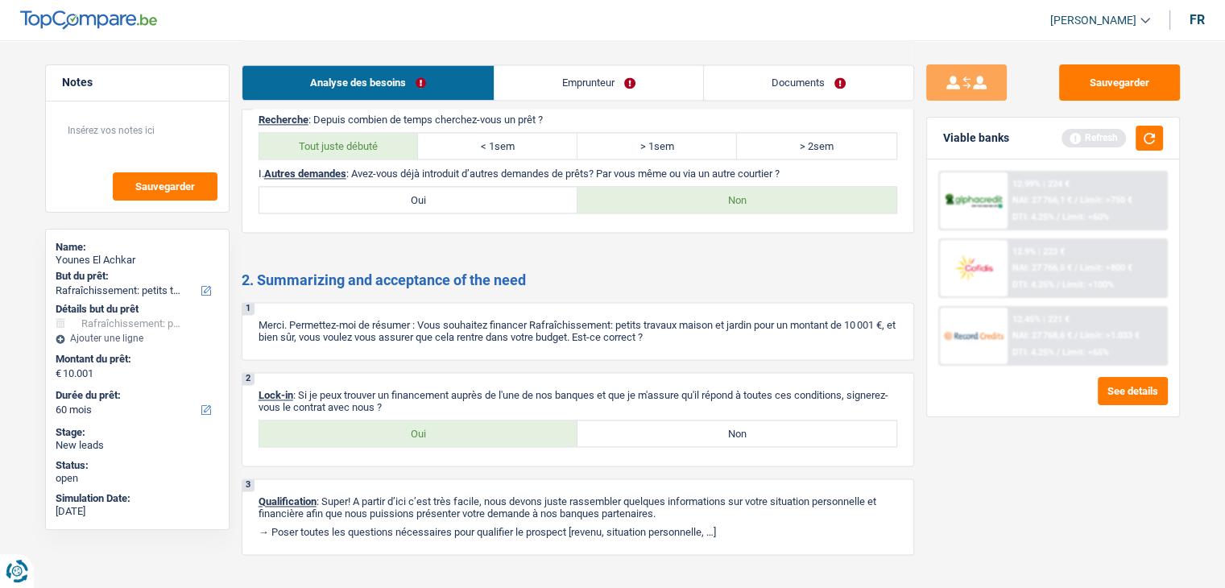
scroll to position [2299, 0]
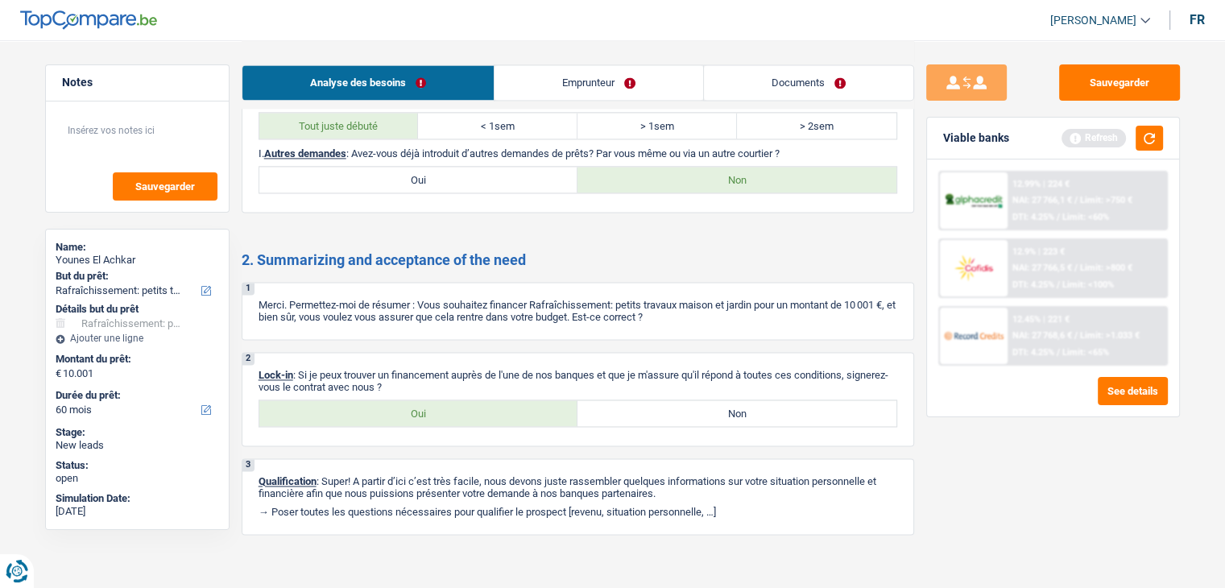
drag, startPoint x: 399, startPoint y: 418, endPoint x: 398, endPoint y: 407, distance: 11.4
click at [398, 407] on div "2 Lock-in : Si je peux trouver un financement auprès de l'une de nos banques et…" at bounding box center [578, 399] width 672 height 94
click at [398, 407] on label "Oui" at bounding box center [418, 413] width 319 height 26
click at [398, 407] on input "Oui" at bounding box center [418, 413] width 319 height 26
radio input "true"
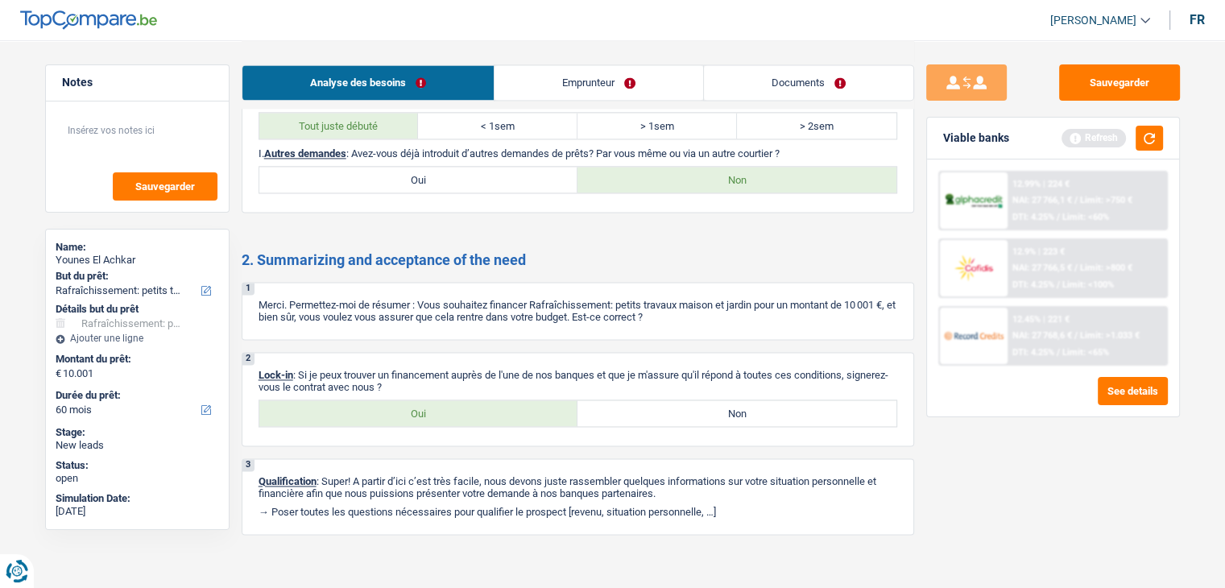
click at [570, 79] on link "Emprunteur" at bounding box center [598, 82] width 209 height 35
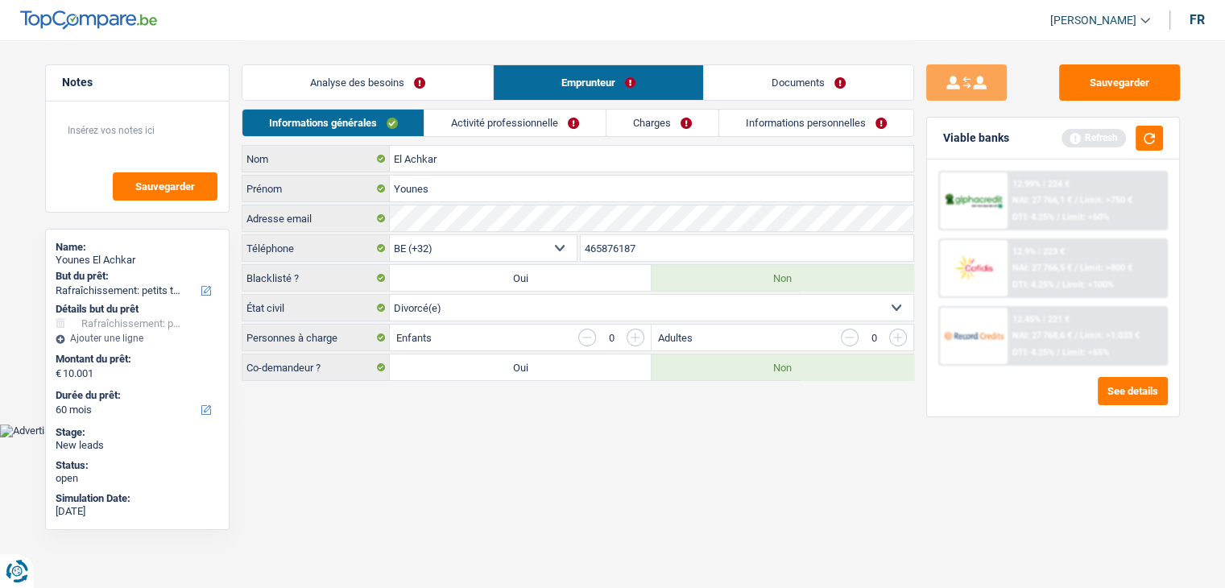
scroll to position [0, 0]
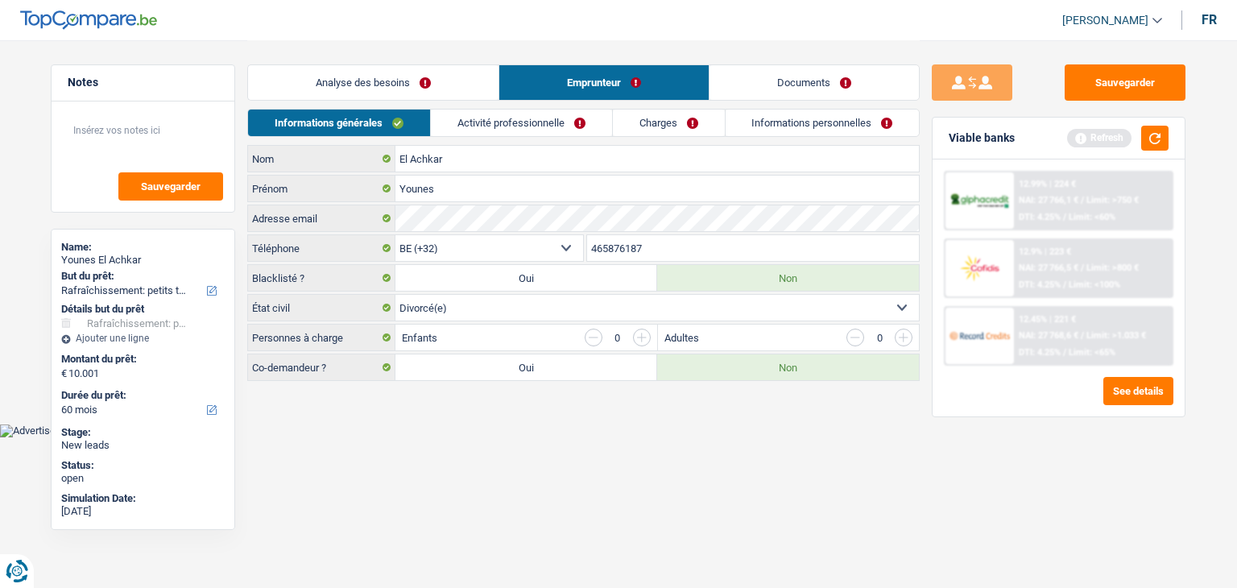
click at [482, 119] on link "Activité professionnelle" at bounding box center [521, 123] width 181 height 27
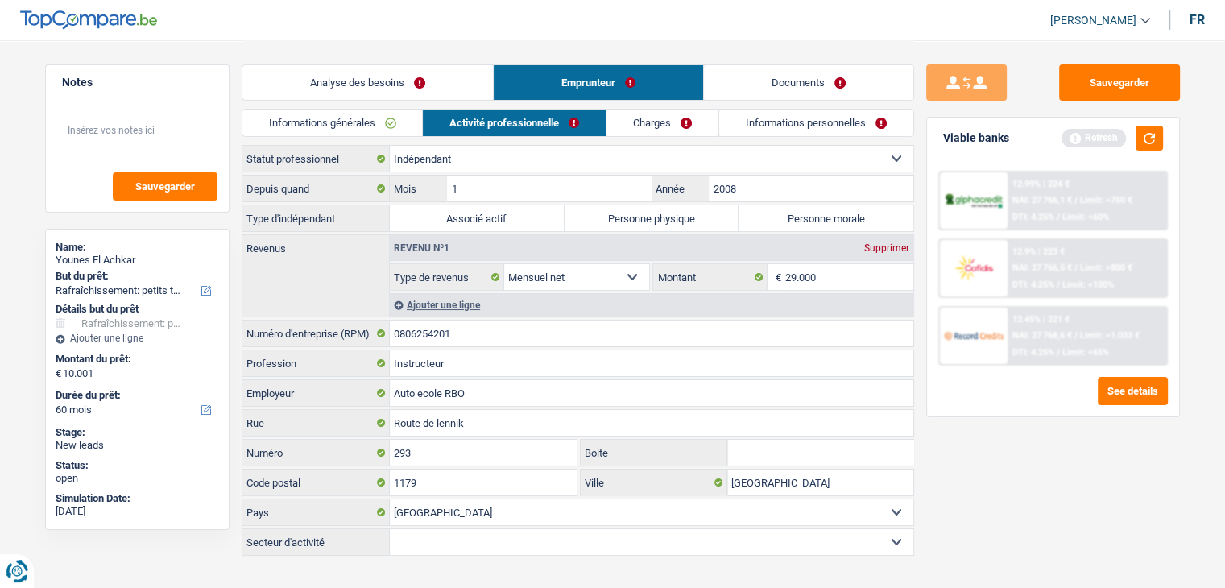
click at [388, 77] on link "Analyse des besoins" at bounding box center [367, 82] width 250 height 35
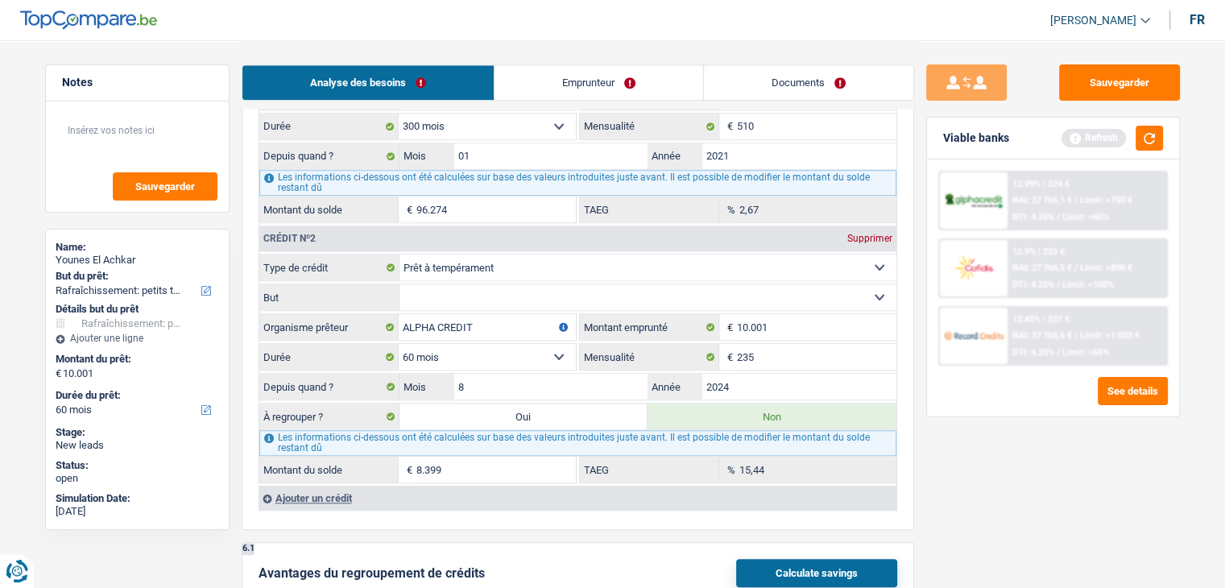
scroll to position [1317, 0]
click at [544, 378] on input "8" at bounding box center [551, 386] width 194 height 26
click at [981, 488] on div "Sauvegarder Viable banks Refresh 12.99% | 224 € NAI: 27 766,1 € / Limit: >750 €…" at bounding box center [1053, 313] width 278 height 498
click at [590, 88] on link "Emprunteur" at bounding box center [598, 82] width 209 height 35
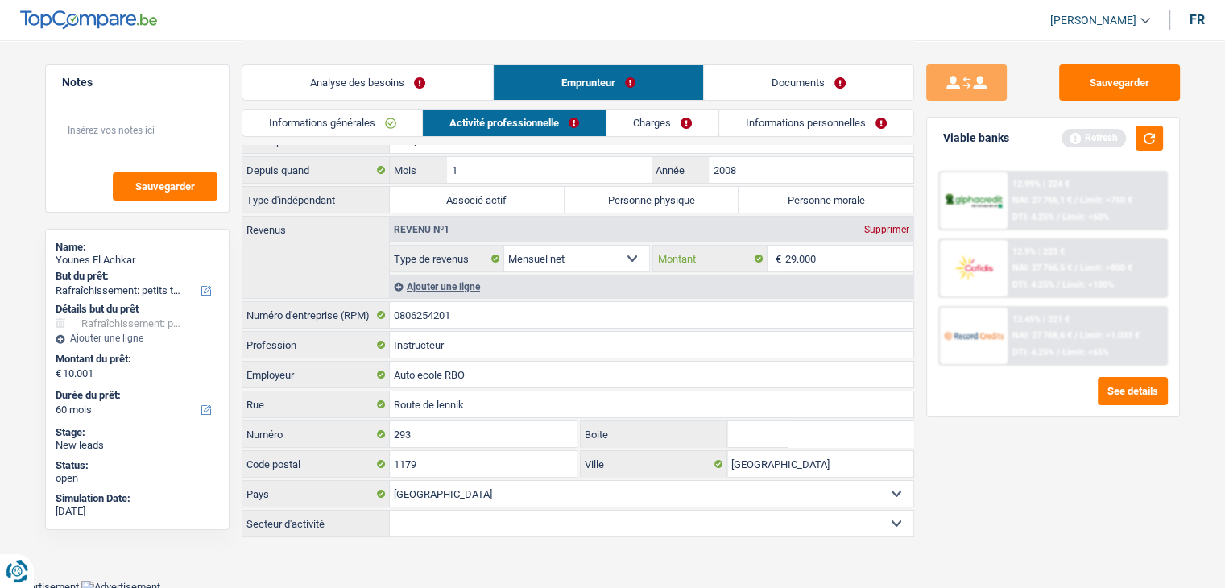
click at [820, 263] on input "29.000" at bounding box center [849, 259] width 128 height 26
type input "2.416"
click at [960, 478] on div "Sauvegarder Viable banks Refresh 12.99% | 224 € NAI: 27 766,1 € / Limit: >750 €…" at bounding box center [1053, 313] width 278 height 498
click at [358, 81] on link "Analyse des besoins" at bounding box center [367, 82] width 250 height 35
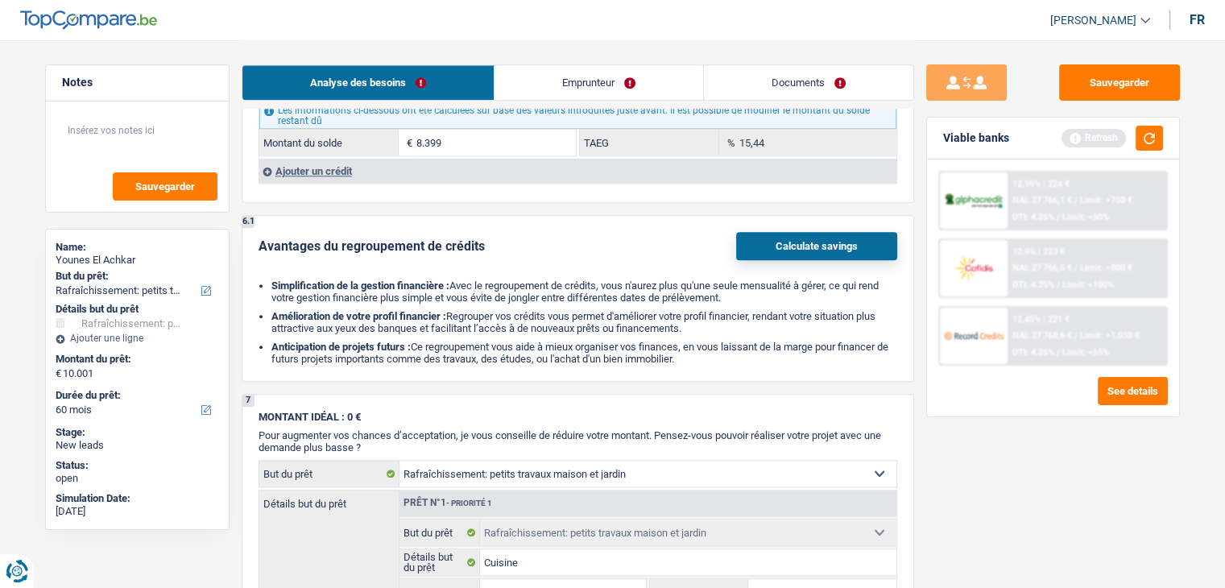
scroll to position [1398, 0]
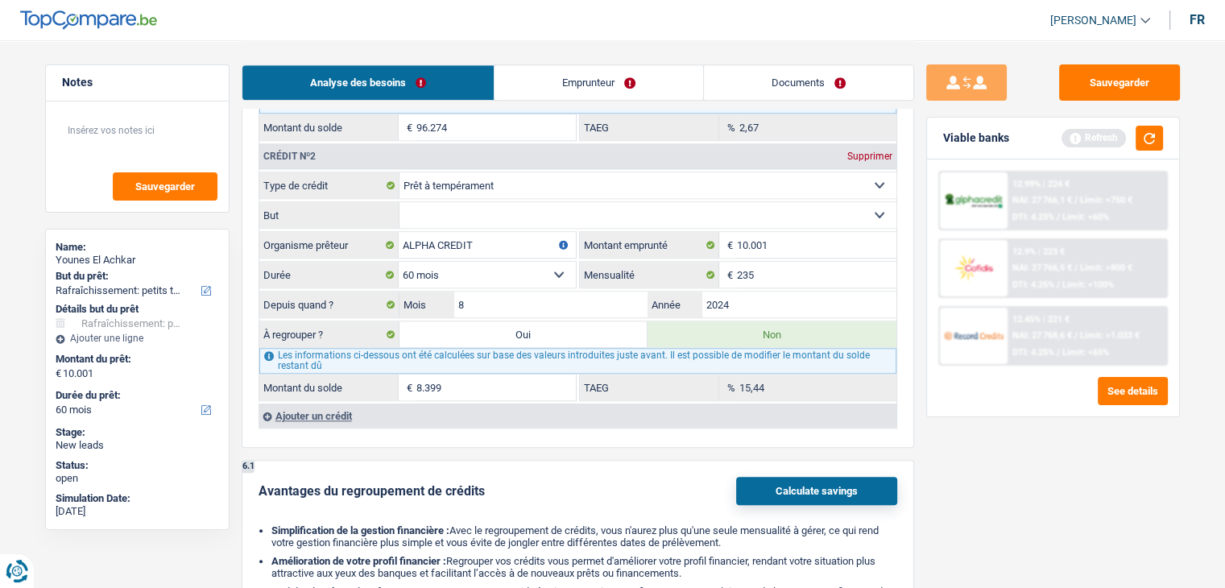
click at [452, 321] on label "Oui" at bounding box center [523, 334] width 249 height 26
click at [452, 321] on input "Oui" at bounding box center [523, 334] width 249 height 26
radio input "true"
type input "18.400"
type input "8.399"
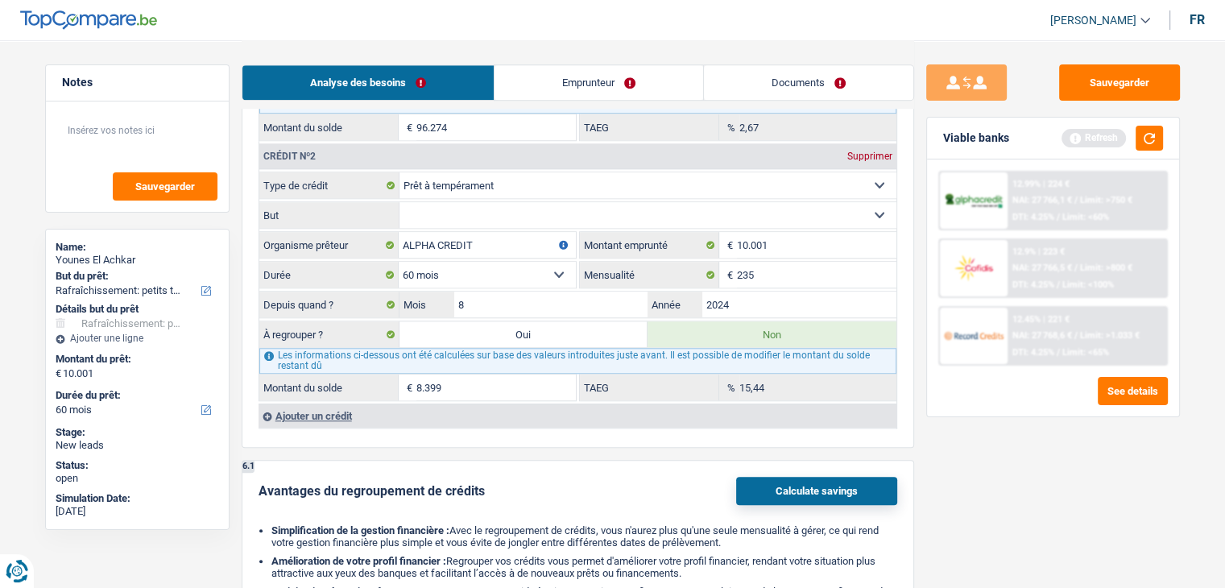
select select
type input "8.399"
select select
radio input "false"
select select "refinancing"
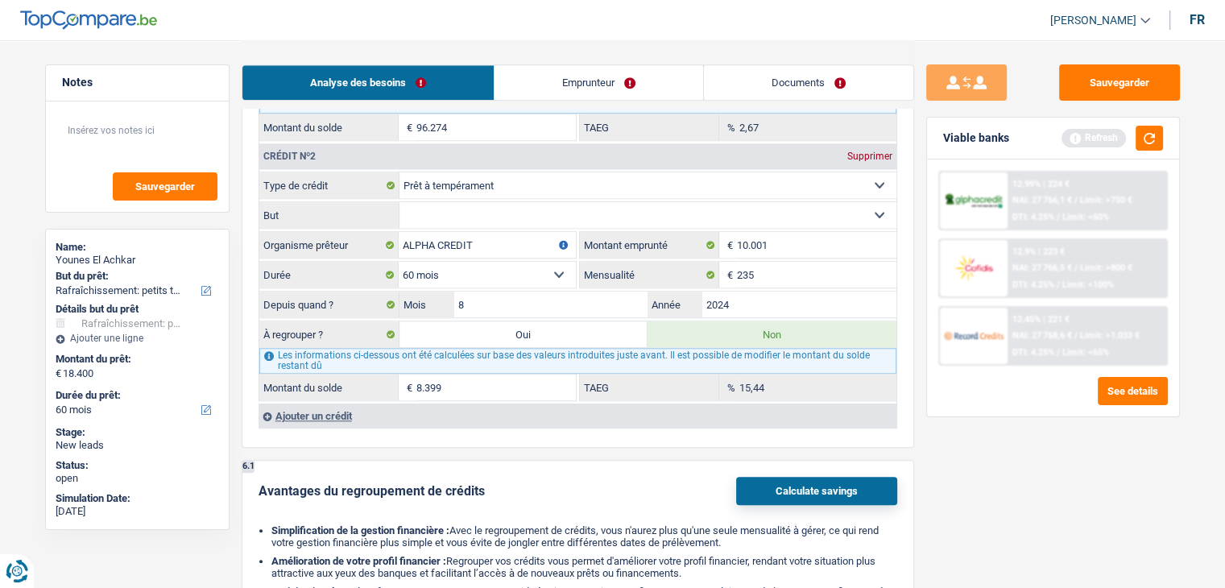
select select "refinancing"
select select "84"
select select "refinancing"
select select "84"
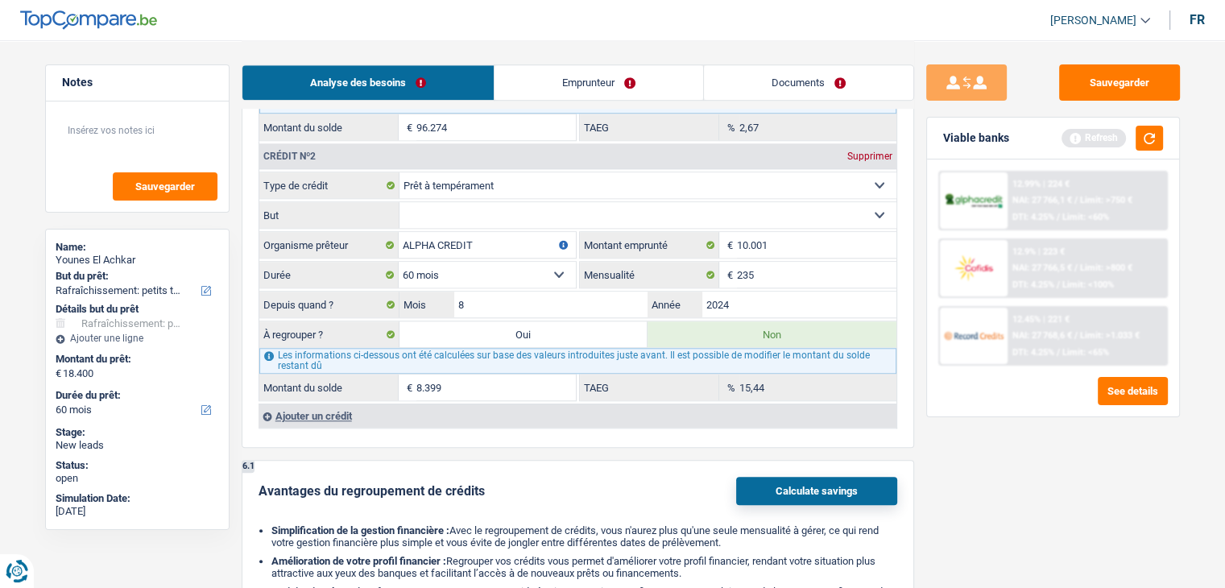
select select "refinancing"
select select "84"
select select "houseOrGarden"
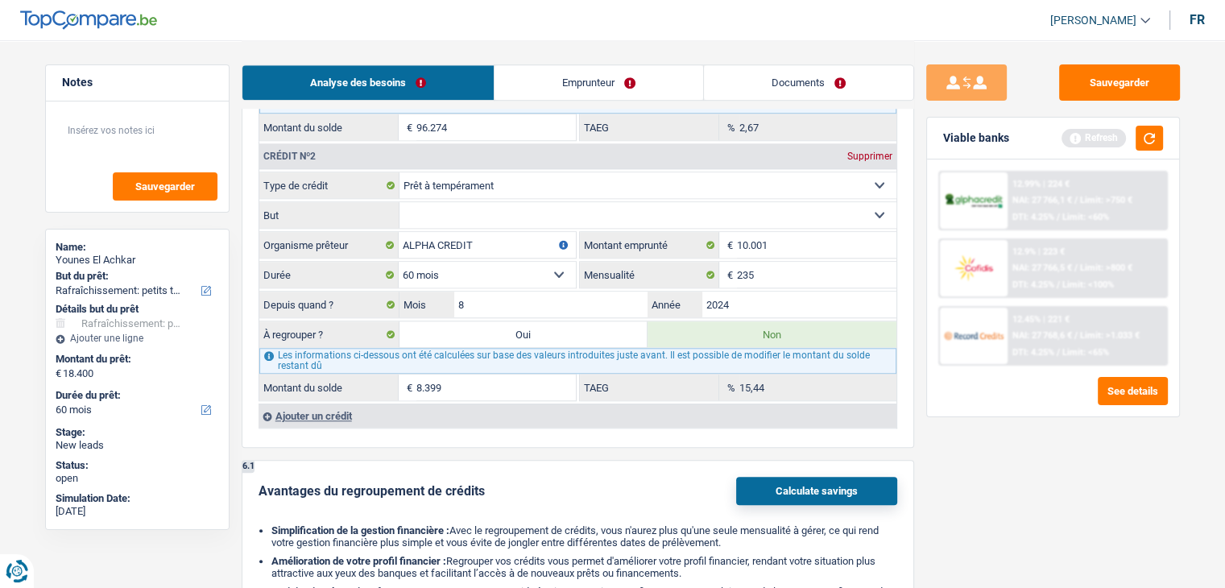
select select "yes"
select select "houseOrGarden"
select select "yes"
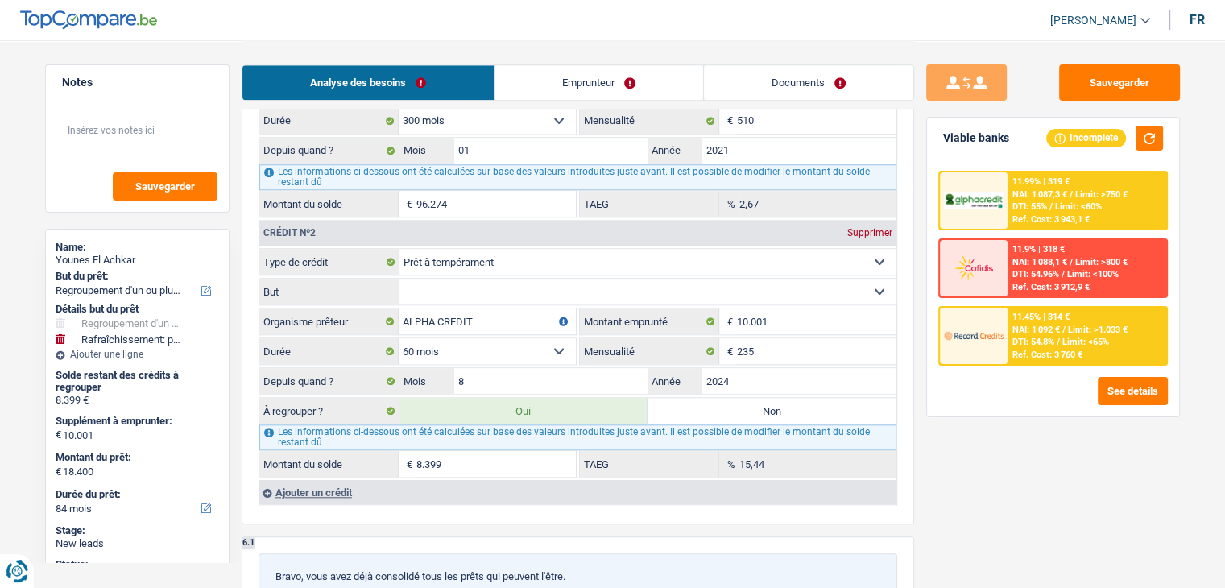
scroll to position [1623, 0]
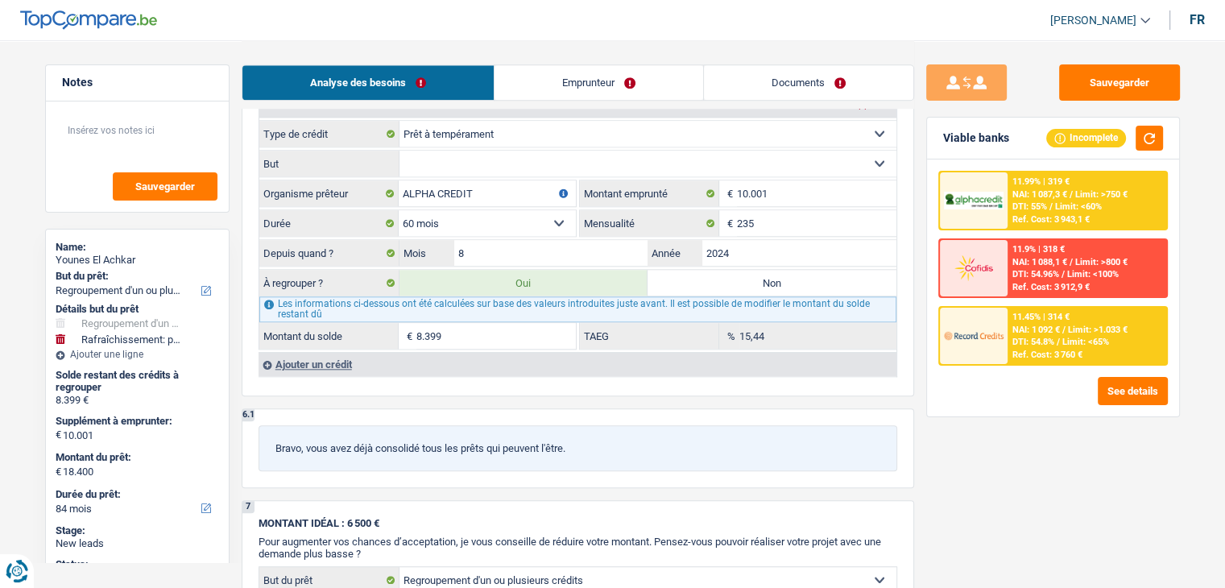
click at [612, 78] on link "Emprunteur" at bounding box center [598, 82] width 209 height 35
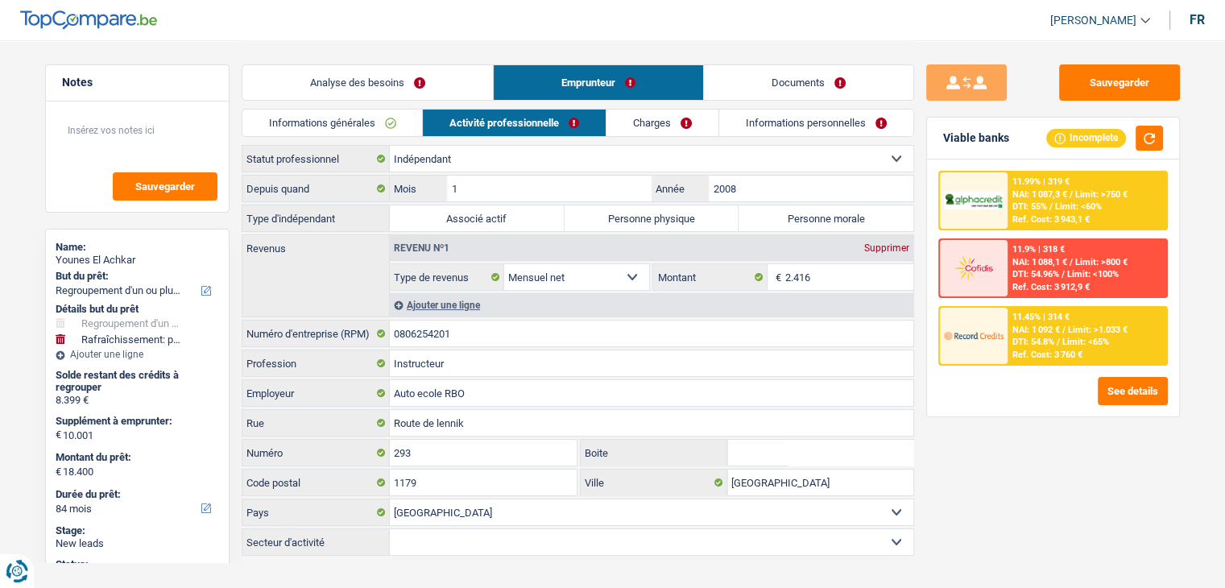
scroll to position [19, 0]
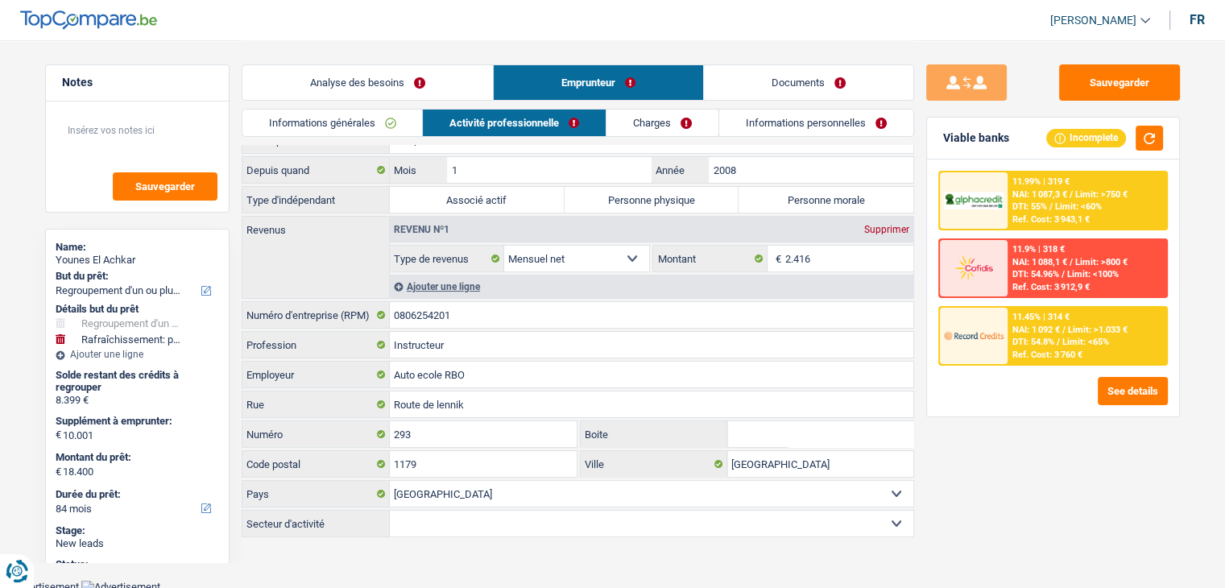
click at [369, 111] on link "Informations générales" at bounding box center [332, 123] width 180 height 27
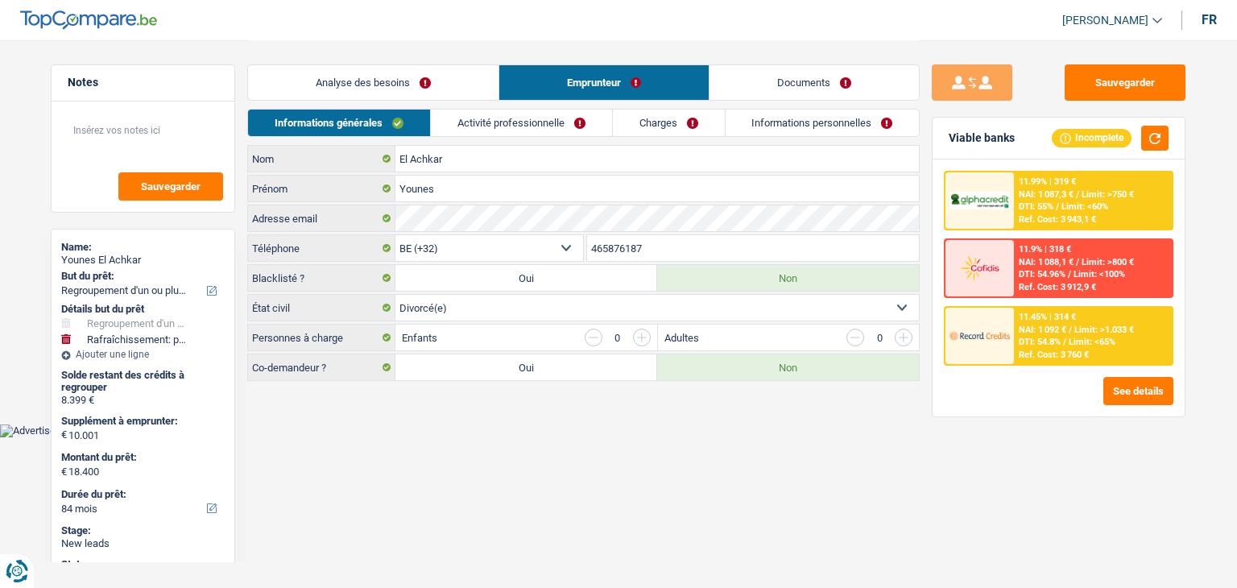
click at [647, 333] on input "button" at bounding box center [642, 338] width 18 height 18
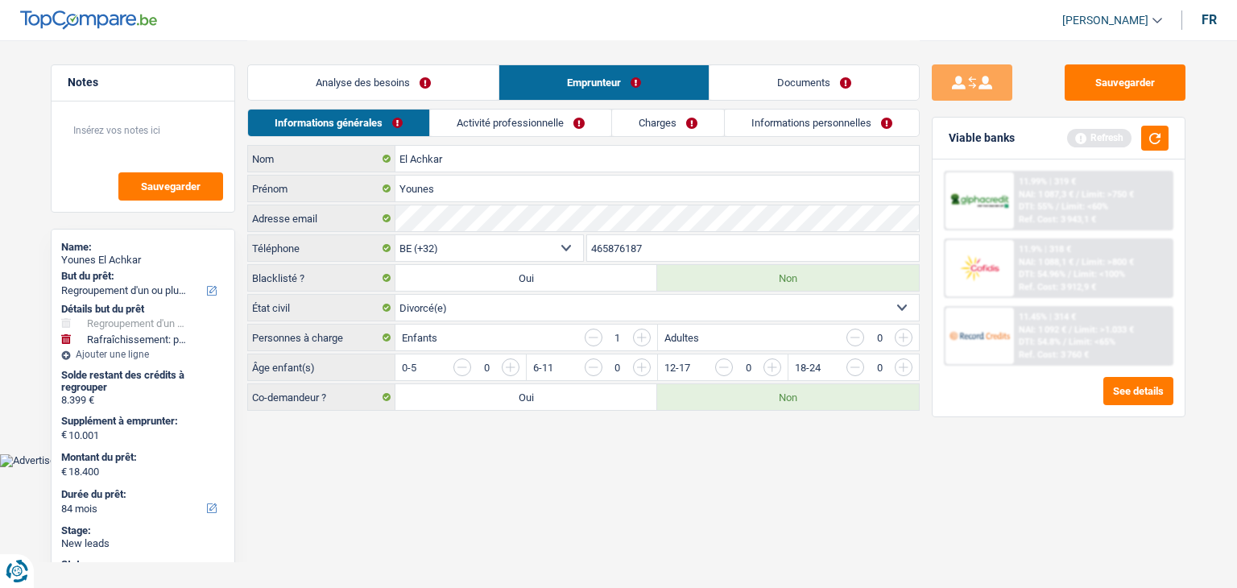
click at [593, 336] on input "button" at bounding box center [594, 338] width 18 height 18
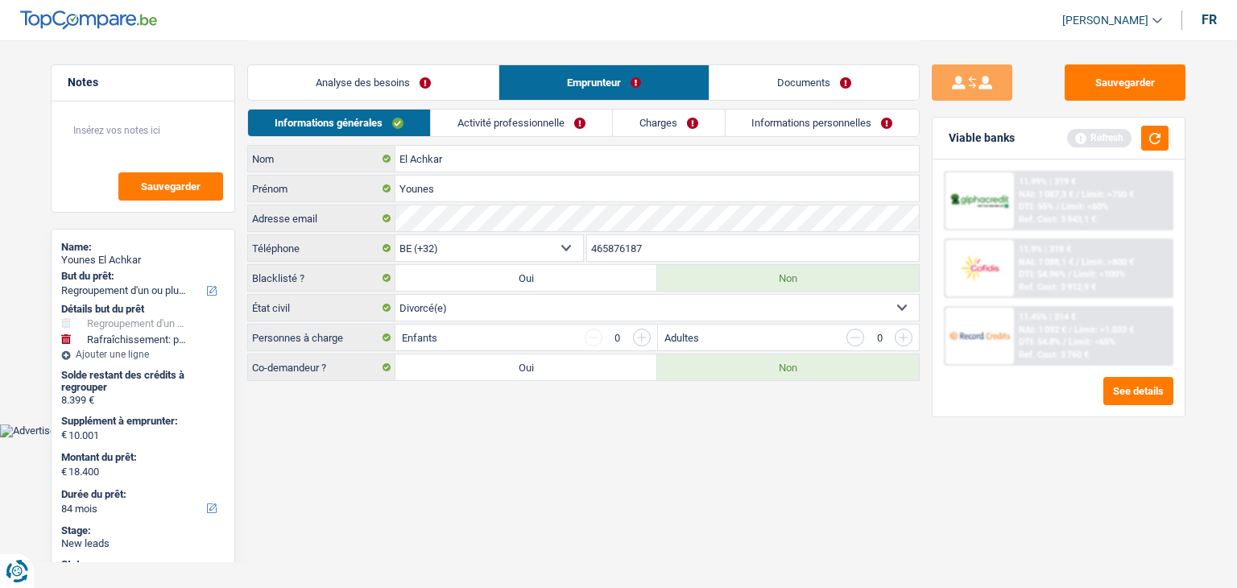
click at [509, 133] on link "Activité professionnelle" at bounding box center [521, 123] width 181 height 27
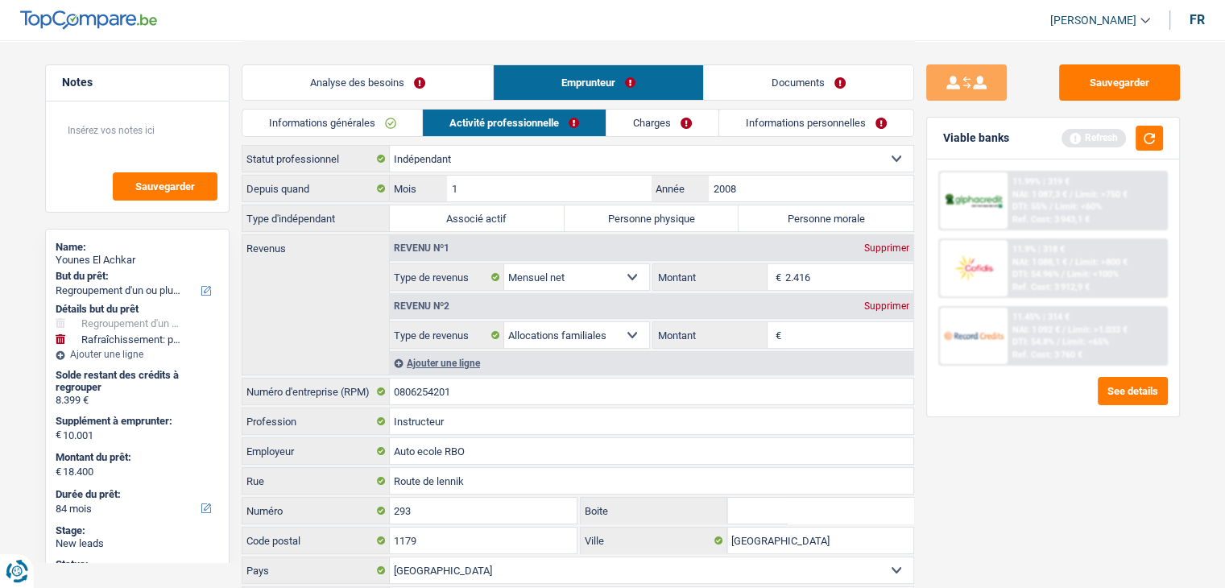
click at [871, 305] on div "Supprimer" at bounding box center [886, 306] width 53 height 10
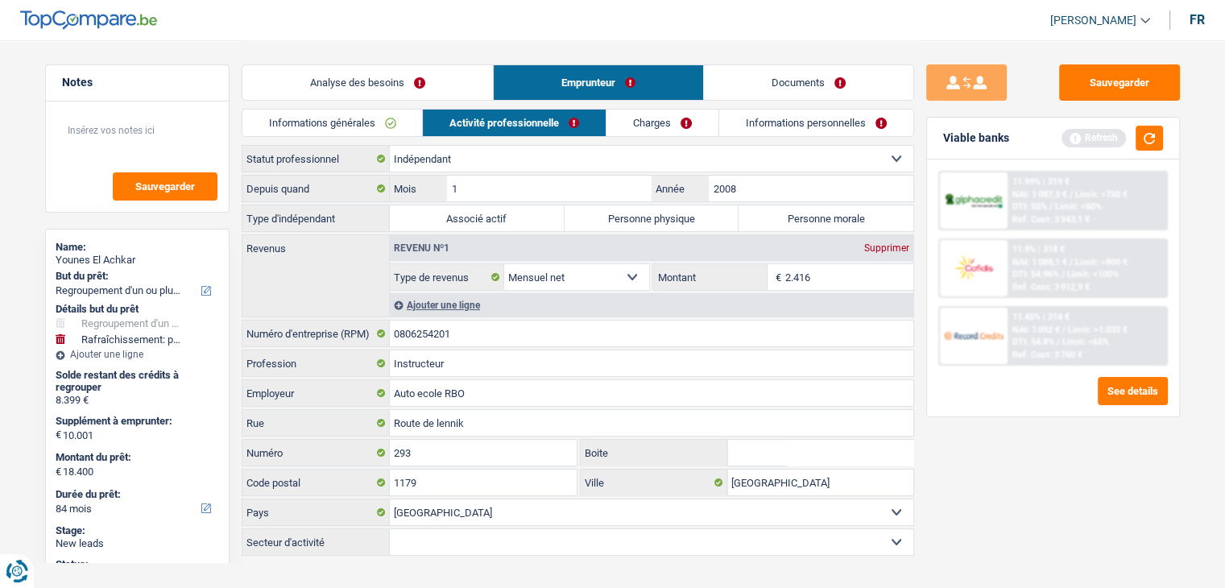
click at [631, 221] on label "Personne physique" at bounding box center [652, 218] width 175 height 26
click at [631, 221] on input "Personne physique" at bounding box center [652, 218] width 175 height 26
radio input "true"
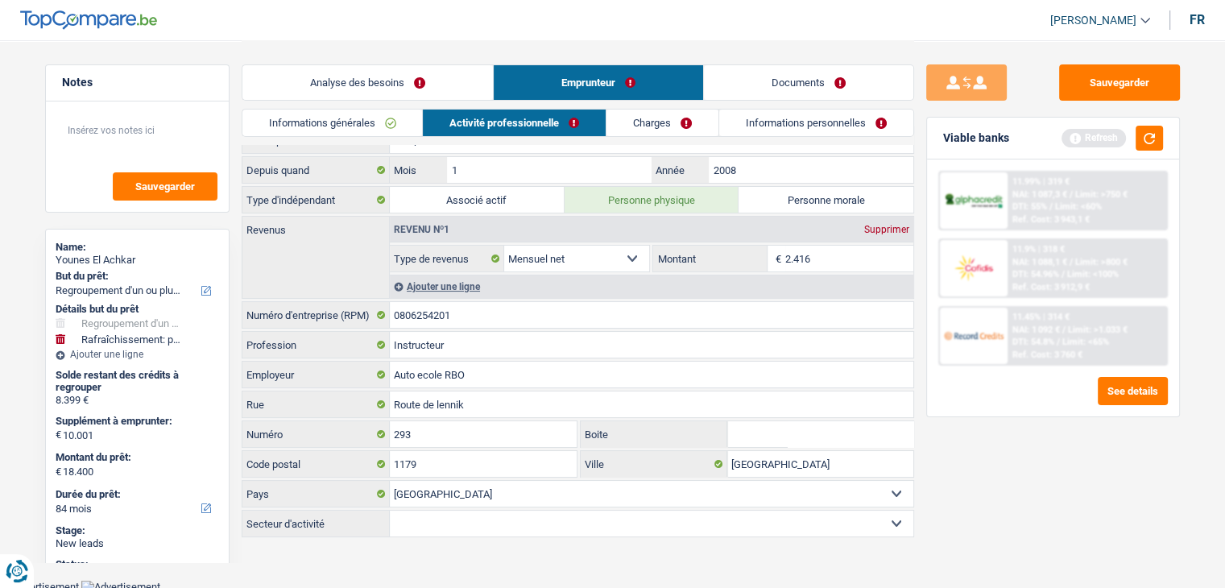
click at [631, 117] on link "Charges" at bounding box center [662, 123] width 112 height 27
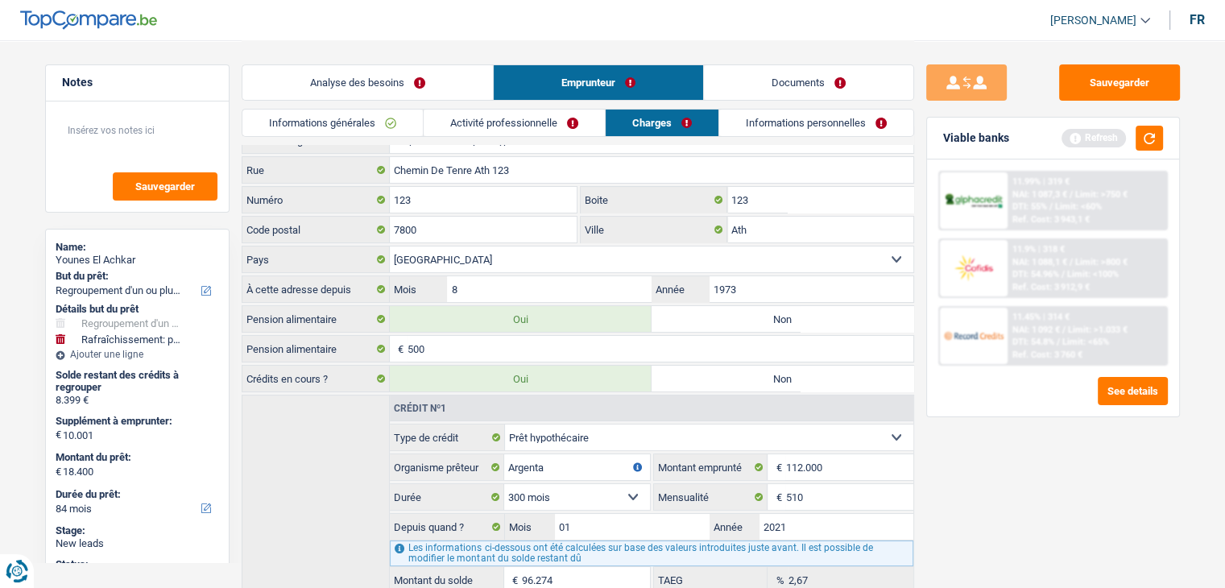
scroll to position [0, 0]
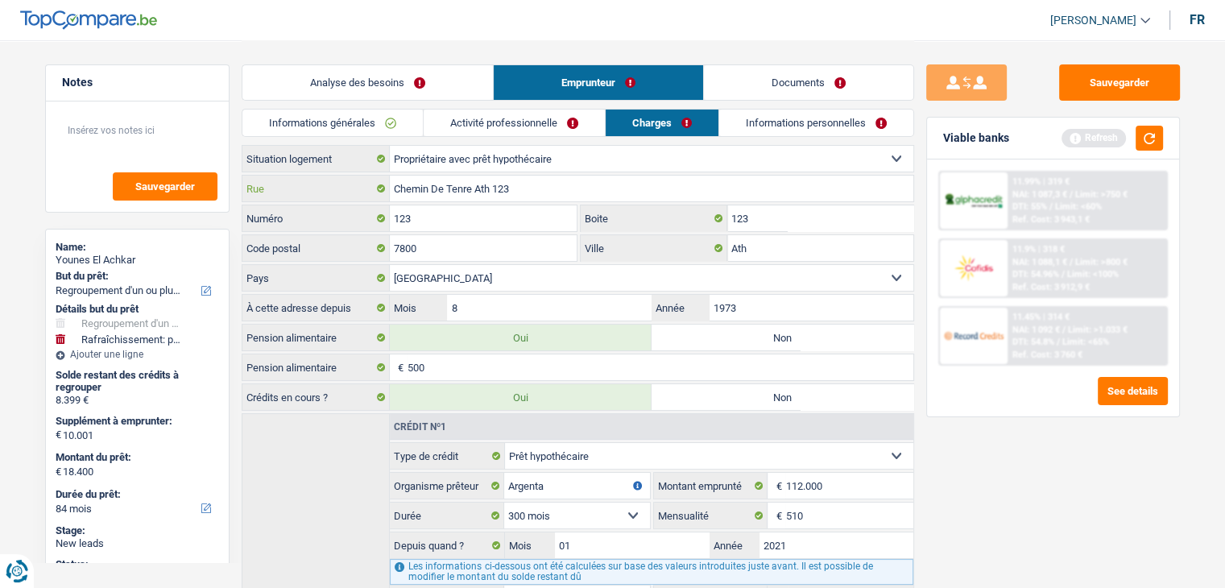
click at [557, 184] on input "Chemin De Tenre Ath 123" at bounding box center [651, 189] width 523 height 26
type input "Chemin De Tenre"
click at [770, 120] on link "Informations personnelles" at bounding box center [816, 123] width 194 height 27
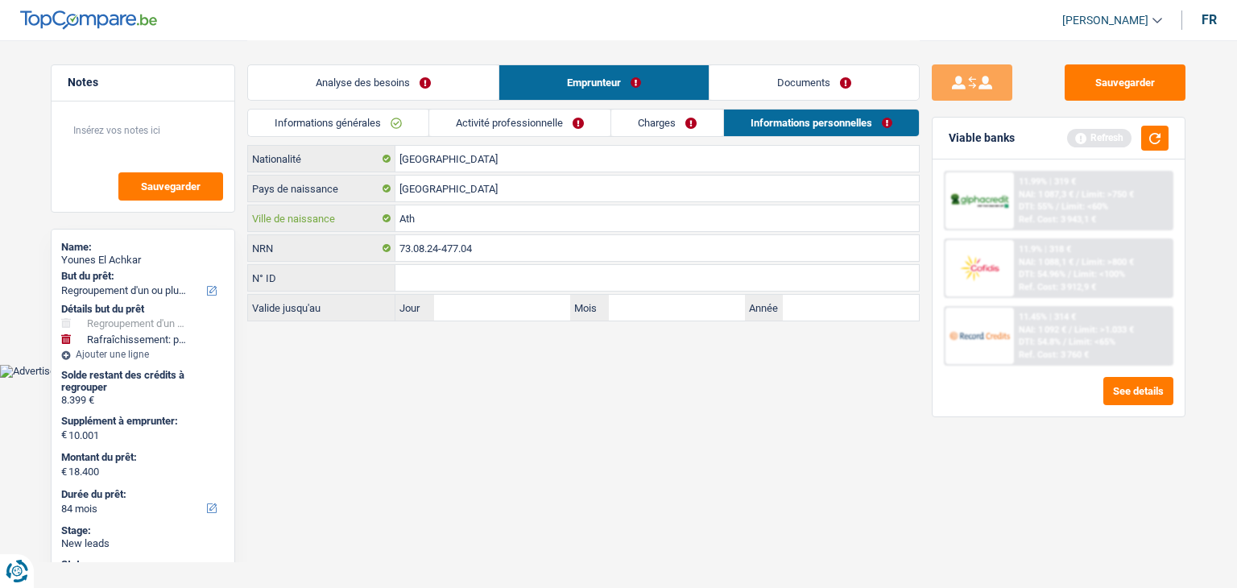
click at [440, 226] on input "Ath" at bounding box center [656, 218] width 523 height 26
type input "A"
type input "a"
type input "Rabah"
click at [457, 168] on input "[GEOGRAPHIC_DATA]" at bounding box center [656, 159] width 523 height 26
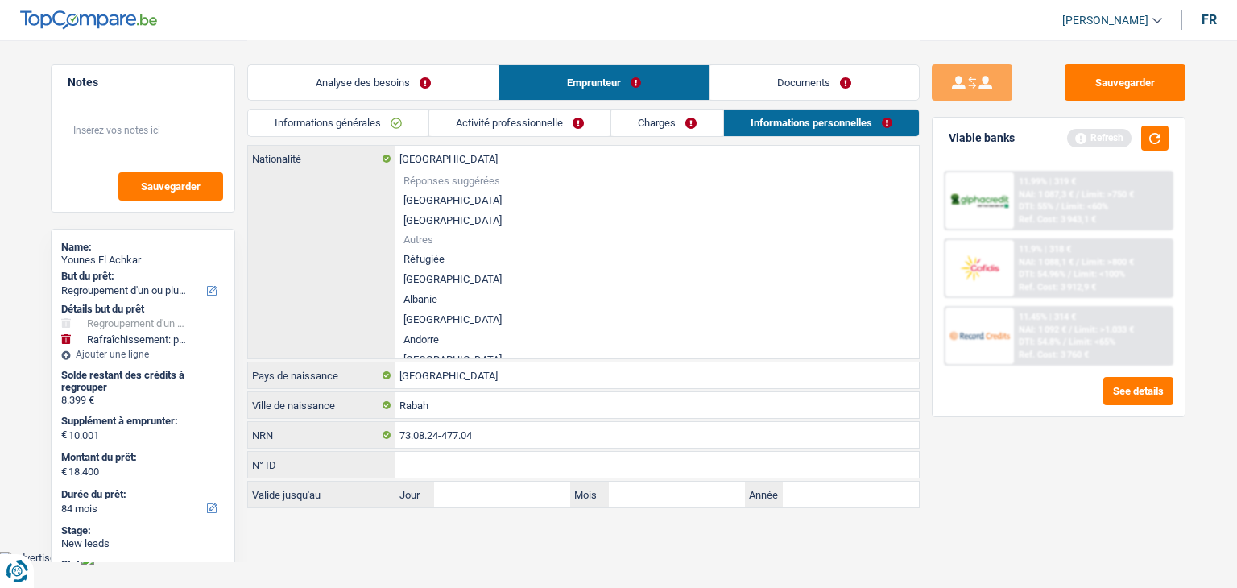
click at [1026, 494] on div "Sauvegarder Viable banks Refresh 11.99% | 319 € NAI: 1 087,3 € / Limit: >750 € …" at bounding box center [1059, 313] width 278 height 498
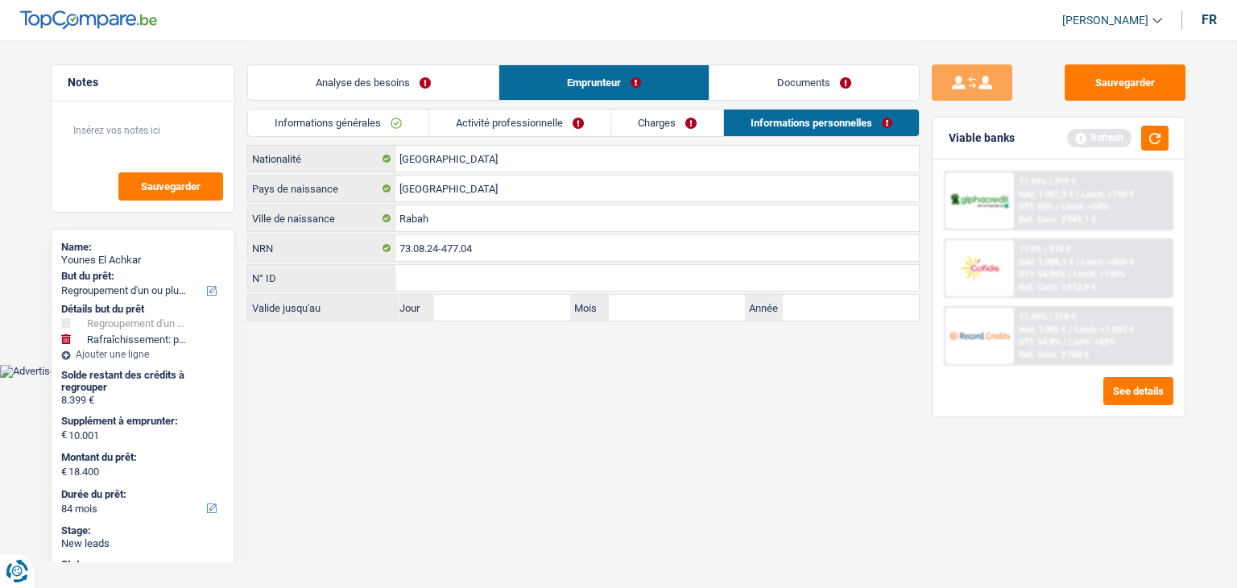
click at [380, 82] on link "Analyse des besoins" at bounding box center [373, 82] width 250 height 35
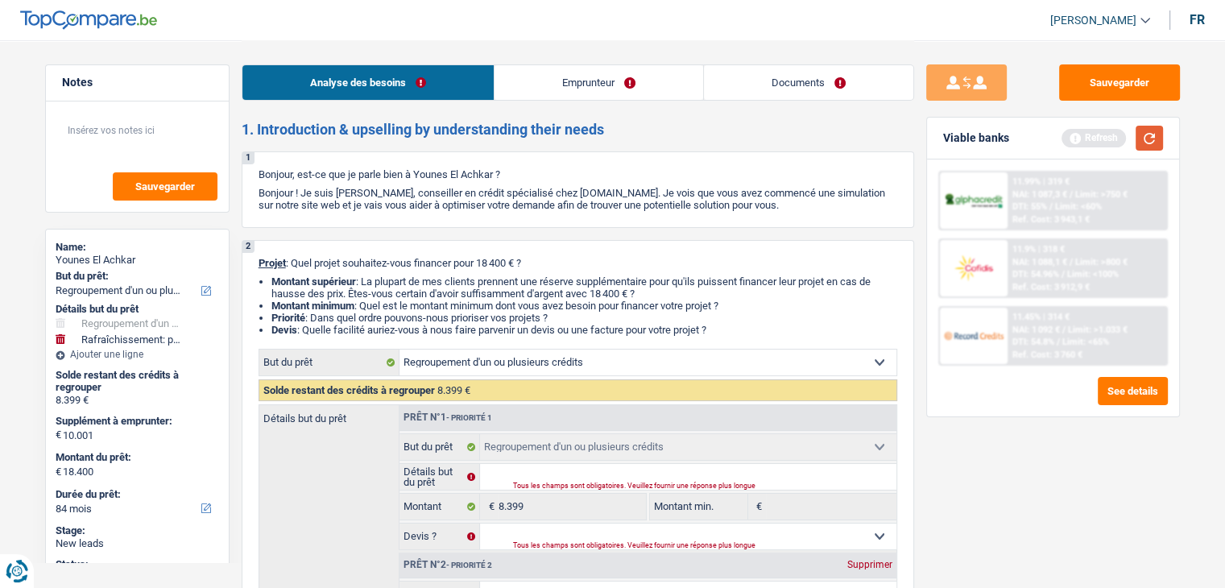
click at [1142, 135] on button "button" at bounding box center [1149, 138] width 27 height 25
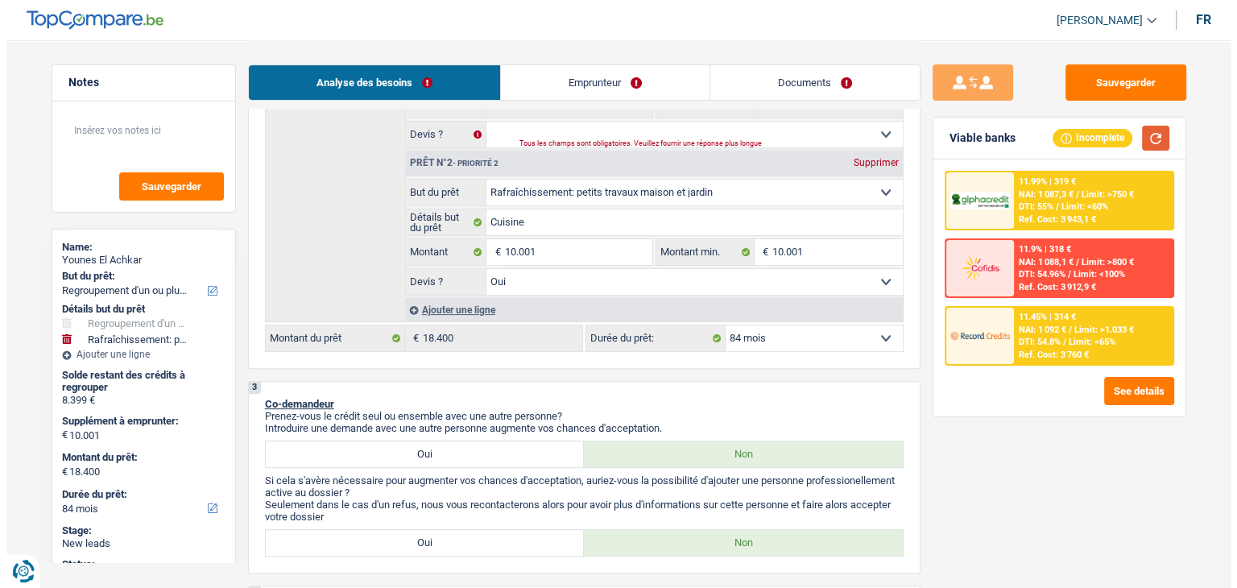
scroll to position [403, 0]
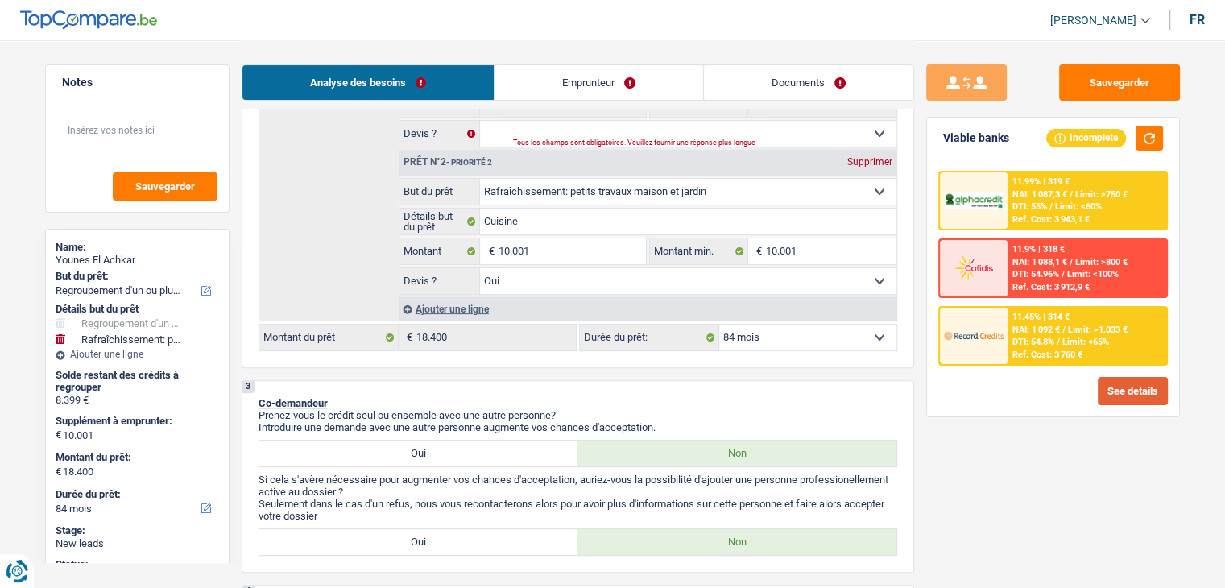
click at [1105, 387] on button "See details" at bounding box center [1133, 391] width 70 height 28
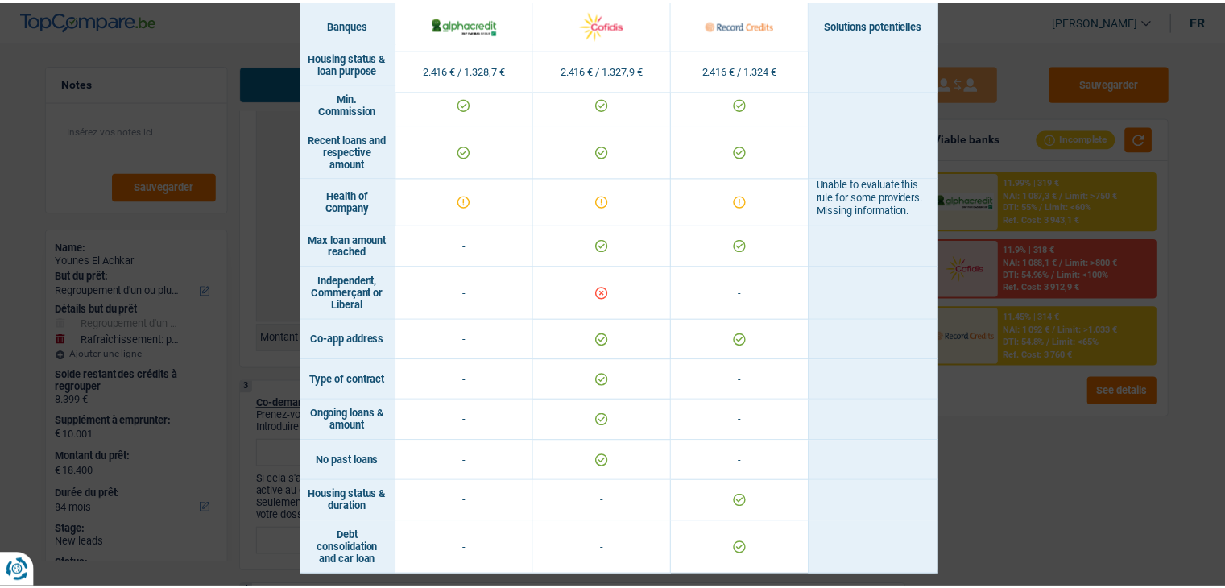
scroll to position [891, 0]
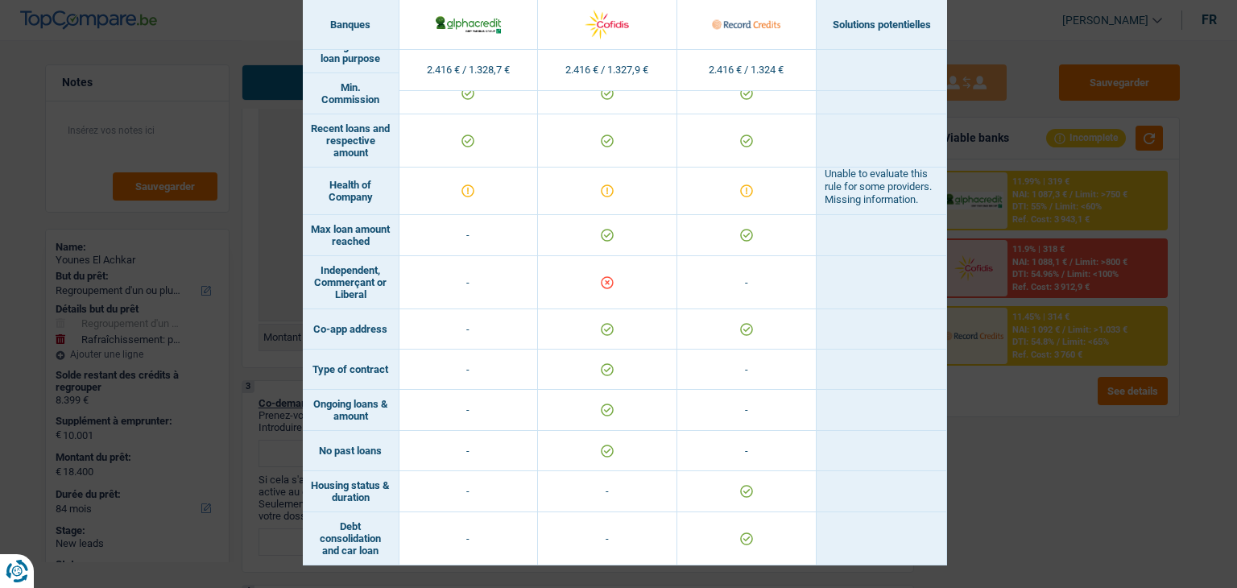
click at [1064, 548] on div "Banks conditions × Banques Solutions potentielles Revenus / Charges 2.416 € / 1…" at bounding box center [618, 294] width 1237 height 588
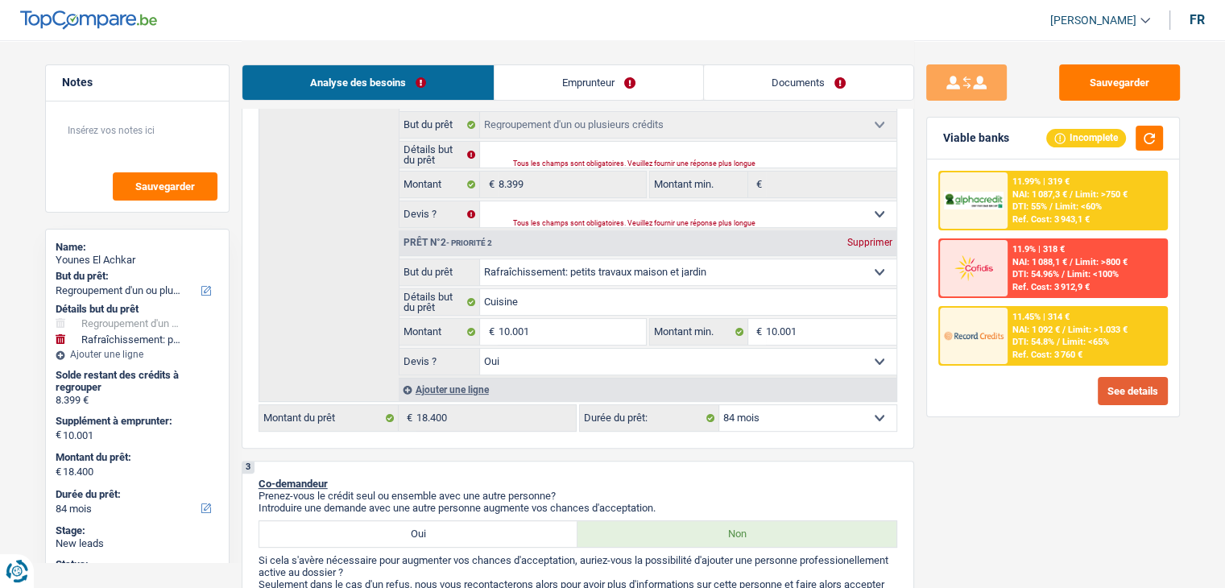
scroll to position [321, 0]
click at [796, 411] on select "12 mois 18 mois 24 mois 30 mois 36 mois 42 mois 48 mois 60 mois 72 mois 84 mois…" at bounding box center [807, 419] width 177 height 26
select select "60"
click at [719, 406] on select "12 mois 18 mois 24 mois 30 mois 36 mois 42 mois 48 mois 60 mois 72 mois 84 mois…" at bounding box center [807, 419] width 177 height 26
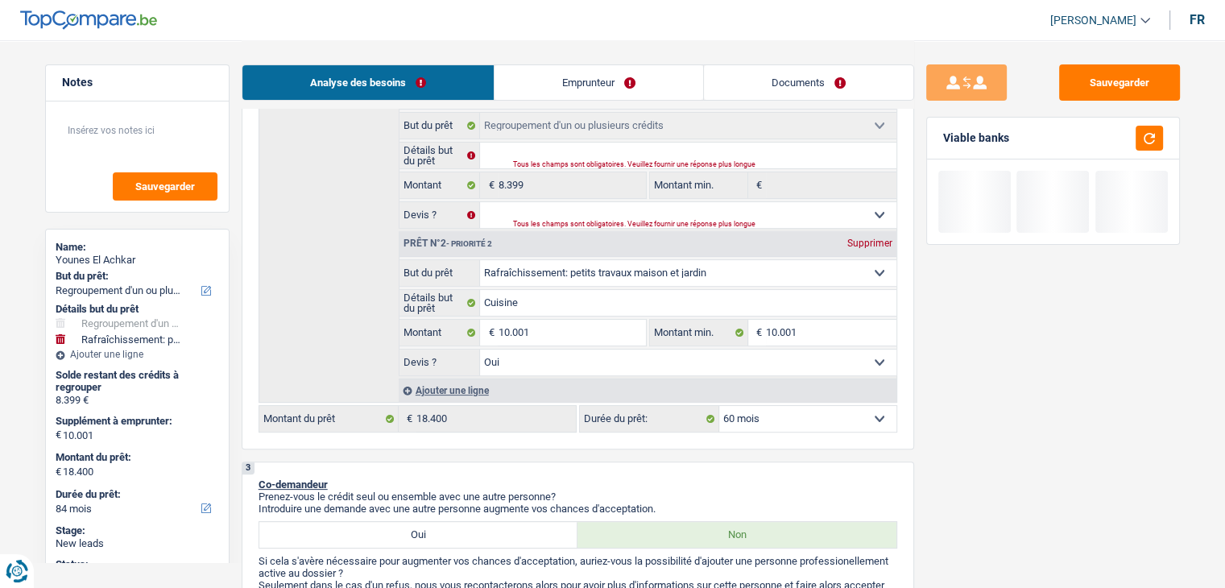
select select "60"
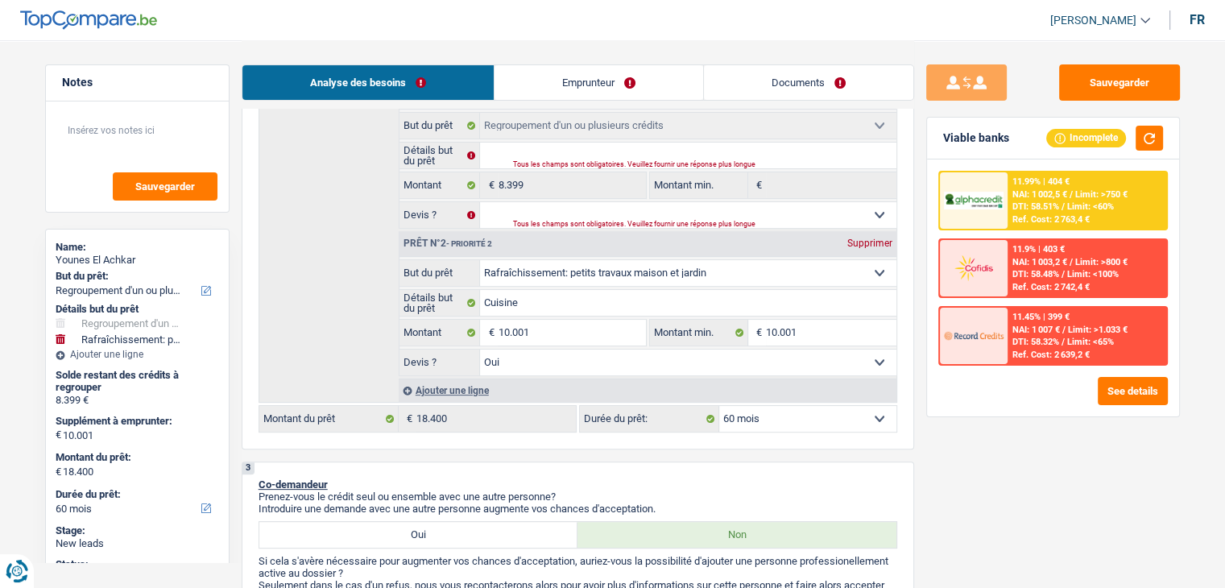
click at [1012, 201] on span "DTI: 58.51%" at bounding box center [1035, 206] width 47 height 10
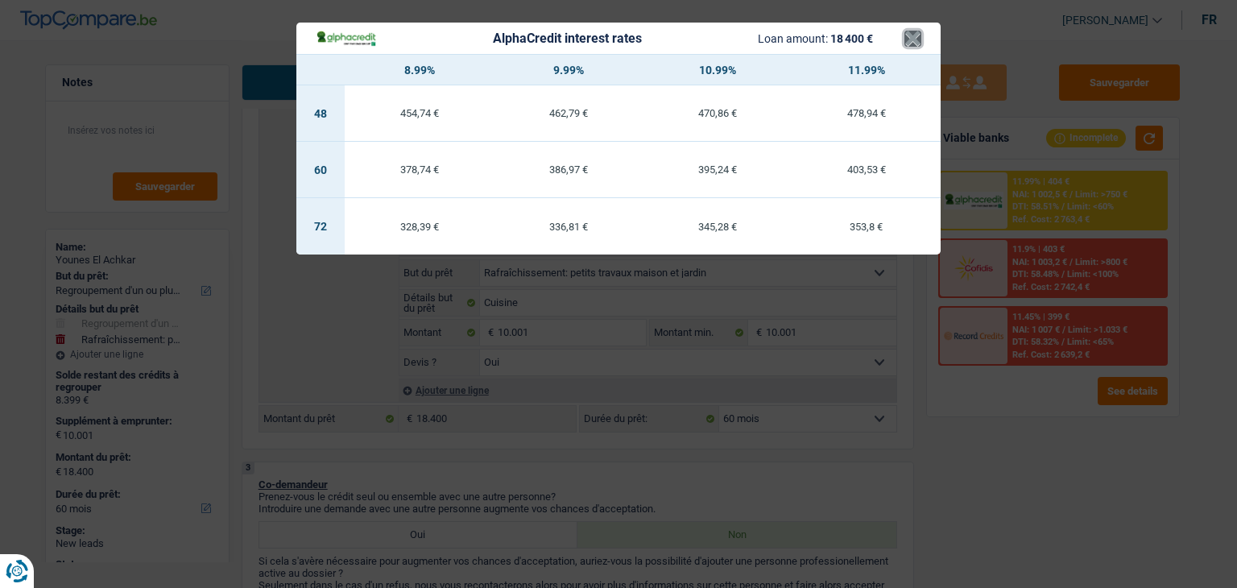
click at [905, 36] on button "×" at bounding box center [912, 39] width 17 height 16
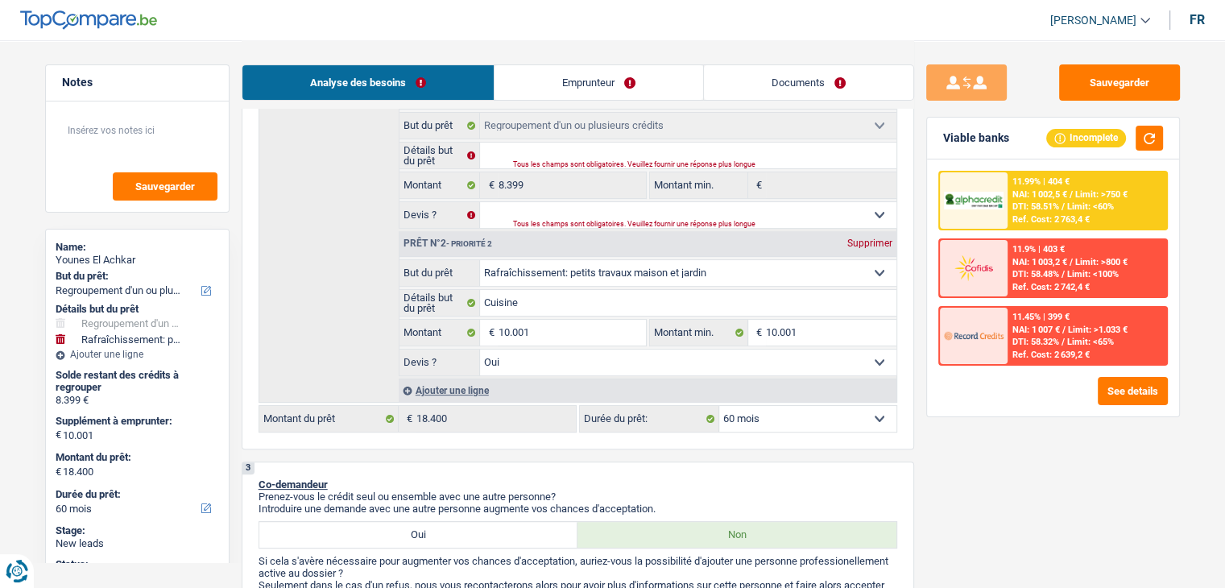
click at [747, 410] on select "12 mois 18 mois 24 mois 30 mois 36 mois 42 mois 48 mois 60 mois 72 mois 84 mois…" at bounding box center [807, 419] width 177 height 26
select select "72"
click at [719, 406] on select "12 mois 18 mois 24 mois 30 mois 36 mois 42 mois 48 mois 60 mois 72 mois 84 mois…" at bounding box center [807, 419] width 177 height 26
select select "72"
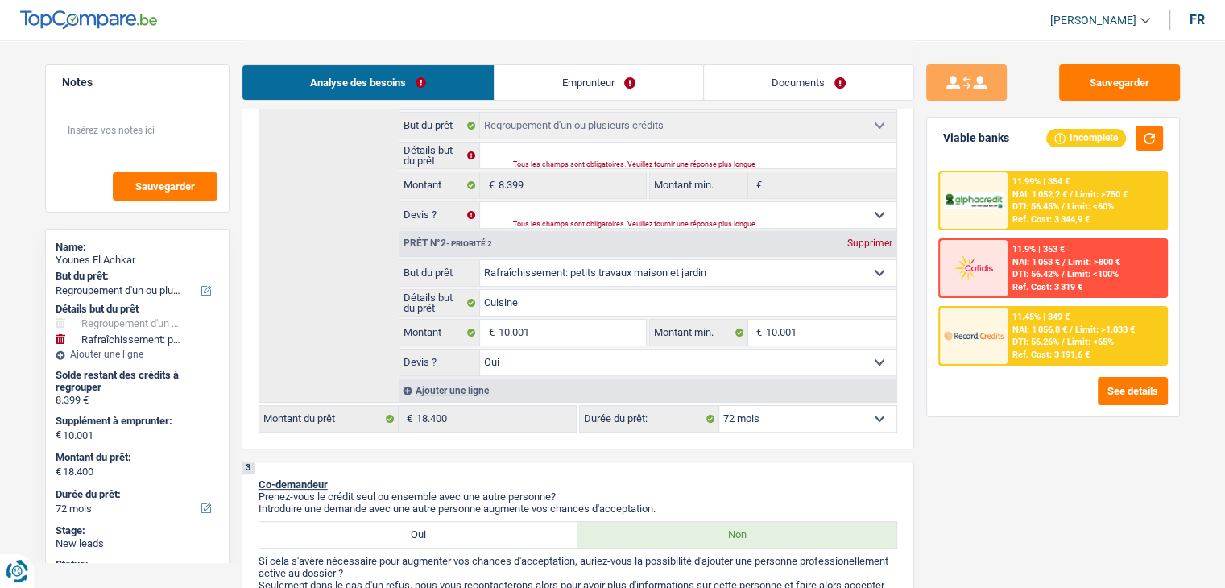
click at [1039, 198] on span "NAI: 1 052,2 €" at bounding box center [1039, 194] width 55 height 10
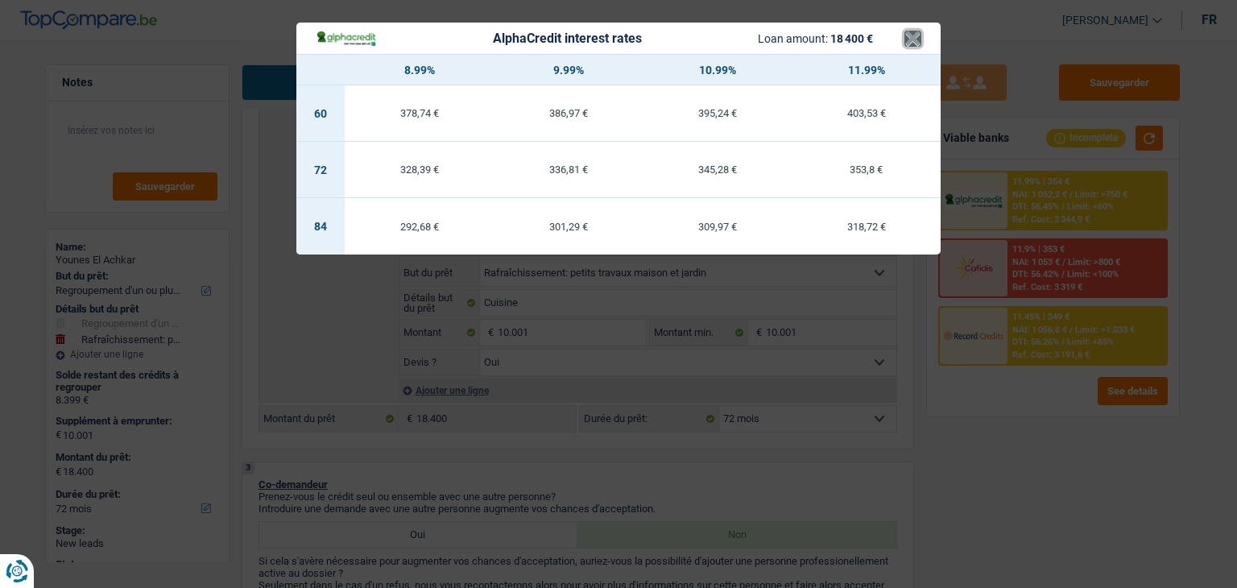
click at [915, 37] on button "×" at bounding box center [912, 39] width 17 height 16
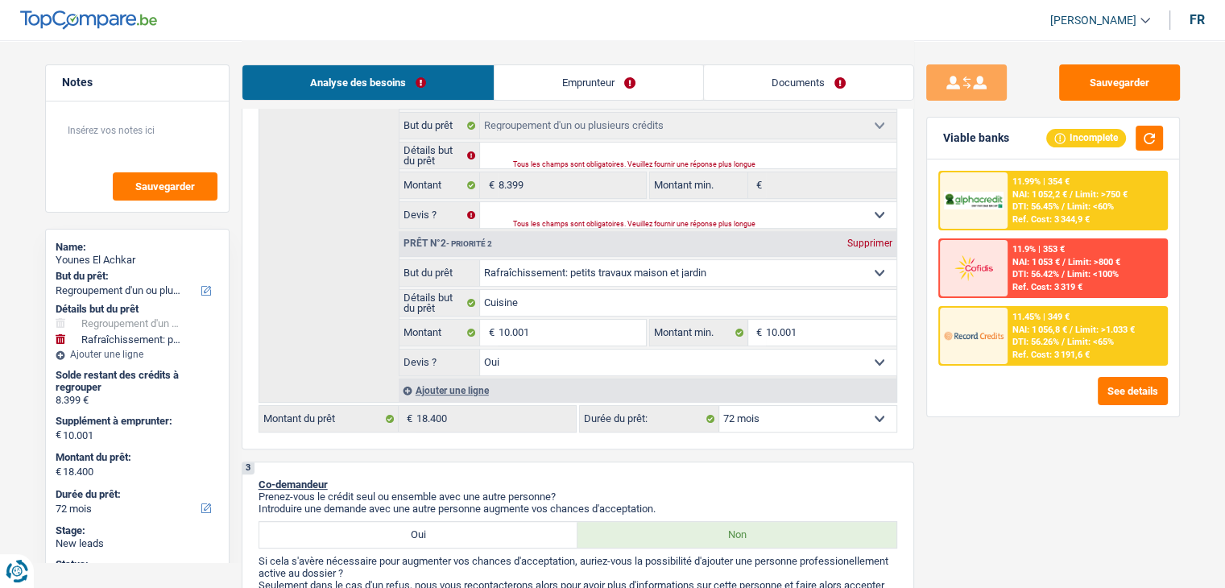
click at [768, 417] on select "12 mois 18 mois 24 mois 30 mois 36 mois 42 mois 48 mois 60 mois 72 mois 84 mois…" at bounding box center [807, 419] width 177 height 26
select select "84"
click at [719, 406] on select "12 mois 18 mois 24 mois 30 mois 36 mois 42 mois 48 mois 60 mois 72 mois 84 mois…" at bounding box center [807, 419] width 177 height 26
select select "84"
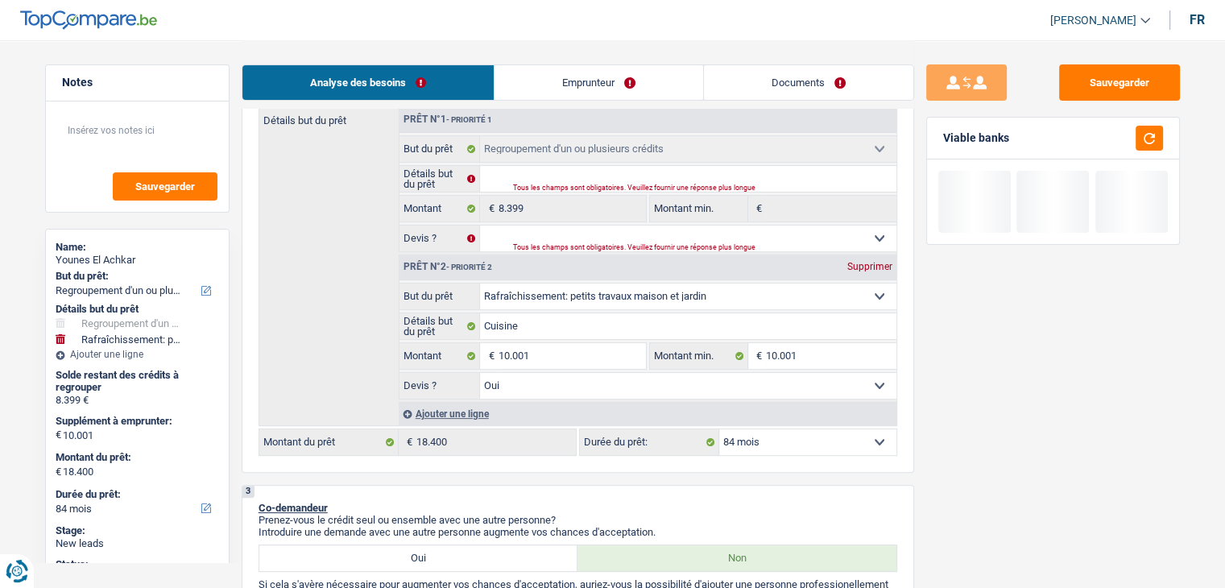
scroll to position [292, 0]
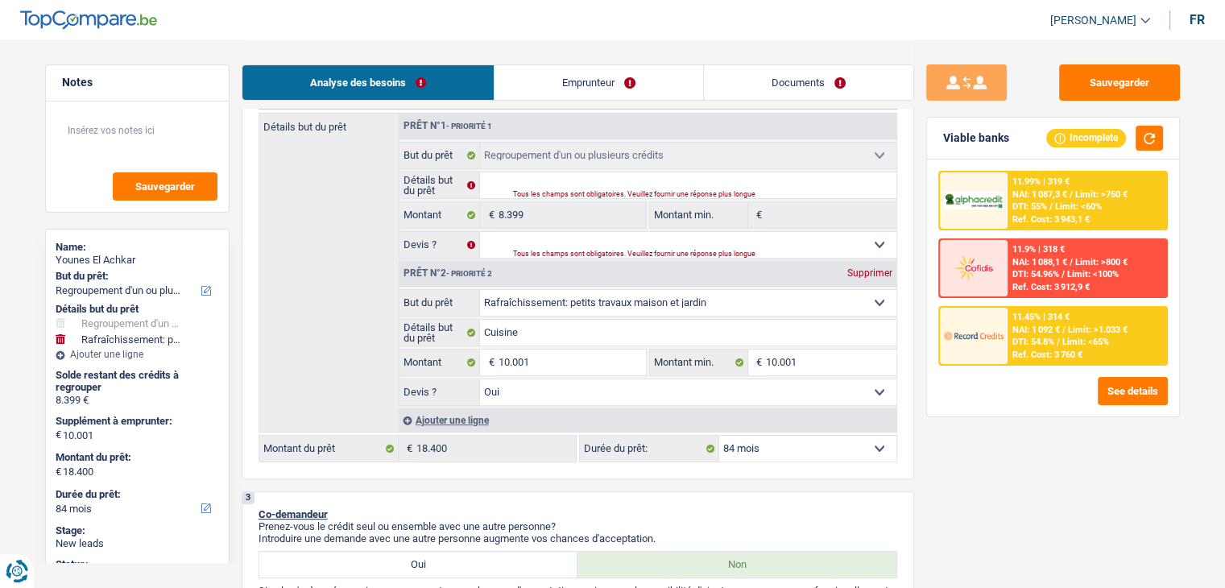
click at [1095, 329] on span "Limit: >1.033 €" at bounding box center [1098, 330] width 60 height 10
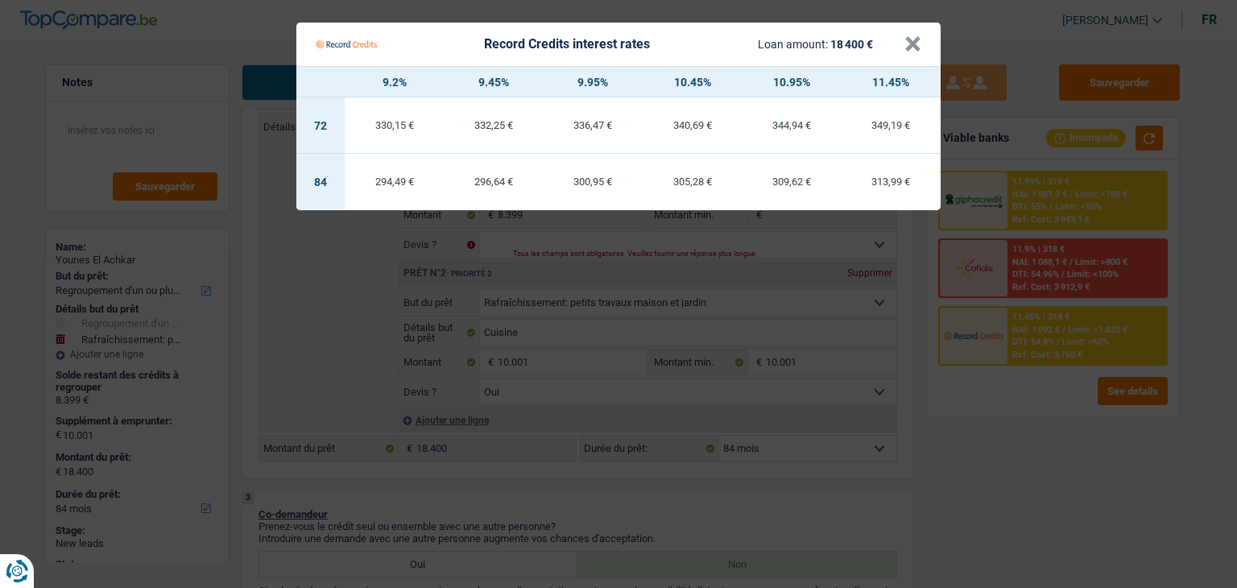
click at [1006, 451] on Credits "Record Credits interest rates Loan amount: 18 400 € × 9.2% 9.45% 9.95% 10.45% 1…" at bounding box center [618, 294] width 1237 height 588
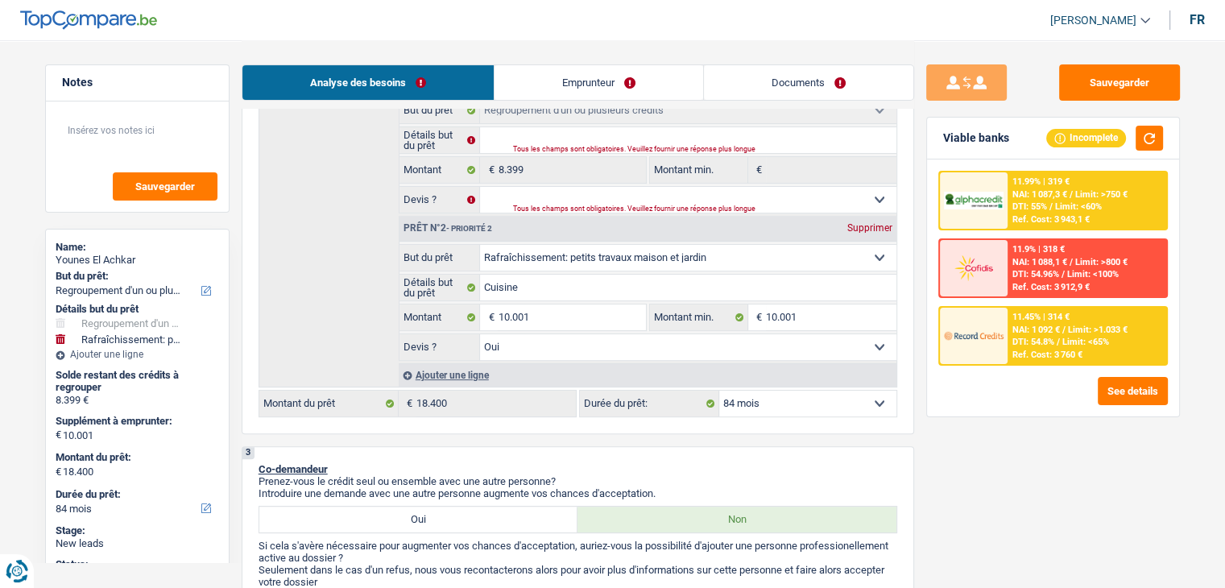
scroll to position [335, 0]
click at [1100, 337] on span "Limit: <65%" at bounding box center [1085, 342] width 47 height 10
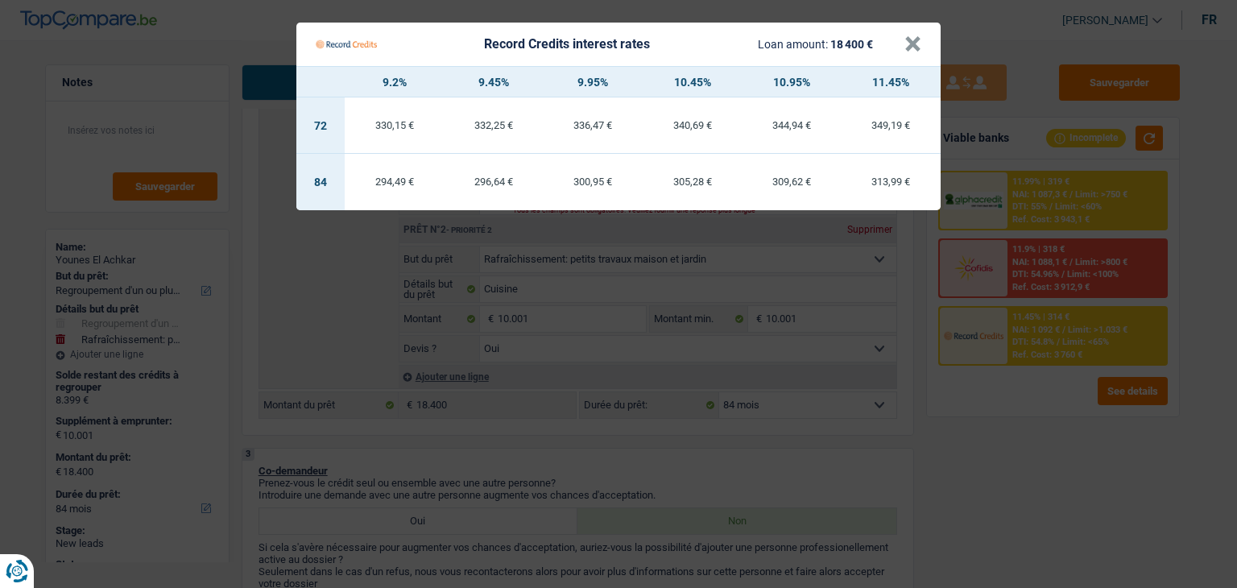
click at [1035, 457] on Credits "Record Credits interest rates Loan amount: 18 400 € × 9.2% 9.45% 9.95% 10.45% 1…" at bounding box center [618, 294] width 1237 height 588
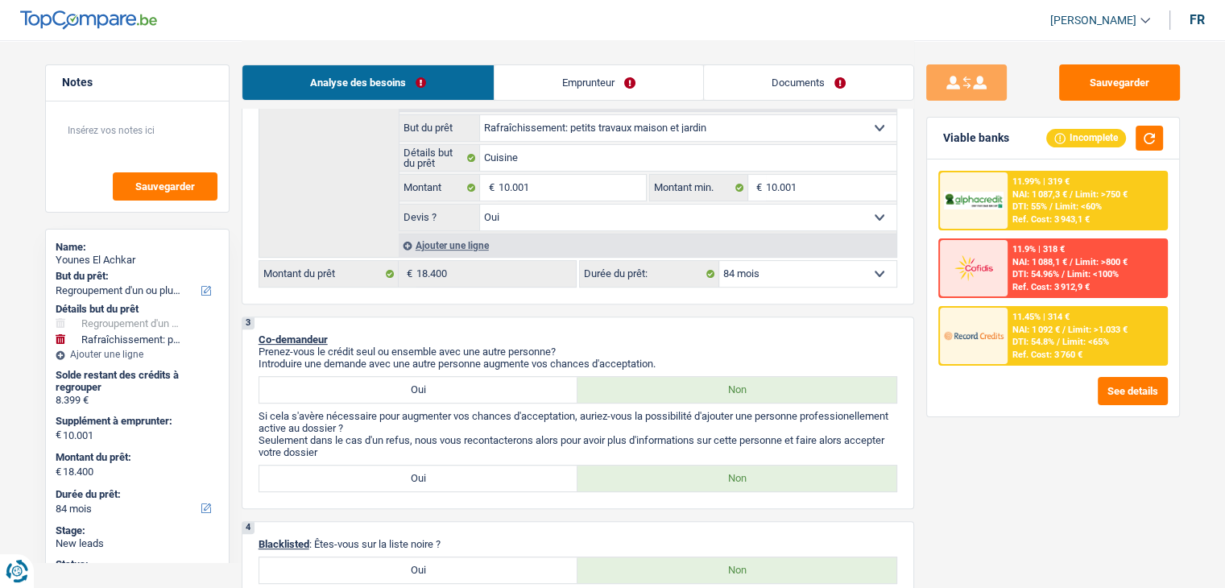
scroll to position [445, 0]
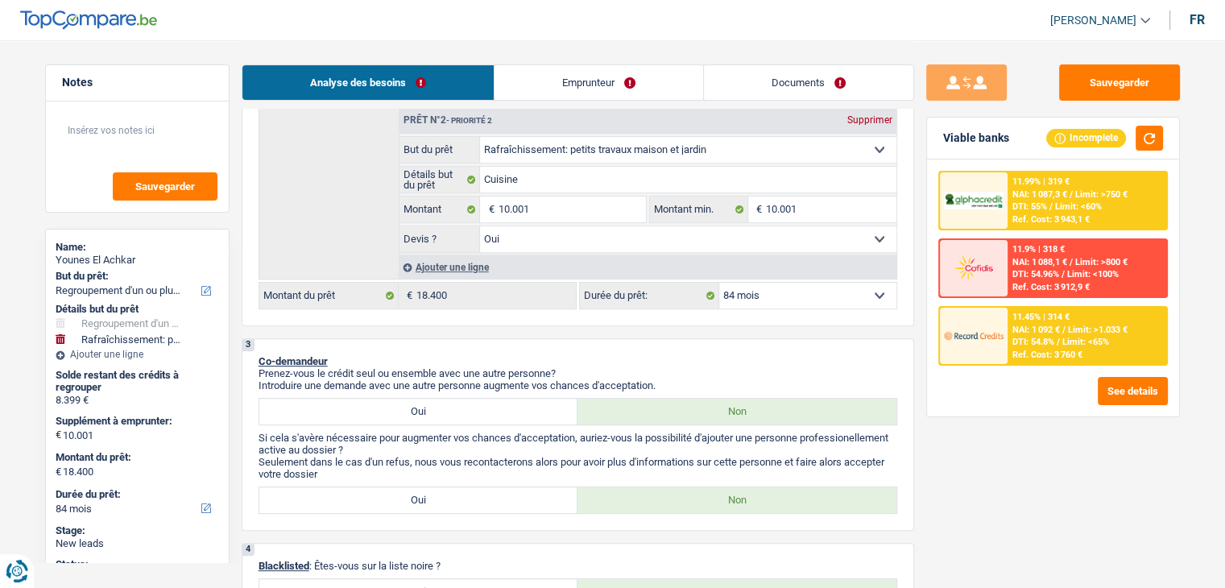
click at [1027, 333] on div "11.45% | 314 € NAI: 1 092 € / Limit: >1.033 € DTI: 54.8% / Limit: <65% Ref. Cos…" at bounding box center [1086, 336] width 159 height 56
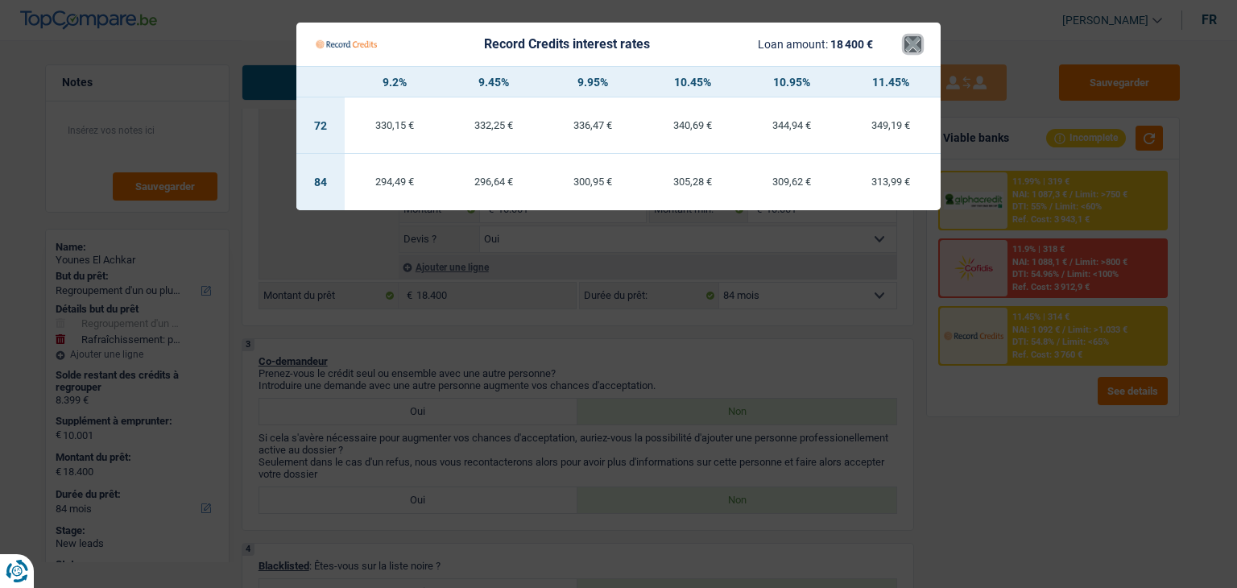
click at [909, 48] on button "×" at bounding box center [912, 44] width 17 height 16
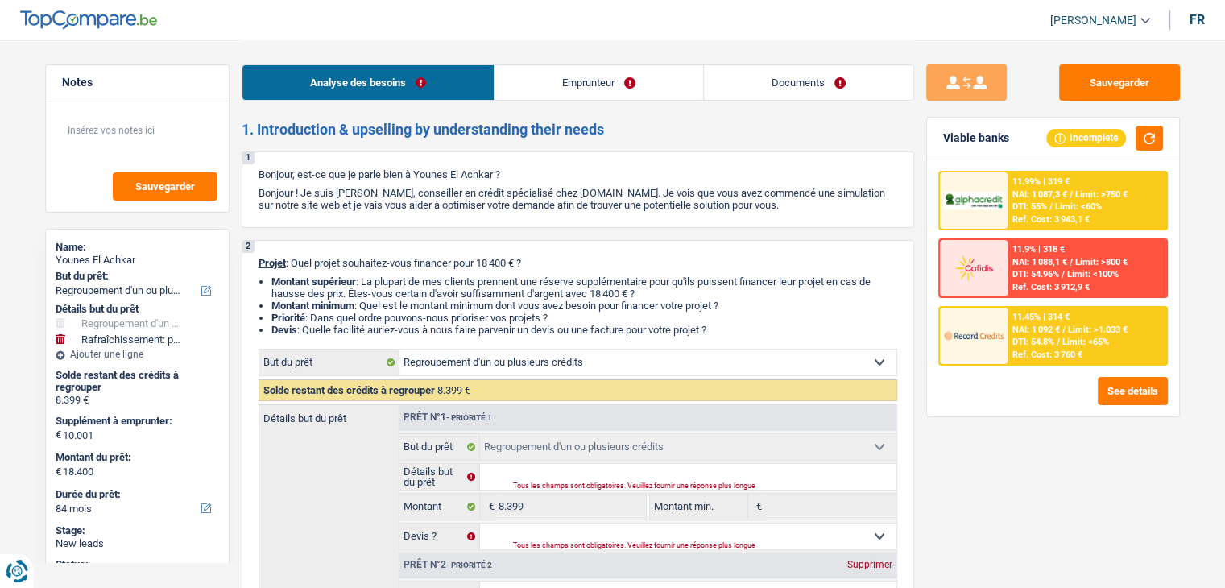
scroll to position [171, 0]
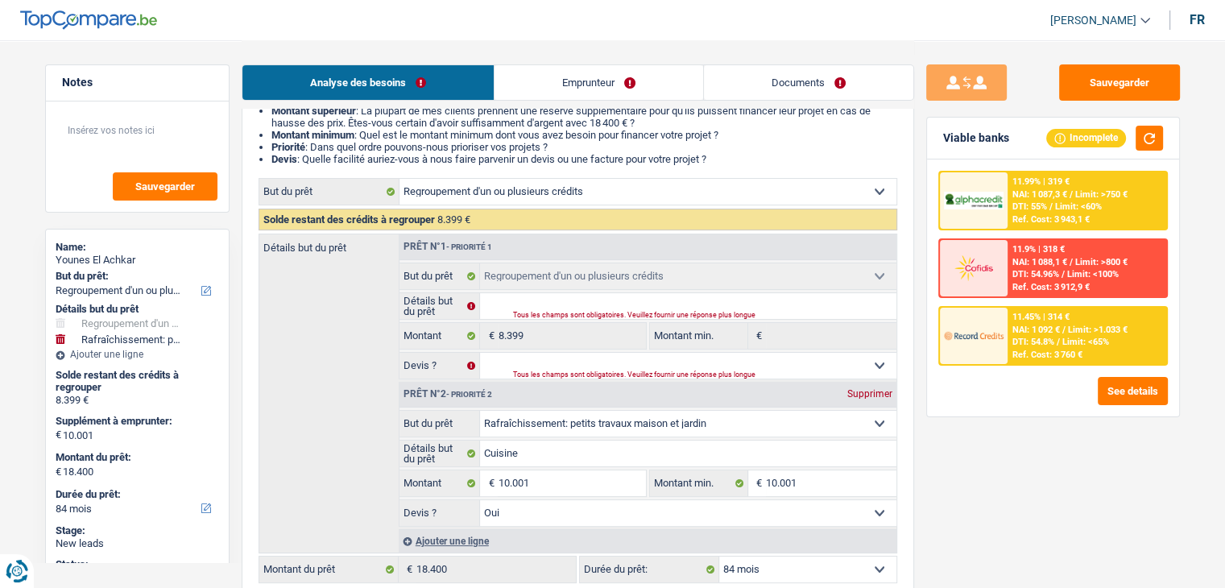
click at [537, 291] on fieldset "Confort maison: meubles, textile, peinture, électroménager, outillage non-profe…" at bounding box center [647, 321] width 497 height 117
click at [533, 298] on input "Détails but du prêt" at bounding box center [688, 306] width 416 height 26
type input "R"
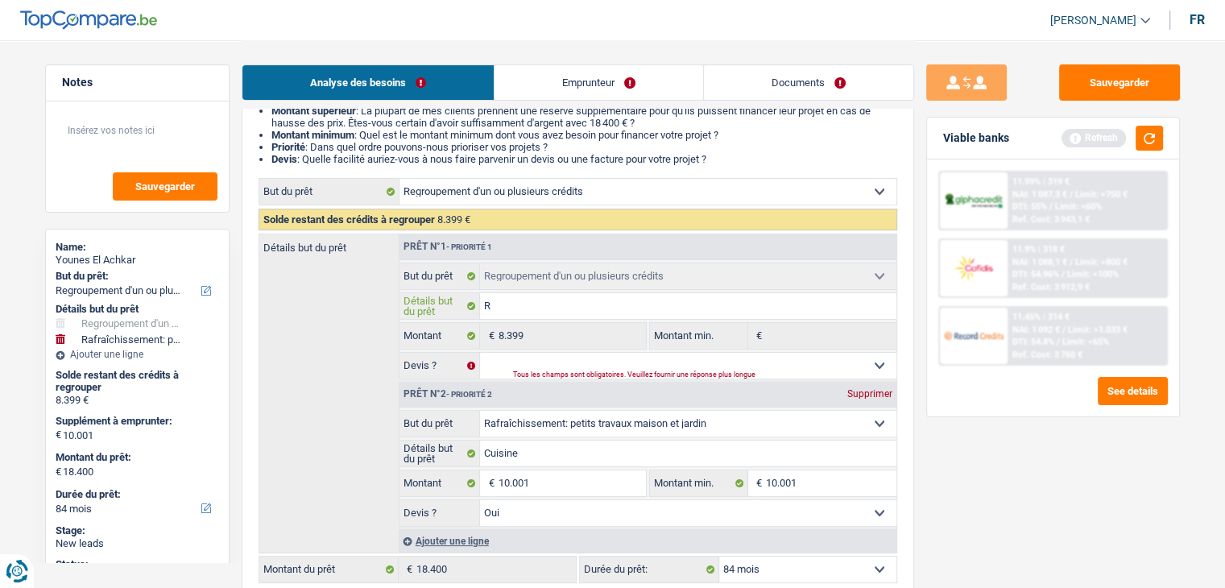
type input "RE"
type input "REG"
type input "REGR"
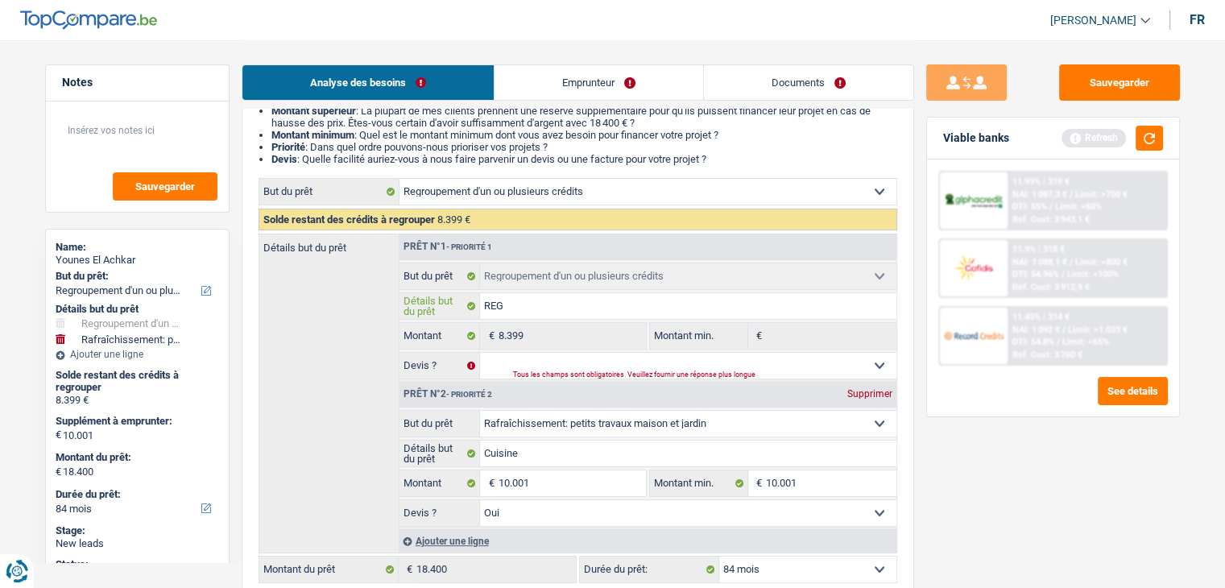
type input "REGR"
type input "REGRO"
type input "REGROU"
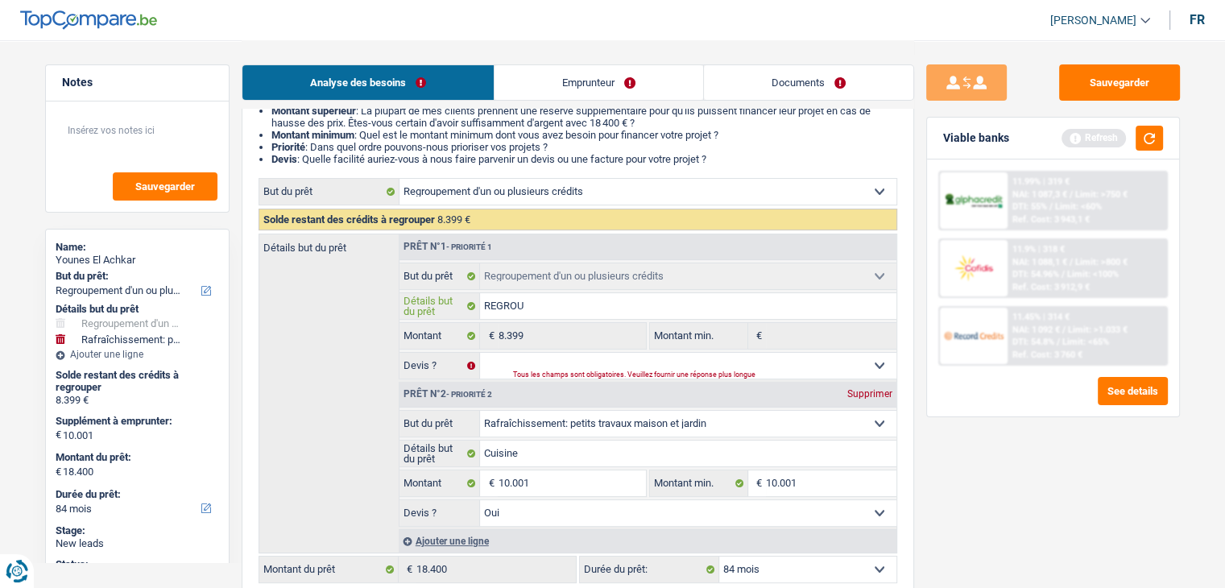
type input "REGROUP"
type input "REGROUPE"
type input "REGROUPEM"
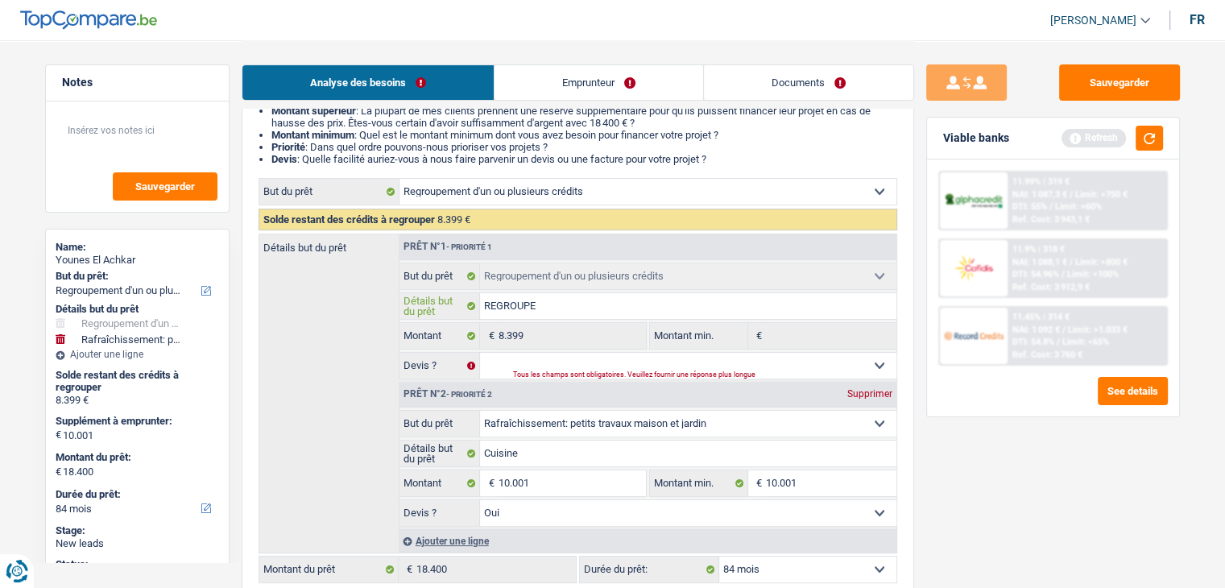
type input "REGROUPEM"
type input "REGROUPEME"
type input "REGROUPEMEN"
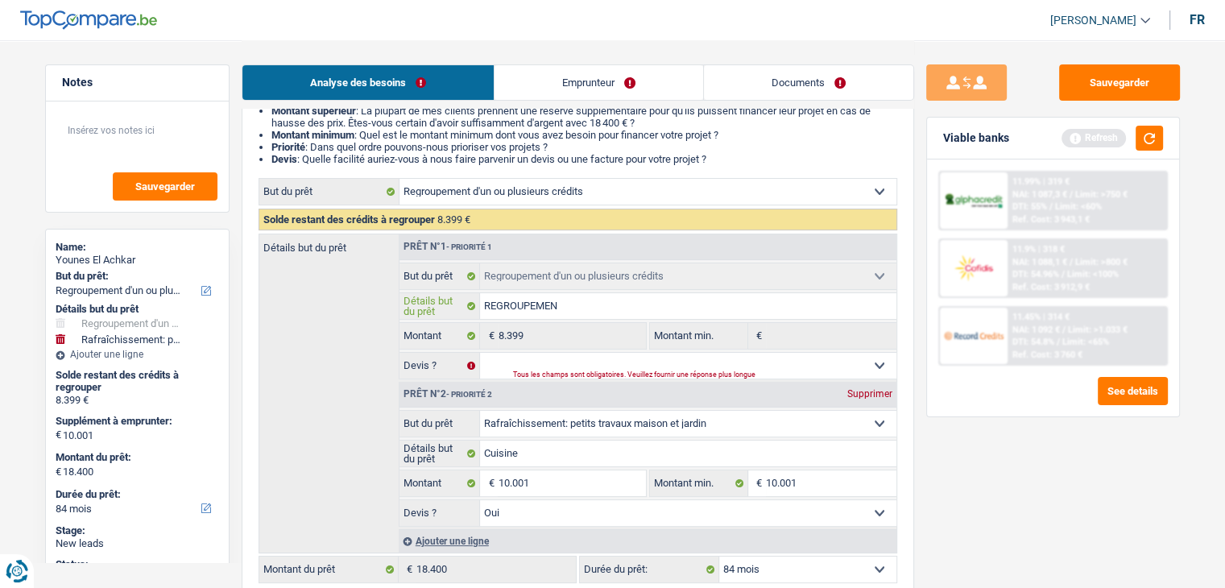
type input "REGROUPEMENT"
click at [515, 362] on select "Oui Non Non répondu Sélectionner une option" at bounding box center [688, 366] width 416 height 26
click at [517, 375] on div "Tous les champs sont obligatoires. Veuillez fournir une réponse plus longue" at bounding box center [685, 375] width 344 height 6
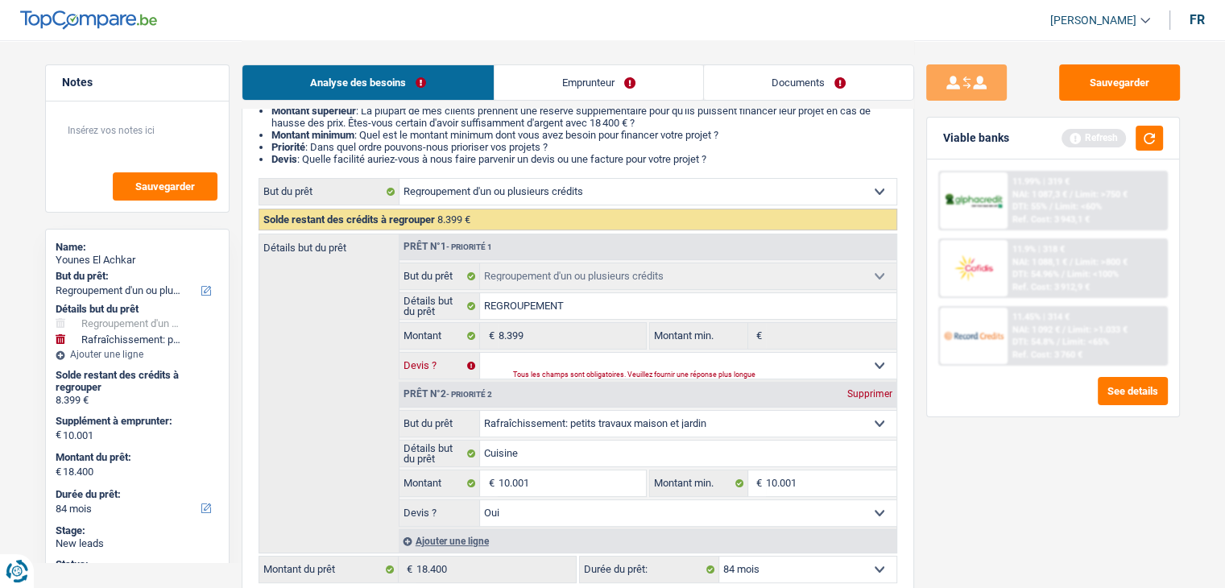
click at [510, 357] on select "Oui Non Non répondu Sélectionner une option" at bounding box center [688, 366] width 416 height 26
select select "yes"
click at [480, 353] on select "Oui Non Non répondu Sélectionner une option" at bounding box center [688, 366] width 416 height 26
select select "yes"
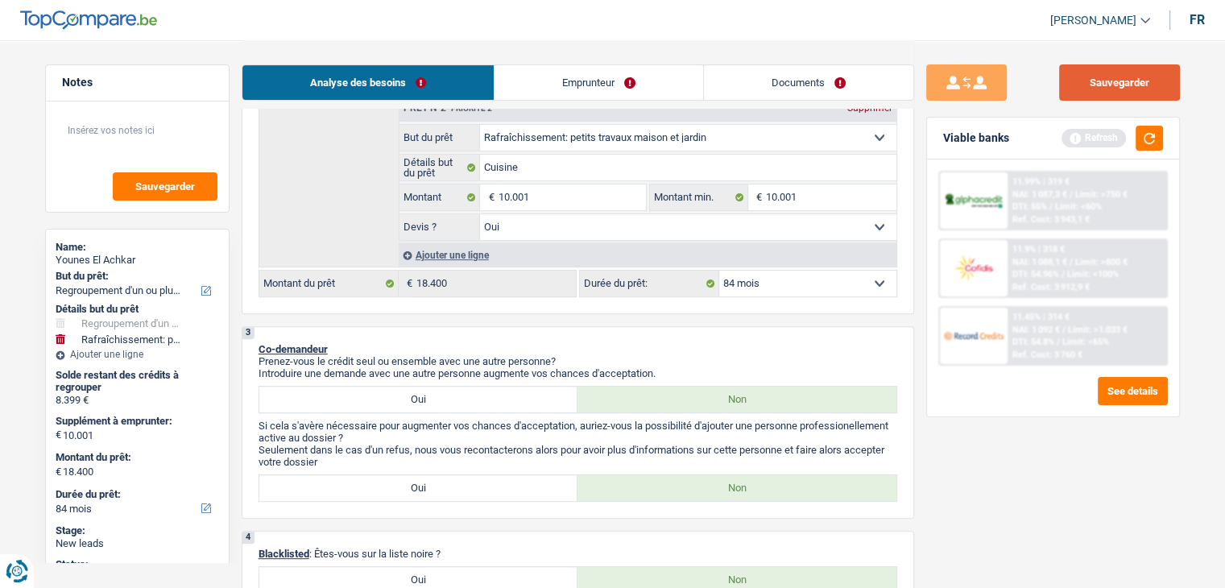
click at [1119, 68] on button "Sauvegarder" at bounding box center [1119, 82] width 121 height 36
